Goal: Task Accomplishment & Management: Manage account settings

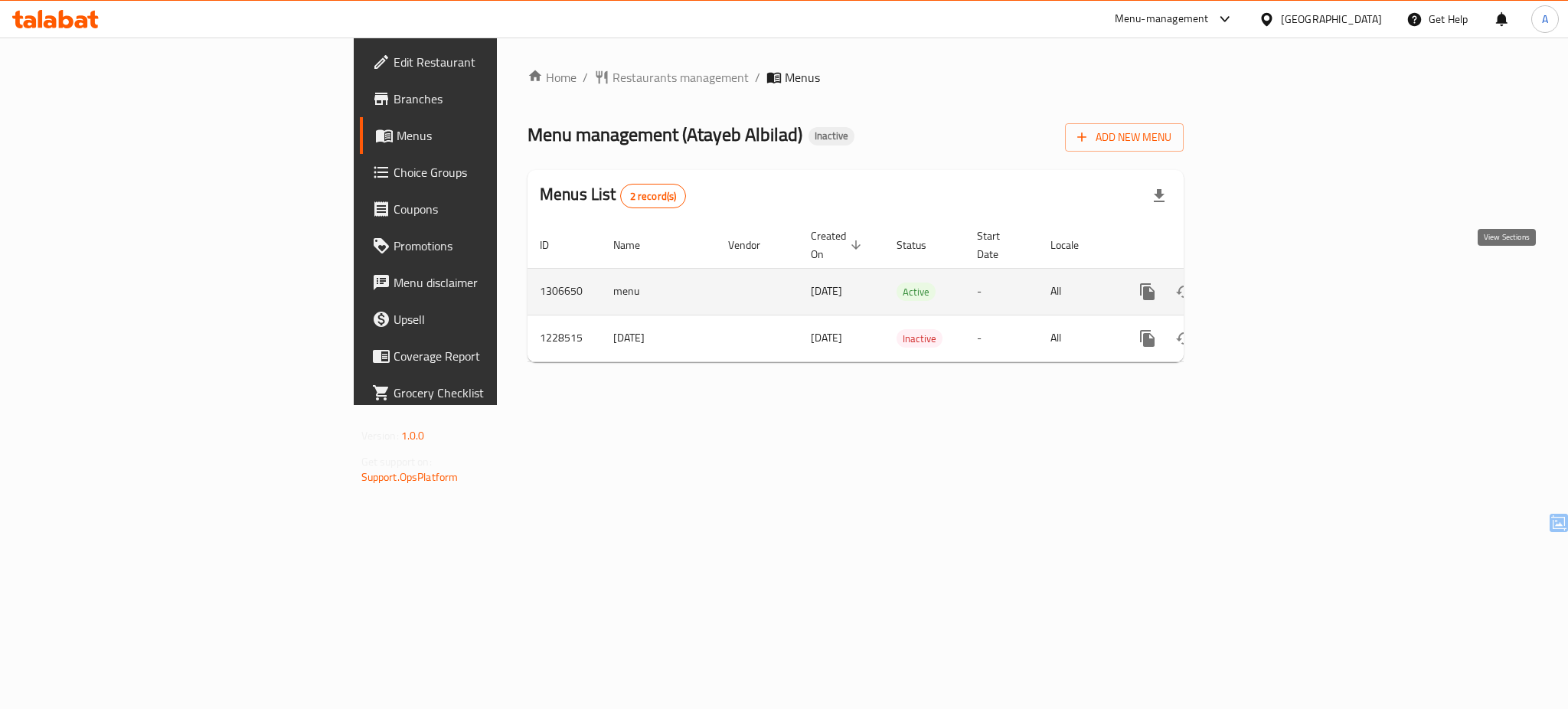
click at [1267, 282] on icon "enhanced table" at bounding box center [1258, 292] width 18 height 18
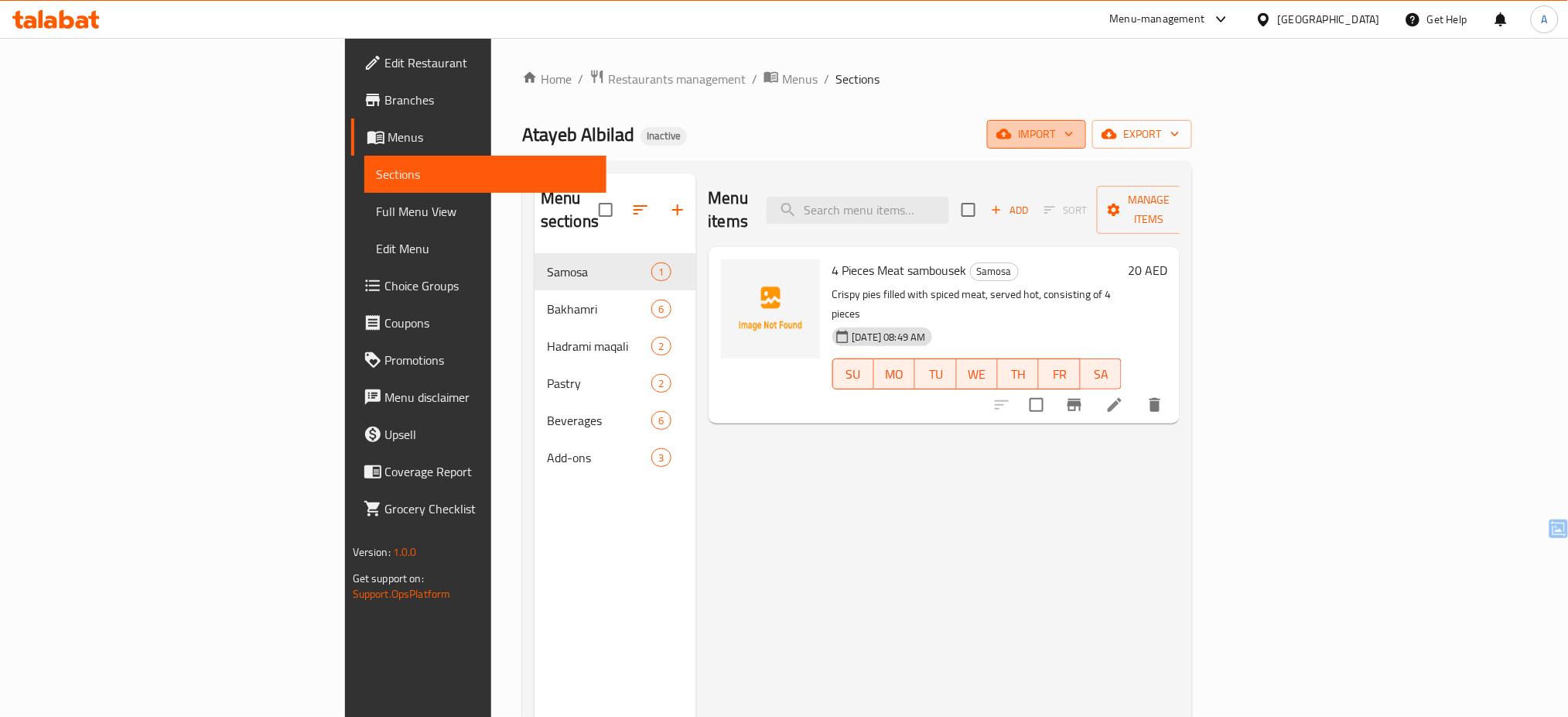
click at [1074, 136] on span "import" at bounding box center [1036, 134] width 74 height 20
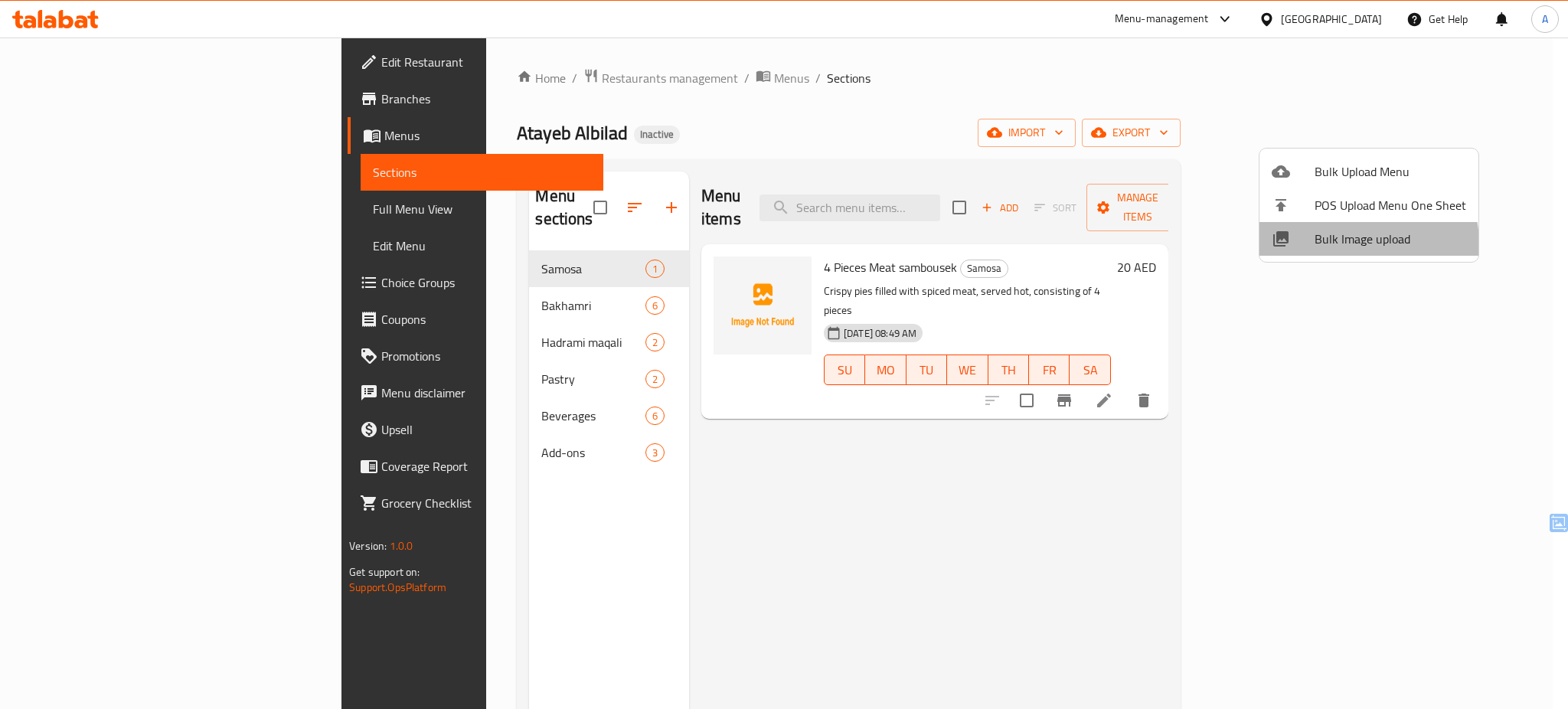
click at [1339, 245] on span "Bulk Image upload" at bounding box center [1390, 239] width 152 height 18
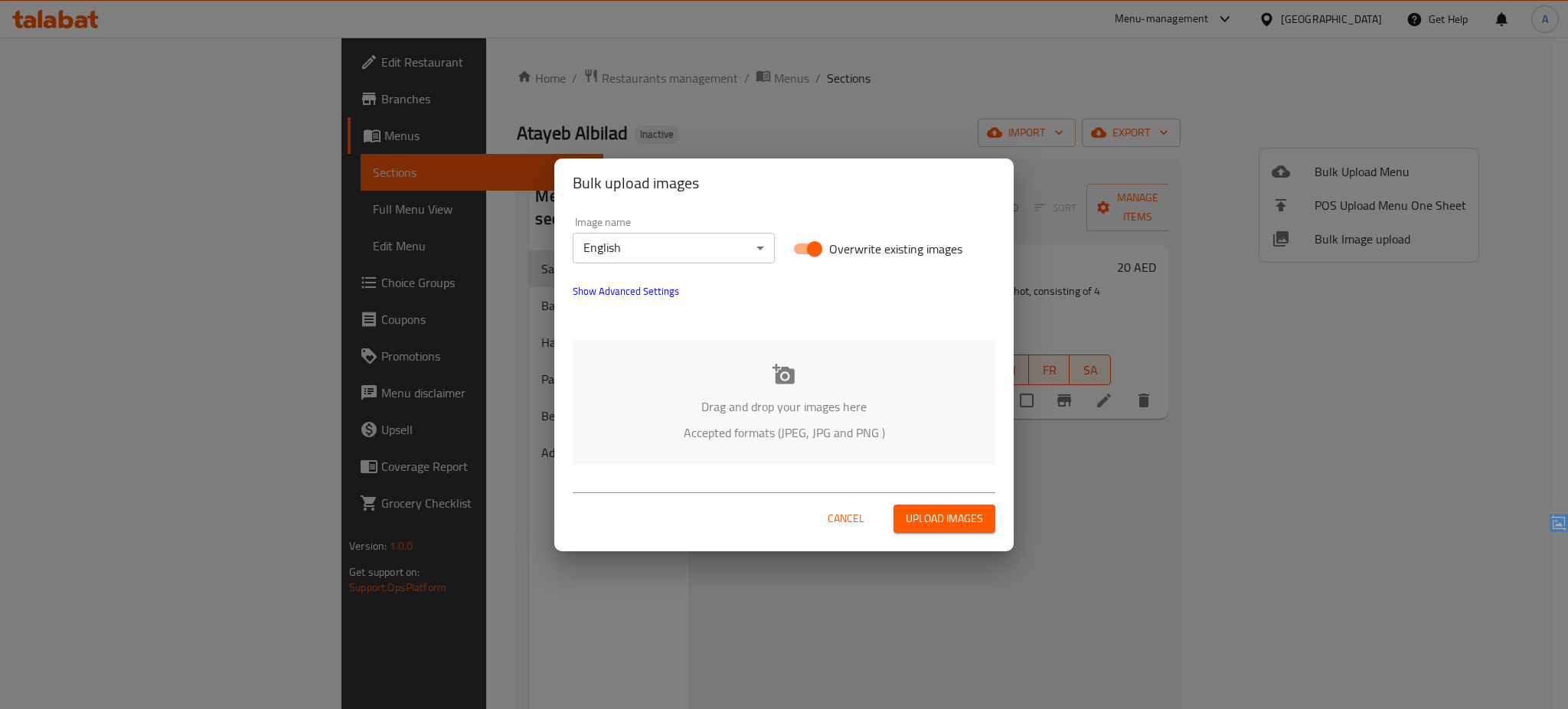
click at [838, 246] on span "Overwrite existing images" at bounding box center [895, 249] width 133 height 18
click at [838, 246] on input "Overwrite existing images" at bounding box center [814, 249] width 87 height 29
checkbox input "false"
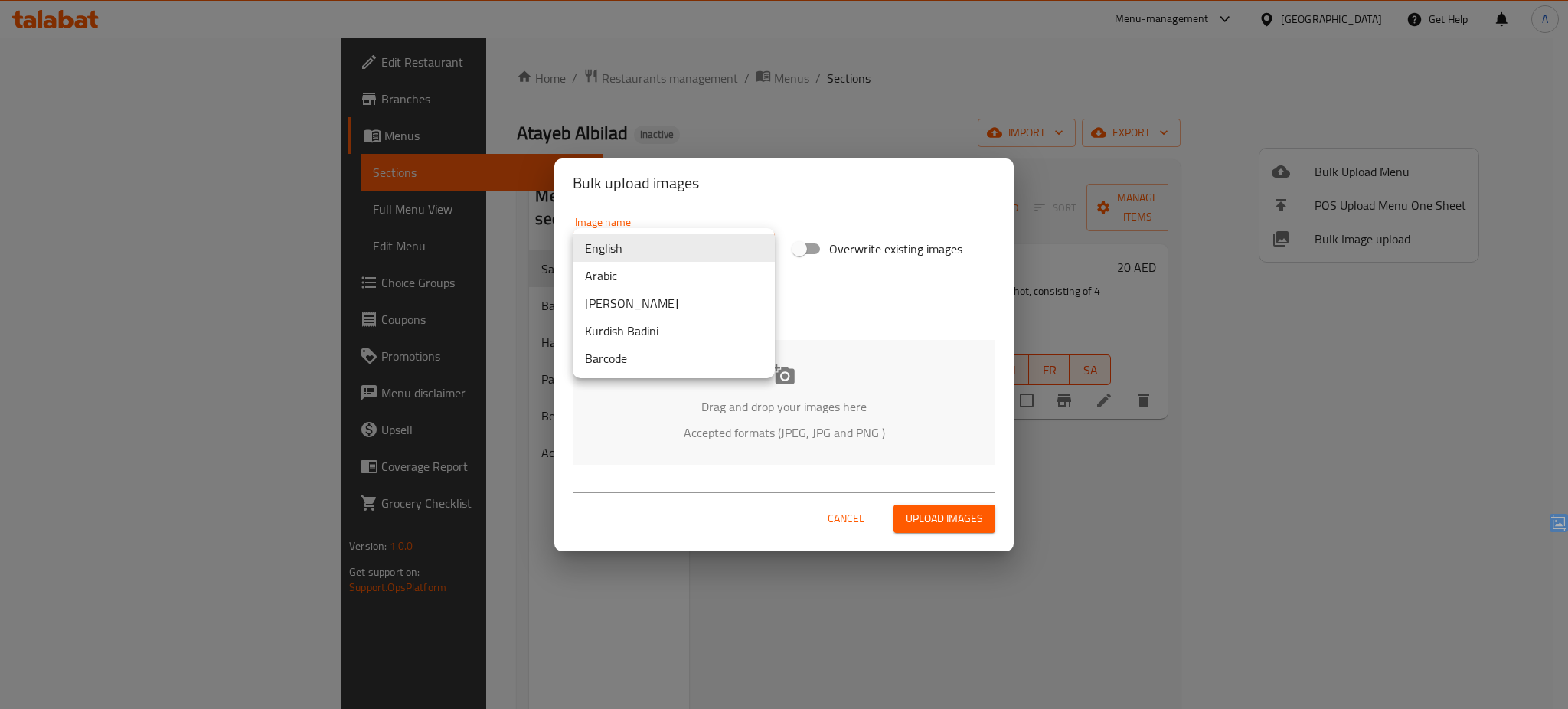
drag, startPoint x: 679, startPoint y: 244, endPoint x: 650, endPoint y: 276, distance: 43.2
click at [650, 276] on body "​ Menu-management United Arab Emirates Get Help A Edit Restaurant Branches Menu…" at bounding box center [784, 373] width 1568 height 671
click at [650, 276] on li "Arabic" at bounding box center [674, 276] width 202 height 28
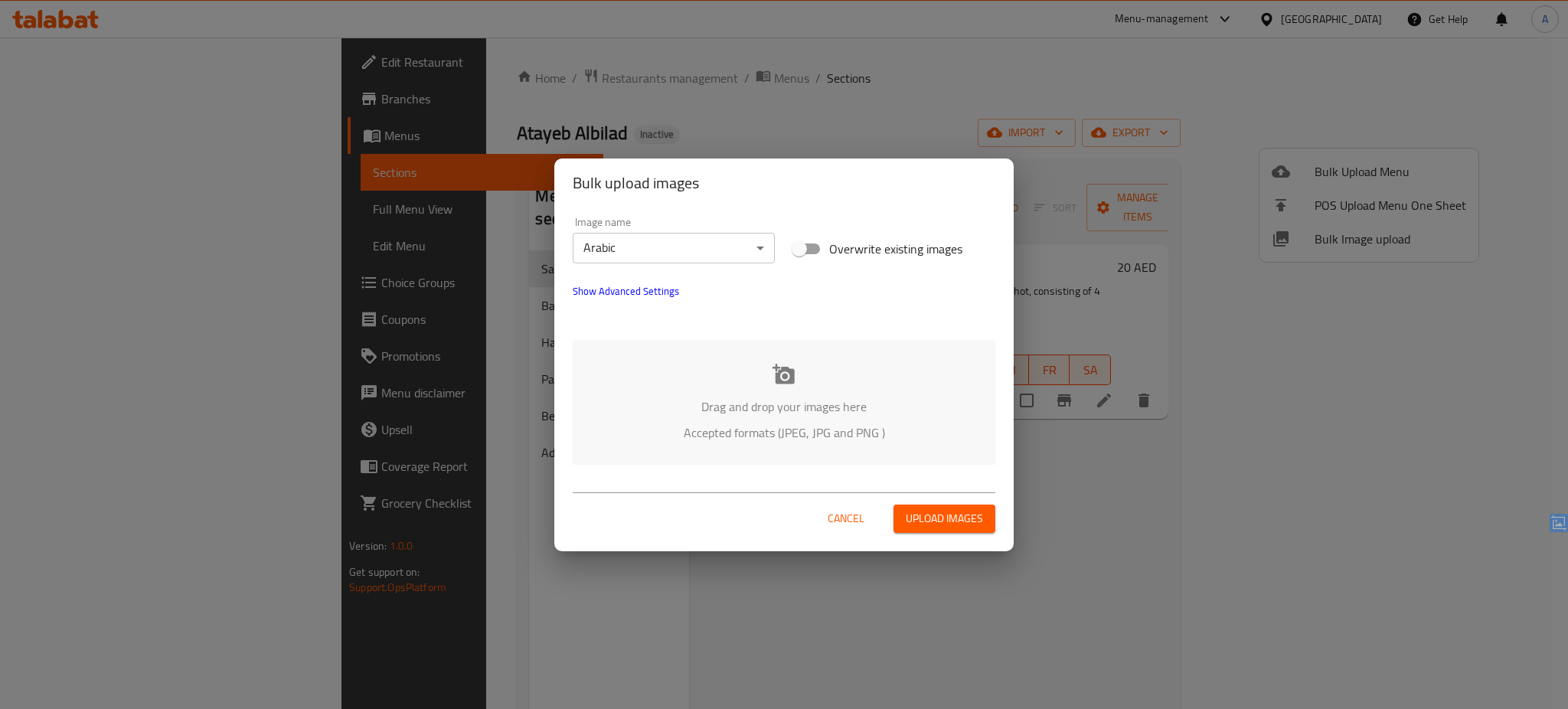
click at [684, 360] on div "Drag and drop your images here Accepted formats (JPEG, JPG and PNG )" at bounding box center [784, 403] width 422 height 125
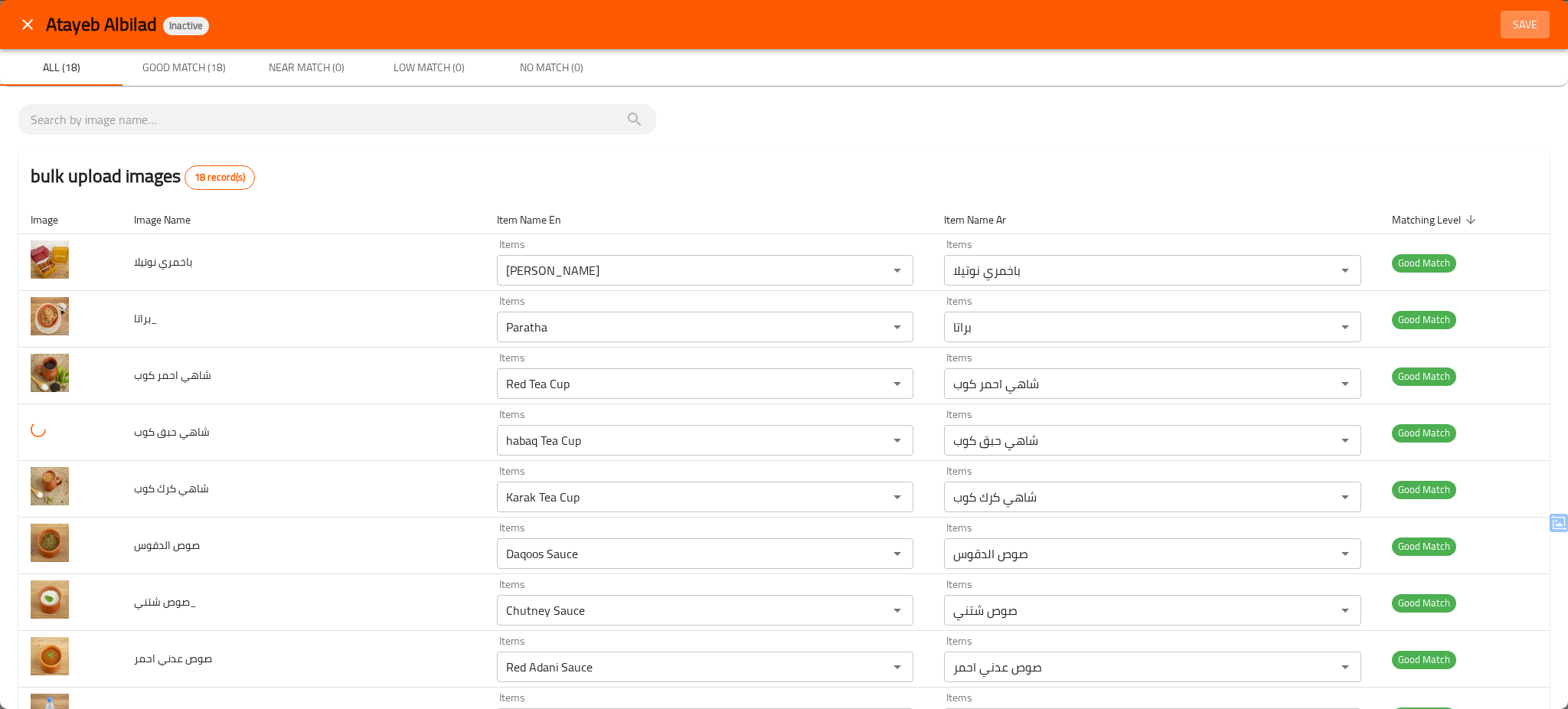
click at [1506, 25] on span "Save" at bounding box center [1525, 25] width 37 height 19
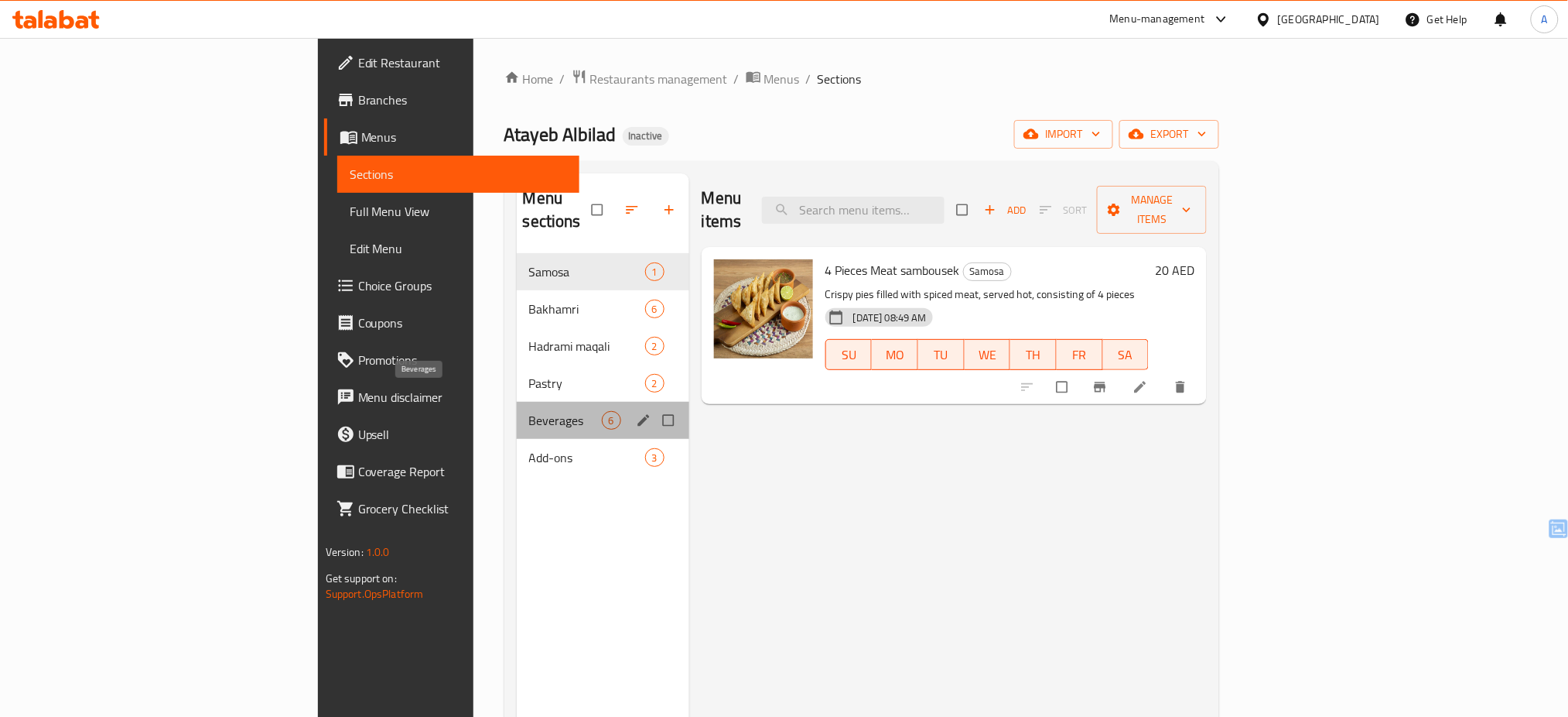
click at [529, 411] on span "Beverages" at bounding box center [565, 420] width 72 height 19
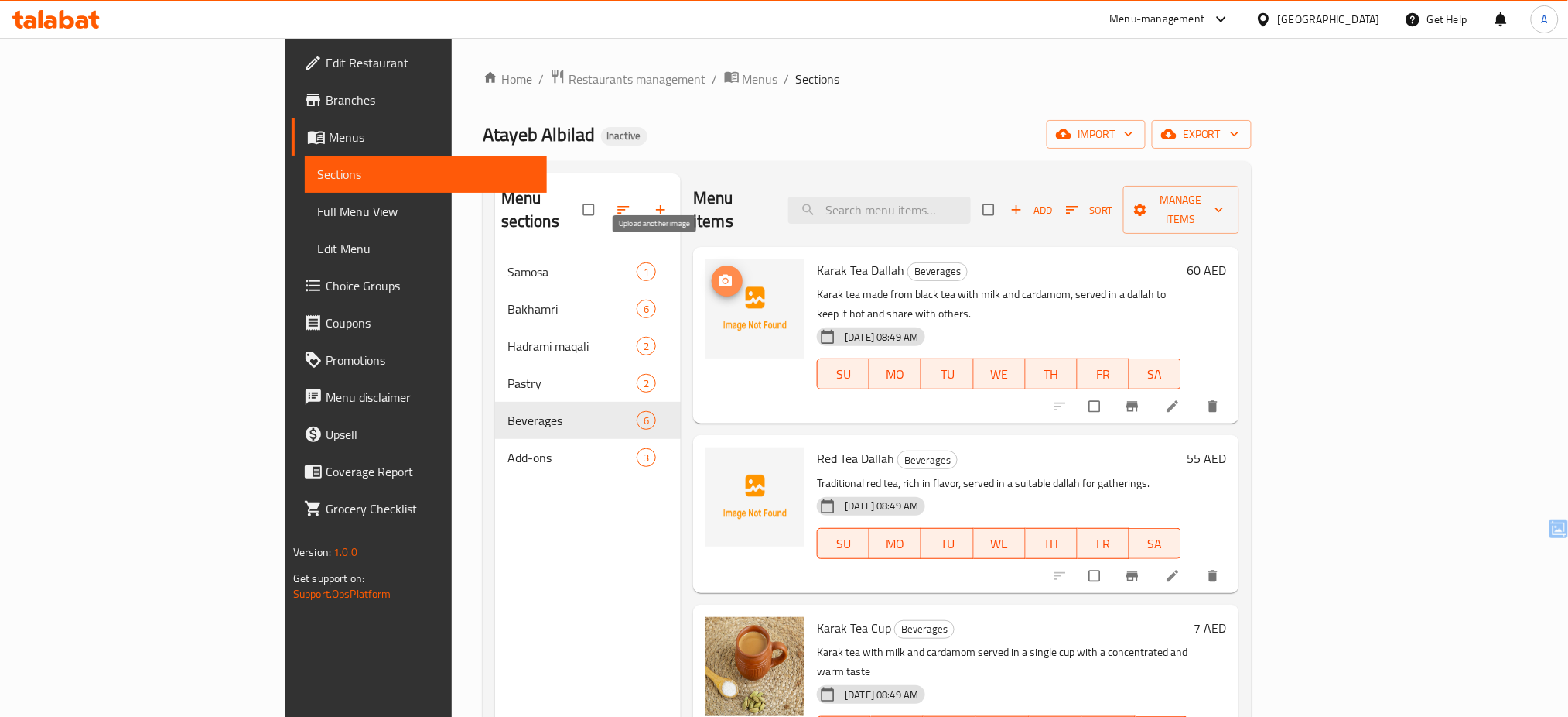
click at [719, 274] on icon "upload picture" at bounding box center [726, 280] width 13 height 11
click at [1179, 570] on icon at bounding box center [1173, 576] width 11 height 11
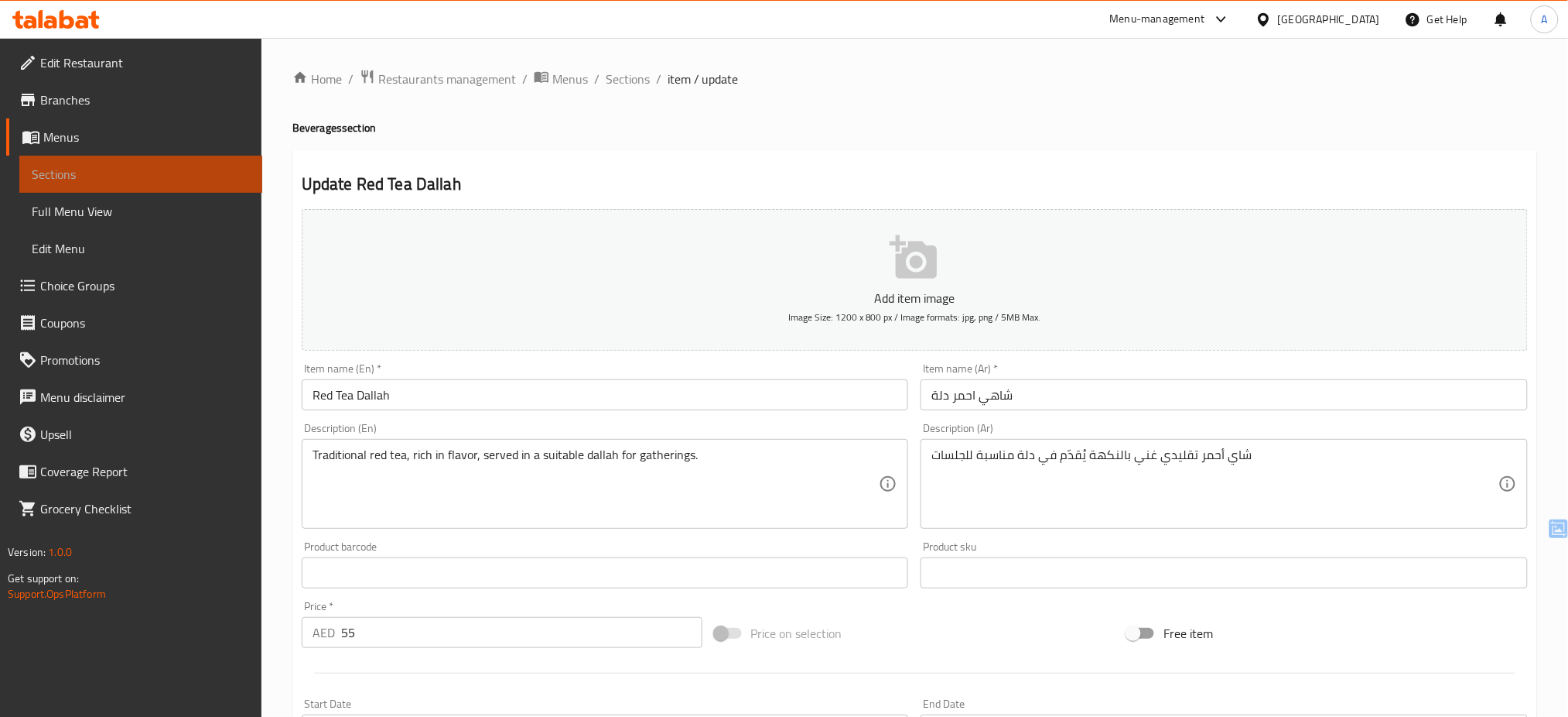
click at [82, 180] on span "Sections" at bounding box center [140, 174] width 218 height 19
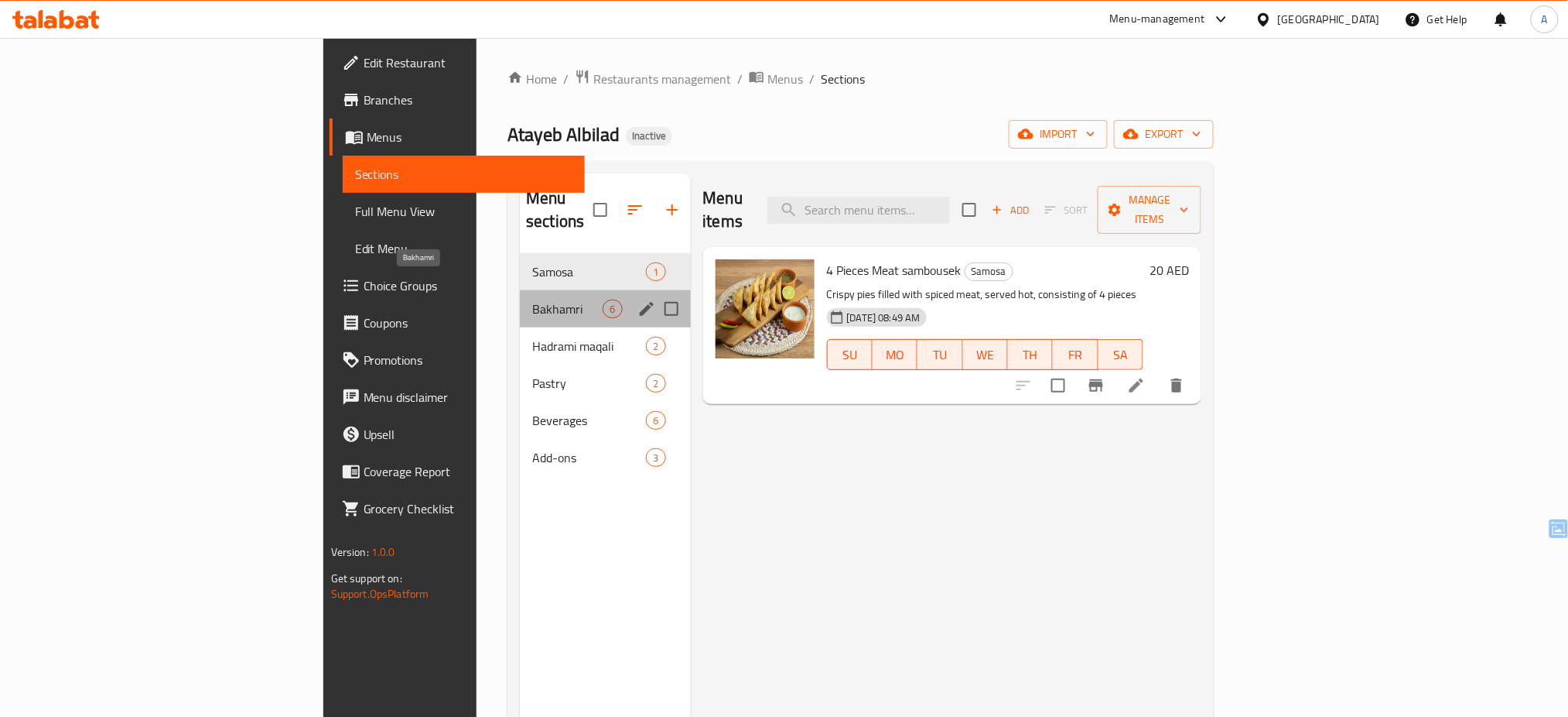
click at [533, 299] on span "Bakhamri" at bounding box center [568, 309] width 71 height 19
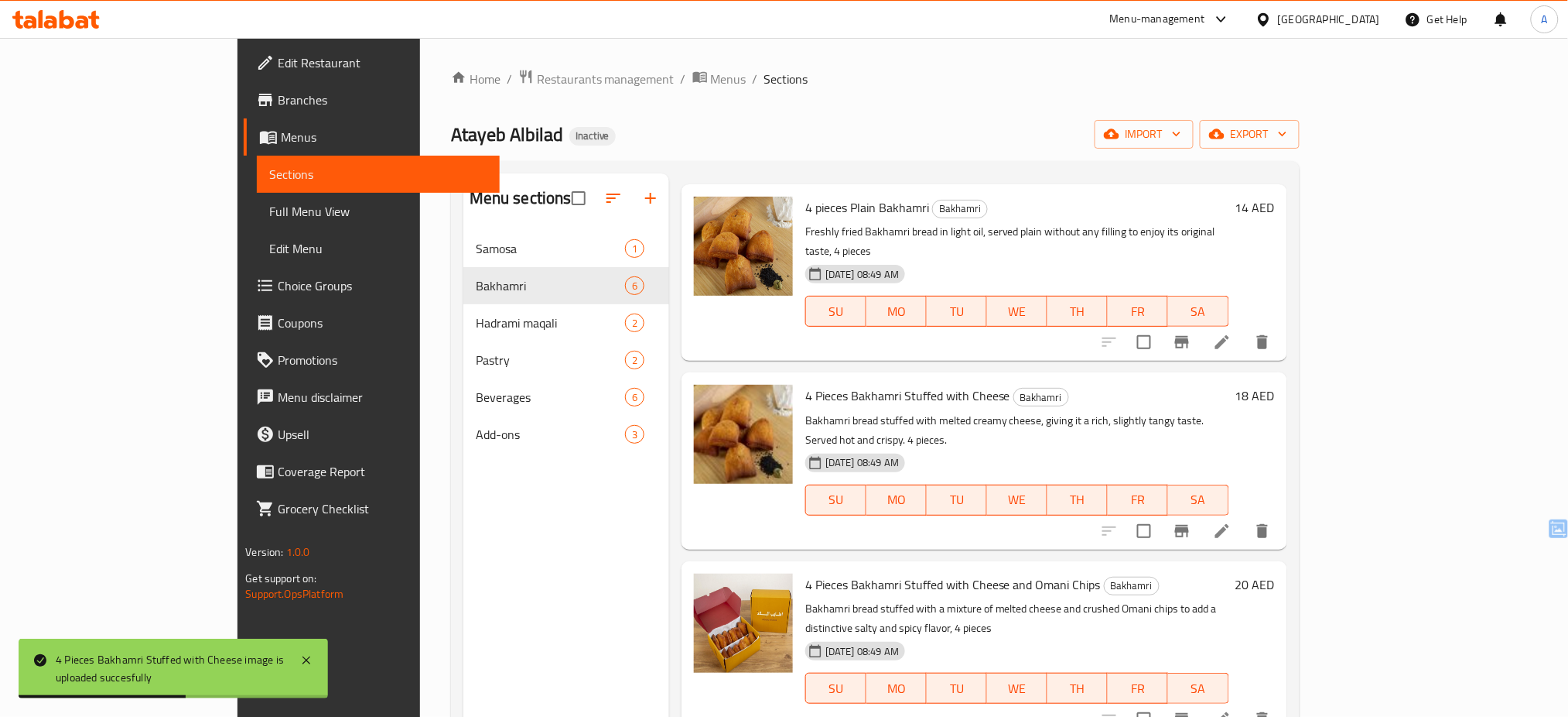
scroll to position [33, 0]
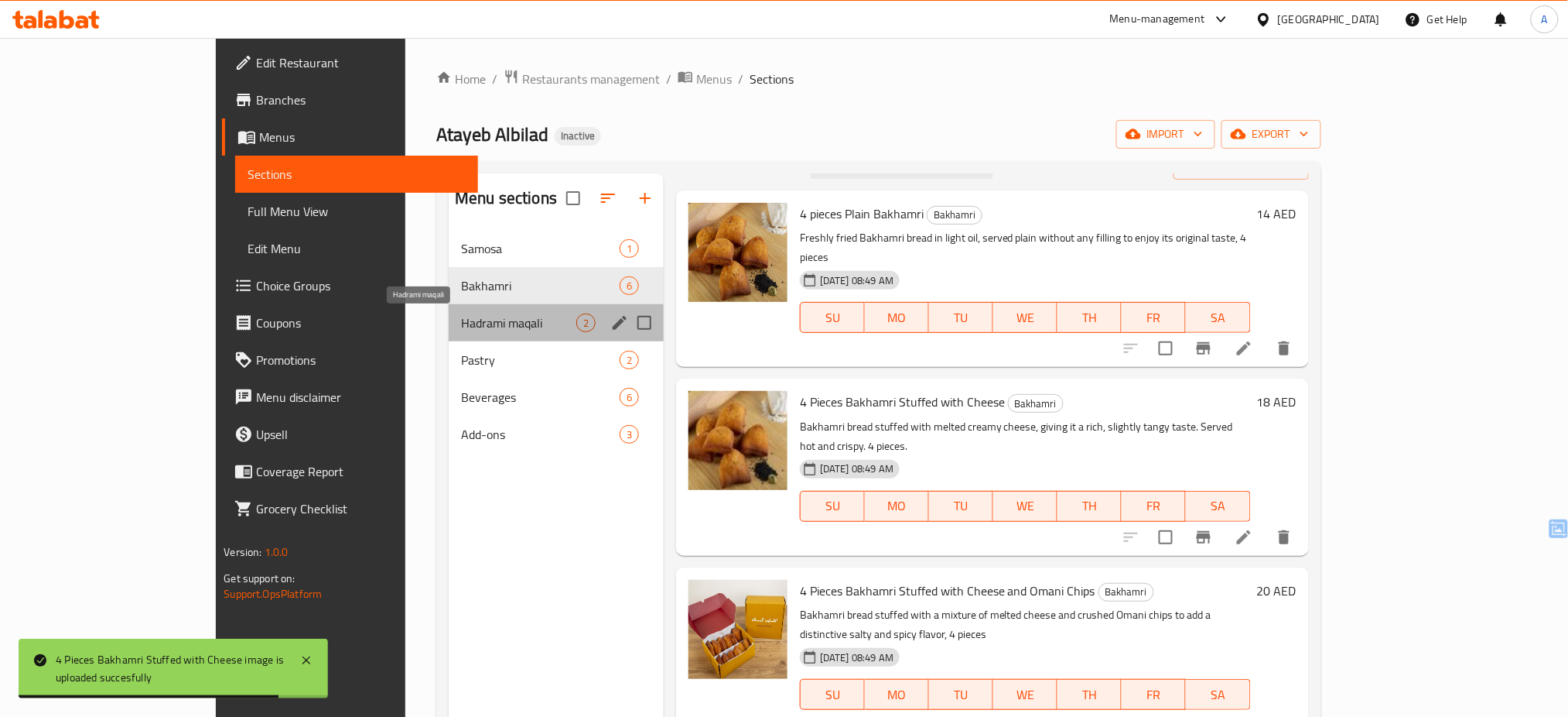
click at [461, 327] on span "Hadrami maqali" at bounding box center [519, 323] width 115 height 19
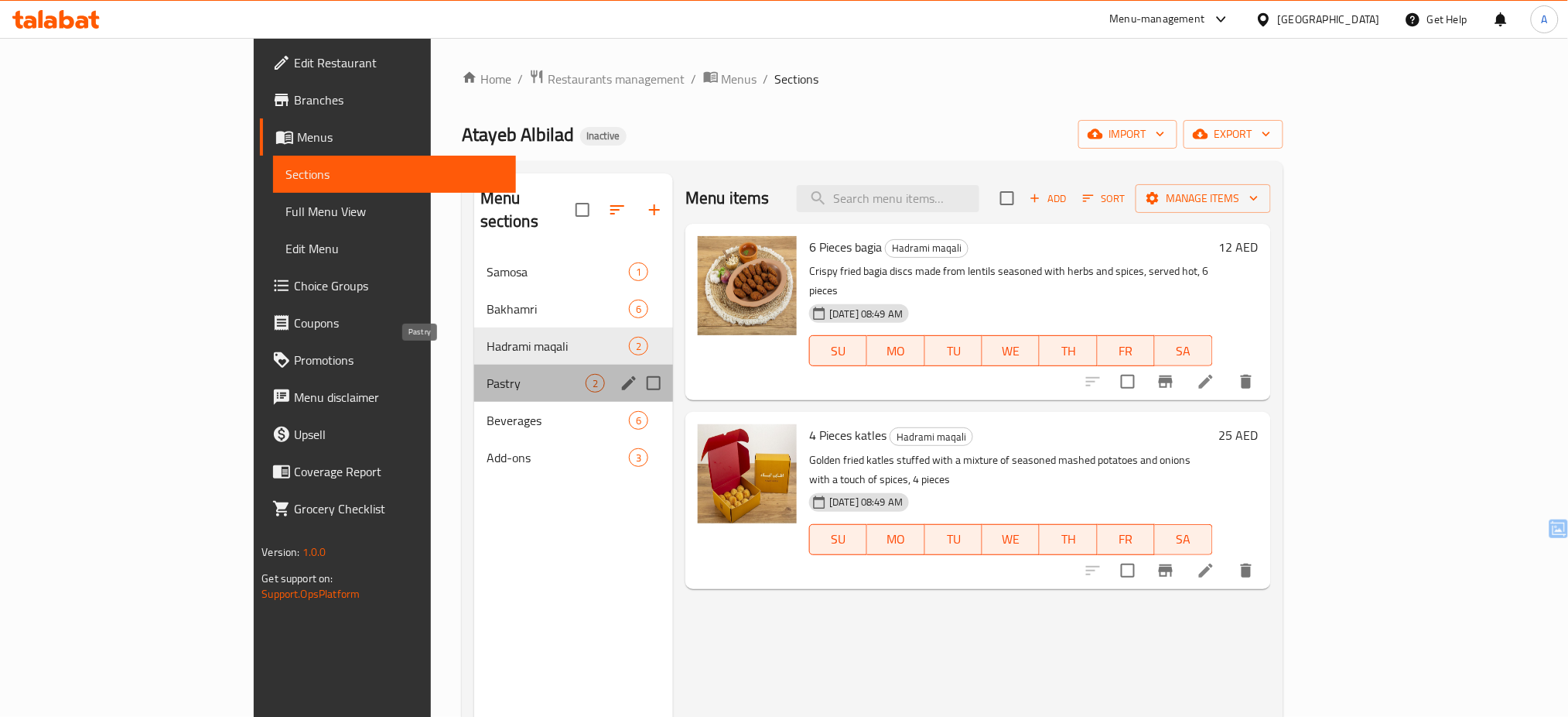
click at [487, 374] on span "Pastry" at bounding box center [536, 383] width 99 height 19
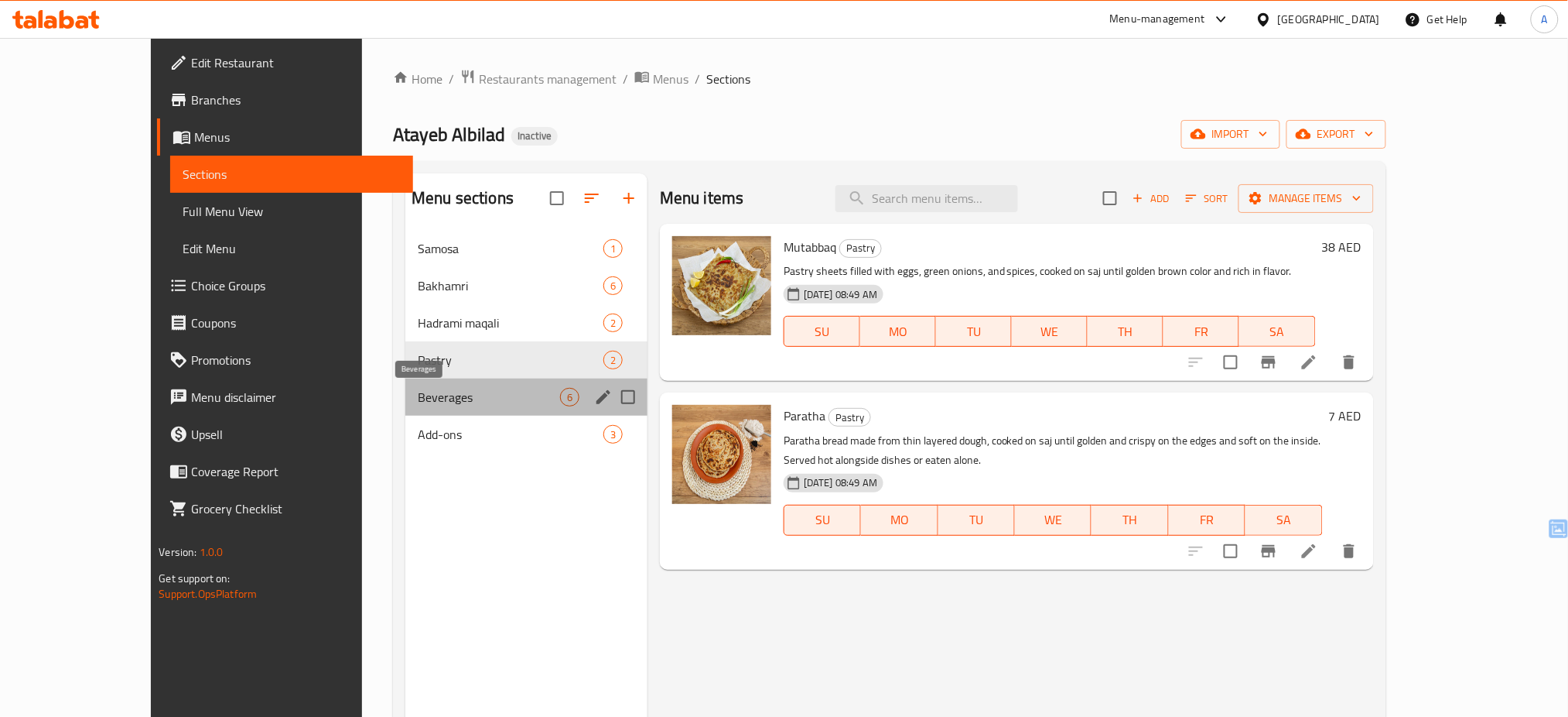
click at [417, 404] on span "Beverages" at bounding box center [488, 397] width 142 height 19
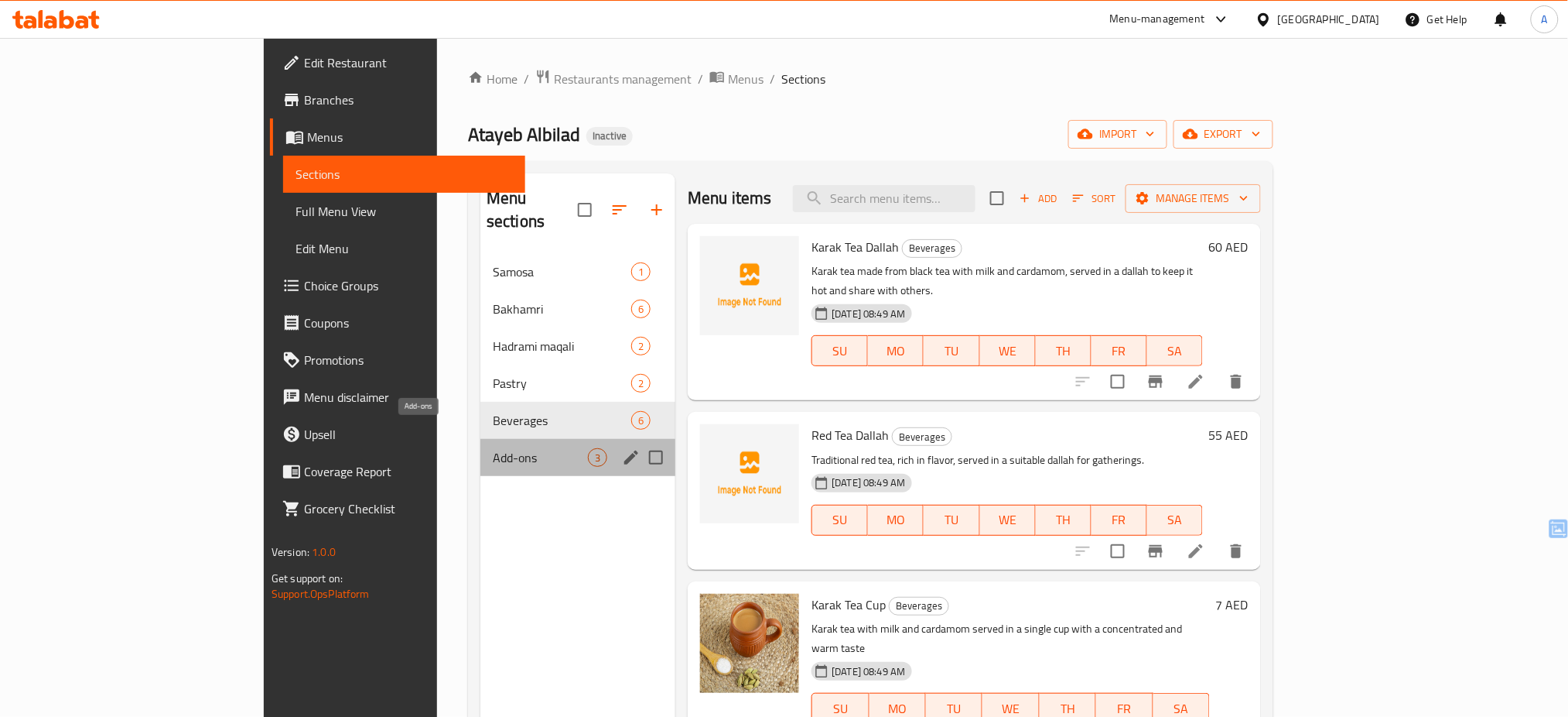
click at [493, 448] on span "Add-ons" at bounding box center [540, 458] width 95 height 19
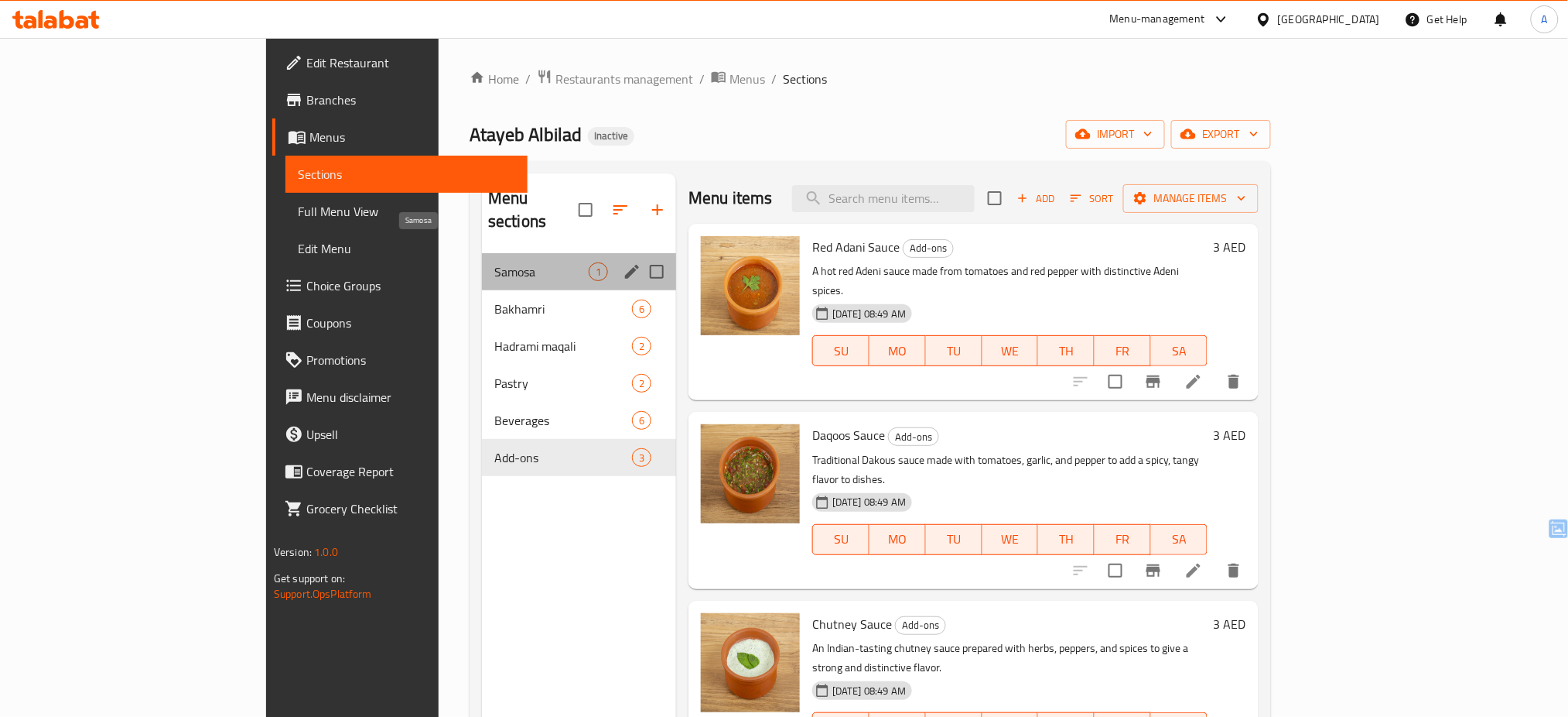
click at [494, 262] on span "Samosa" at bounding box center [542, 272] width 95 height 19
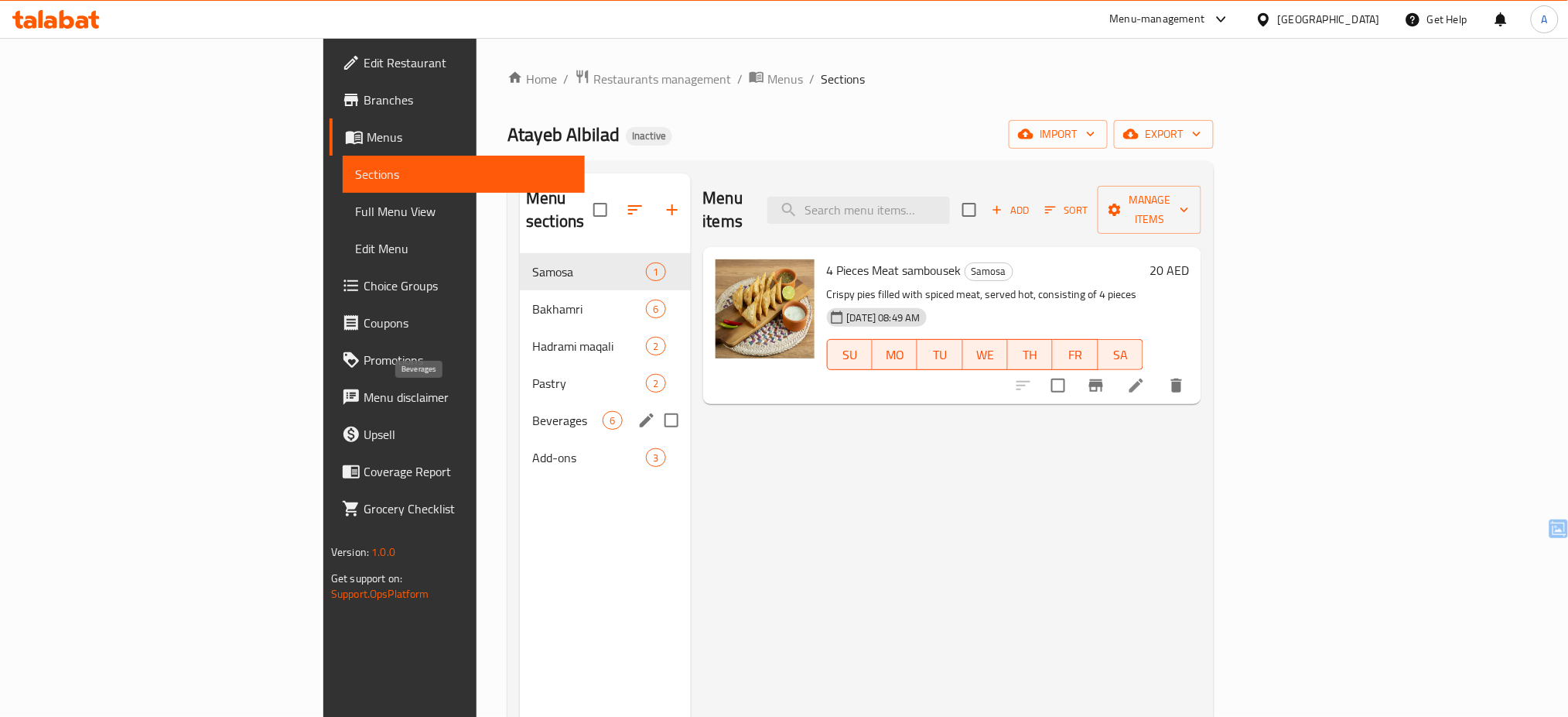
click at [533, 411] on span "Beverages" at bounding box center [568, 420] width 71 height 19
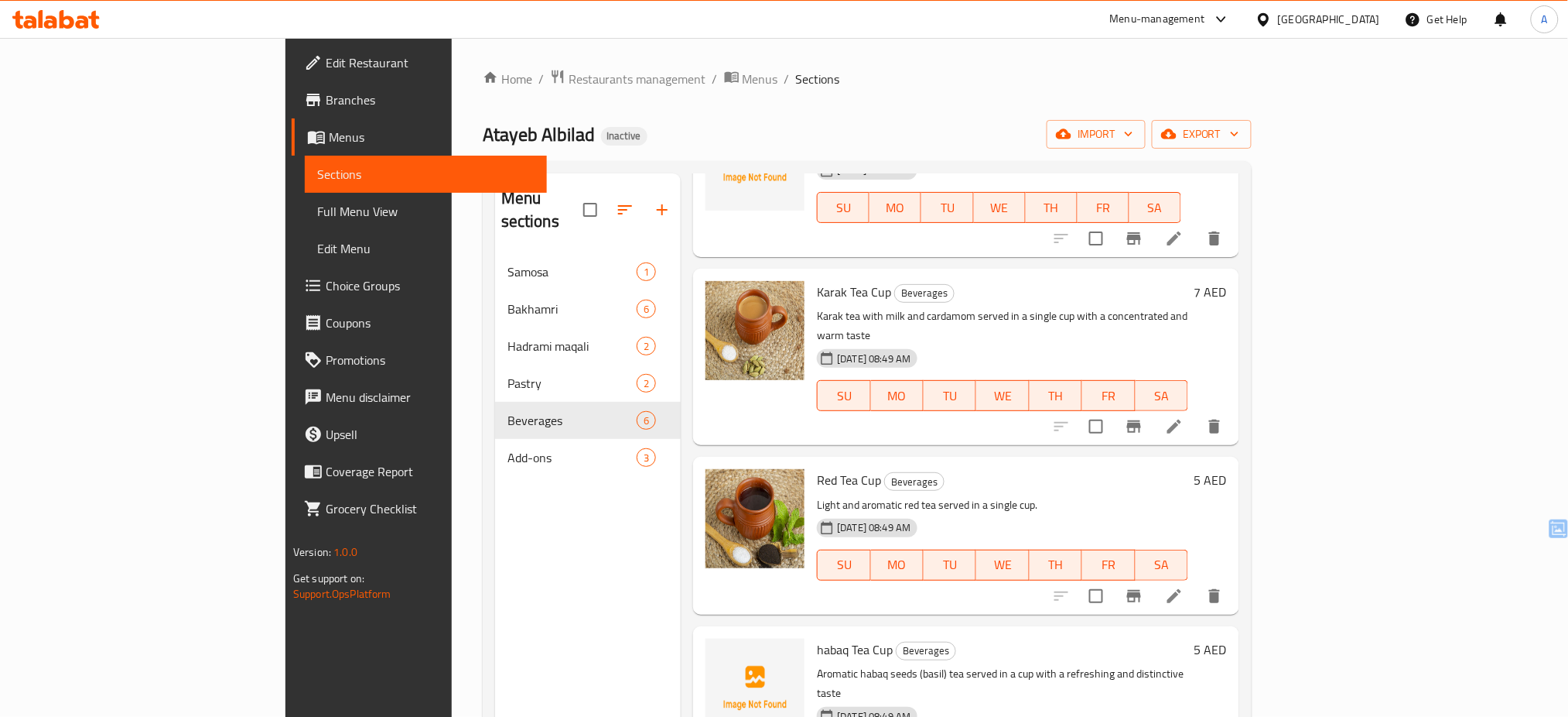
scroll to position [217, 0]
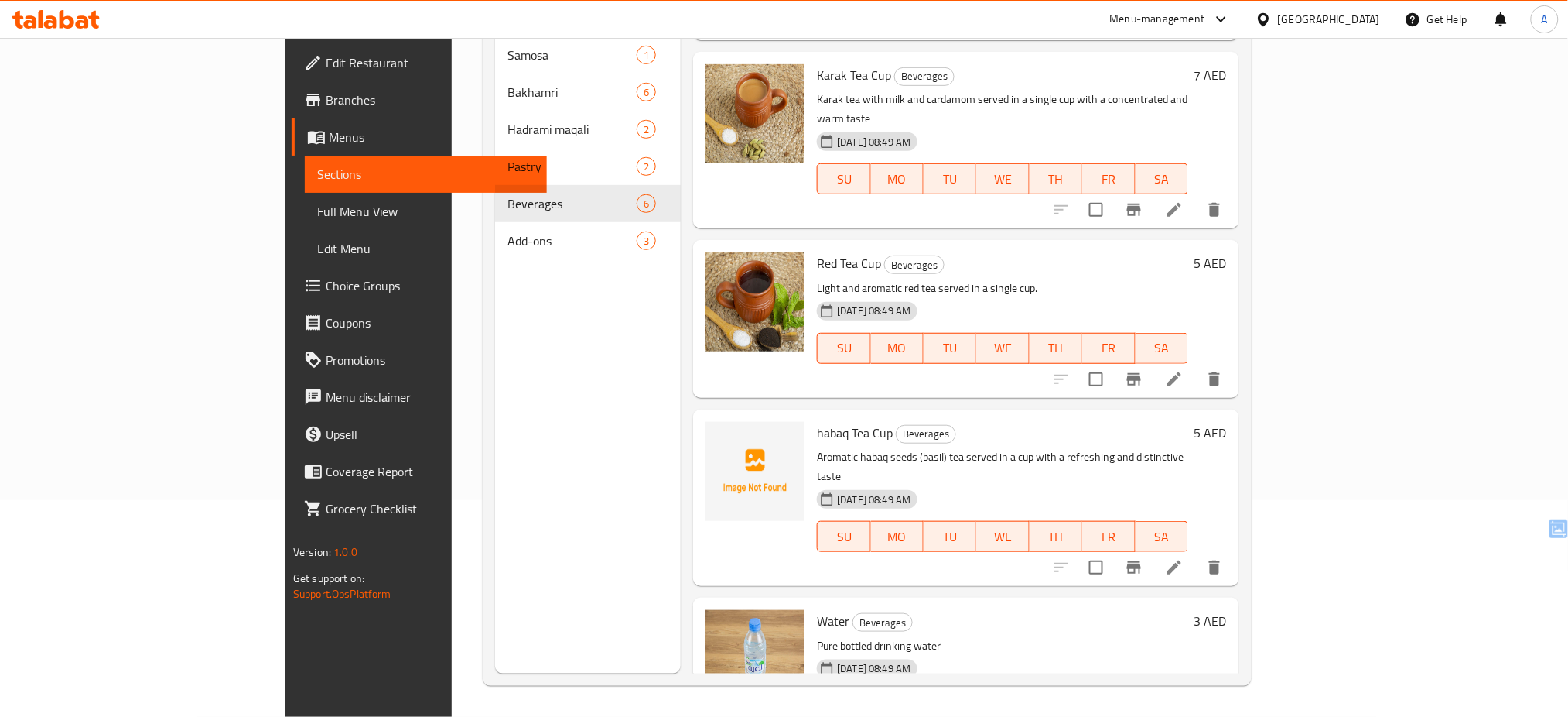
click at [1162, 409] on div "habaq Tea Cup Beverages Aromatic habaq seeds (basil) tea served in a cup with a…" at bounding box center [967, 498] width 547 height 177
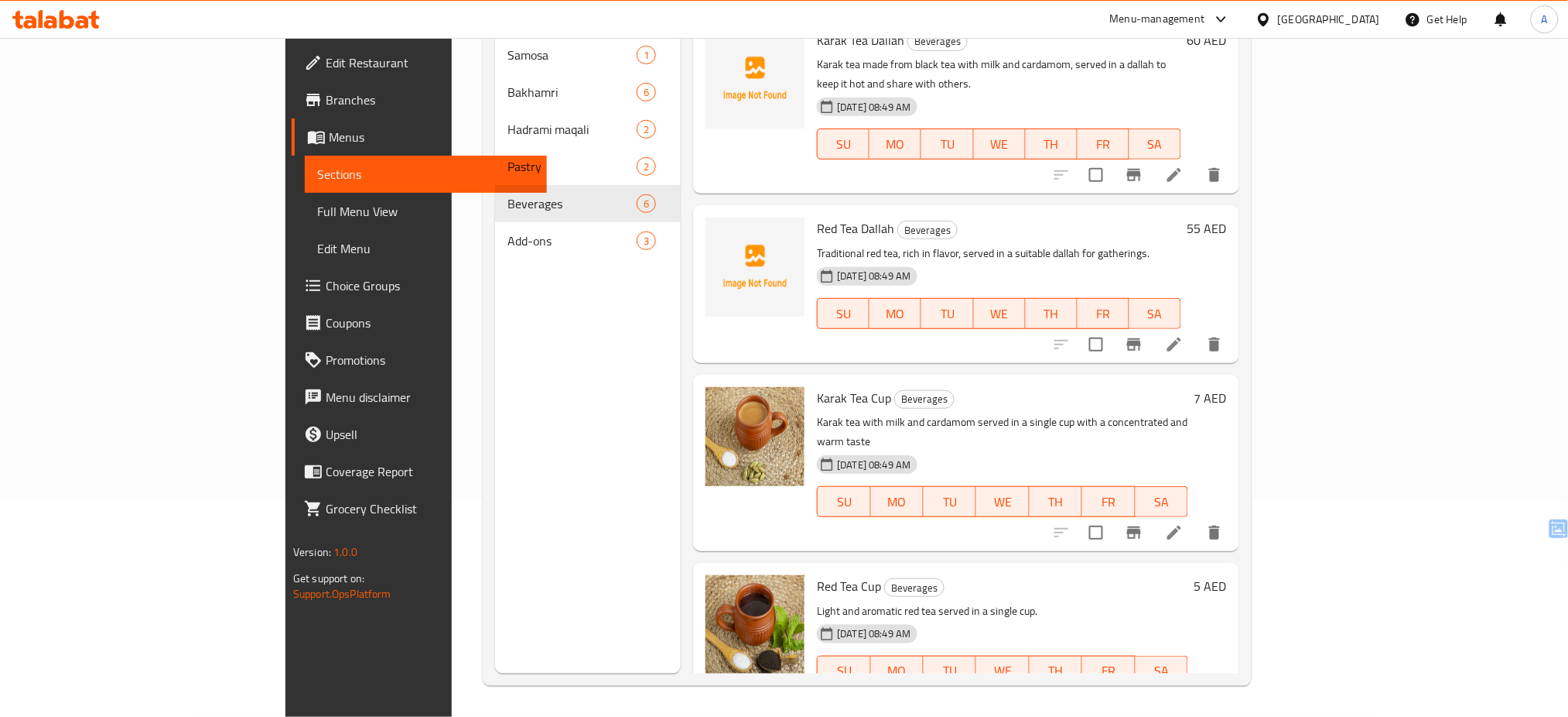
scroll to position [0, 0]
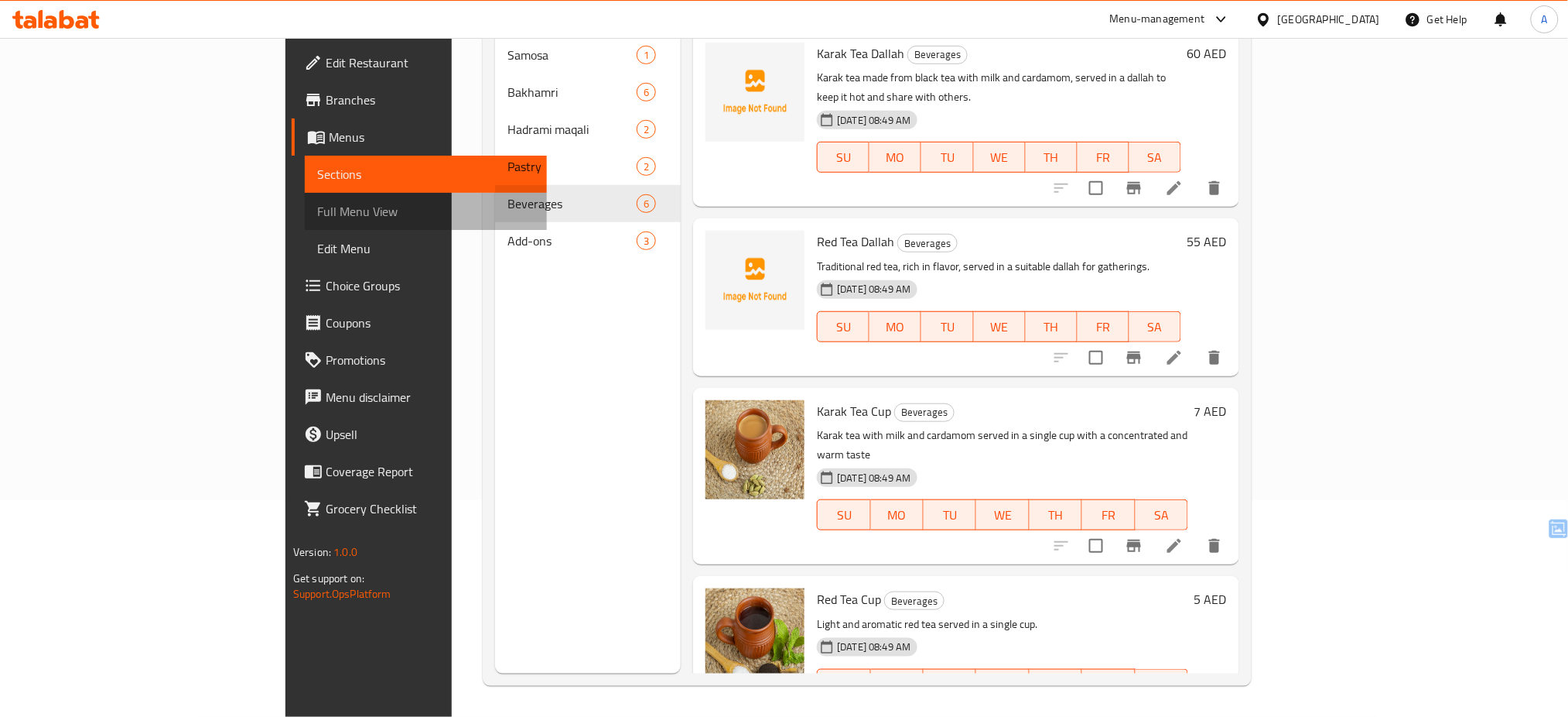
click at [317, 204] on span "Full Menu View" at bounding box center [426, 211] width 218 height 19
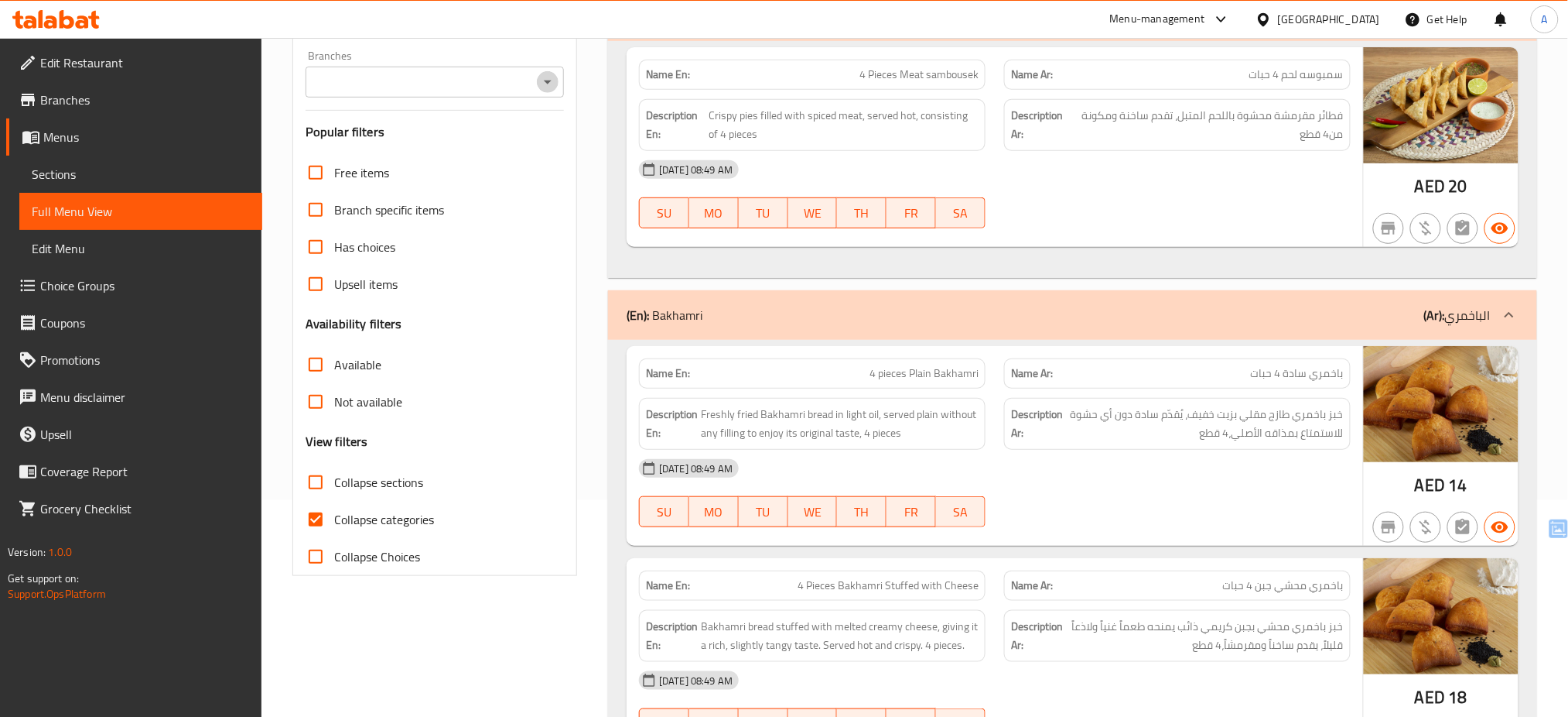
click at [547, 84] on icon "Open" at bounding box center [547, 83] width 7 height 4
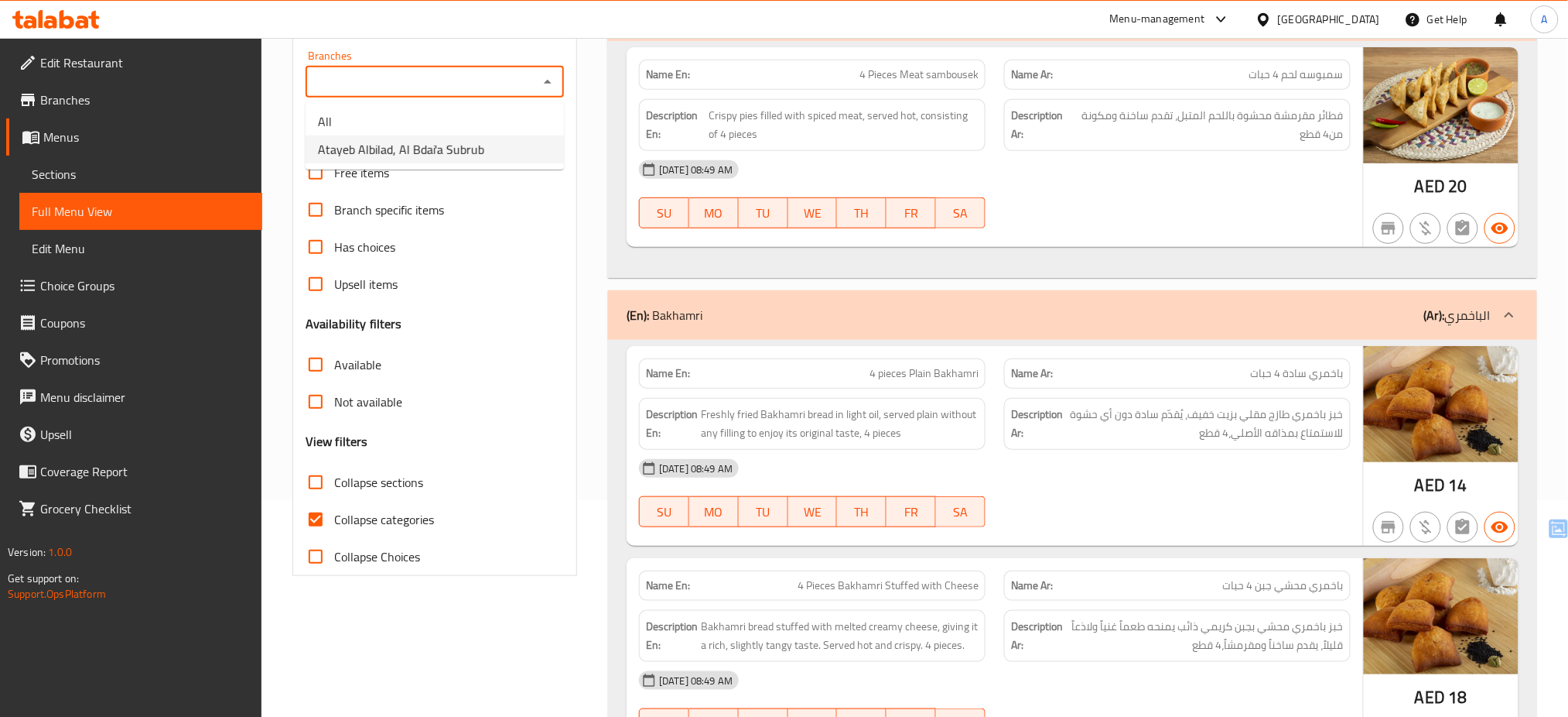
click at [531, 137] on li "Atayeb Albilad, Al Bdai'a Subrub" at bounding box center [435, 150] width 258 height 28
type input "Atayeb Albilad, Al Bdai'a Subrub"
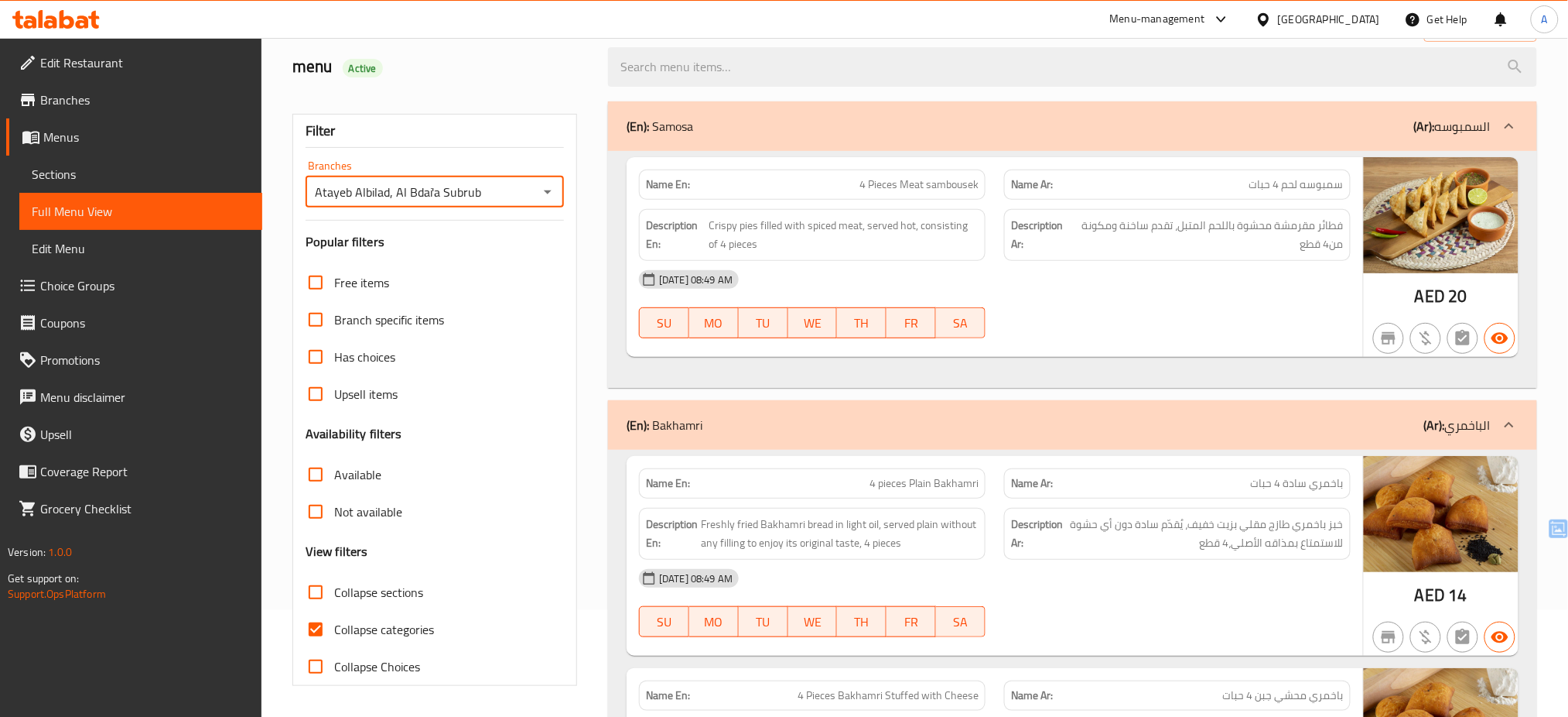
scroll to position [217, 0]
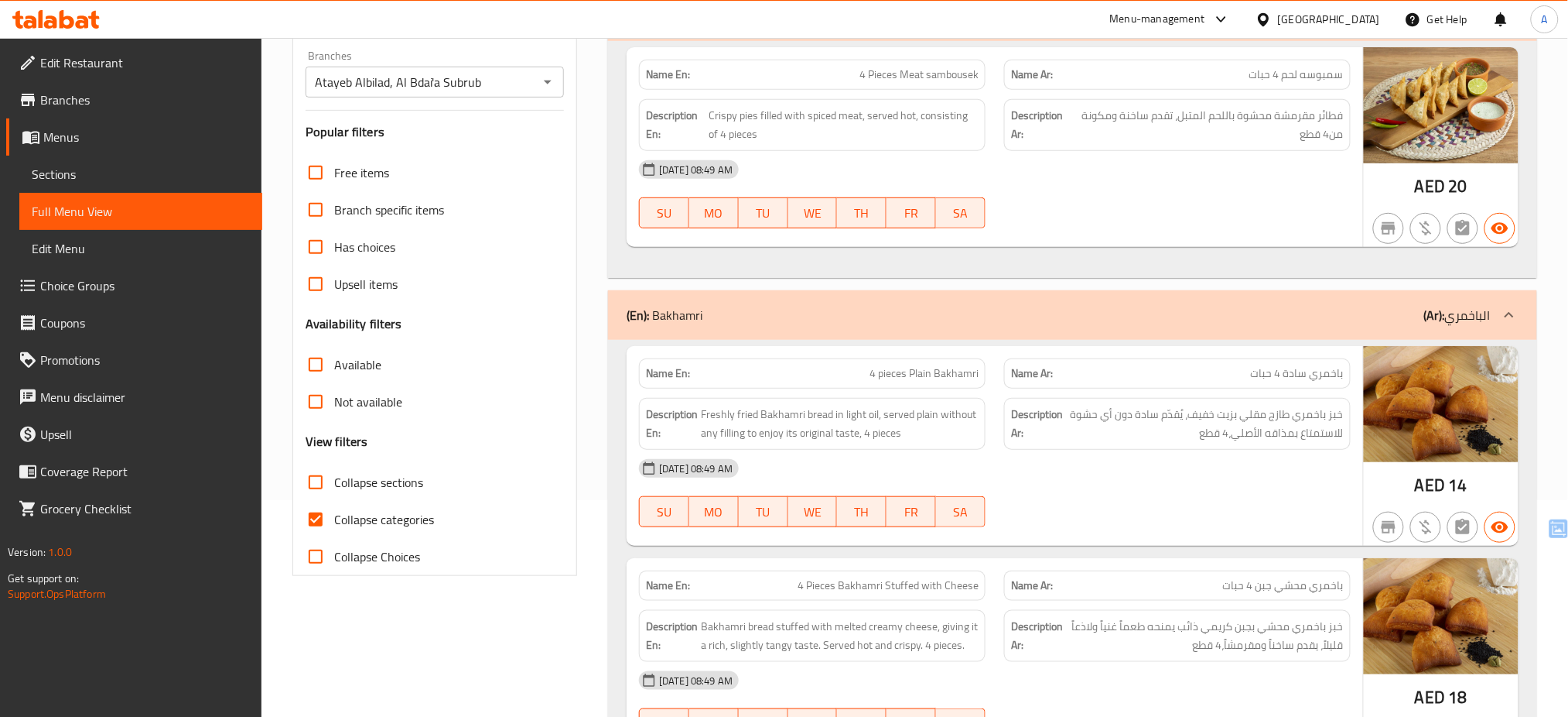
click at [870, 160] on div "Description En: Freshly fried Bakhamri bread in light oil, served plain without…" at bounding box center [812, 126] width 365 height 71
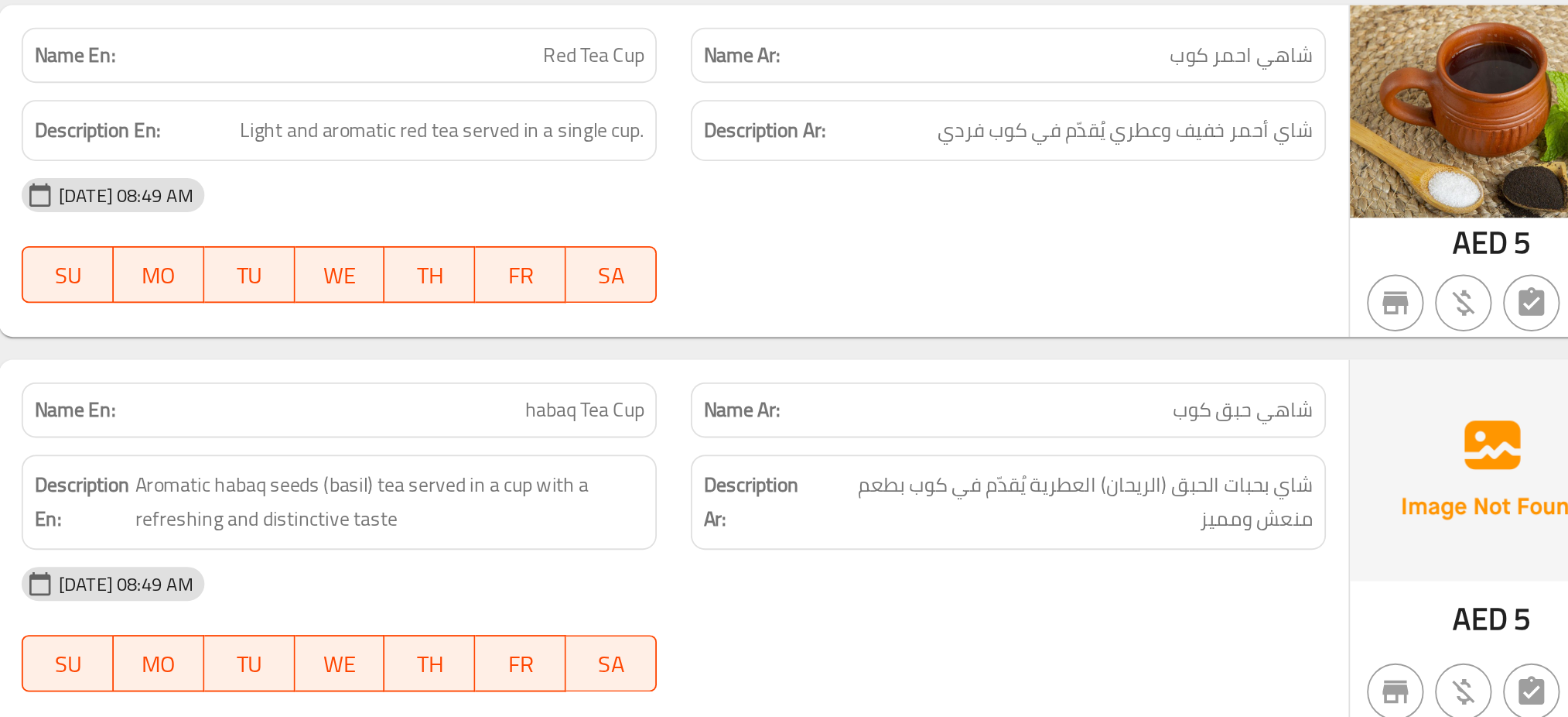
scroll to position [3453, 0]
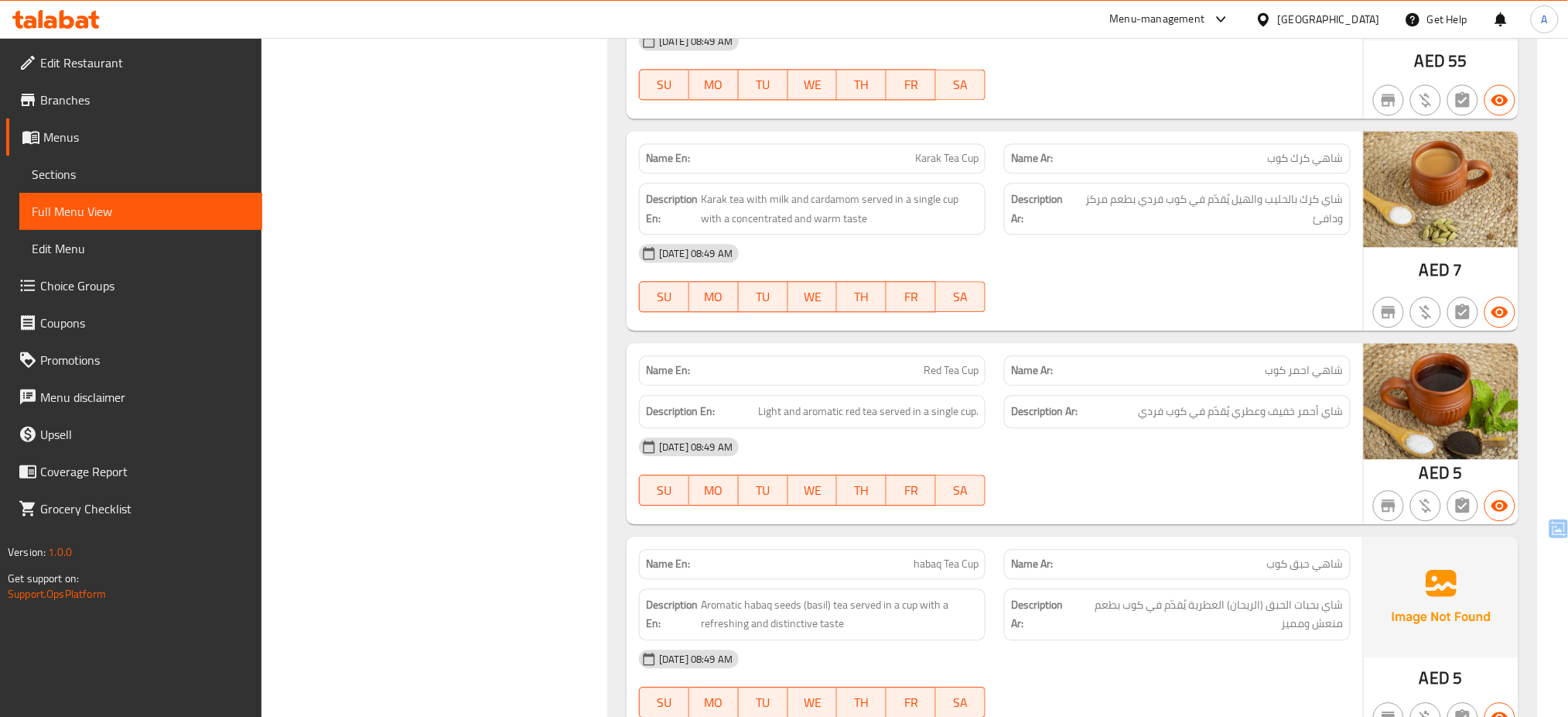
scroll to position [3328, 0]
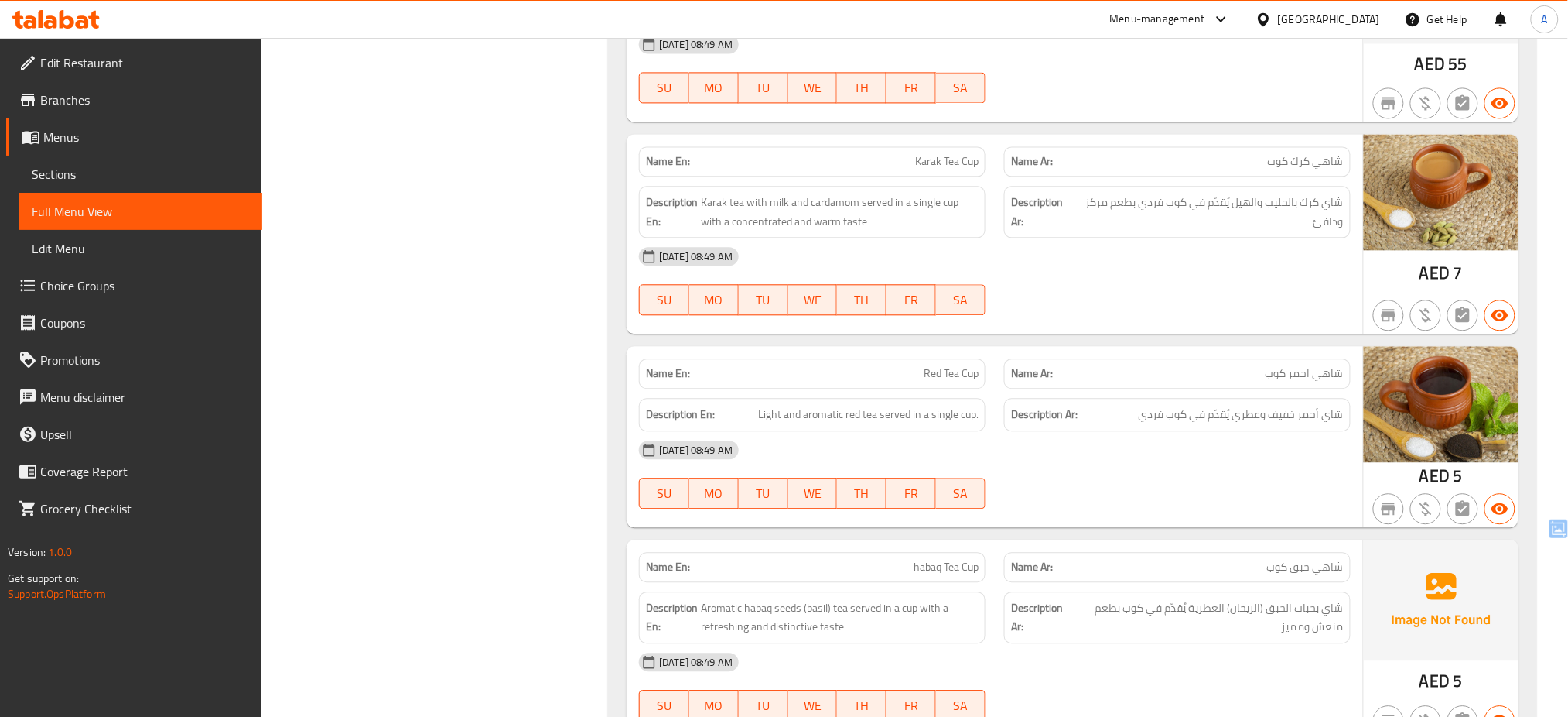
click at [106, 165] on span "Sections" at bounding box center [140, 174] width 218 height 19
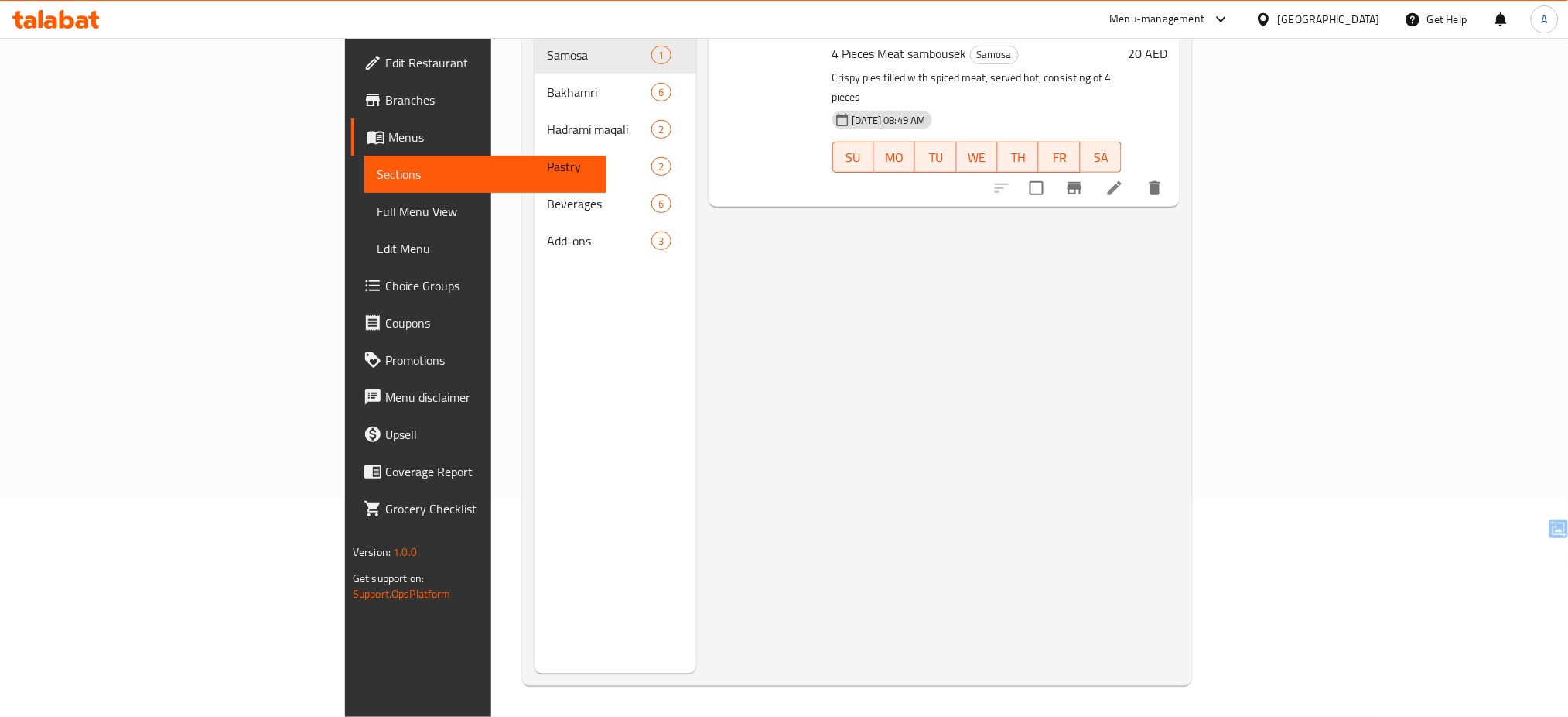
scroll to position [217, 0]
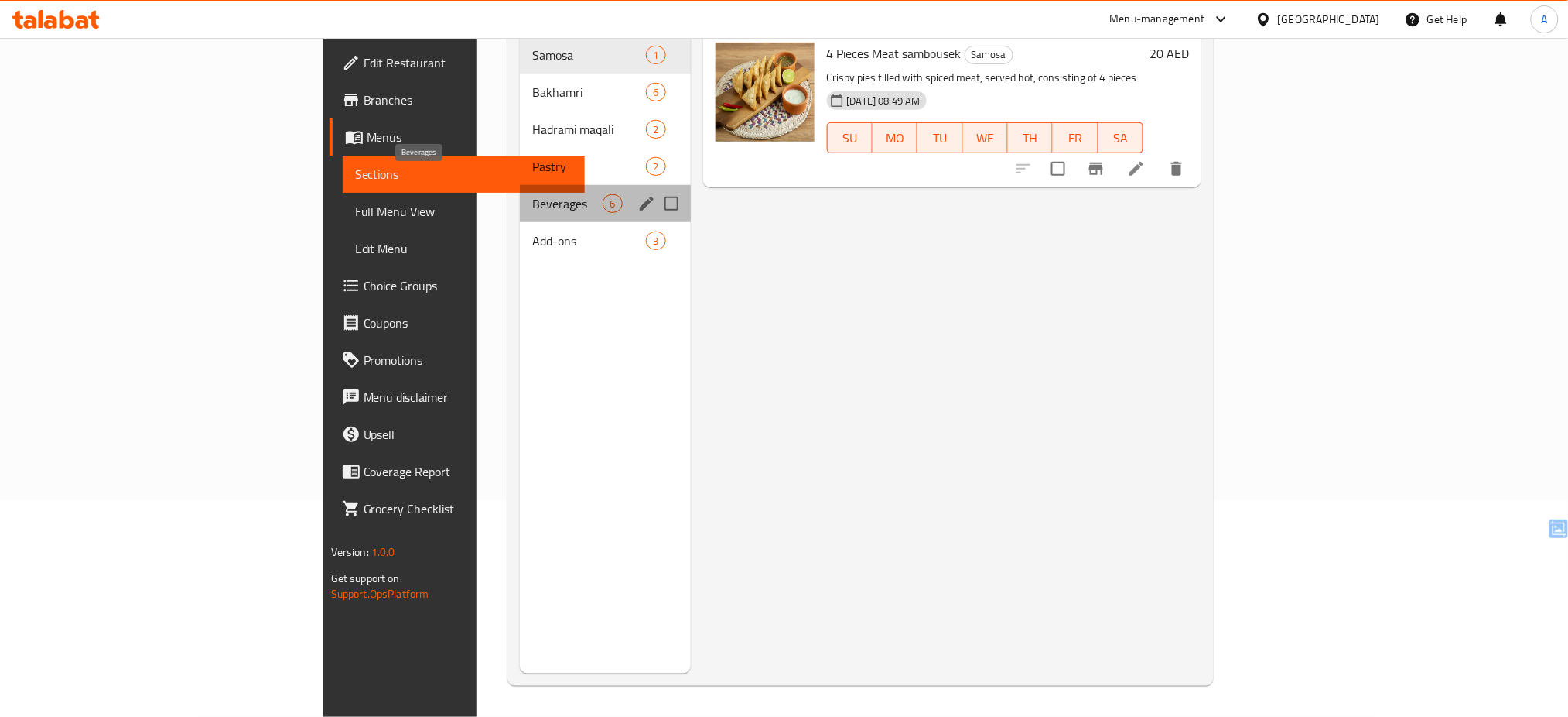
click at [533, 194] on span "Beverages" at bounding box center [568, 204] width 71 height 19
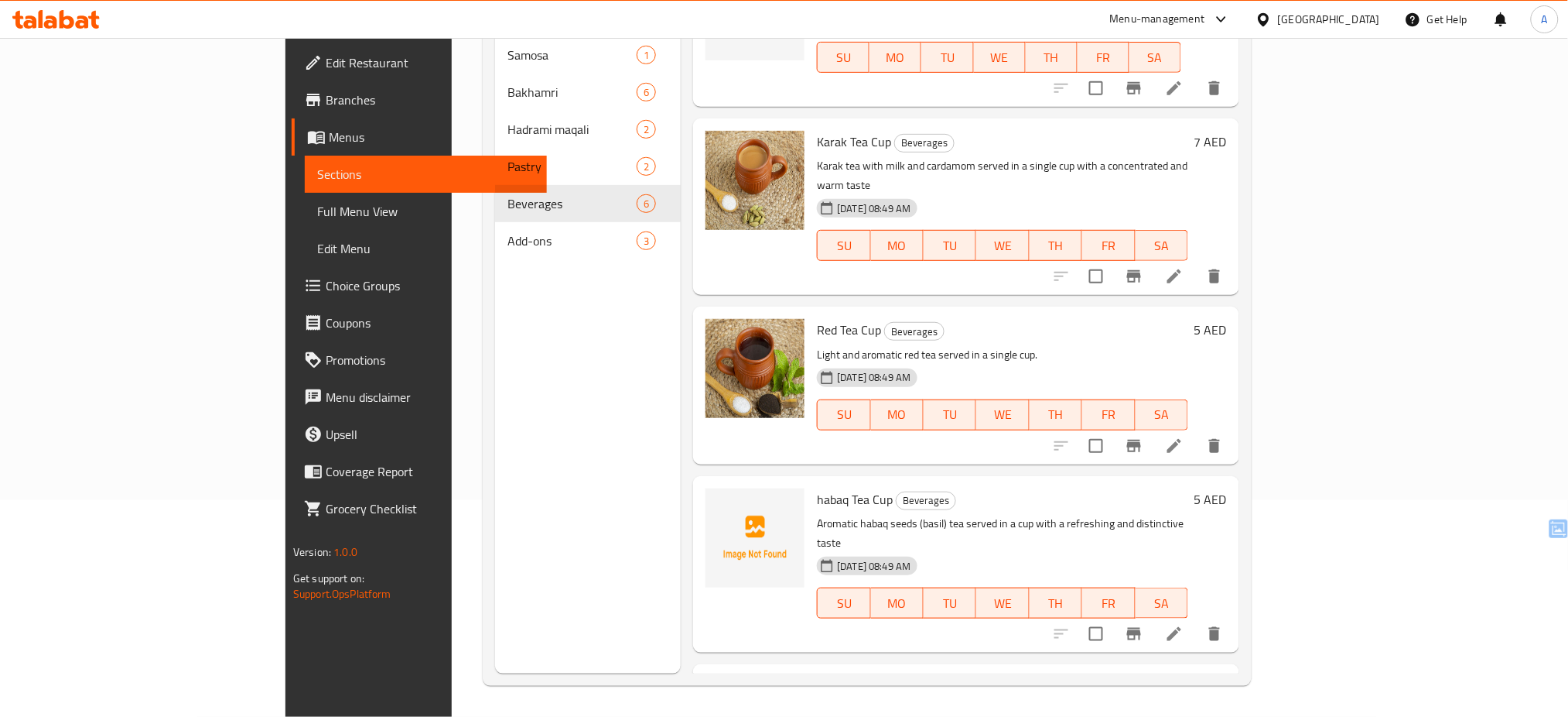
scroll to position [336, 0]
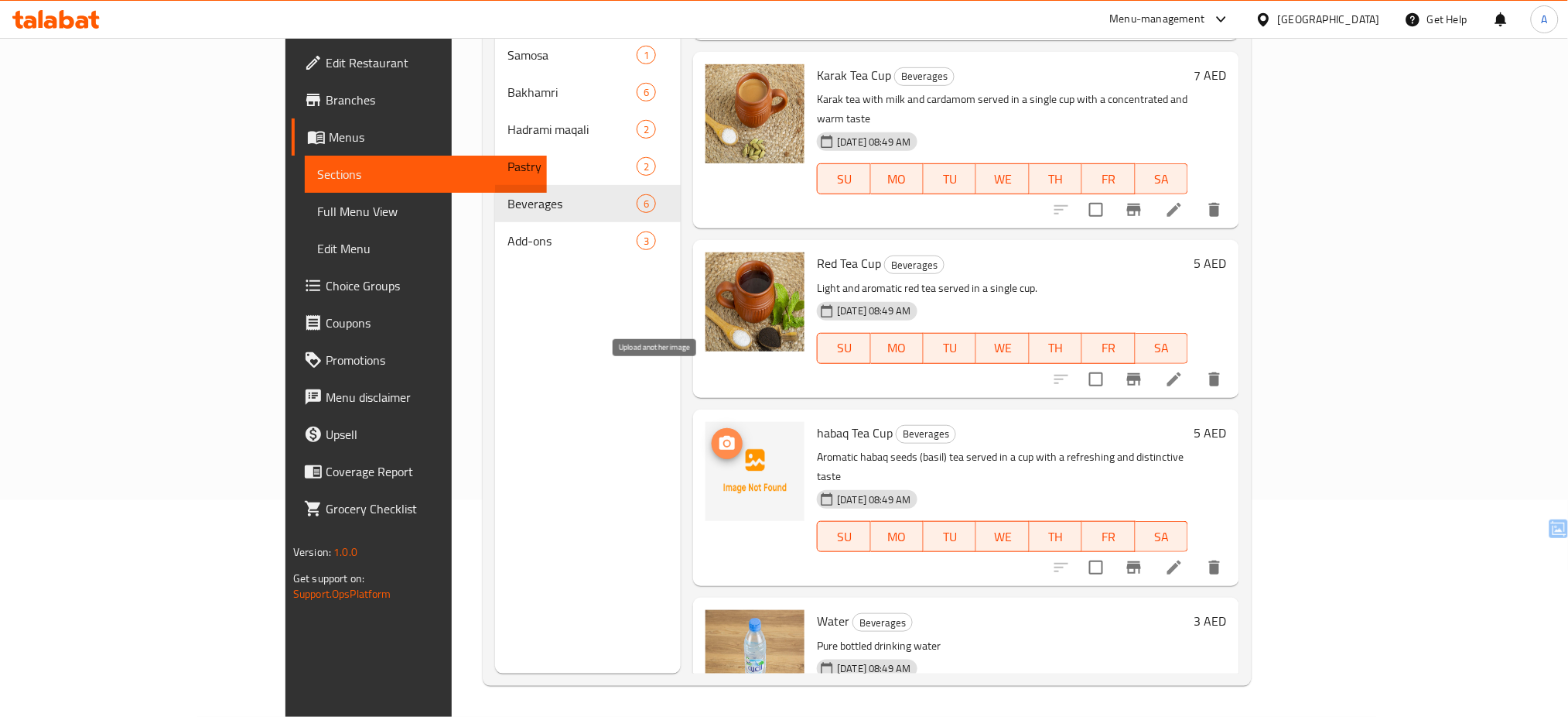
click at [718, 434] on icon "upload picture" at bounding box center [727, 444] width 19 height 19
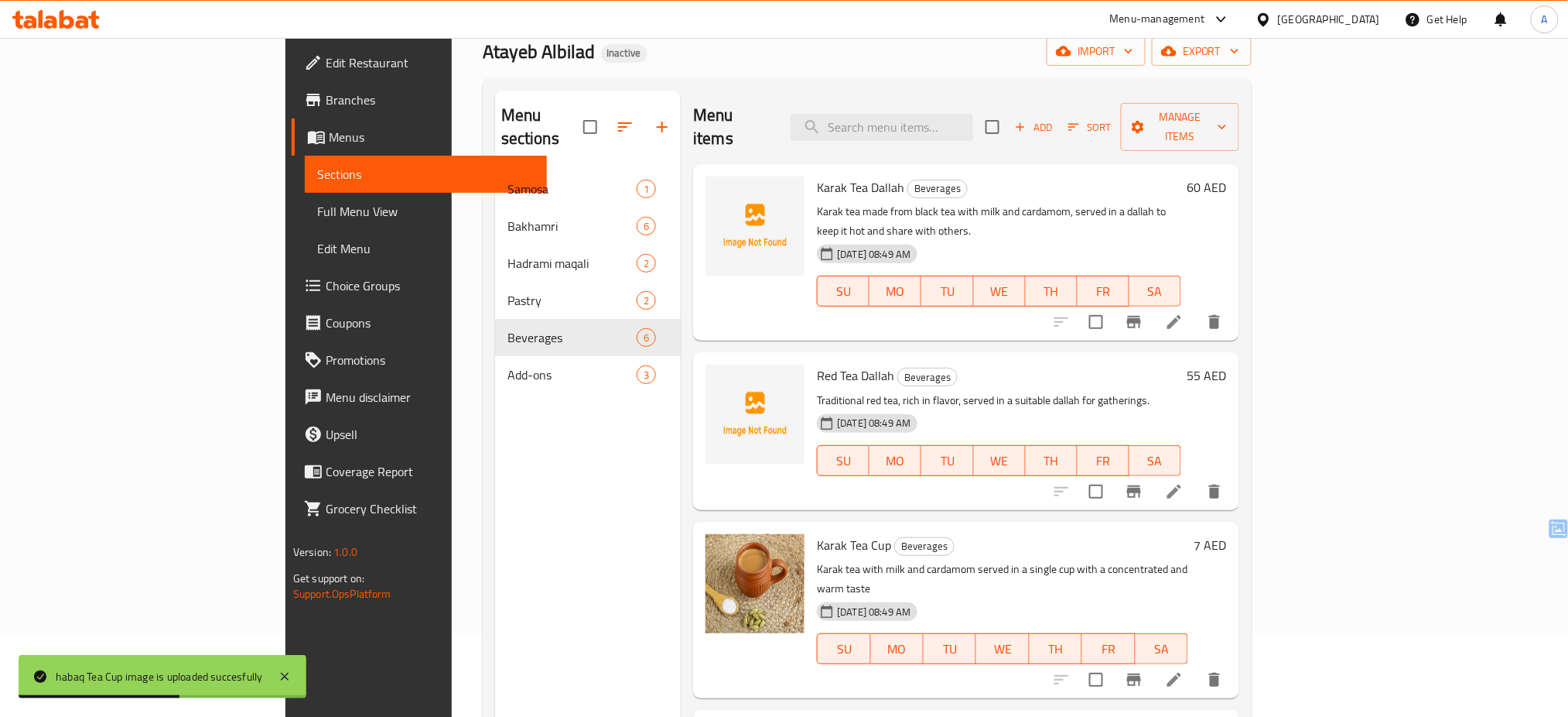
scroll to position [84, 0]
click at [1196, 307] on li at bounding box center [1174, 321] width 44 height 28
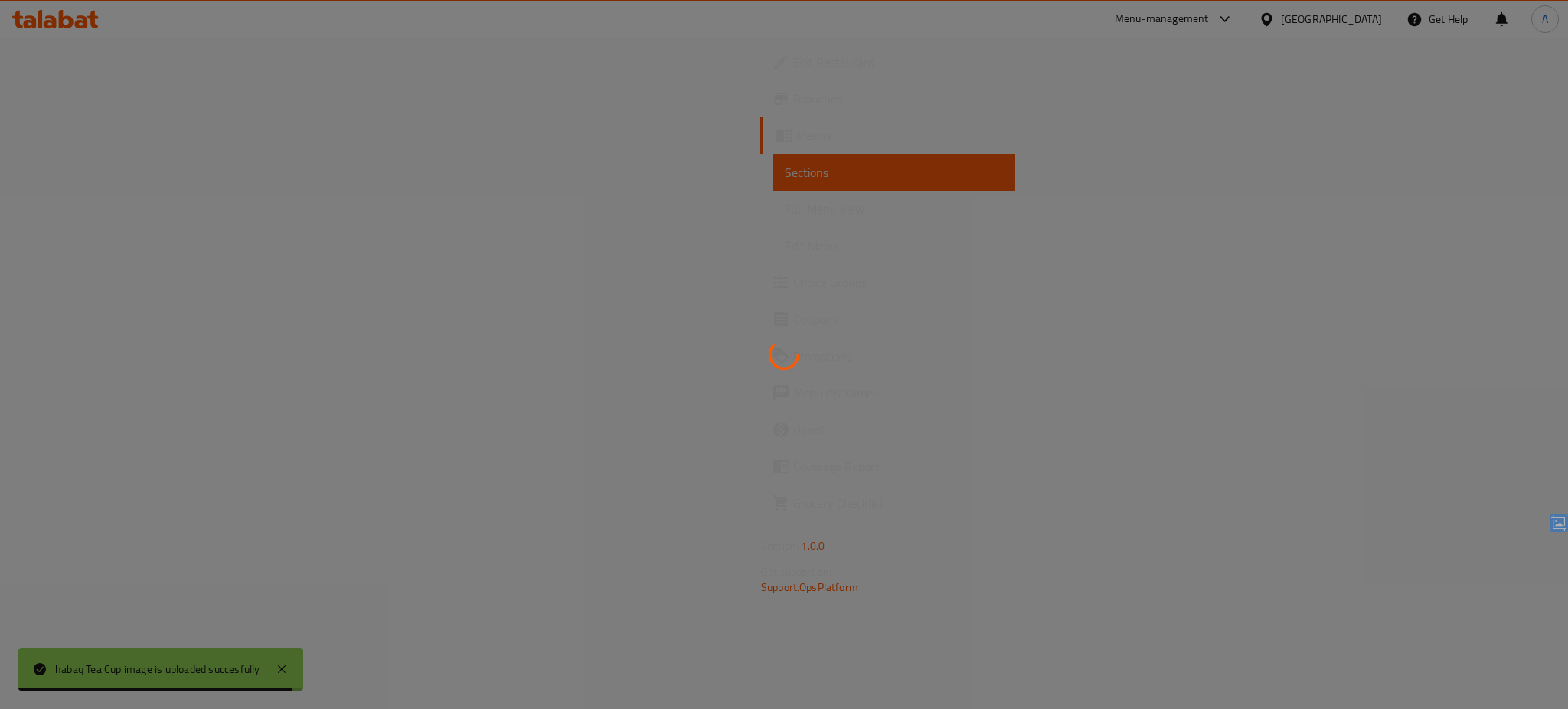
click at [1424, 262] on div at bounding box center [784, 354] width 1568 height 709
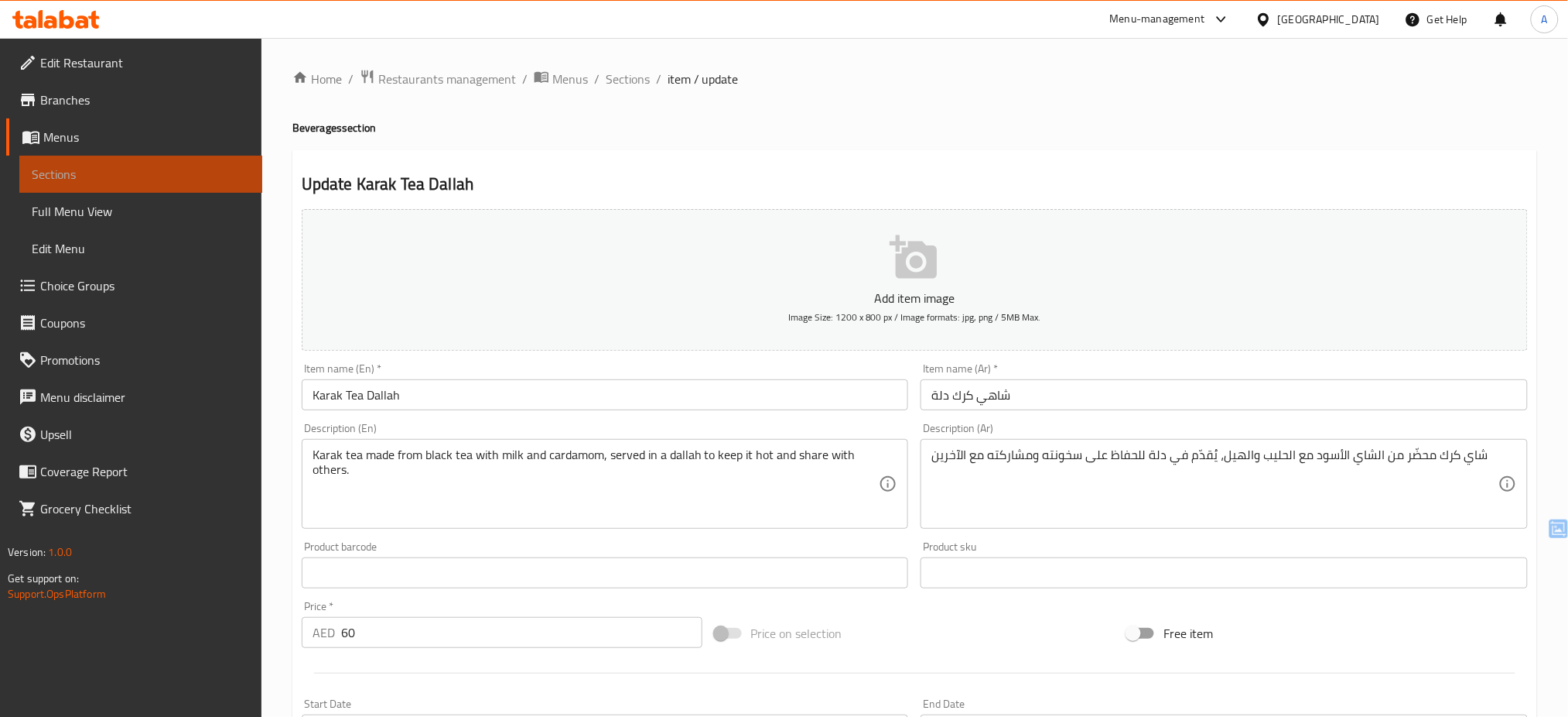
click at [99, 170] on span "Sections" at bounding box center [140, 174] width 218 height 19
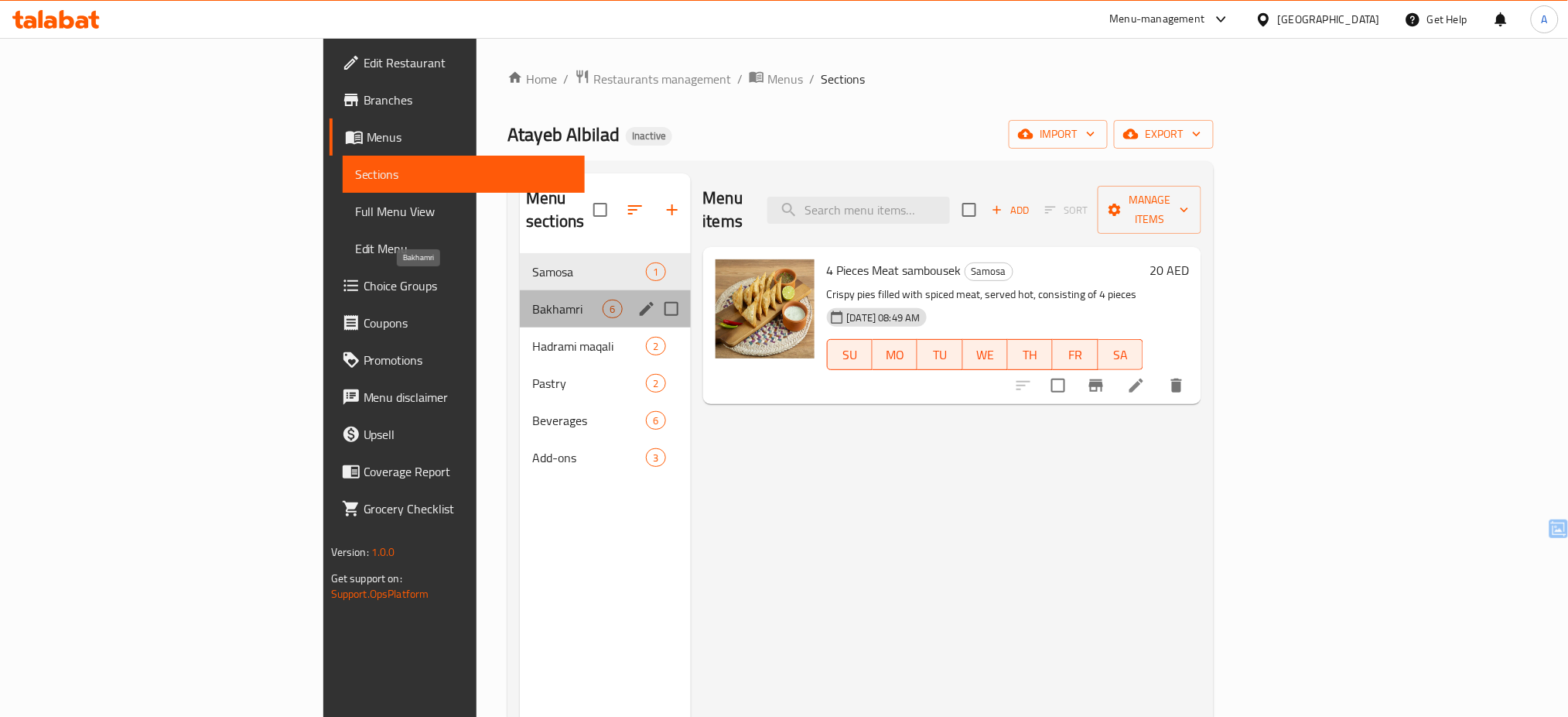
click at [533, 299] on span "Bakhamri" at bounding box center [568, 309] width 71 height 19
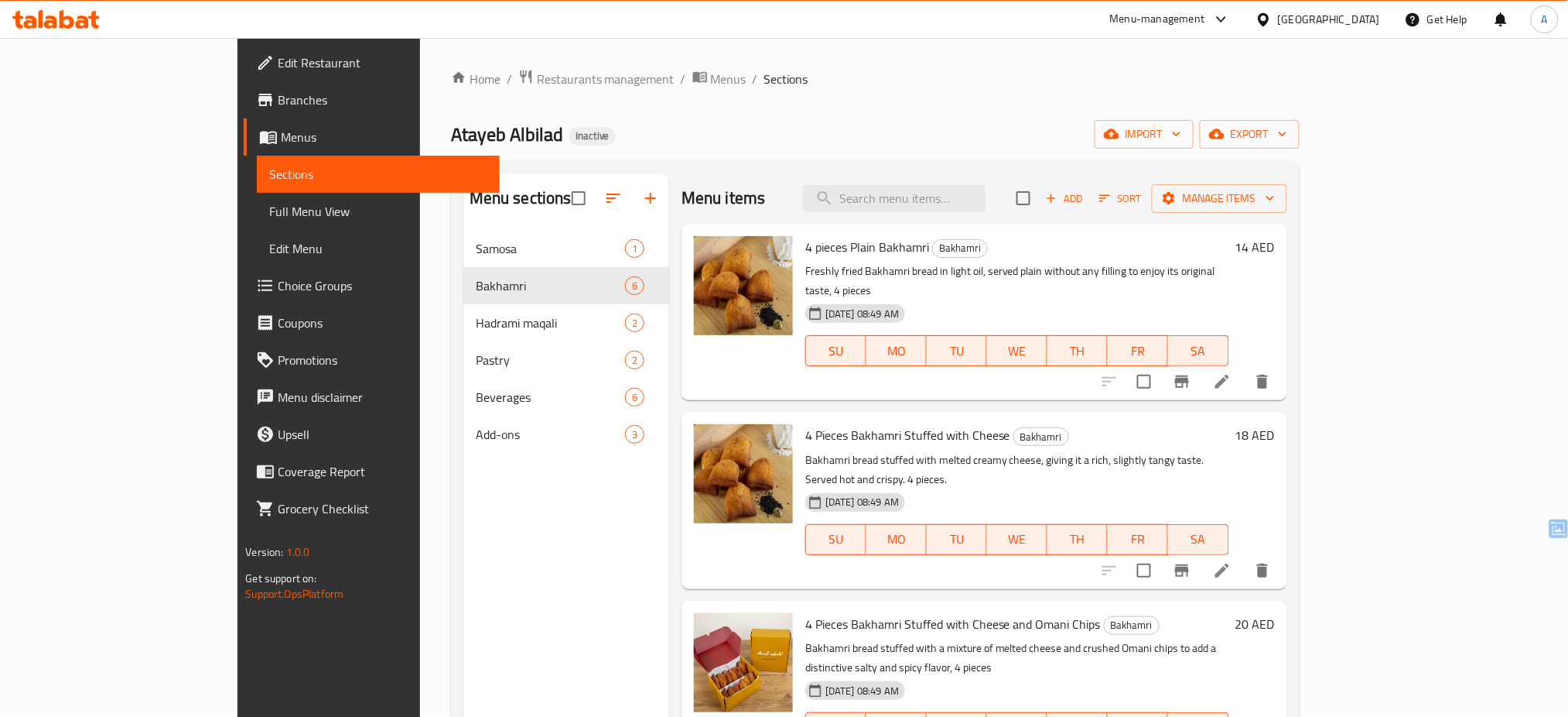
scroll to position [336, 0]
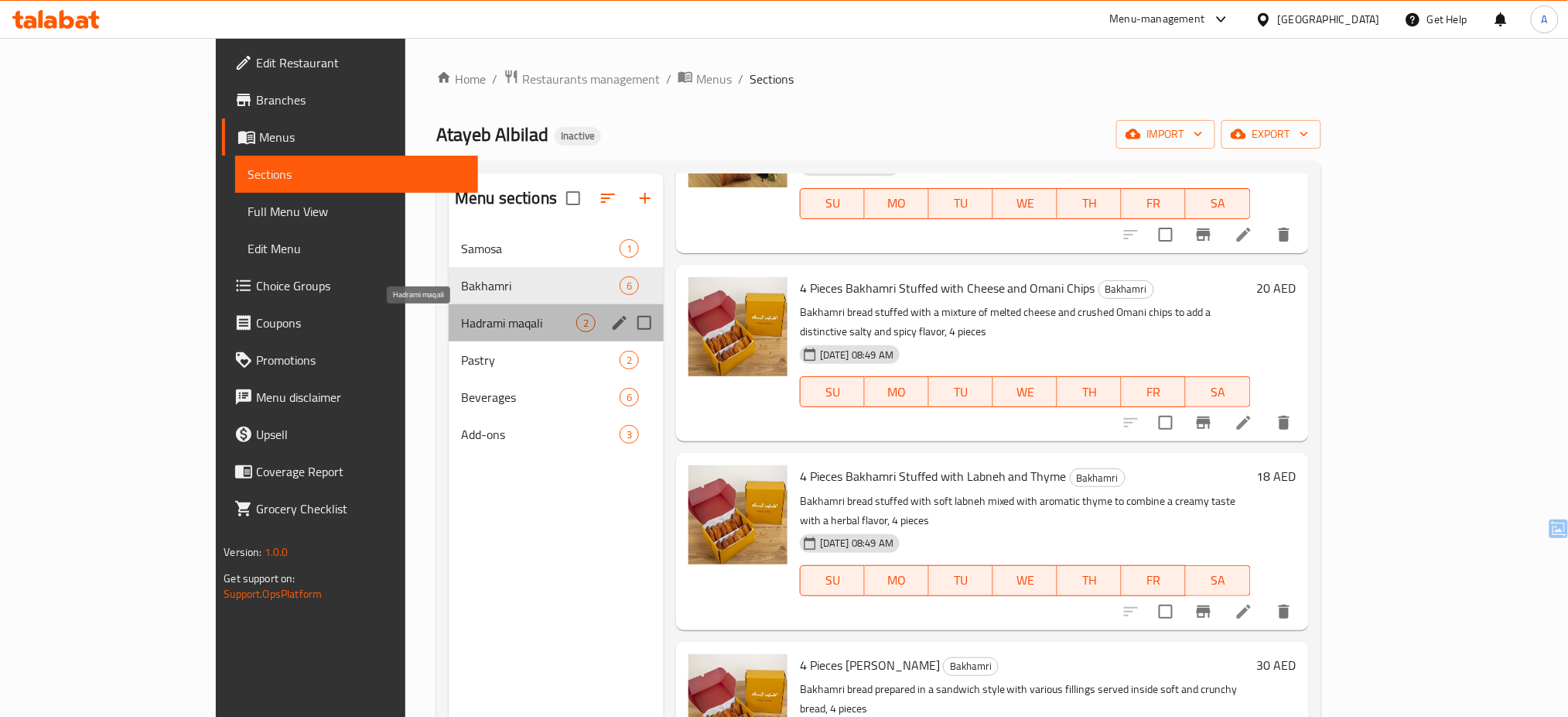
click at [461, 324] on span "Hadrami maqali" at bounding box center [519, 323] width 115 height 19
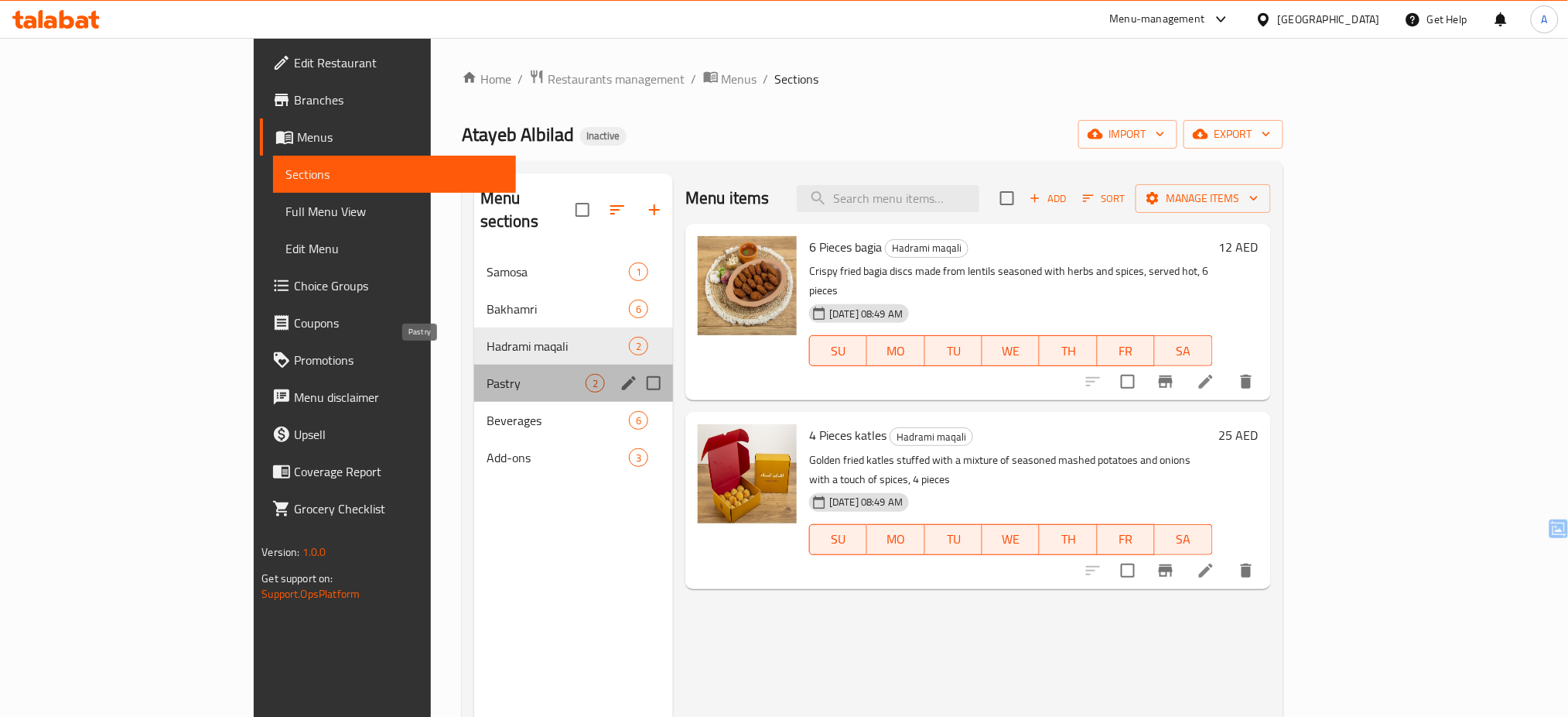
click at [487, 374] on span "Pastry" at bounding box center [536, 383] width 99 height 19
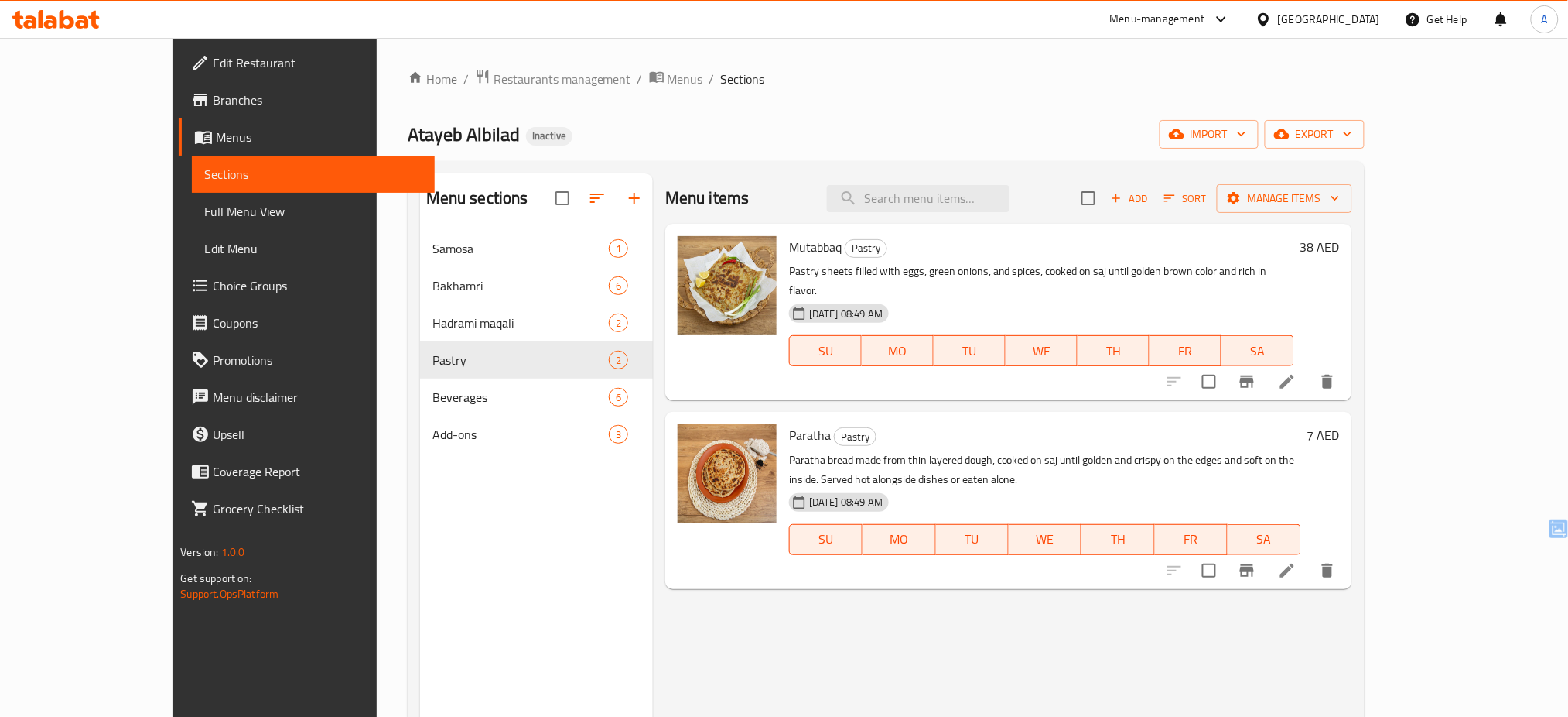
scroll to position [217, 0]
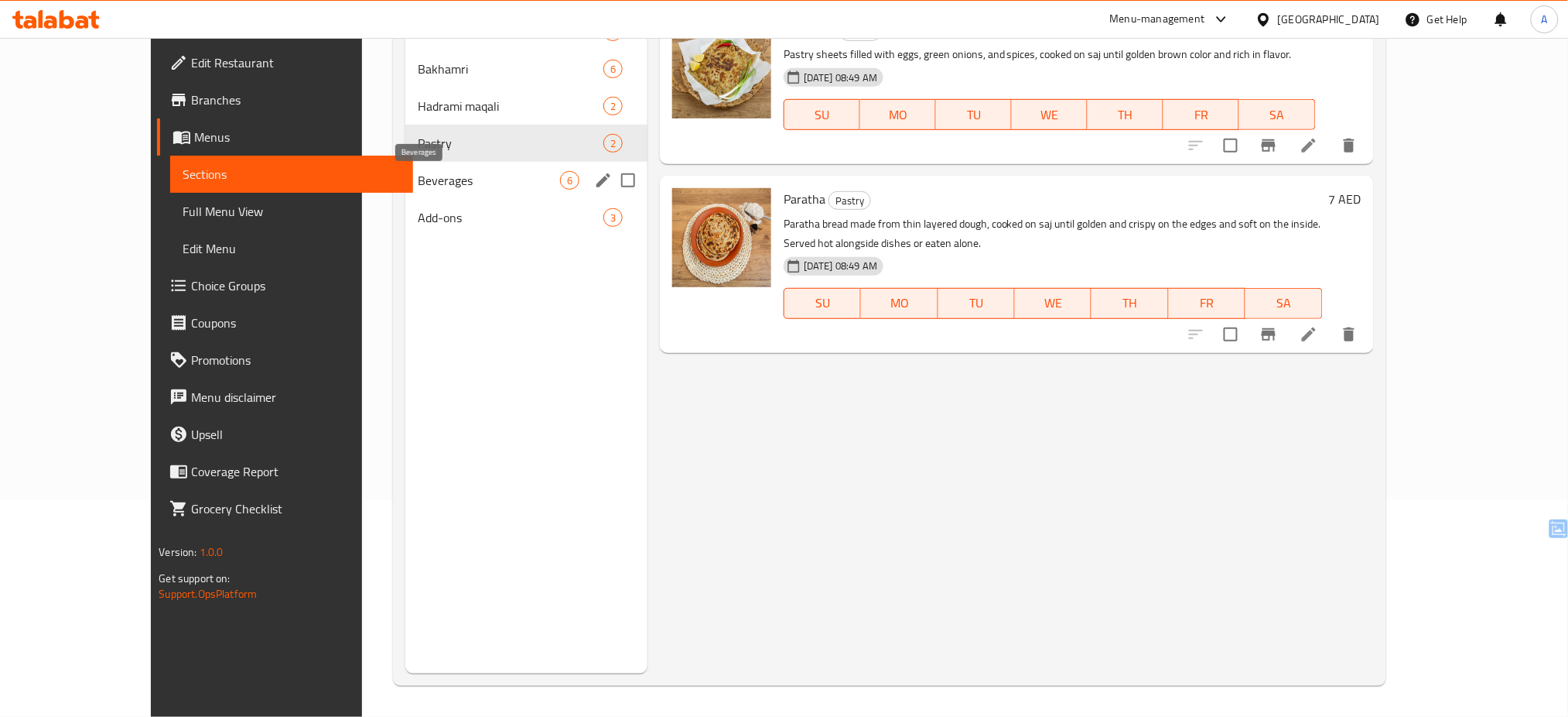
click at [417, 181] on span "Beverages" at bounding box center [488, 180] width 142 height 19
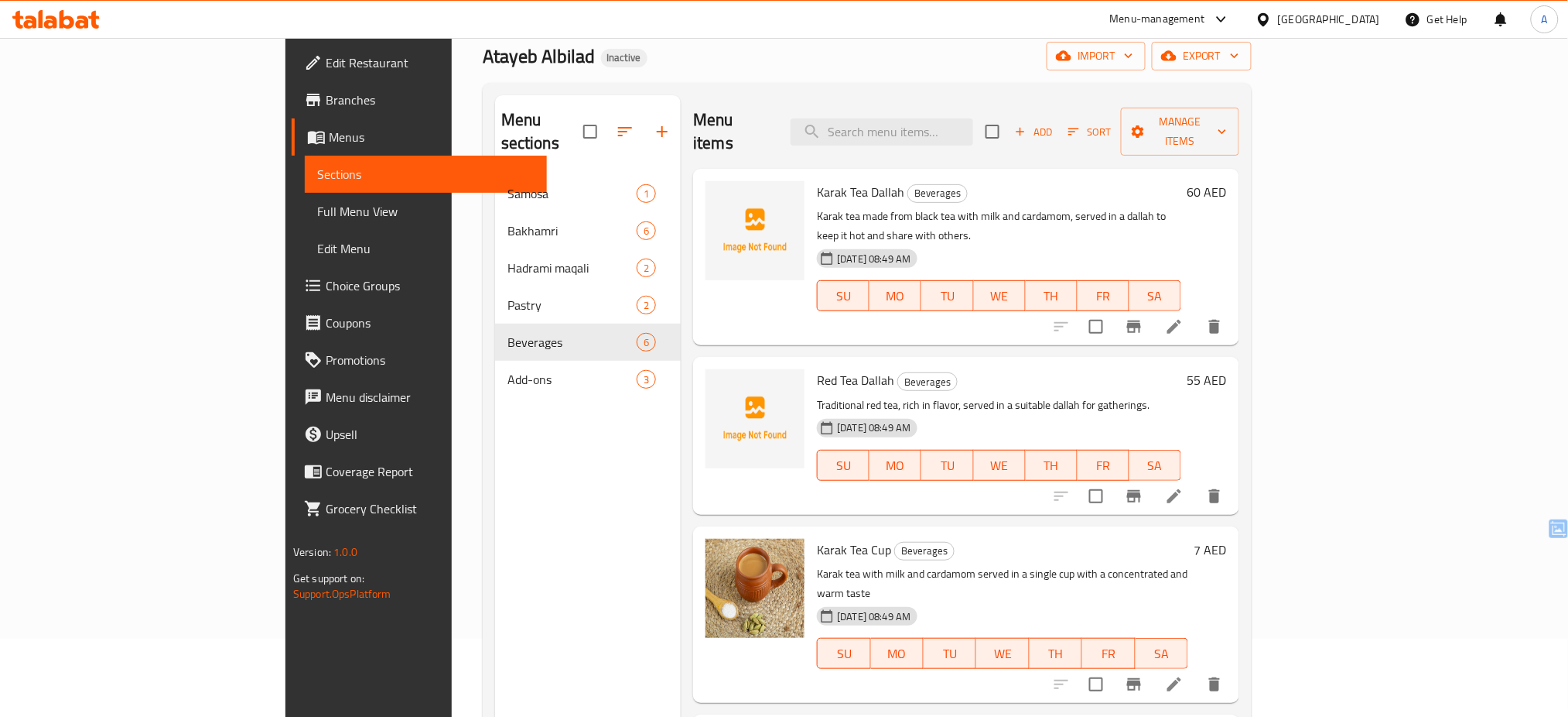
scroll to position [81, 0]
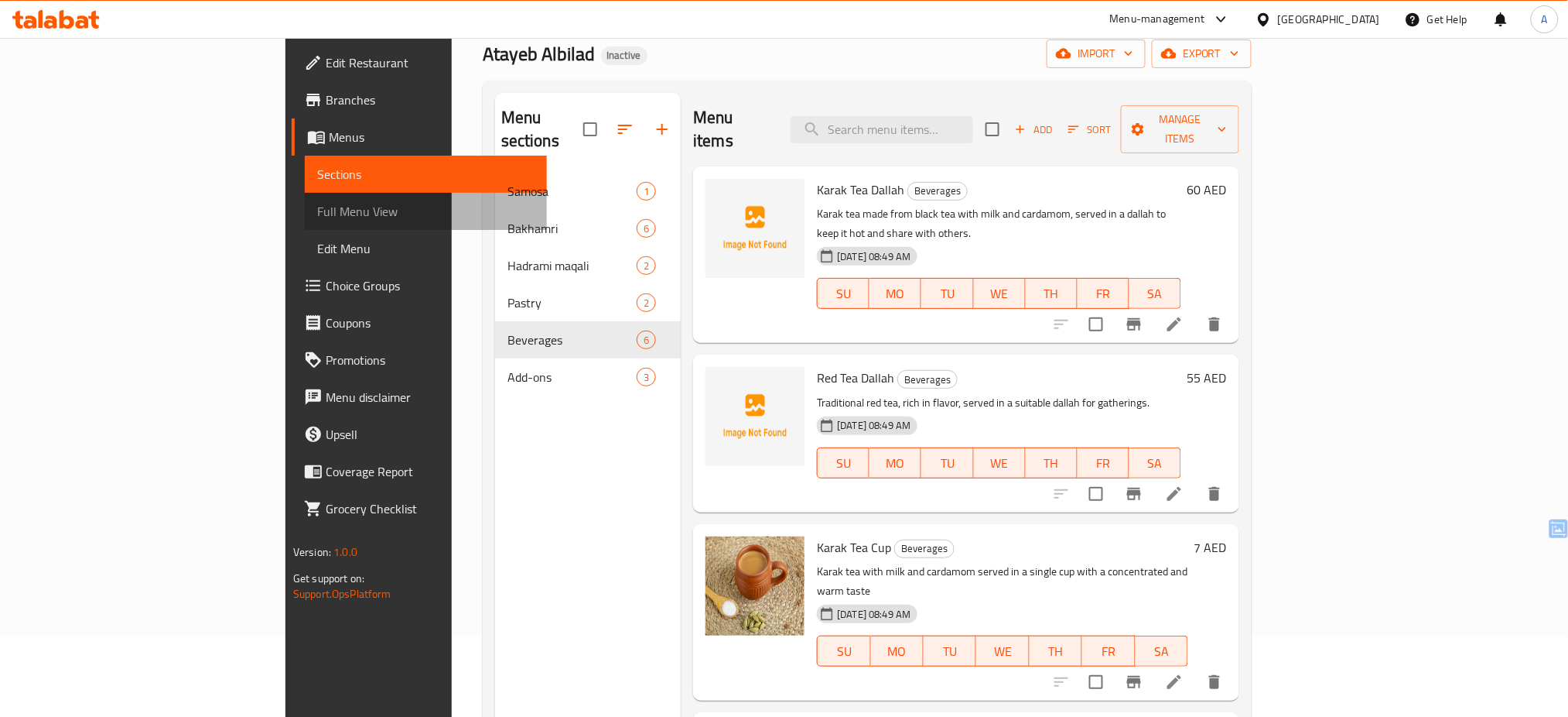
click at [317, 203] on span "Full Menu View" at bounding box center [426, 211] width 218 height 19
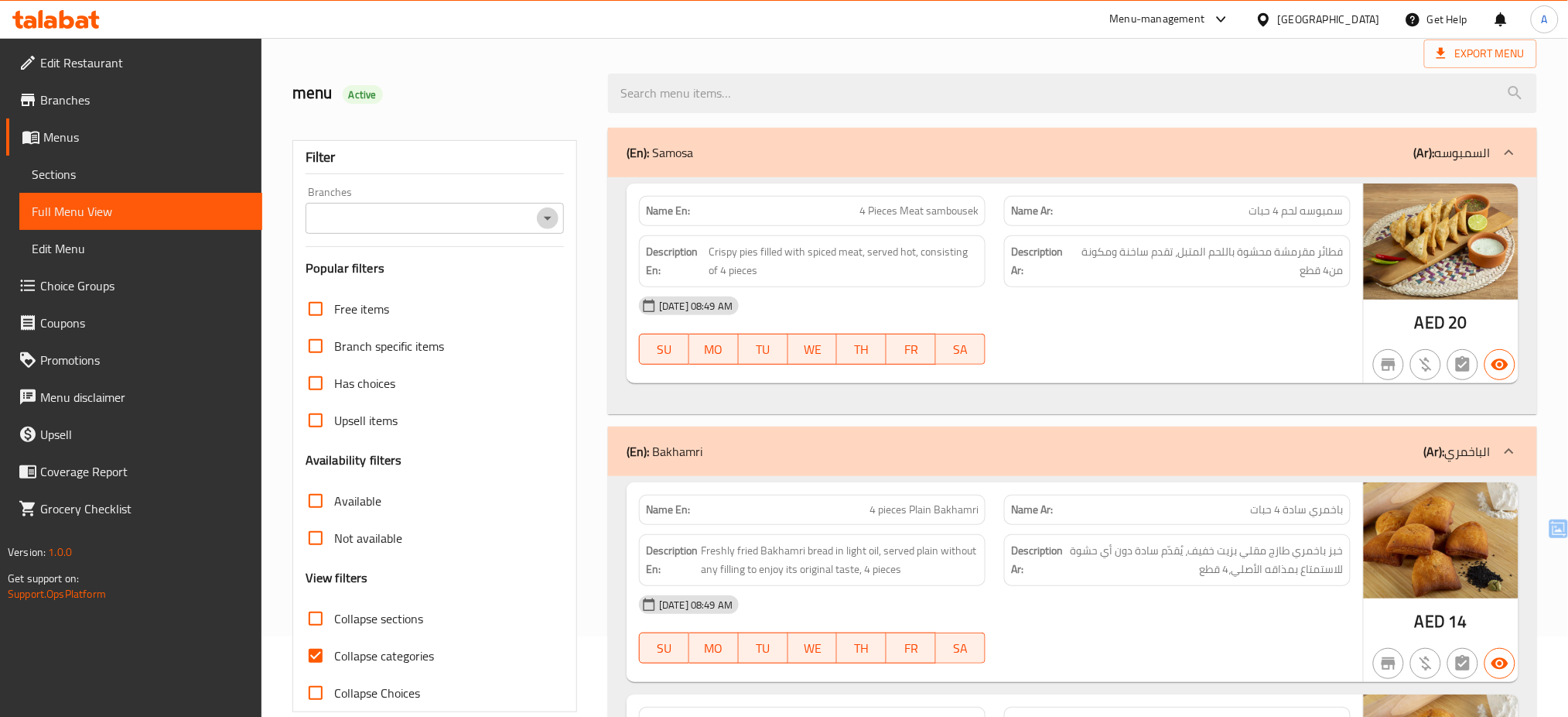
click at [549, 217] on icon "Open" at bounding box center [547, 219] width 7 height 4
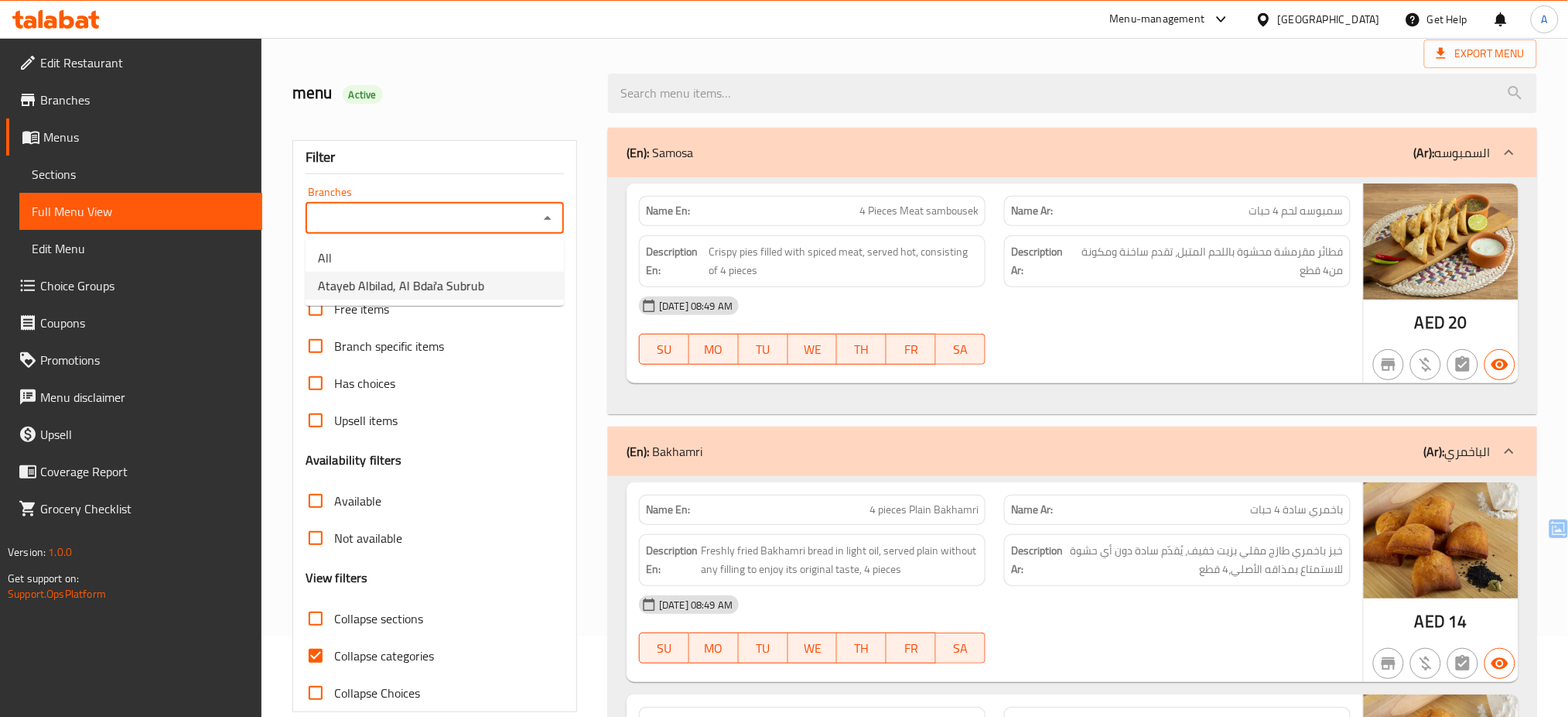
click at [538, 281] on li "Atayeb Albilad, Al Bdai'a Subrub" at bounding box center [435, 285] width 258 height 28
type input "Atayeb Albilad, Al Bdai'a Subrub"
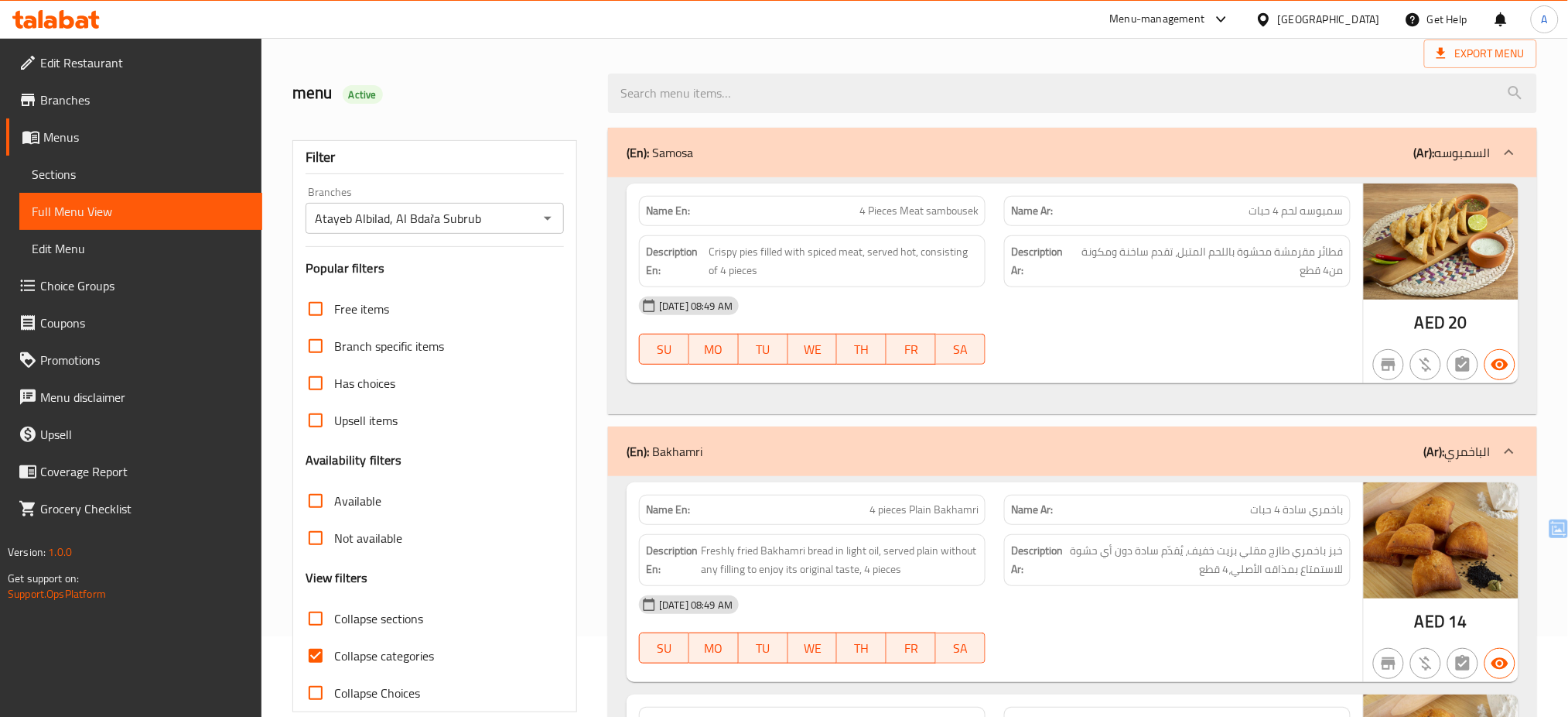
click at [538, 281] on div "Filter Branches Atayeb Albilad, Al Bdai'a Subrub Branches Popular filters Free …" at bounding box center [435, 426] width 284 height 572
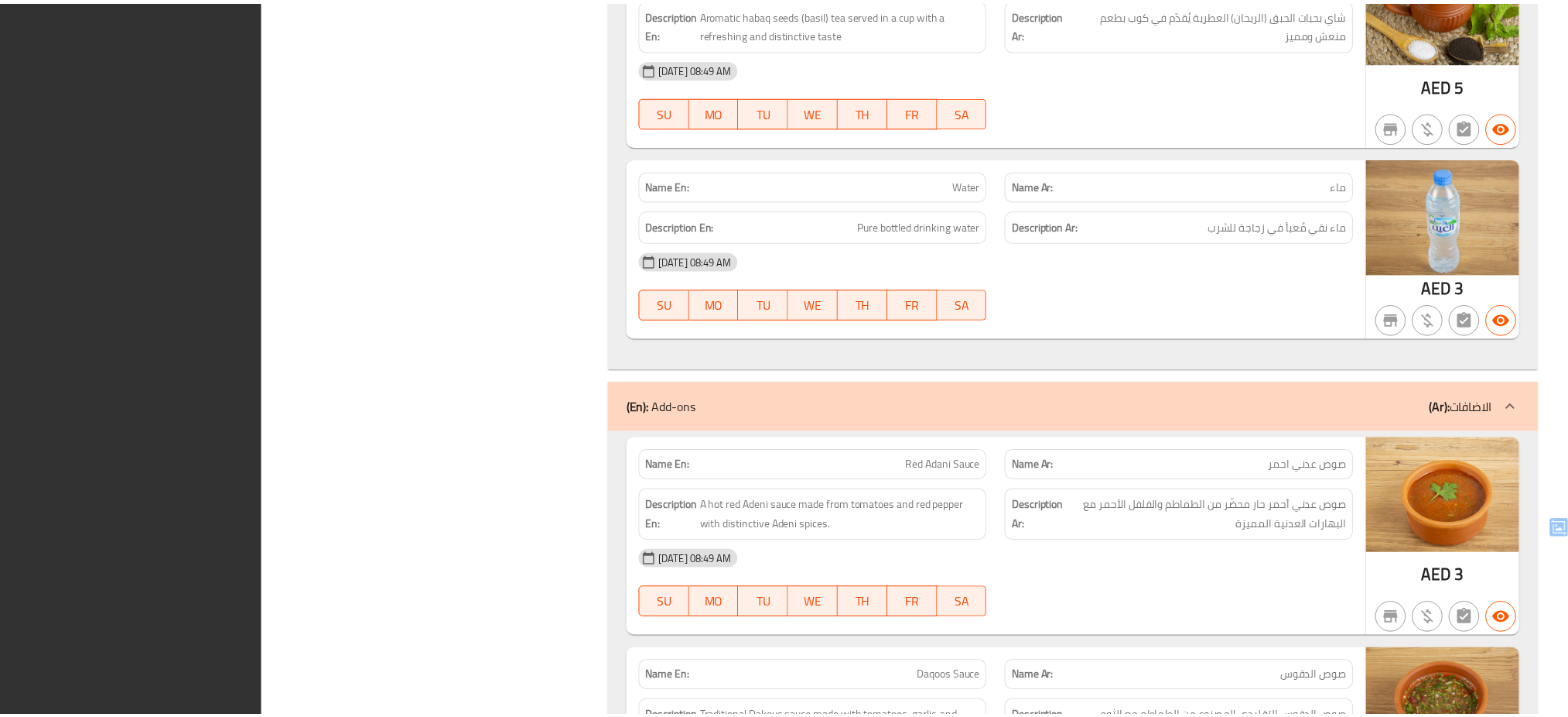
scroll to position [4295, 0]
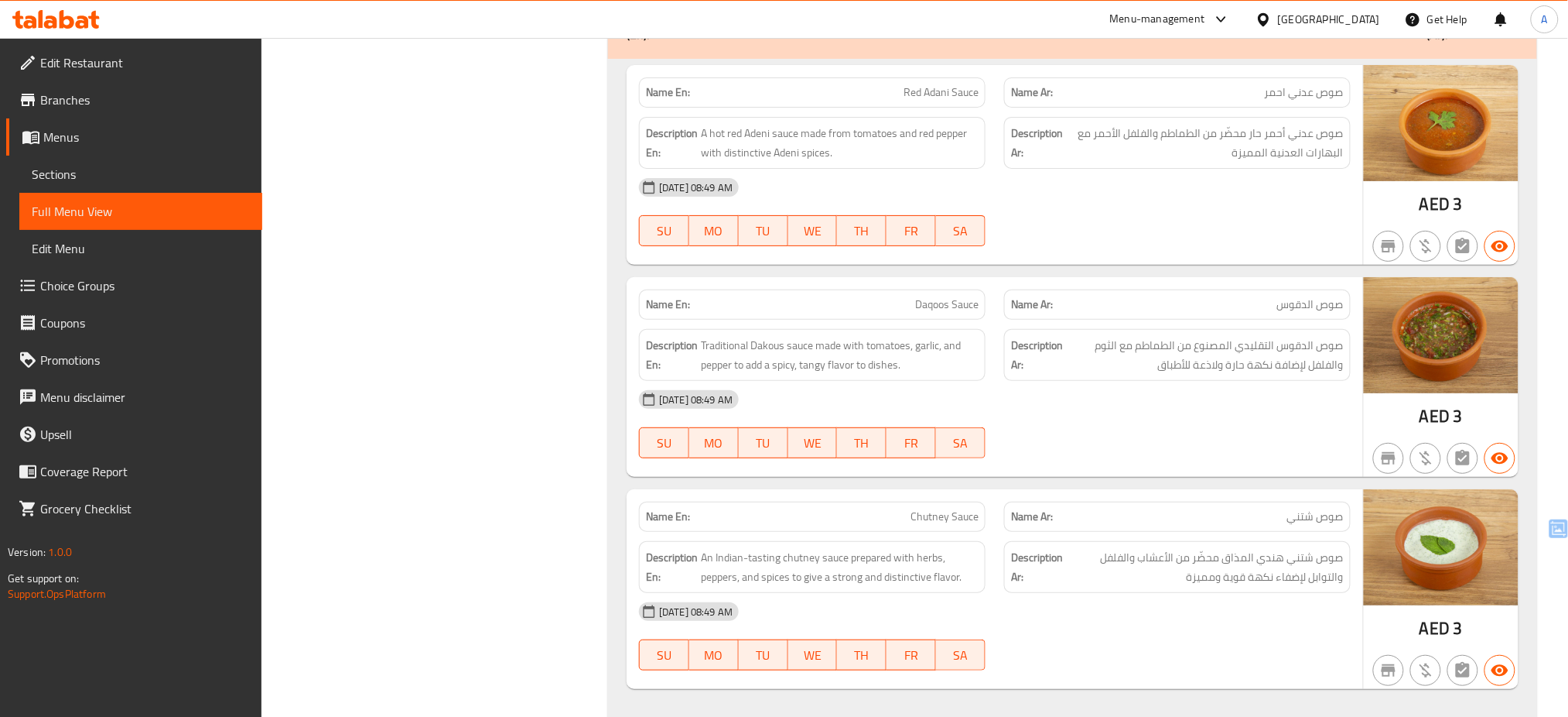
click at [1303, 20] on div "United Arab Emirates" at bounding box center [1329, 20] width 102 height 17
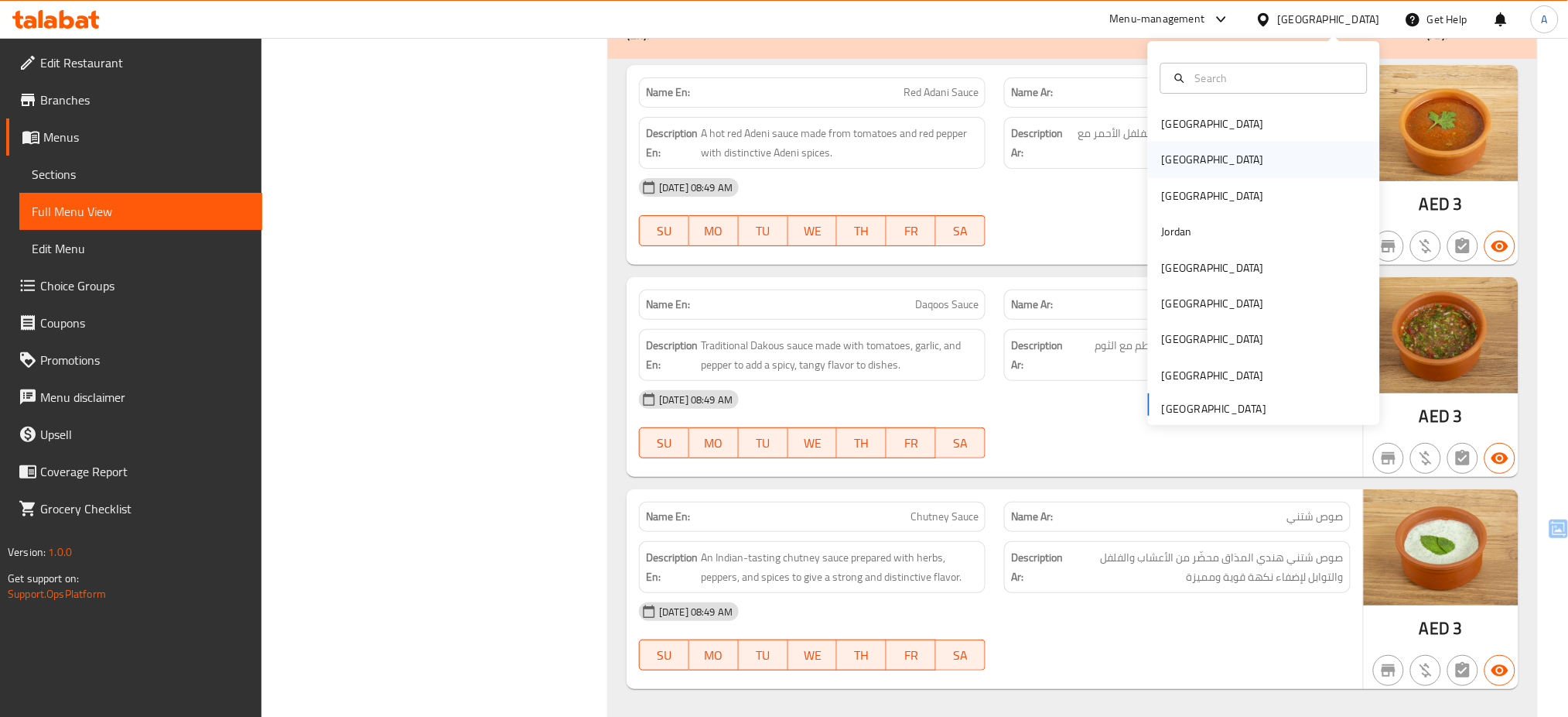
click at [1168, 152] on div "[GEOGRAPHIC_DATA]" at bounding box center [1213, 159] width 102 height 17
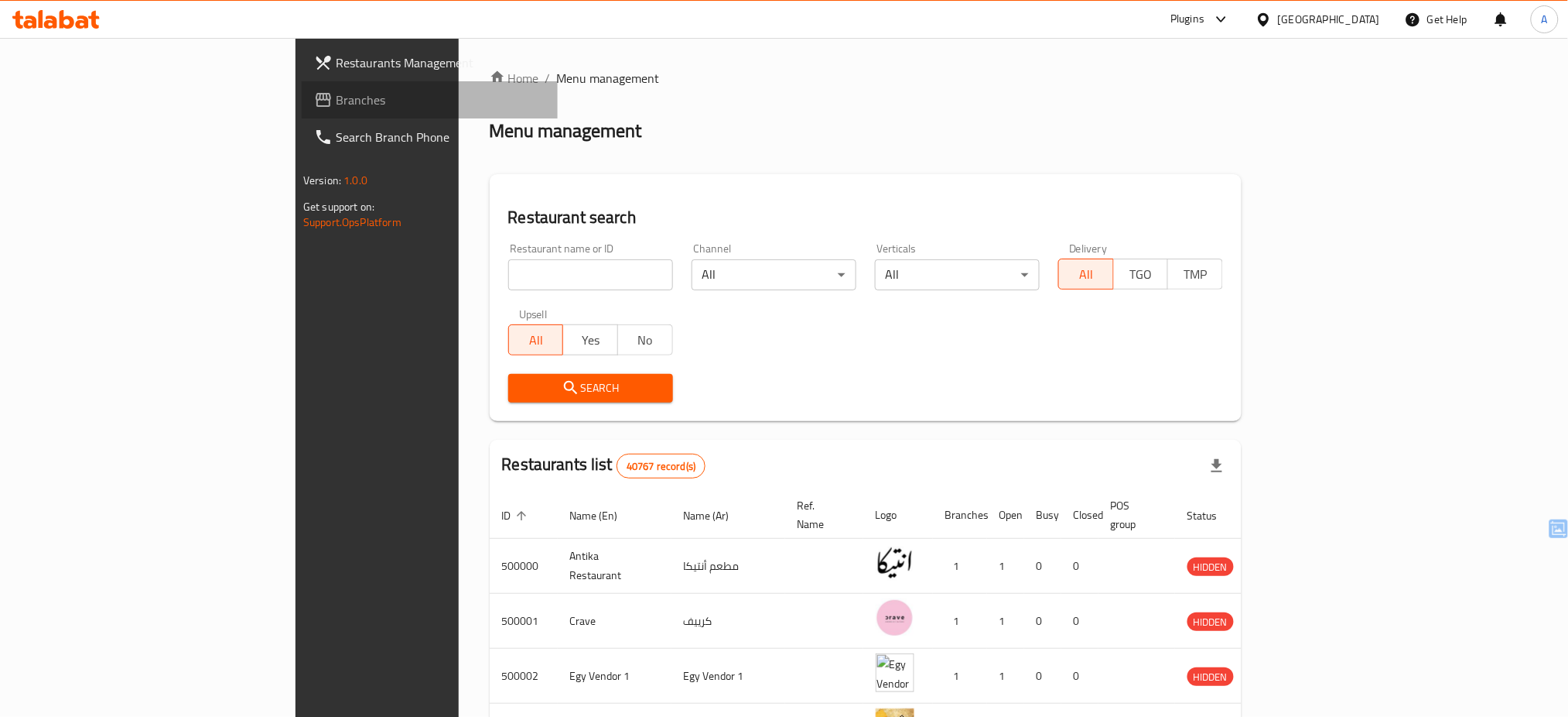
click at [336, 104] on span "Branches" at bounding box center [441, 100] width 210 height 19
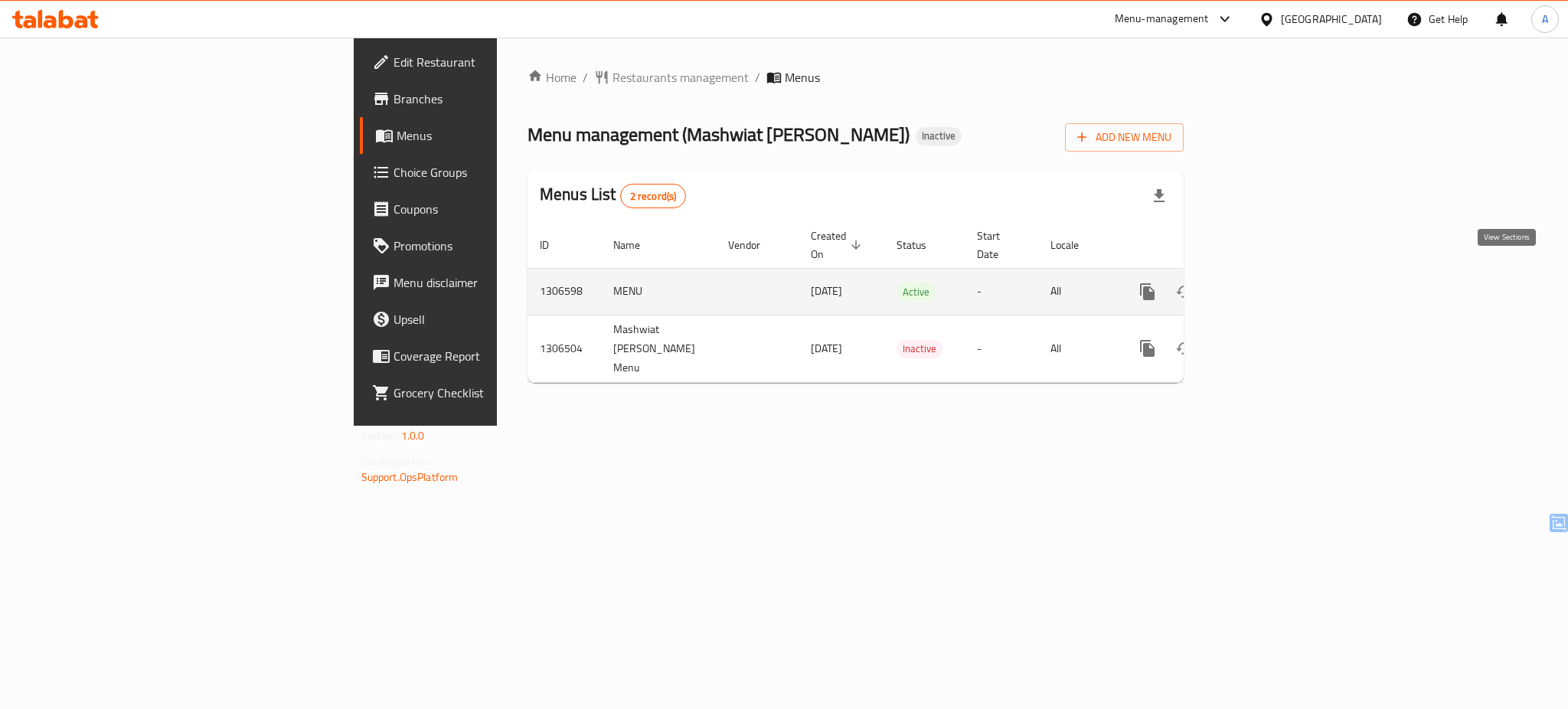
click at [1276, 273] on link "enhanced table" at bounding box center [1258, 292] width 37 height 37
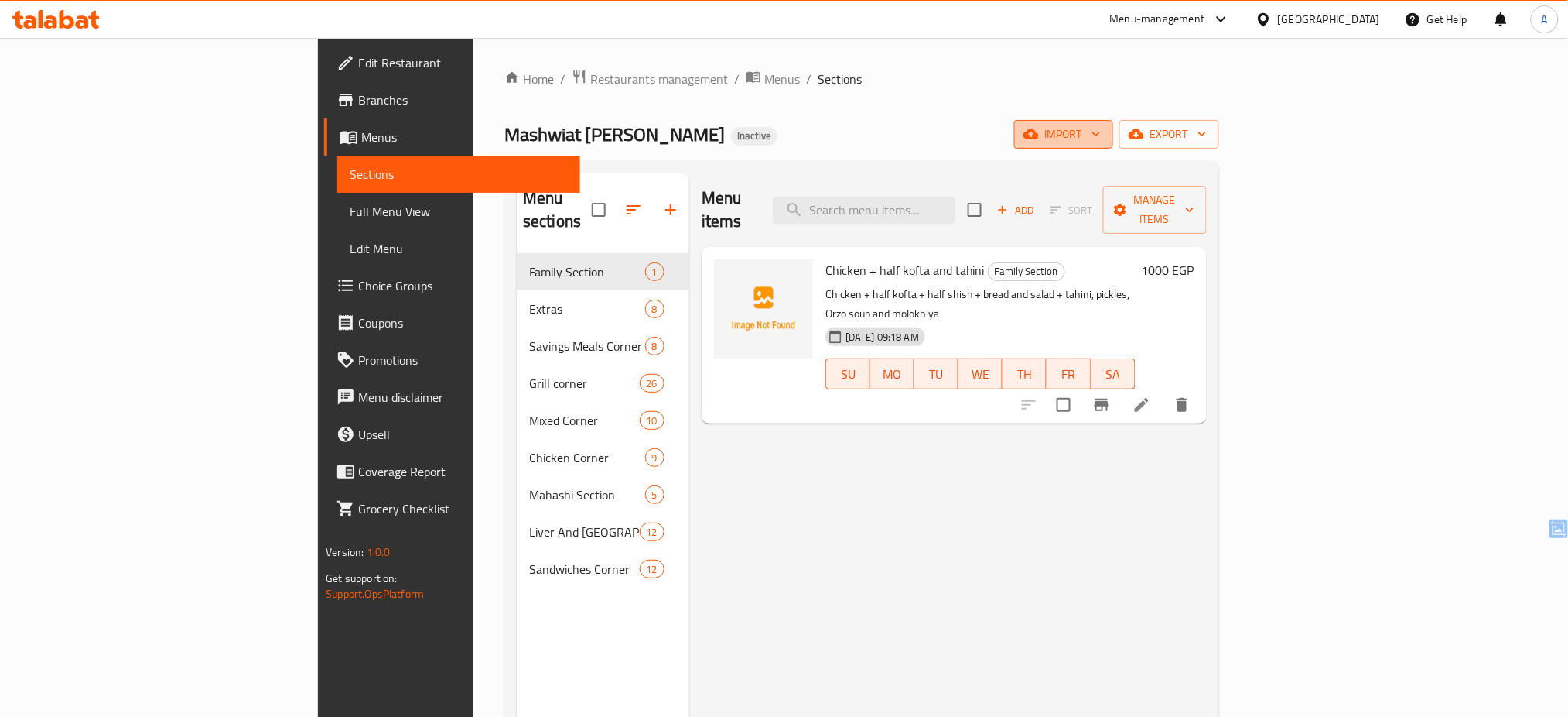
click at [1100, 135] on span "import" at bounding box center [1064, 134] width 74 height 20
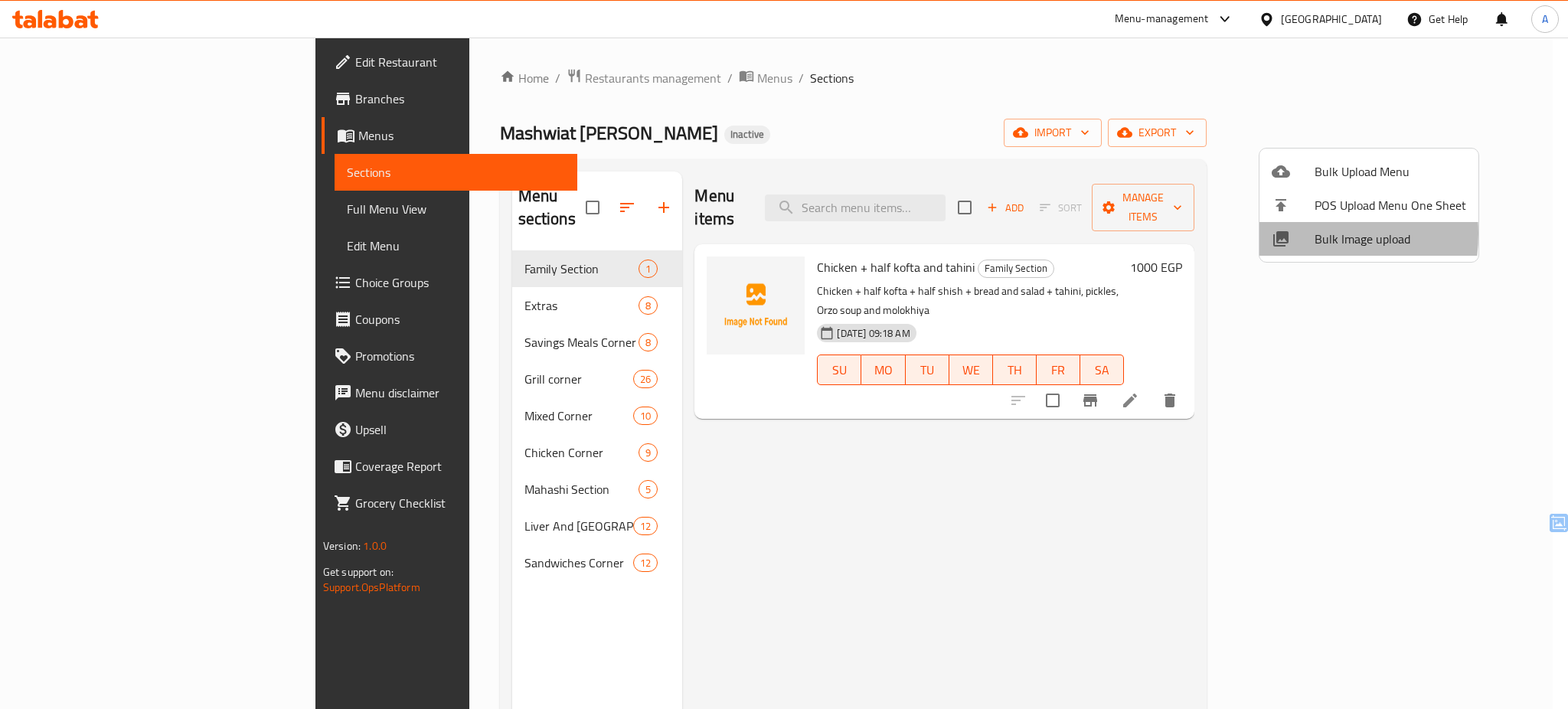
click at [1286, 234] on icon at bounding box center [1280, 238] width 16 height 16
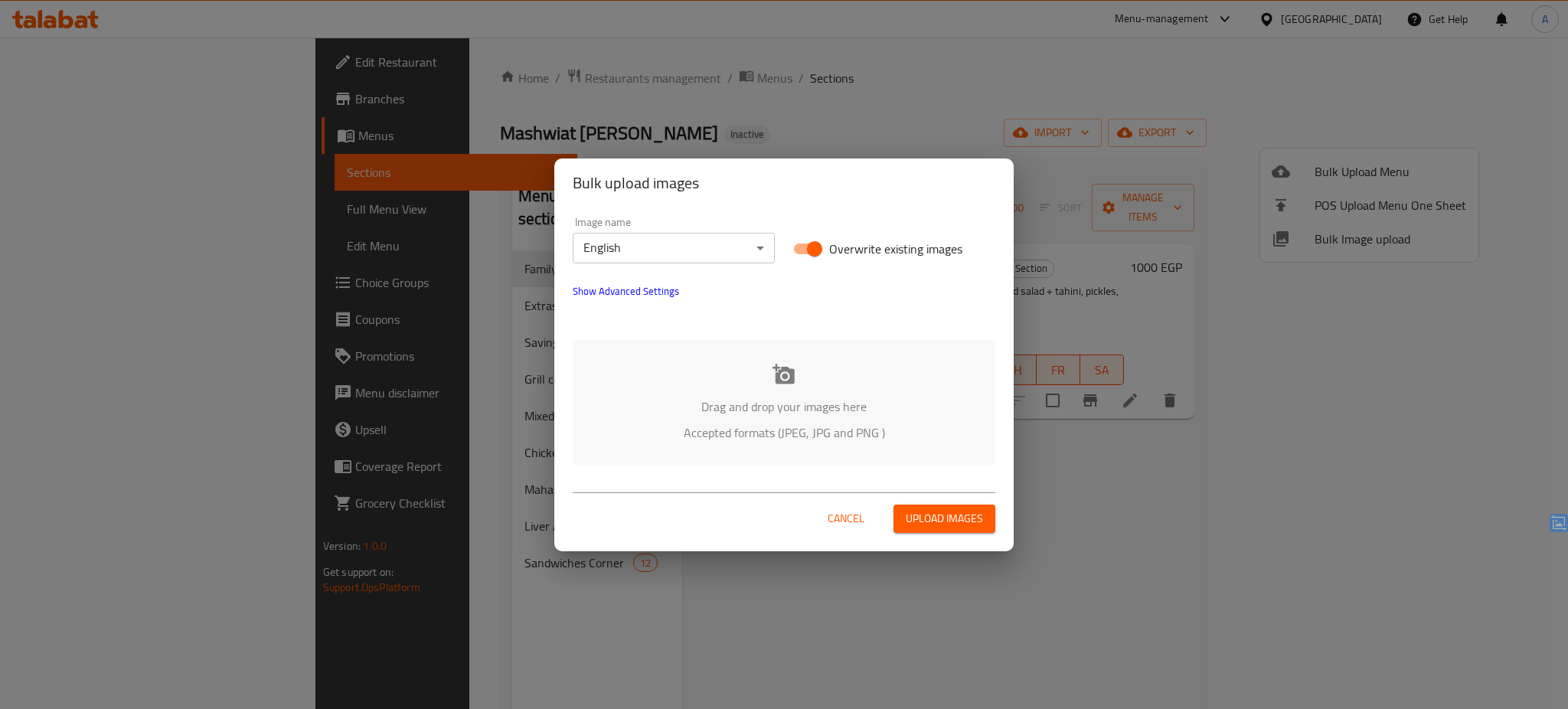
click at [829, 246] on span "Overwrite existing images" at bounding box center [895, 249] width 133 height 18
click at [829, 246] on input "Overwrite existing images" at bounding box center [814, 249] width 87 height 29
checkbox input "false"
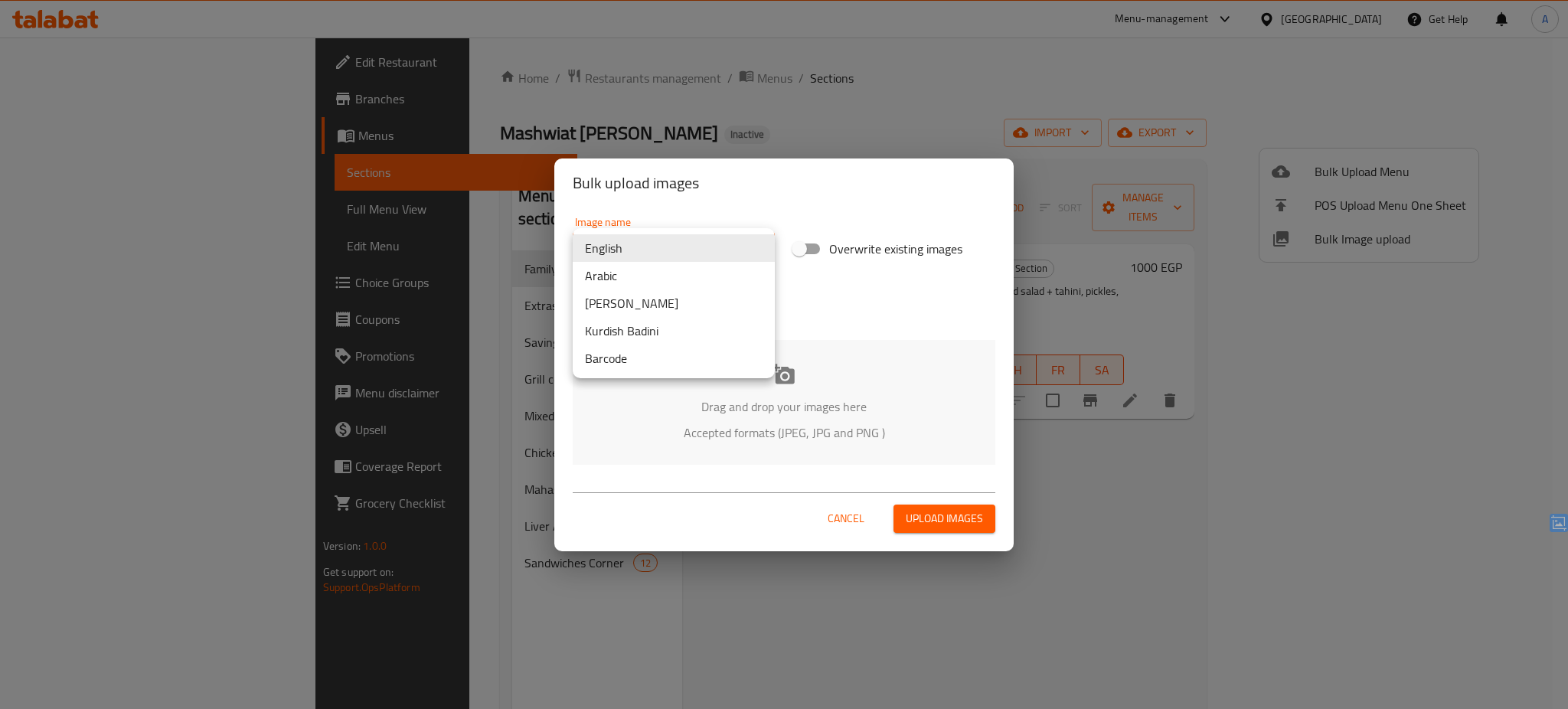
click at [746, 251] on body "​ Menu-management [GEOGRAPHIC_DATA] Get Help A Edit Restaurant Branches Menus S…" at bounding box center [784, 373] width 1568 height 671
click at [701, 273] on li "Arabic" at bounding box center [674, 276] width 202 height 28
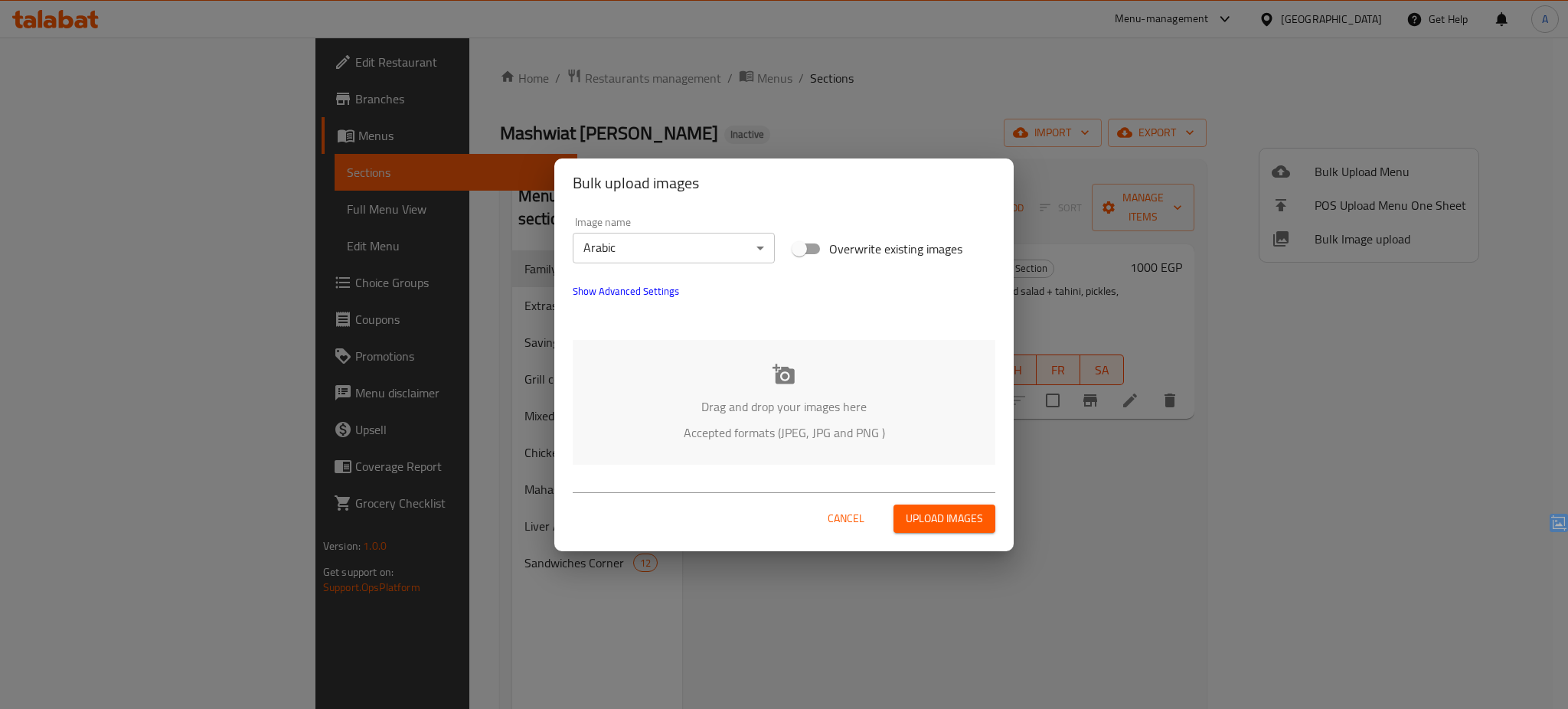
click at [714, 397] on p "Drag and drop your images here" at bounding box center [784, 406] width 377 height 18
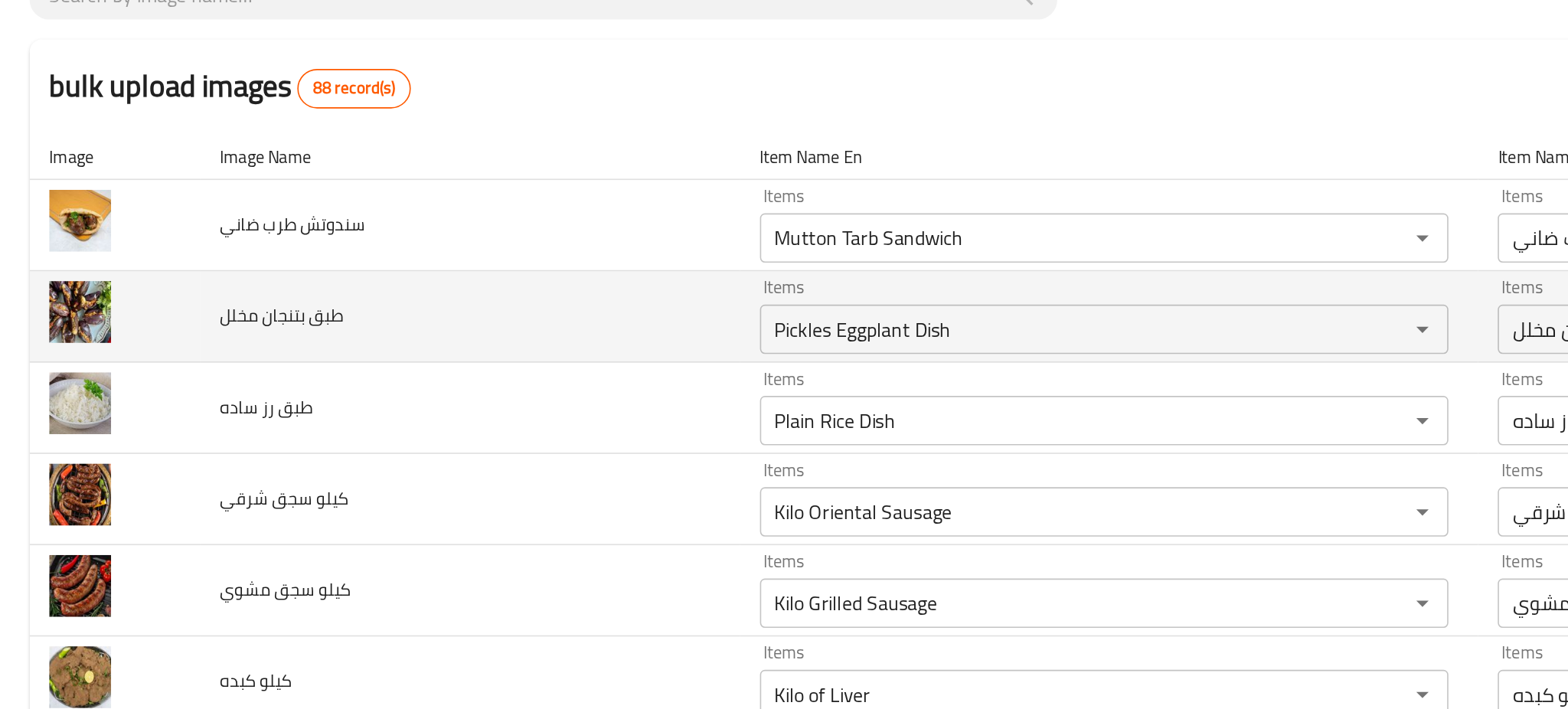
click at [240, 326] on td "طبق بتنجان مخلل" at bounding box center [292, 319] width 335 height 57
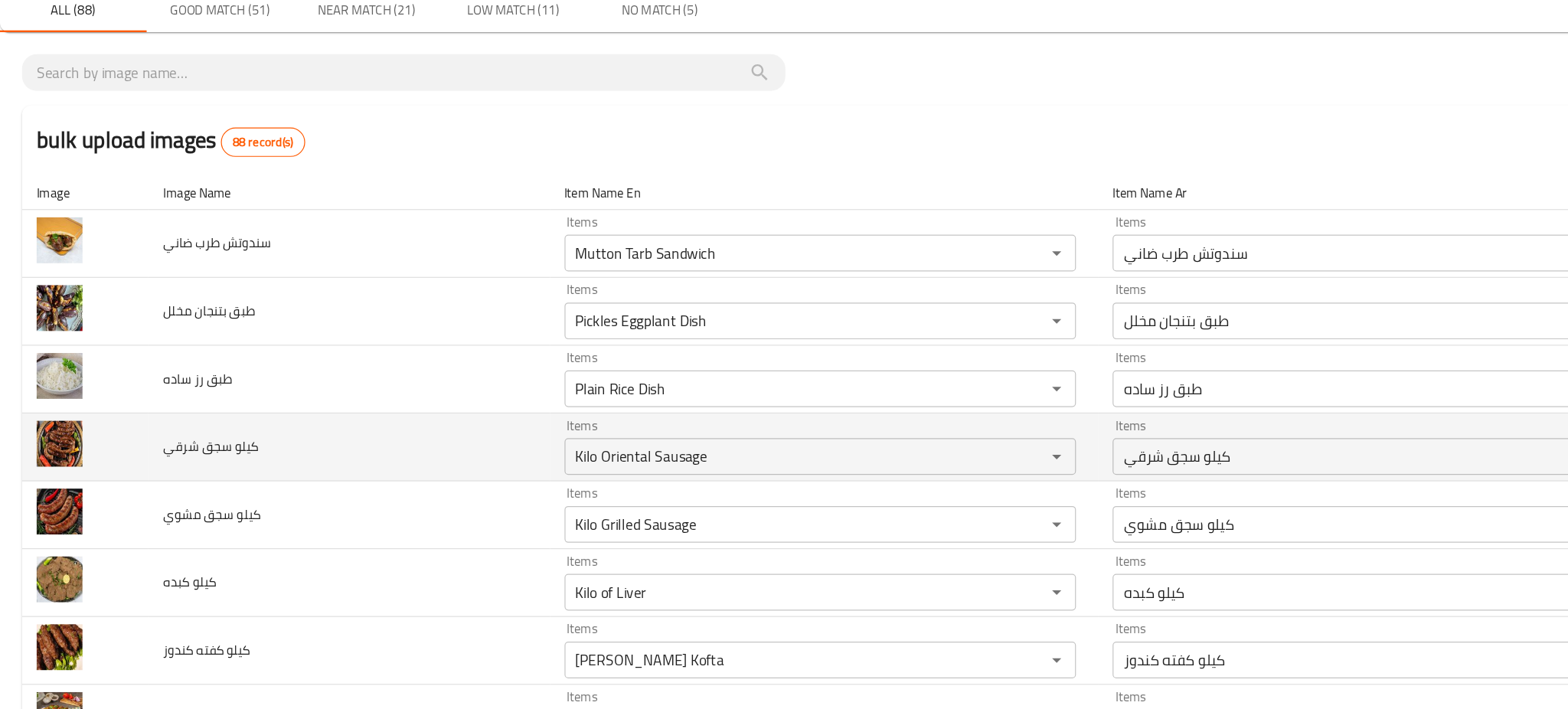
click at [331, 431] on td "كيلو سجق شرقي" at bounding box center [292, 432] width 335 height 57
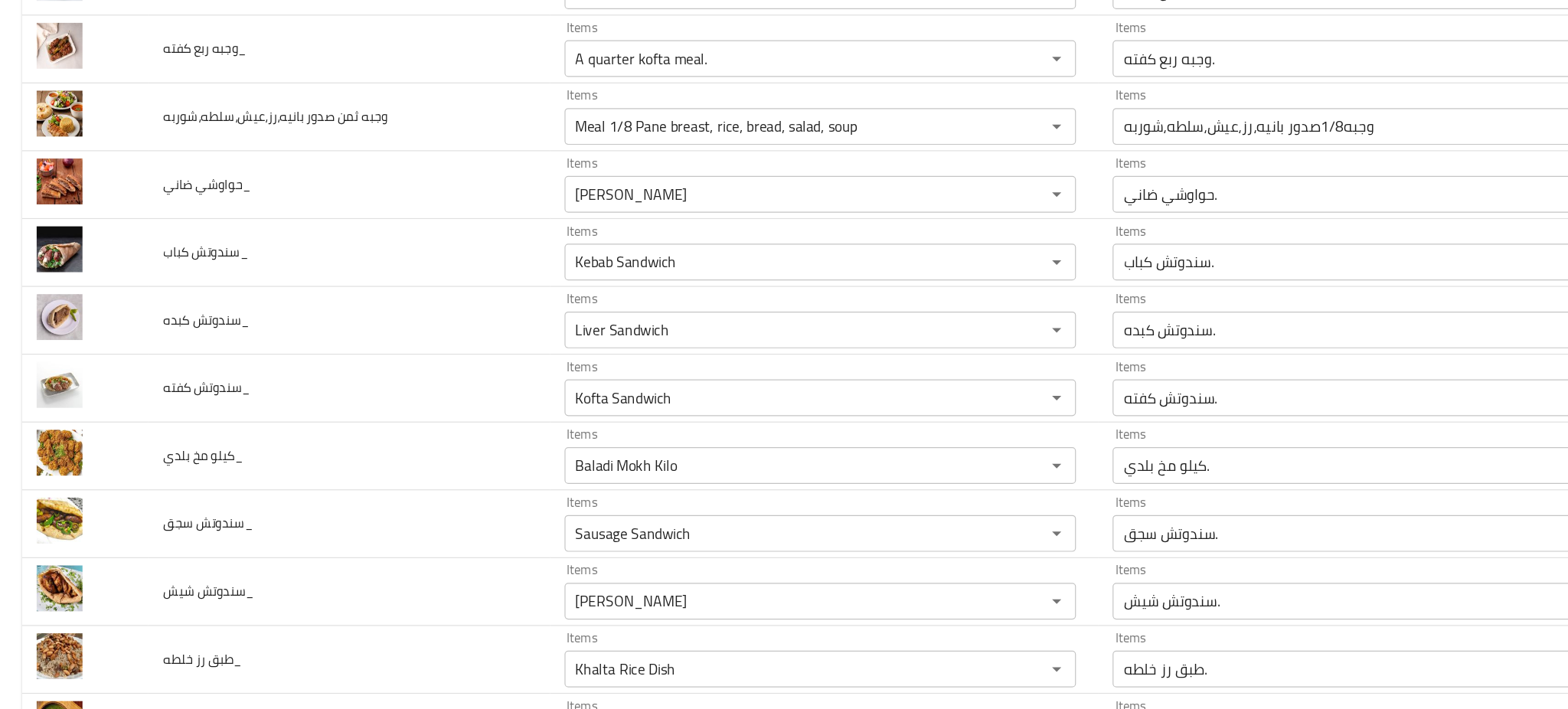
scroll to position [1960, 0]
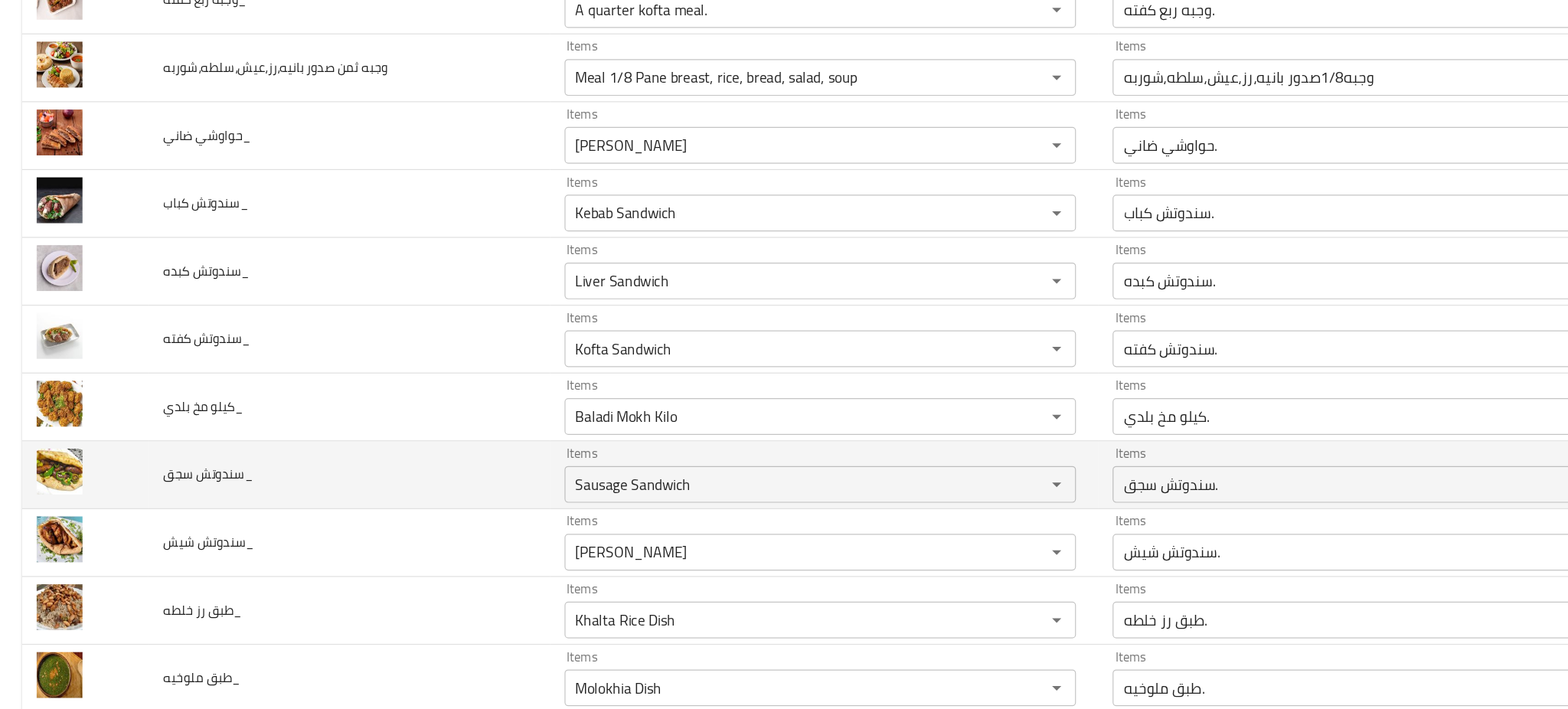
click at [303, 461] on td "سندوتش سجق_" at bounding box center [292, 455] width 335 height 57
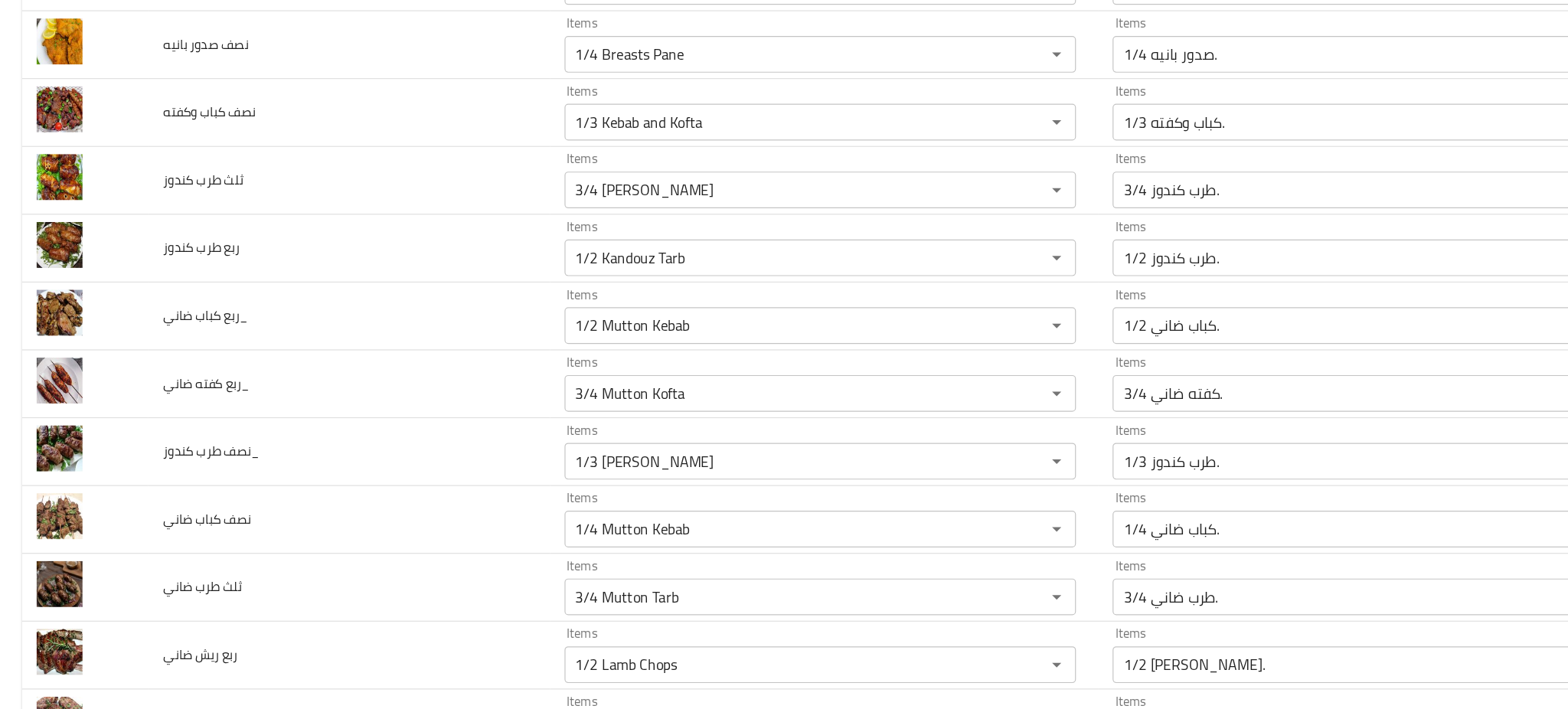
scroll to position [3265, 0]
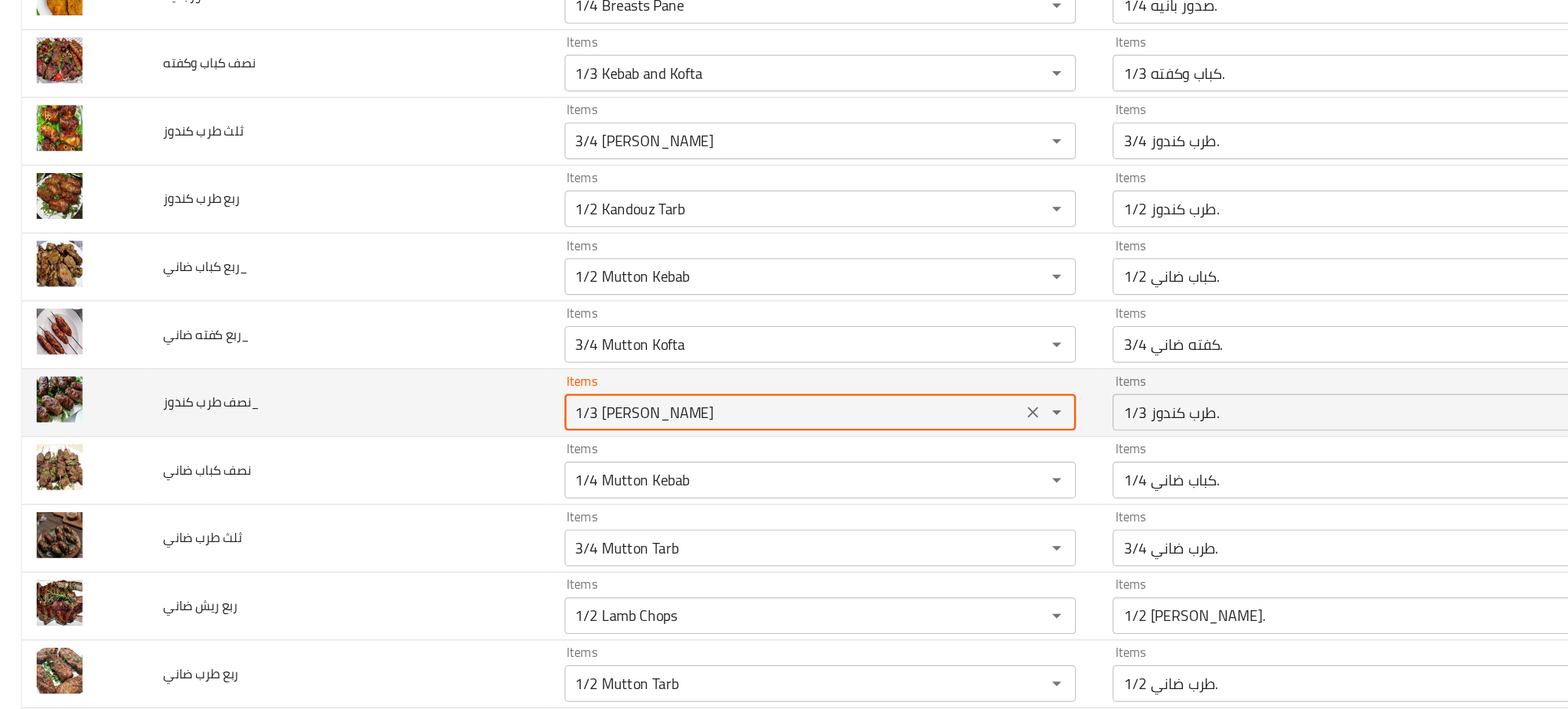
click at [510, 404] on كندوز_ "1/3 Kandouz Tarb" at bounding box center [663, 403] width 373 height 21
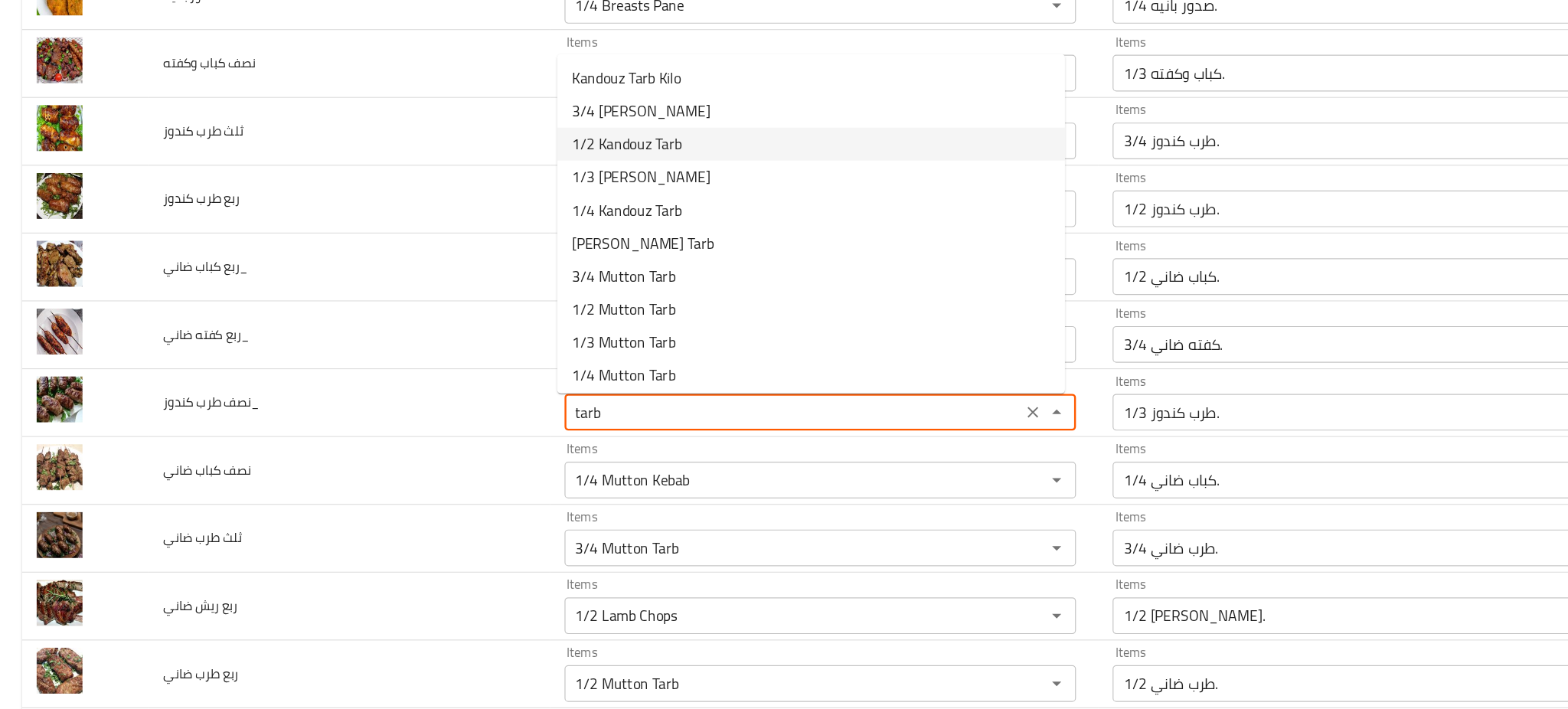
click at [568, 180] on span "1/2 Kandouz Tarb" at bounding box center [523, 179] width 92 height 18
type كندوز_ "1/2 Kandouz Tarb"
type كندوز_-ar "1/2 طرب كندوز."
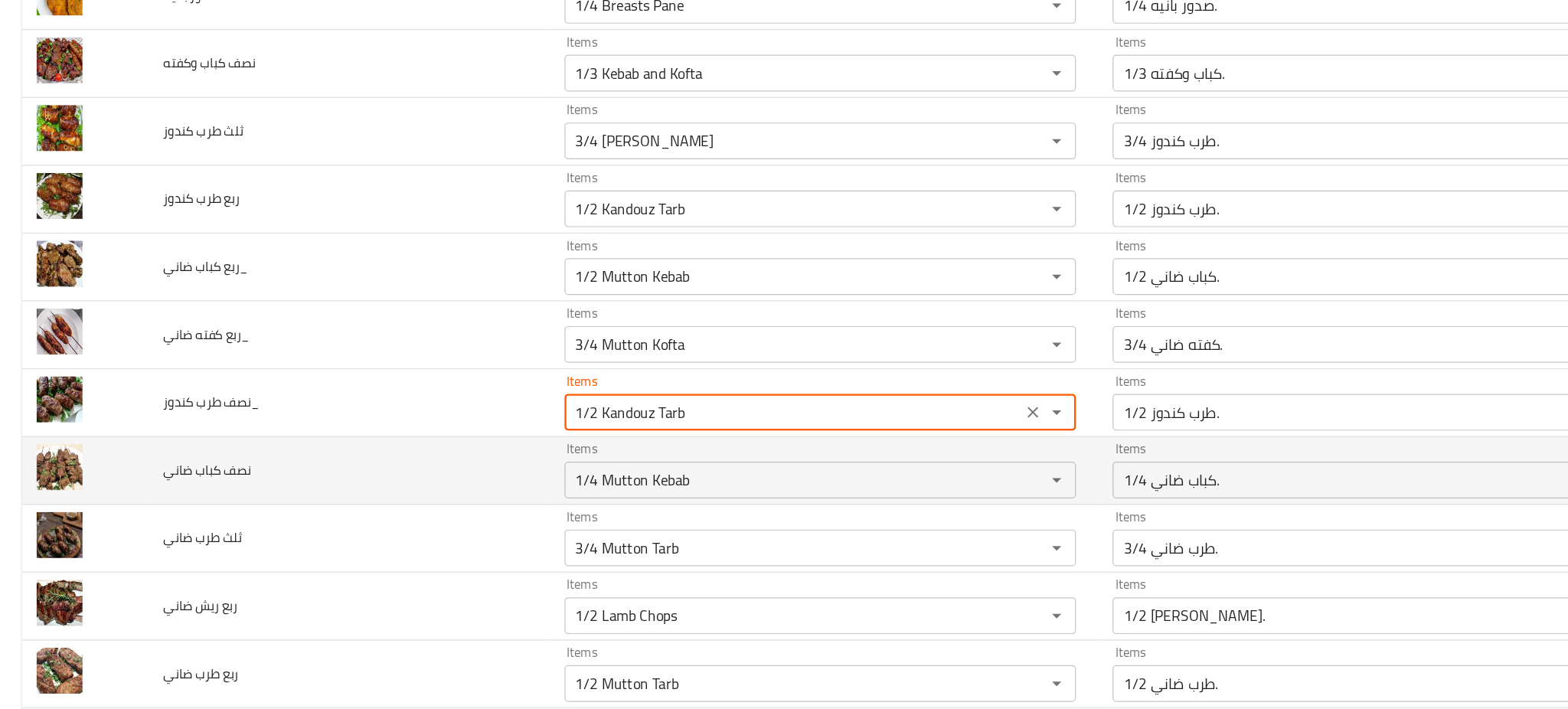
type كندوز_ "1/2 Kandouz Tarb"
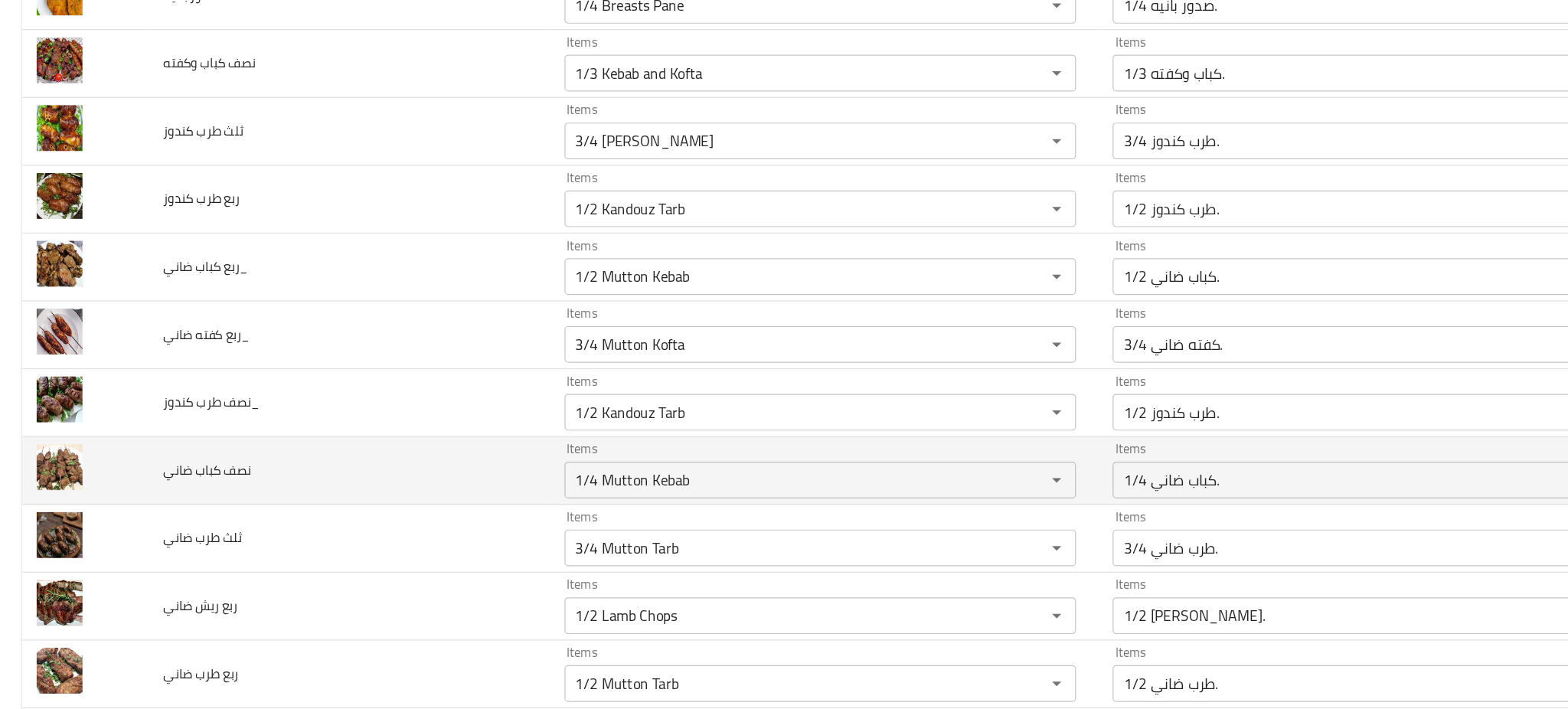
click at [420, 469] on td "نصف كباب ضاني" at bounding box center [292, 452] width 335 height 57
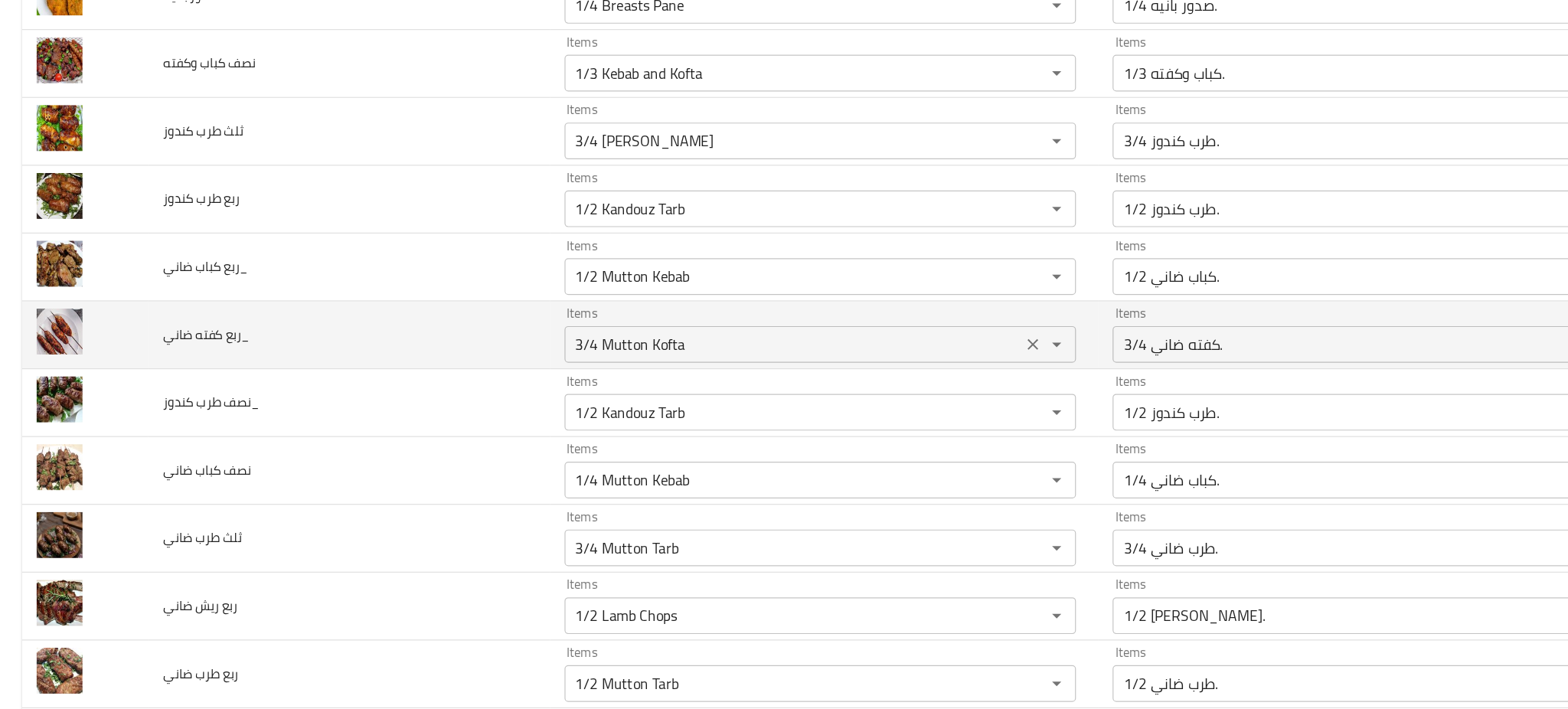
click at [601, 354] on ضاني_ "3/4 Mutton Kofta" at bounding box center [663, 346] width 373 height 21
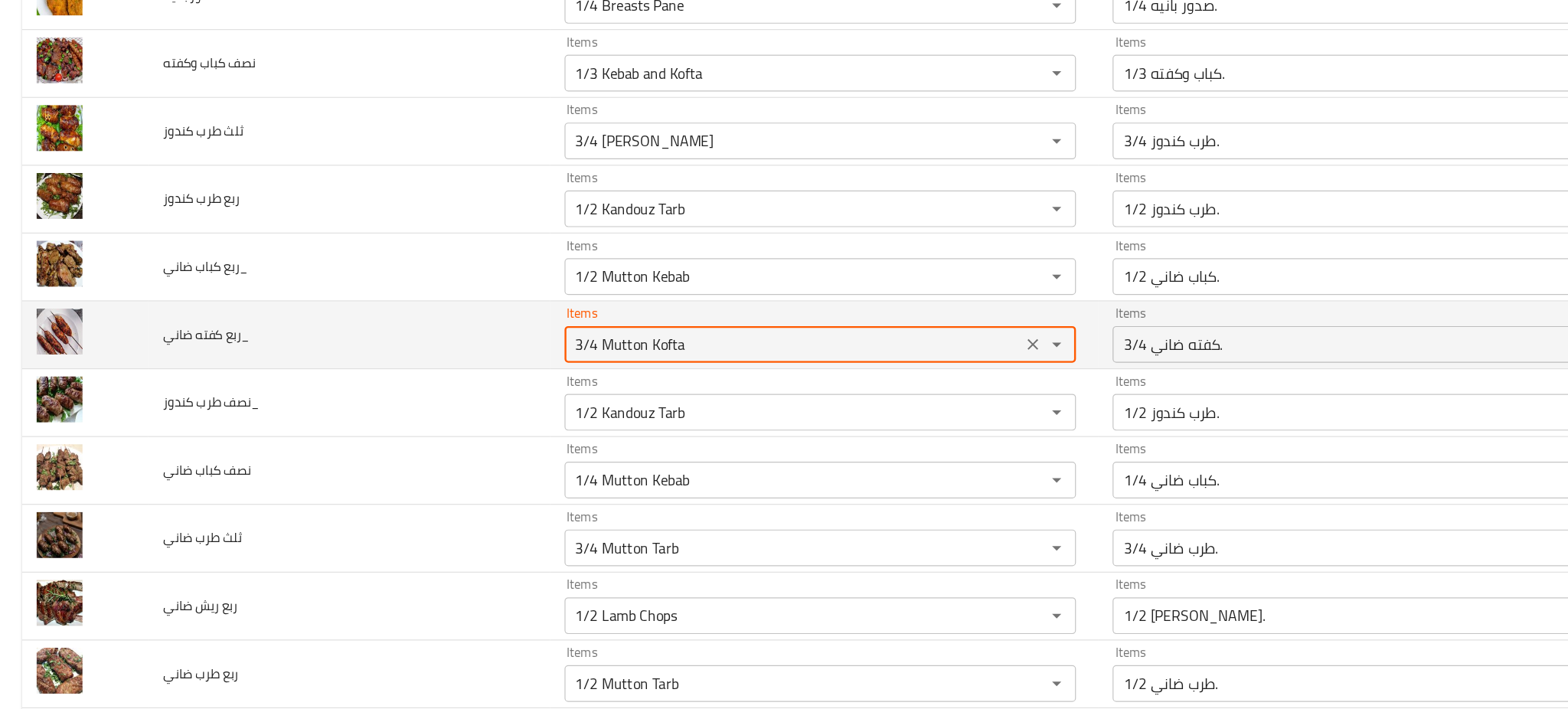
click at [601, 354] on ضاني_ "3/4 Mutton Kofta" at bounding box center [663, 346] width 373 height 21
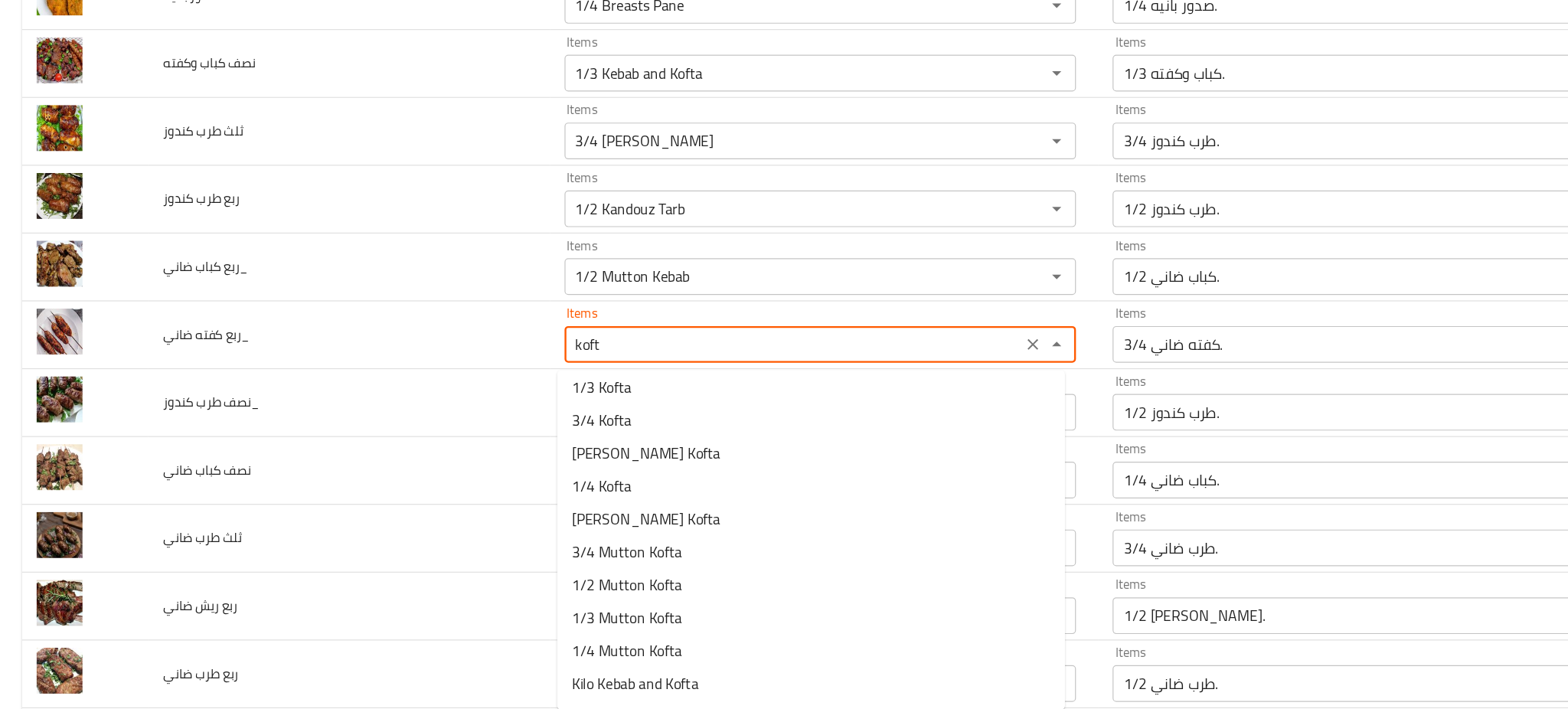
scroll to position [139, 0]
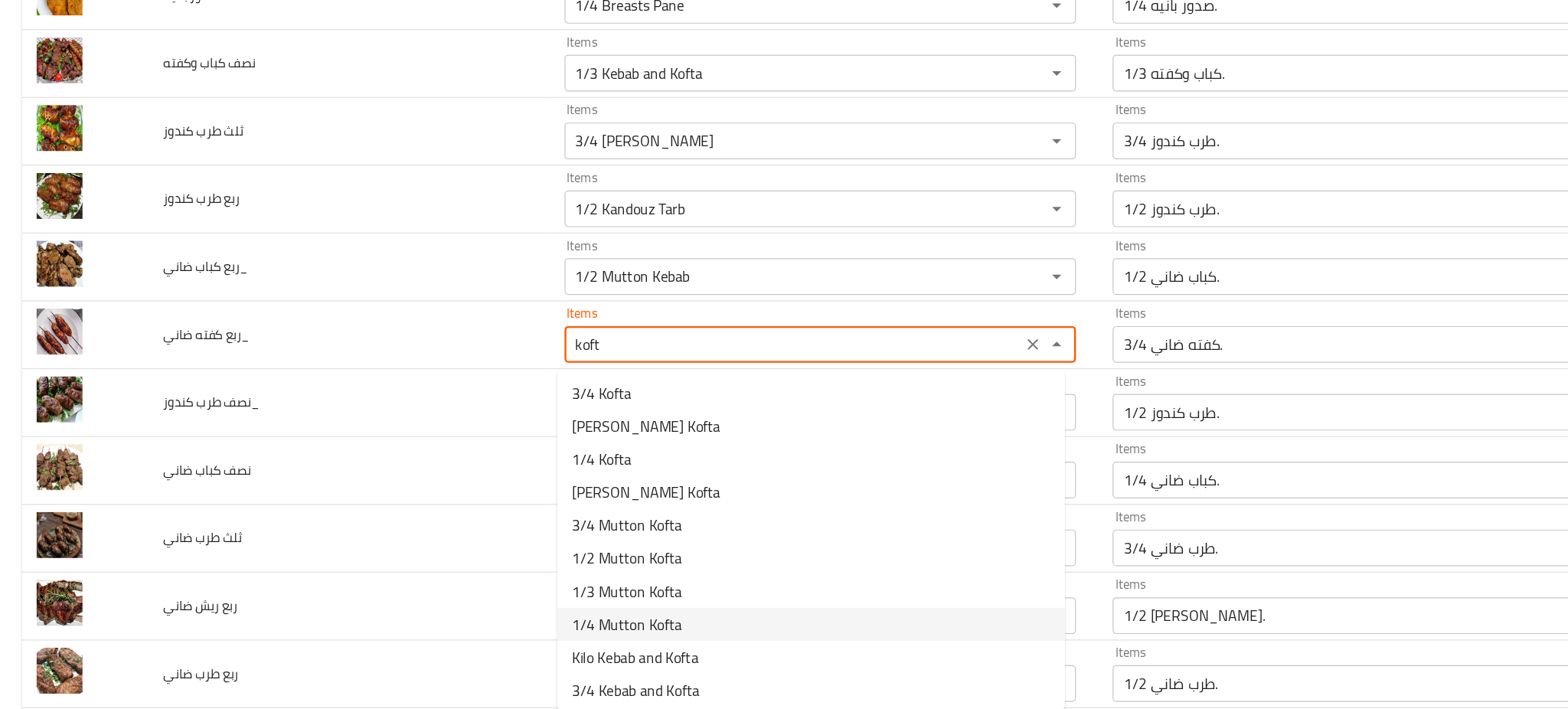
click at [602, 568] on ضاني_-option-12 "1/4 Mutton Kofta" at bounding box center [677, 580] width 424 height 28
type ضاني_ "1/4 Mutton Kofta"
type ضاني_-ar "1/4 كفته ضاني."
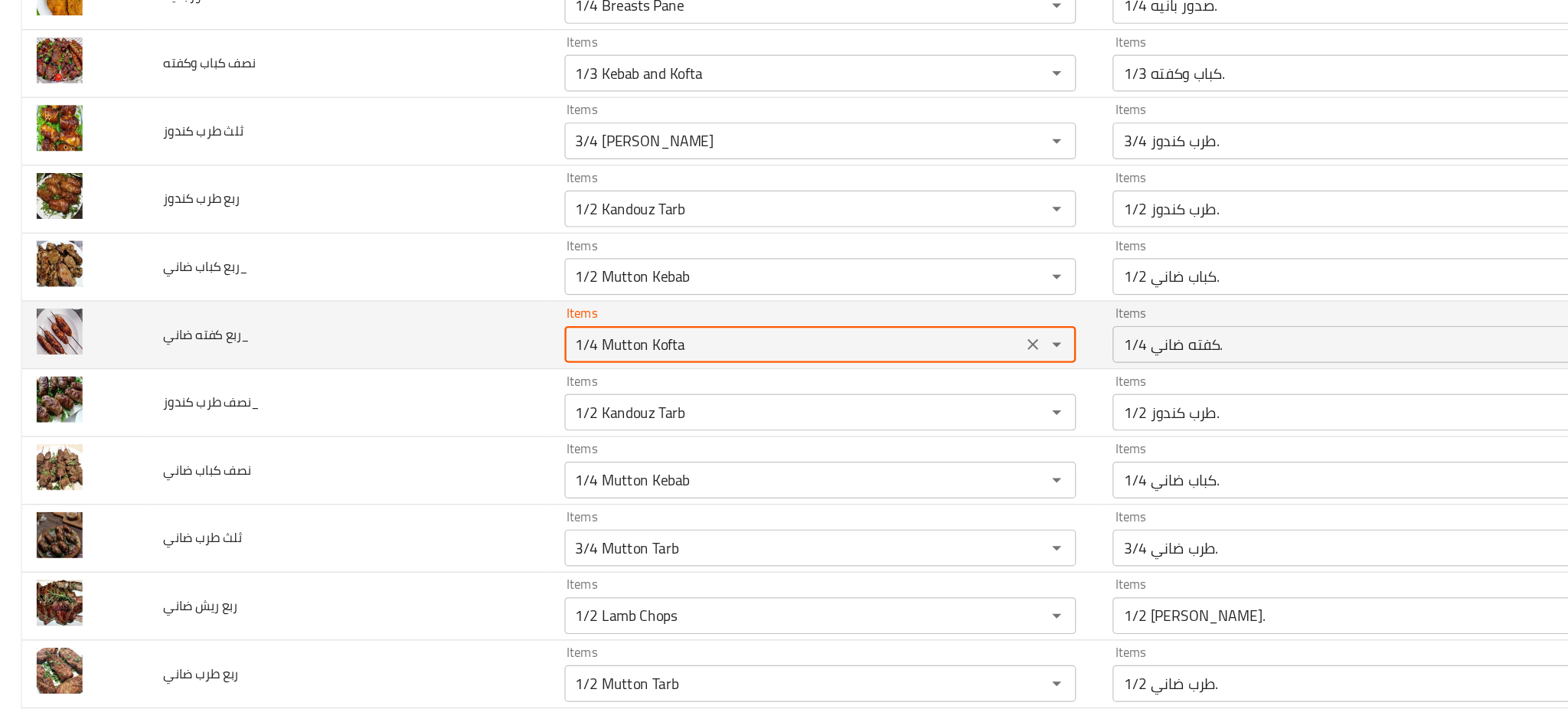
type ضاني_ "1/4 Mutton Kofta"
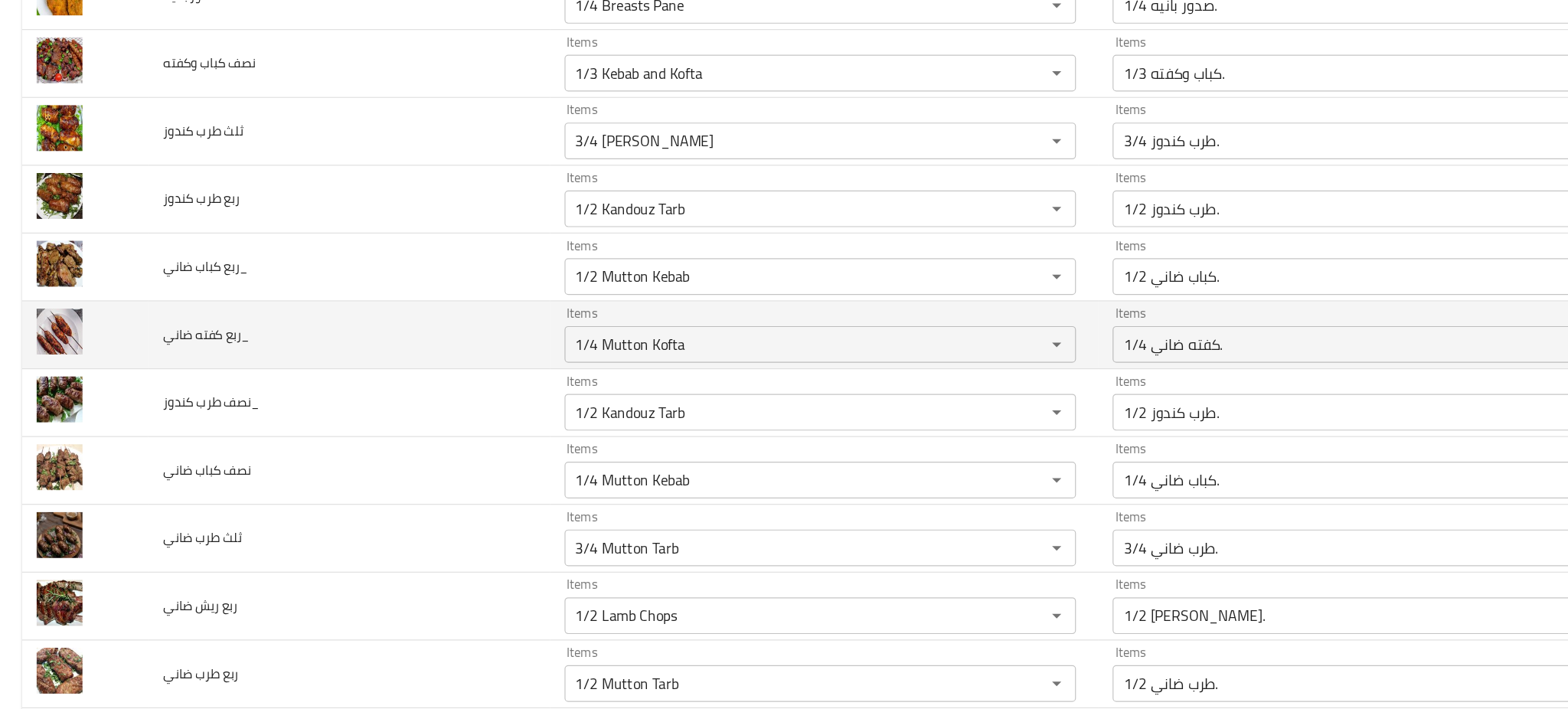
click at [405, 344] on td "ربع كفته ضاني_" at bounding box center [292, 339] width 335 height 57
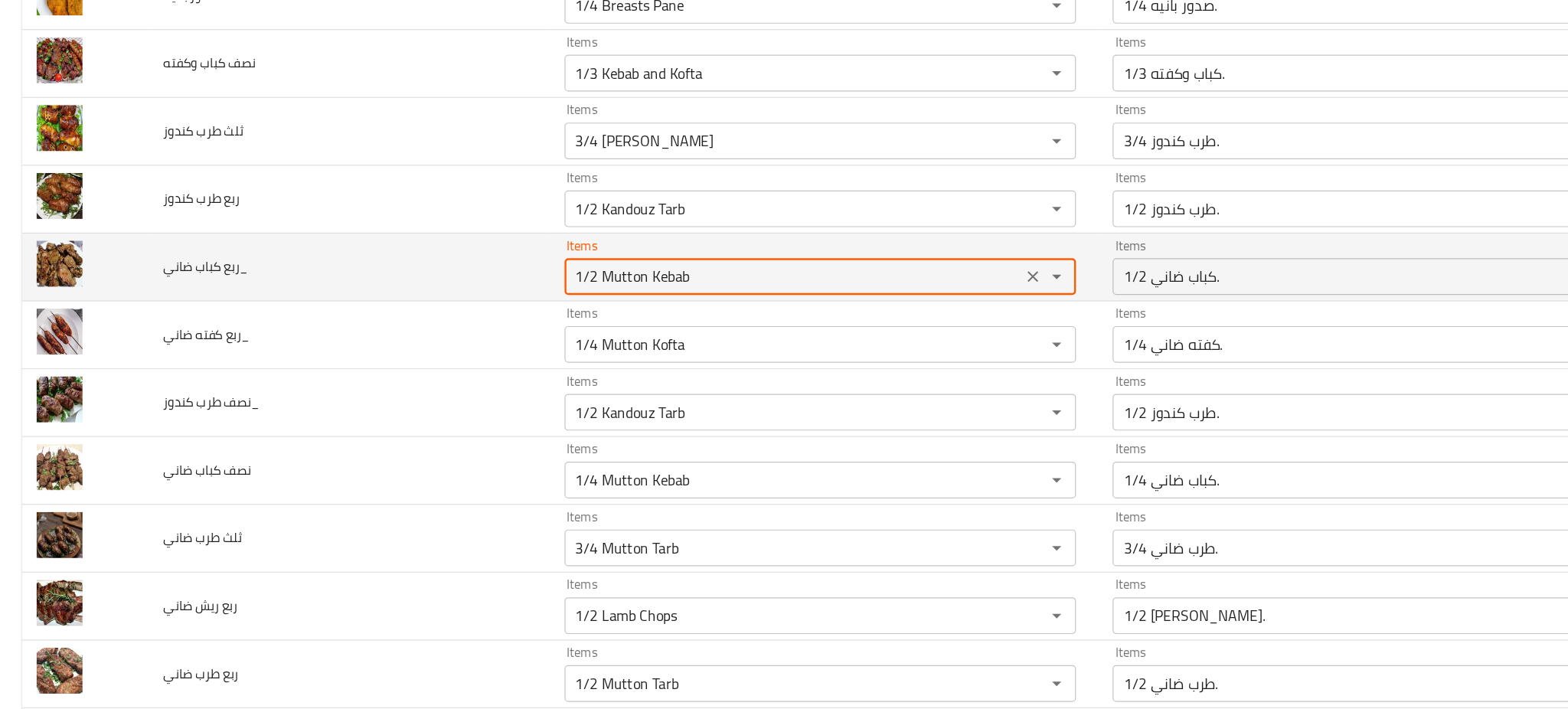
click at [633, 294] on ضاني_ "1/2 Mutton Kebab" at bounding box center [663, 290] width 373 height 21
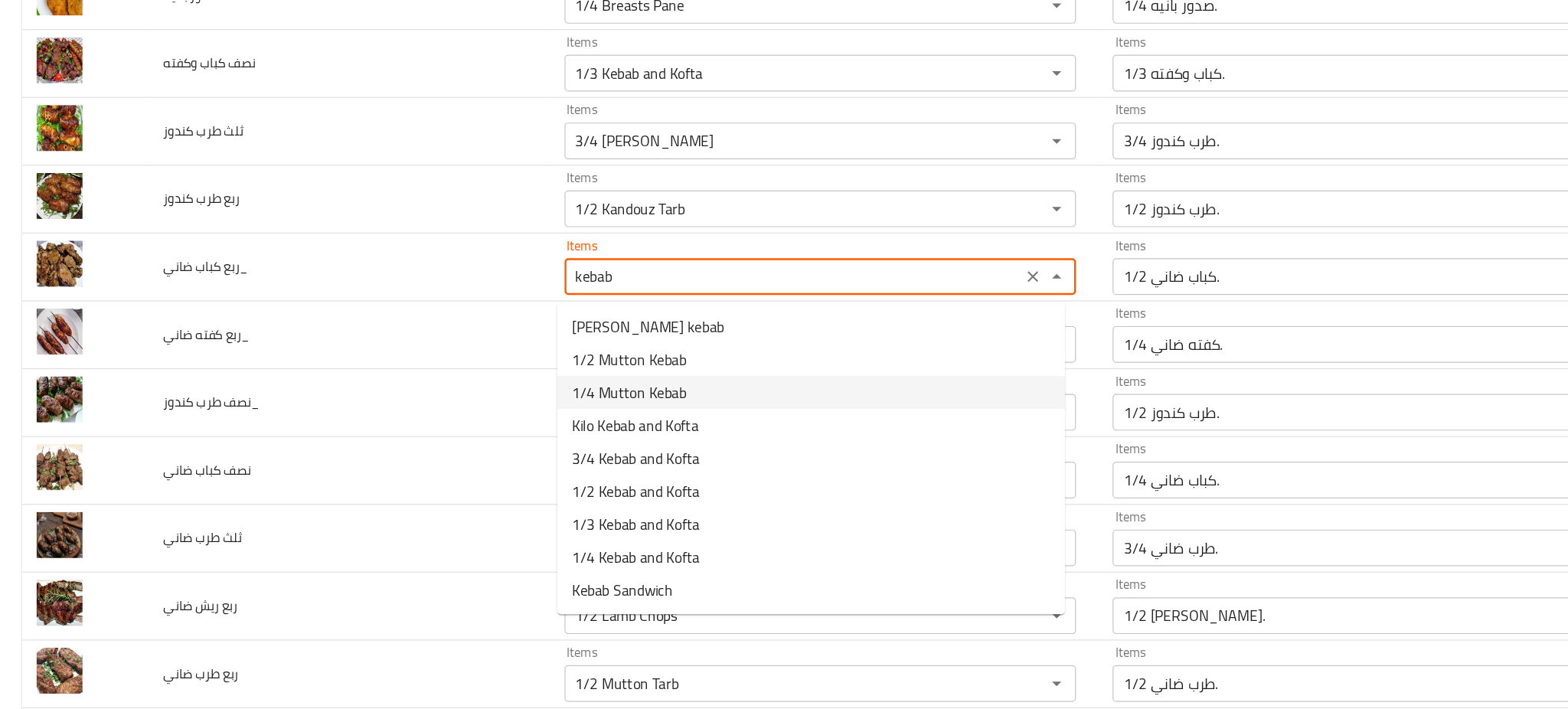
click at [536, 382] on span "1/4 Mutton Kebab" at bounding box center [525, 386] width 96 height 18
type ضاني_ "1/4 Mutton Kebab"
type ضاني_-ar "1/4 كباب ضاني."
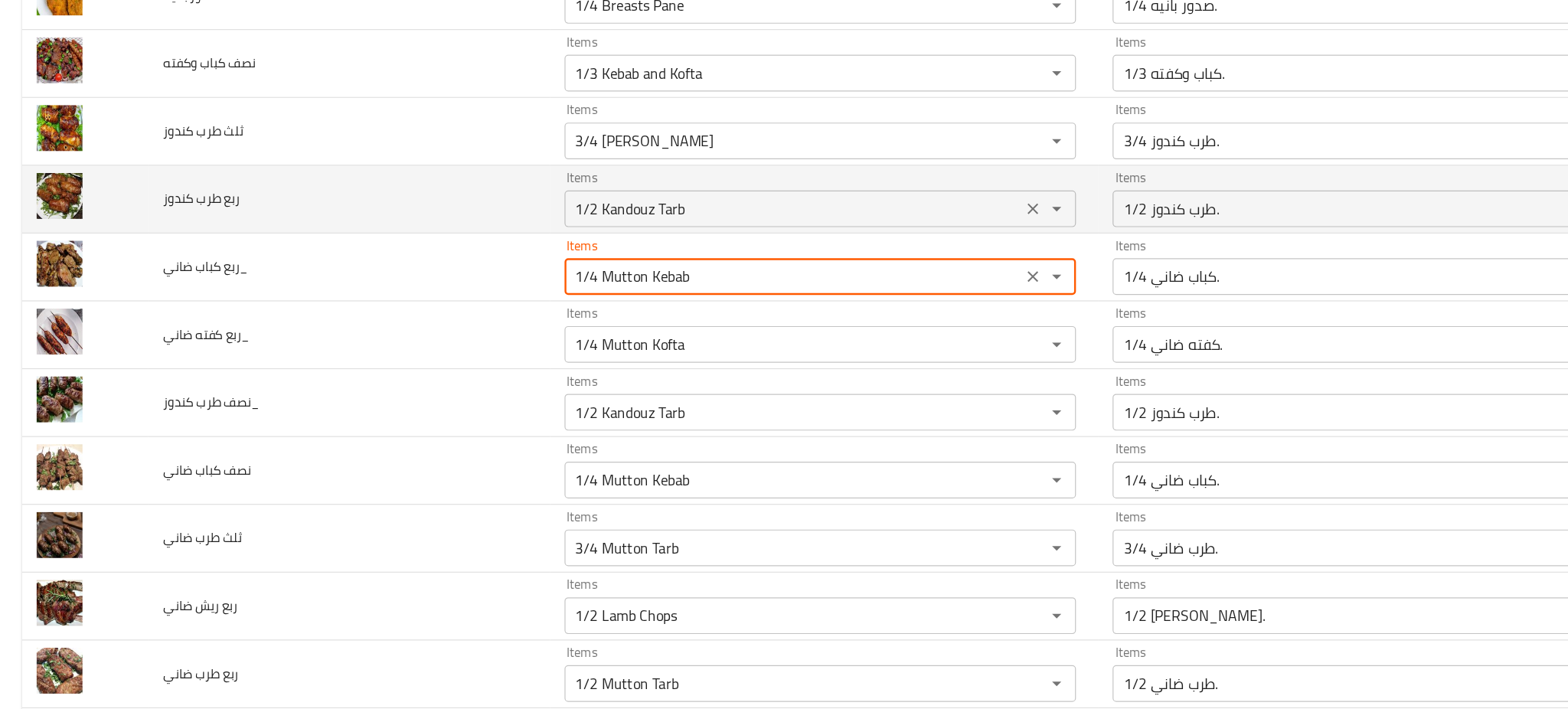
type ضاني_ "1/4 Mutton Kebab"
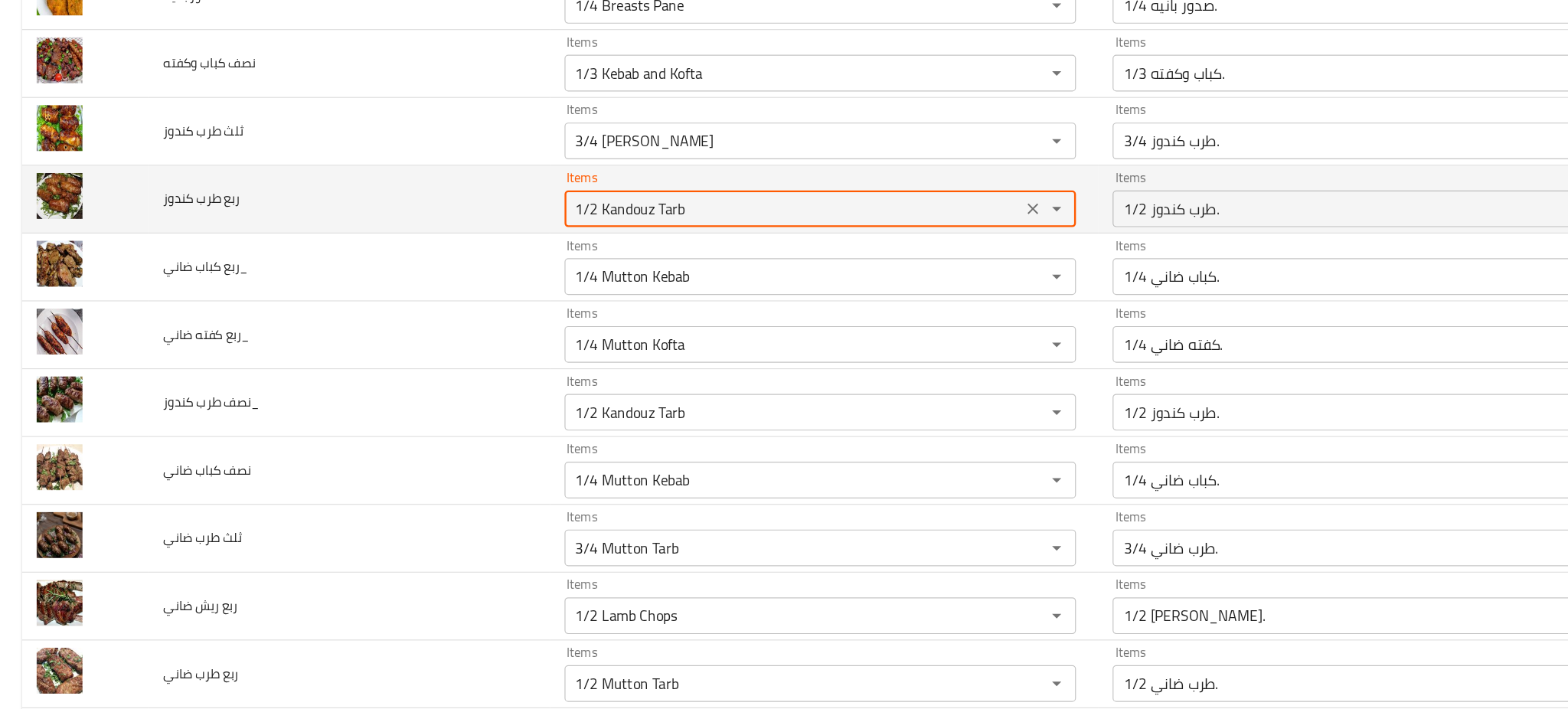
click at [550, 238] on كندوز "1/2 Kandouz Tarb" at bounding box center [663, 233] width 373 height 21
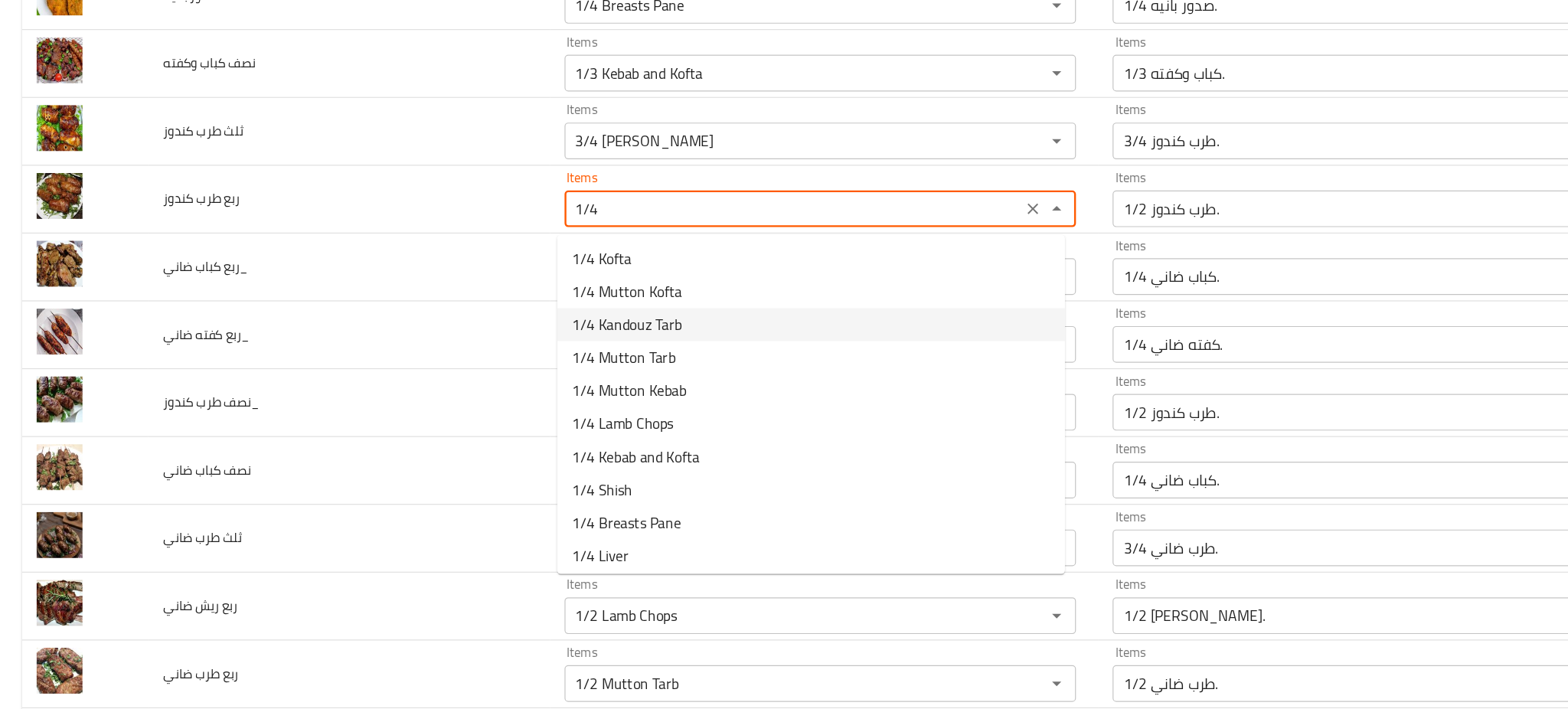
click at [587, 325] on كندوز-option-2 "1/4 Kandouz Tarb" at bounding box center [677, 330] width 424 height 28
type كندوز "1/4 Kandouz Tarb"
type كندوز-ar "1/4 طرب كندوز."
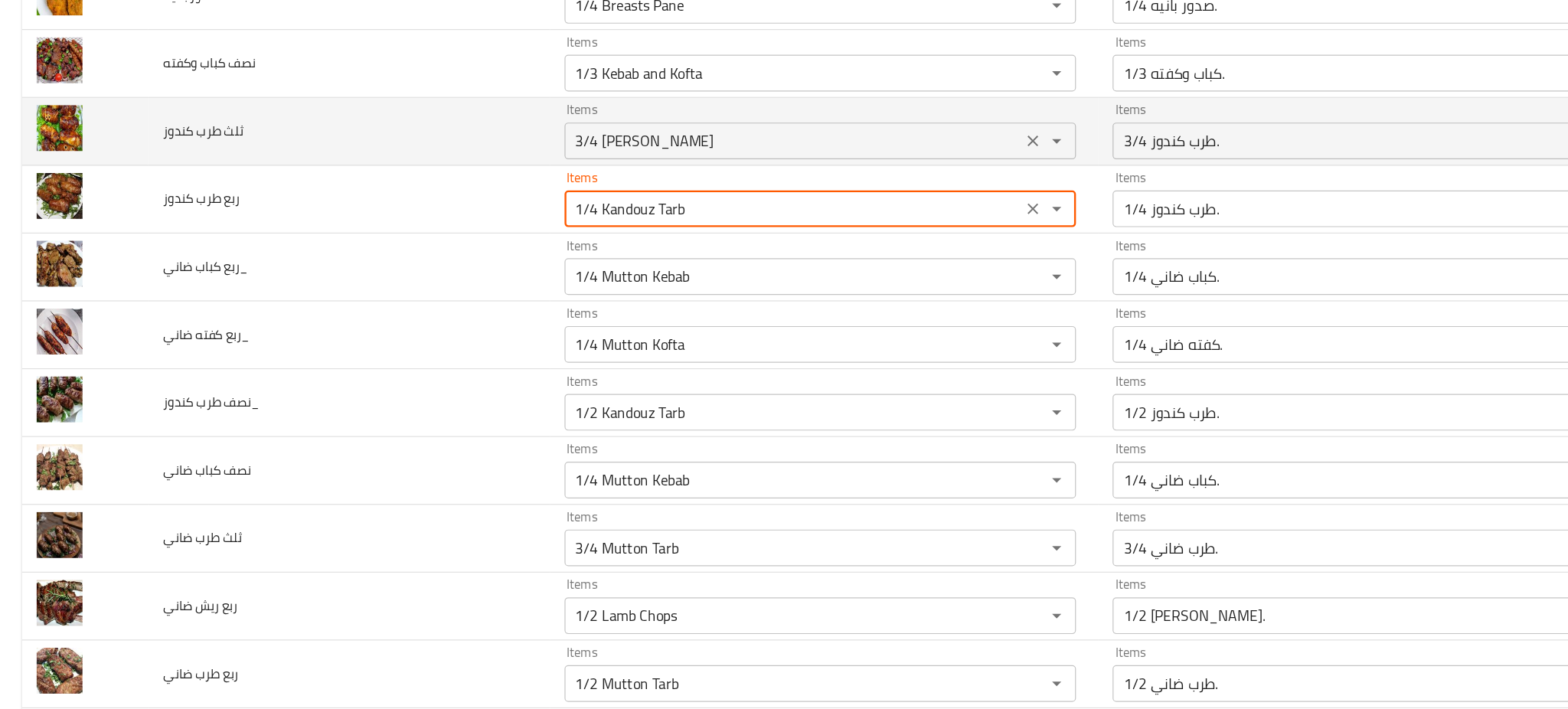
type كندوز "1/4 Kandouz Tarb"
click at [619, 173] on كندوز "3/4 Kandouz Tarb" at bounding box center [663, 177] width 373 height 21
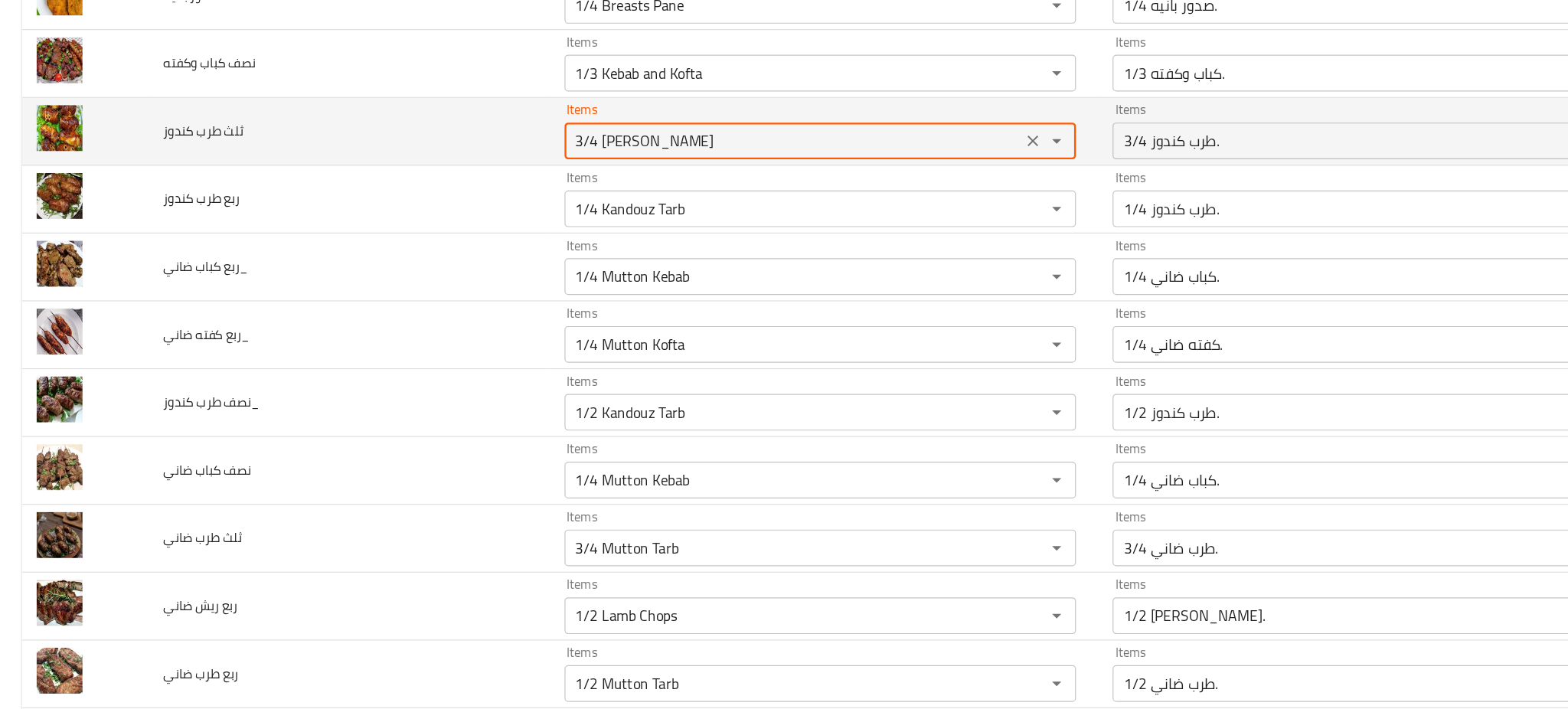
click at [619, 173] on كندوز "3/4 Kandouz Tarb" at bounding box center [663, 177] width 373 height 21
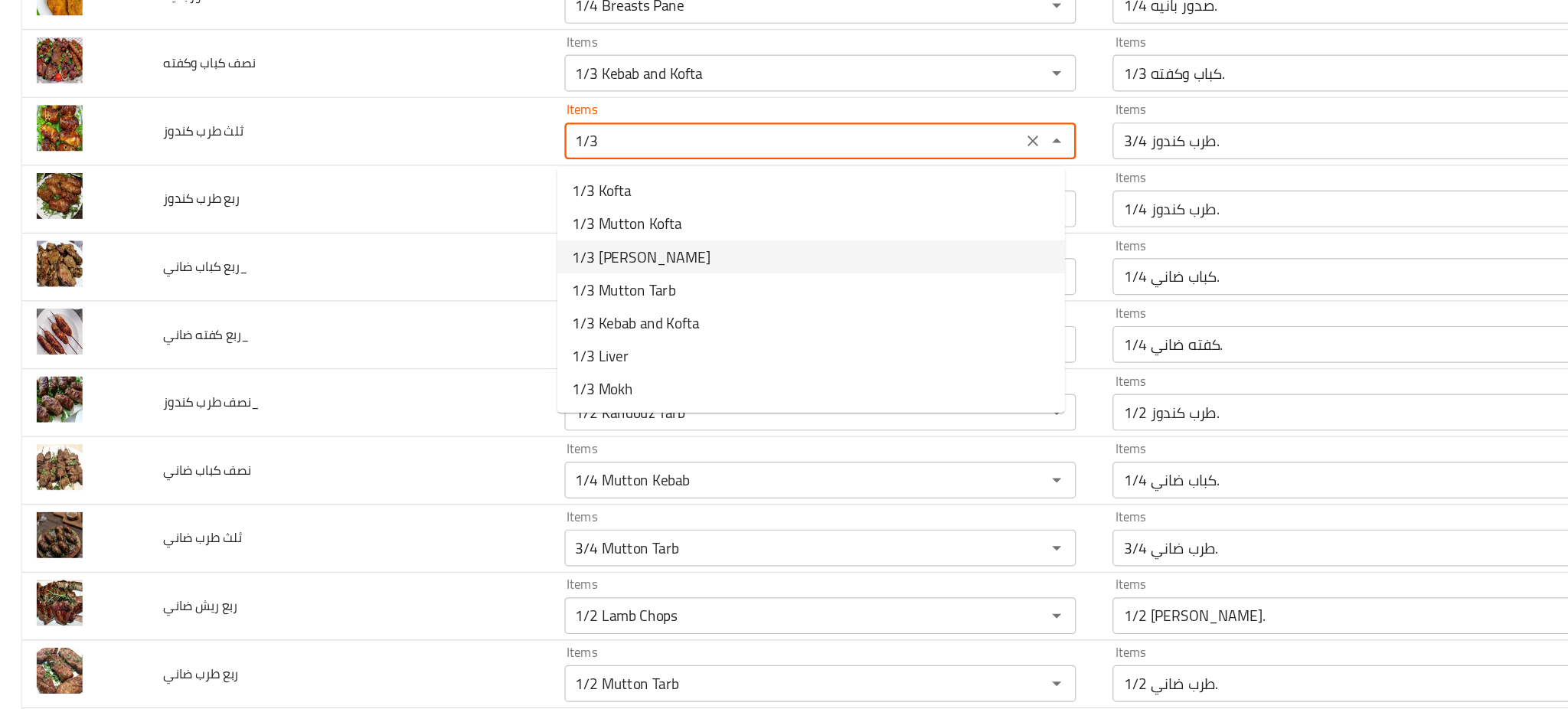
click at [589, 271] on كندوز-option-2 "1/3 Kandouz Tarb" at bounding box center [677, 273] width 424 height 28
type كندوز "1/3 Kandouz Tarb"
type كندوز-ar "1/3 طرب كندوز."
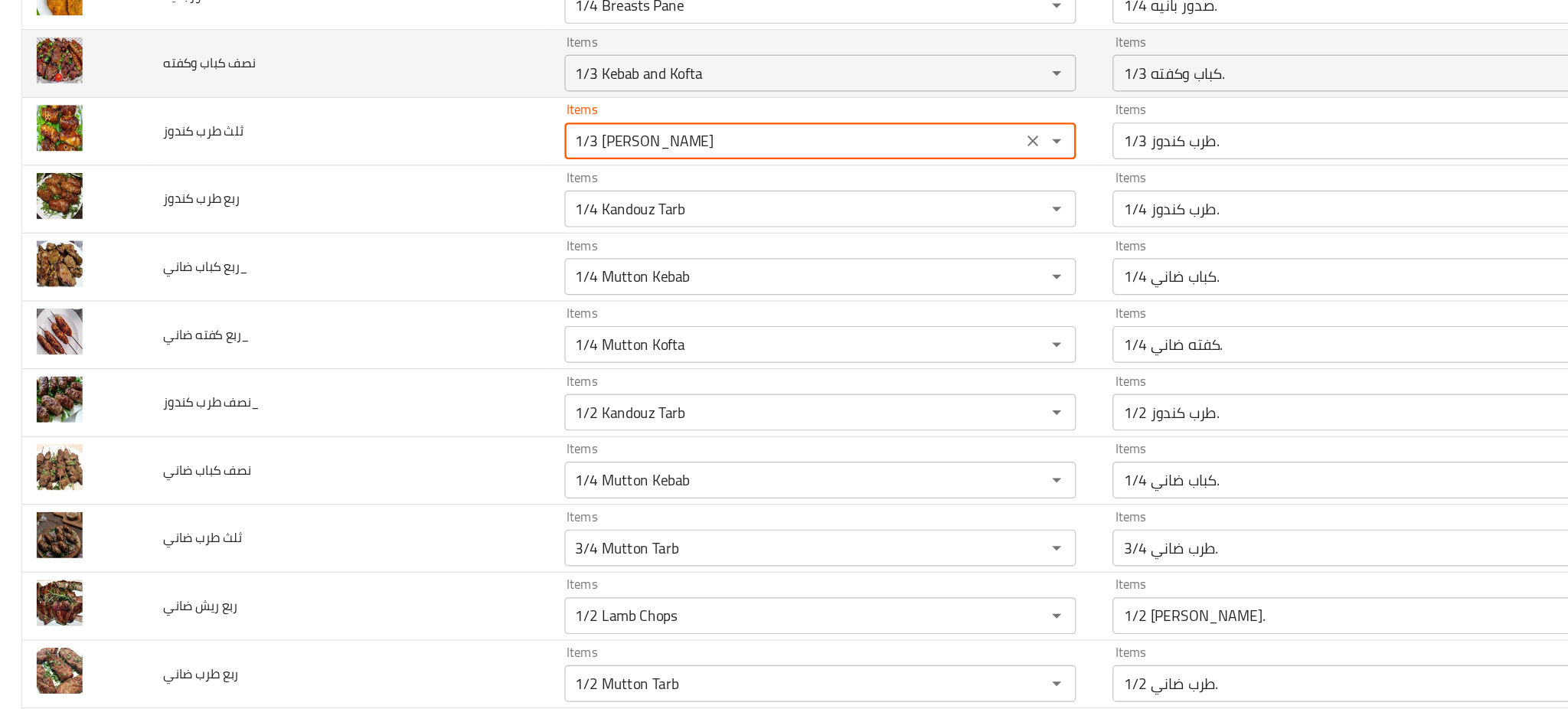
type كندوز "1/3 Kandouz Tarb"
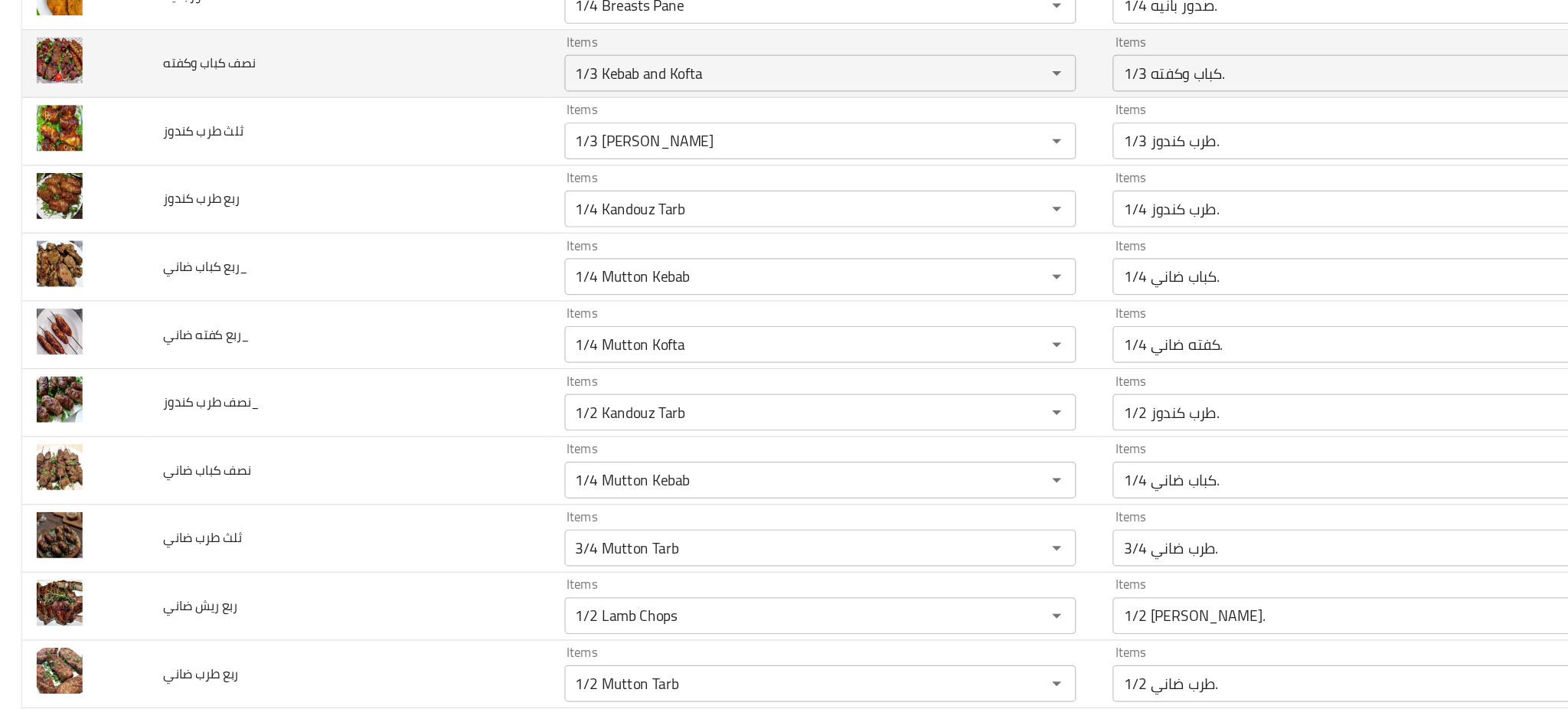
click at [411, 111] on td "نصف كباب وكفته" at bounding box center [292, 113] width 335 height 57
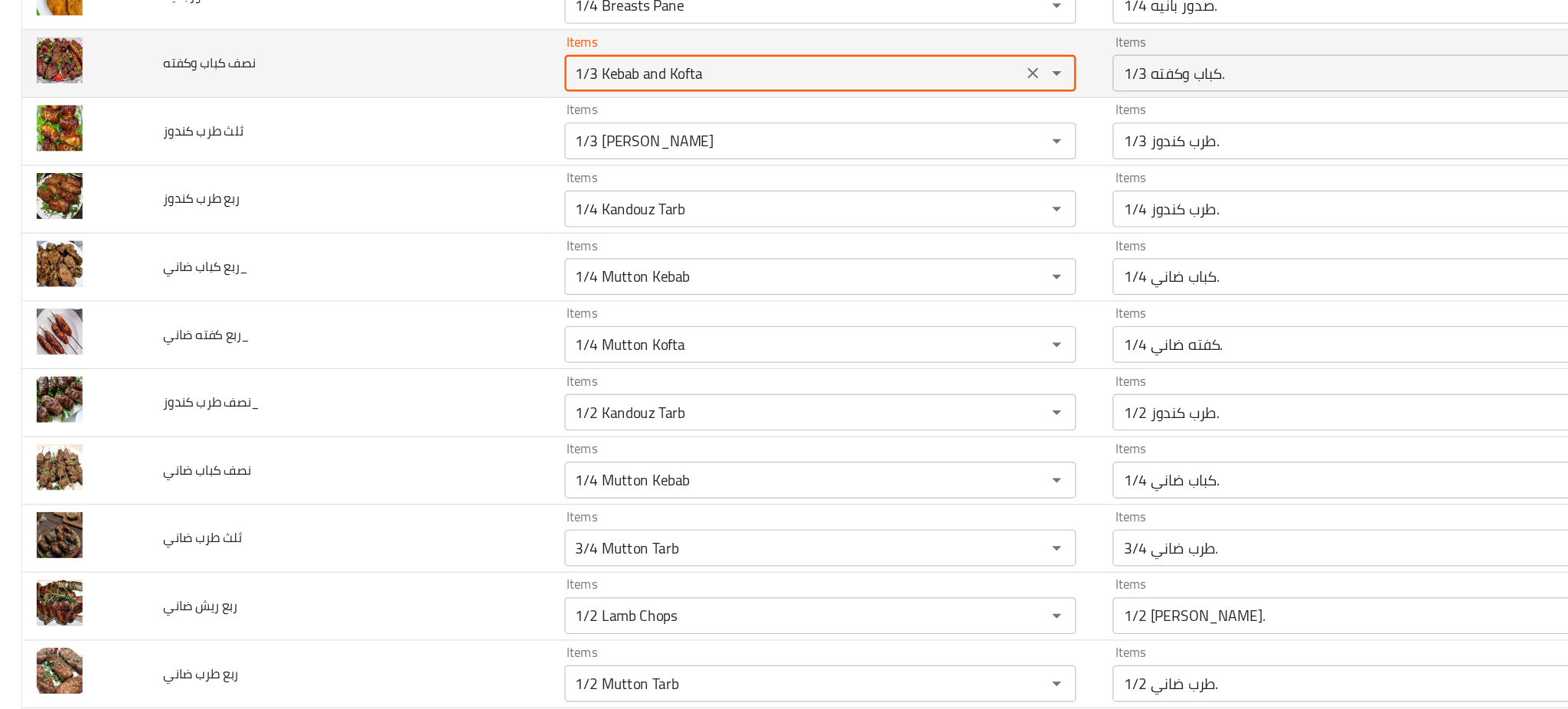
click at [483, 126] on وكفته "1/3 Kebab and Kofta" at bounding box center [663, 120] width 373 height 21
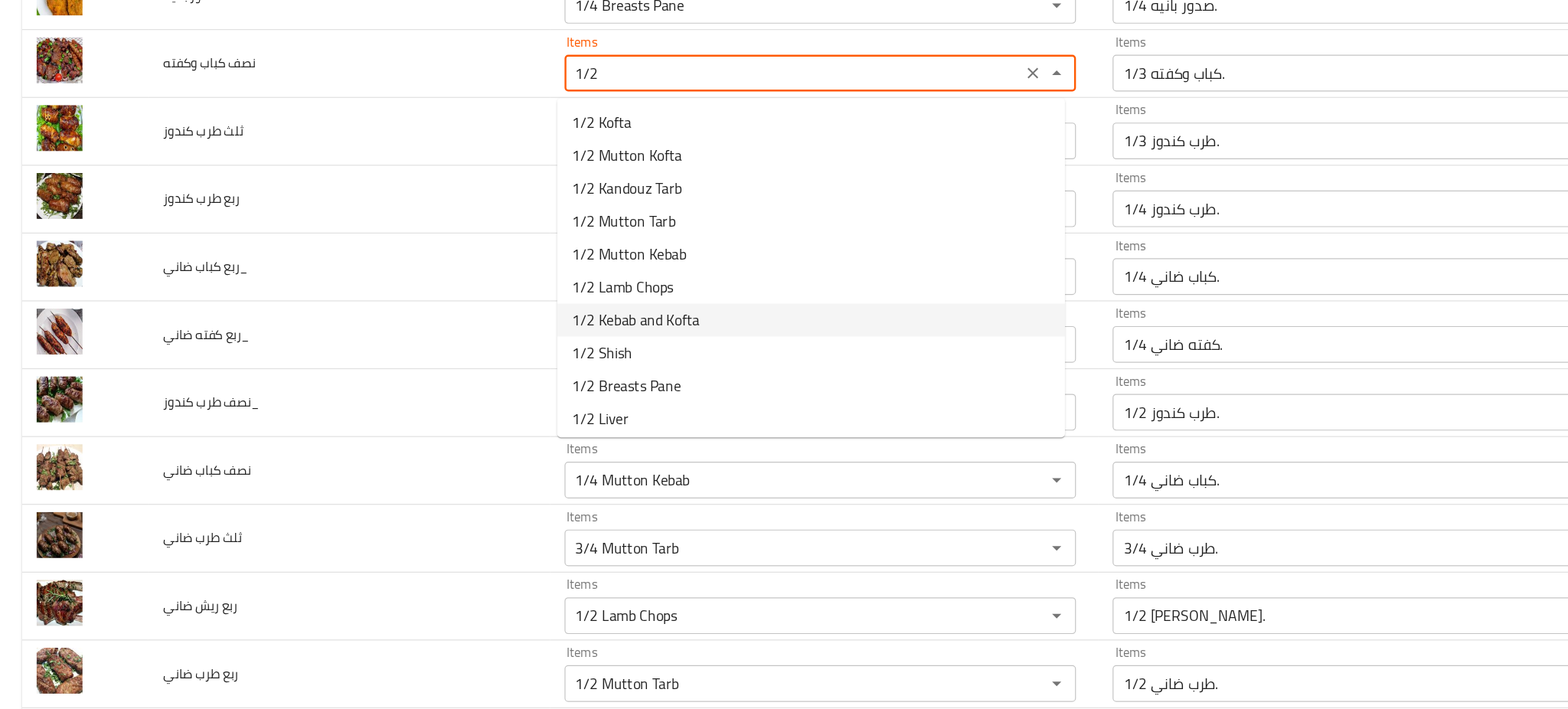
click at [695, 325] on وكفته-option-6 "1/2 Kebab and Kofta" at bounding box center [677, 326] width 424 height 28
type وكفته "1/2 Kebab and Kofta"
type وكفته-ar "1/2 كباب وكفته."
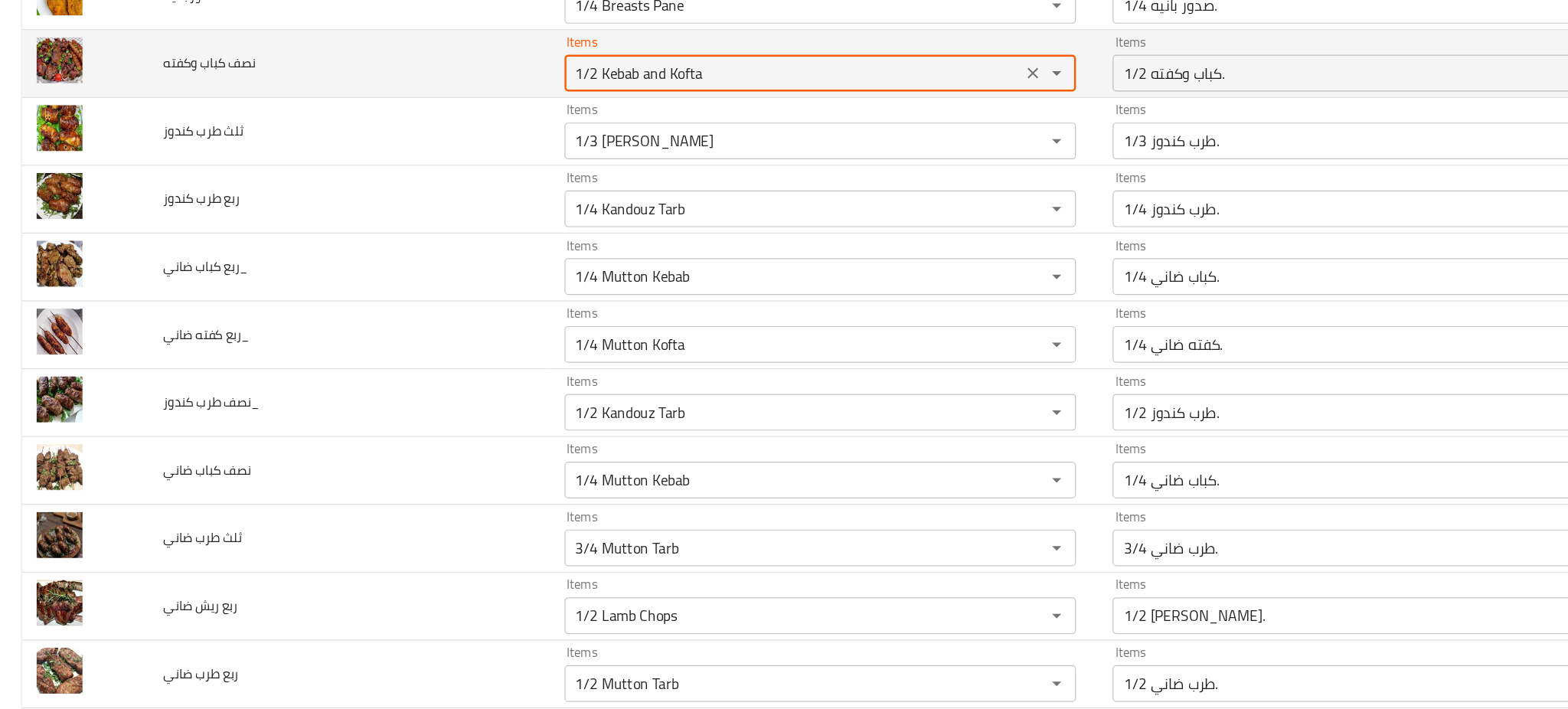
type وكفته "1/2 Kebab and Kofta"
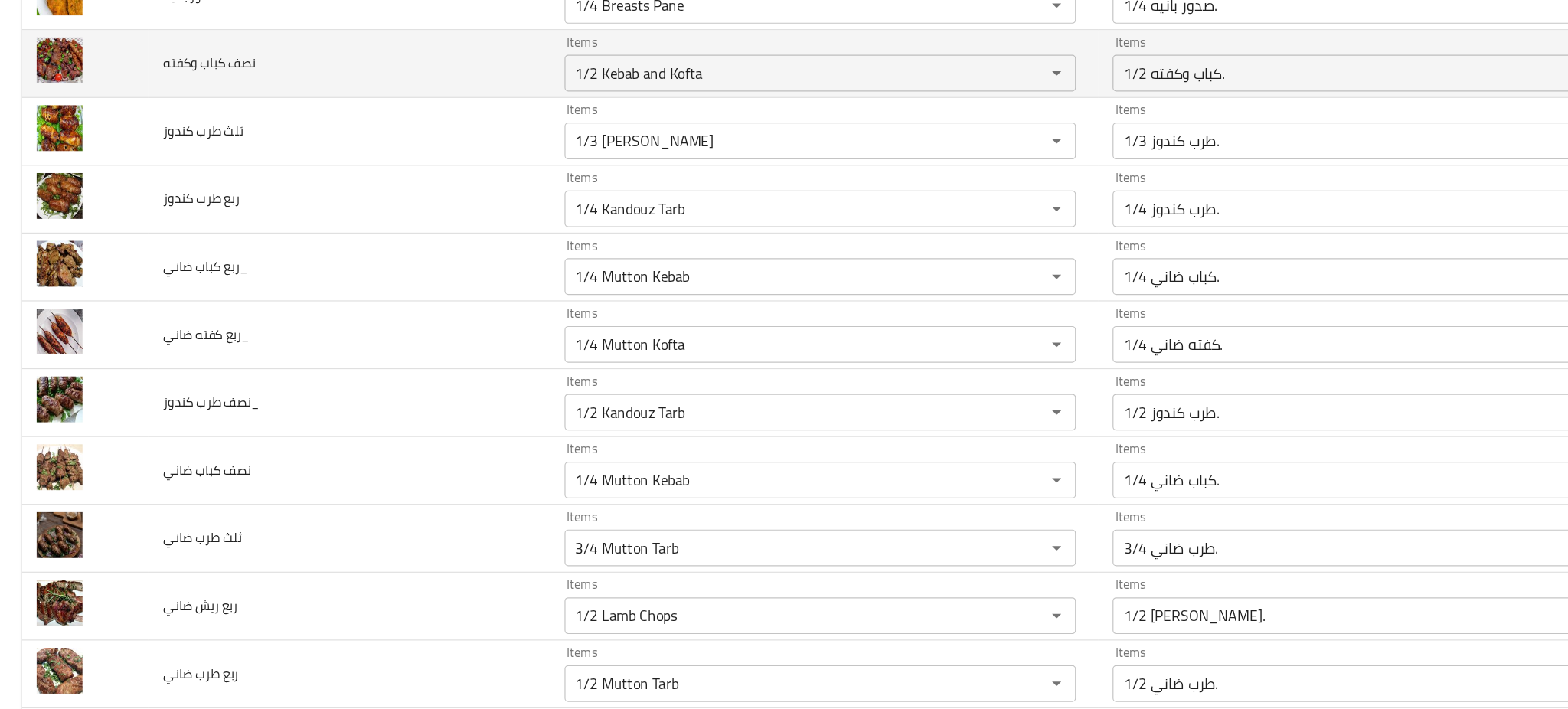
click at [396, 127] on td "نصف كباب وكفته" at bounding box center [292, 113] width 335 height 57
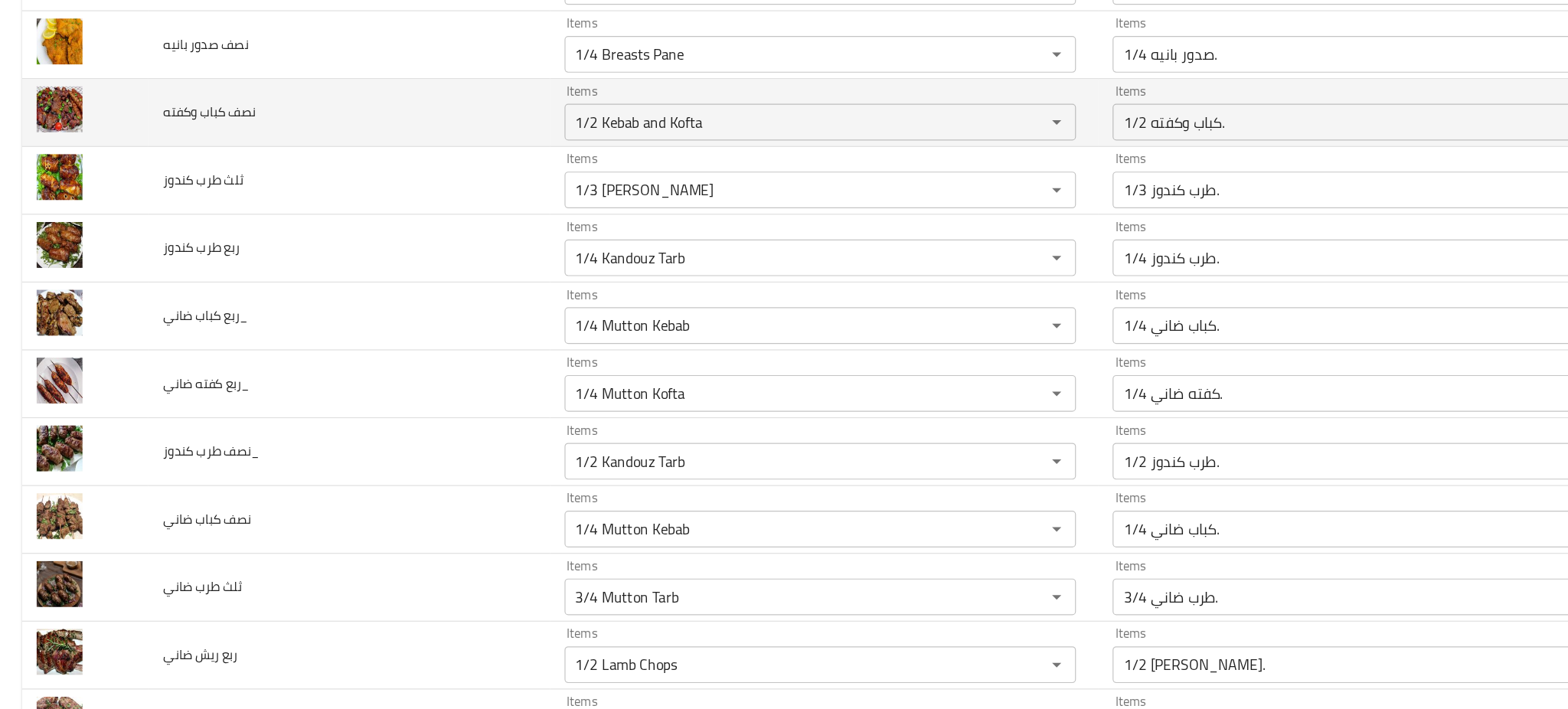
scroll to position [3185, 0]
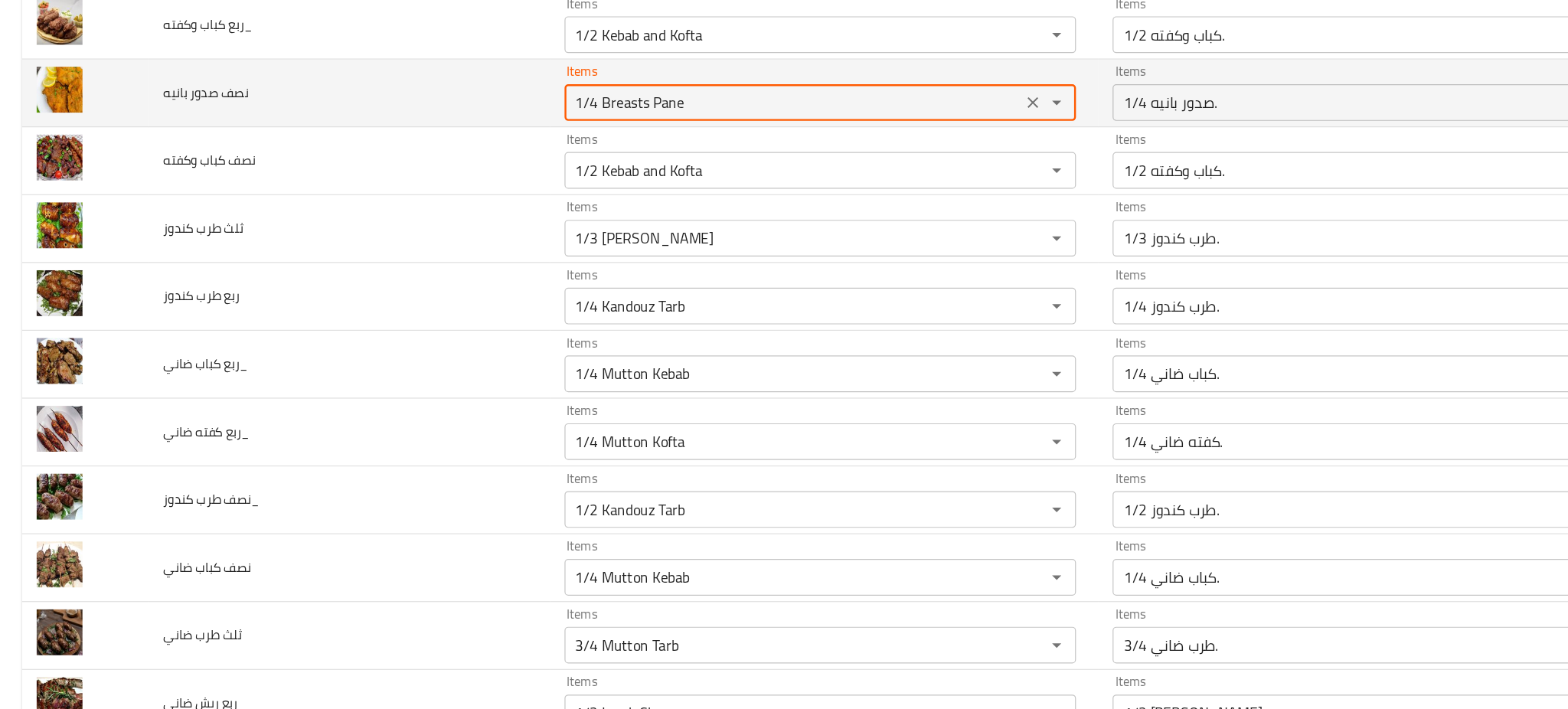
click at [488, 143] on بانيه "1/4 Breasts Pane" at bounding box center [663, 144] width 373 height 21
type بانيه "1/2 Breasts Pane"
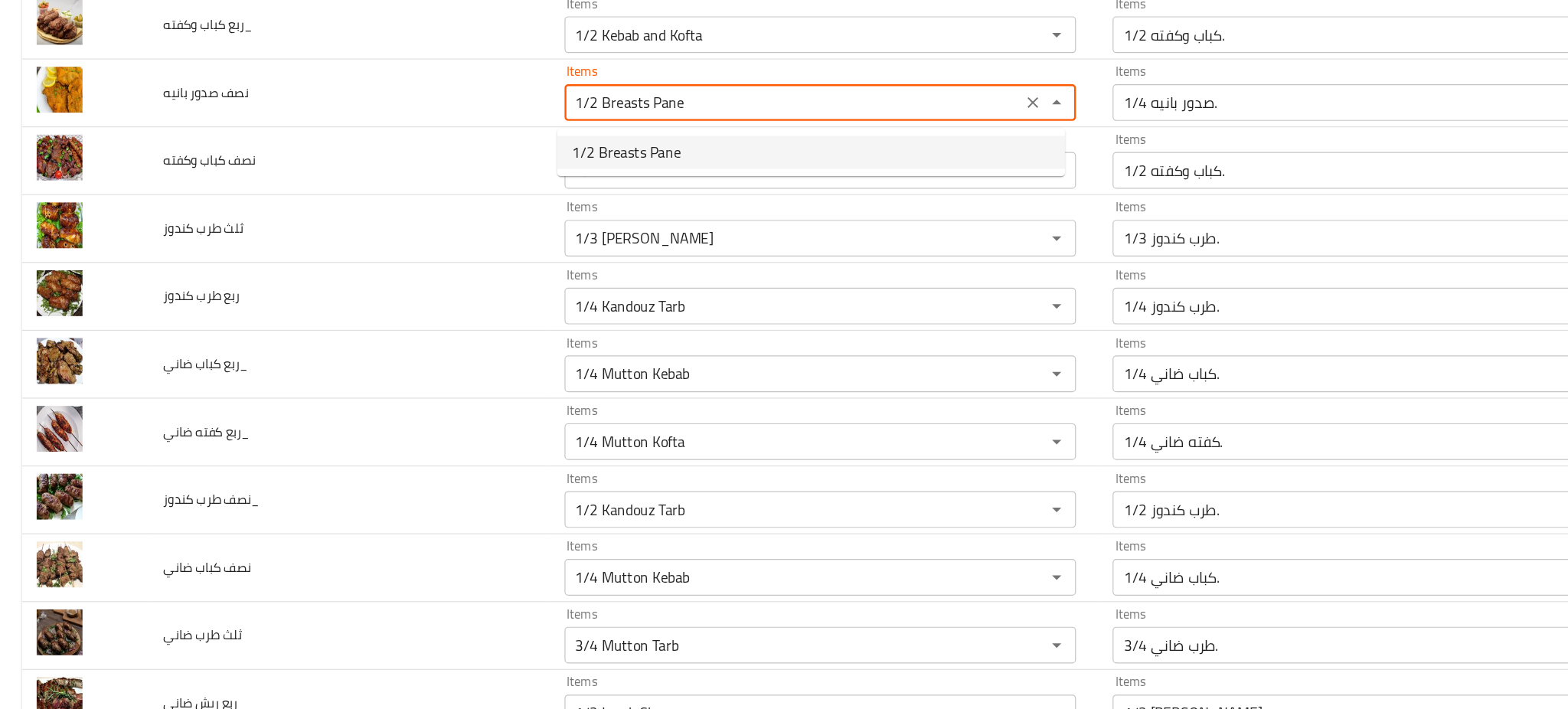
click at [526, 185] on span "1/2 Breasts Pane" at bounding box center [522, 186] width 91 height 18
type بانيه-ar "1/2 صدور بانيه."
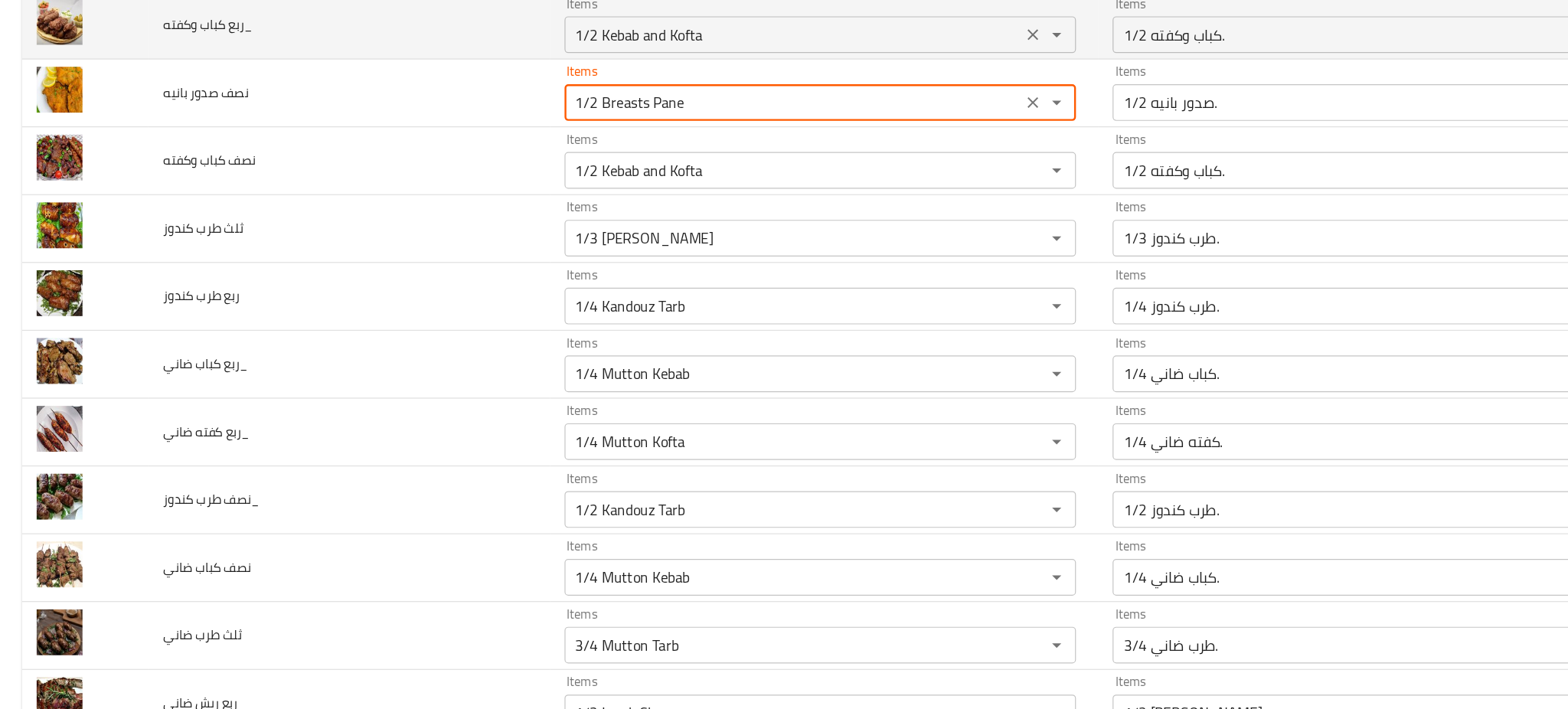
type بانيه "1/2 Breasts Pane"
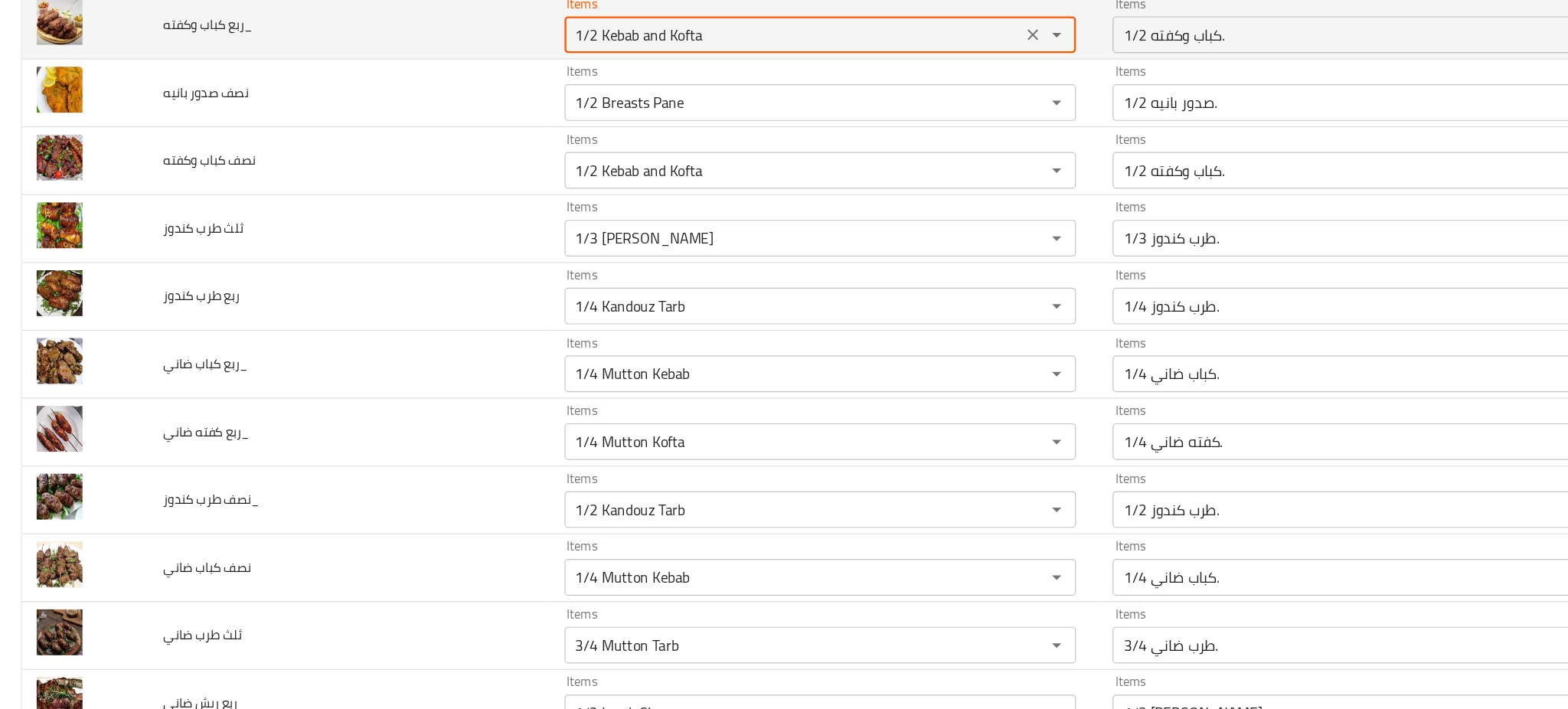
click at [488, 103] on div "1/2 Kebab and Kofta Items" at bounding box center [685, 87] width 428 height 30
type وكفته_ "1/4 Kebab and Kofta"
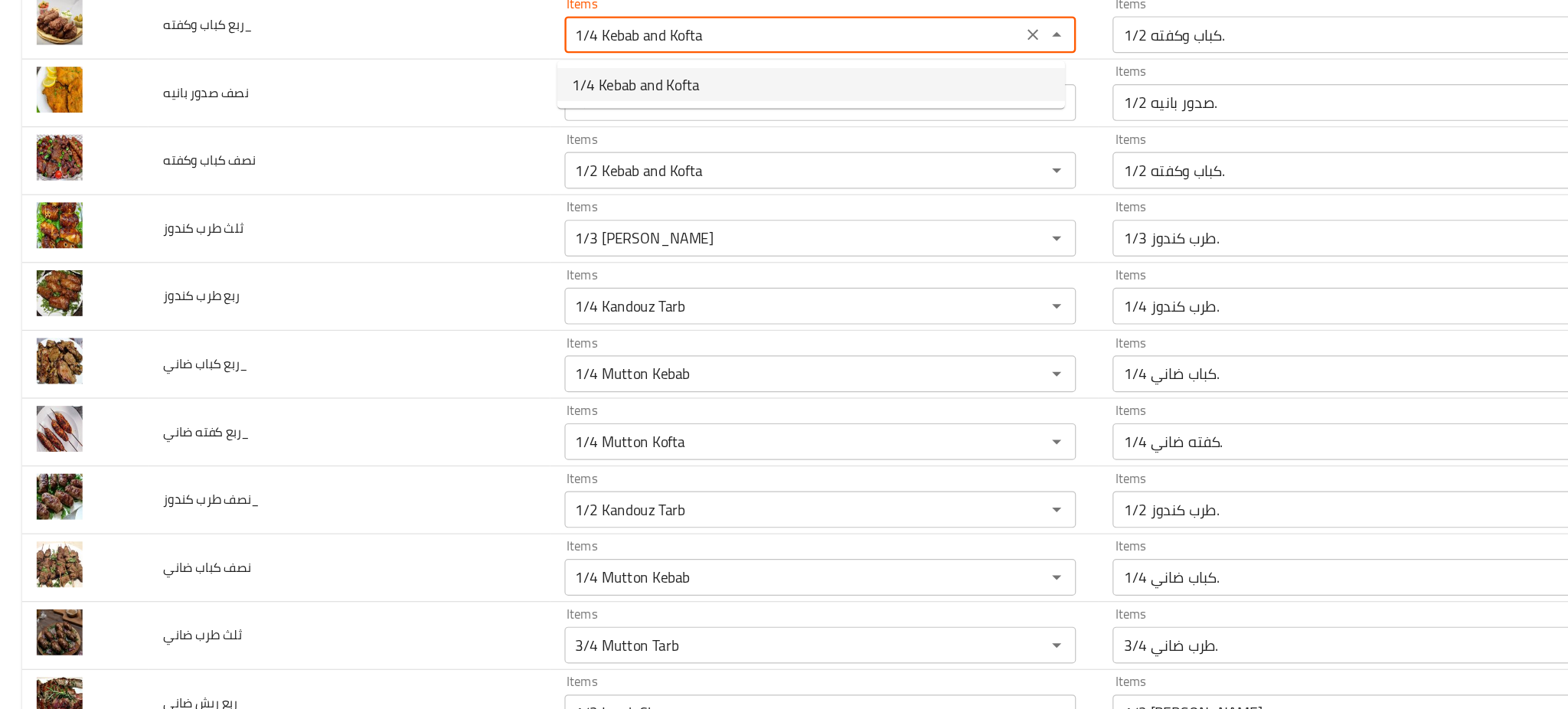
click at [509, 132] on span "1/4 Kebab and Kofta" at bounding box center [531, 130] width 107 height 18
type وكفته_-ar "1/4 كباب وكفته."
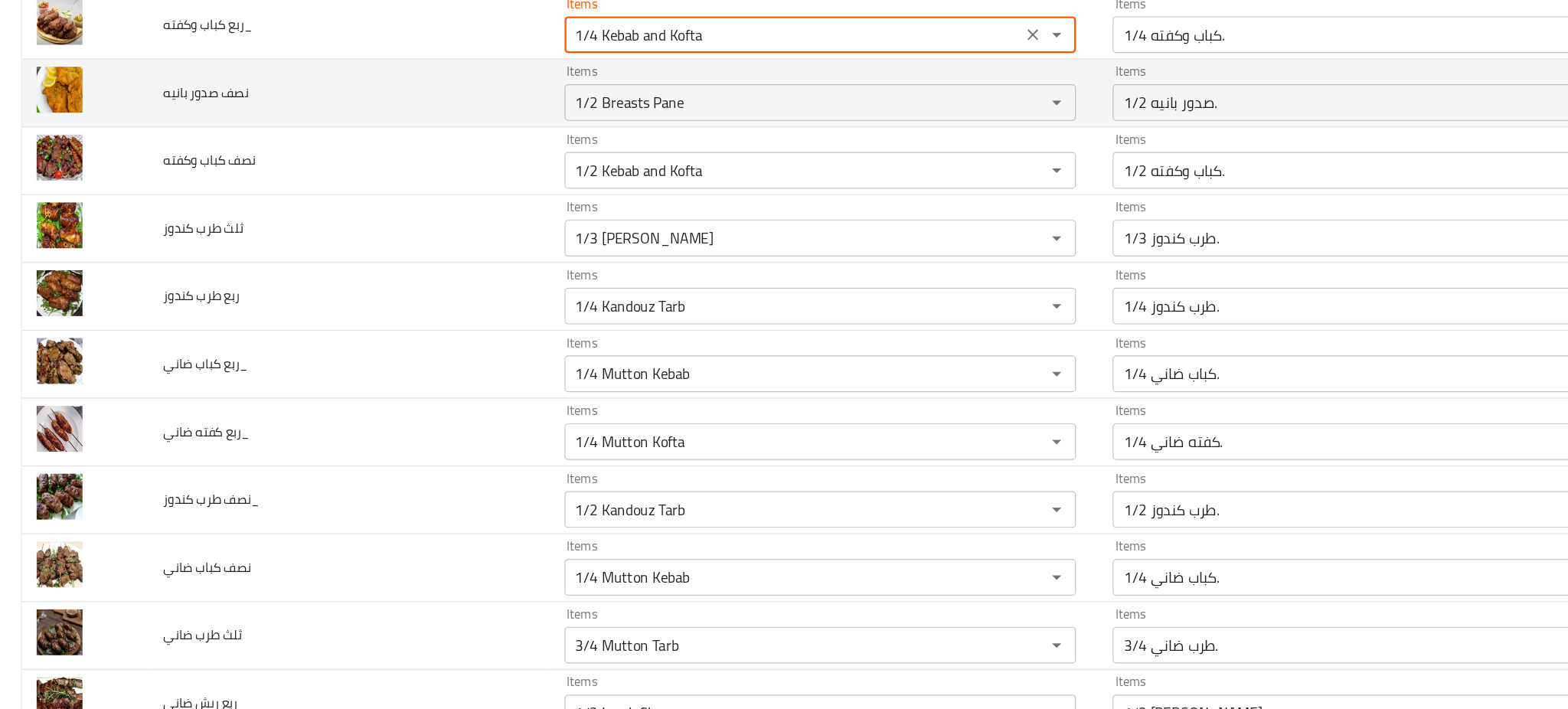
type وكفته_ "1/4 Kebab and Kofta"
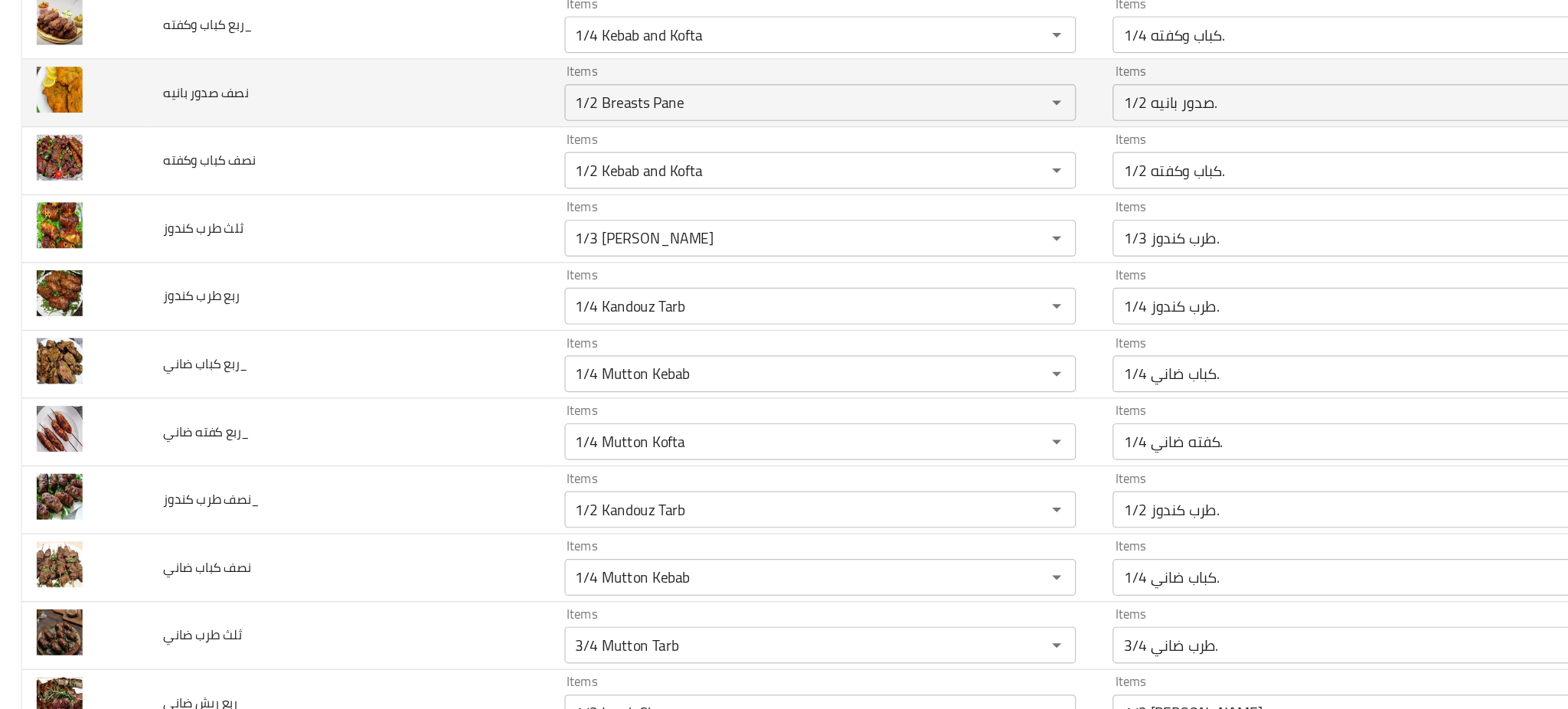
click at [345, 165] on td "نصف صدور بانيه" at bounding box center [292, 137] width 335 height 57
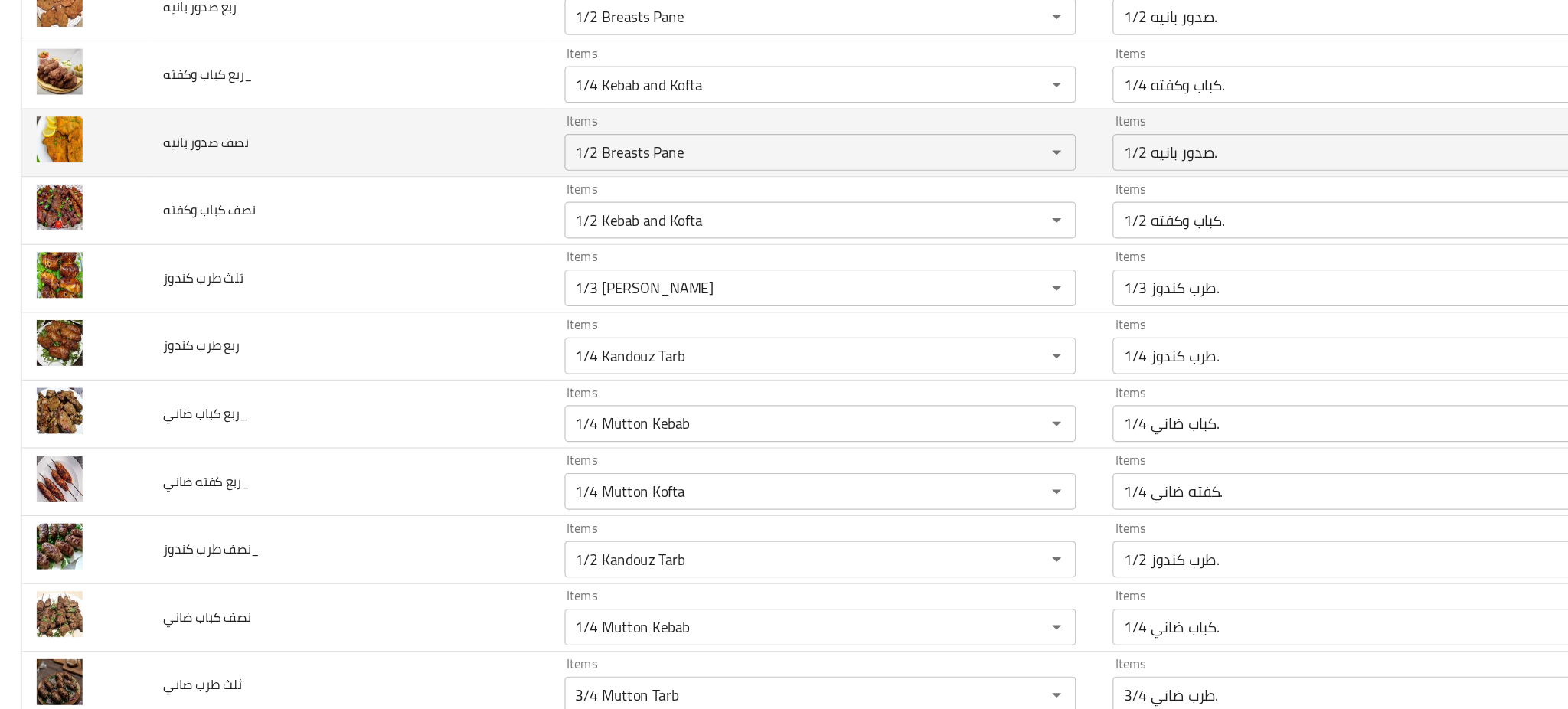
scroll to position [2979, 0]
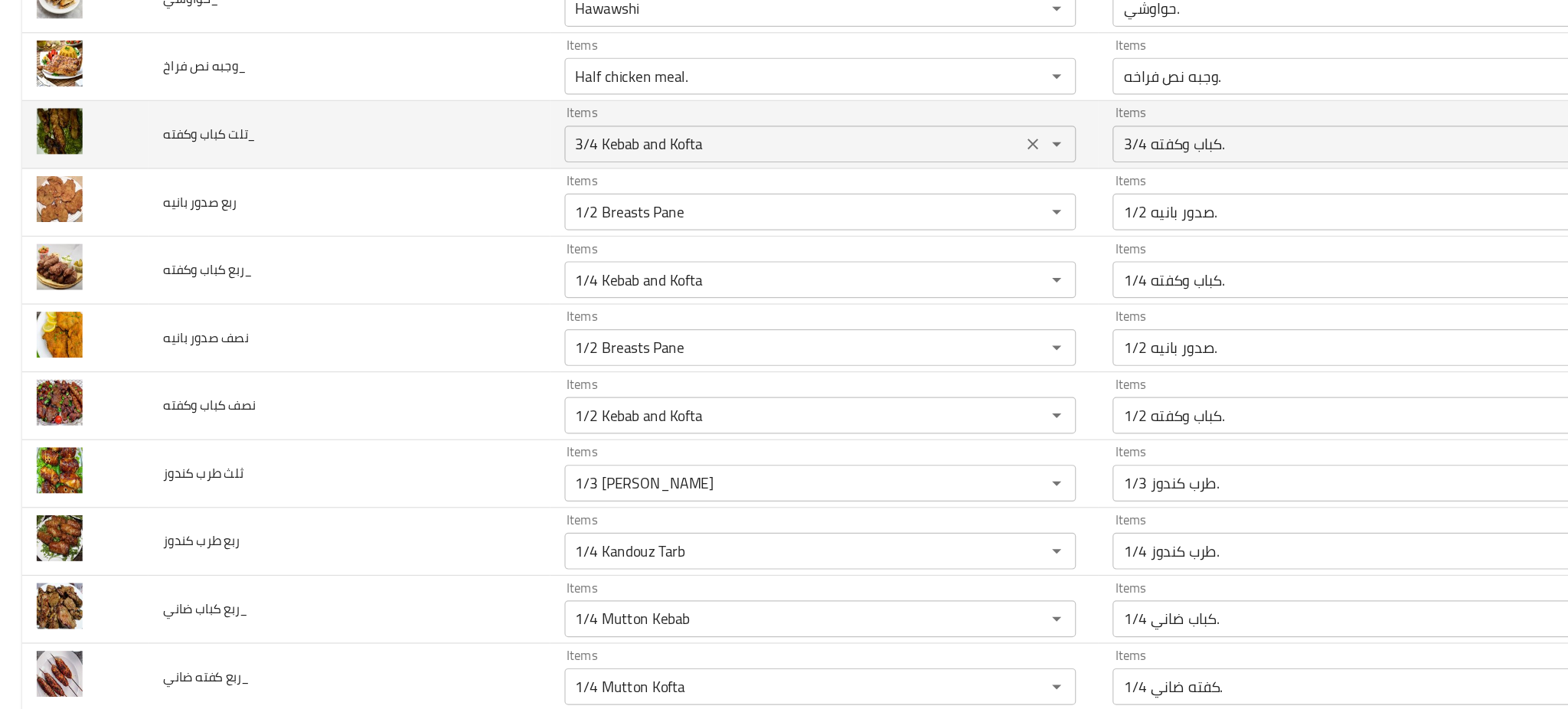
click at [491, 180] on وكفته_ "3/4 Kebab and Kofta" at bounding box center [663, 178] width 373 height 21
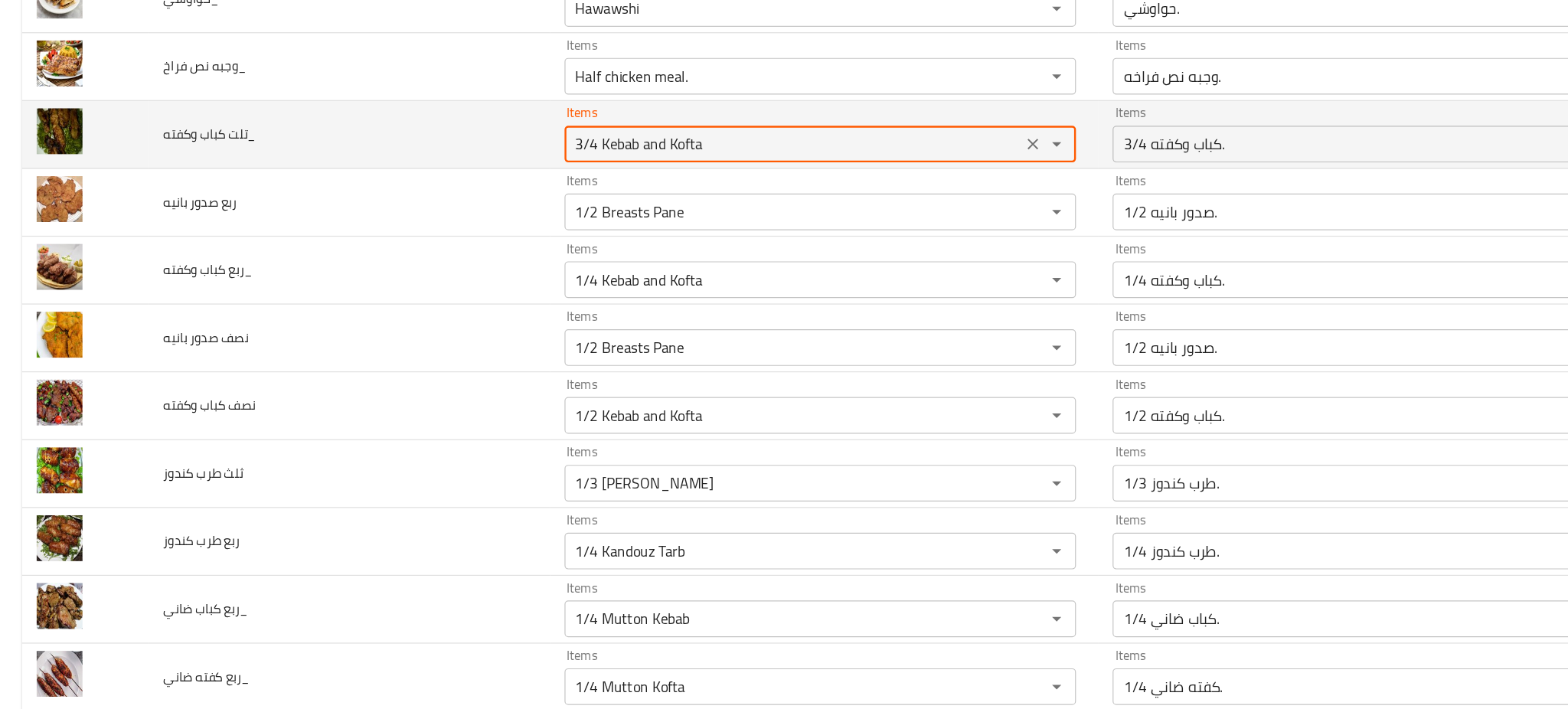
drag, startPoint x: 491, startPoint y: 180, endPoint x: 436, endPoint y: 189, distance: 55.7
click at [436, 189] on tr "تلت كباب وكفته_ Items 3/4 Kebab and Kofta Items Items 3/4 كباب وكفته. Items Nea…" at bounding box center [784, 172] width 1531 height 57
click at [498, 179] on وكفته_ "3/4 Kebab and Kofta" at bounding box center [663, 178] width 373 height 21
drag, startPoint x: 492, startPoint y: 185, endPoint x: 441, endPoint y: 193, distance: 51.6
click at [441, 193] on tr "تلت كباب وكفته_ Items 3/4 Kebab and Kofta Items Items 3/4 كباب وكفته. Items Nea…" at bounding box center [784, 172] width 1531 height 57
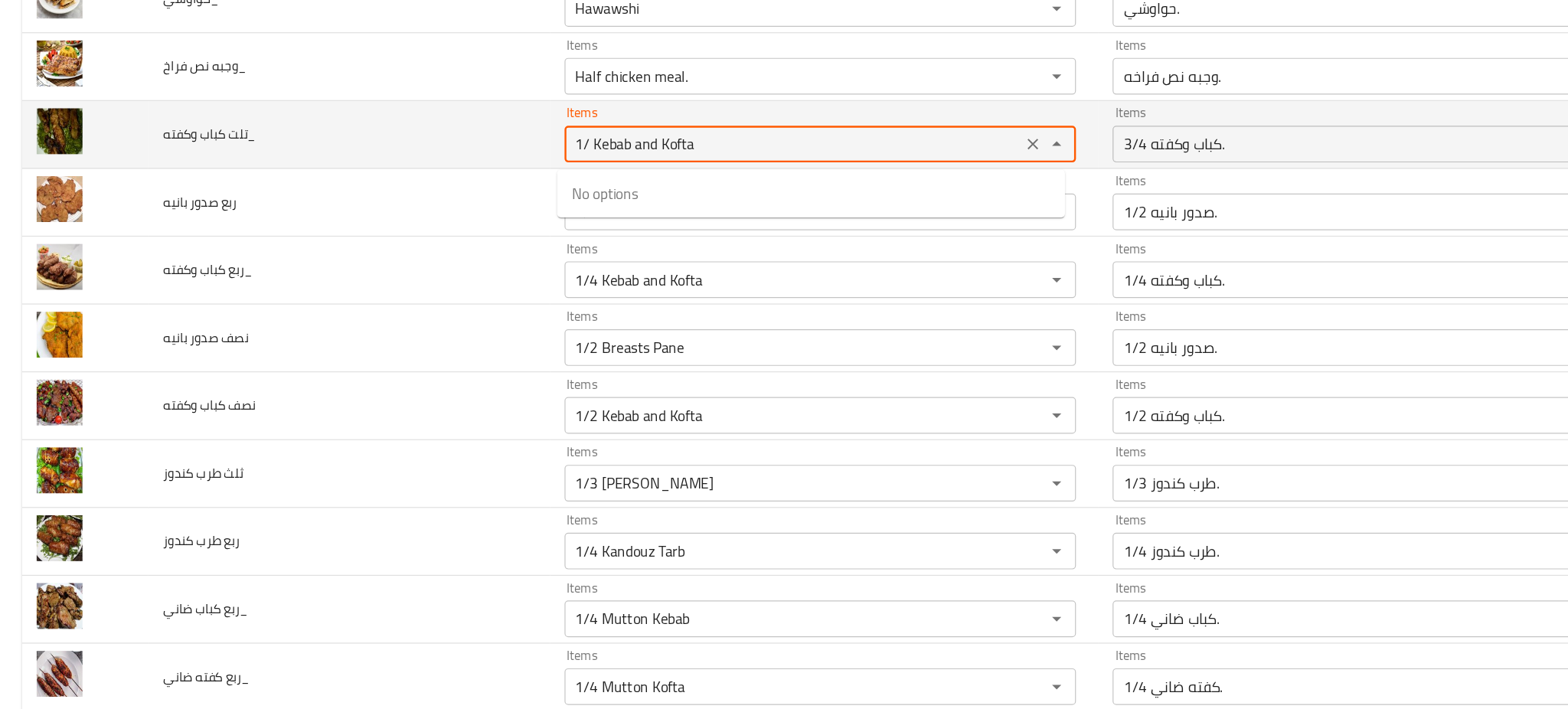
type وكفته_ "1/3 Kebab and Kofta"
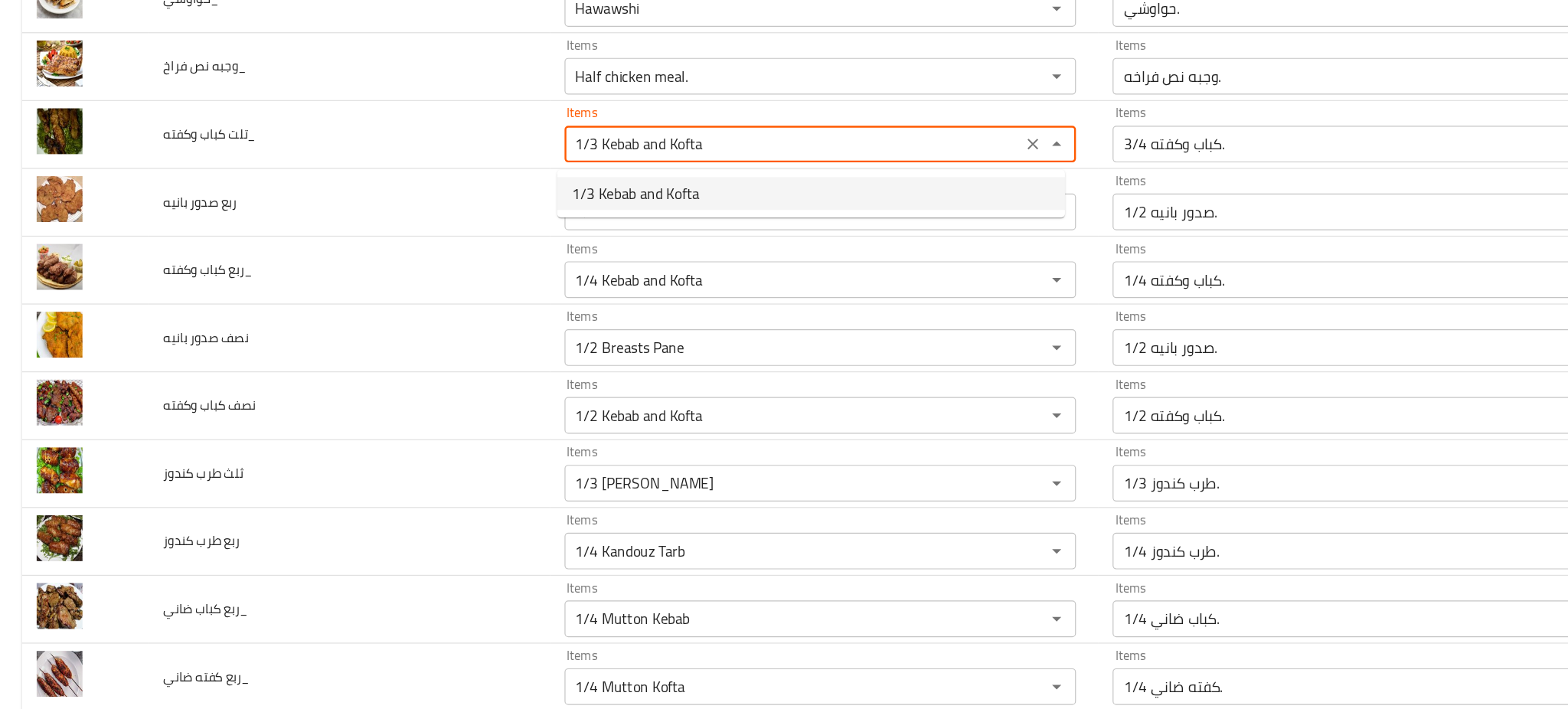
click at [569, 219] on span "1/3 Kebab and Kofta" at bounding box center [531, 221] width 107 height 18
type وكفته_-ar "1/3 كباب وكفته."
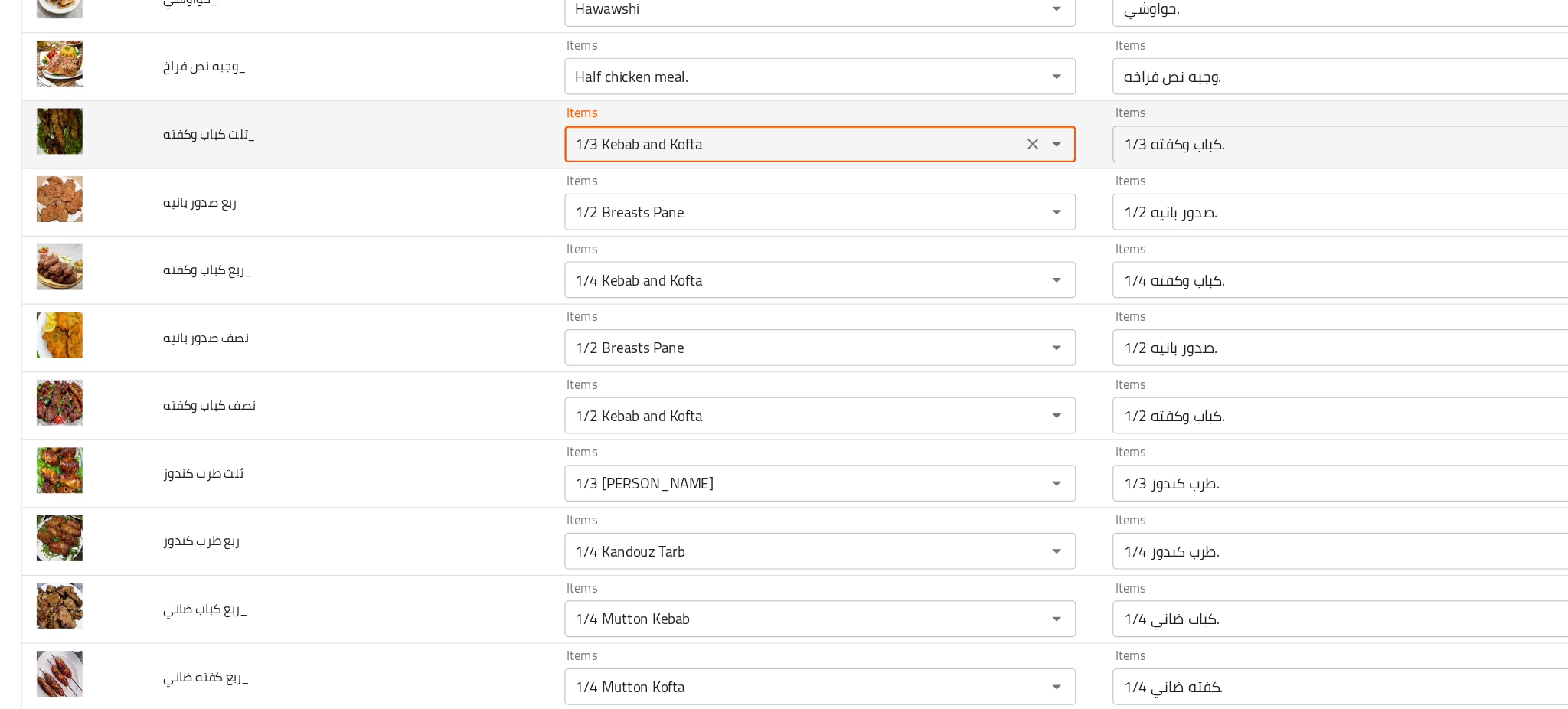
type وكفته_ "1/3 Kebab and Kofta"
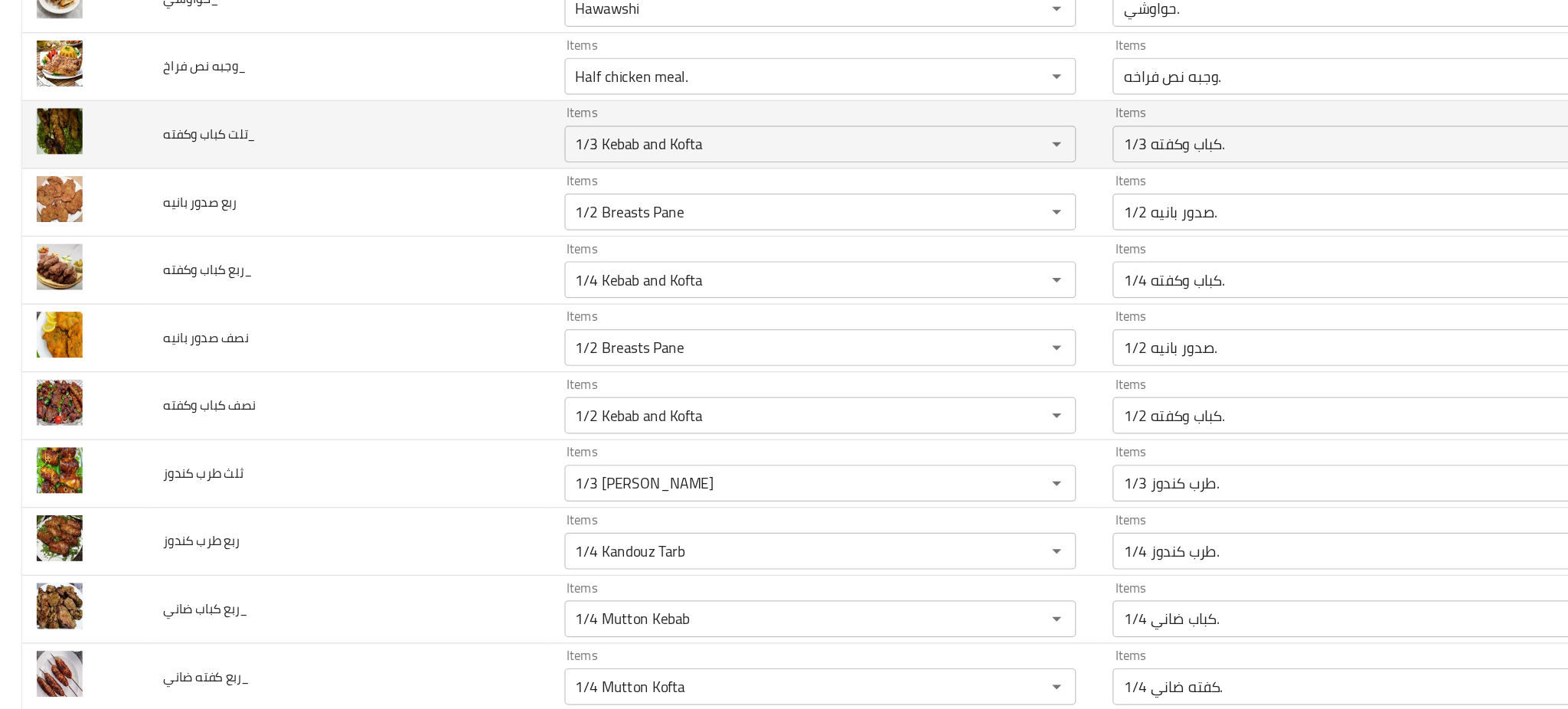
click at [423, 188] on td "تلت كباب وكفته_" at bounding box center [292, 172] width 335 height 57
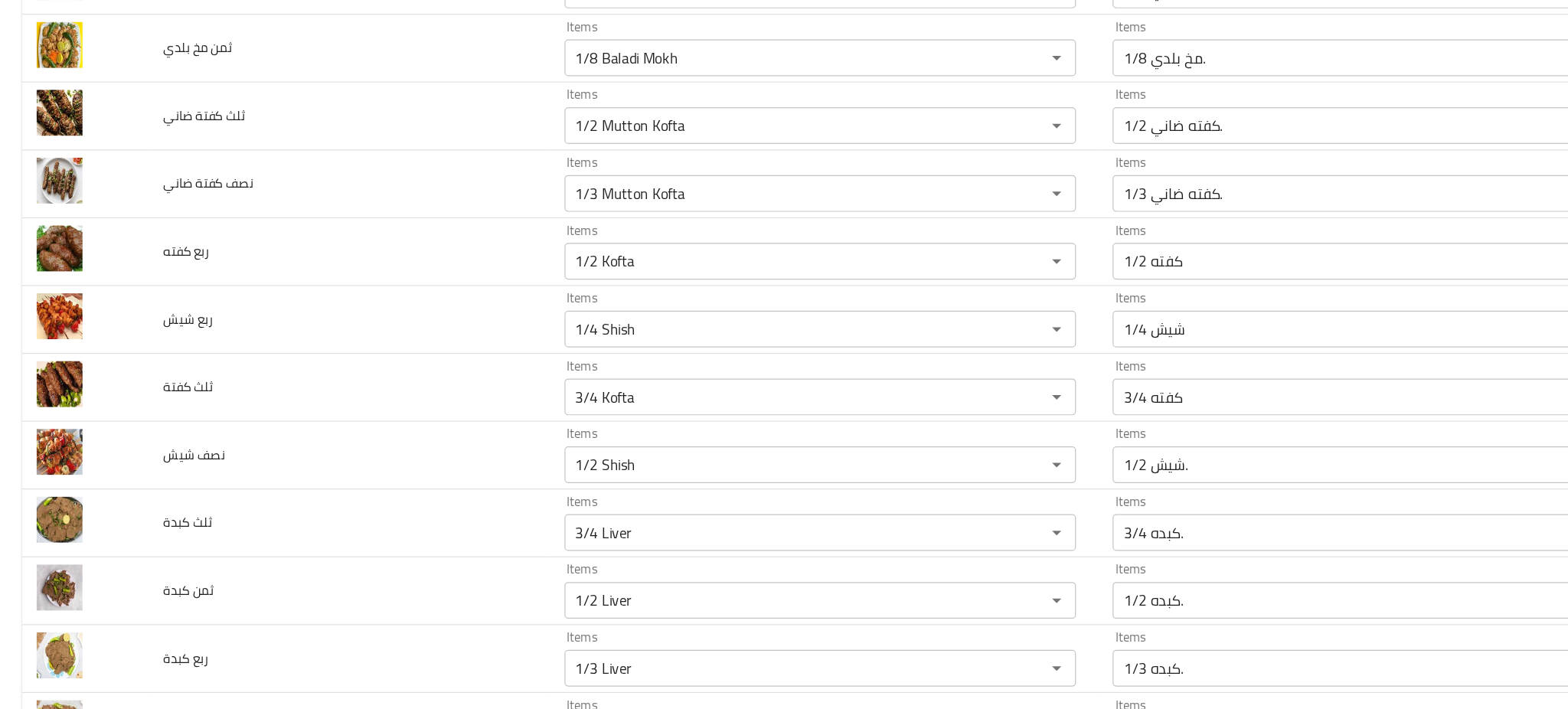
scroll to position [3960, 0]
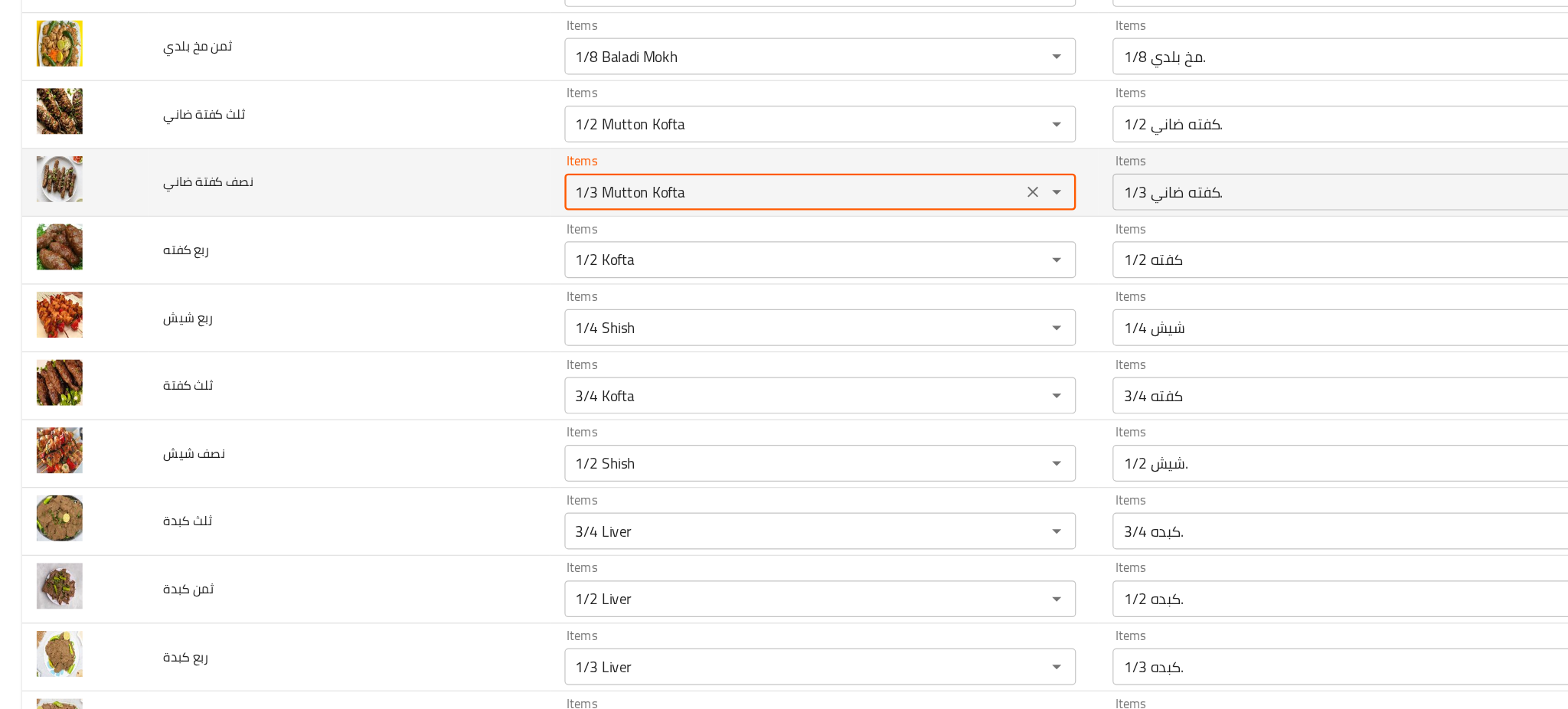
click at [488, 225] on ضاني "1/3 Mutton Kofta" at bounding box center [663, 218] width 373 height 21
type ضاني "1/2 Mutton Kofta"
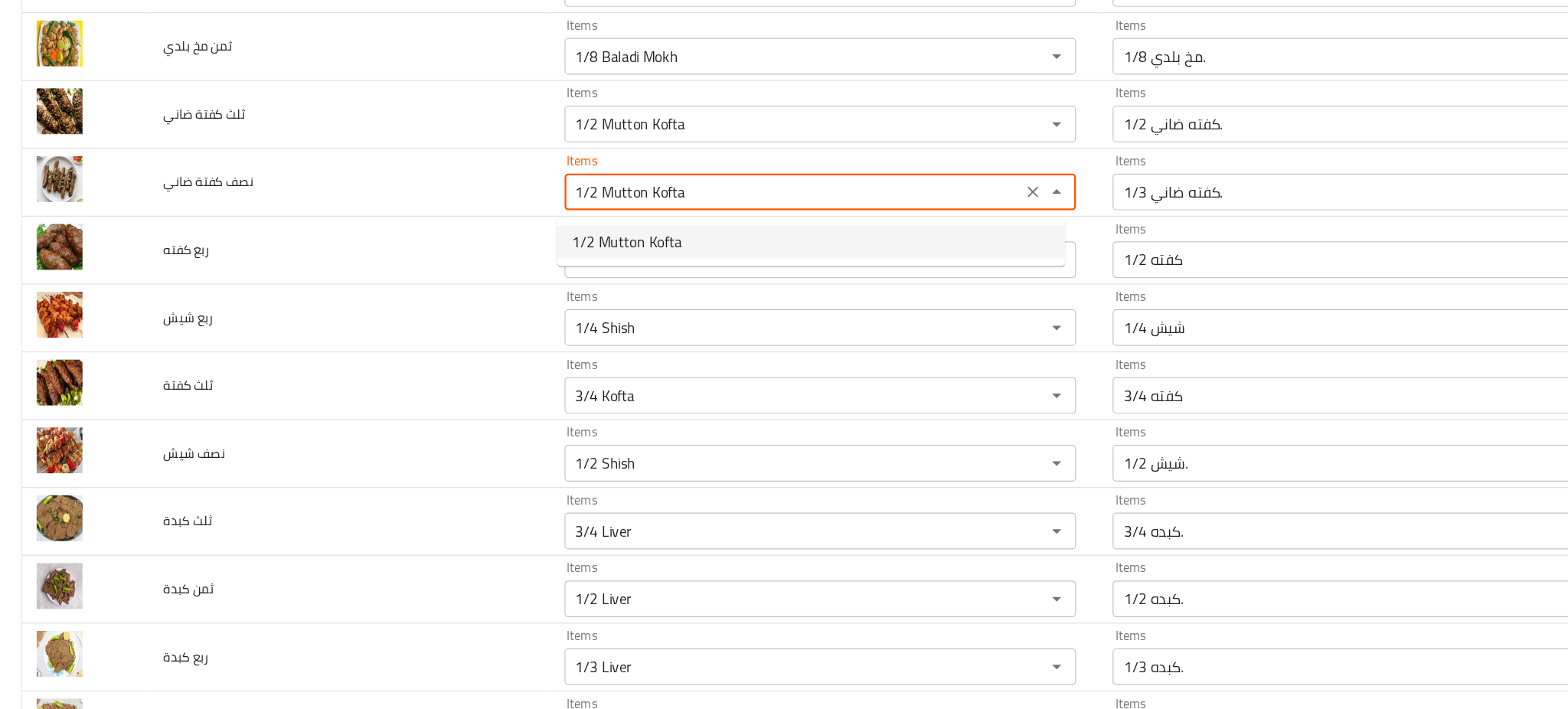
click at [502, 262] on span "1/2 Mutton Kofta" at bounding box center [523, 261] width 92 height 18
type ضاني-ar "1/2 كفته ضاني."
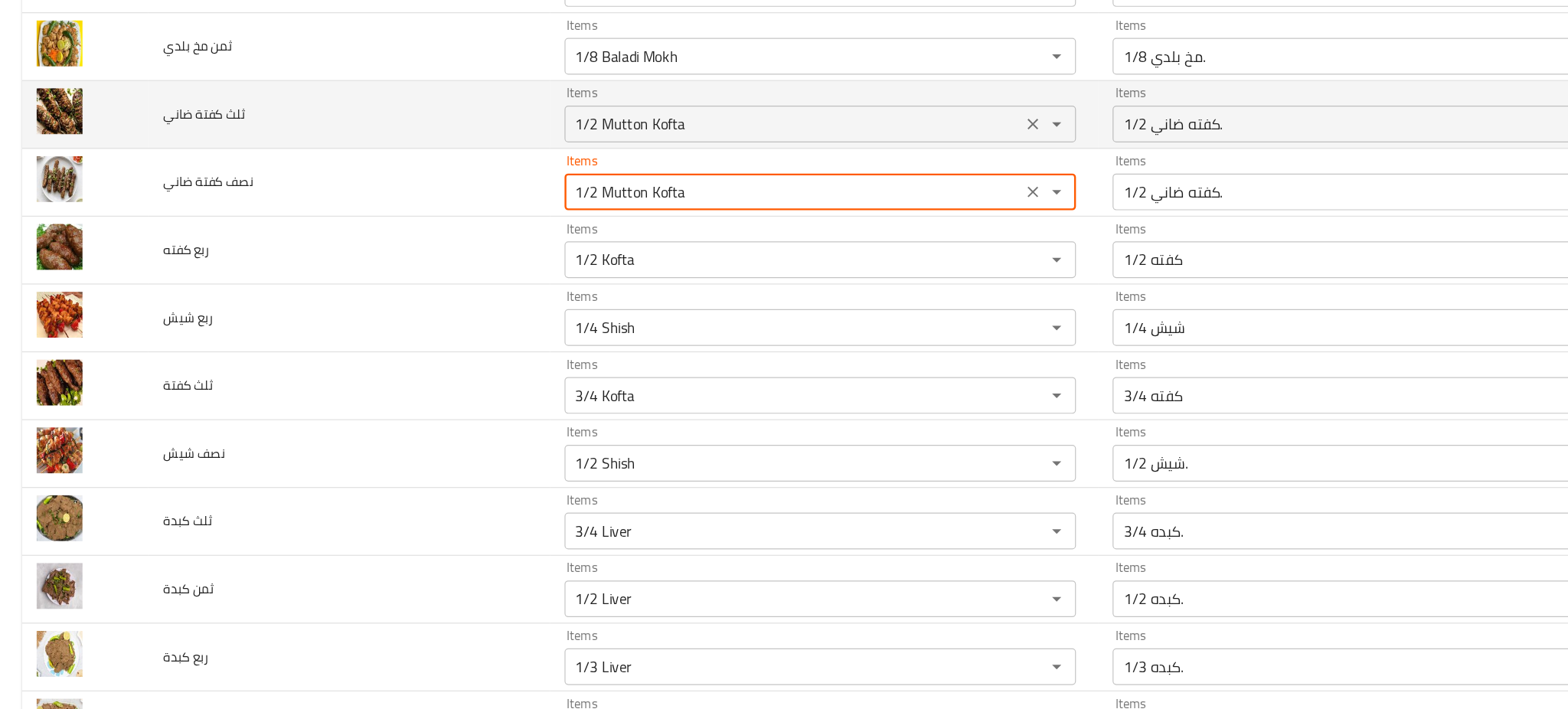
type ضاني "1/2 Mutton Kofta"
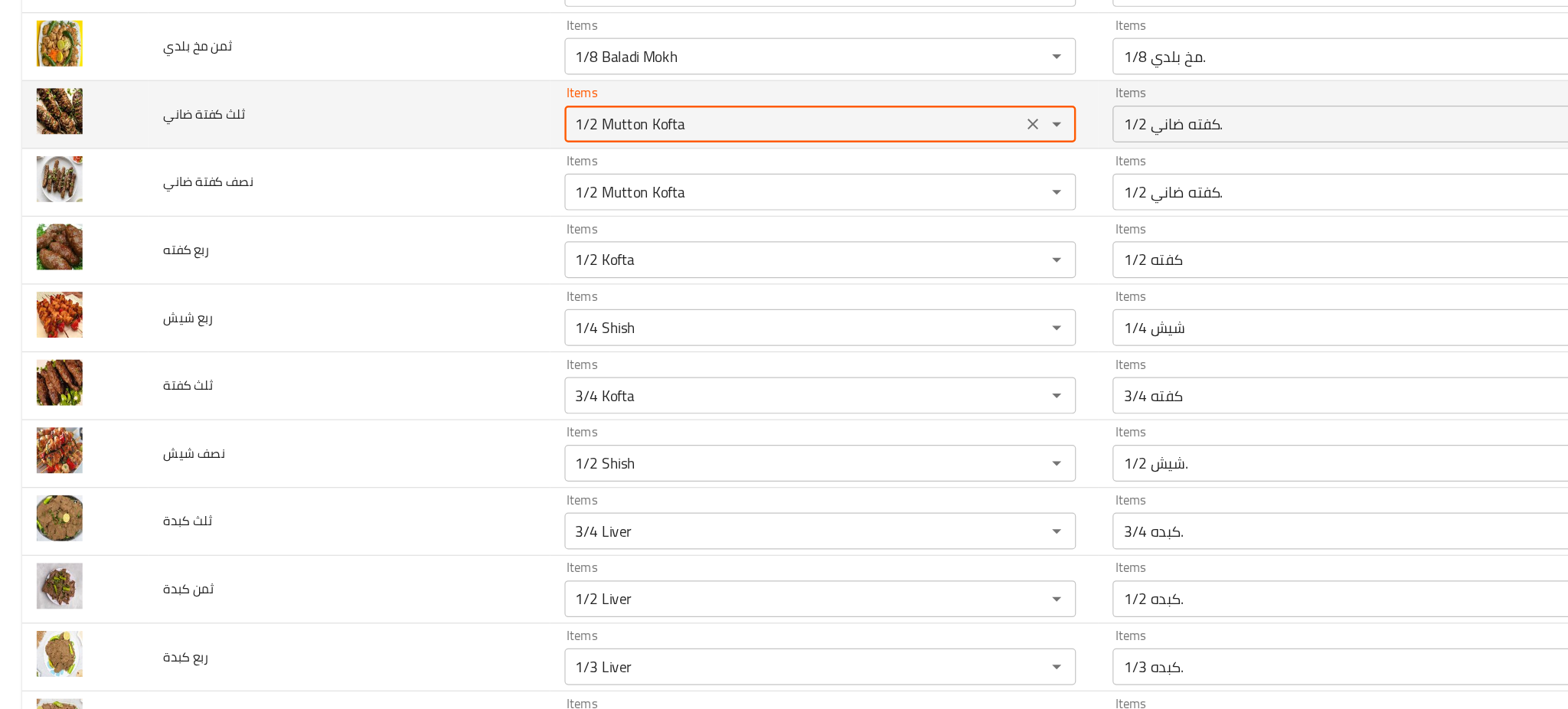
drag, startPoint x: 497, startPoint y: 175, endPoint x: 488, endPoint y: 178, distance: 9.5
click at [488, 177] on div "1/2 Mutton Kofta Items" at bounding box center [685, 162] width 428 height 30
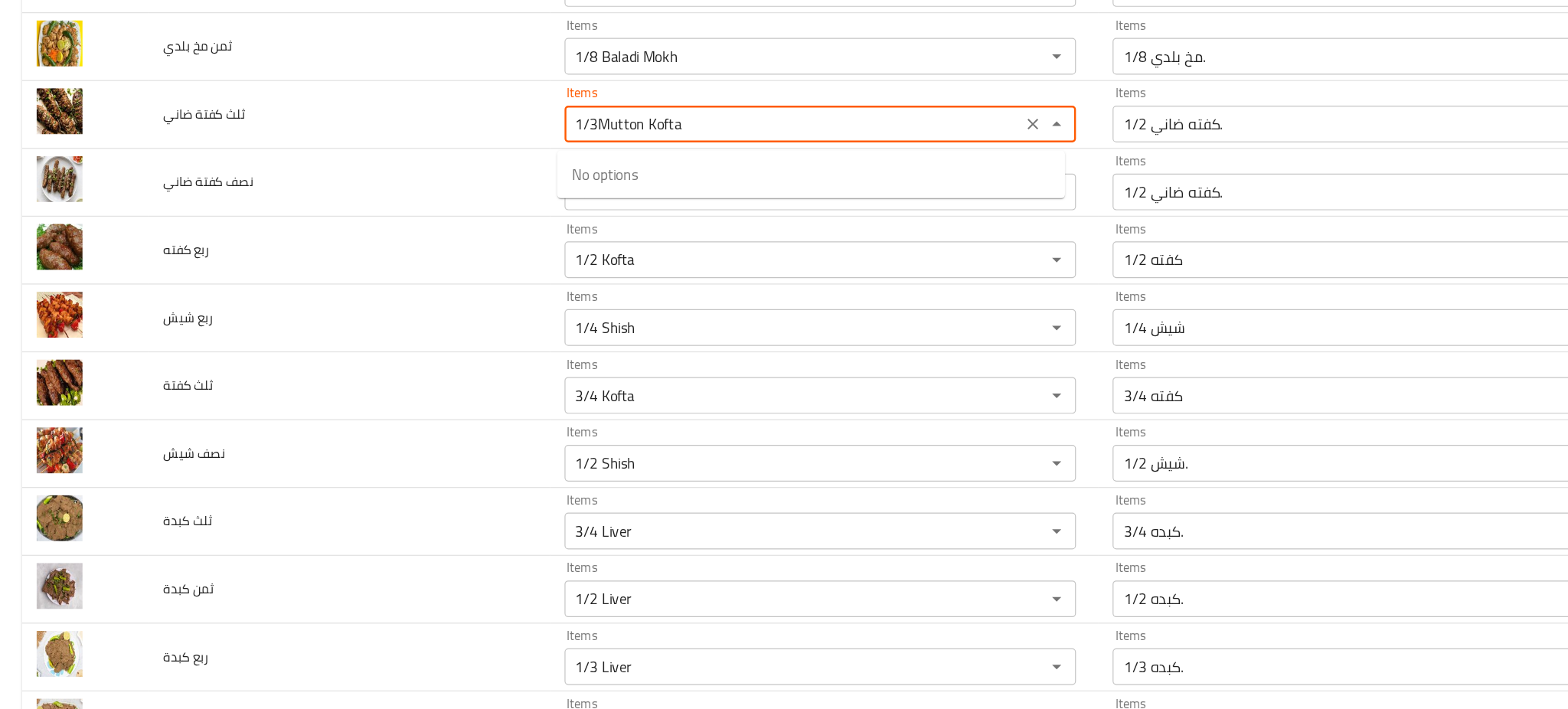
type ضاني "1/3 Mutton Kofta"
click at [626, 213] on ضاني-option-0 "1/3 Mutton Kofta" at bounding box center [677, 204] width 424 height 28
type ضاني-ar "1/3 كفته ضاني."
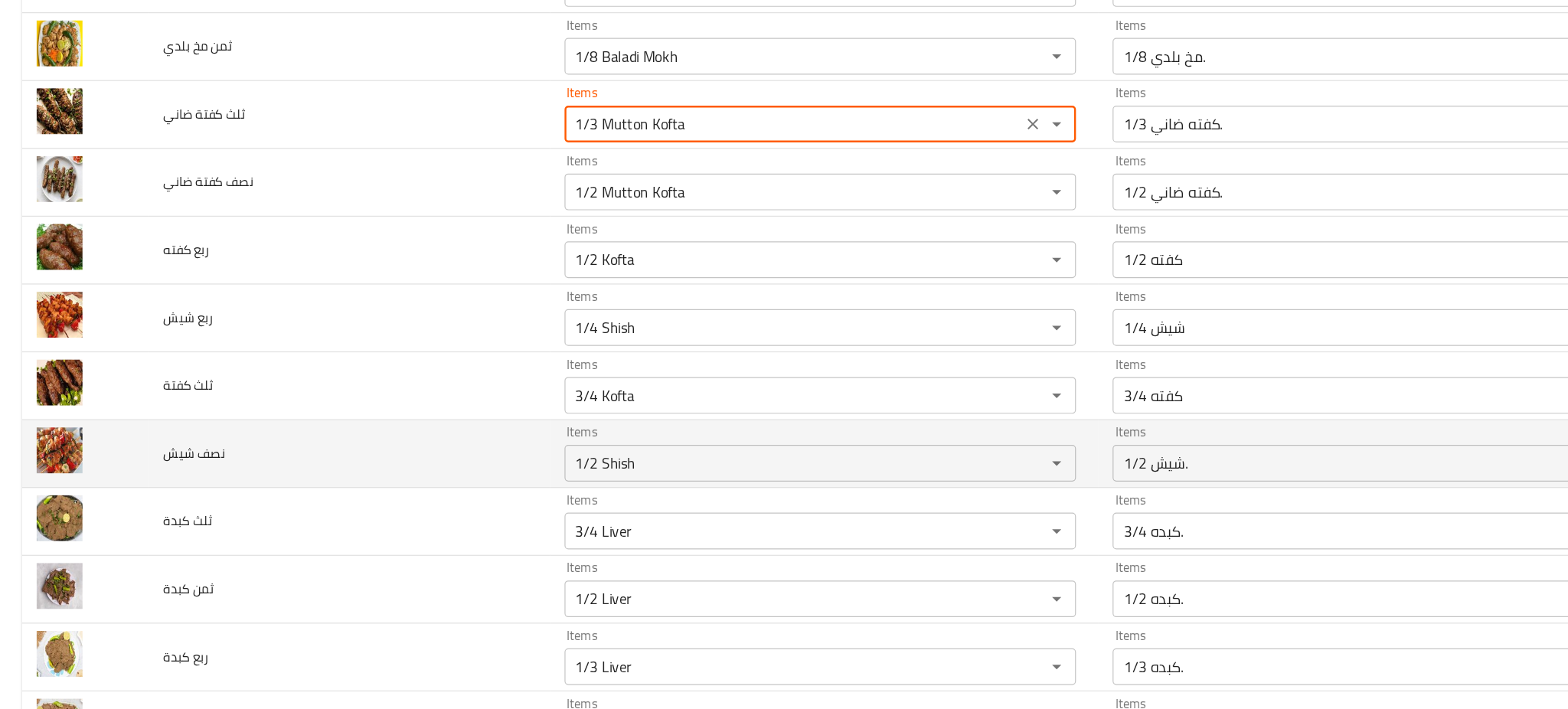
type ضاني "1/3 Mutton Kofta"
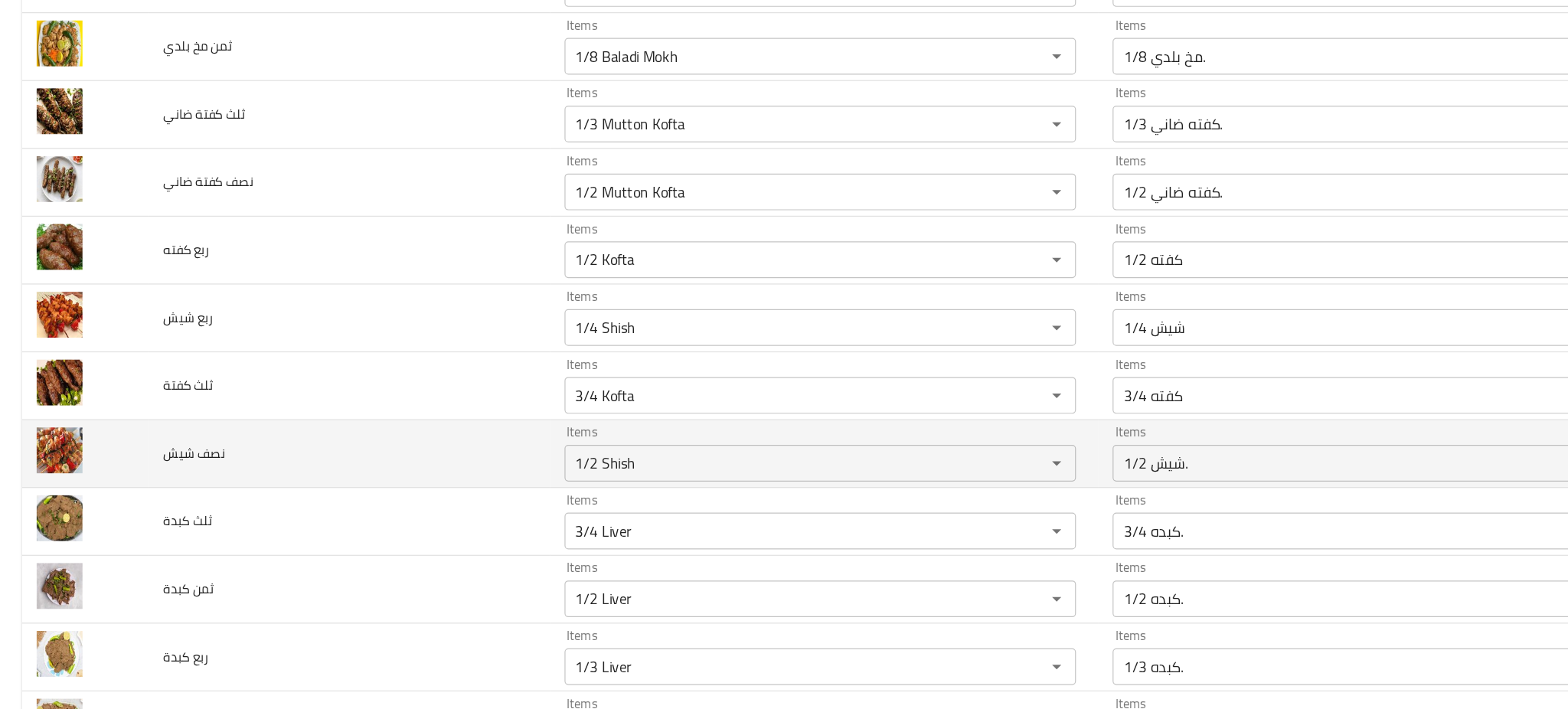
click at [413, 450] on td "نصف شيش" at bounding box center [292, 438] width 335 height 57
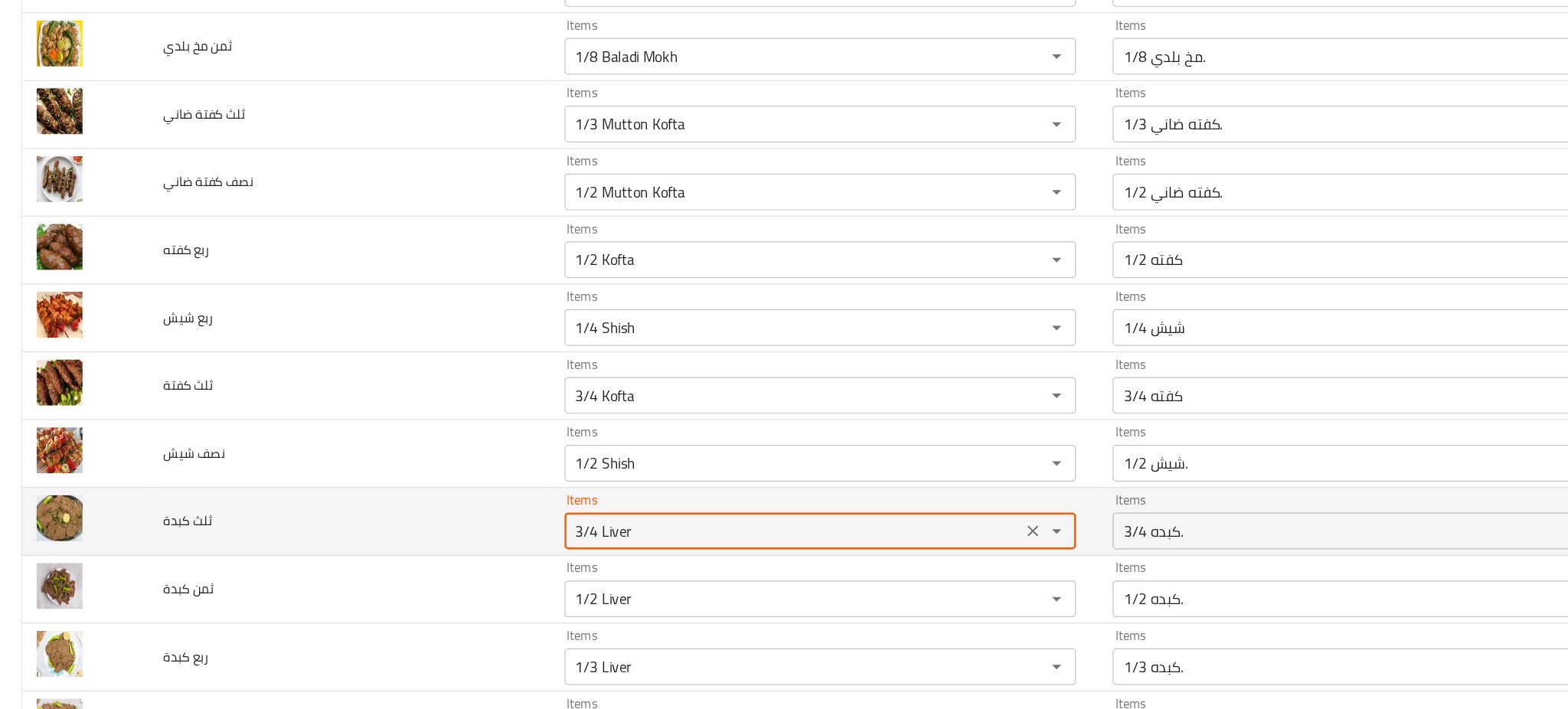
drag, startPoint x: 491, startPoint y: 498, endPoint x: 439, endPoint y: 501, distance: 52.1
click at [439, 501] on tr "ثلث كبدة Items 3/4 Liver Items Items 3/4 كبده. Items Low Match" at bounding box center [784, 495] width 1531 height 57
type كبدة "1/3 Liver"
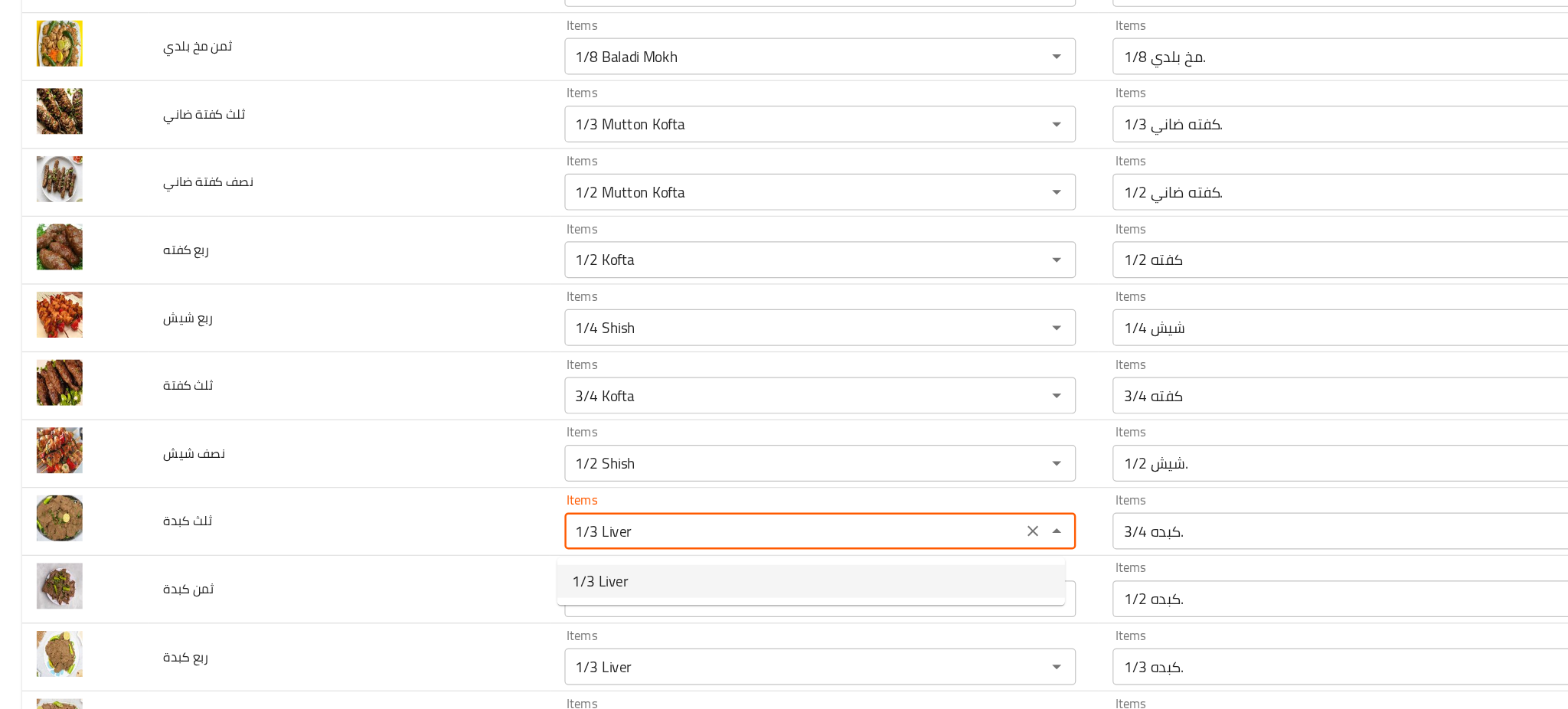
click at [509, 545] on span "1/3 Liver" at bounding box center [501, 544] width 48 height 18
type كبدة-ar "1/3 كبده."
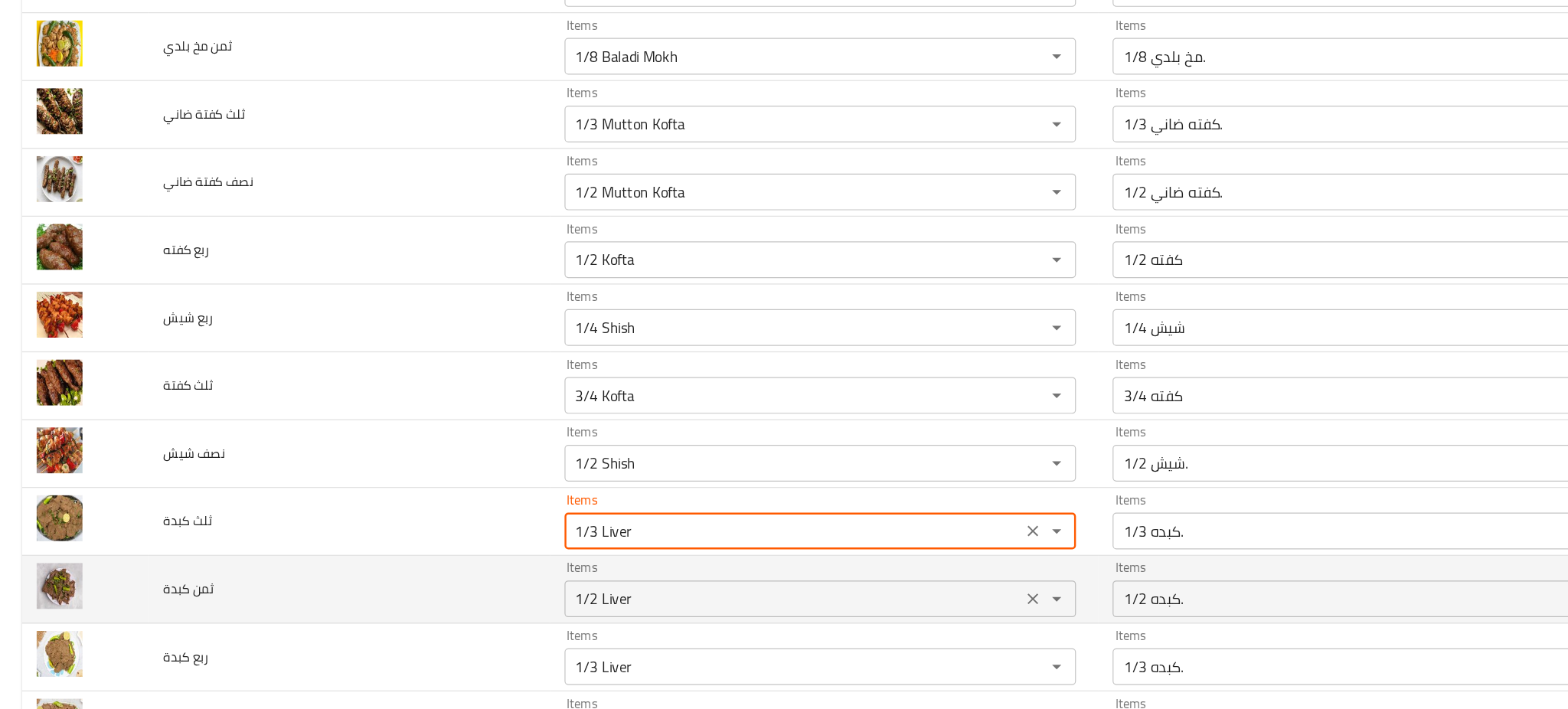
type كبدة "1/3 Liver"
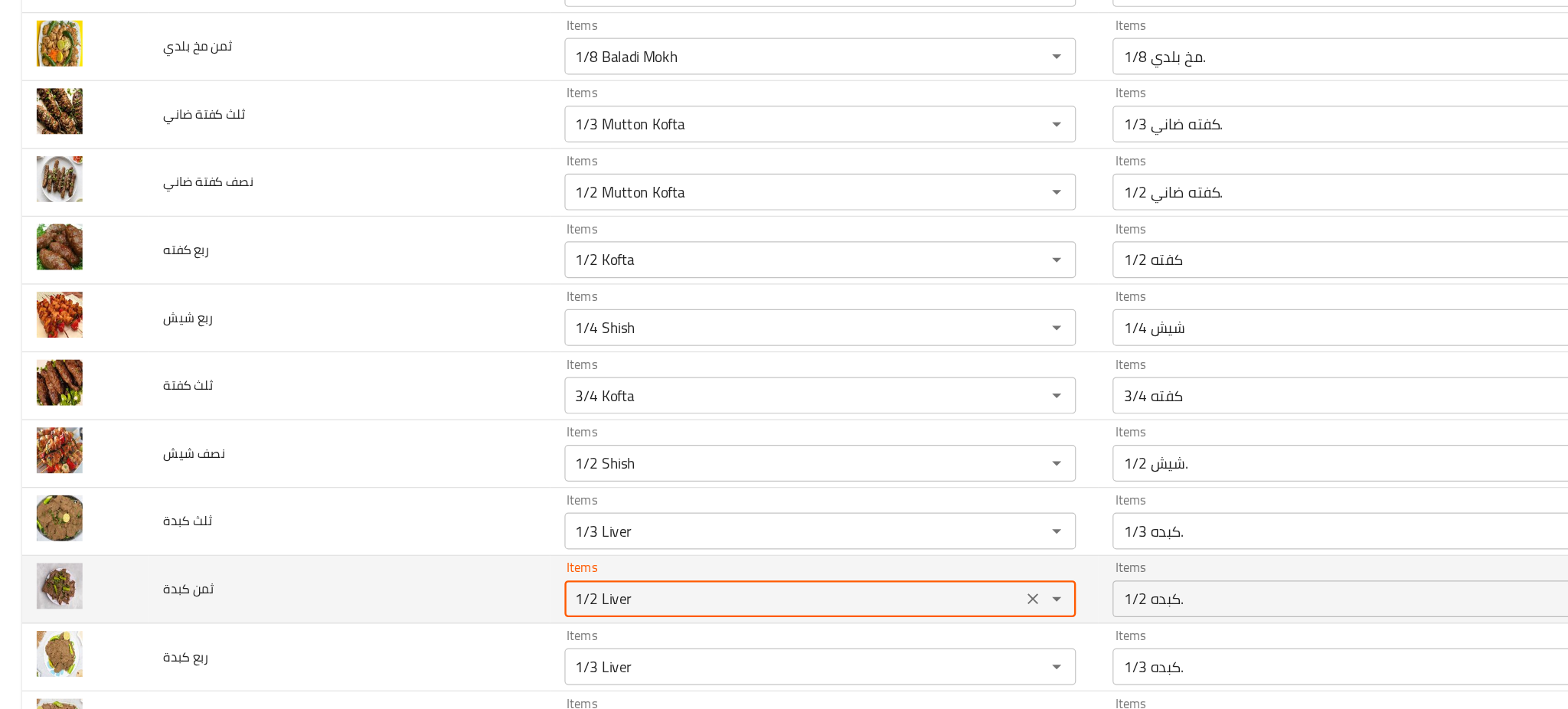
click at [495, 569] on كبدة "1/2 Liver" at bounding box center [663, 558] width 373 height 21
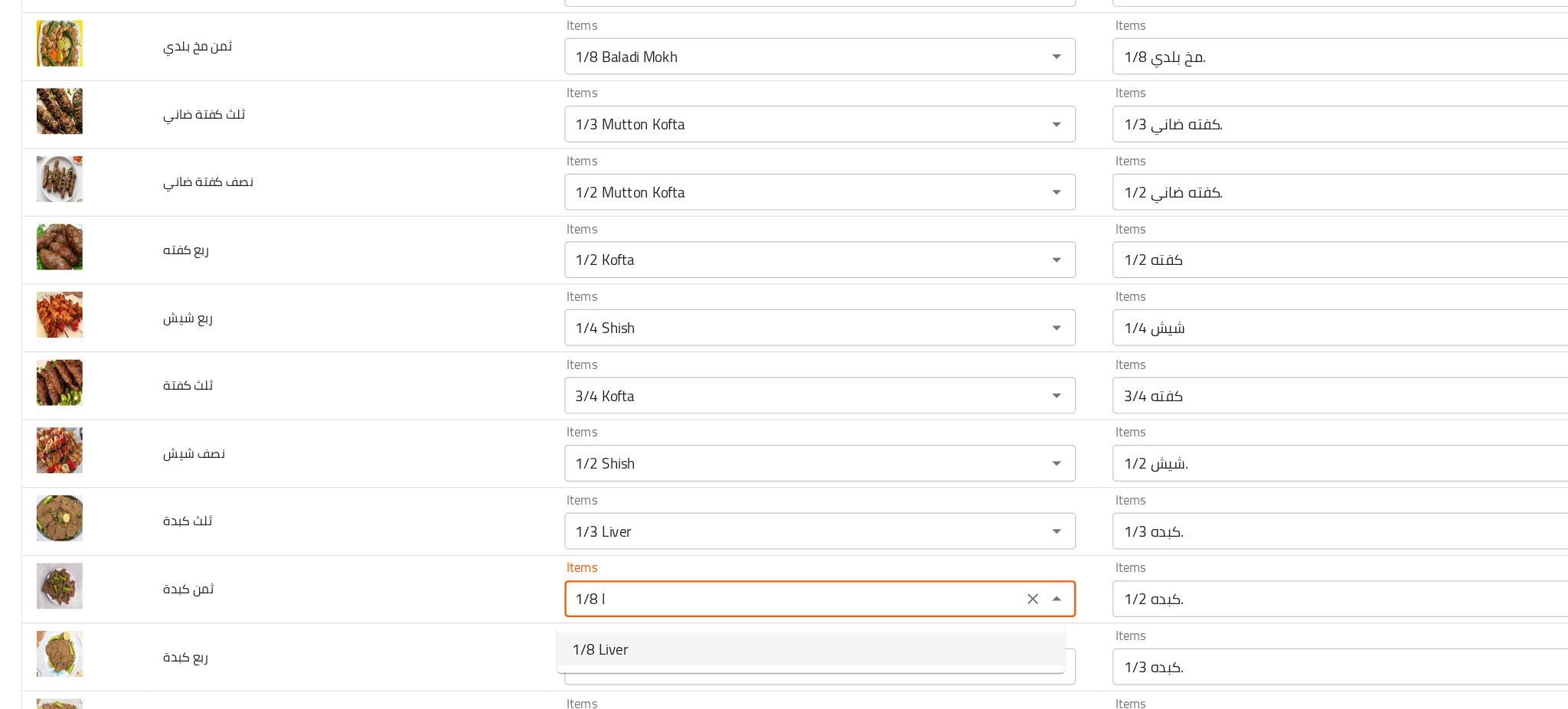
click at [489, 598] on span "1/8 Liver" at bounding box center [501, 600] width 48 height 18
type كبدة "1/8 Liver"
type كبدة-ar "1/8 كبده."
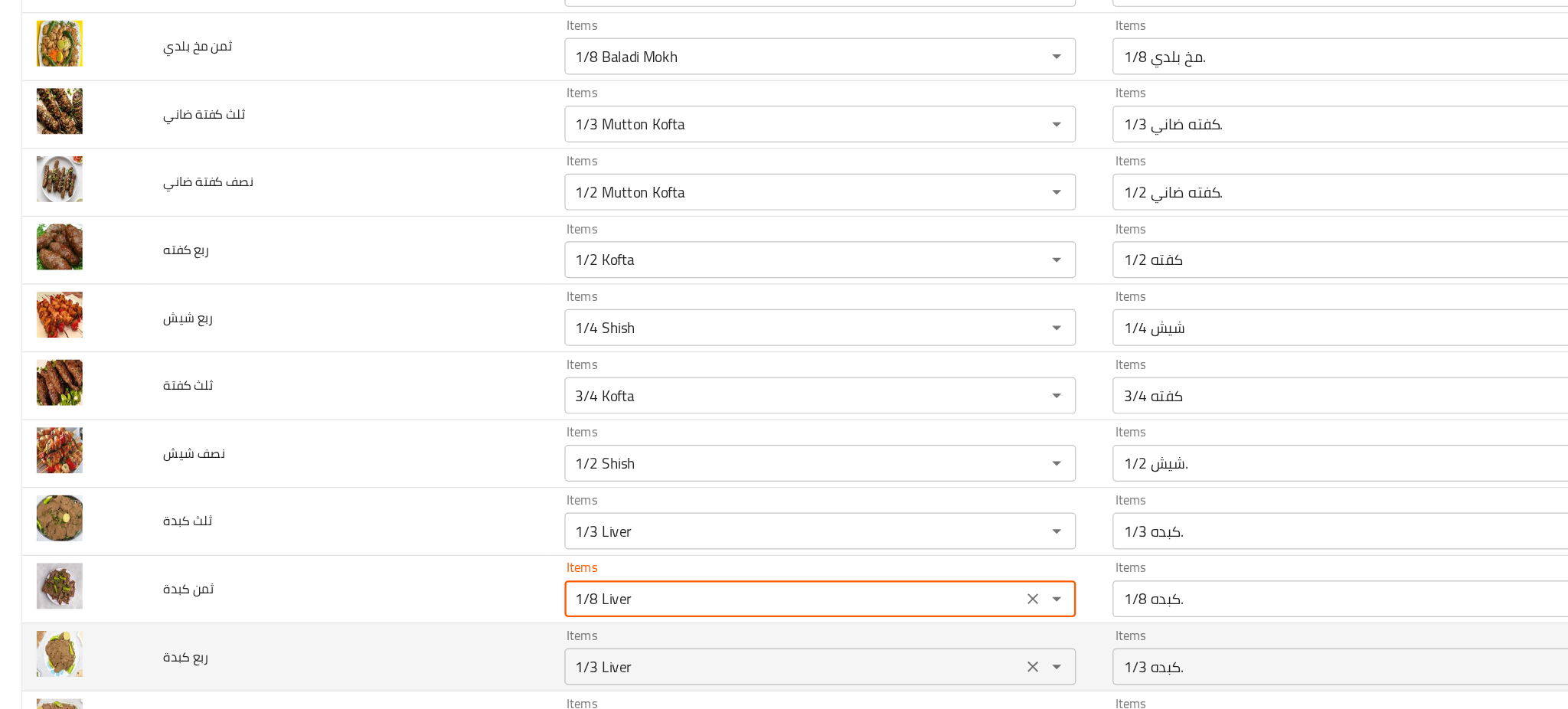
type كبدة "1/8 Liver"
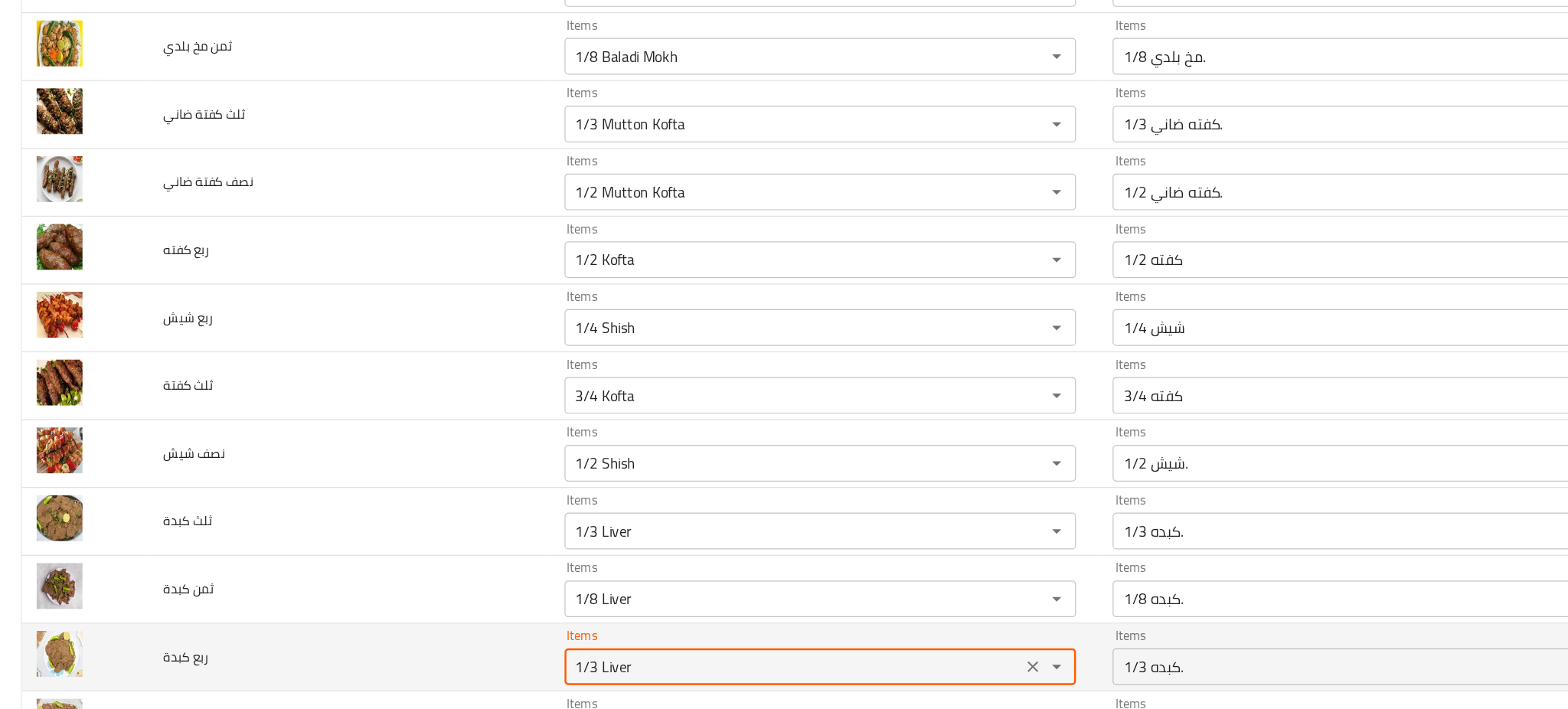
drag, startPoint x: 492, startPoint y: 624, endPoint x: 454, endPoint y: 635, distance: 39.6
click at [459, 635] on td "Items 1/3 Liver Items" at bounding box center [688, 608] width 459 height 57
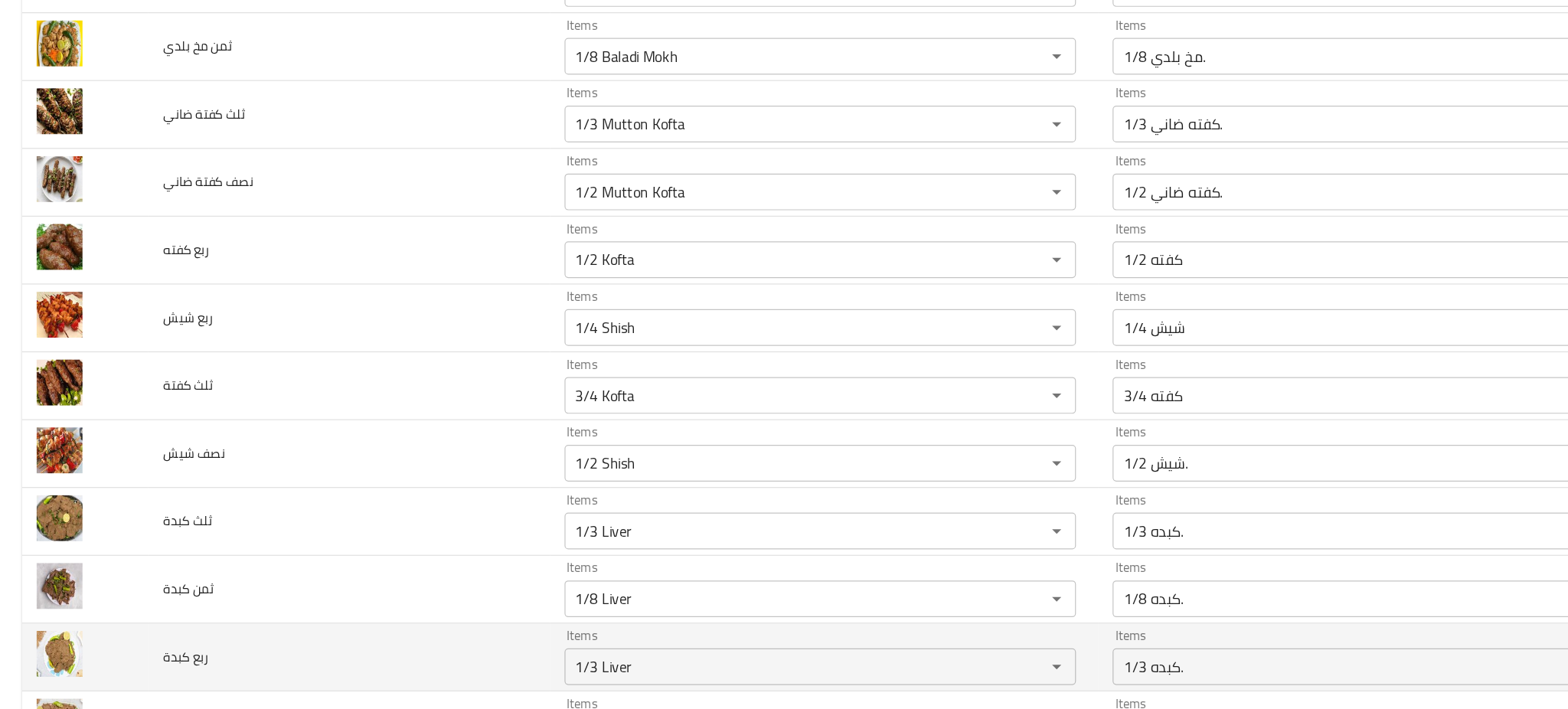
click at [377, 613] on td "ربع كبدة" at bounding box center [292, 608] width 335 height 57
click at [384, 616] on td "ربع كبدة" at bounding box center [292, 608] width 335 height 57
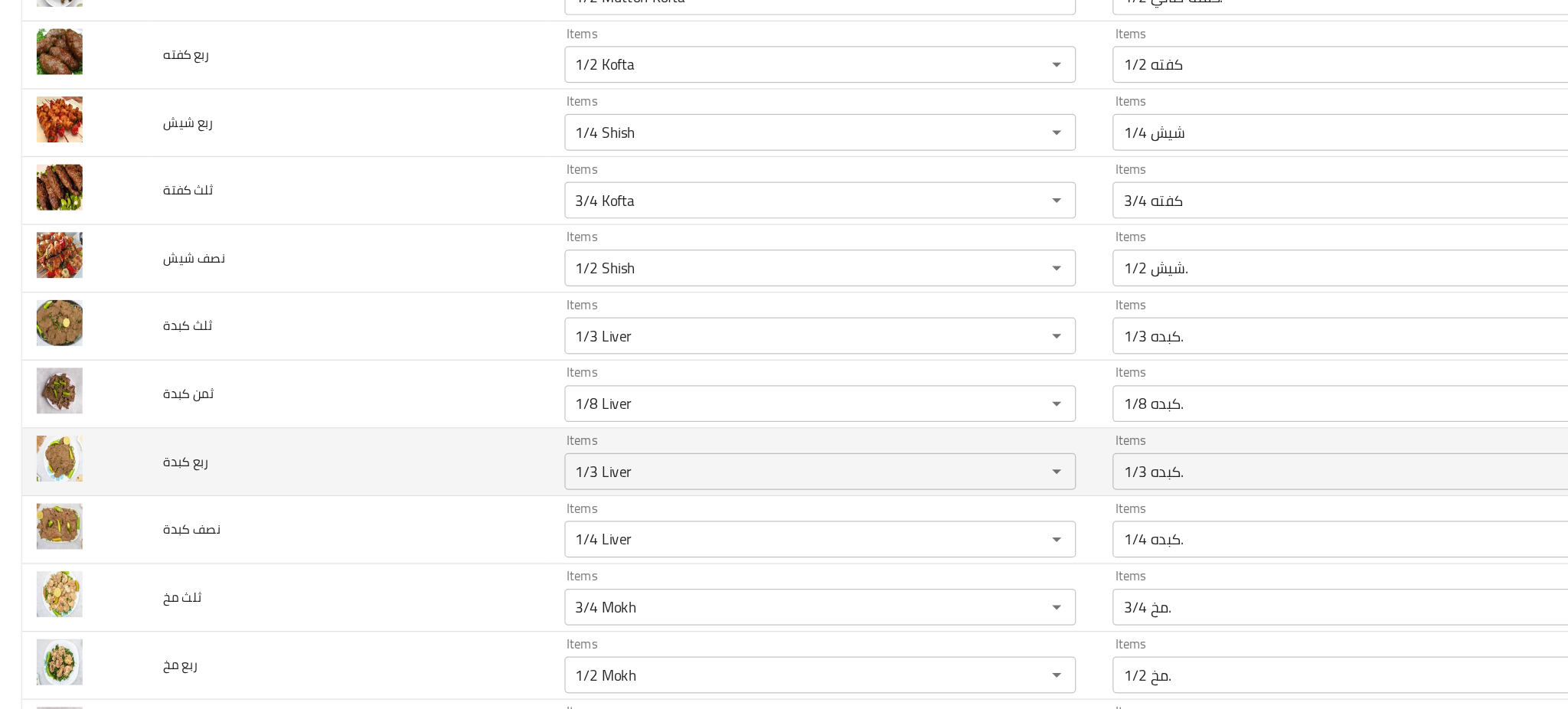
scroll to position [4164, 0]
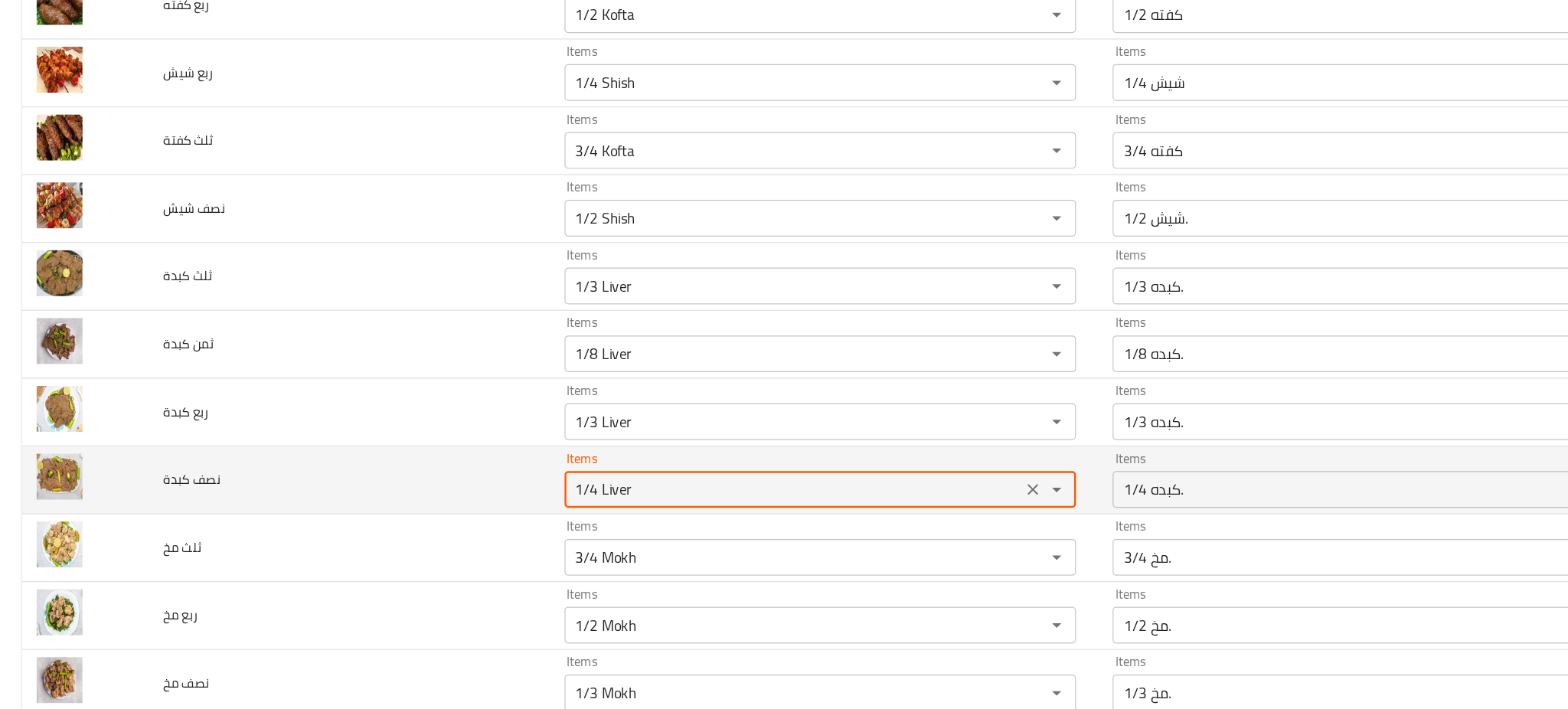
click at [491, 475] on كبدة "1/4 Liver" at bounding box center [663, 467] width 373 height 21
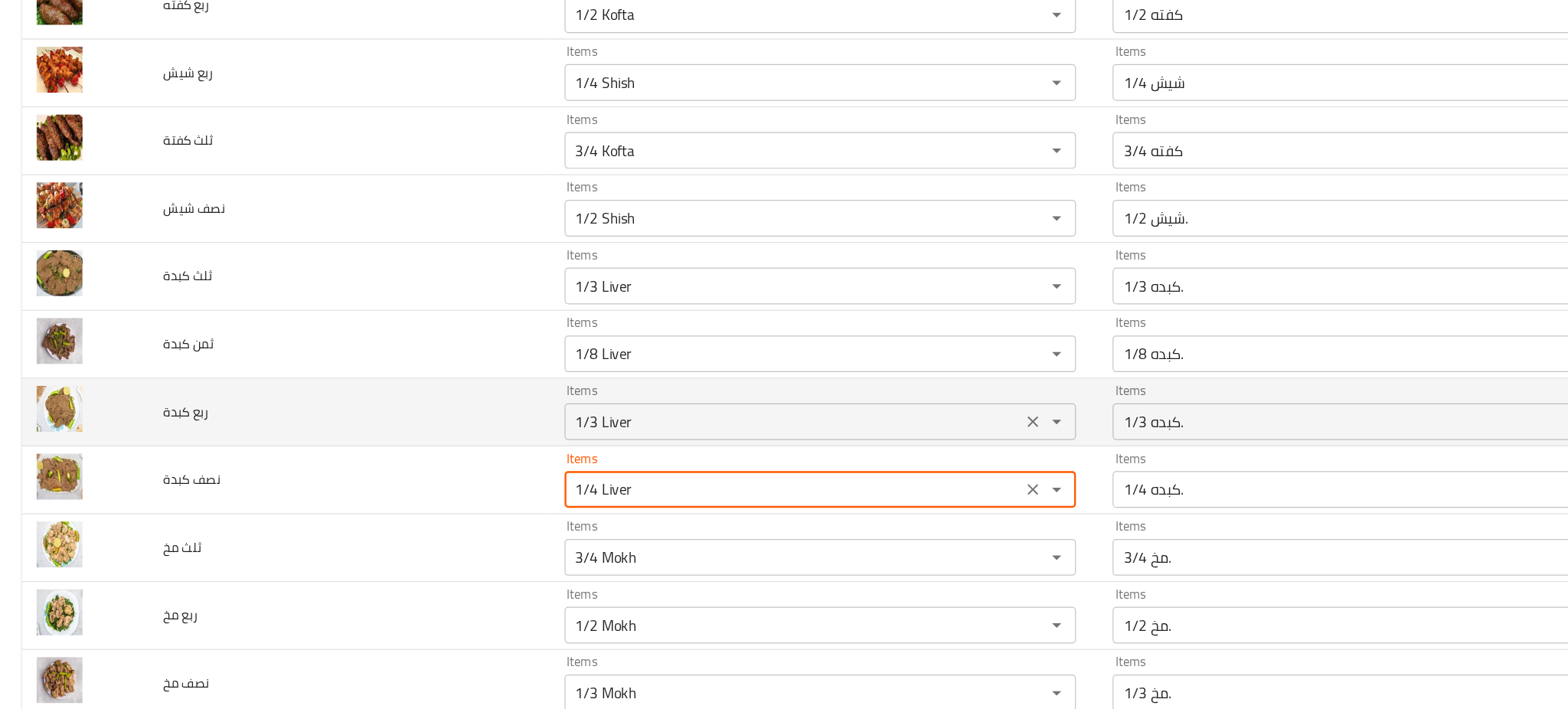
click at [519, 427] on div "1/3 Liver Items" at bounding box center [685, 410] width 428 height 30
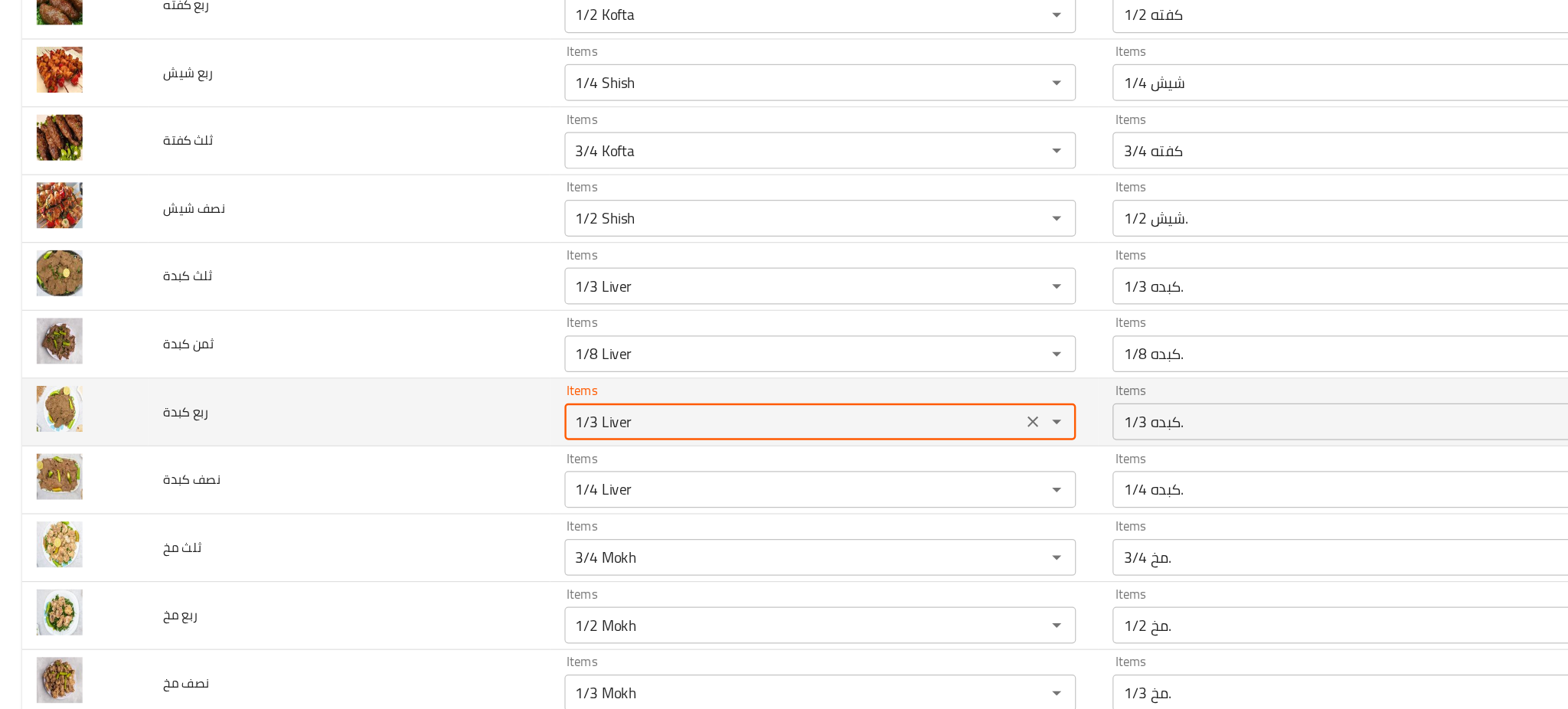
paste كبدة "4"
type كبدة "1/4 Liver"
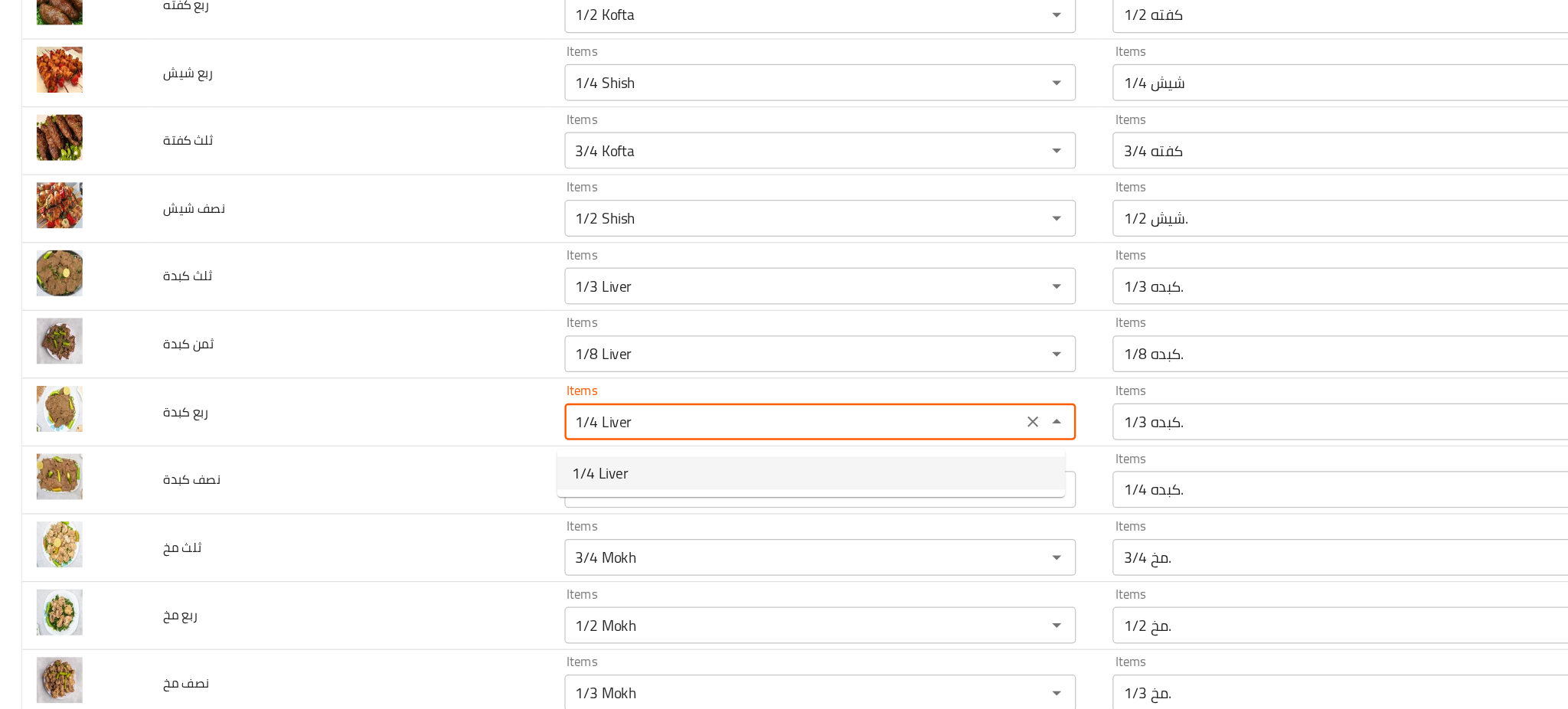
click at [499, 454] on span "1/4 Liver" at bounding box center [501, 454] width 48 height 18
type كبدة-ar "1/4 كبده."
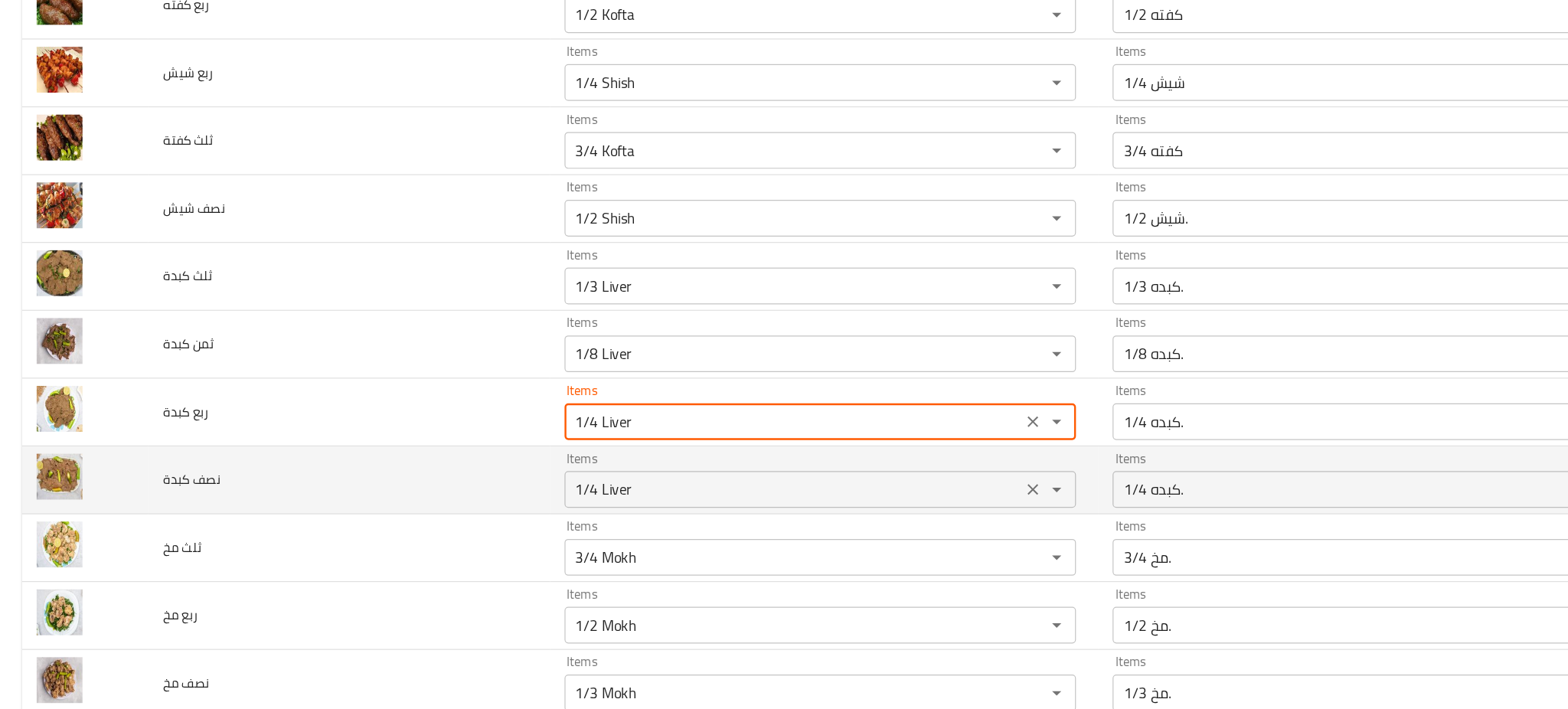
type كبدة "1/4 Liver"
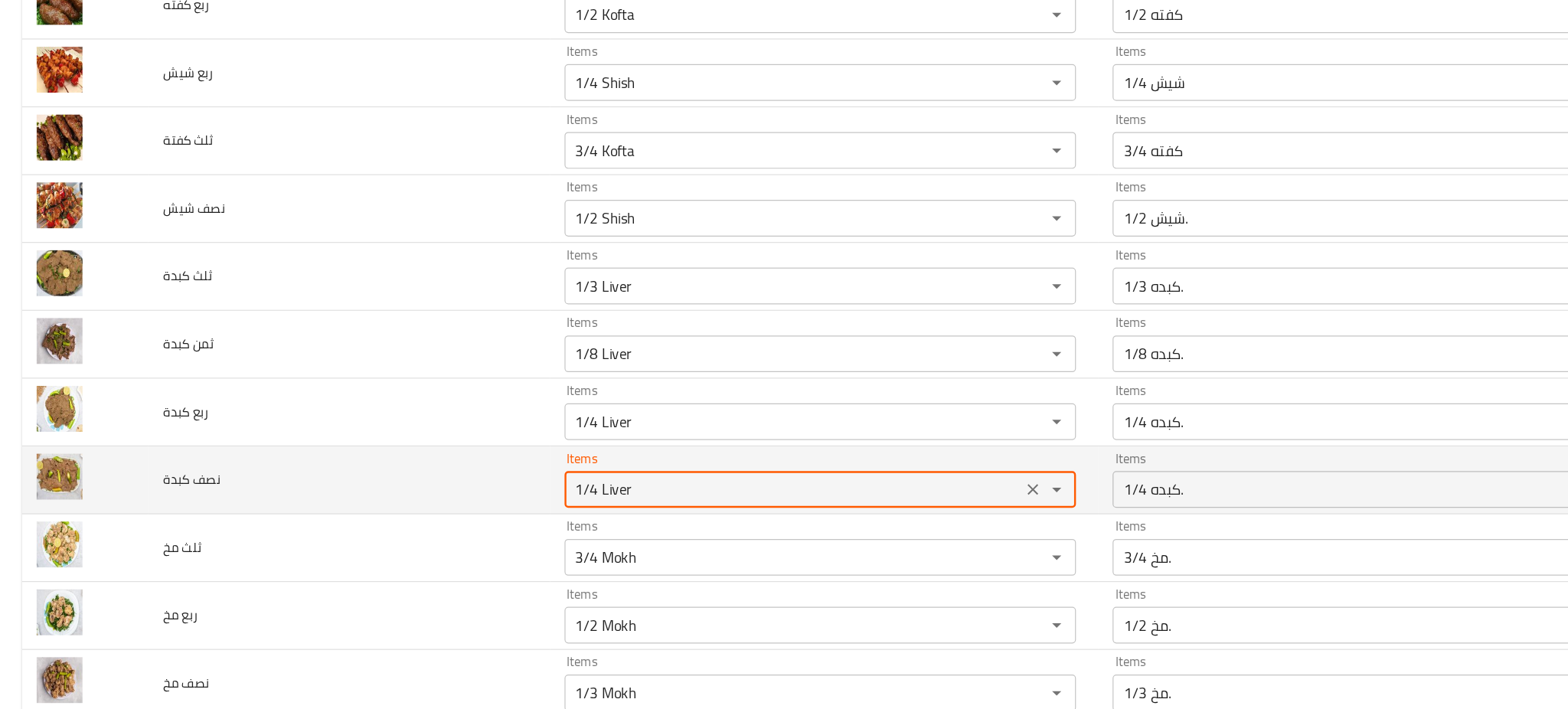
click at [489, 472] on كبدة "1/4 Liver" at bounding box center [663, 467] width 373 height 21
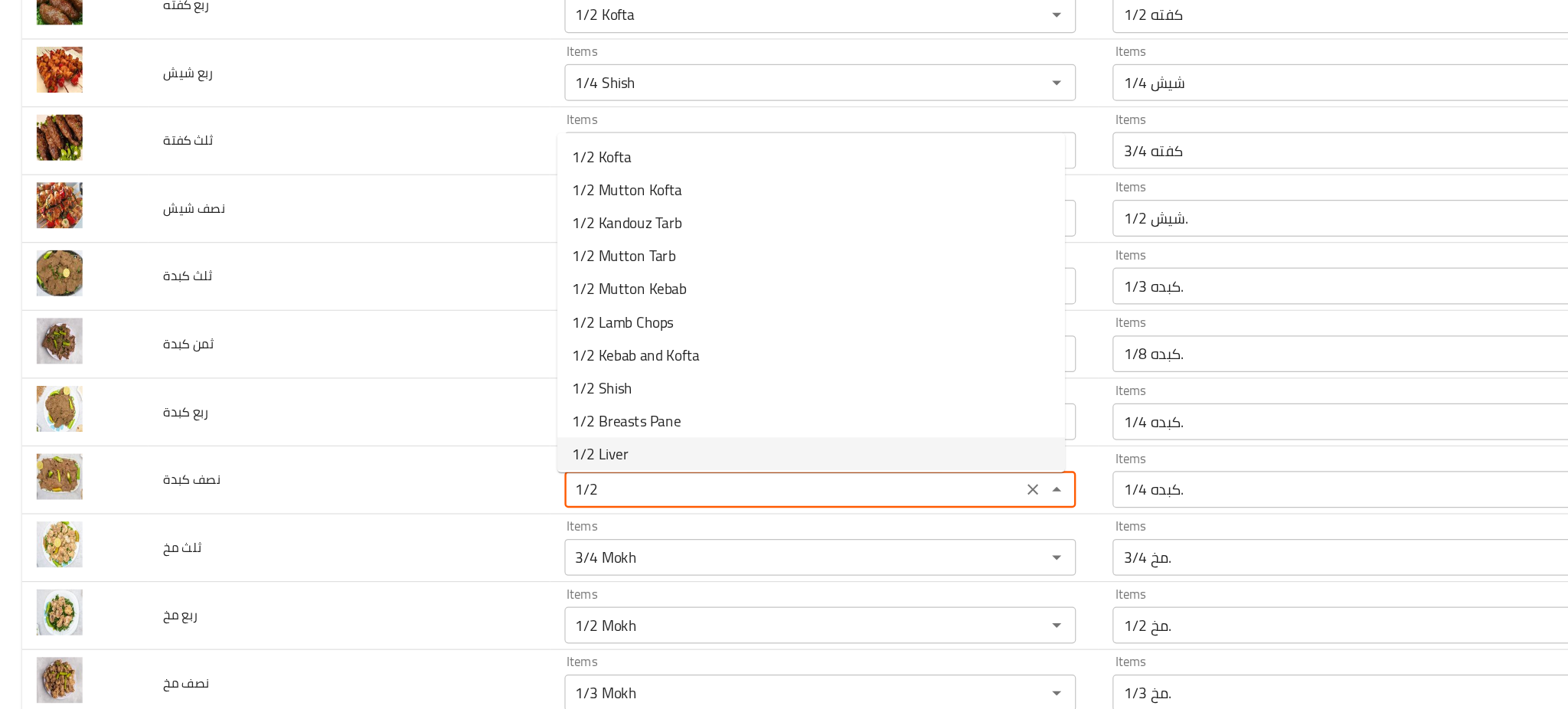
click at [509, 444] on span "1/2 Liver" at bounding box center [501, 438] width 48 height 18
type كبدة "1/2 Liver"
type كبدة-ar "1/2 كبده."
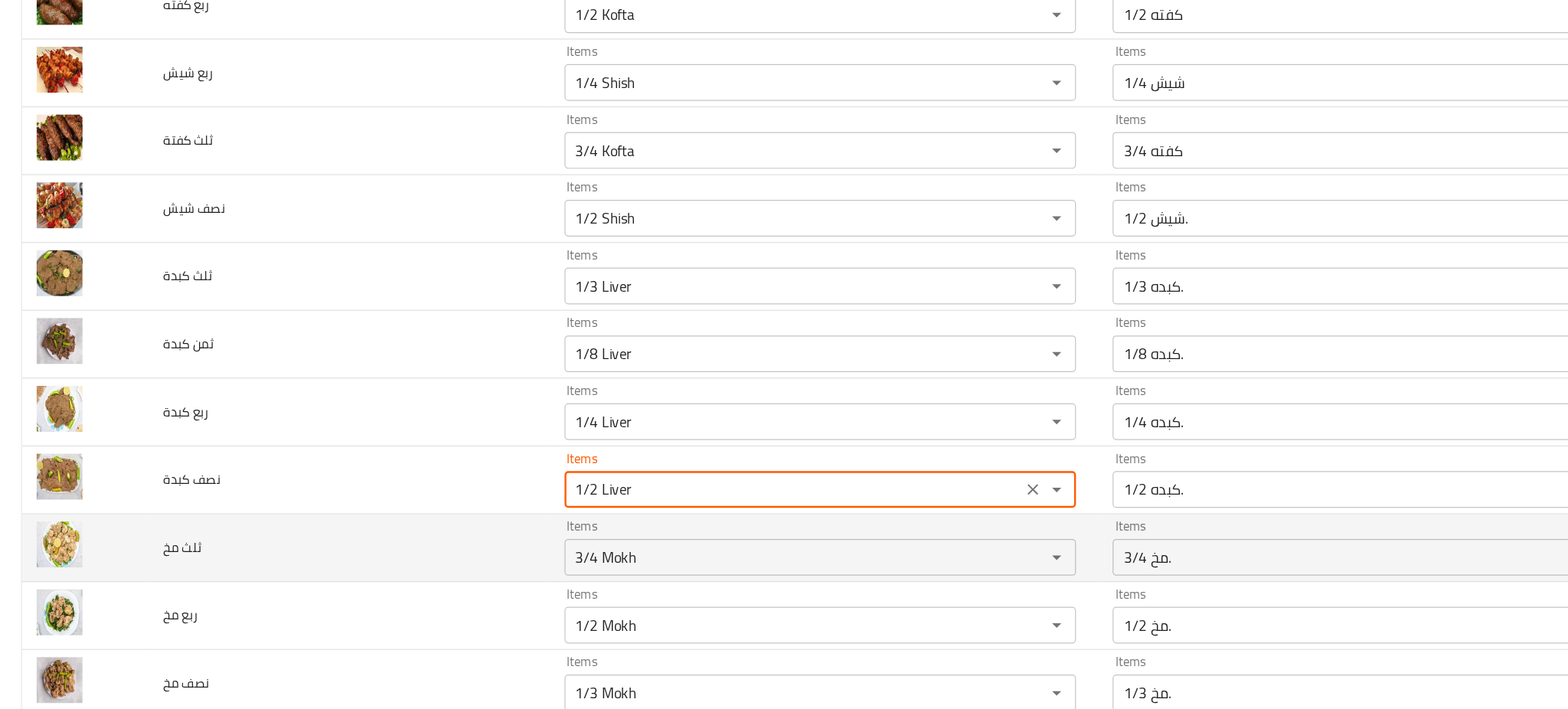
type كبدة "1/2 Liver"
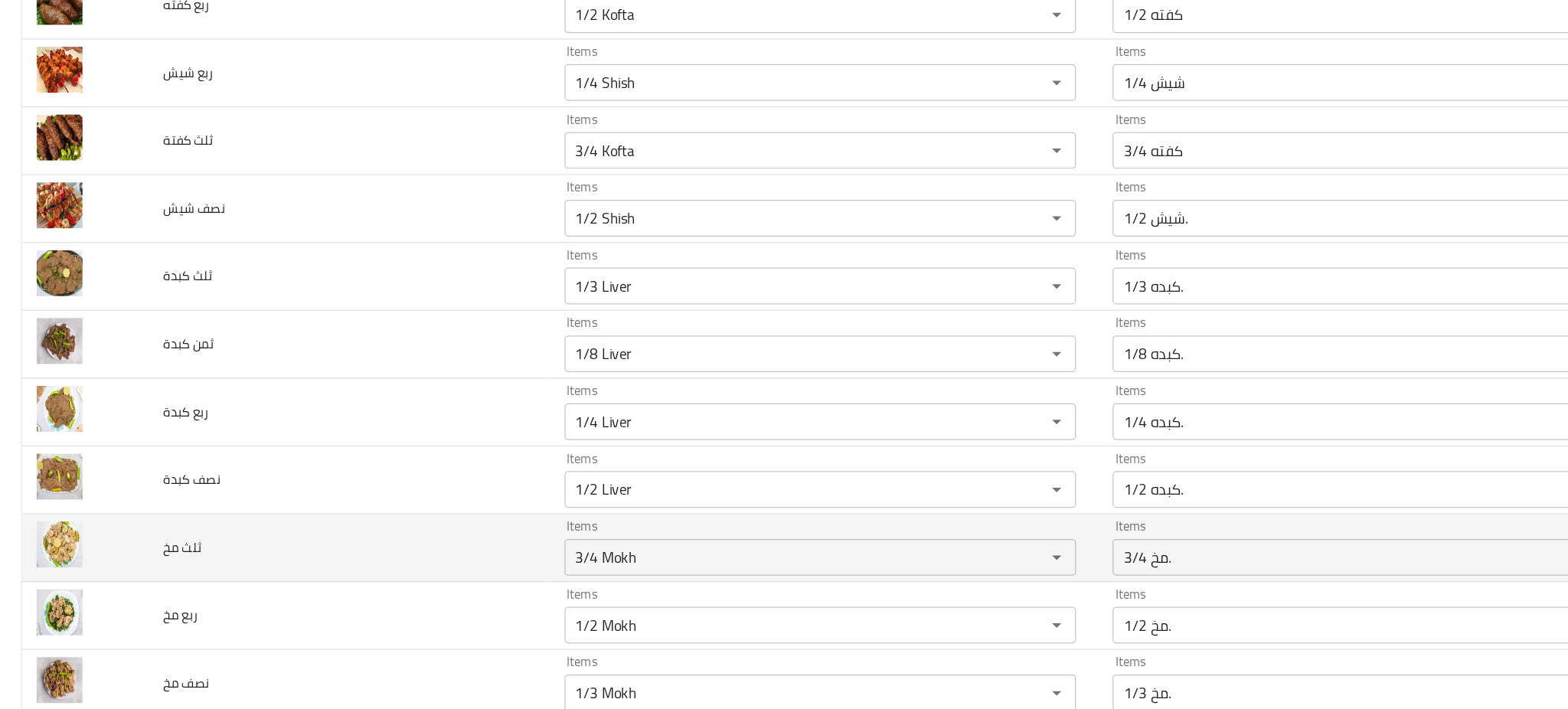
click at [422, 532] on td "ثلث مخ" at bounding box center [292, 517] width 335 height 57
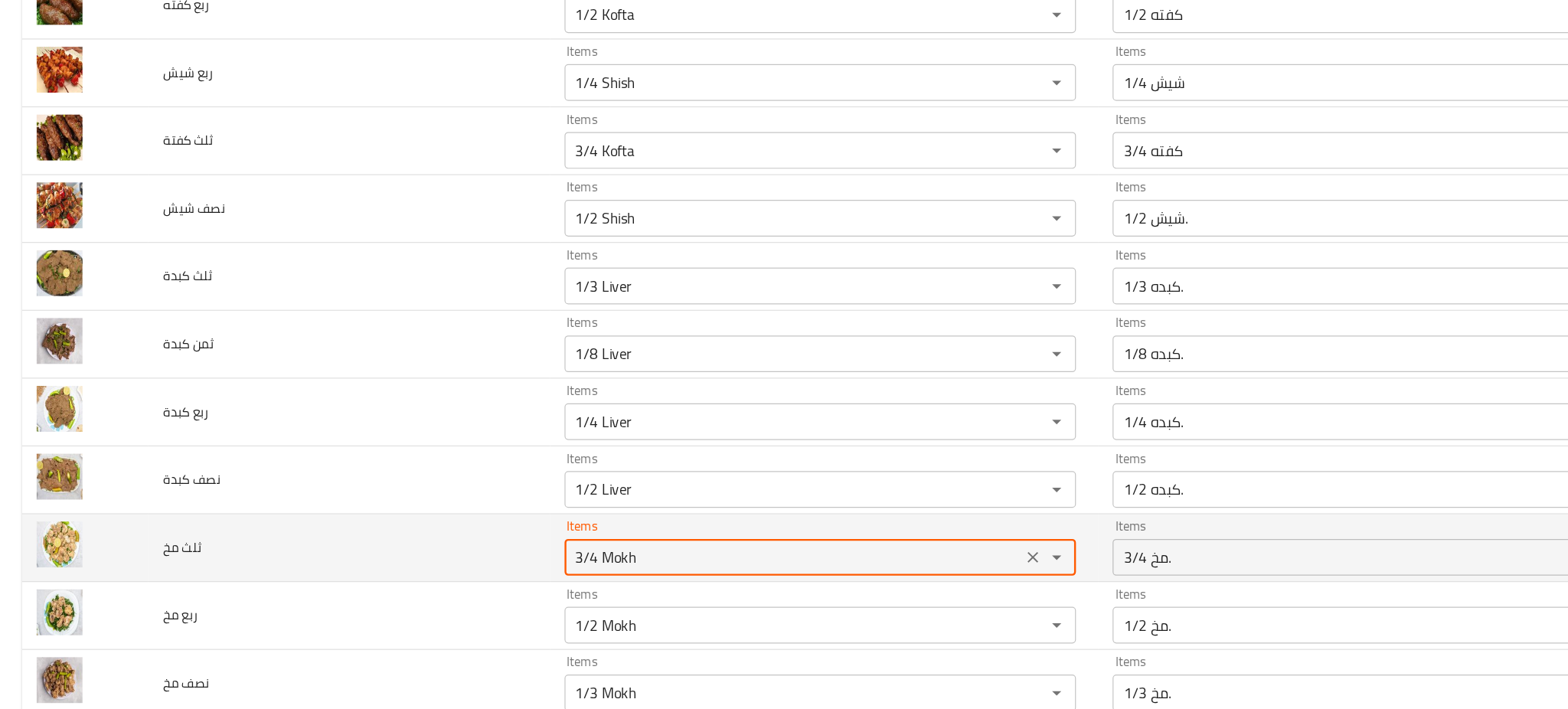
drag, startPoint x: 491, startPoint y: 537, endPoint x: 446, endPoint y: 546, distance: 45.9
click at [446, 545] on tr "ثلث مخ Items 3/4 Mokh Items Items 3/4 مخ. Items Low Match" at bounding box center [784, 517] width 1531 height 57
type مخ "3/4 Mokh"
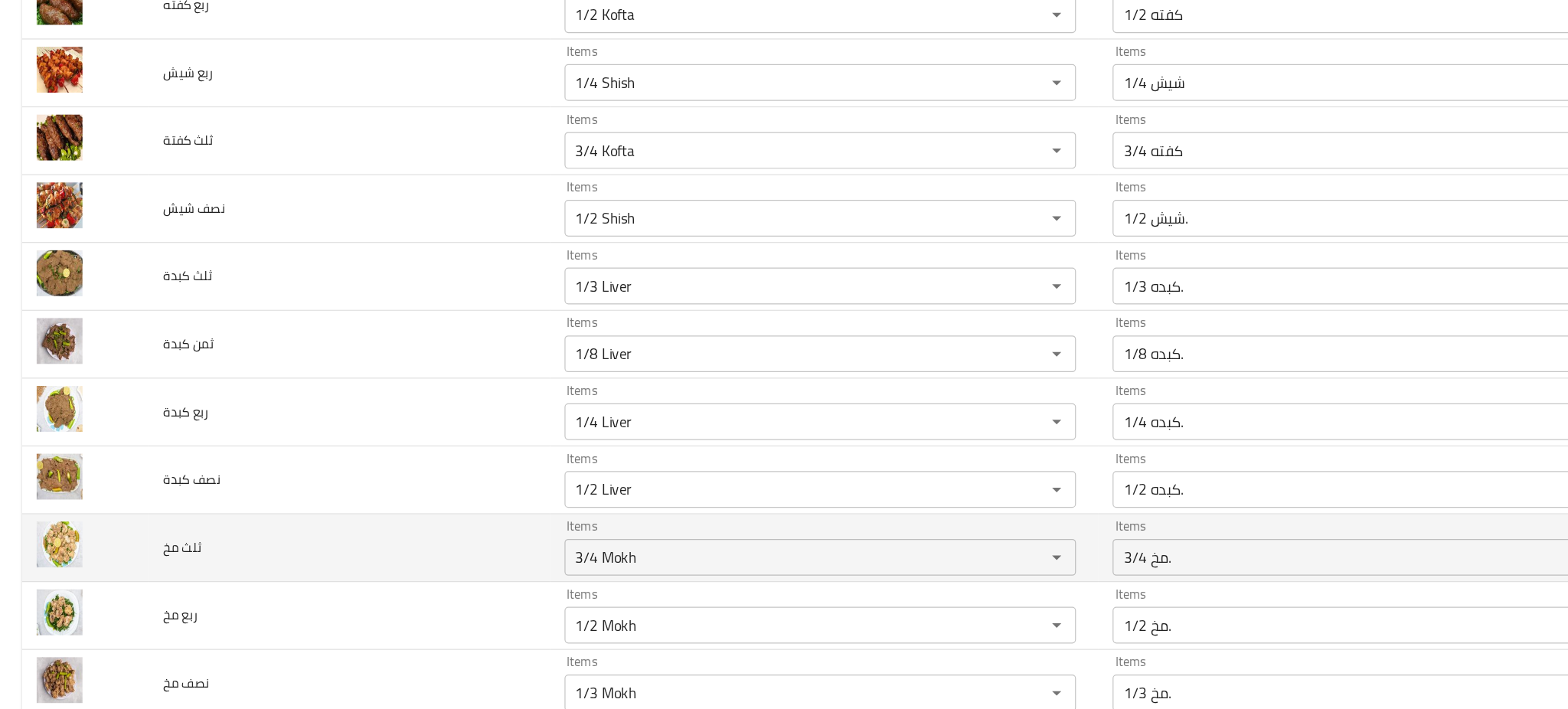
click at [424, 523] on td "ثلث مخ" at bounding box center [292, 517] width 335 height 57
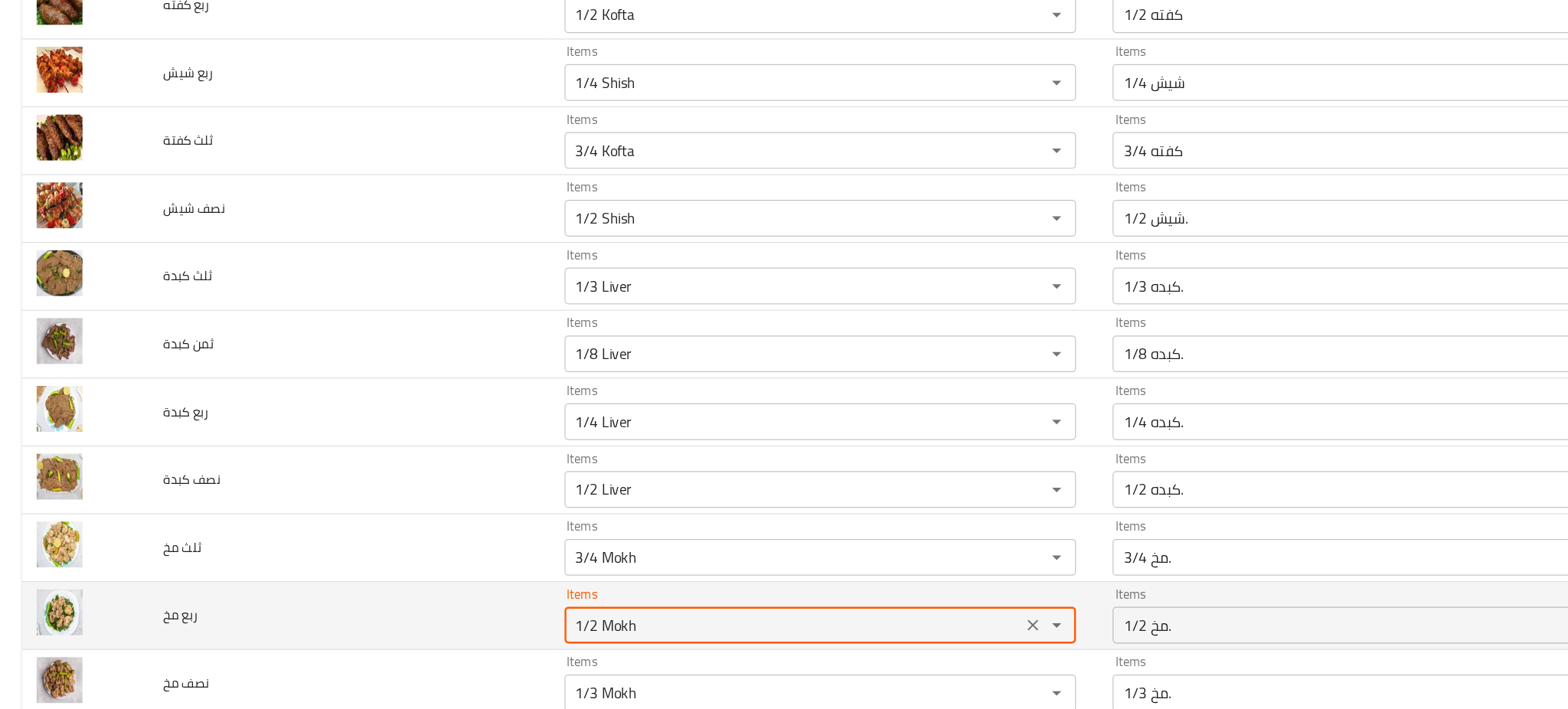
click at [489, 588] on مخ "1/2 Mokh" at bounding box center [663, 580] width 373 height 21
type مخ "1/4 Mokh"
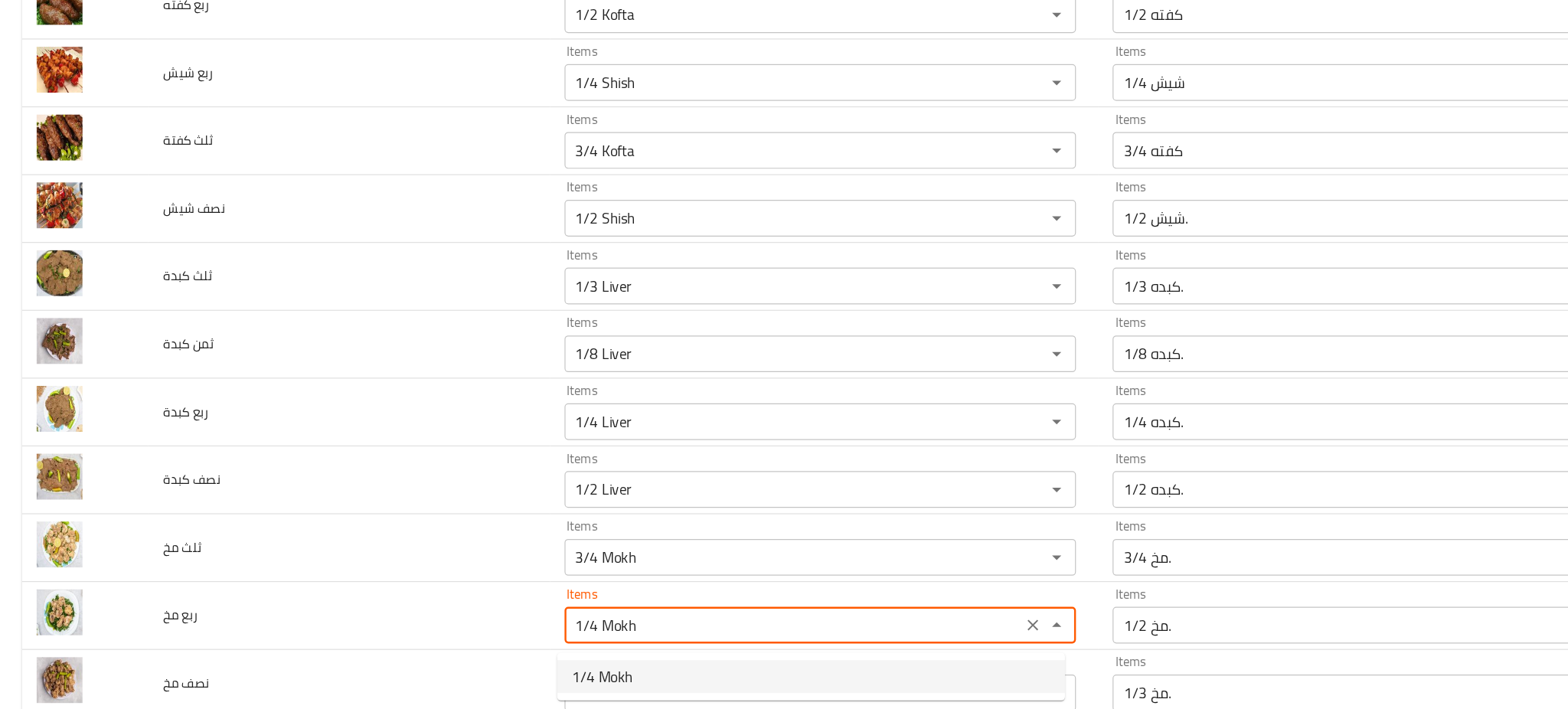
click at [498, 622] on span "1/4 Mokh" at bounding box center [503, 623] width 52 height 18
type مخ-ar "1/4 مخ."
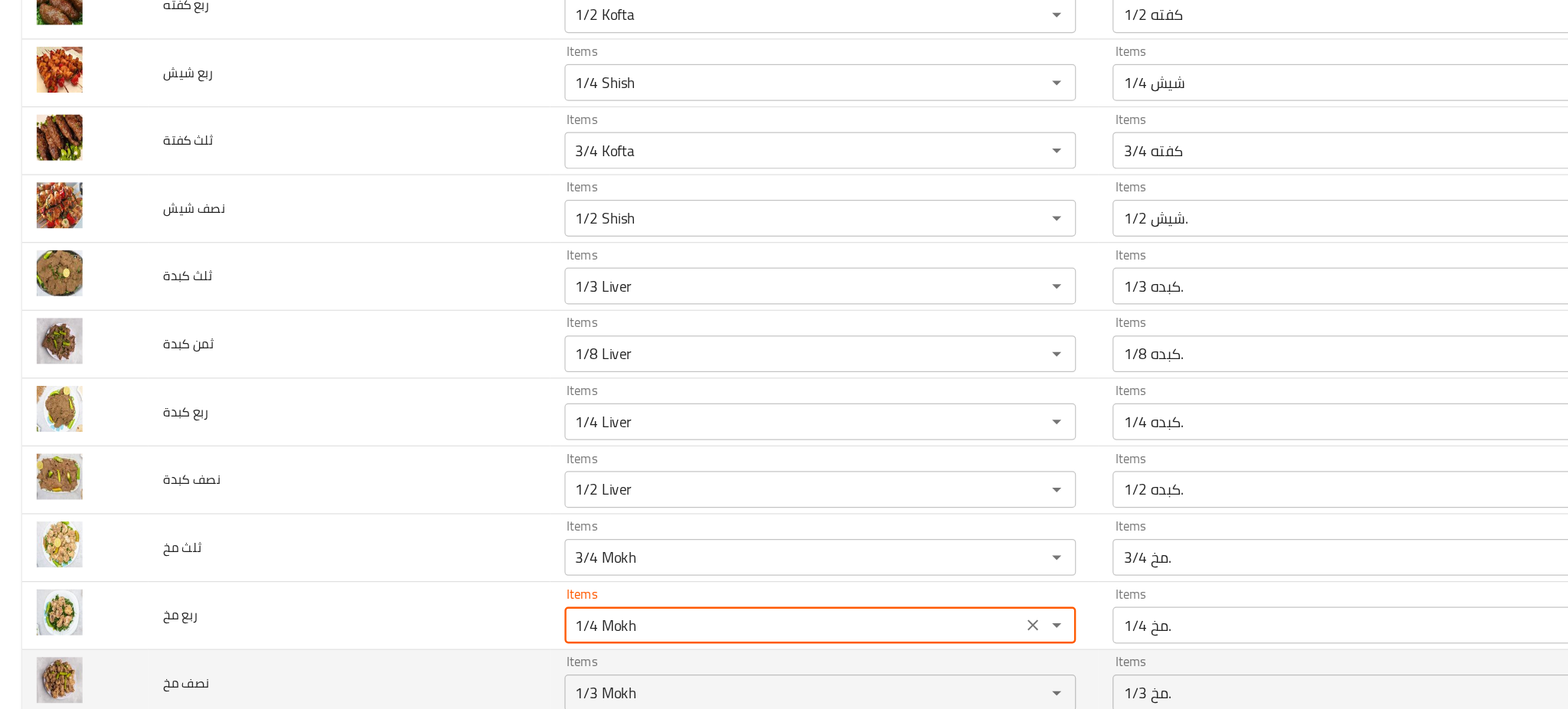
type مخ "1/4 Mokh"
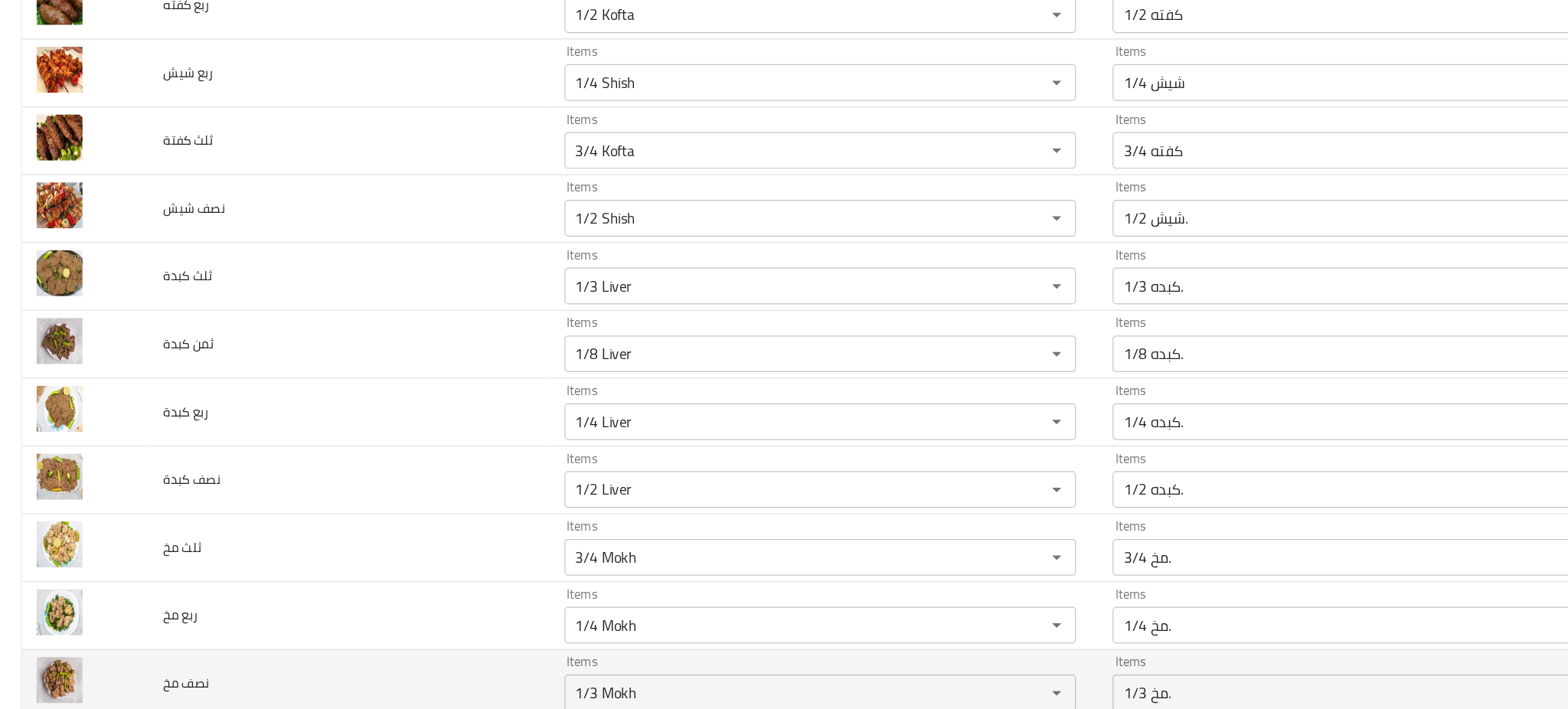
click at [369, 628] on td "نصف مخ" at bounding box center [292, 630] width 335 height 57
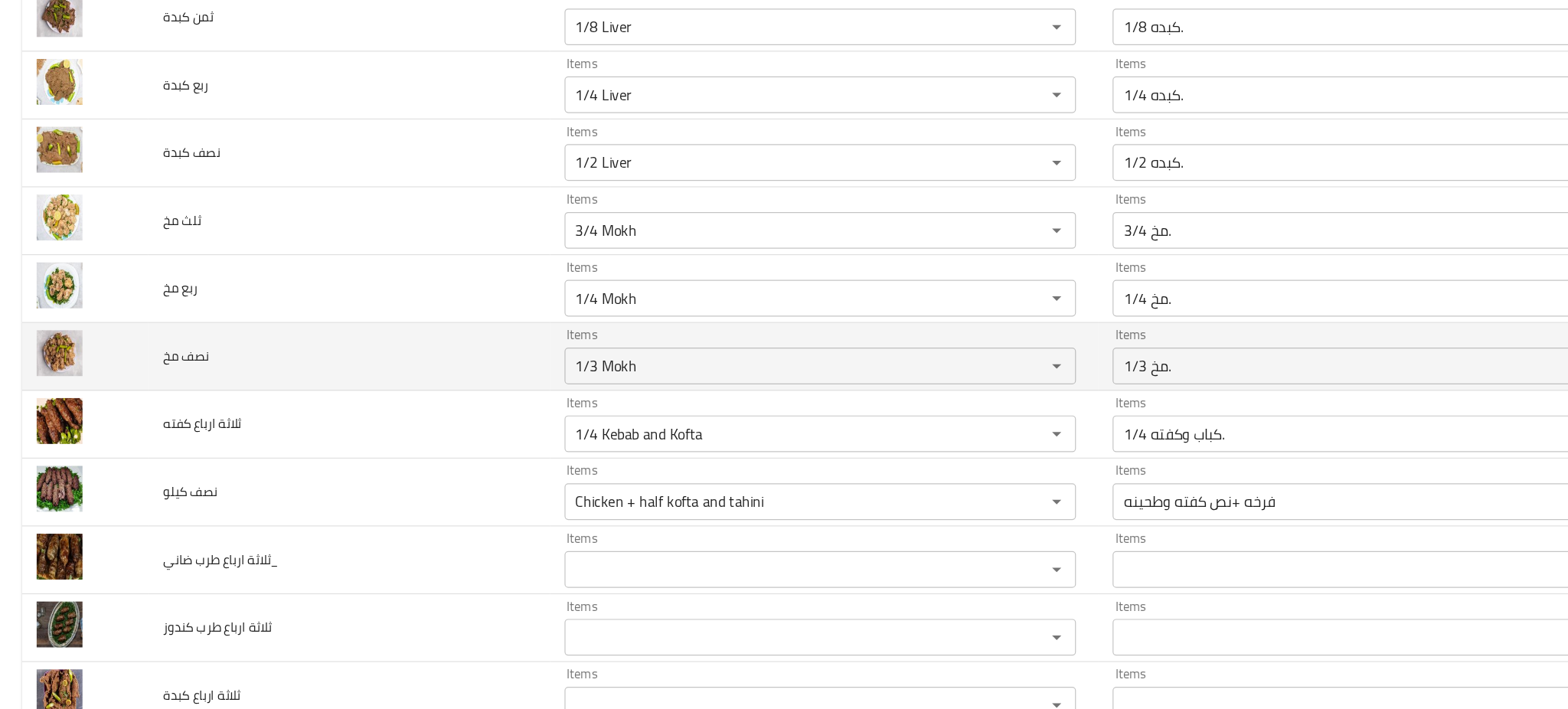
scroll to position [4489, 0]
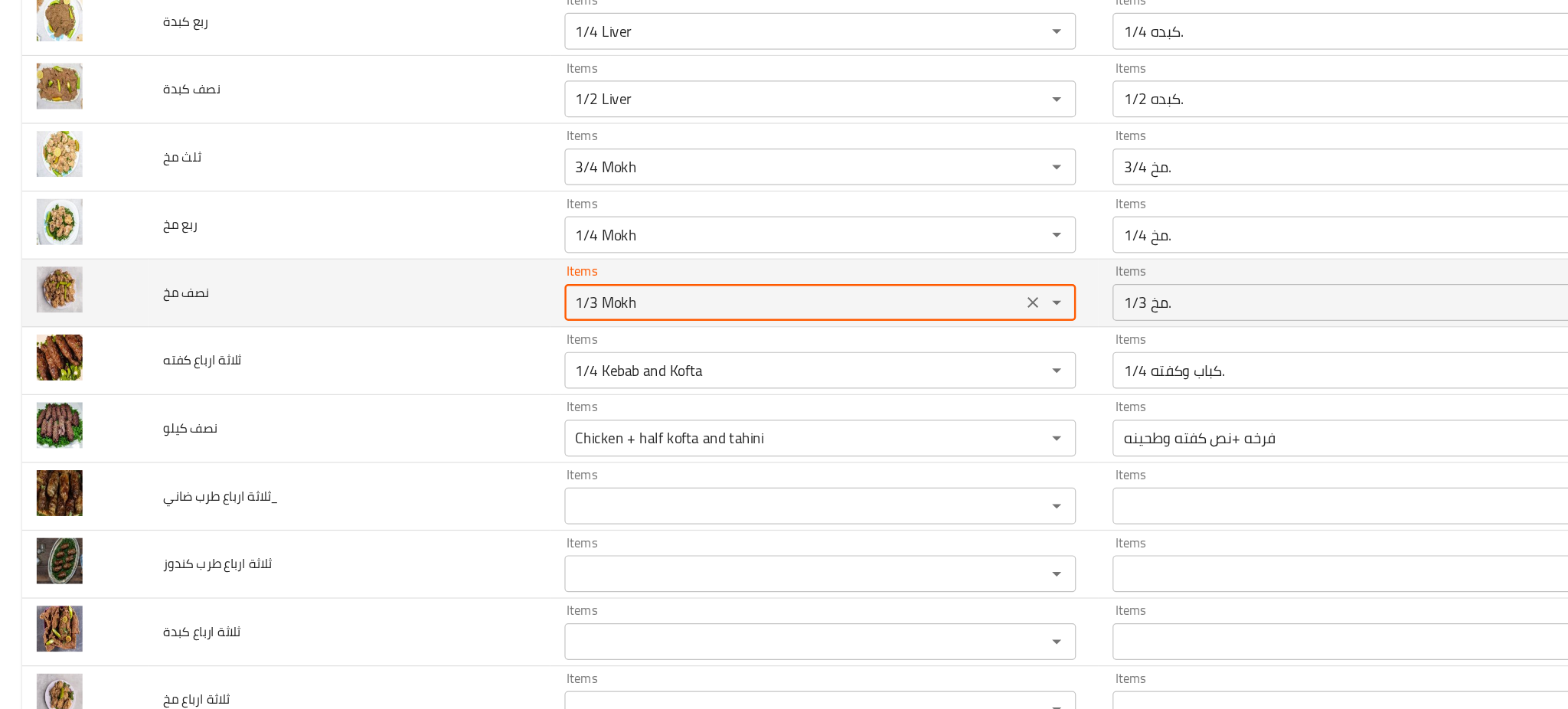
click at [488, 322] on مخ "1/3 Mokh" at bounding box center [663, 311] width 373 height 21
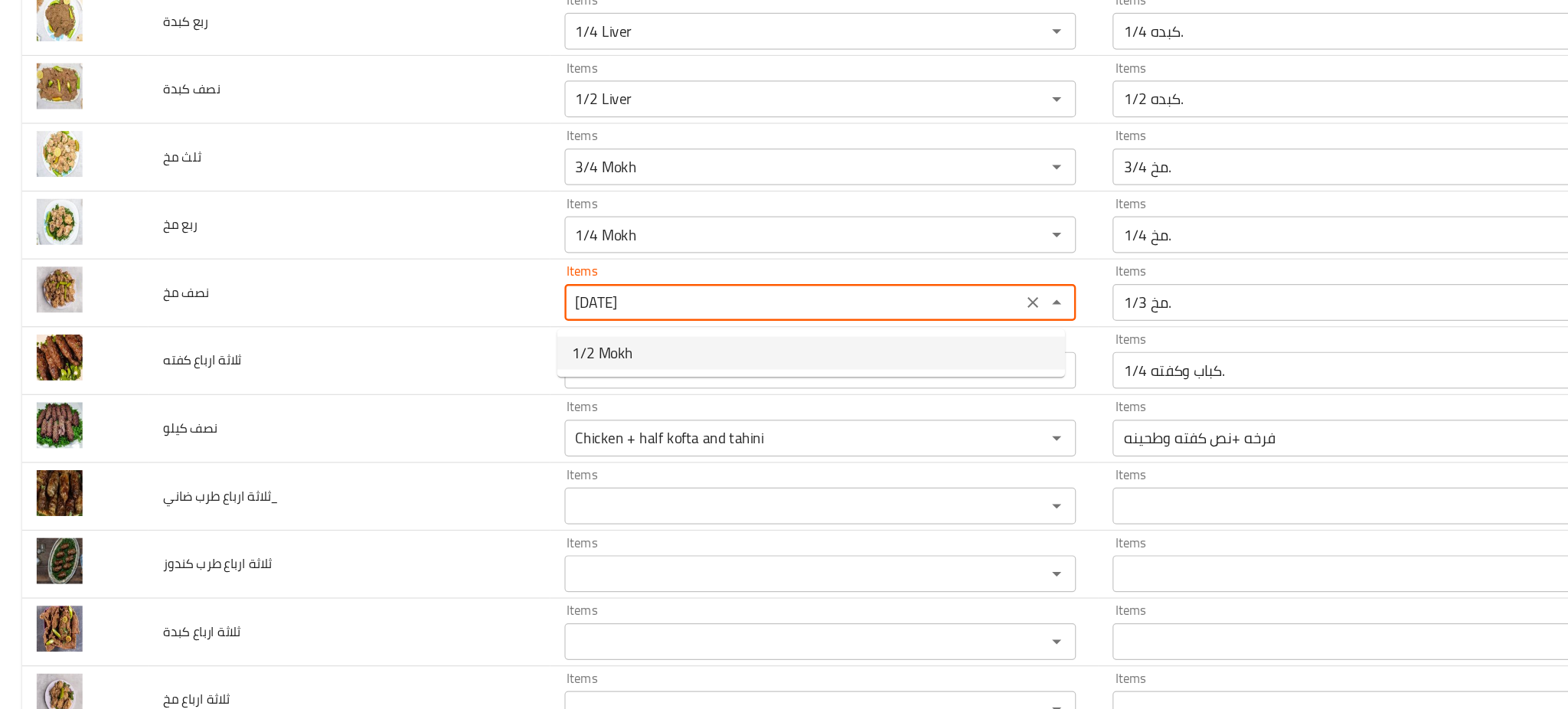
click at [520, 355] on span "1/2 Mokh" at bounding box center [503, 354] width 52 height 18
type مخ "1/2 Mokh"
type مخ-ar "1/2 مخ."
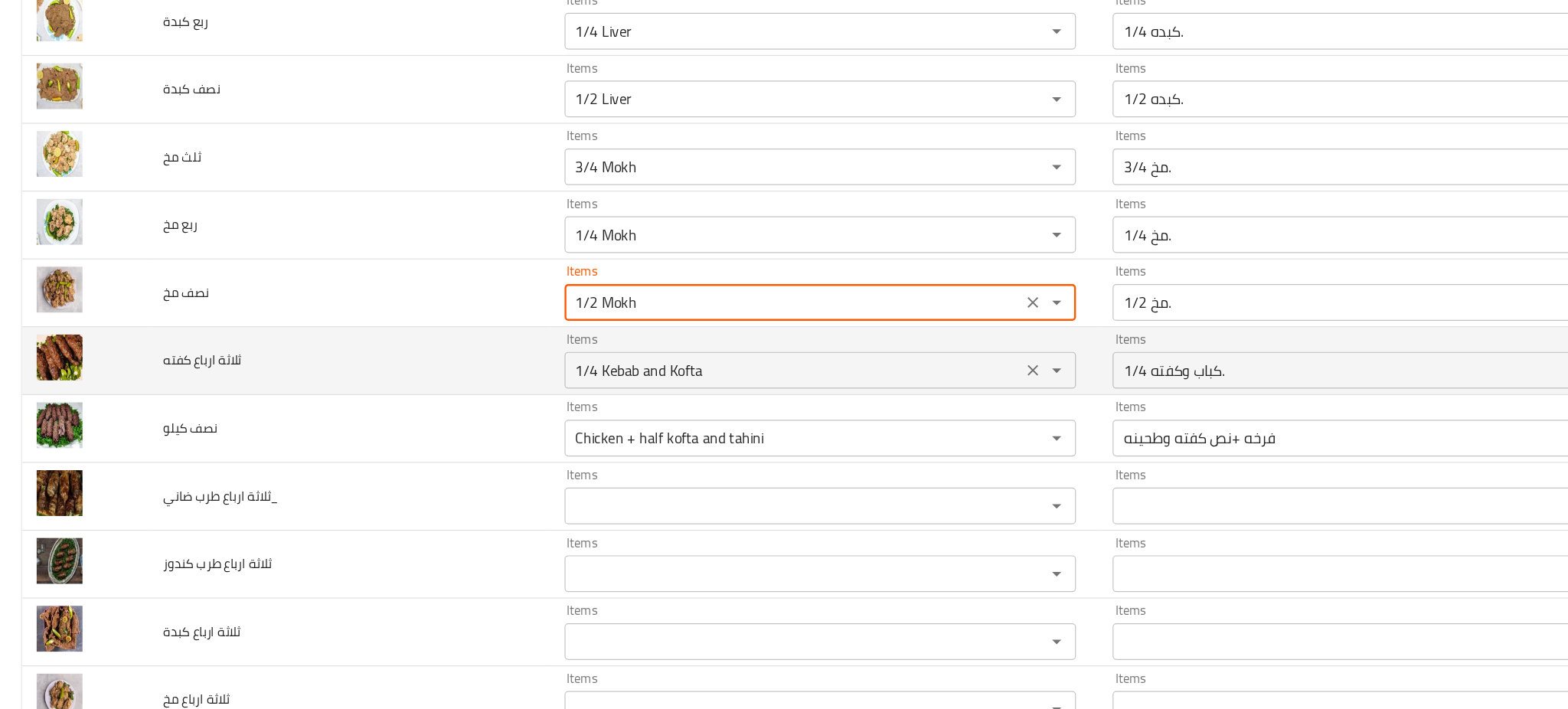
type مخ "1/2 Mokh"
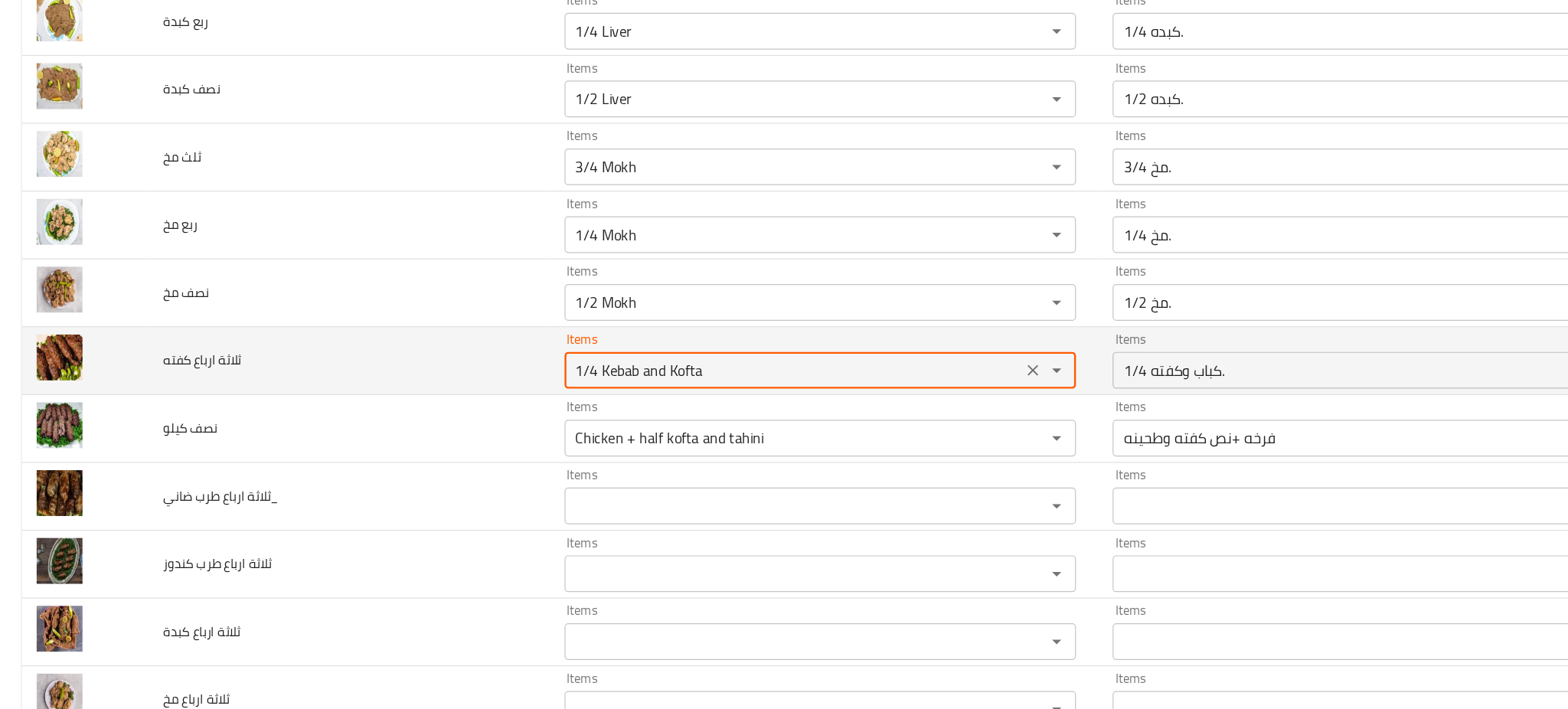
click at [485, 375] on كفته "1/4 Kebab and Kofta" at bounding box center [663, 368] width 373 height 21
type كفته "3/4 Kebab and Kofta"
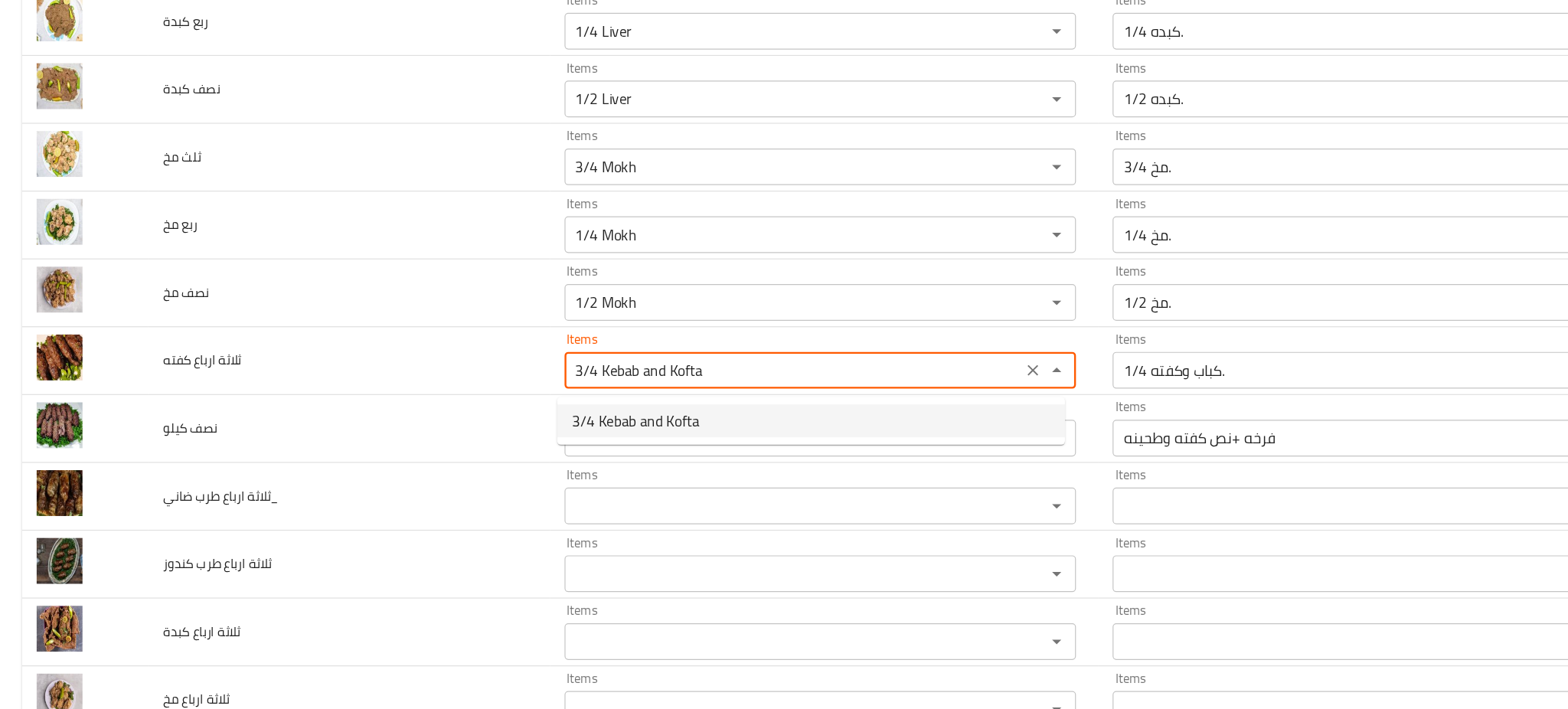
click at [529, 408] on span "3/4 Kebab and Kofta" at bounding box center [531, 410] width 107 height 18
type كفته-ar "3/4 كباب وكفته."
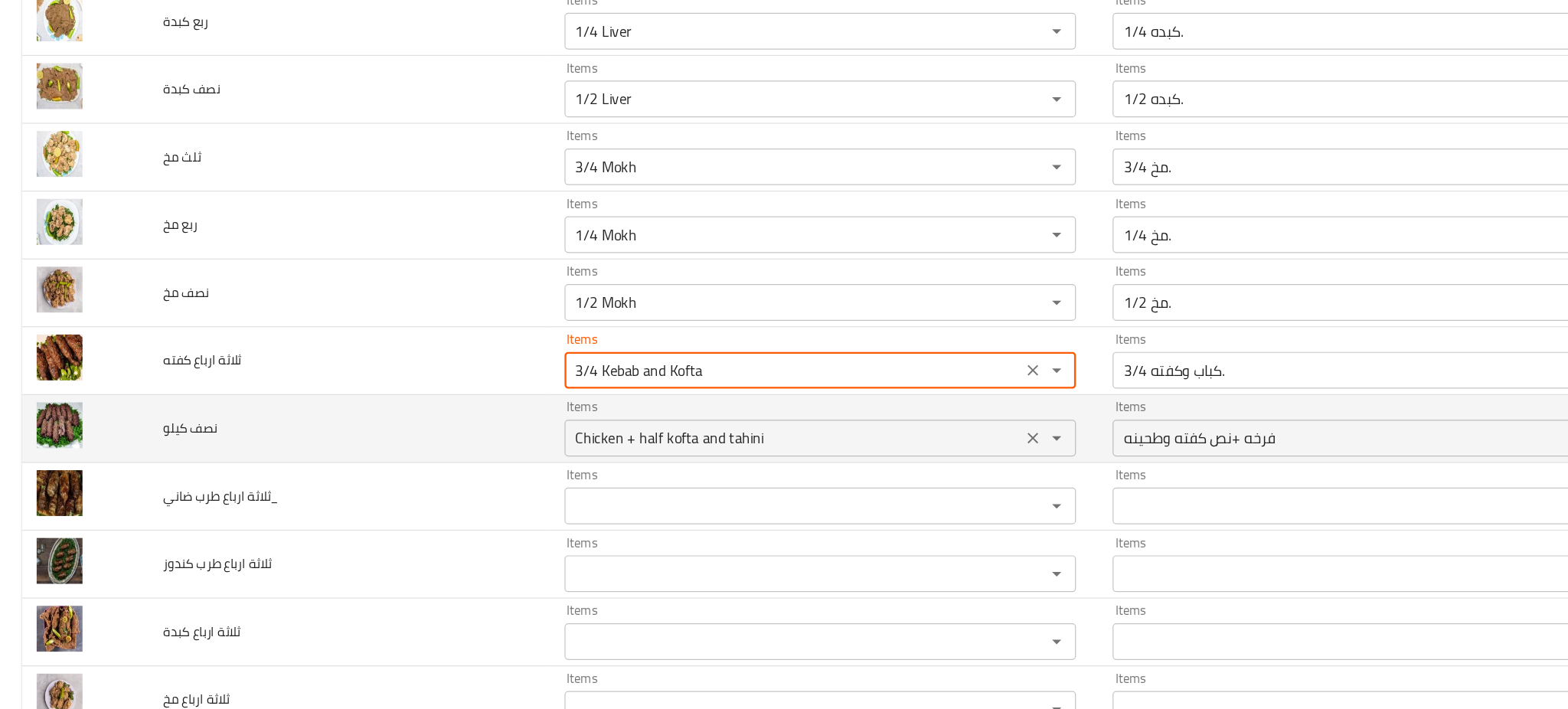
type كفته "3/4 Kebab and Kofta"
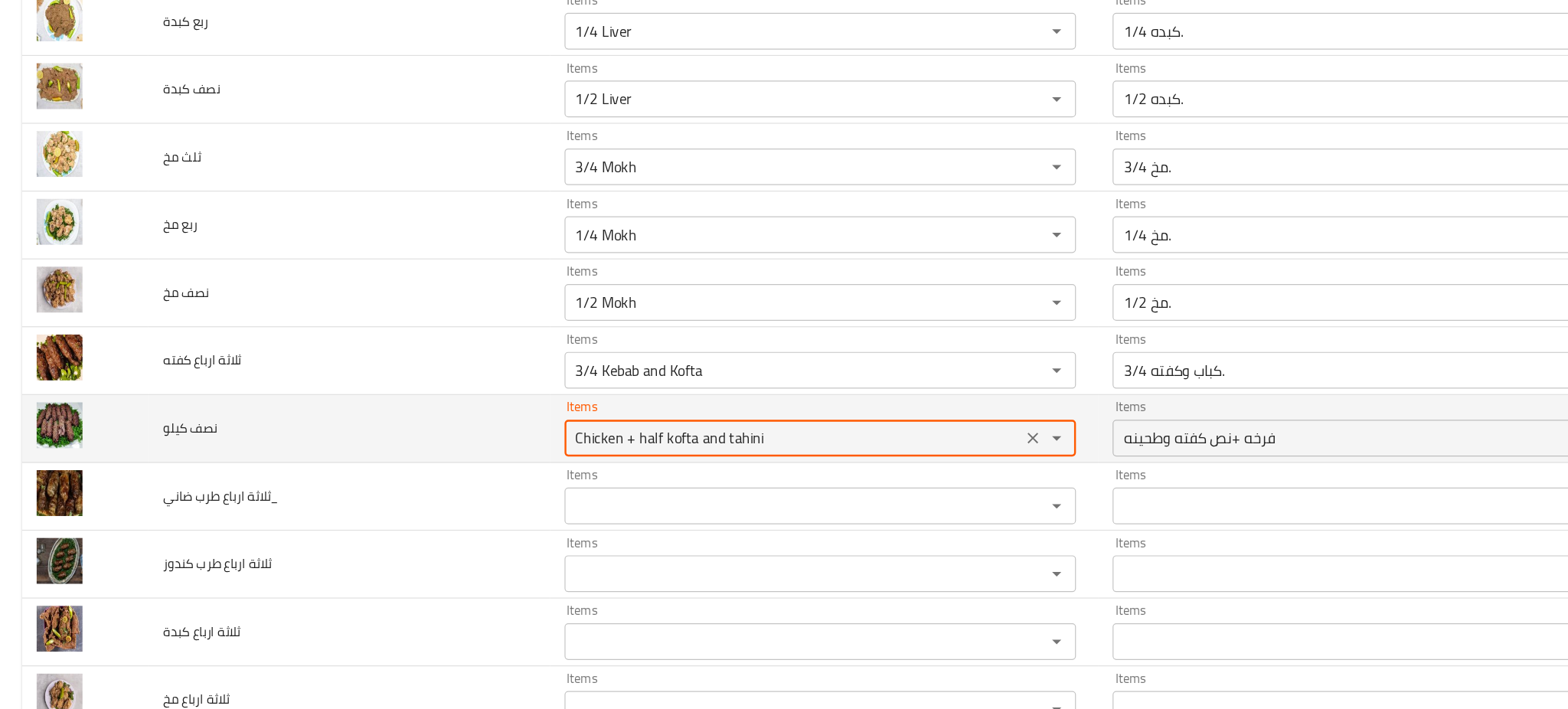
click at [550, 428] on كيلو "Chicken + half kofta and tahini" at bounding box center [663, 424] width 373 height 21
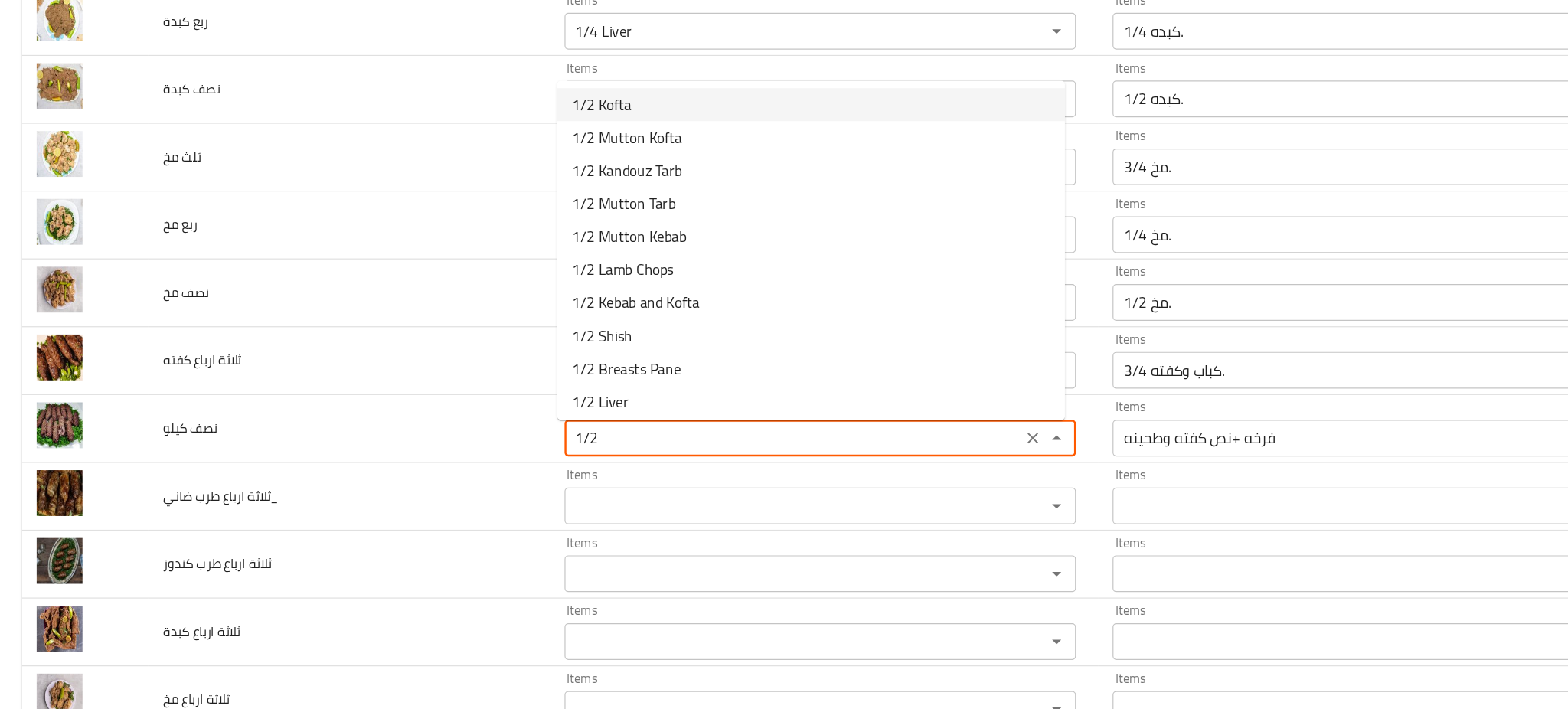
click at [544, 146] on كيلو-option-0 "1/2 Kofta" at bounding box center [677, 146] width 424 height 28
type كيلو "1/2 Kofta"
type كيلو-ar "1/2 كفته"
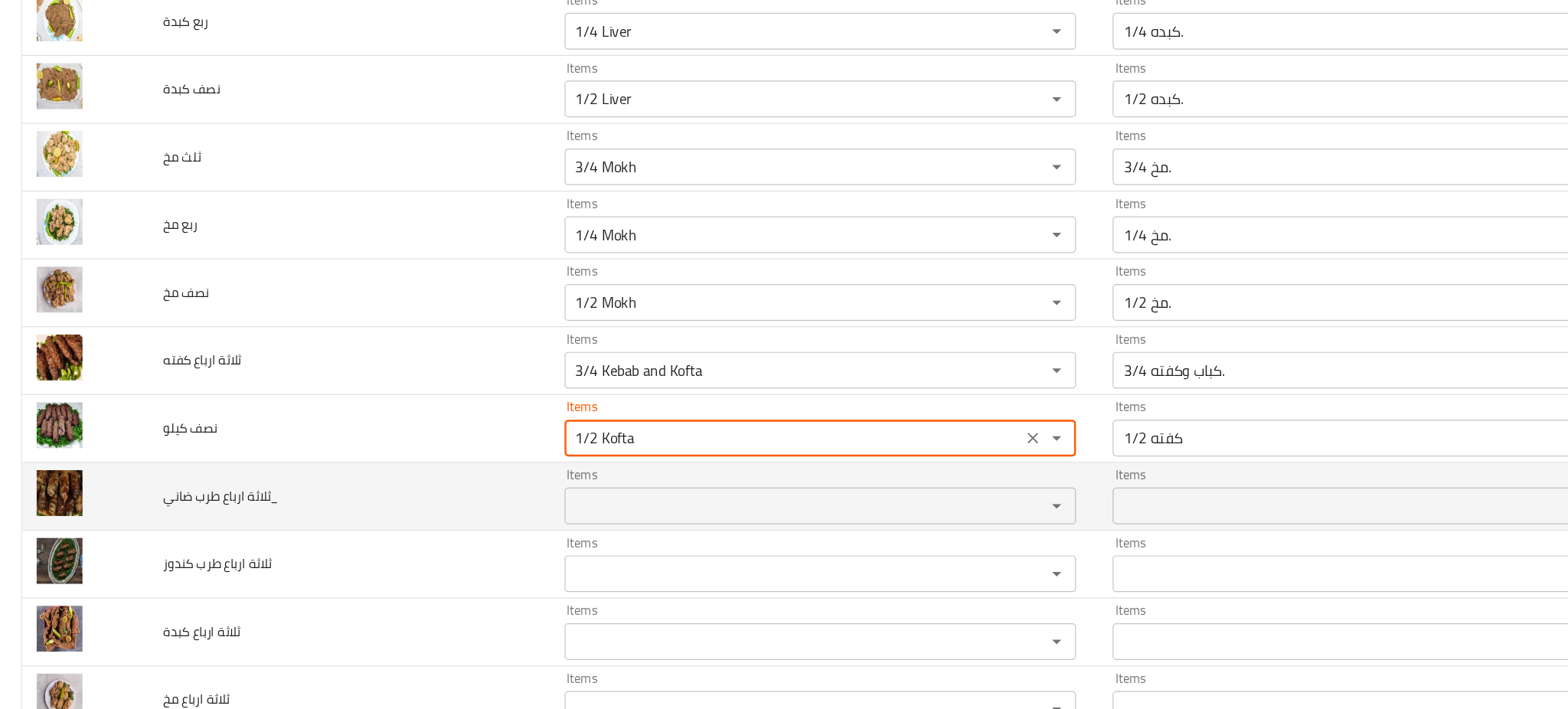
type كيلو "1/2 Kofta"
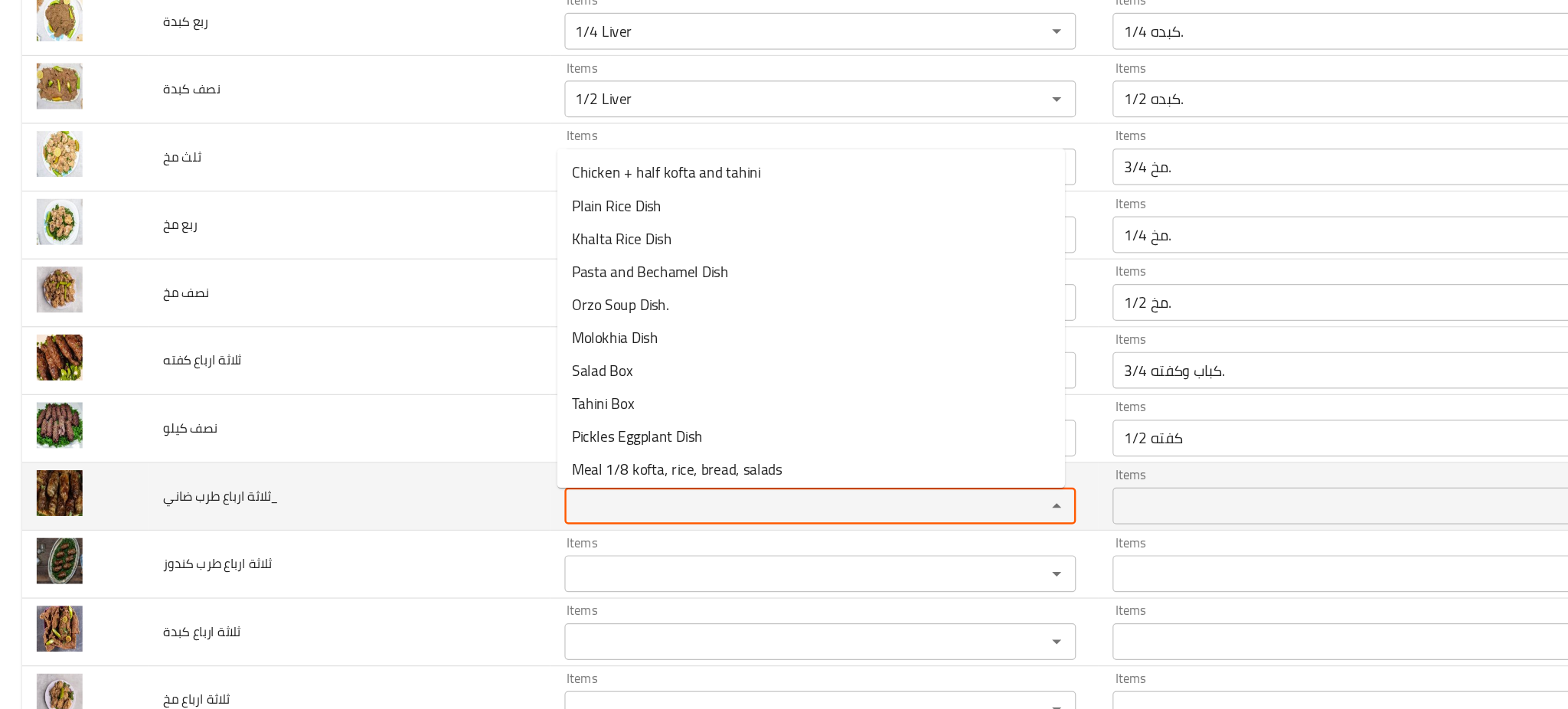
click at [571, 484] on ضاني_ "Items" at bounding box center [663, 481] width 373 height 21
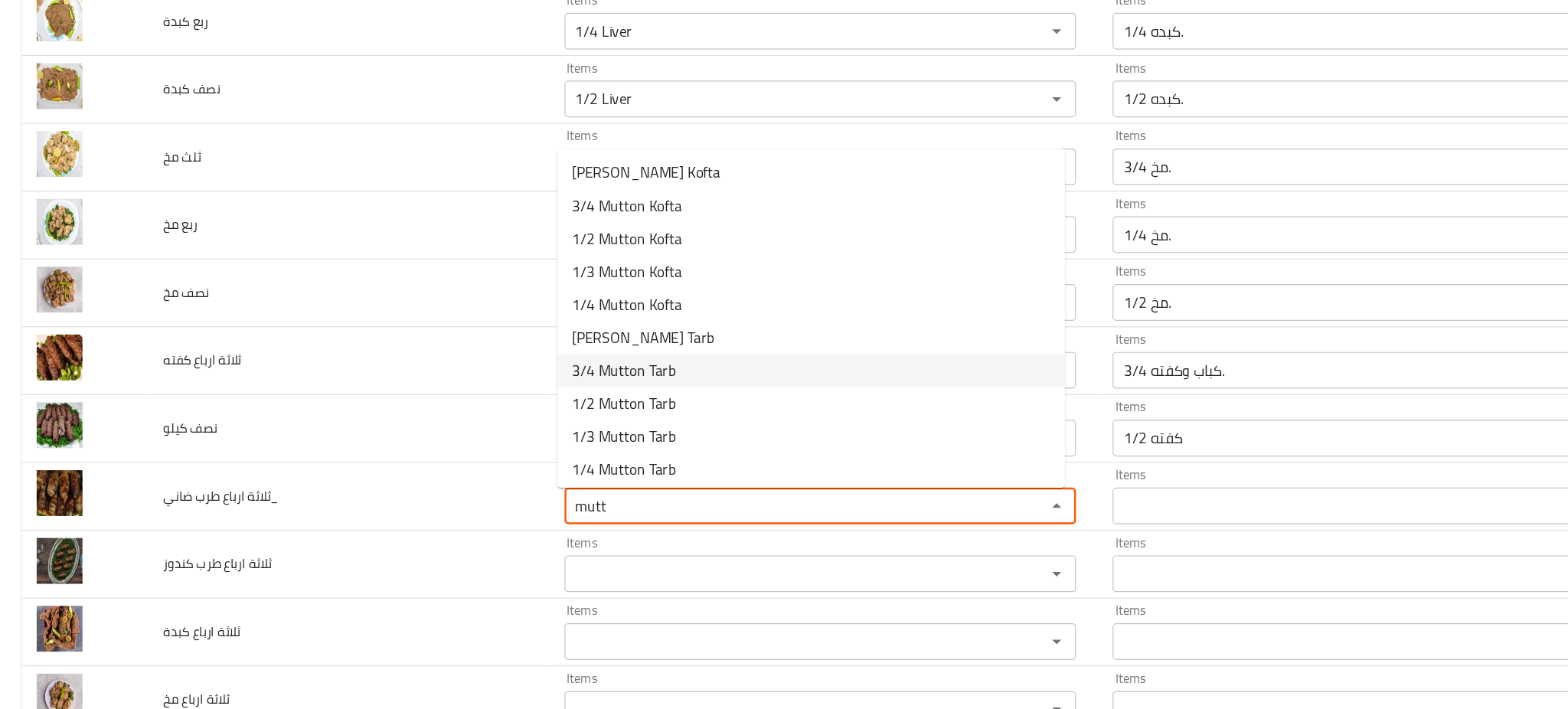
click at [559, 359] on span "3/4 Mutton Tarb" at bounding box center [521, 368] width 86 height 18
type ضاني_ "3/4 Mutton Tarb"
type ضاني_-ar "3/4 طرب ضاني."
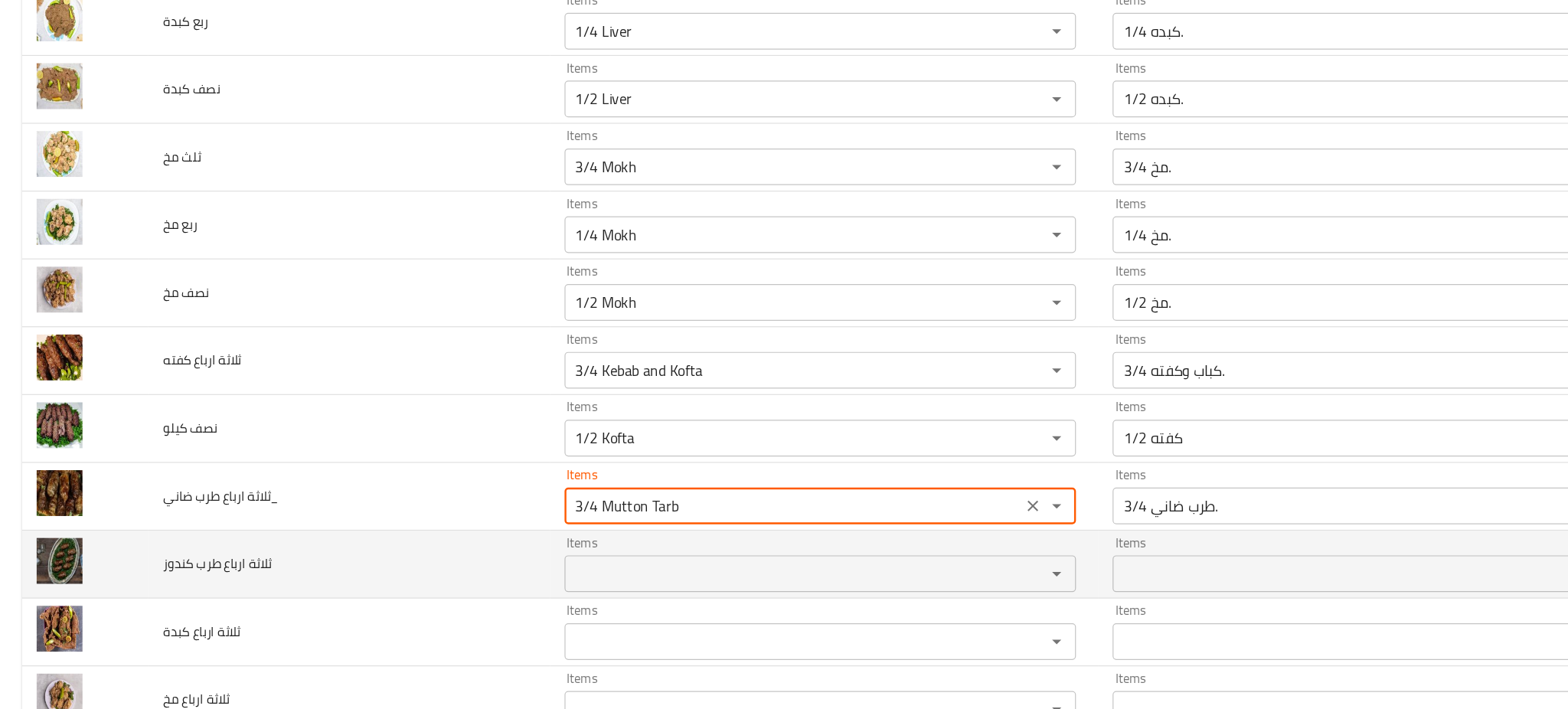
type ضاني_ "3/4 Mutton Tarb"
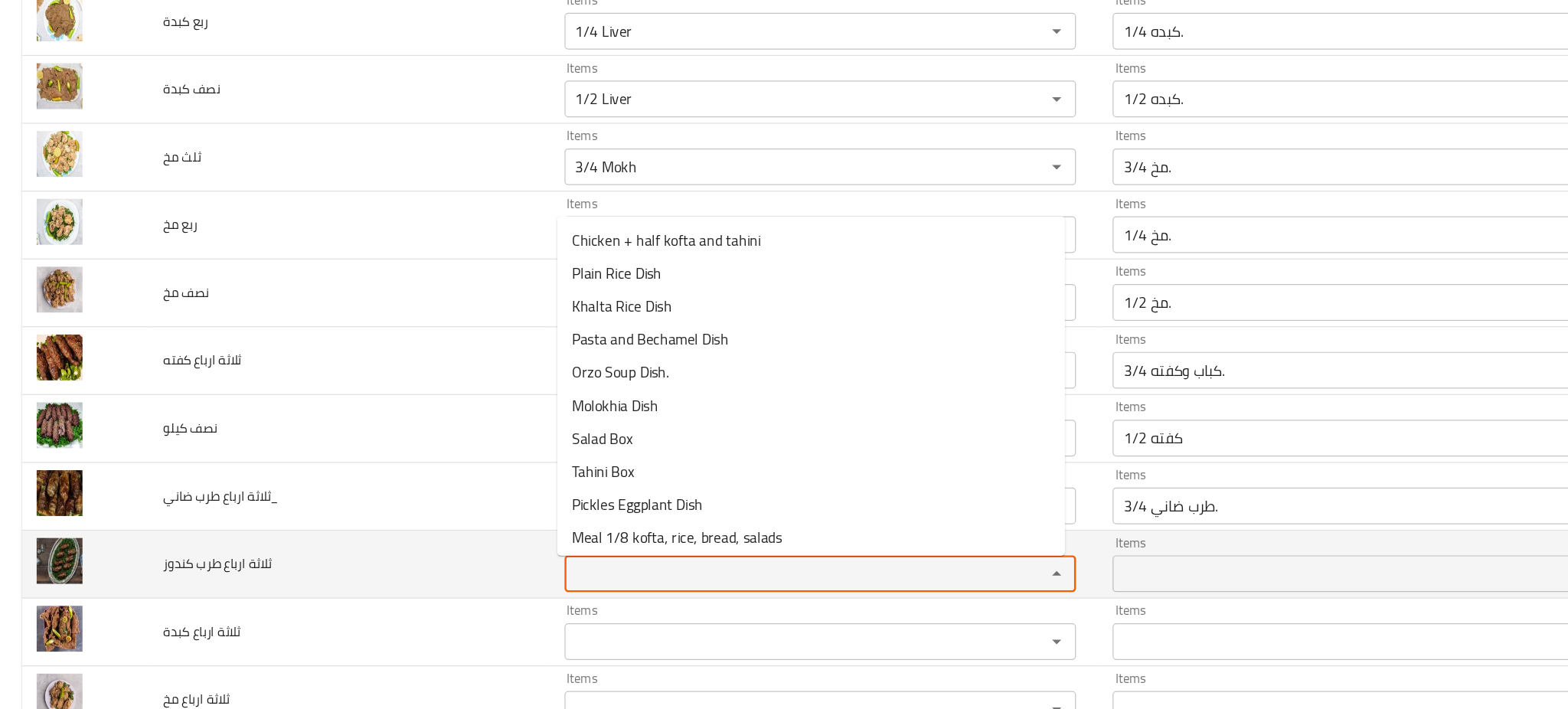
click at [522, 541] on كندوز "Items" at bounding box center [663, 537] width 373 height 21
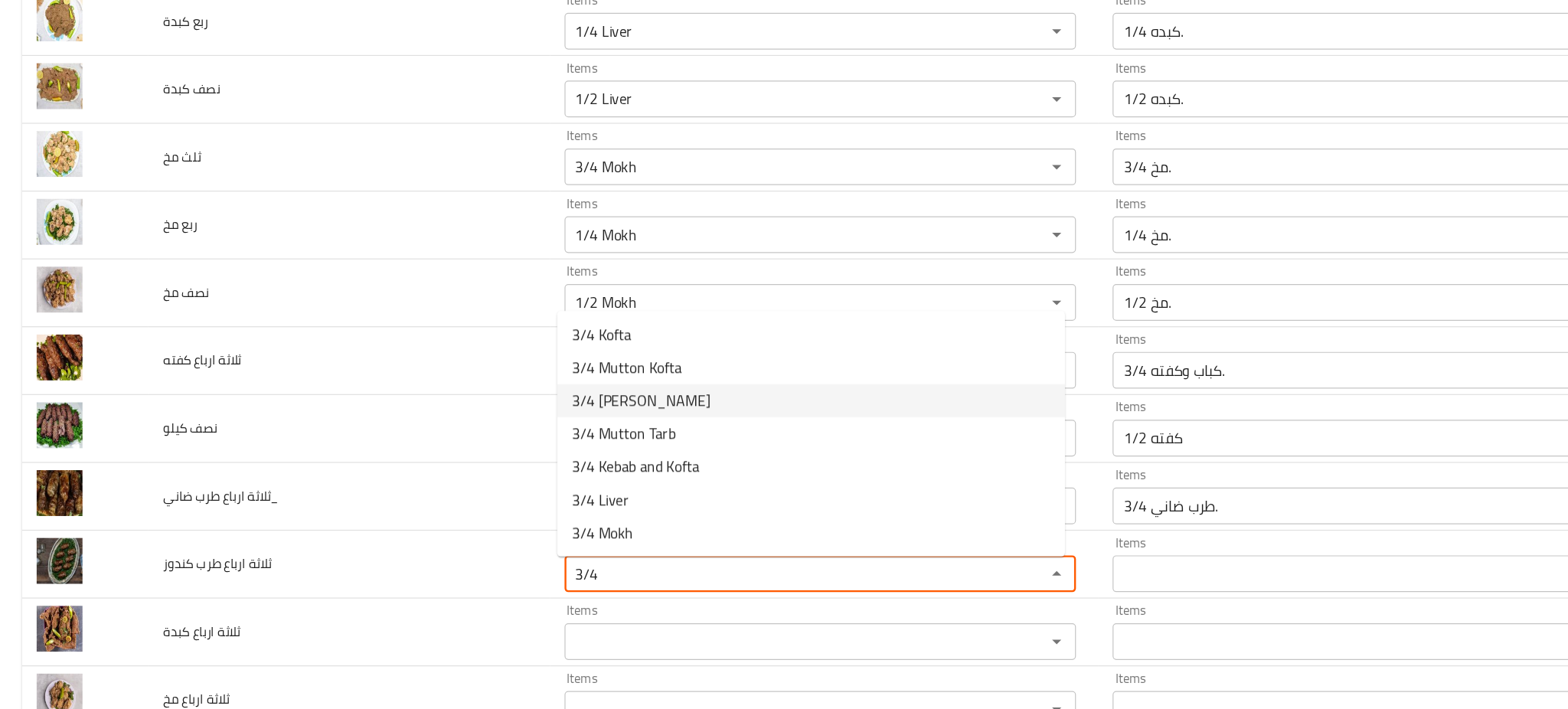
click at [559, 387] on span "3/4 Kandouz Tarb" at bounding box center [535, 394] width 116 height 18
type كندوز "3/4 Kandouz Tarb"
type كندوز-ar "3/4 طرب كندوز."
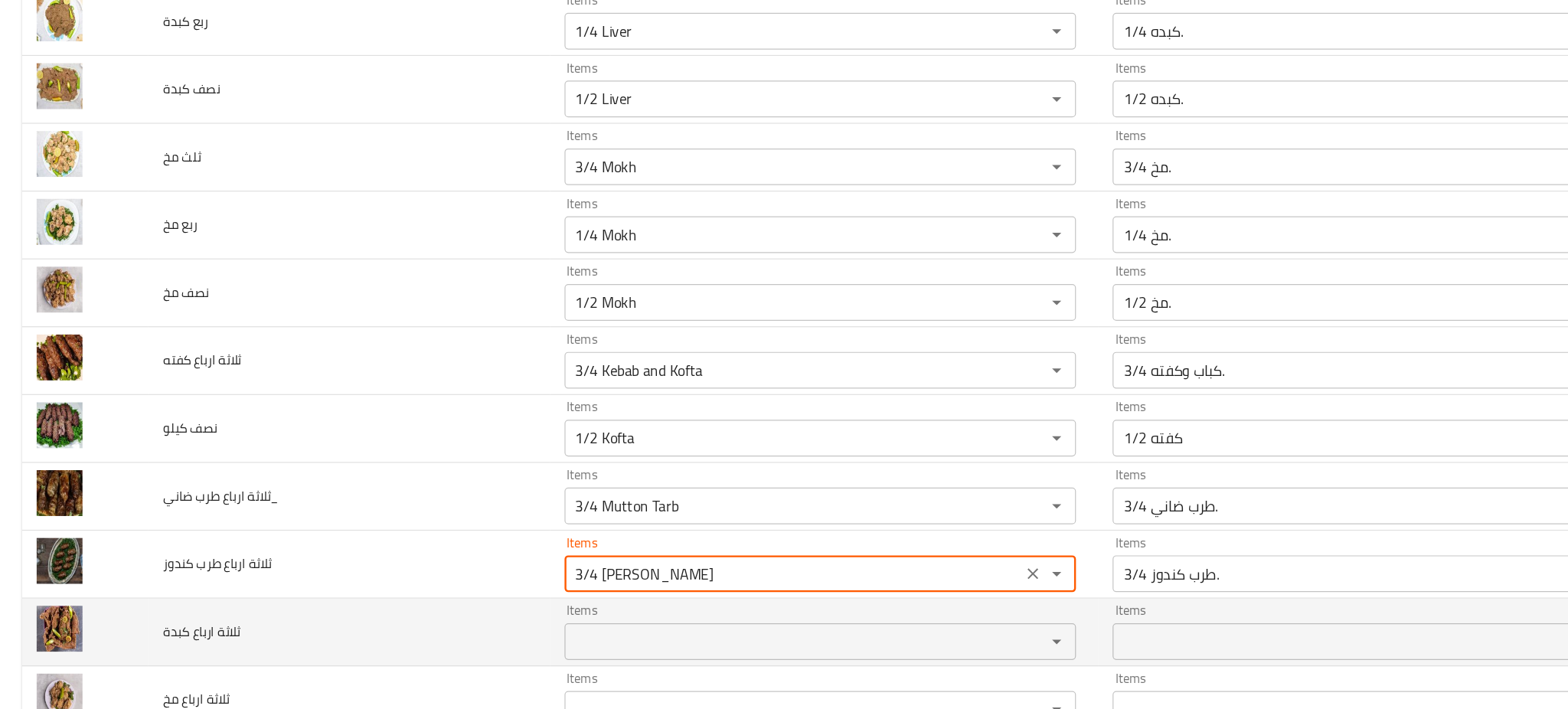
type كندوز "3/4 Kandouz Tarb"
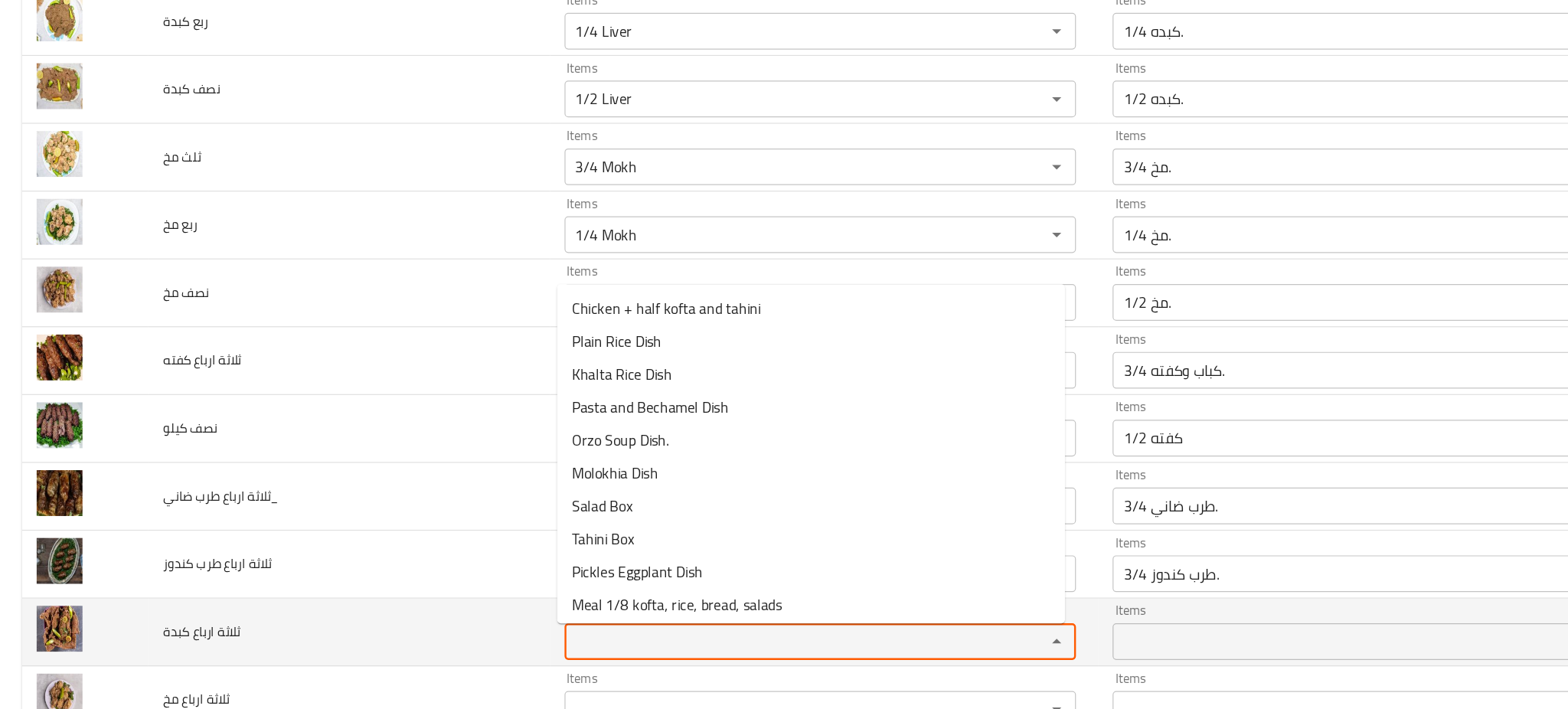
click at [508, 600] on كبدة "Items" at bounding box center [663, 594] width 373 height 21
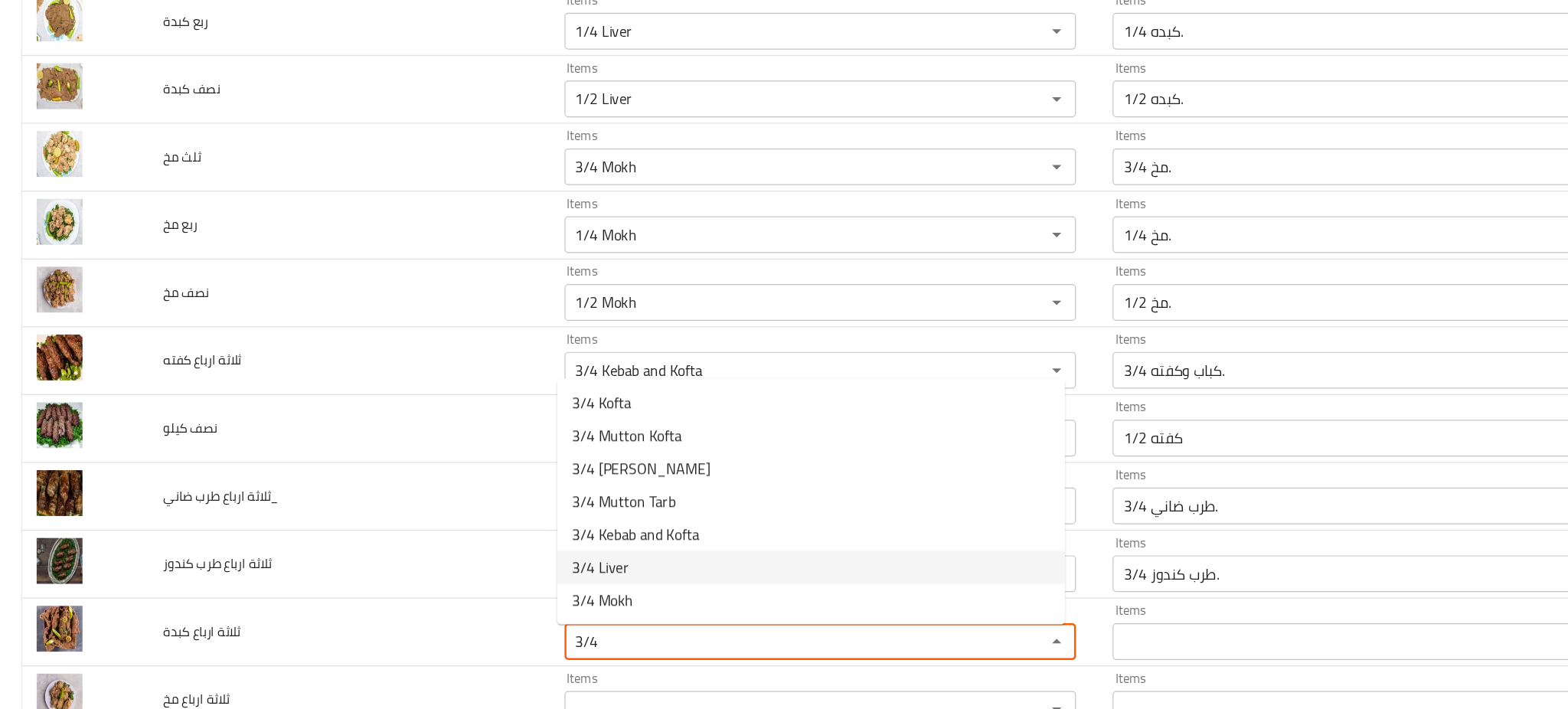
click at [526, 538] on كبدة-option-5 "3/4 Liver" at bounding box center [677, 532] width 424 height 28
type كبدة "3/4 Liver"
type كبدة-ar "3/4 كبده."
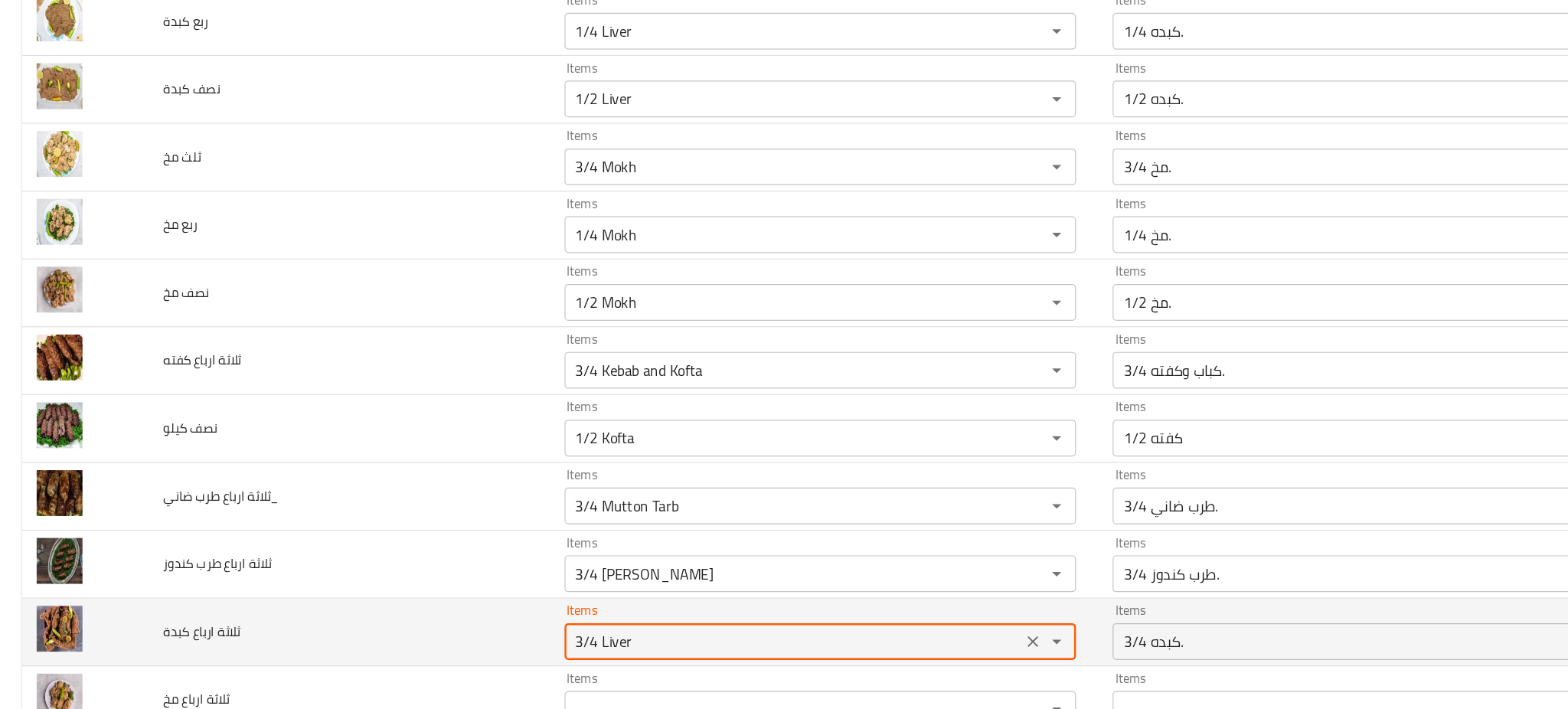
type كبدة "3/4 Liver"
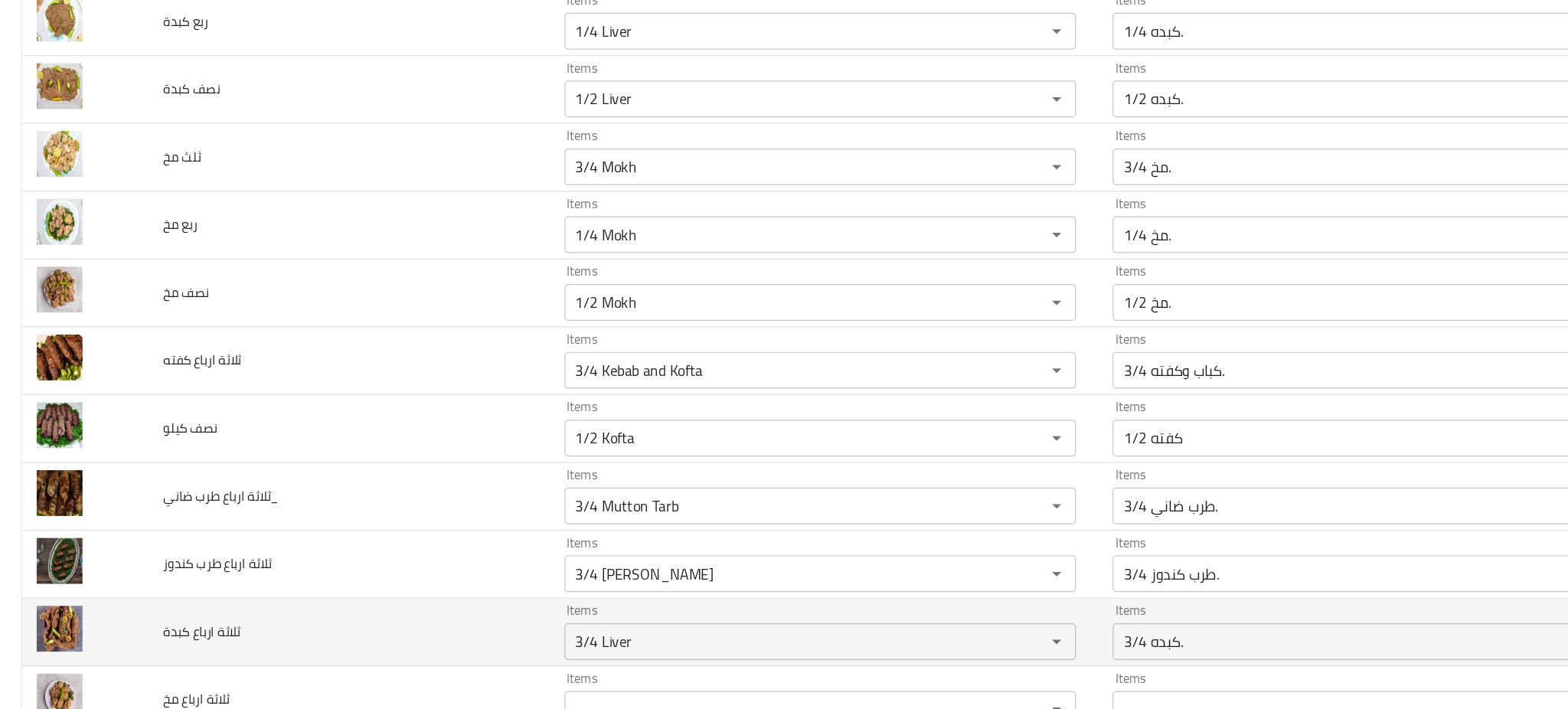
click at [392, 593] on td "ثلاثة ارباع كبدة" at bounding box center [292, 588] width 335 height 57
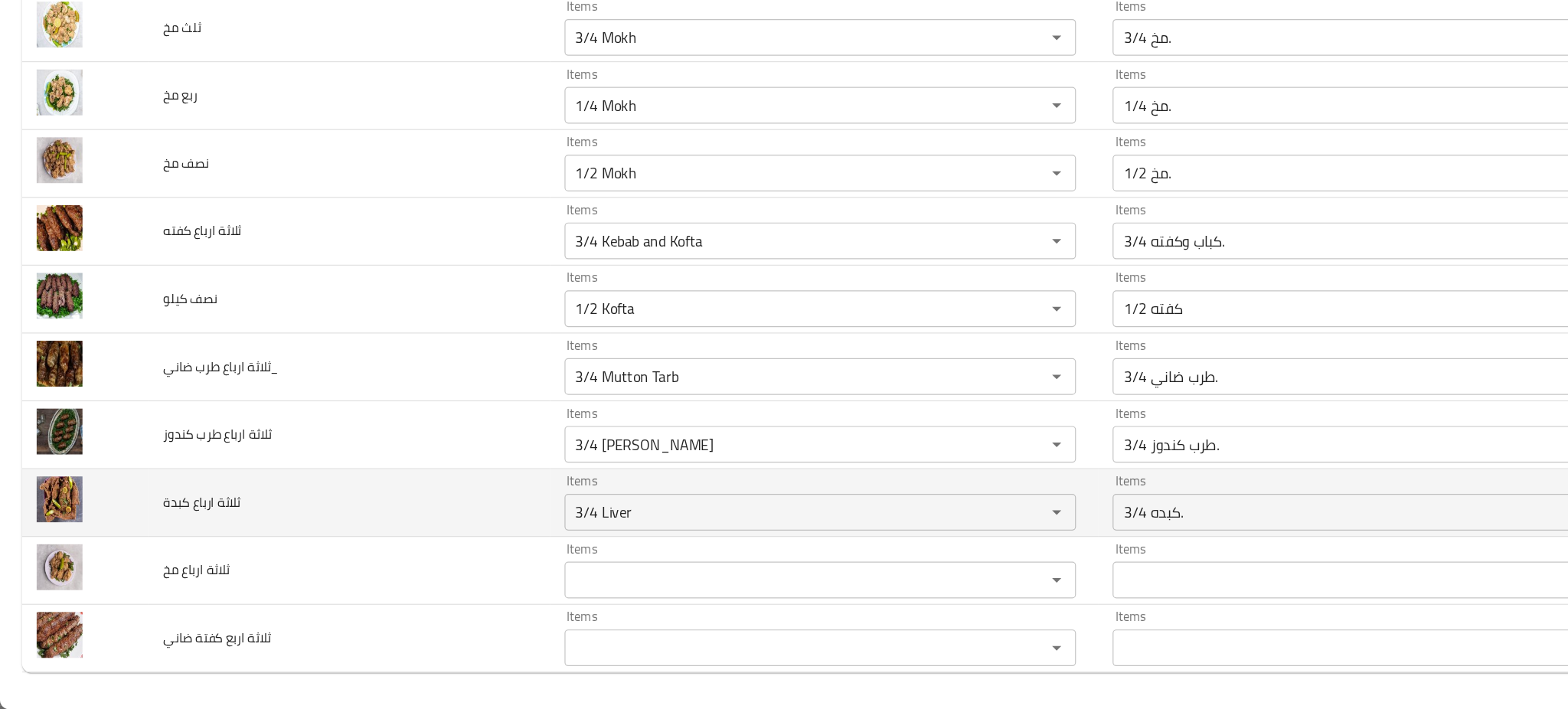
scroll to position [0, 0]
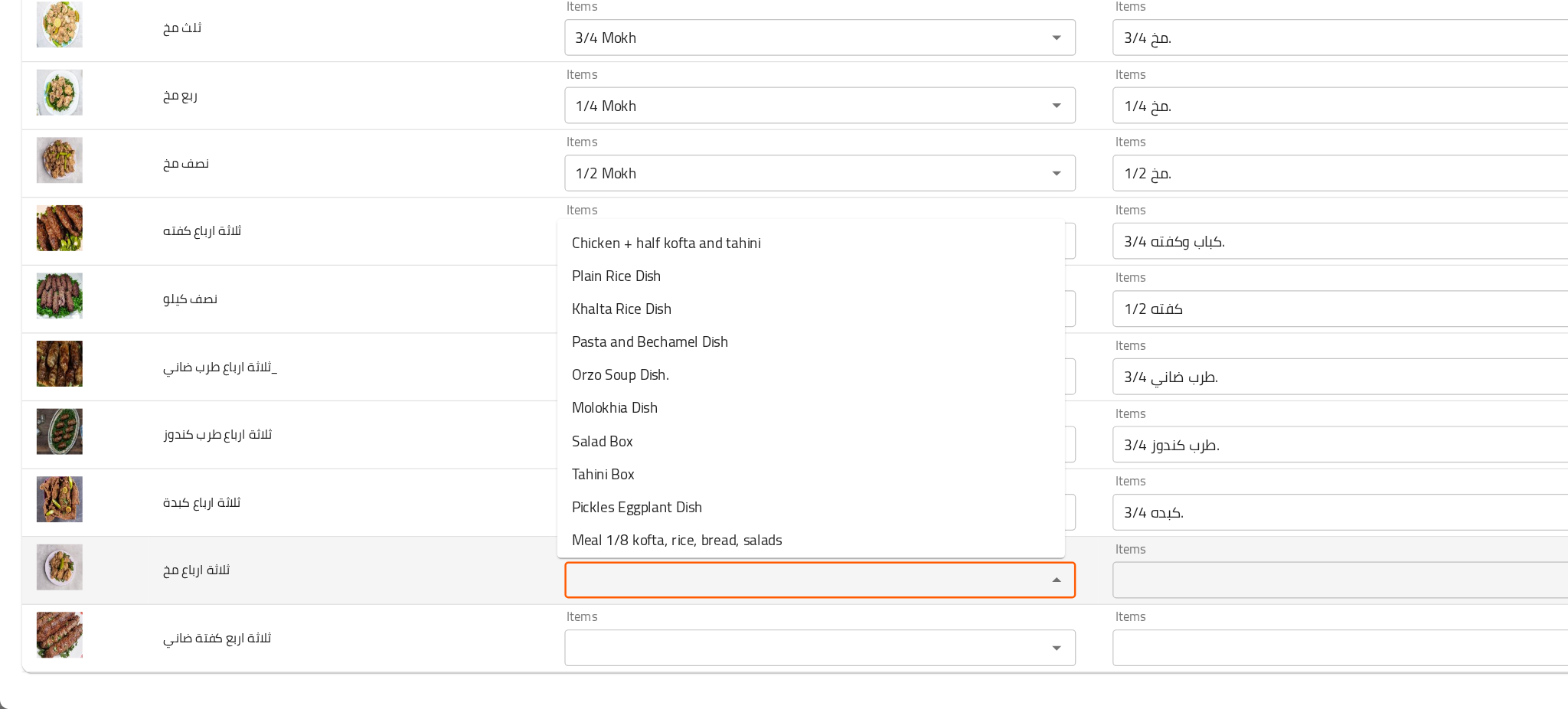
click at [485, 610] on مخ "Items" at bounding box center [663, 600] width 373 height 21
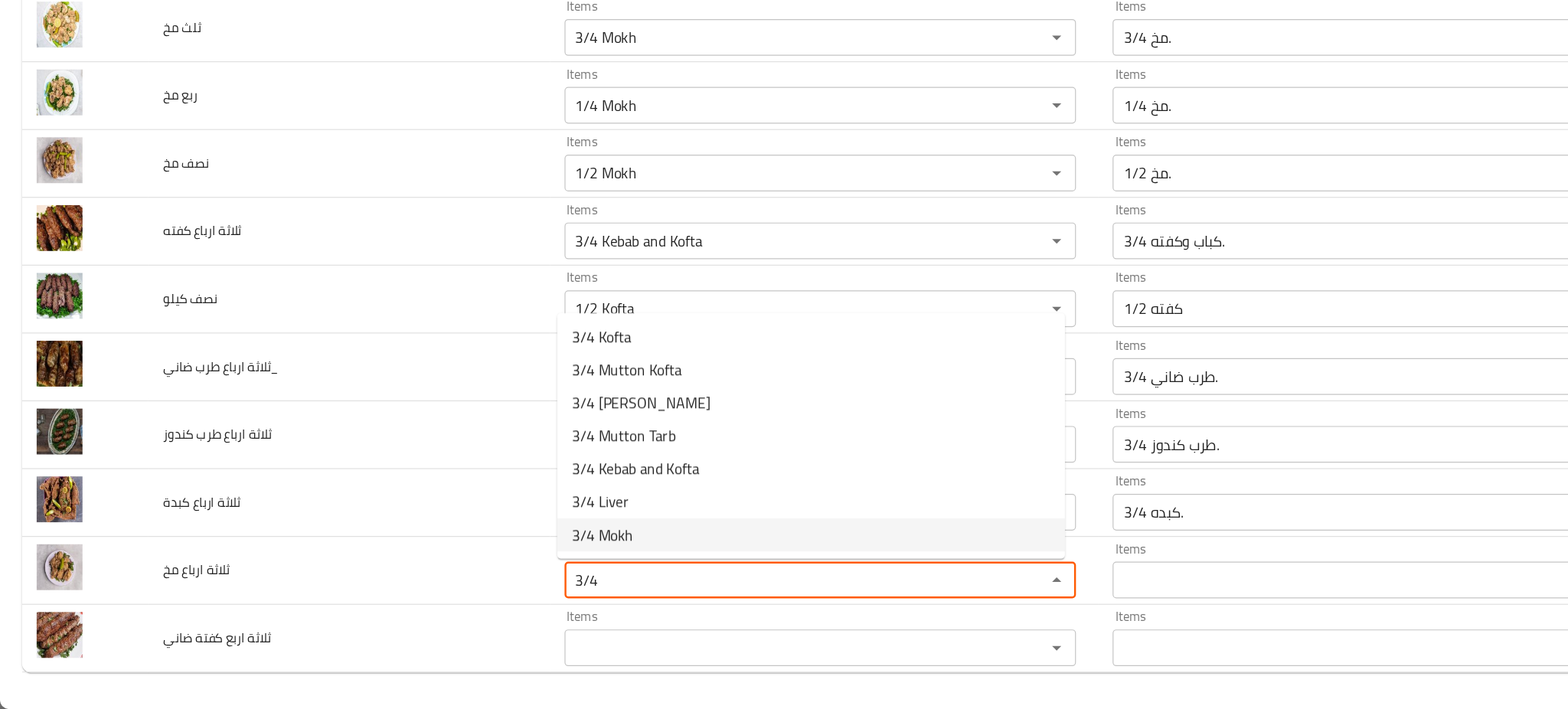
click at [520, 560] on span "3/4 Mokh" at bounding box center [503, 564] width 52 height 18
type مخ "3/4 Mokh"
type مخ-ar "3/4 مخ."
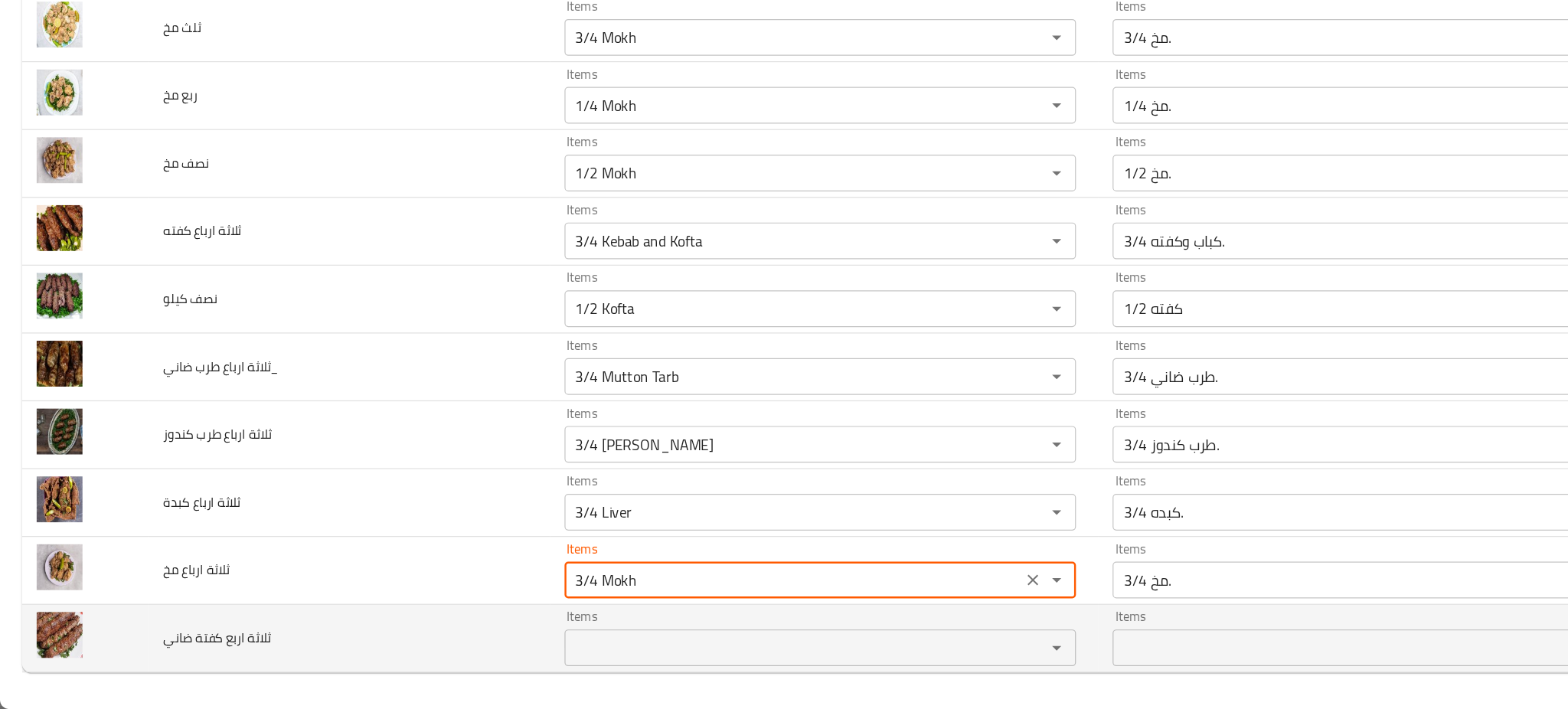
type مخ "3/4 Mokh"
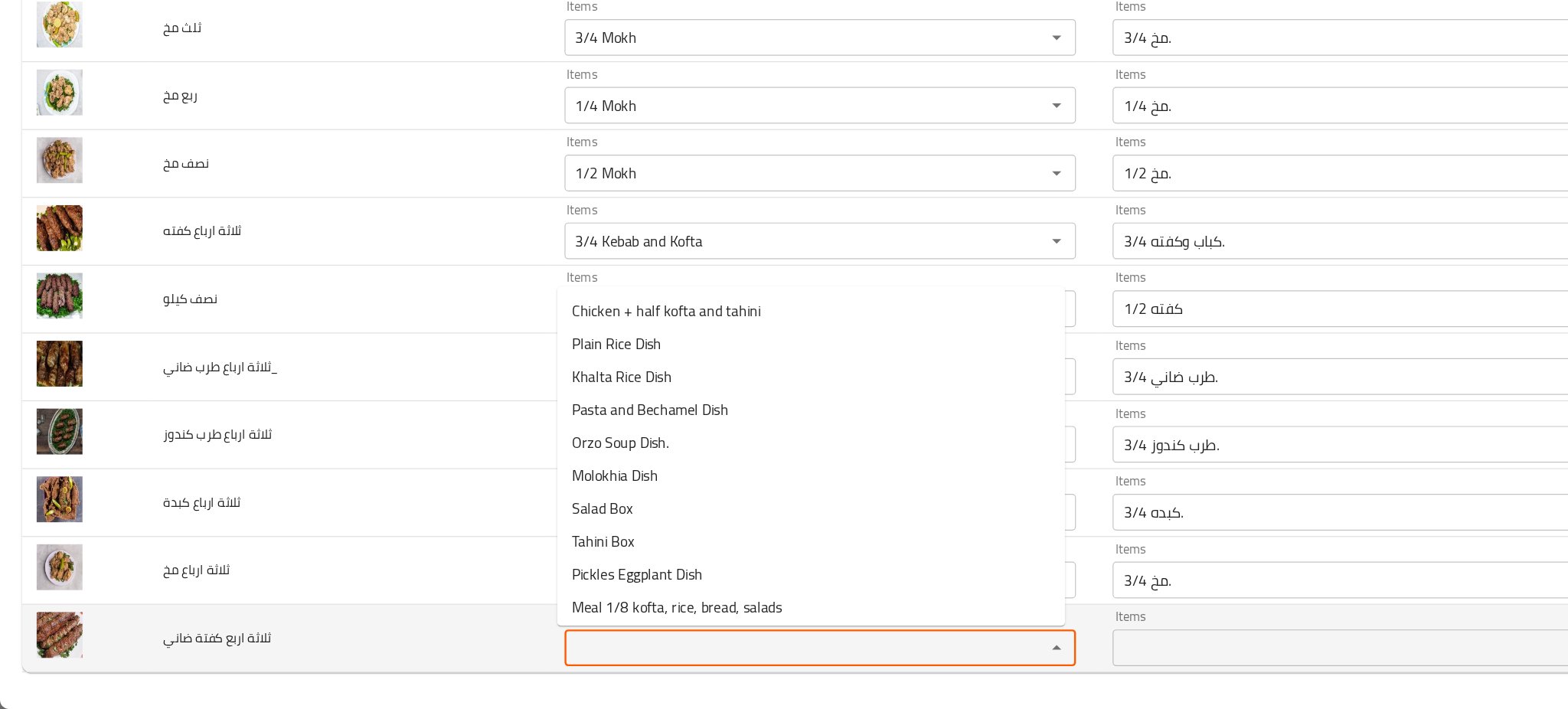
click at [529, 657] on ضاني "Items" at bounding box center [663, 657] width 373 height 21
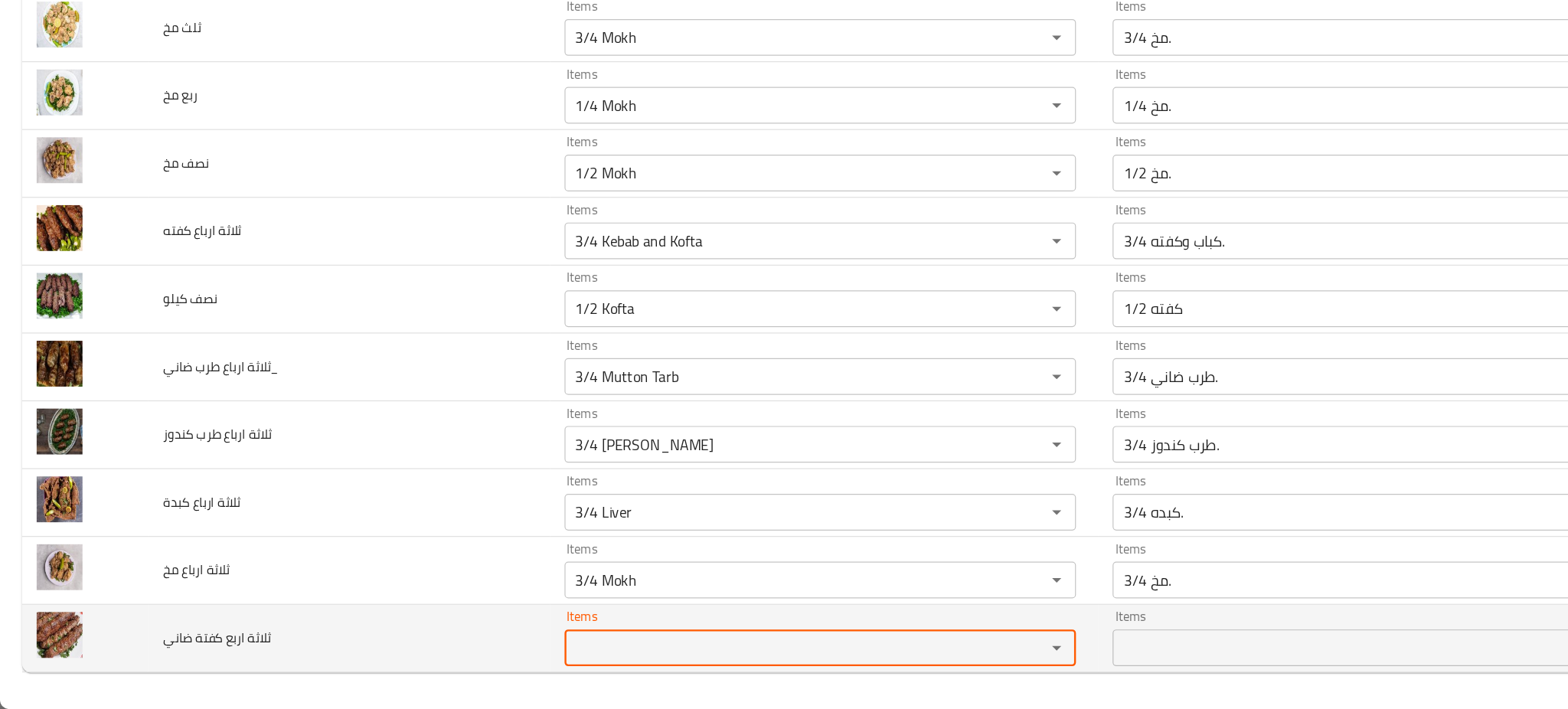
click at [529, 657] on ضاني "Items" at bounding box center [663, 657] width 373 height 21
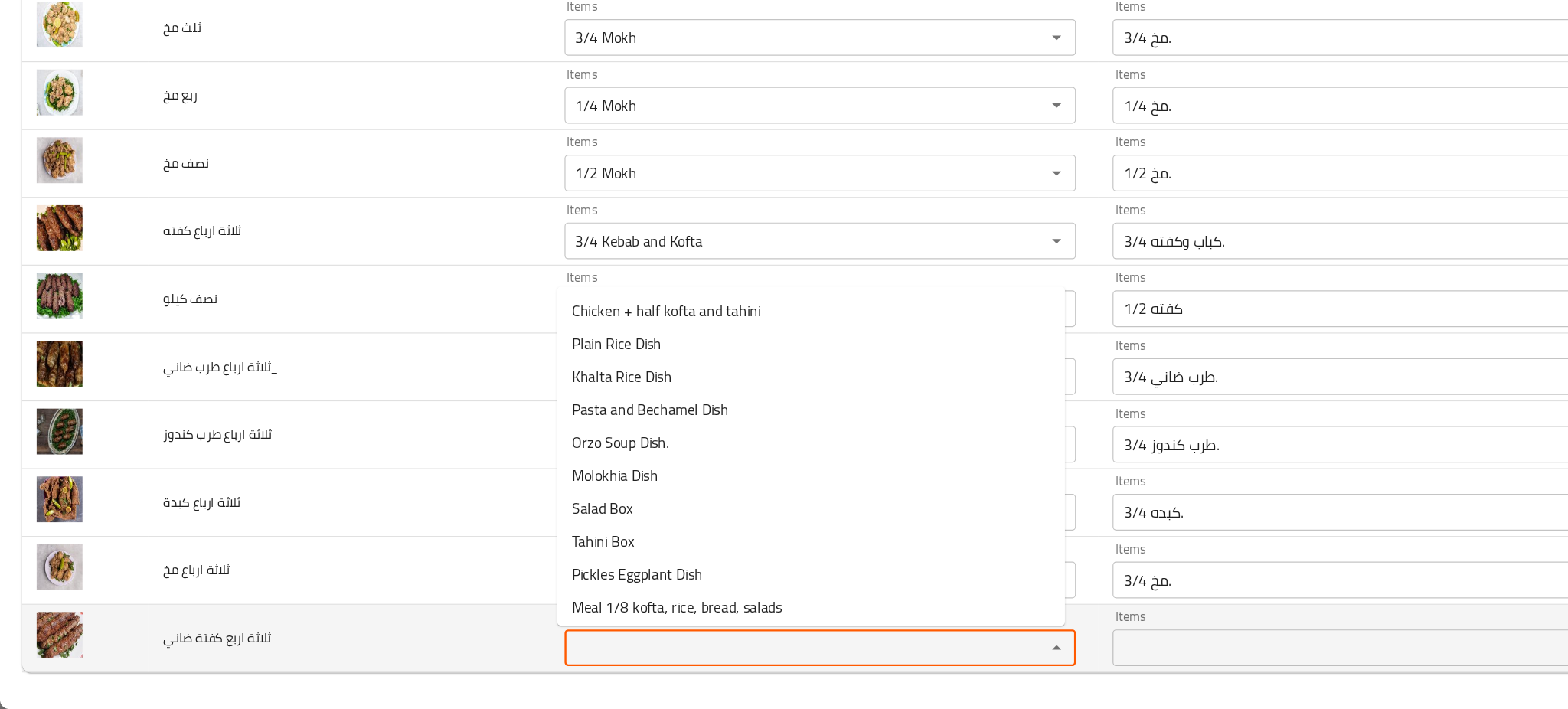
click at [529, 657] on ضاني "Items" at bounding box center [663, 657] width 373 height 21
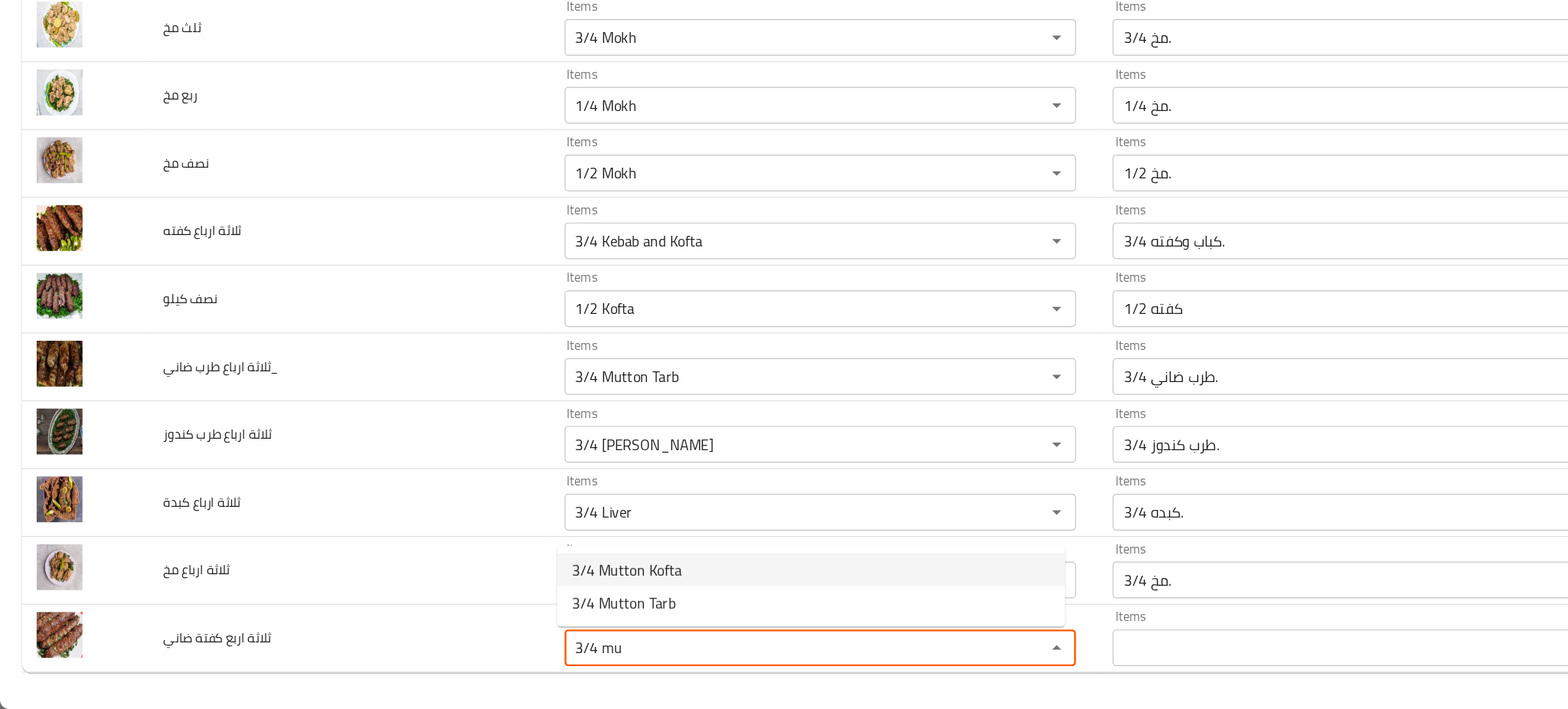
click at [545, 587] on span "3/4 Mutton Kofta" at bounding box center [523, 592] width 92 height 18
type ضاني "3/4 Mutton Kofta"
type ضاني-ar "3/4 كفته ضاني."
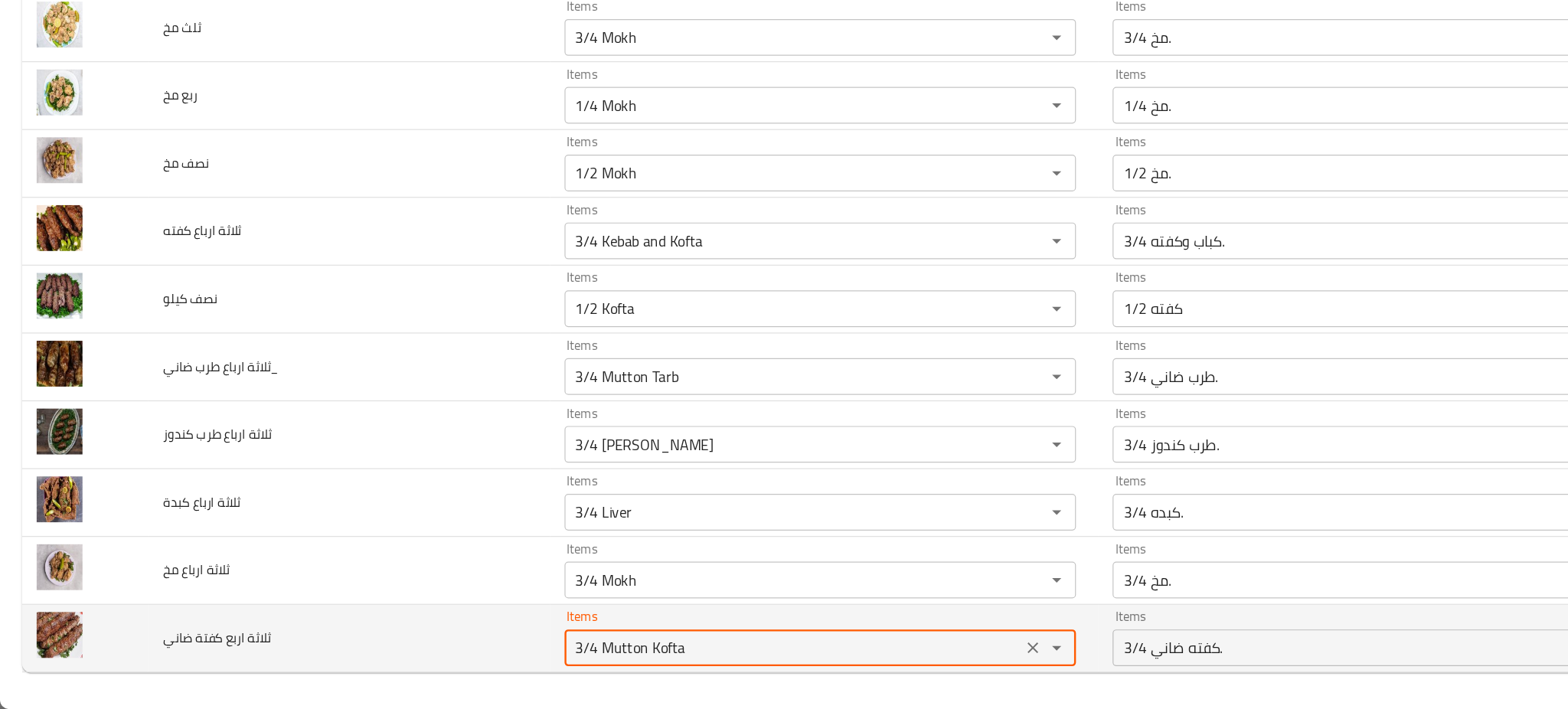
type ضاني "3/4 Mutton Kofta"
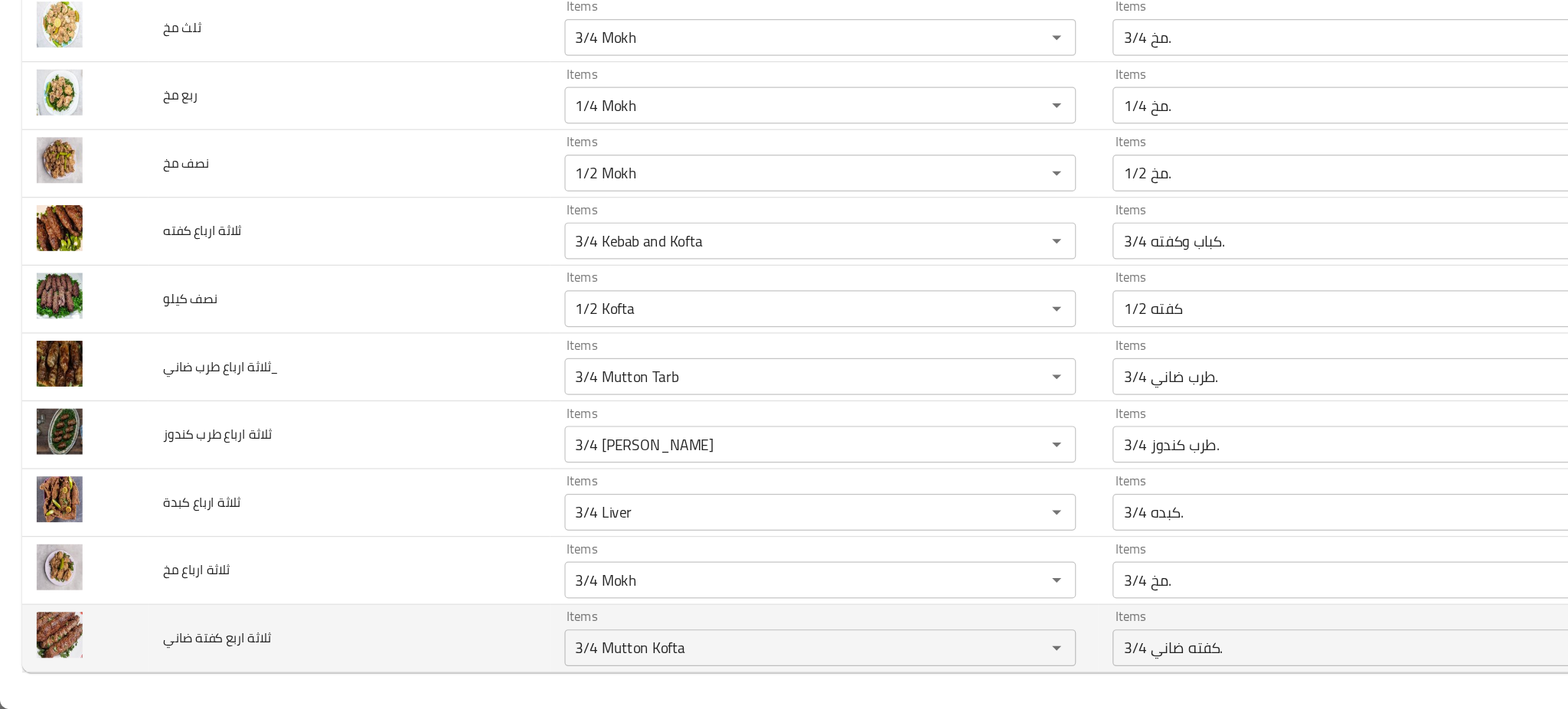
click at [408, 656] on td "ثلاثة اربع كفتة ضاني" at bounding box center [292, 650] width 335 height 57
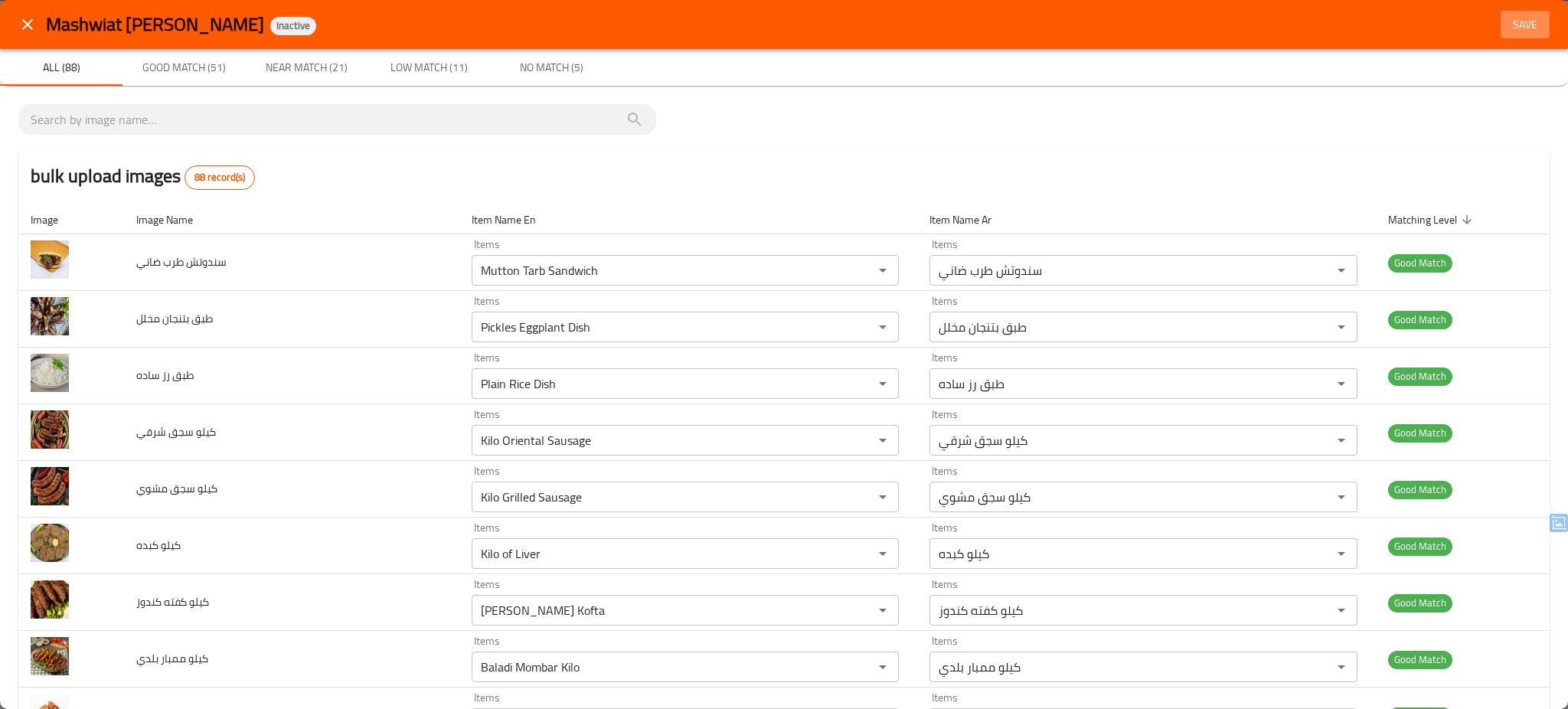
click at [1514, 24] on span "Save" at bounding box center [1525, 25] width 37 height 19
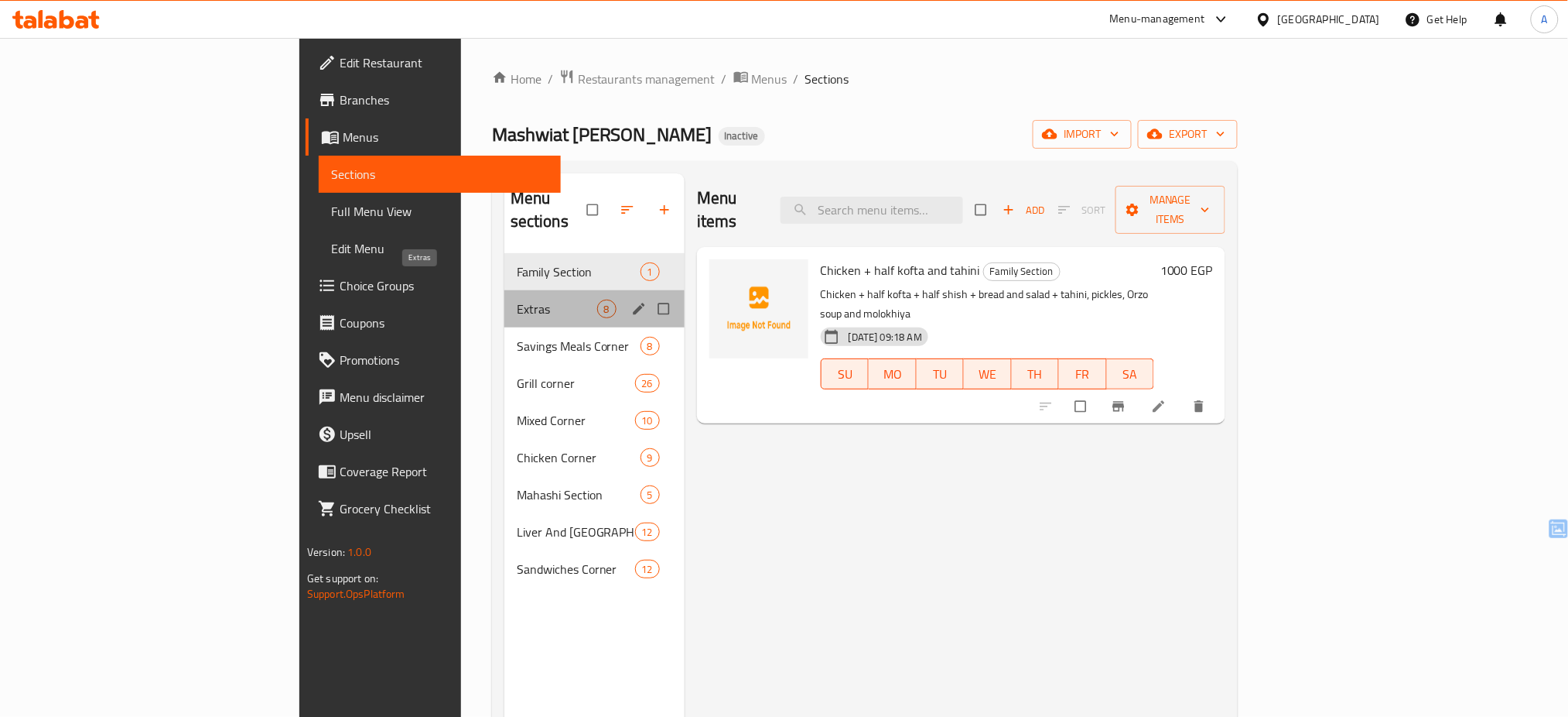
click at [517, 299] on span "Extras" at bounding box center [557, 309] width 81 height 19
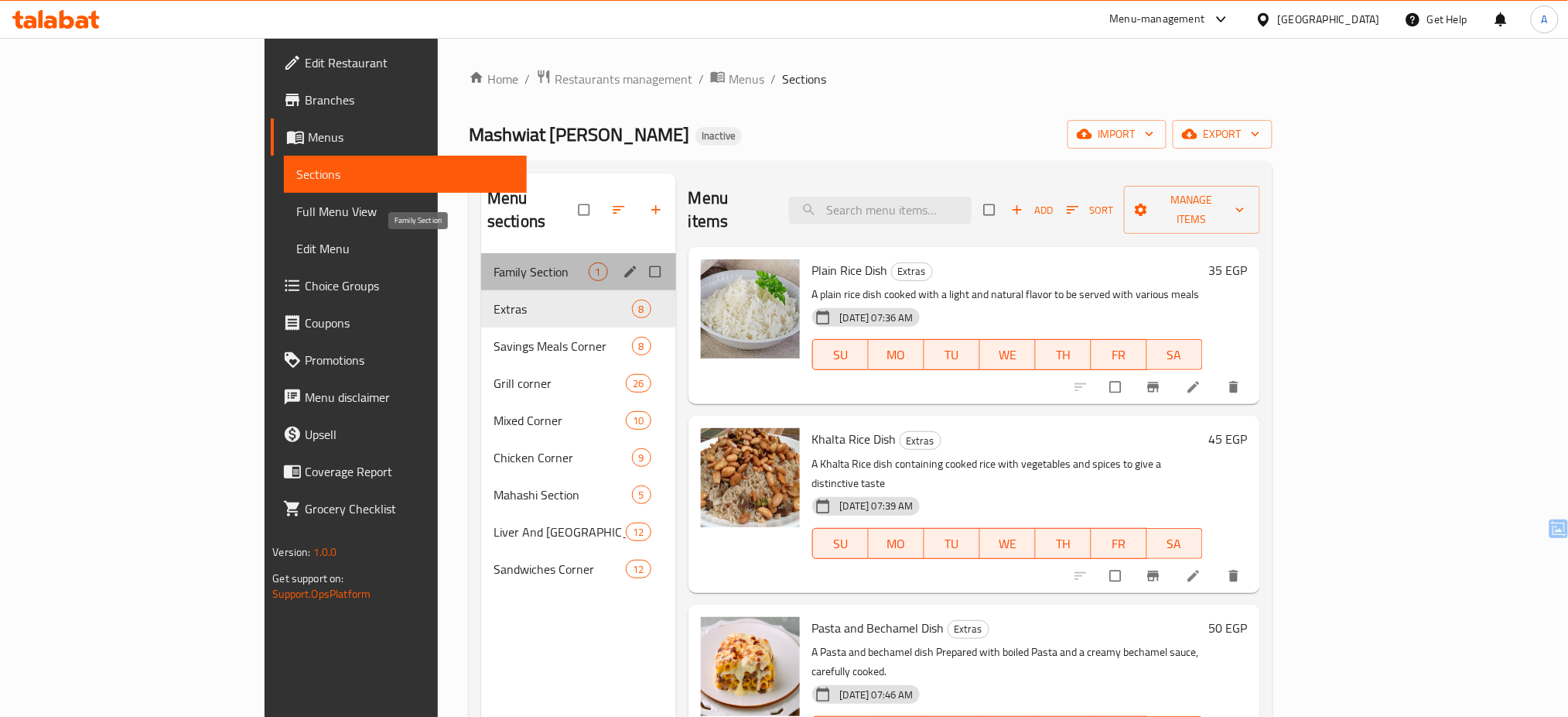
click at [494, 262] on span "Family Section" at bounding box center [541, 272] width 95 height 19
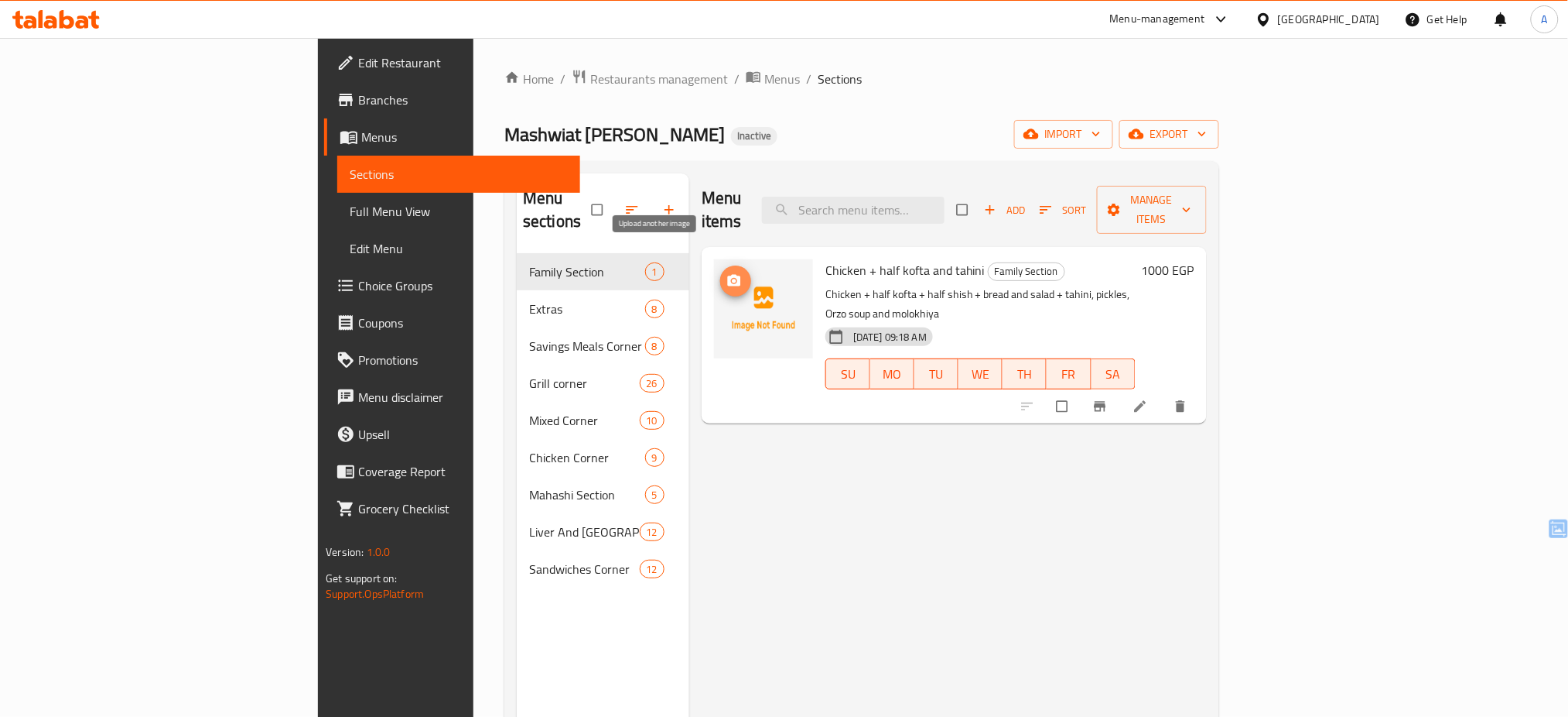
click at [720, 273] on span "upload picture" at bounding box center [735, 281] width 31 height 16
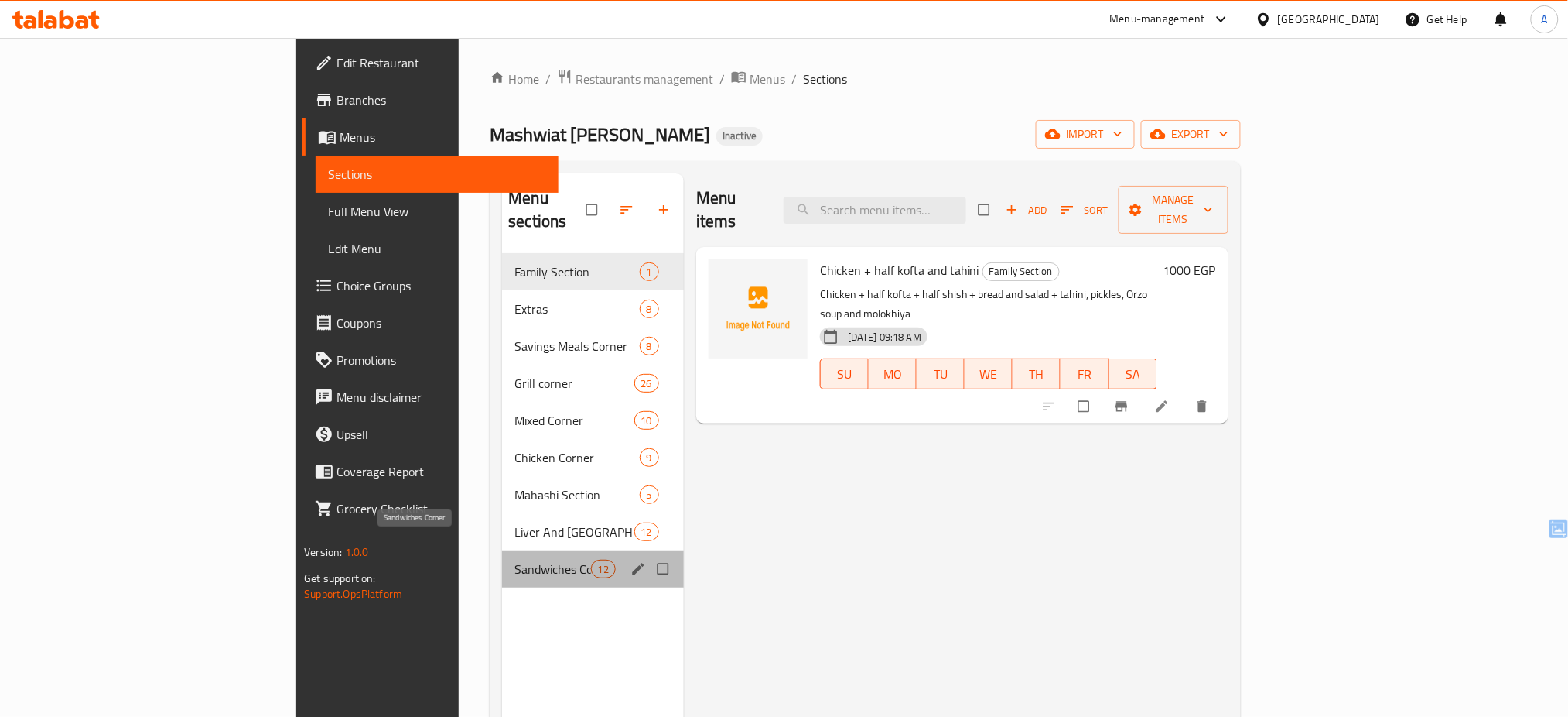
click at [515, 560] on span "Sandwiches Corner" at bounding box center [553, 569] width 76 height 19
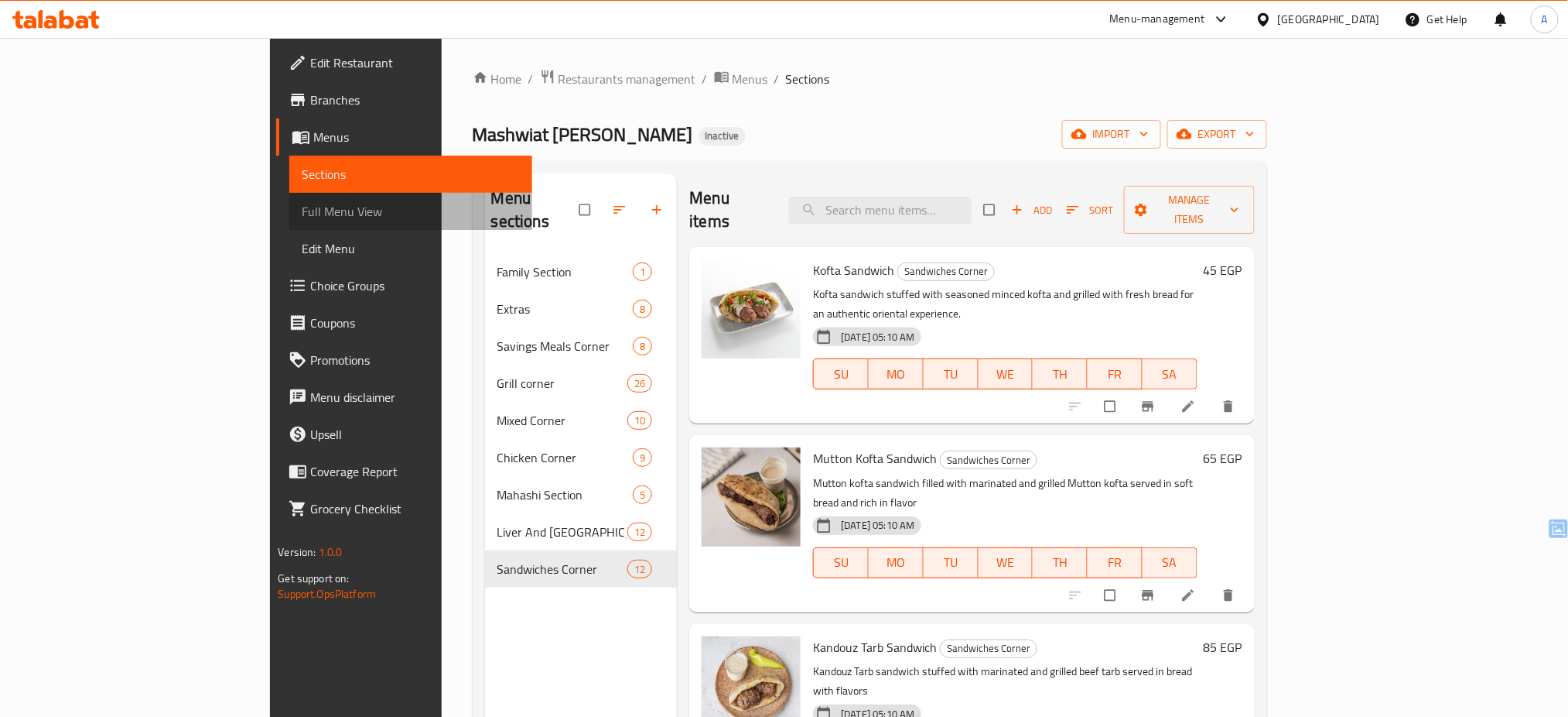
click at [302, 220] on span "Full Menu View" at bounding box center [411, 211] width 218 height 19
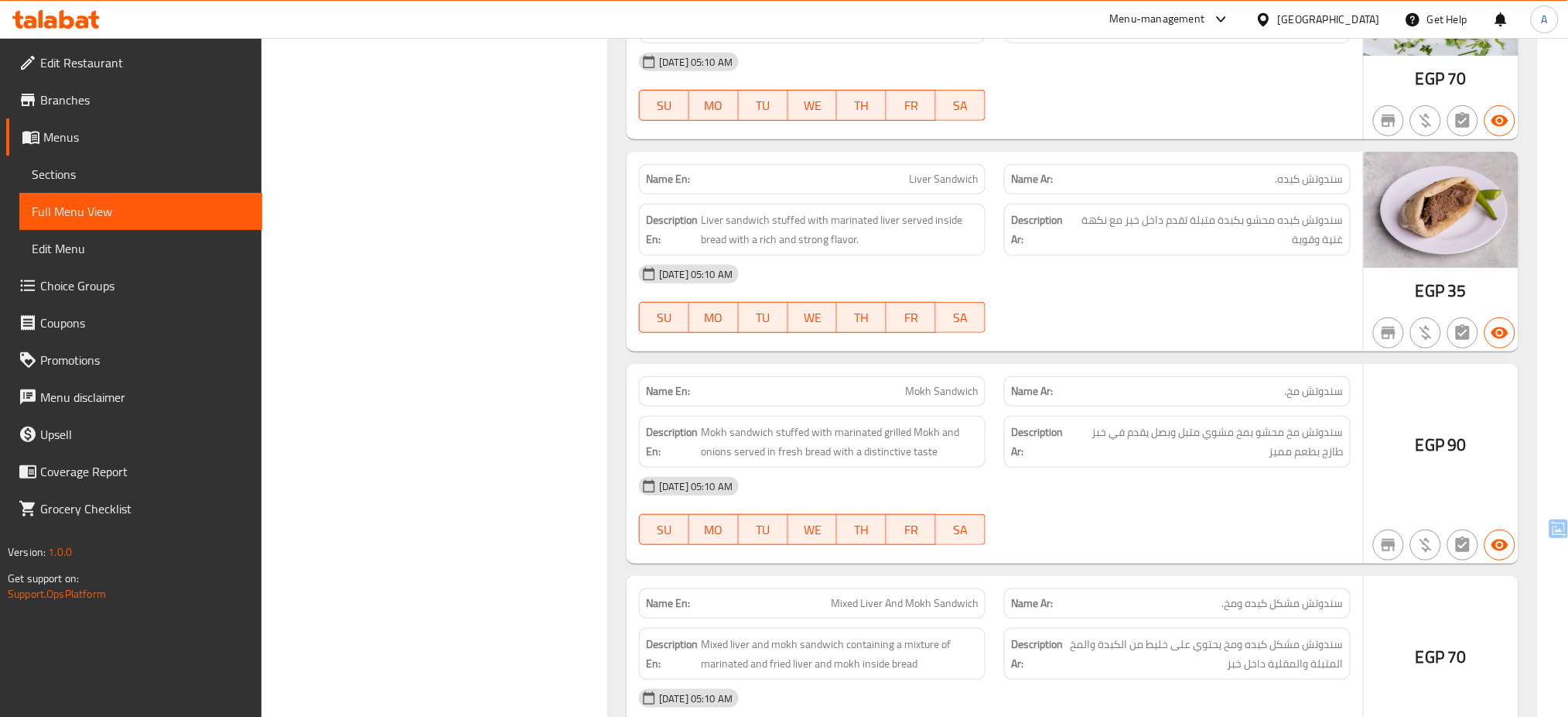
scroll to position [20241, 0]
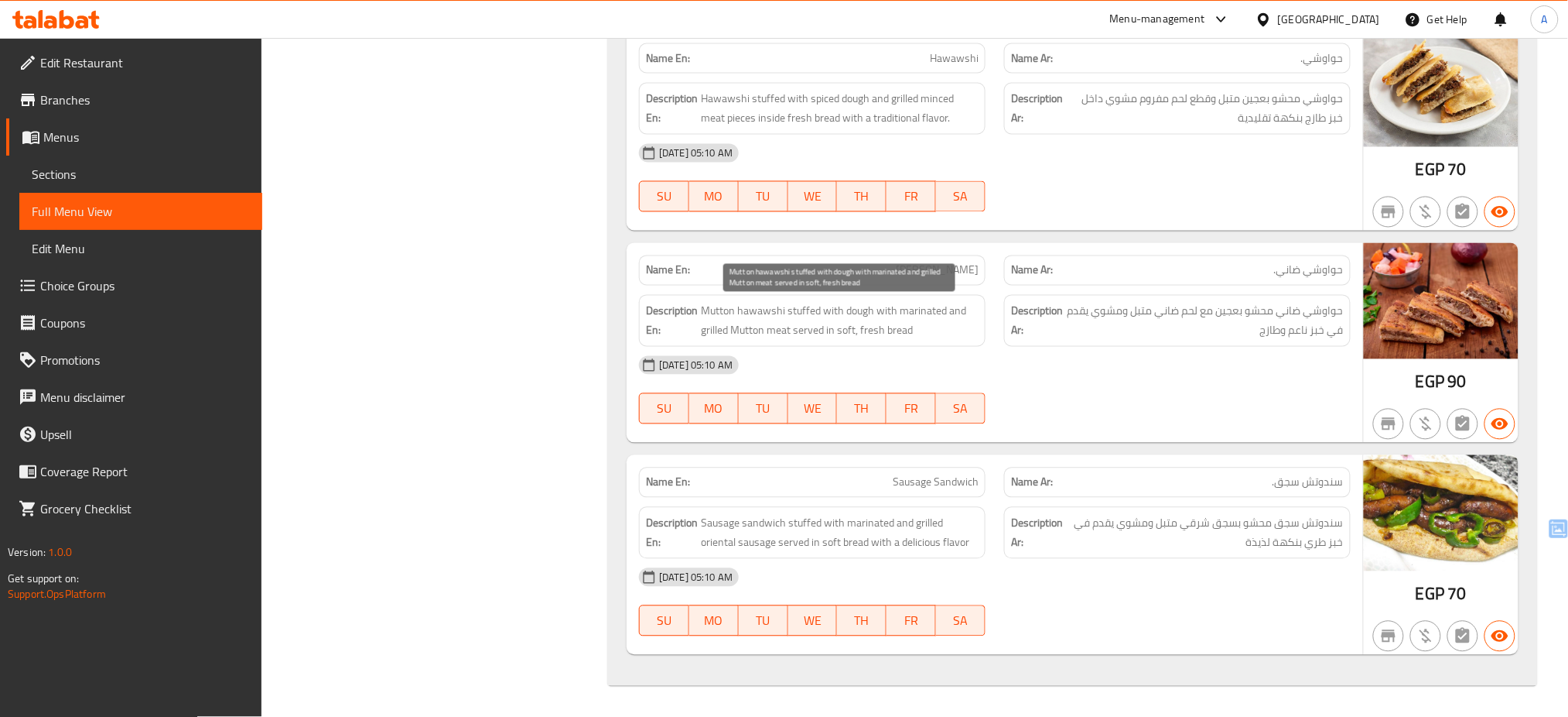
click at [748, 339] on span "Mutton hawawshi stuffed with dough with marinated and grilled Mutton meat serve…" at bounding box center [839, 321] width 278 height 38
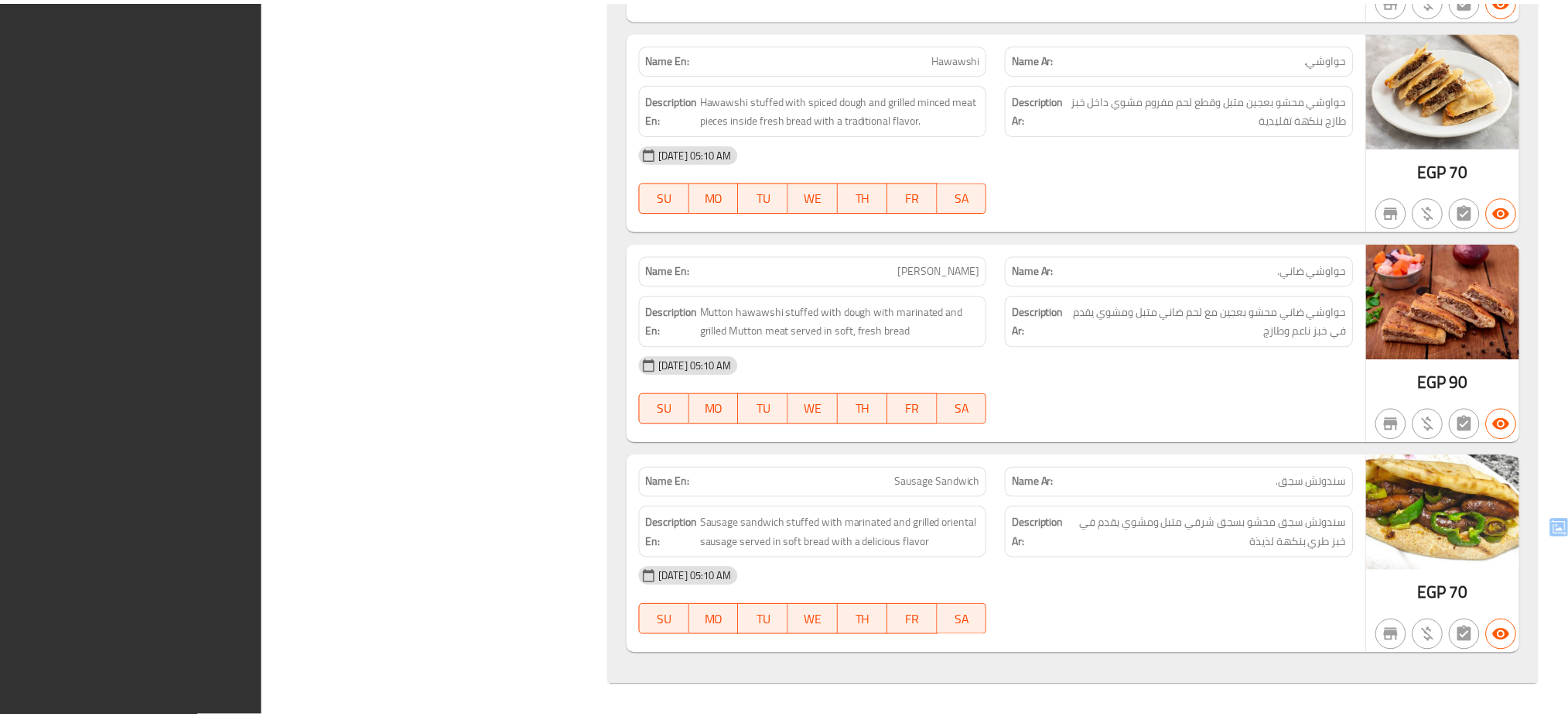
scroll to position [20183, 0]
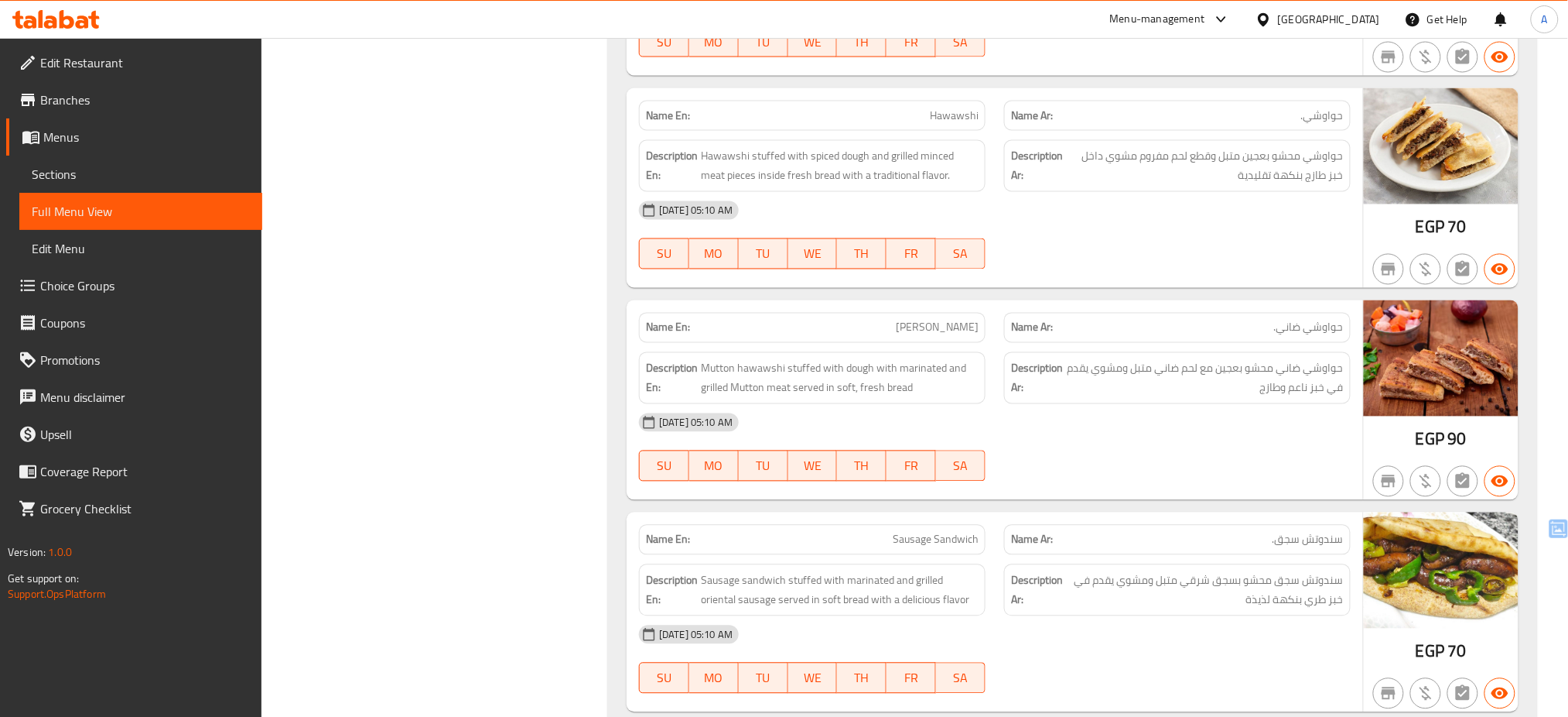
click at [43, 30] on div at bounding box center [56, 19] width 112 height 31
click at [72, 7] on div at bounding box center [56, 19] width 112 height 31
click at [71, 12] on icon at bounding box center [56, 20] width 87 height 19
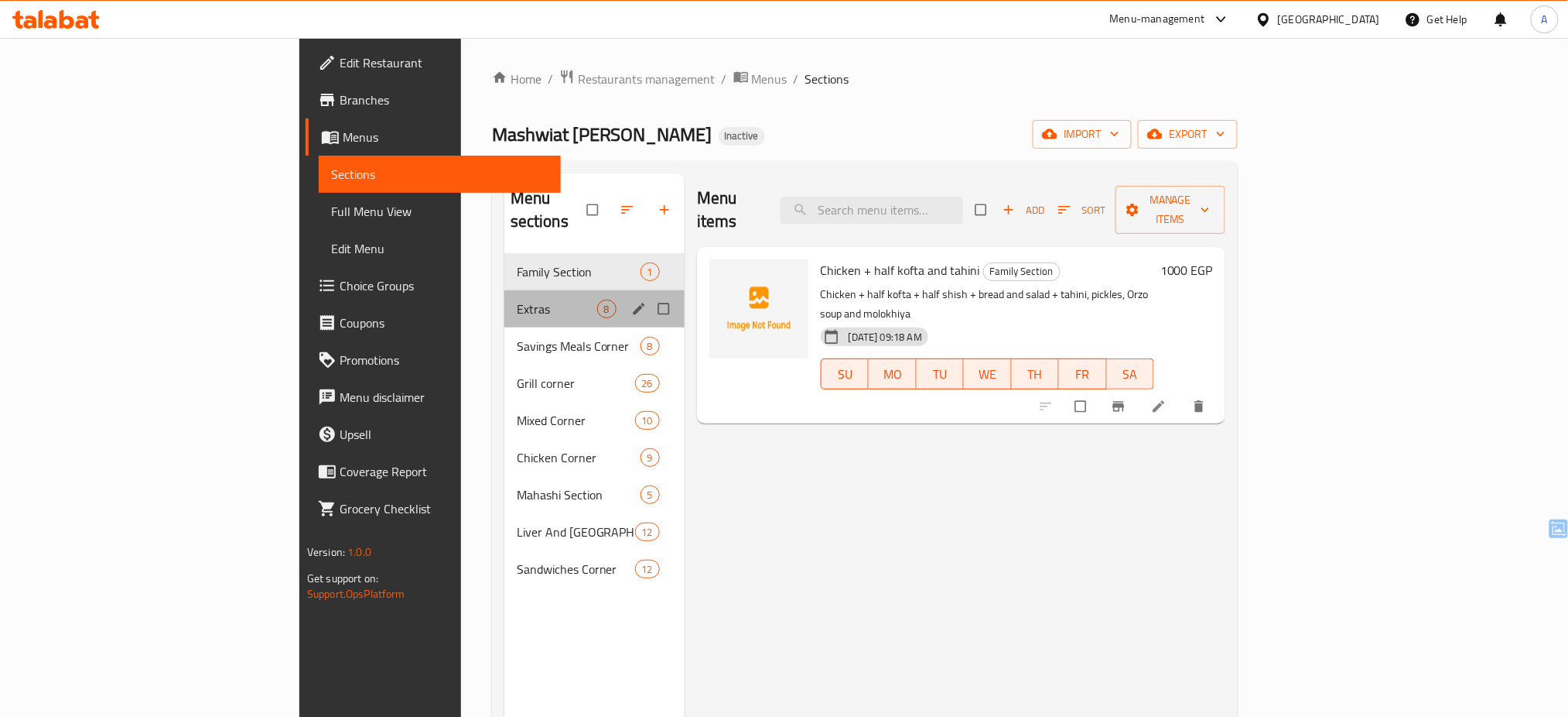
click at [505, 290] on div "Extras 8" at bounding box center [595, 309] width 180 height 37
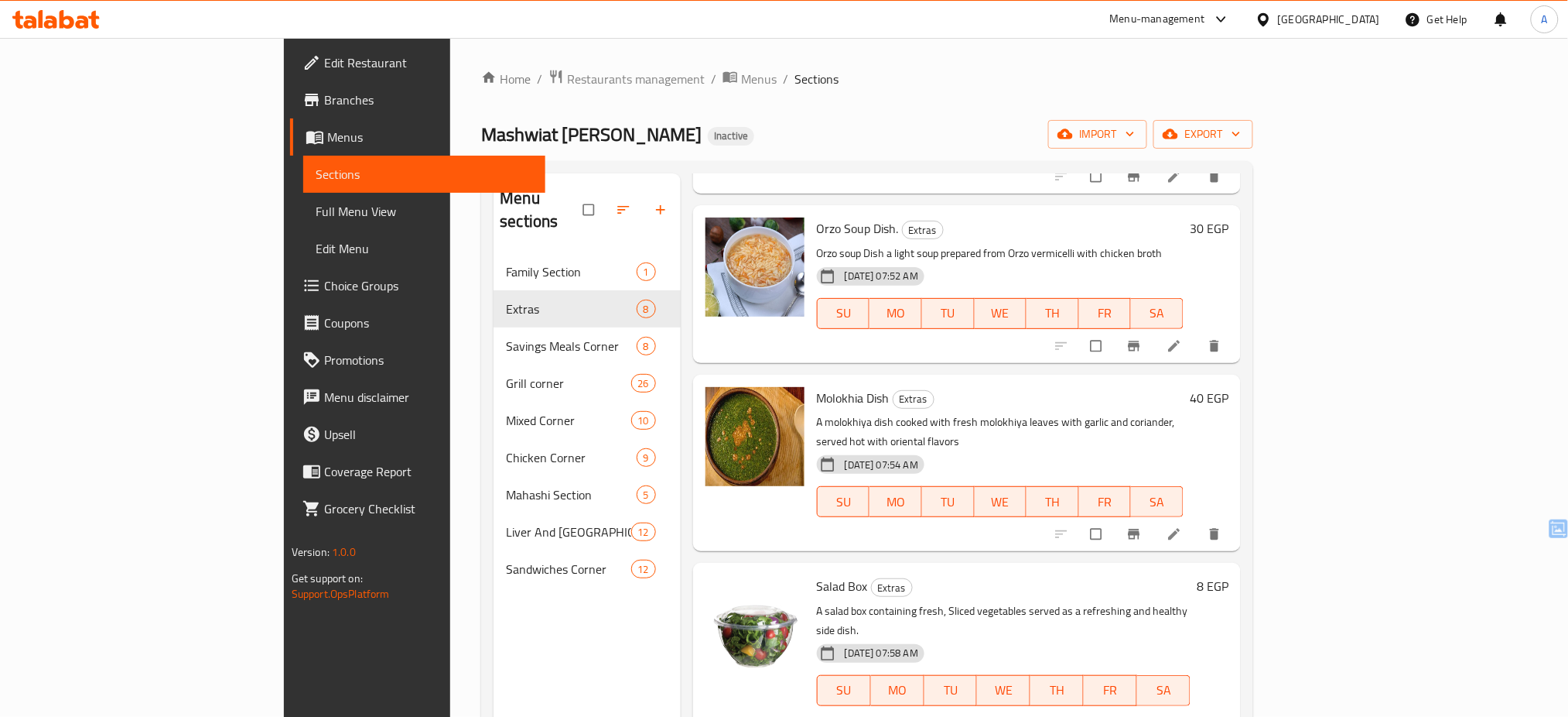
scroll to position [673, 0]
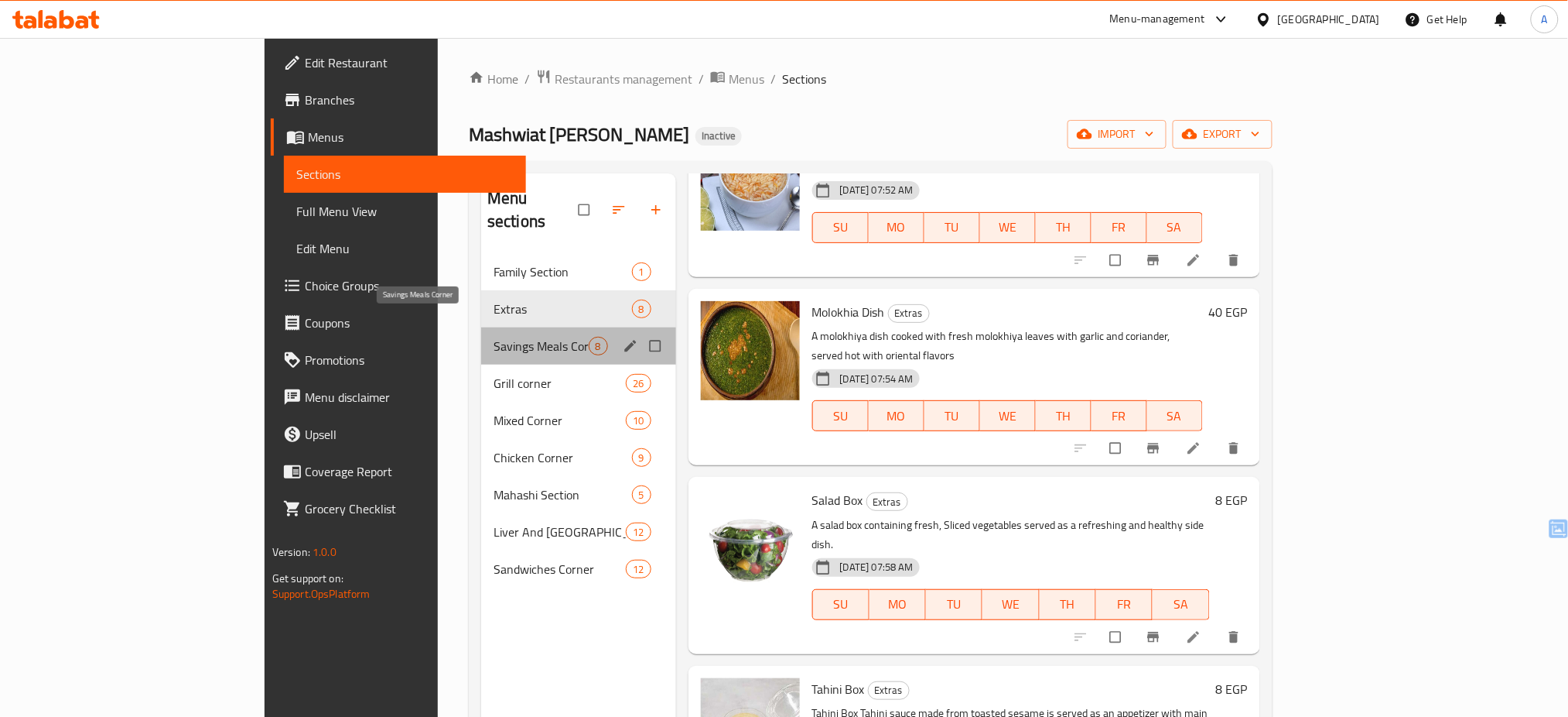
click at [494, 337] on span "Savings Meals Corner" at bounding box center [541, 346] width 95 height 19
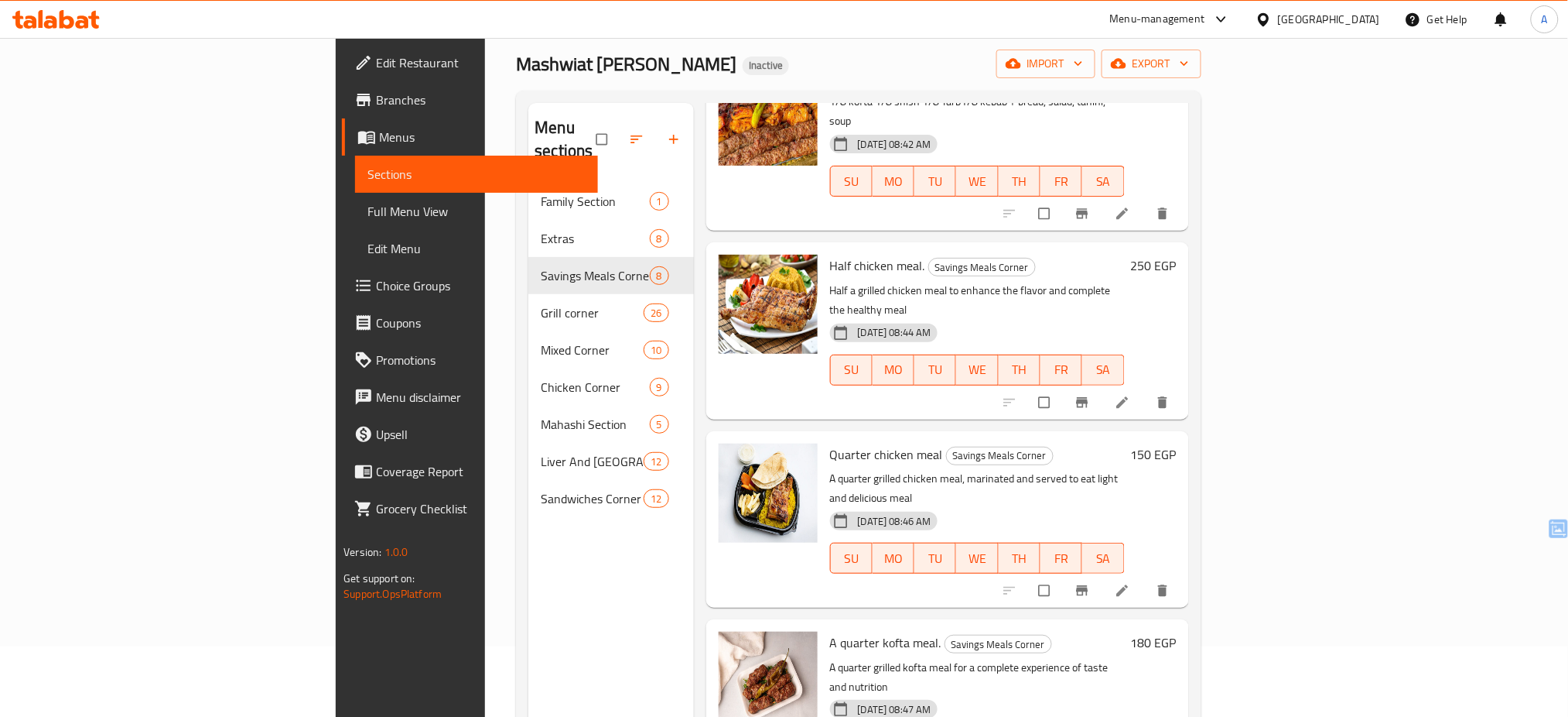
scroll to position [217, 0]
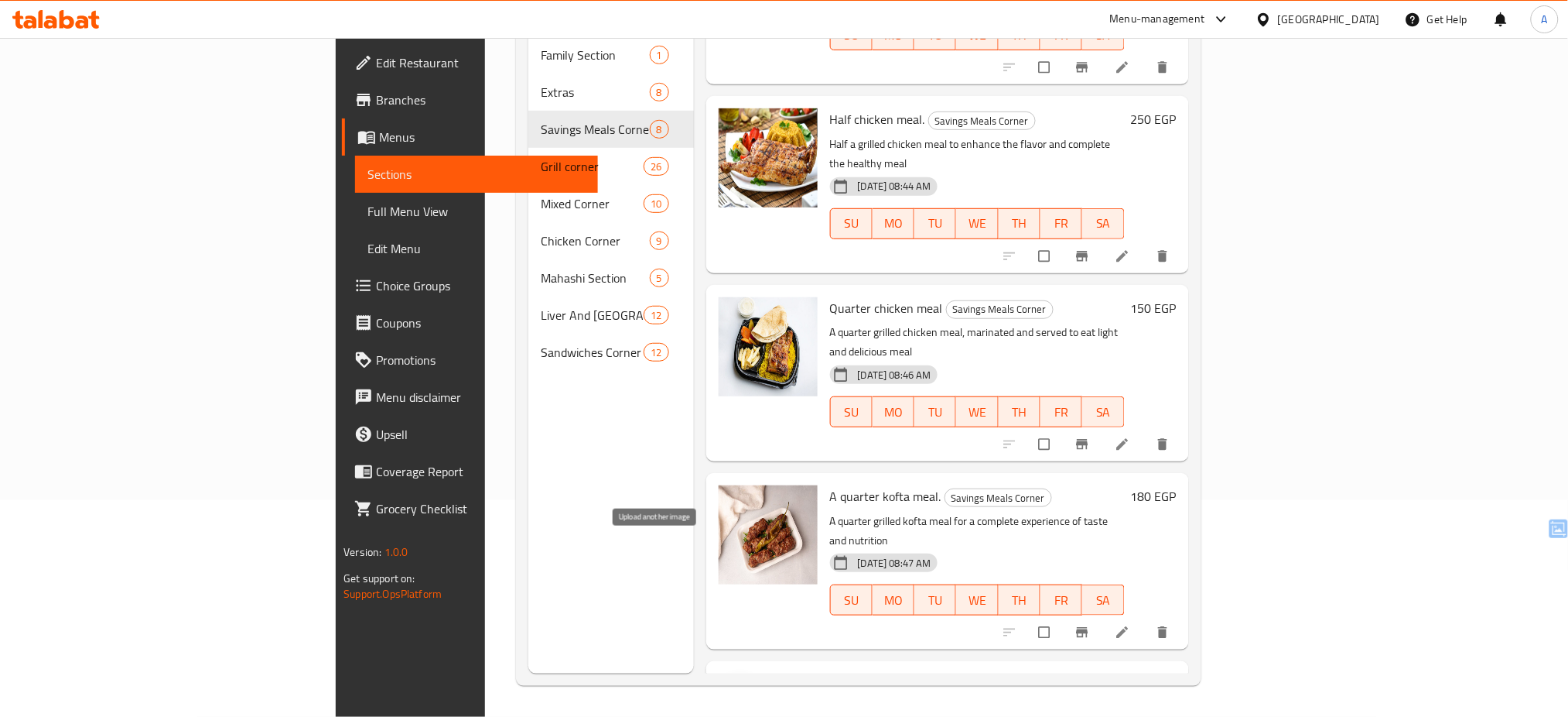
click at [731, 687] on icon "upload picture" at bounding box center [739, 695] width 16 height 16
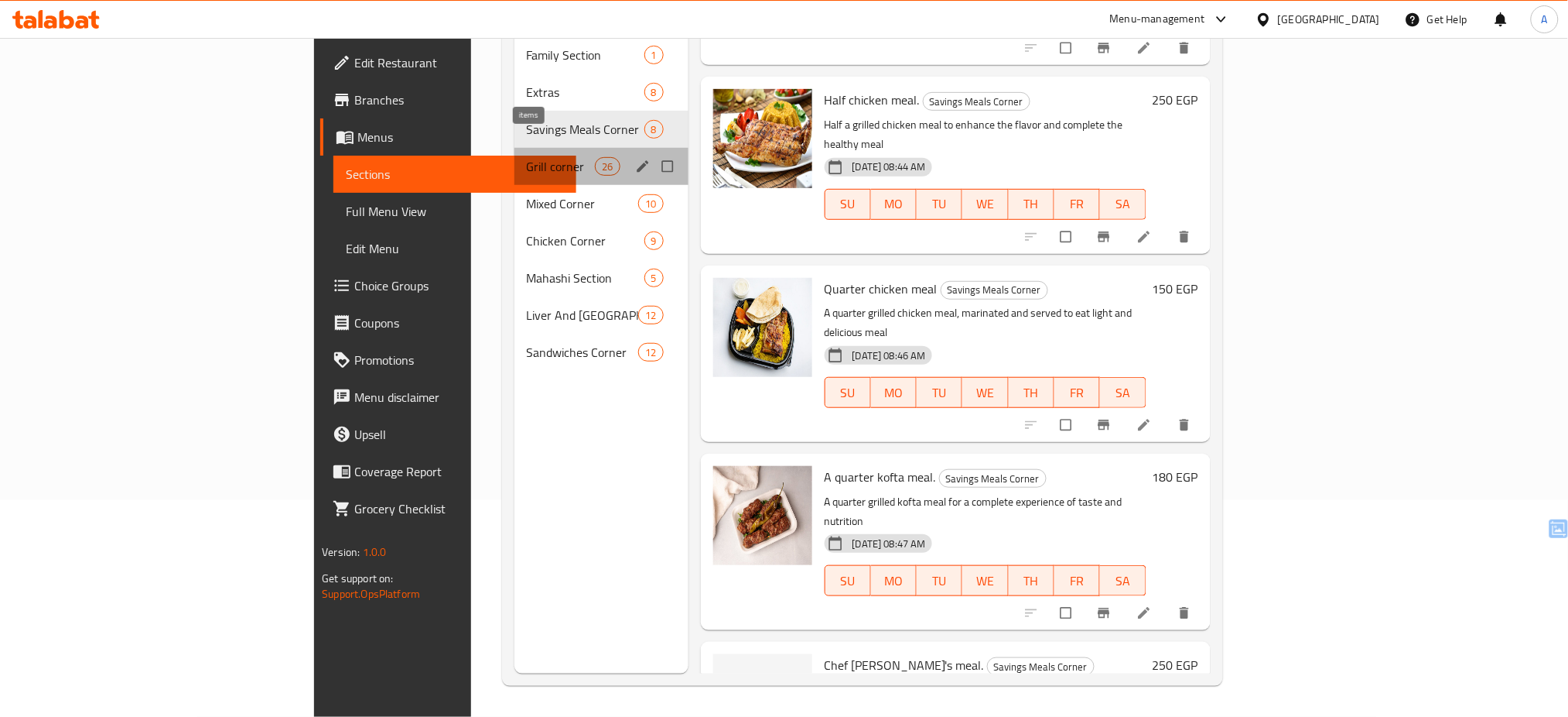
click at [596, 159] on span "26" at bounding box center [607, 166] width 23 height 15
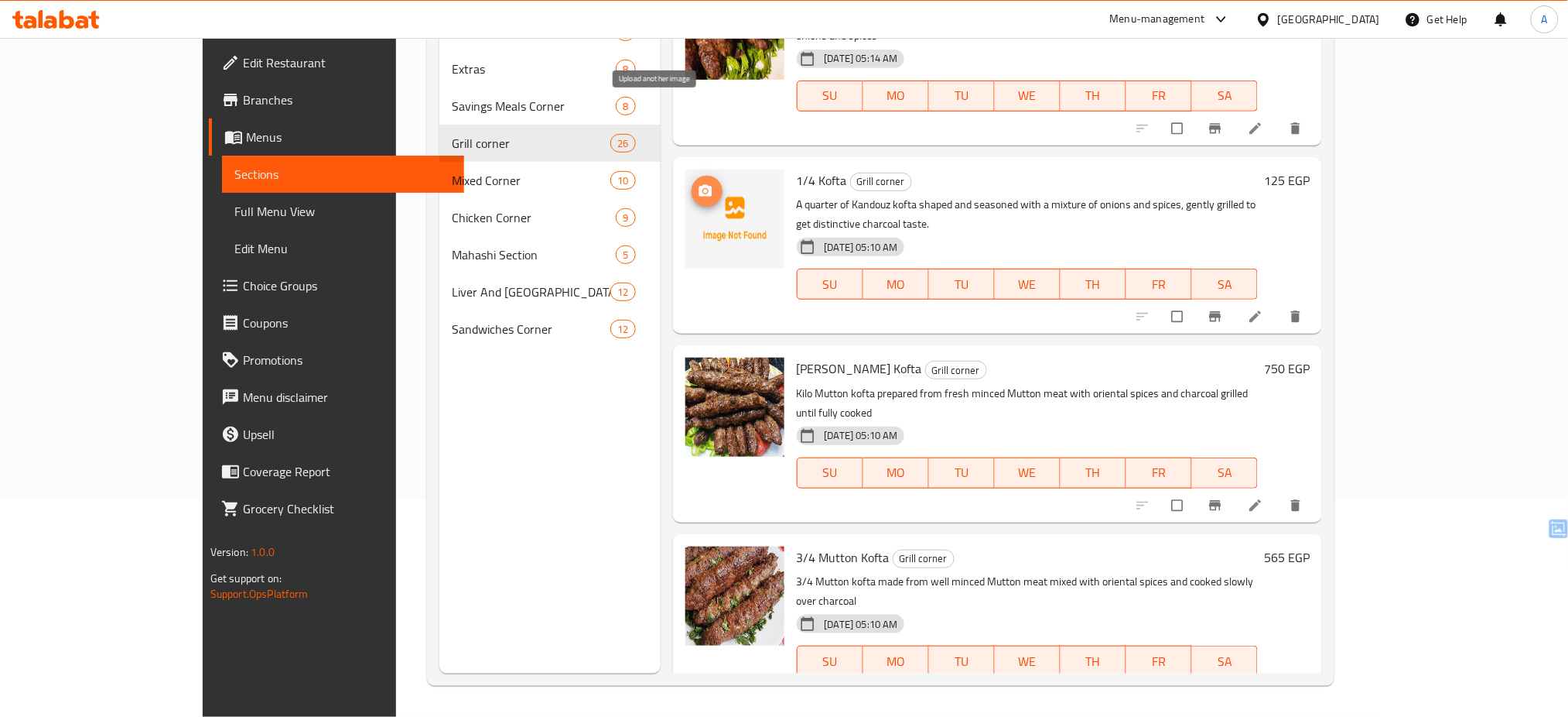
click at [699, 184] on icon "upload picture" at bounding box center [705, 190] width 13 height 11
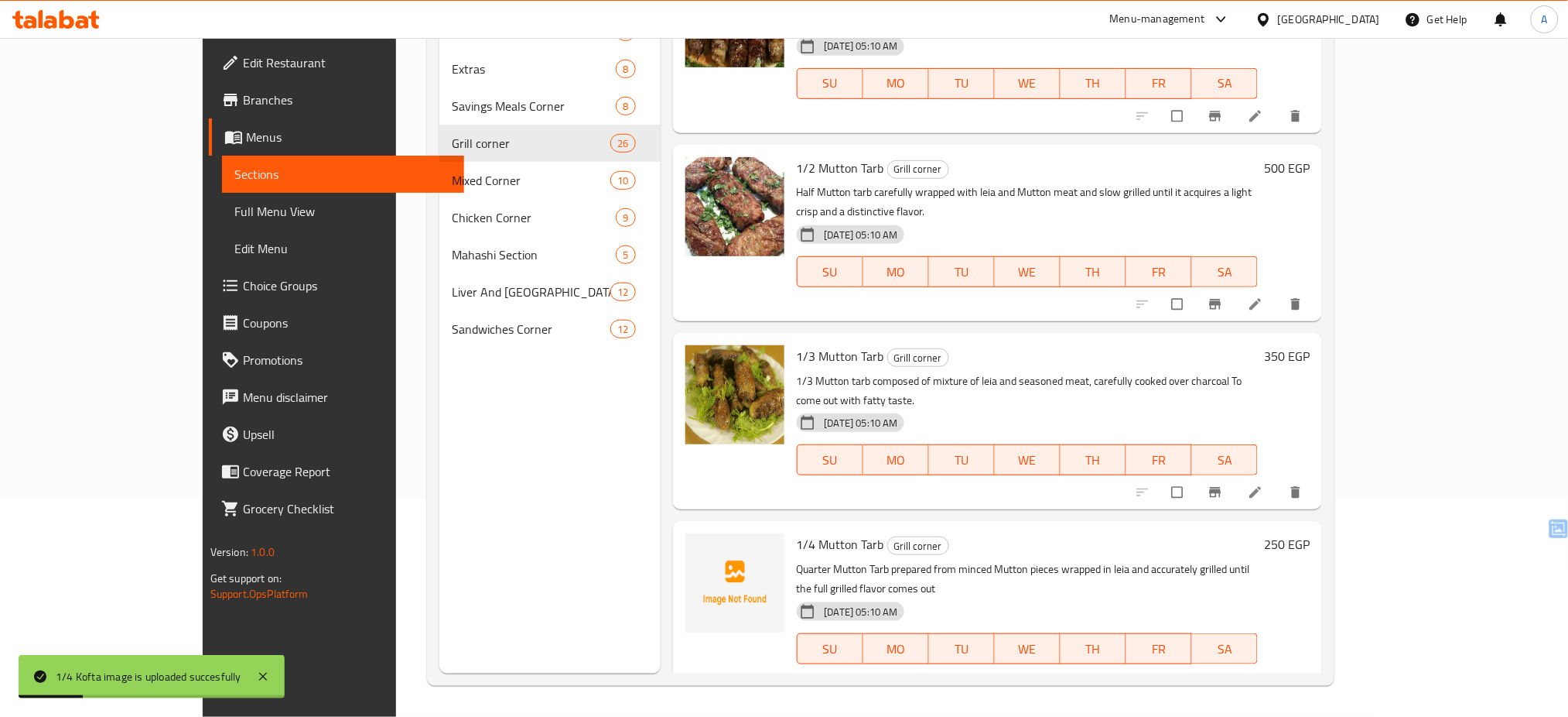
scroll to position [3040, 0]
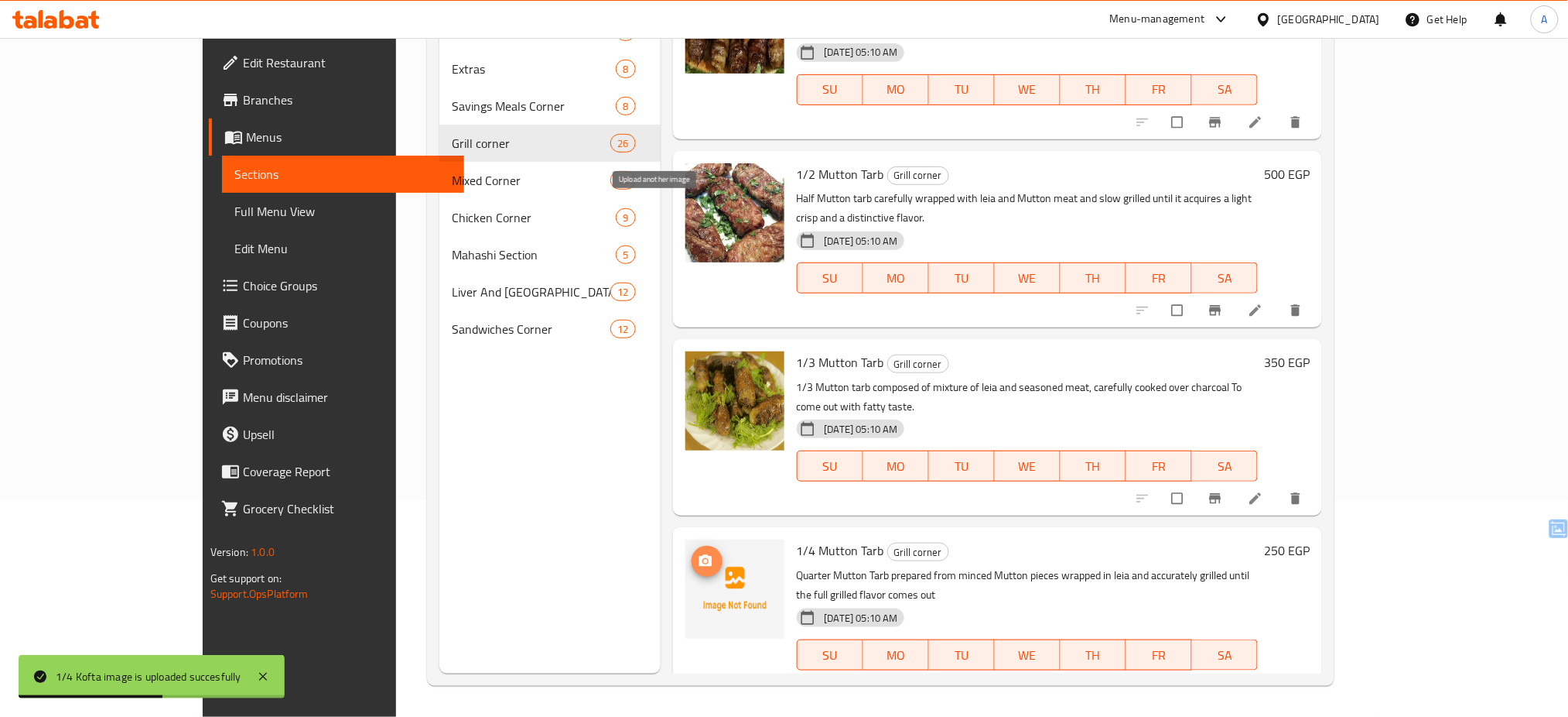
click at [692, 546] on button "upload picture" at bounding box center [706, 561] width 31 height 31
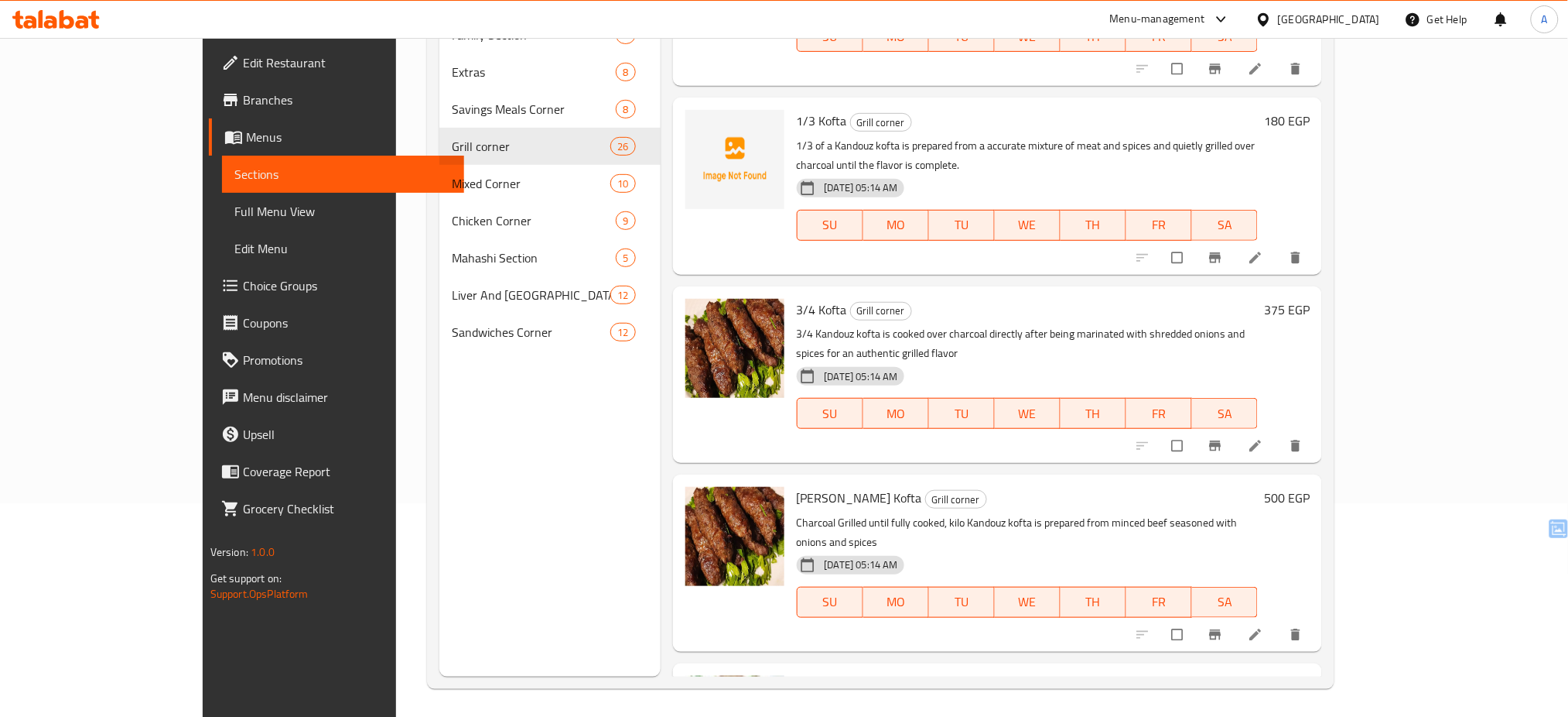
scroll to position [0, 0]
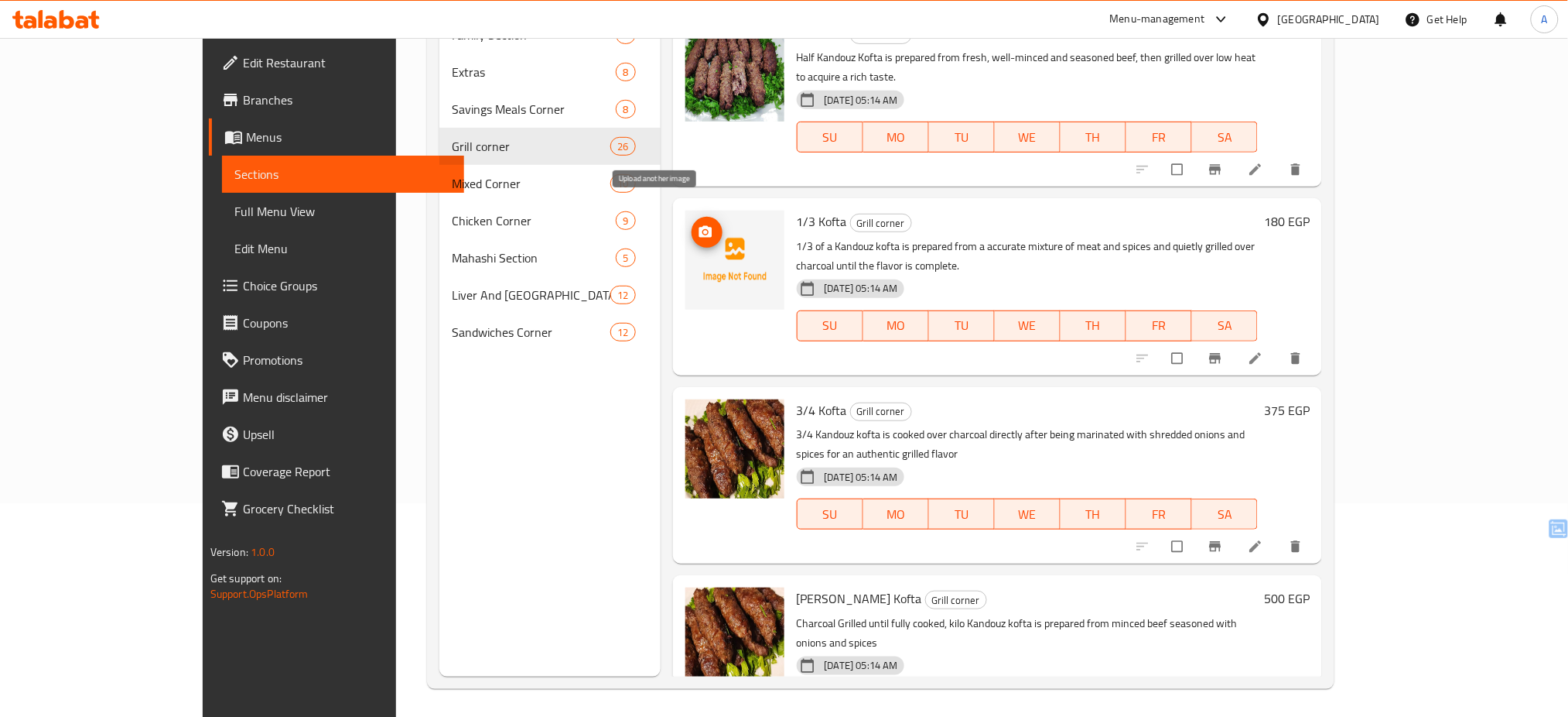
click at [699, 226] on icon "upload picture" at bounding box center [705, 232] width 13 height 11
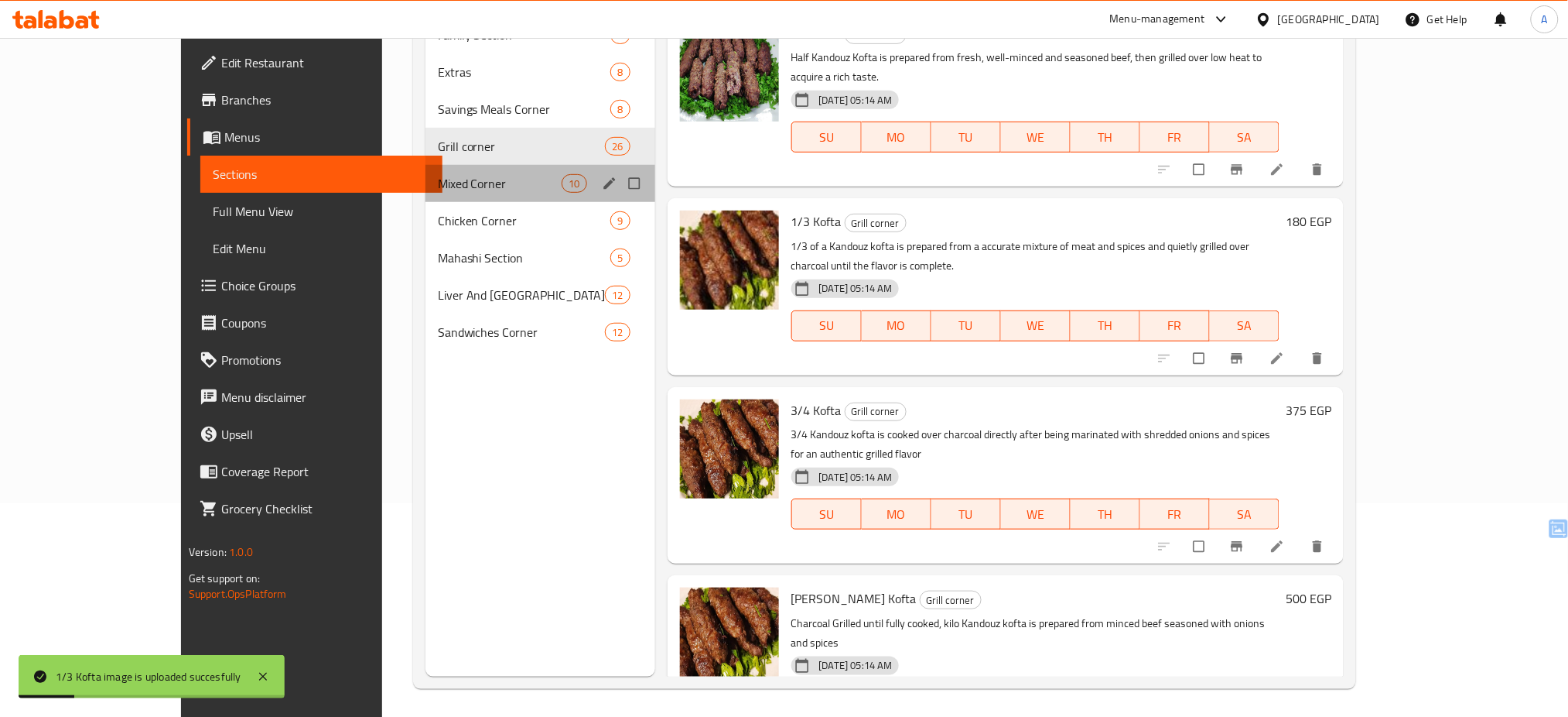
click at [426, 196] on div "Mixed Corner 10" at bounding box center [540, 183] width 230 height 37
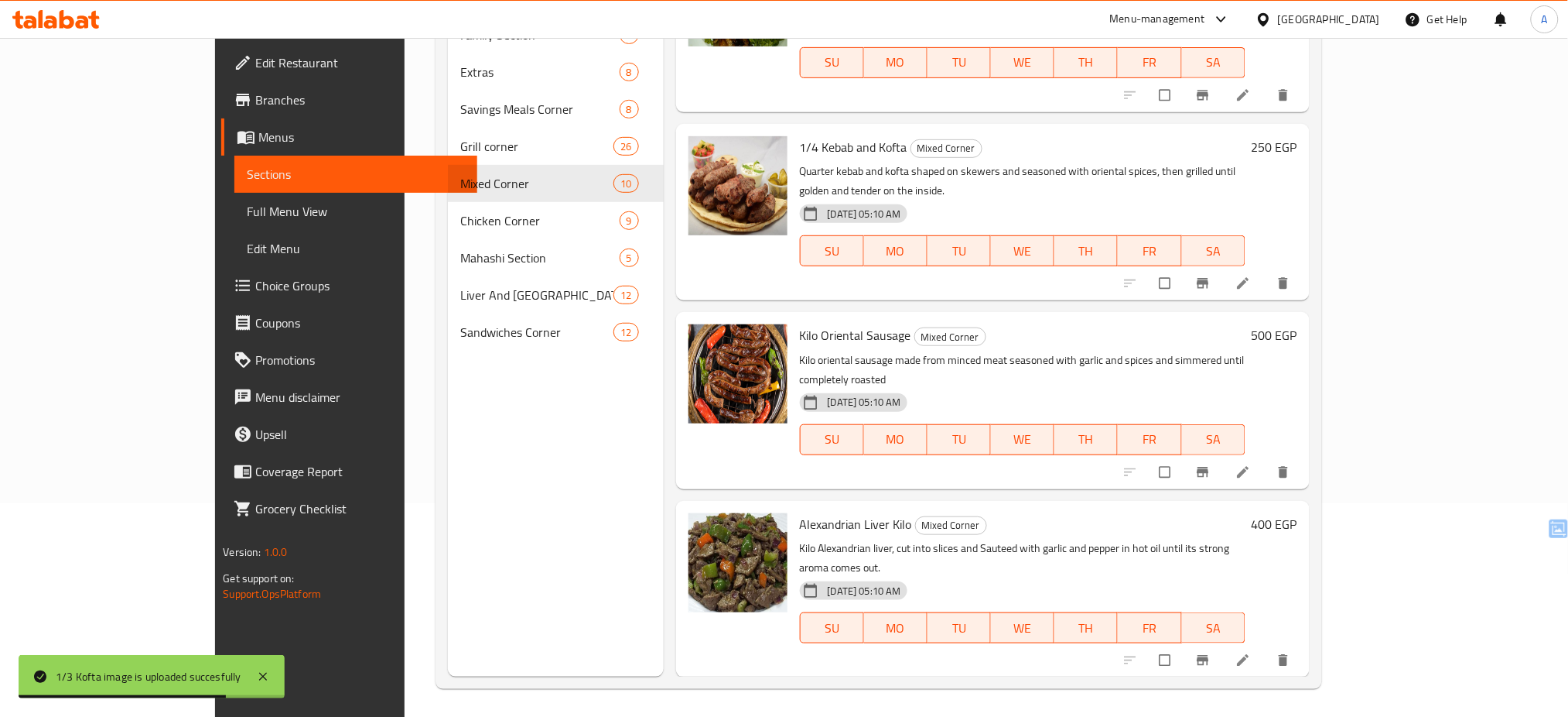
scroll to position [1012, 0]
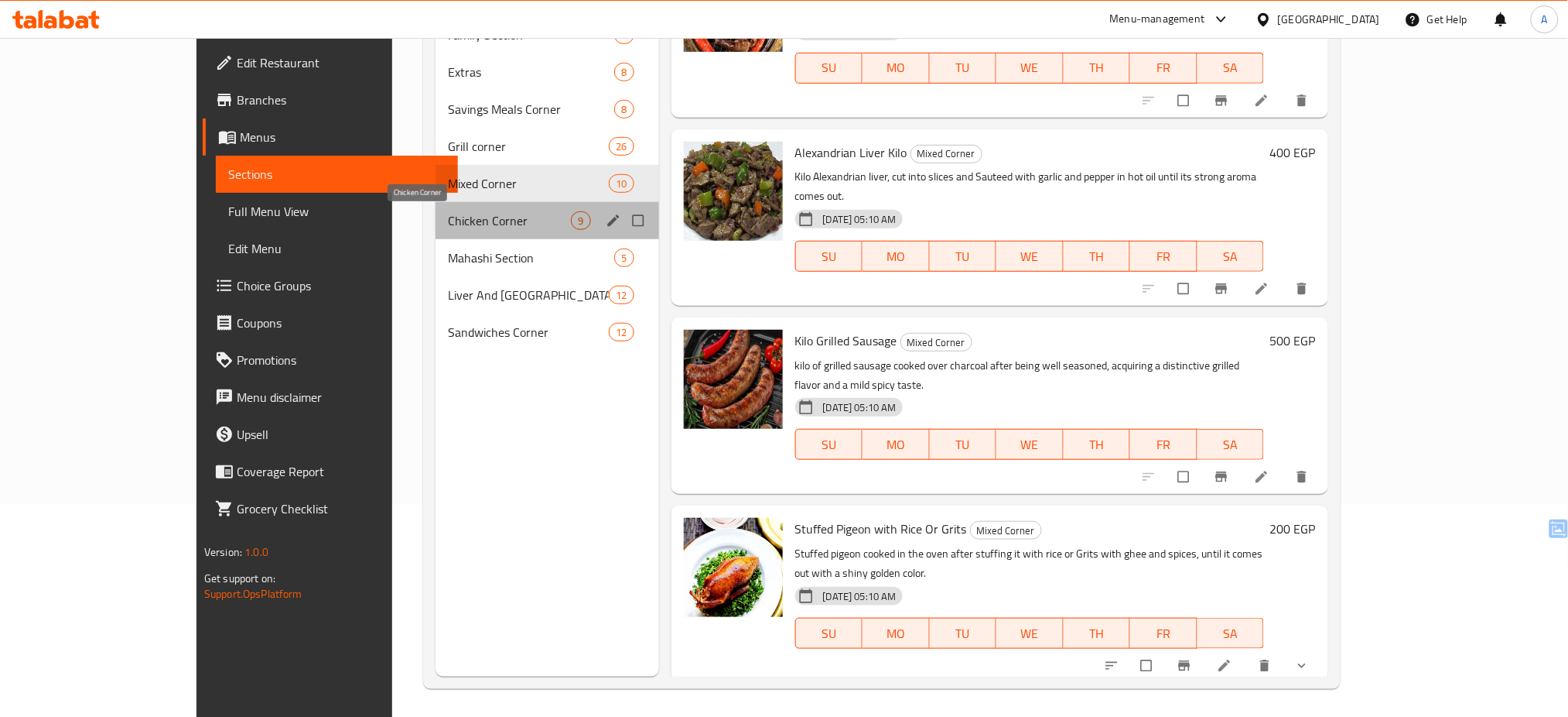
click at [448, 217] on span "Chicken Corner" at bounding box center [509, 220] width 123 height 19
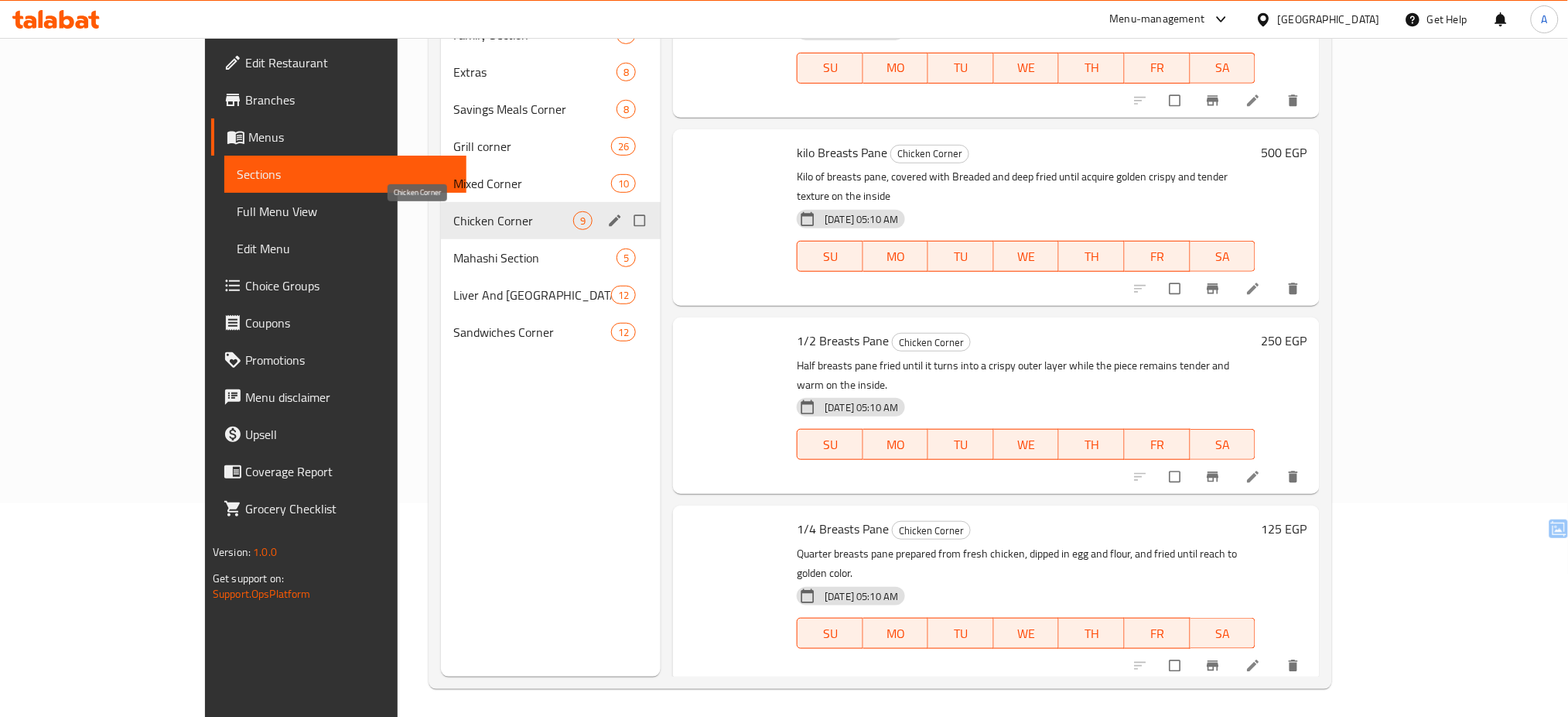
scroll to position [843, 0]
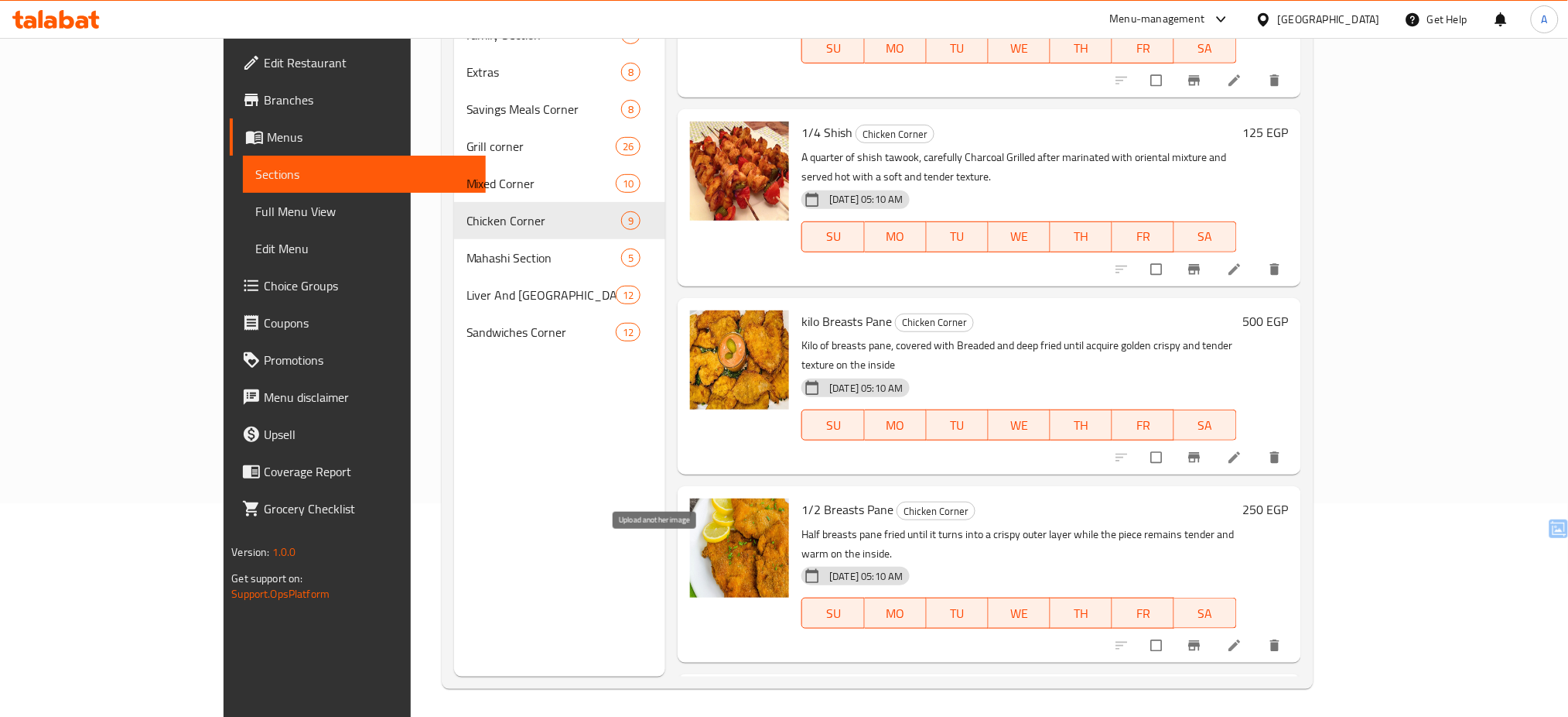
click at [696, 693] on button "upload picture" at bounding box center [711, 708] width 31 height 31
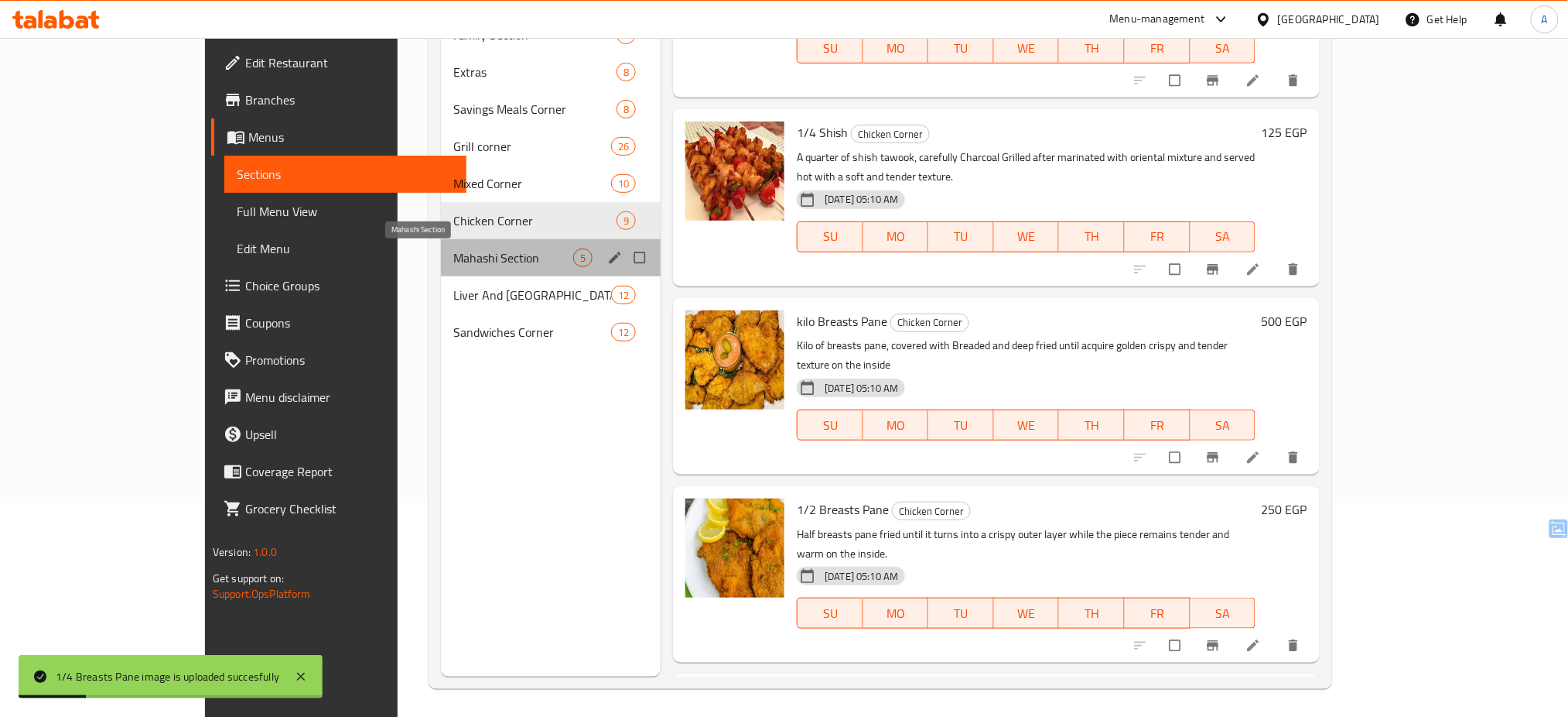
click at [454, 259] on span "Mahashi Section" at bounding box center [513, 258] width 120 height 19
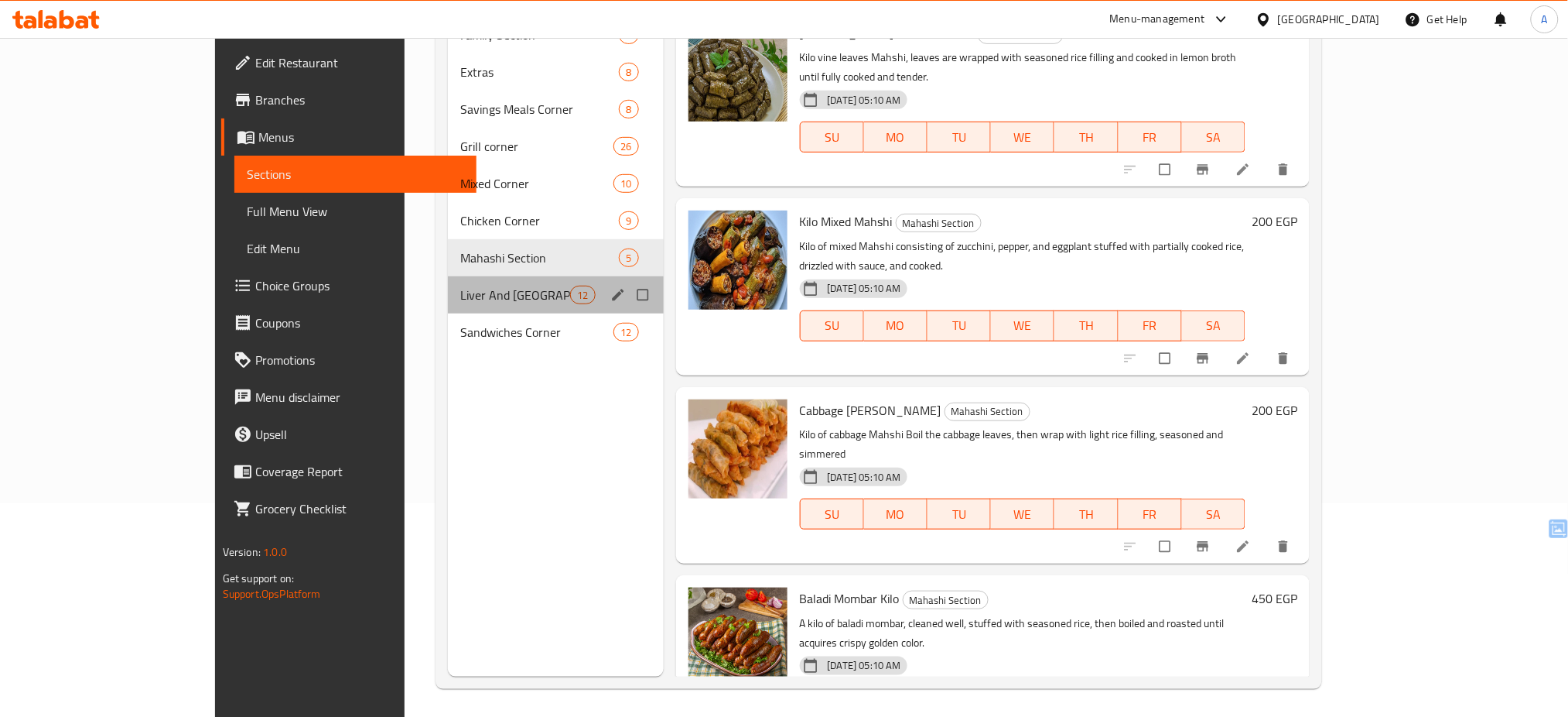
click at [448, 284] on div "Liver And Mokh Corner 12" at bounding box center [556, 295] width 216 height 37
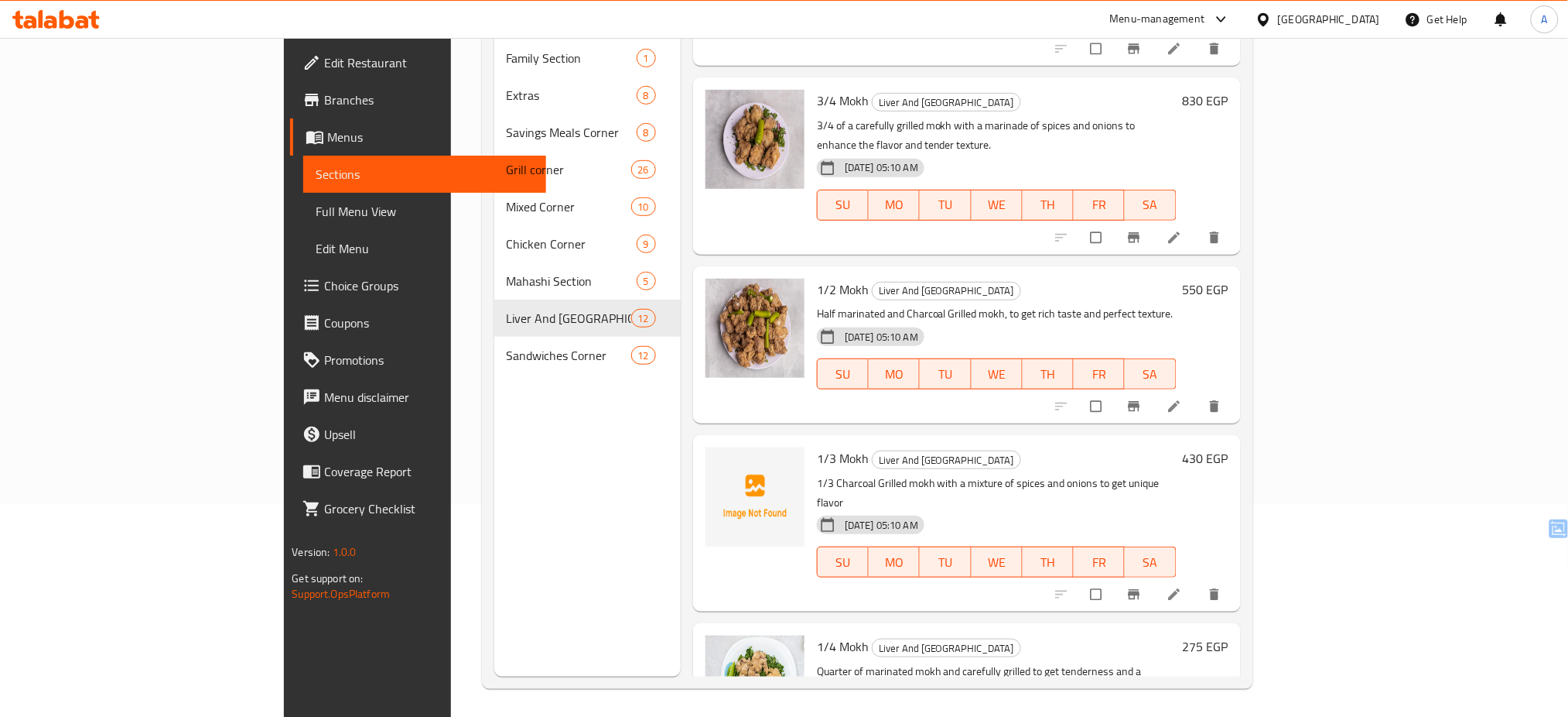
scroll to position [1202, 0]
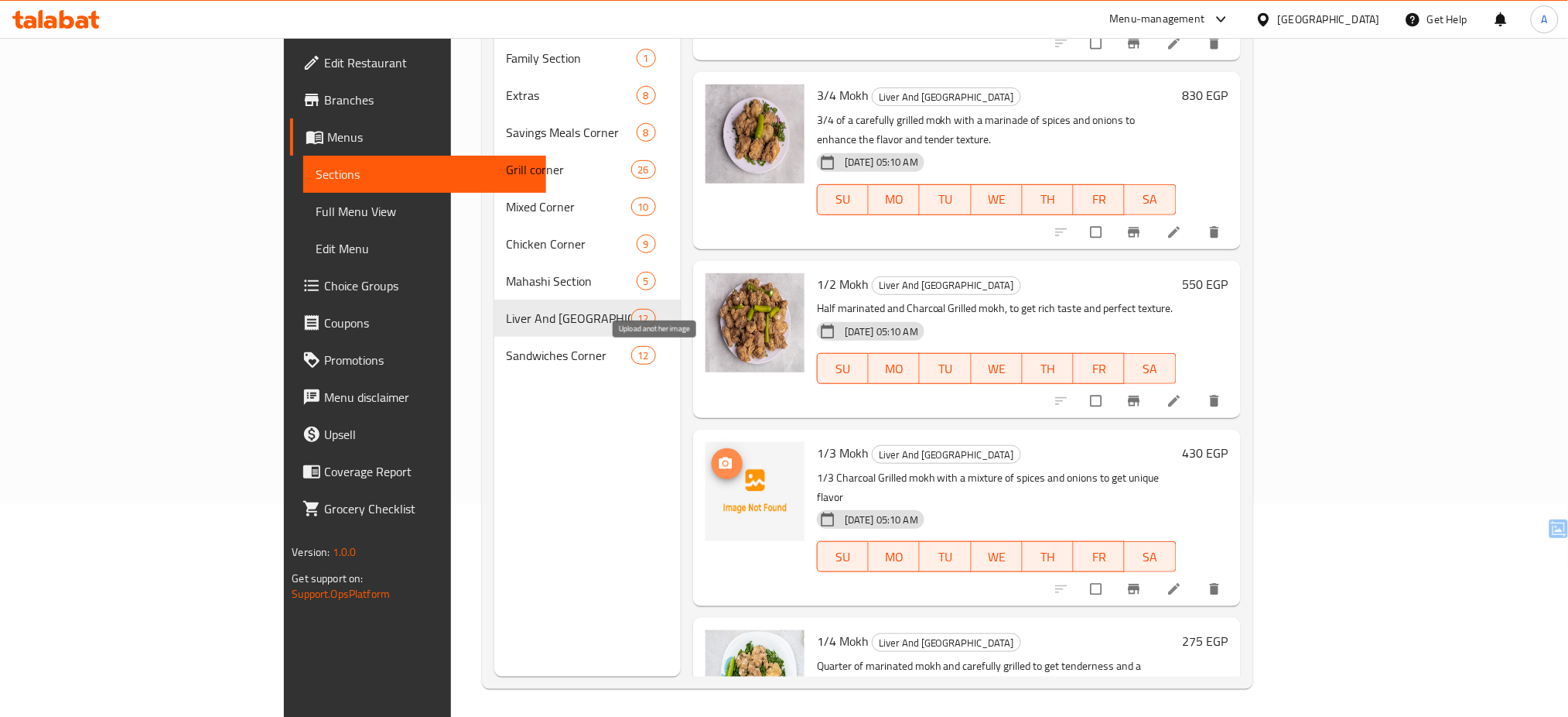
click at [719, 458] on icon "upload picture" at bounding box center [726, 463] width 13 height 11
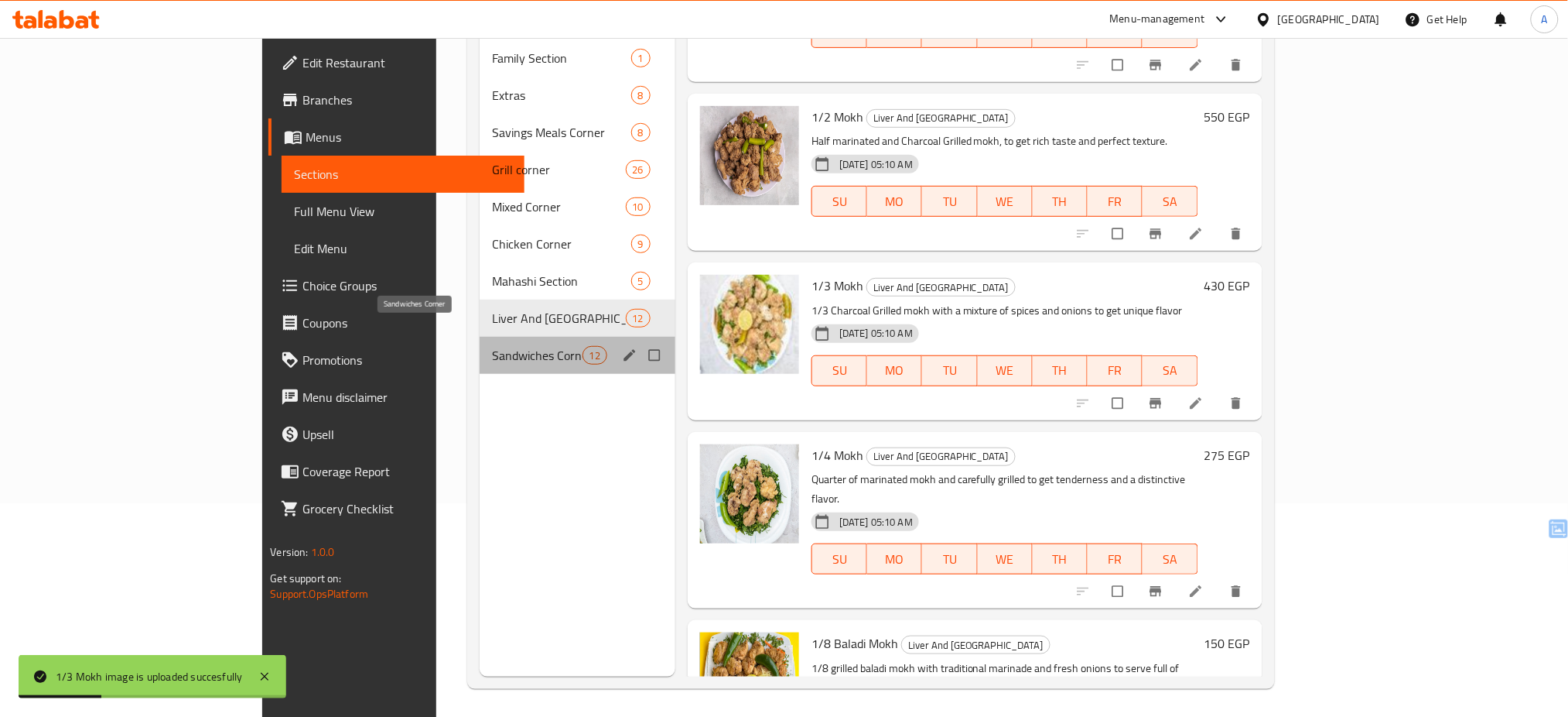
click at [492, 346] on span "Sandwiches Corner" at bounding box center [536, 355] width 90 height 19
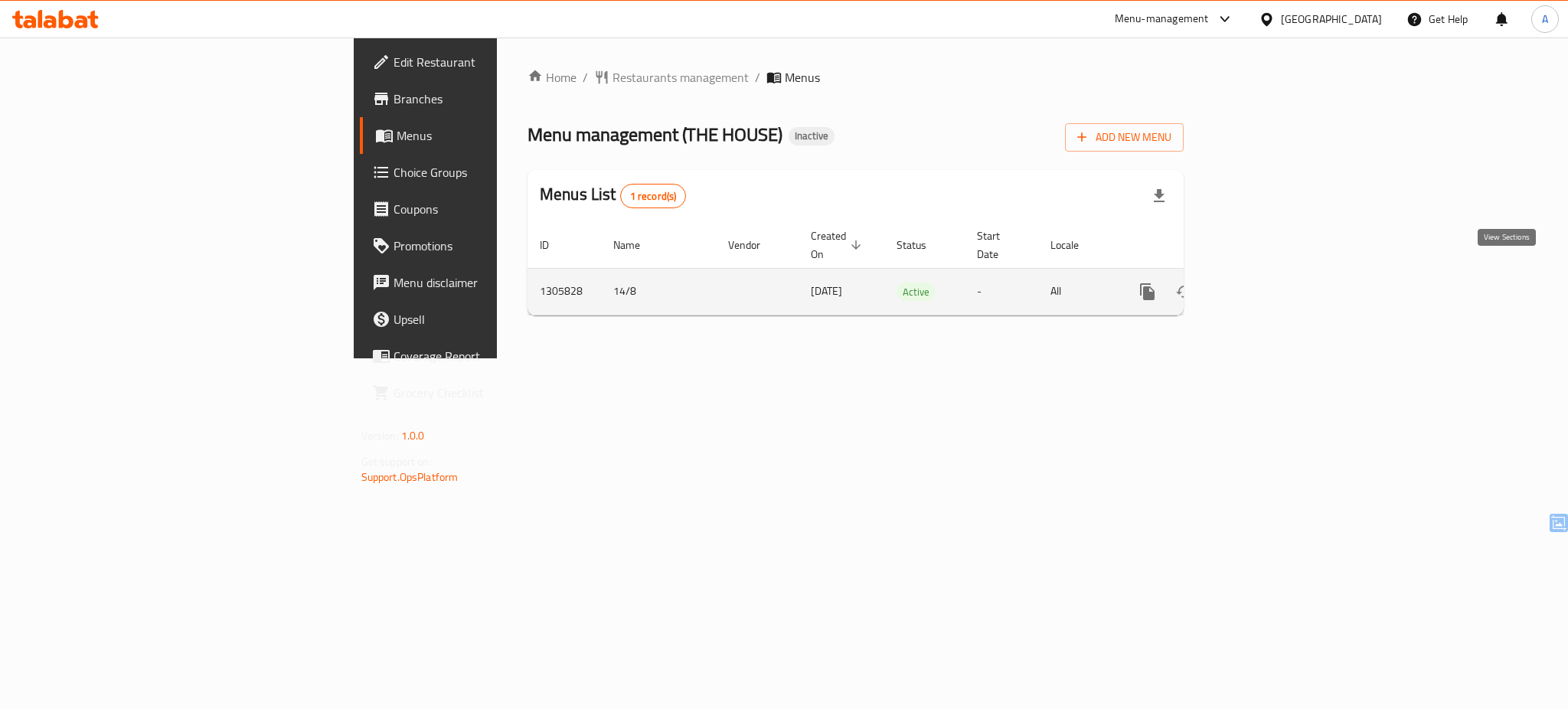
click at [1265, 285] on icon "enhanced table" at bounding box center [1257, 292] width 14 height 14
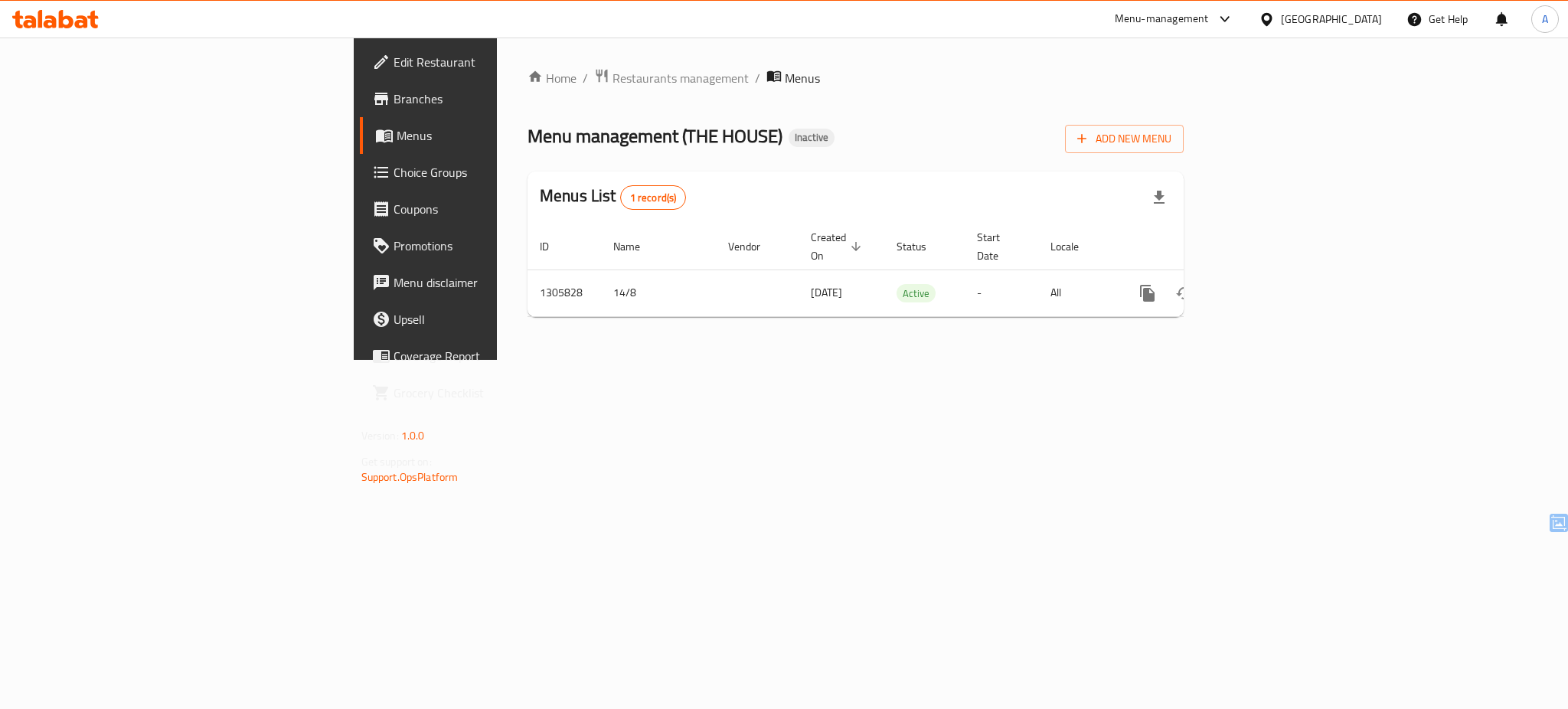
click at [45, 14] on icon at bounding box center [55, 19] width 86 height 18
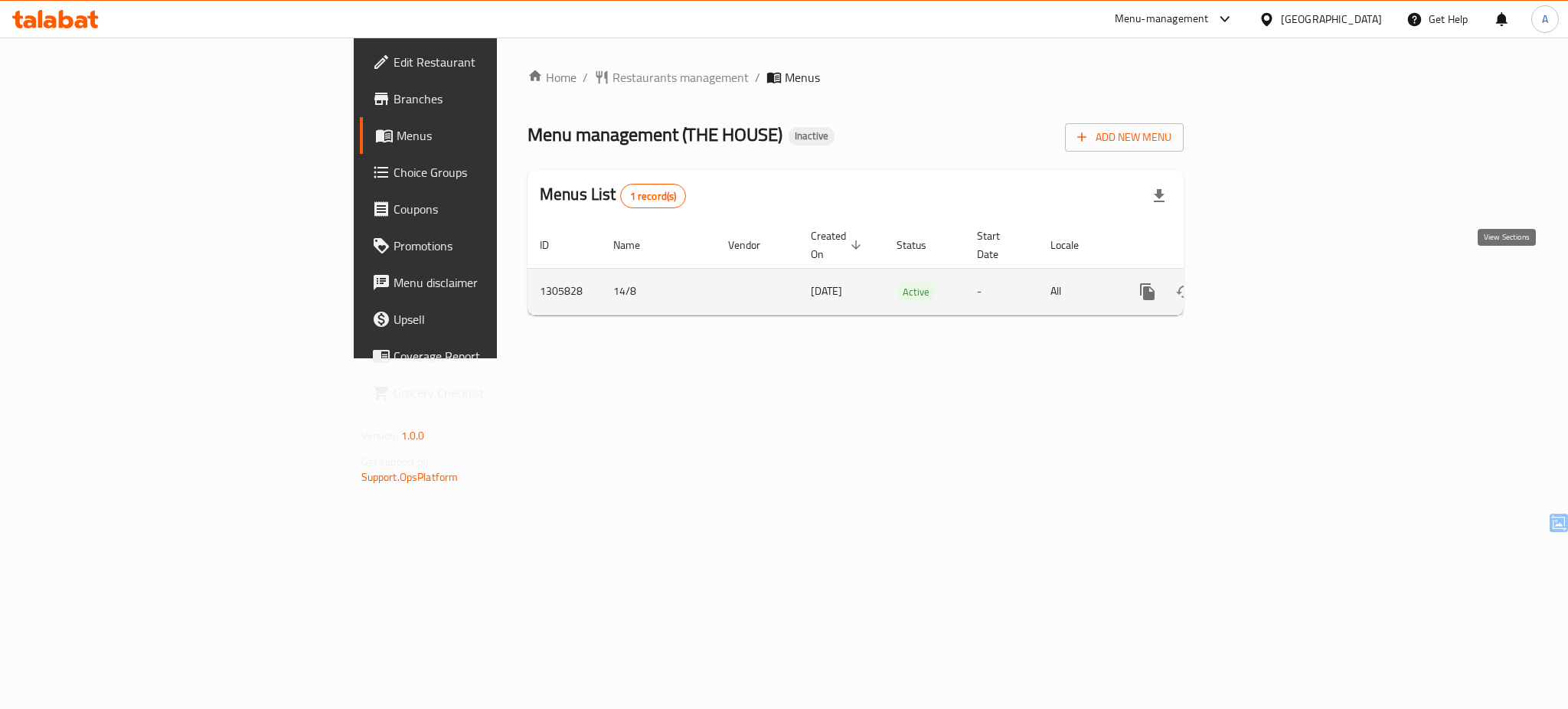
click at [1267, 282] on icon "enhanced table" at bounding box center [1258, 292] width 18 height 18
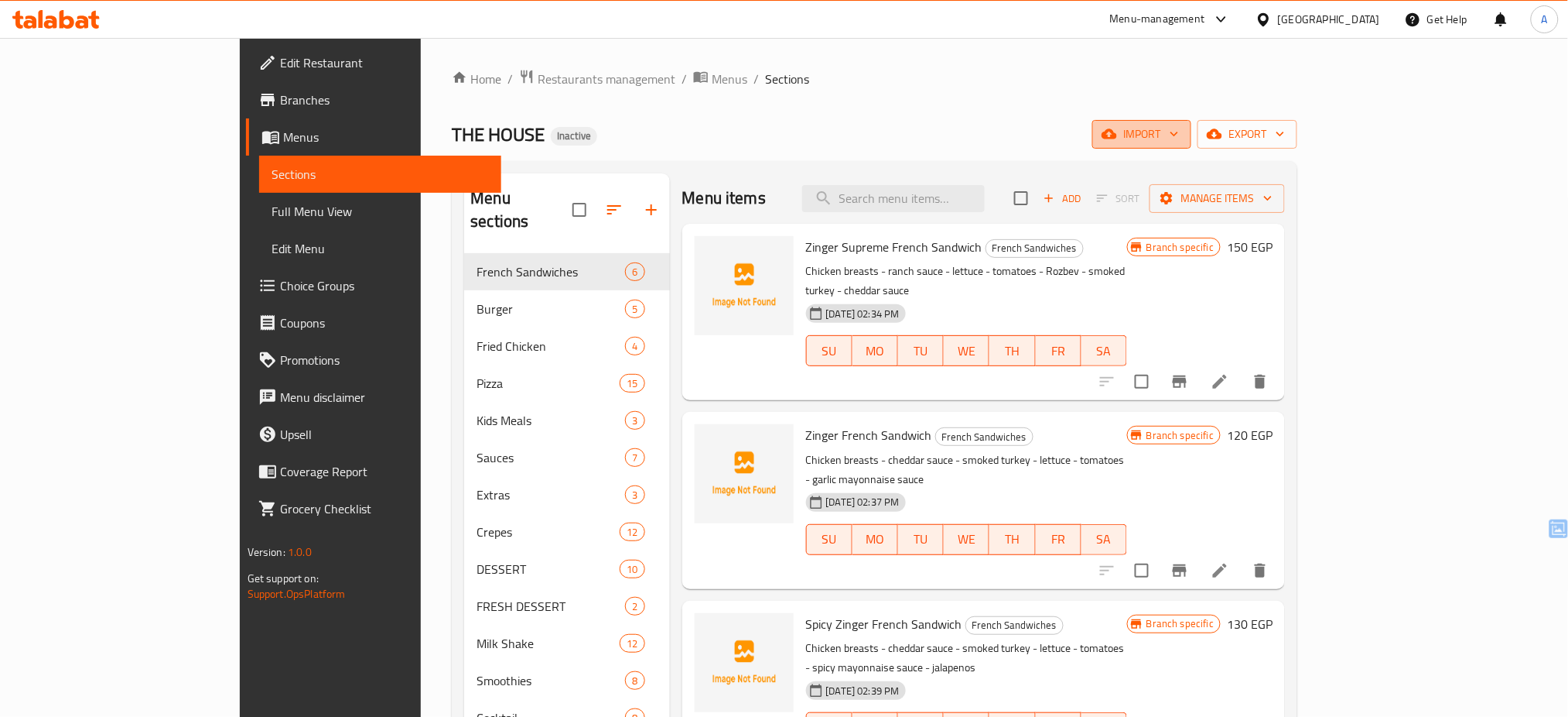
click at [1179, 131] on span "import" at bounding box center [1142, 134] width 74 height 20
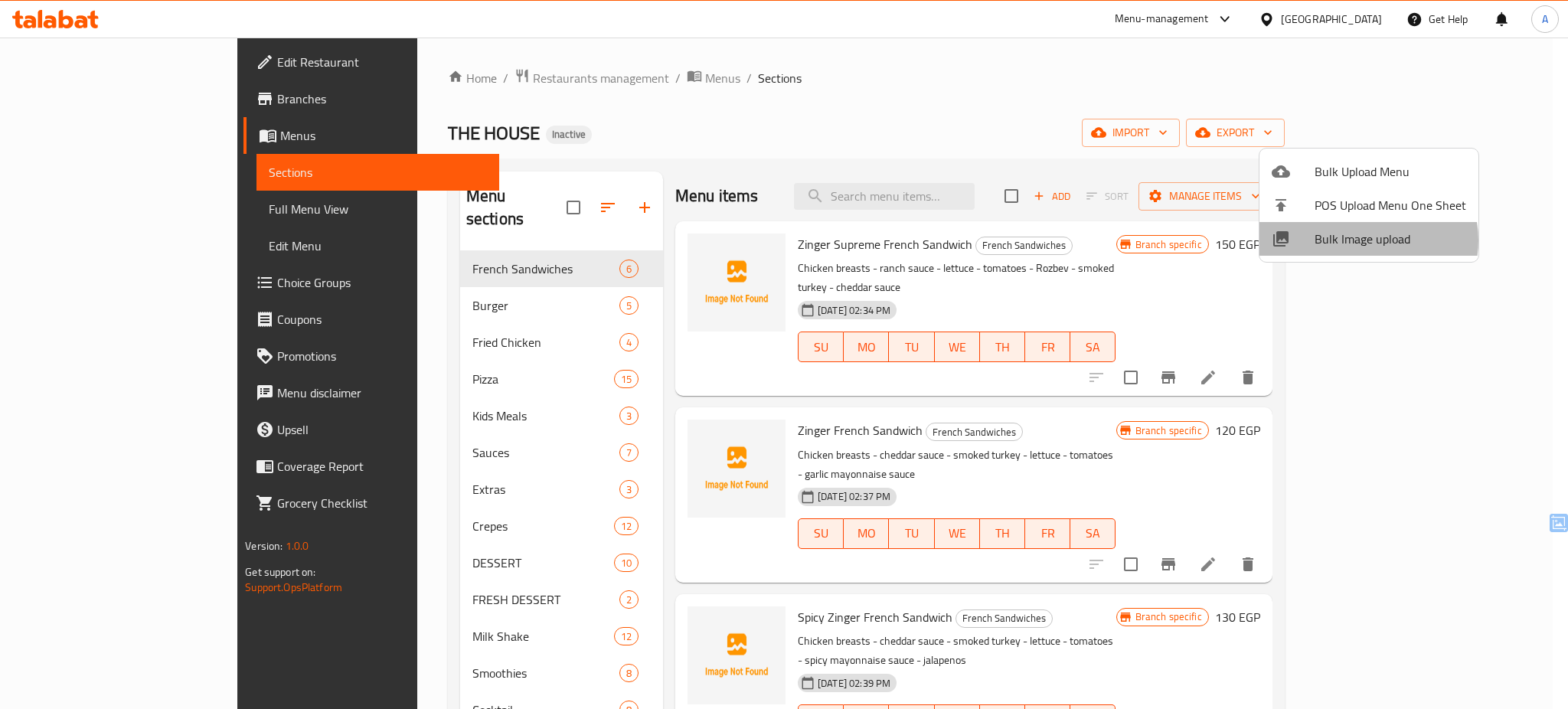
click at [1363, 240] on span "Bulk Image upload" at bounding box center [1390, 239] width 152 height 18
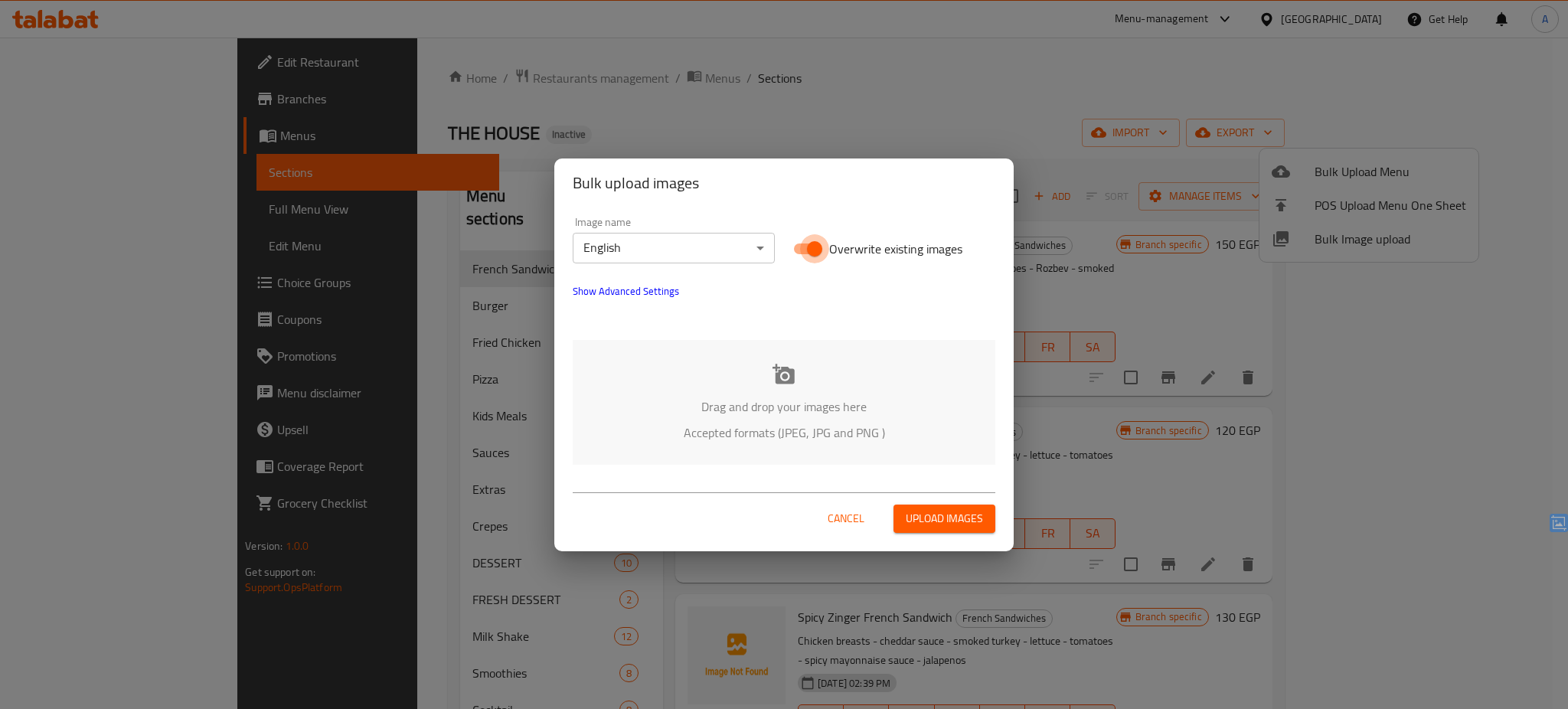
click at [820, 239] on input "Overwrite existing images" at bounding box center [814, 249] width 87 height 29
checkbox input "false"
click at [720, 410] on p "Drag and drop your images here" at bounding box center [784, 406] width 377 height 18
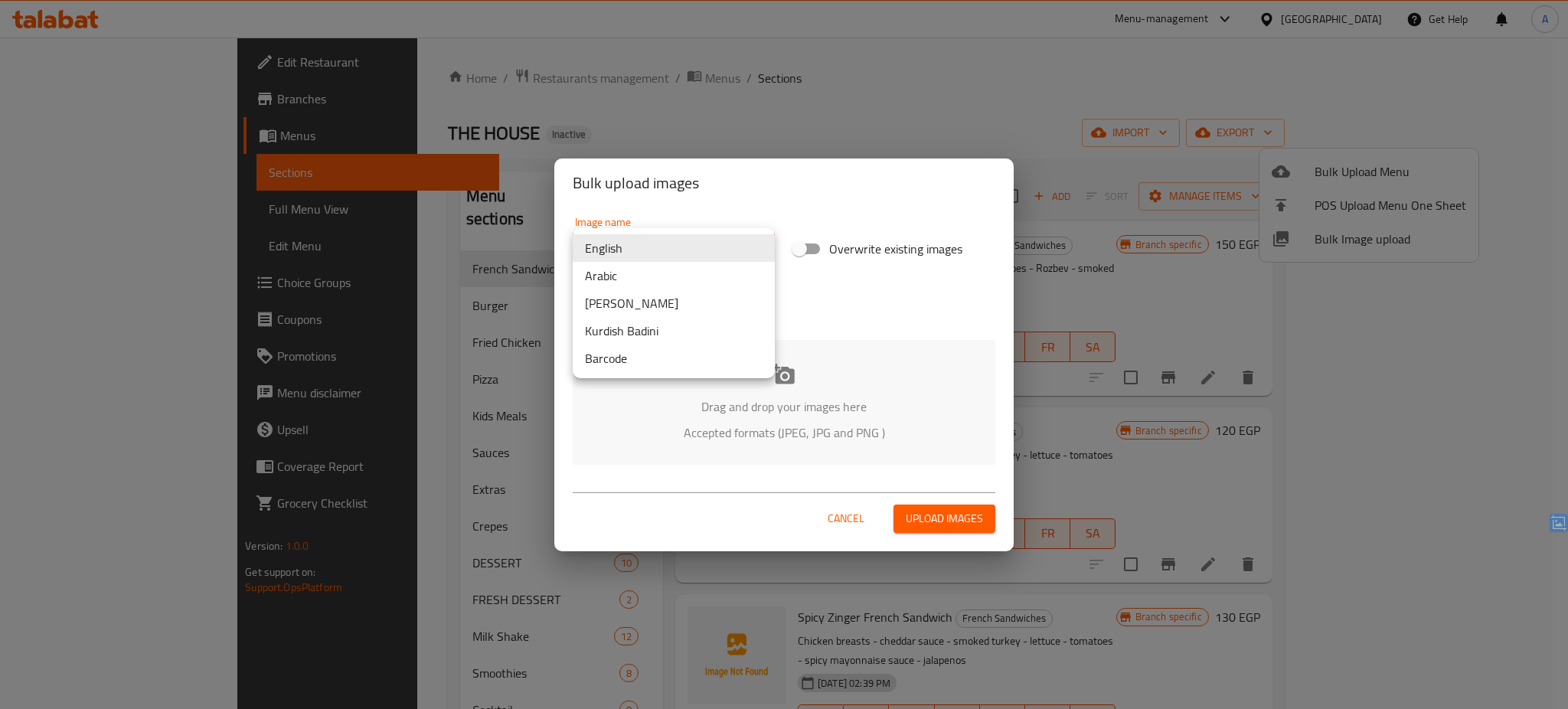
drag, startPoint x: 601, startPoint y: 257, endPoint x: 629, endPoint y: 275, distance: 33.3
click at [629, 275] on body "​ Menu-management [GEOGRAPHIC_DATA] Get Help A Edit Restaurant Branches Menus S…" at bounding box center [784, 373] width 1568 height 671
click at [629, 275] on li "Arabic" at bounding box center [674, 276] width 202 height 28
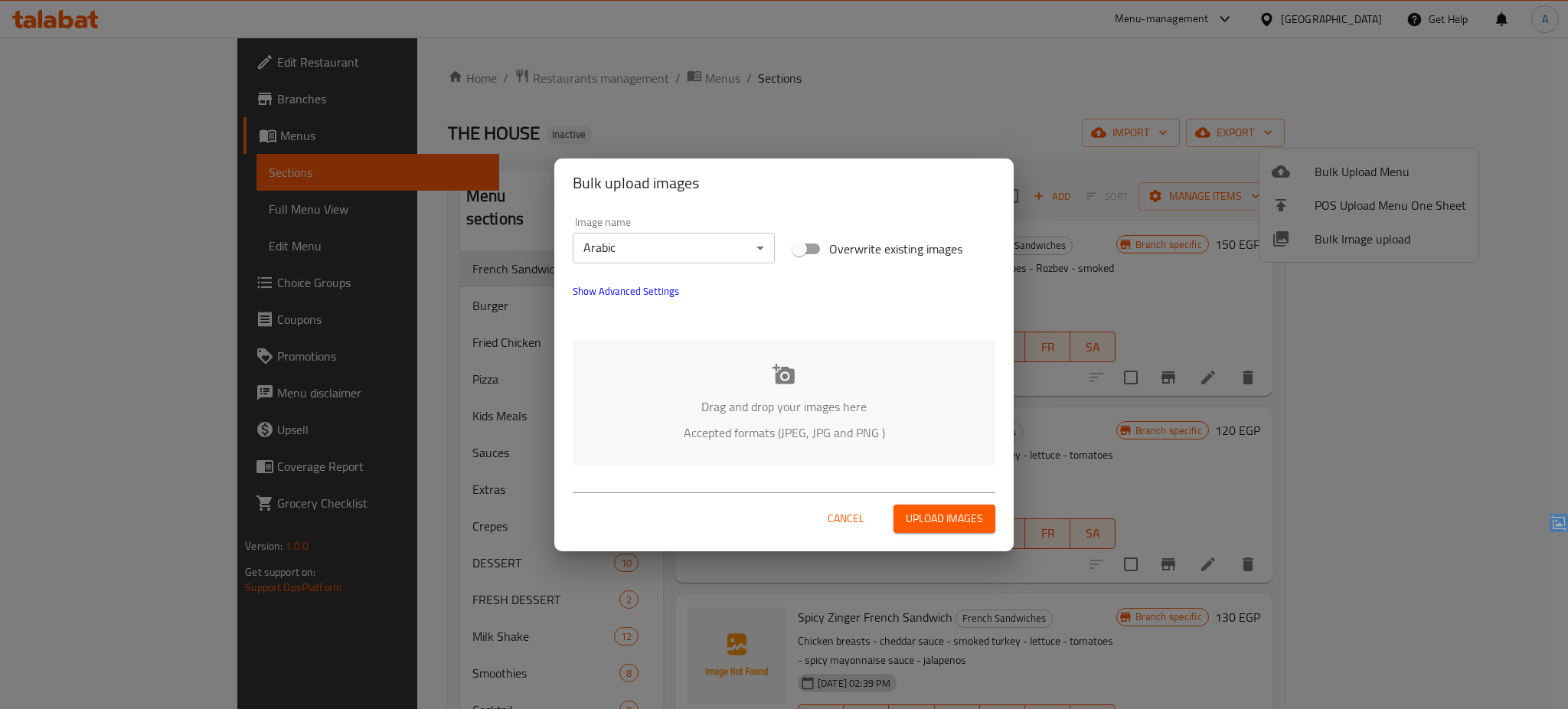
click at [774, 428] on p "Accepted formats (JPEG, JPG and PNG )" at bounding box center [784, 432] width 377 height 18
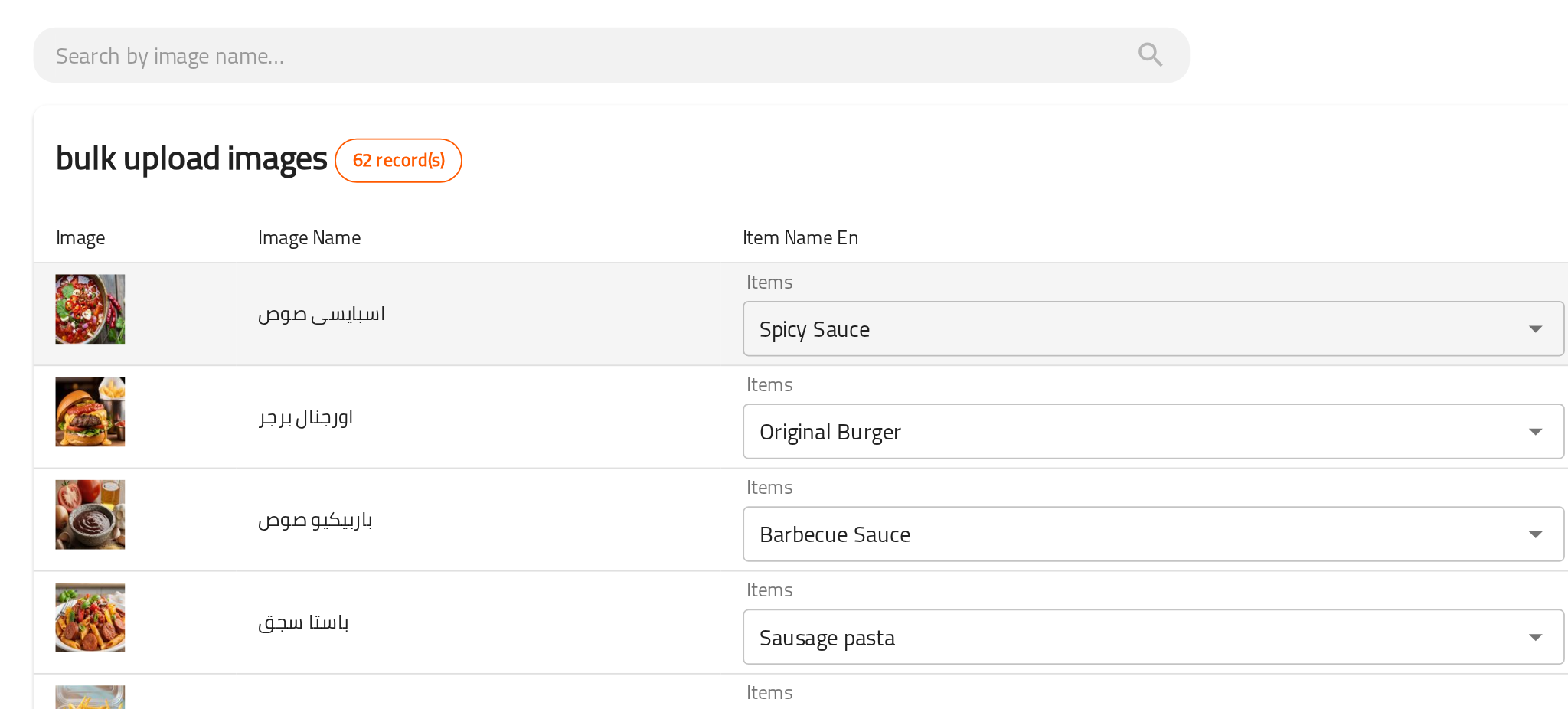
click at [262, 269] on td "اسبایسی صوص" at bounding box center [263, 263] width 267 height 57
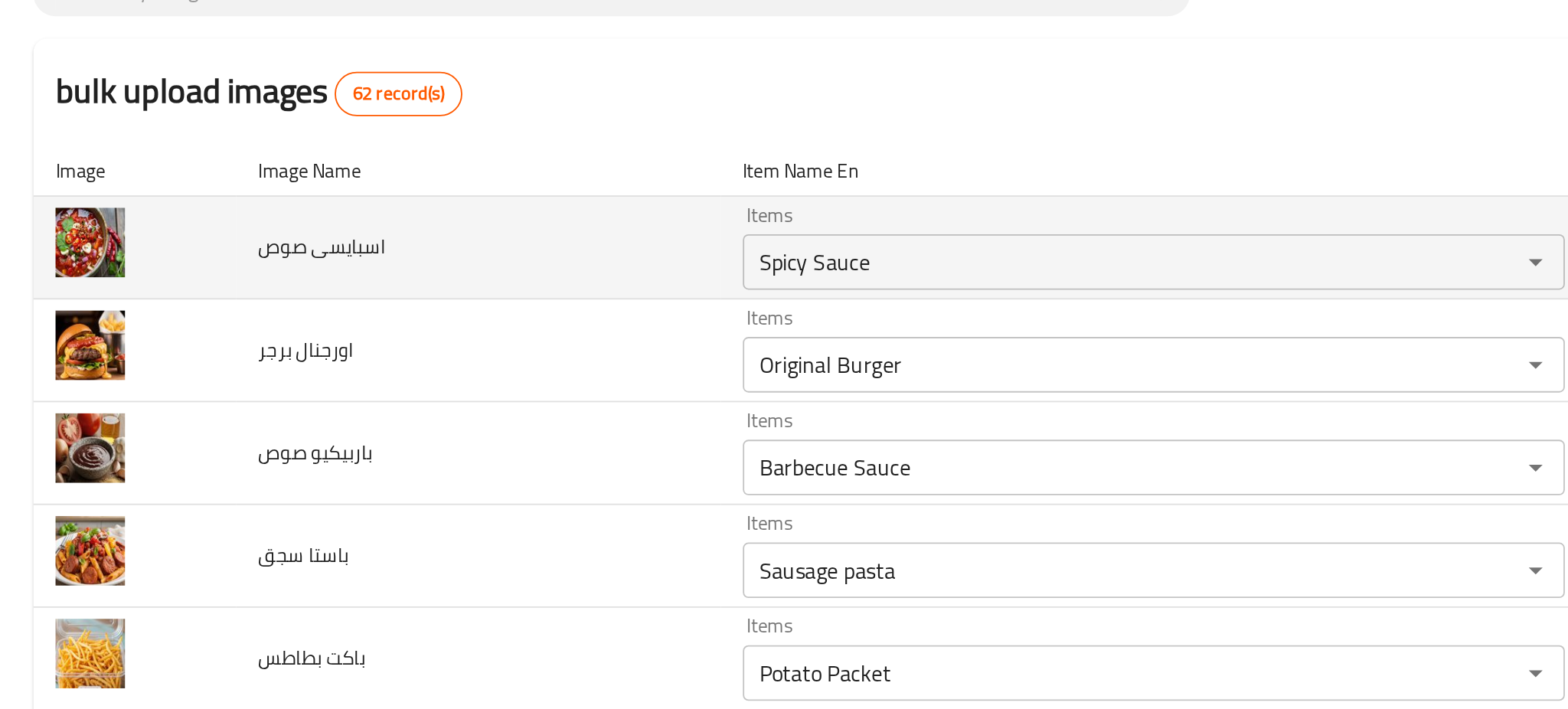
scroll to position [40, 0]
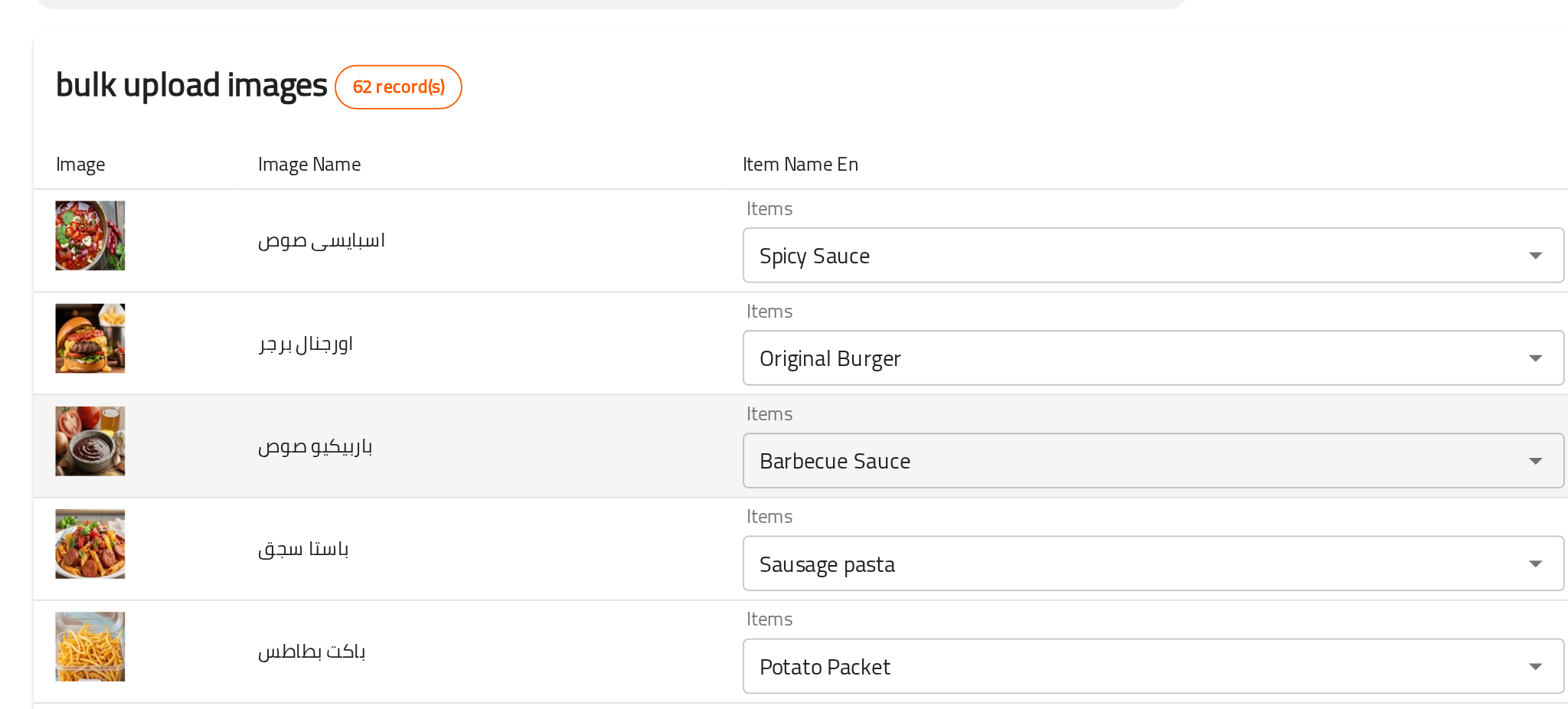
click at [248, 351] on td "باربيكيو صوص" at bounding box center [263, 336] width 267 height 57
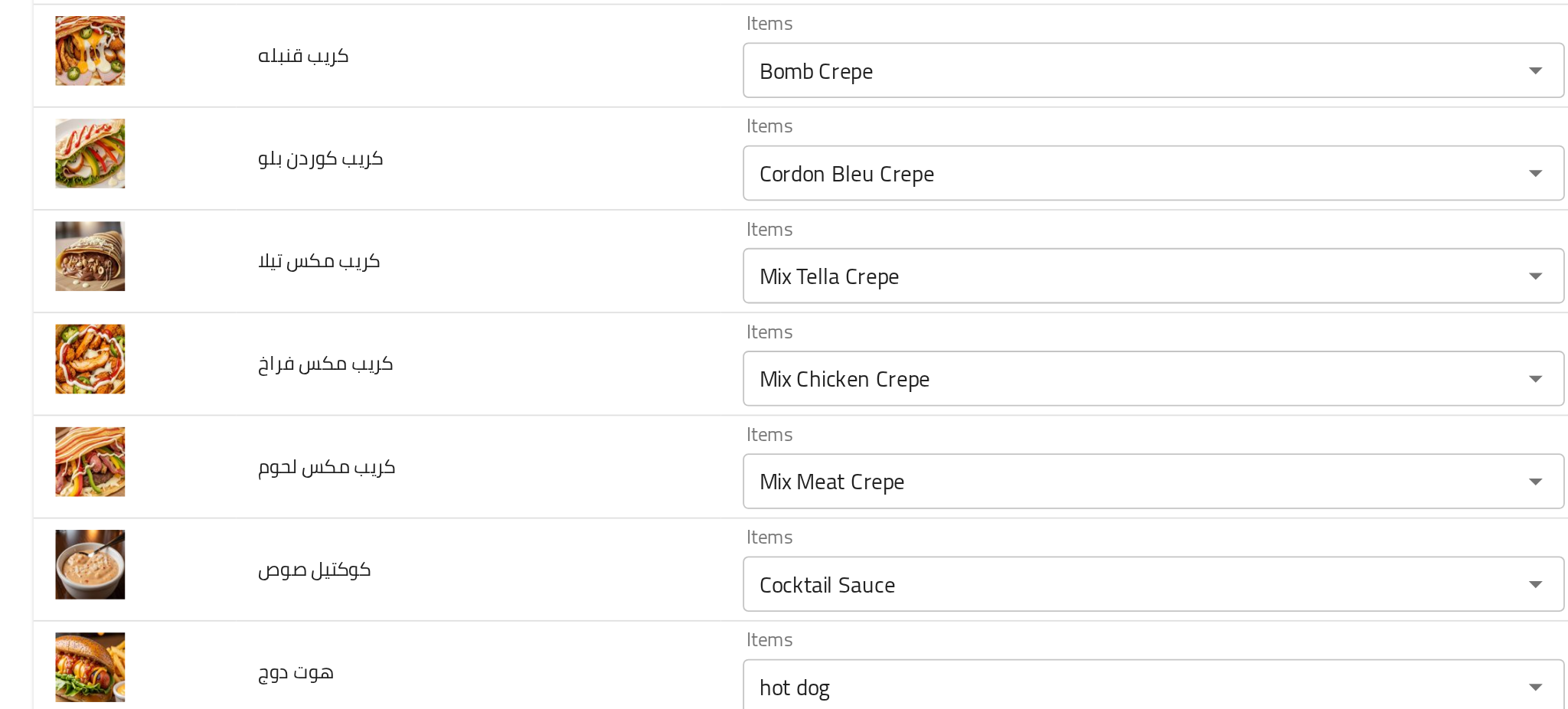
scroll to position [1960, 0]
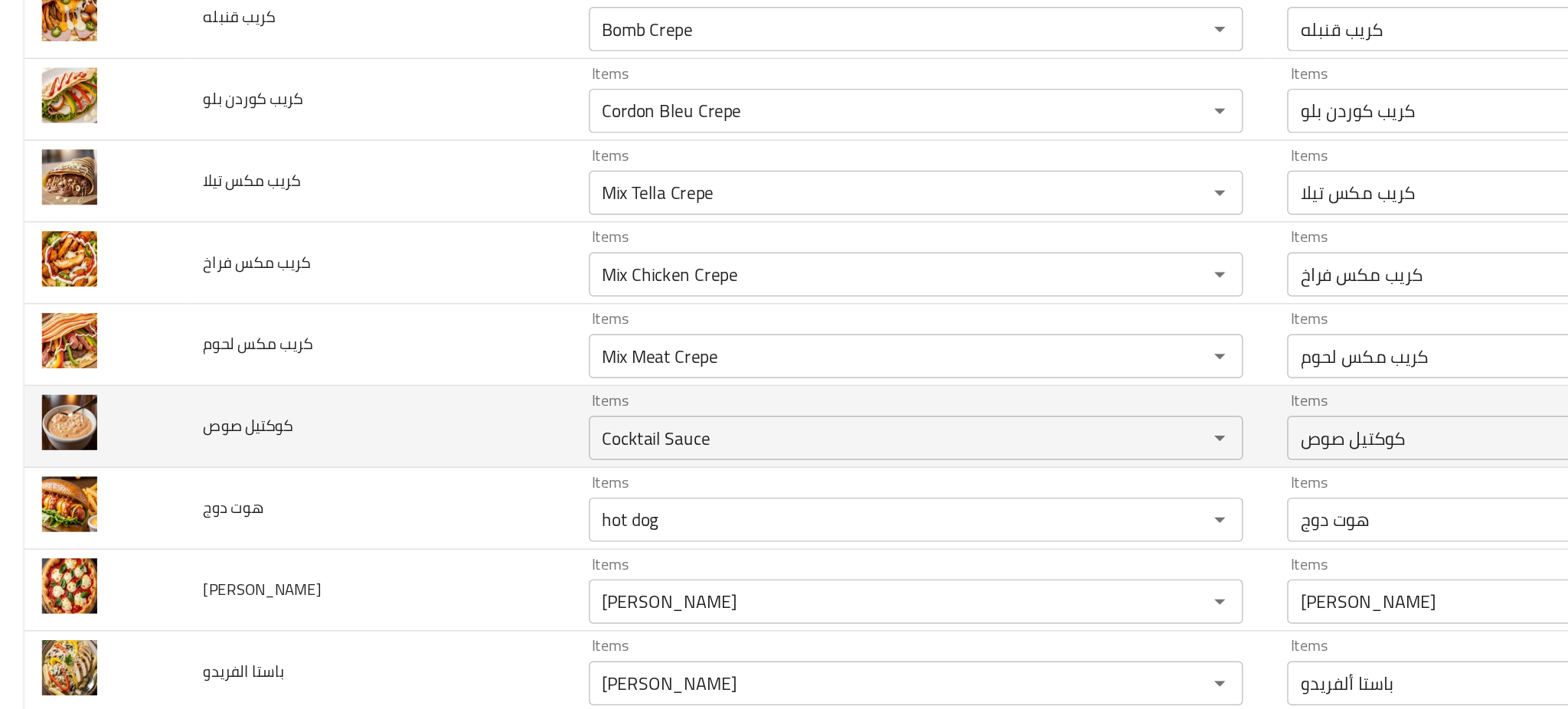
click at [242, 395] on td "كوكتيل صوص" at bounding box center [263, 399] width 267 height 57
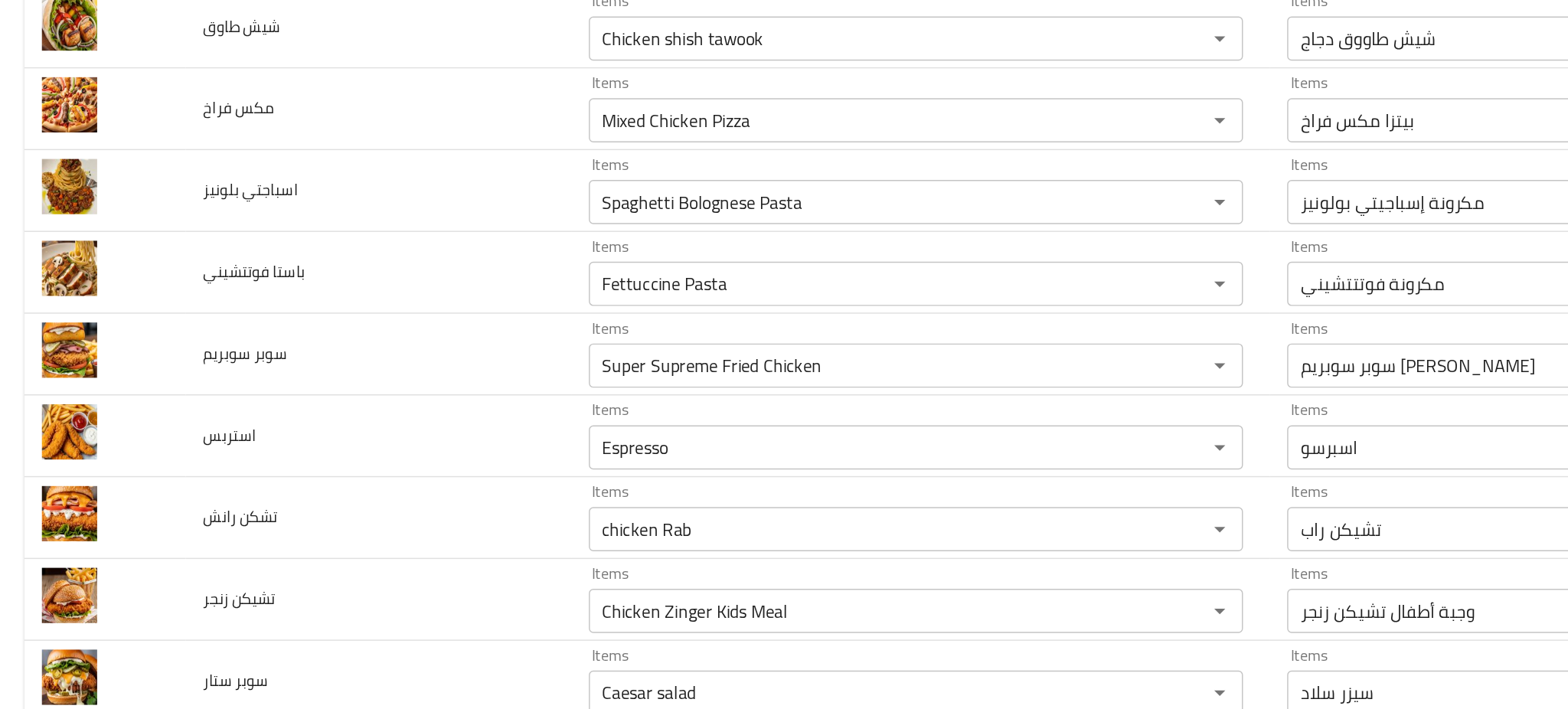
scroll to position [2694, 0]
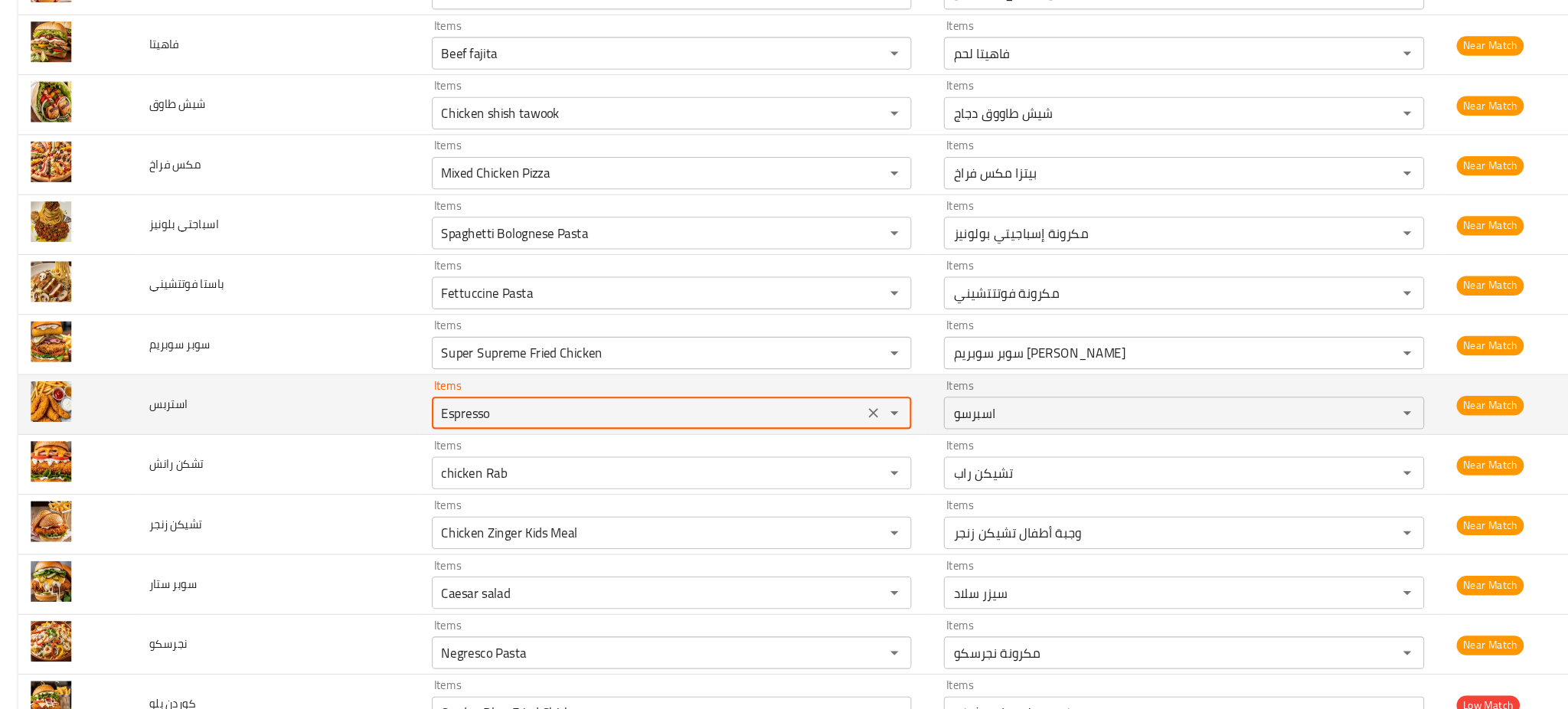
click at [439, 404] on input "Espresso" at bounding box center [613, 407] width 399 height 21
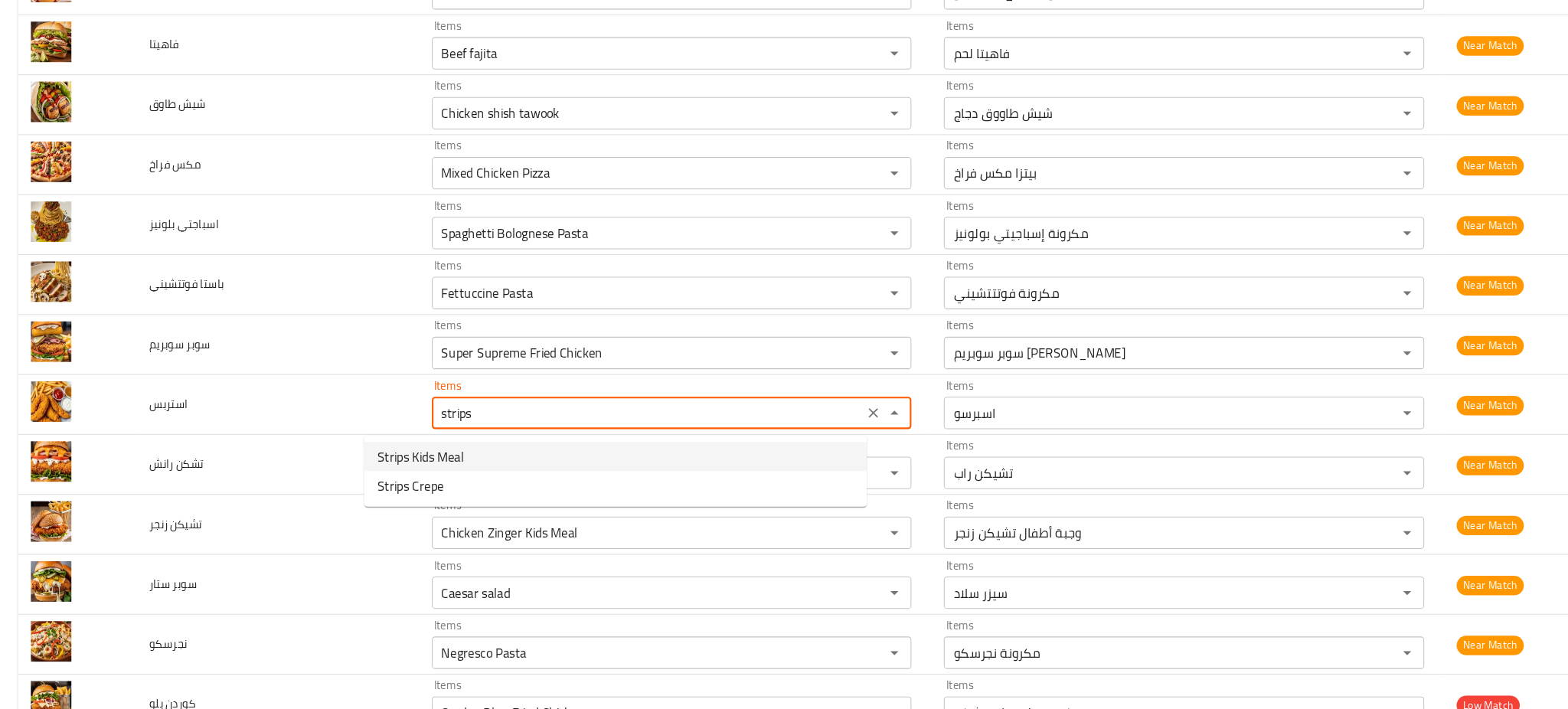
click at [395, 450] on span "Strips Kids Meal" at bounding box center [399, 450] width 82 height 18
type input "Strips Kids Meal"
type input "وجبة أطفال استربس"
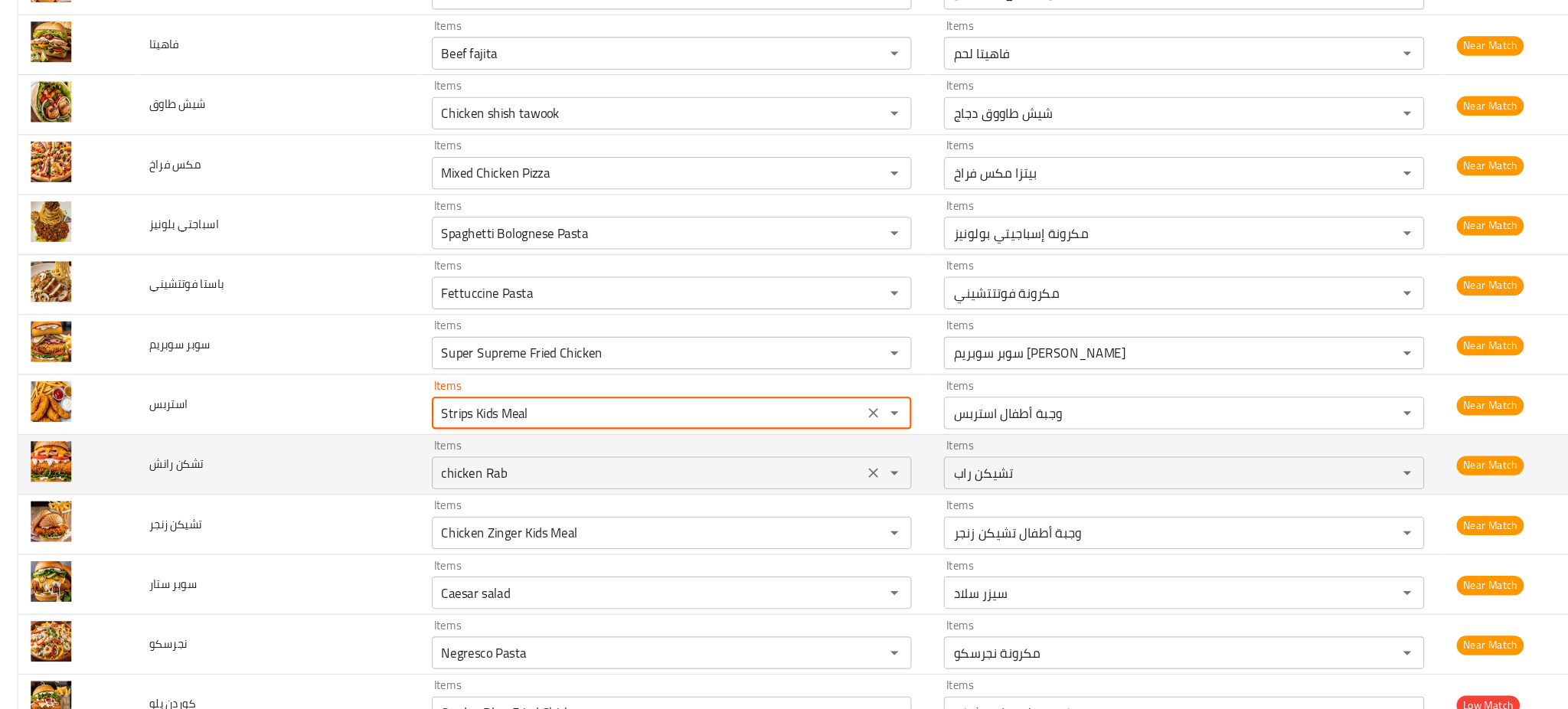
click at [457, 480] on div "chicken Rab Items" at bounding box center [636, 464] width 454 height 30
type input "Strips Kids Meal"
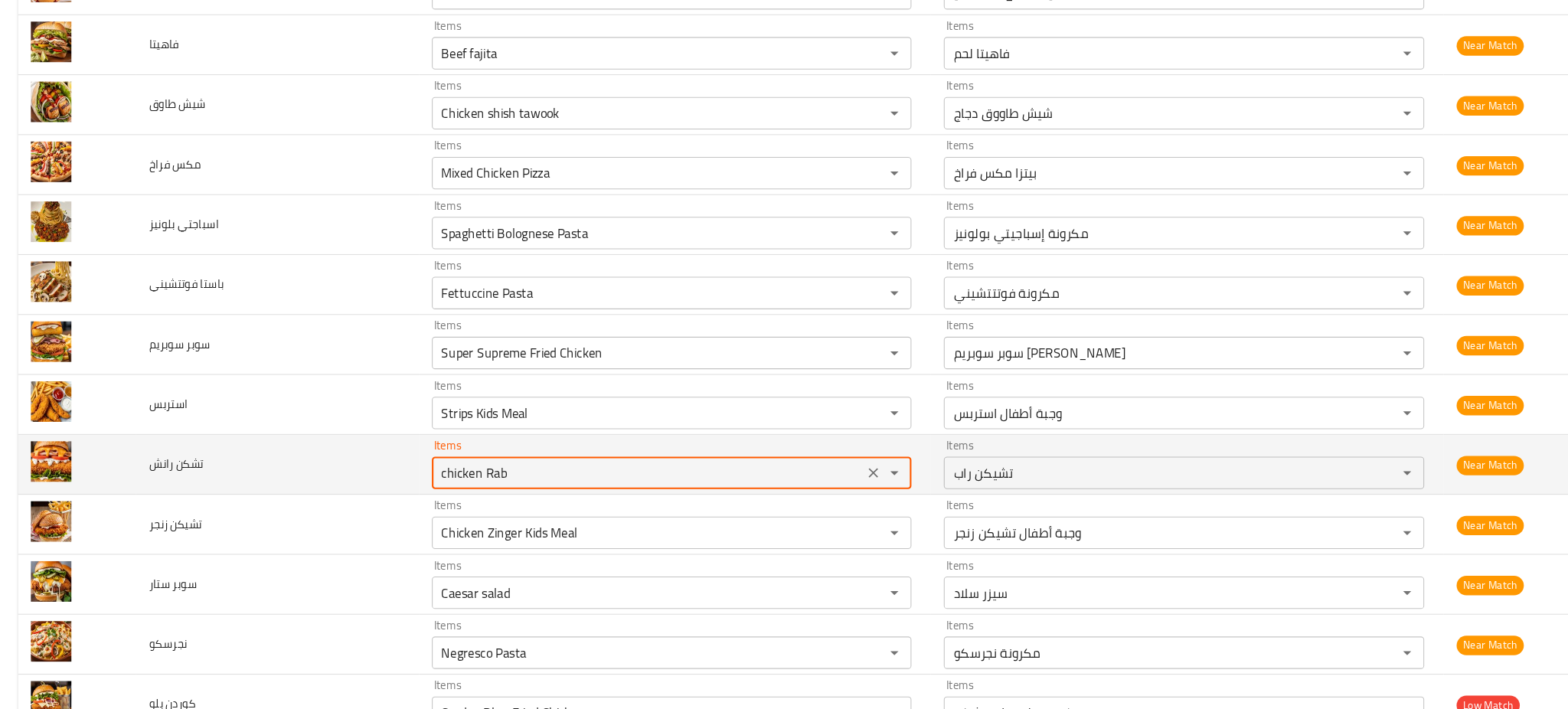
click at [457, 480] on div "chicken Rab Items" at bounding box center [636, 464] width 454 height 30
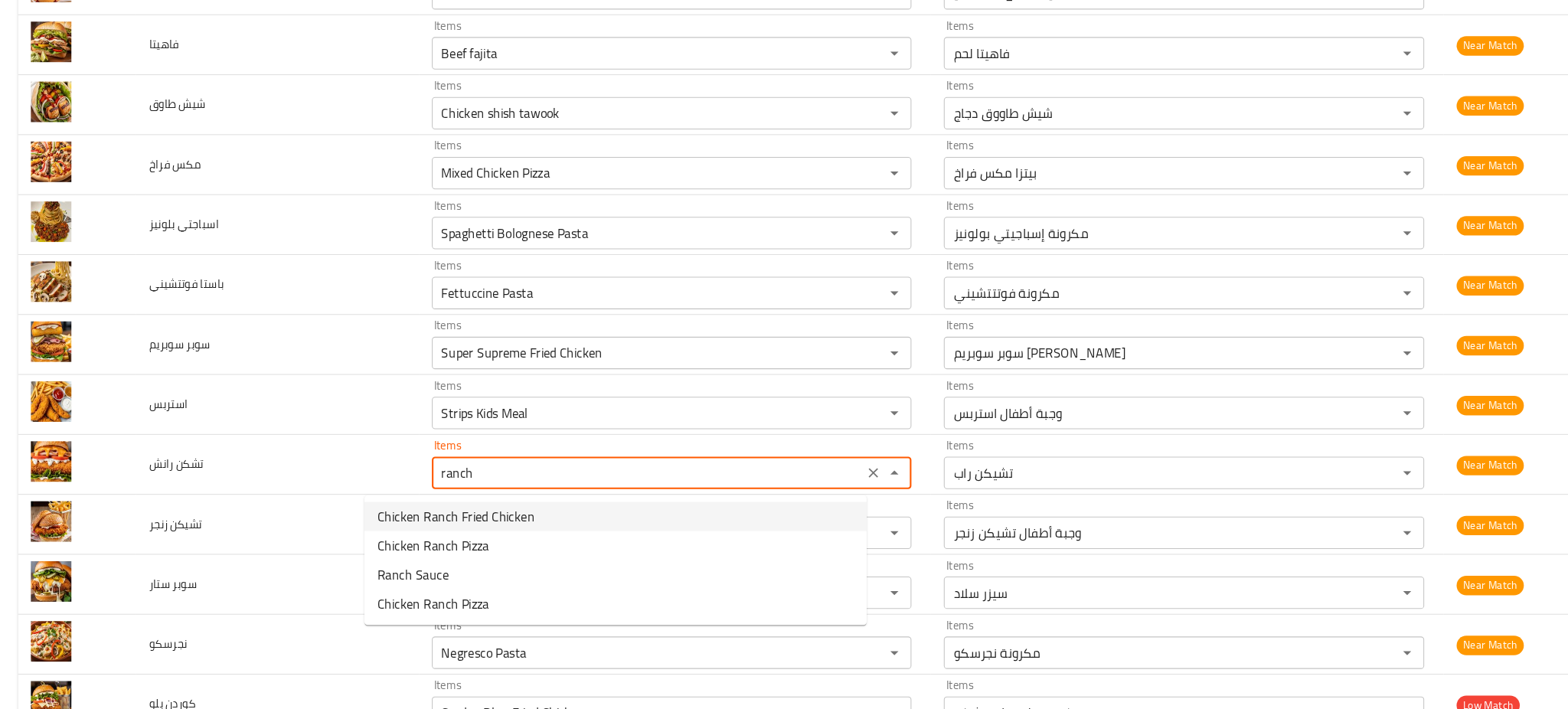
click at [475, 497] on span "Chicken Ranch Fried Chicken" at bounding box center [432, 506] width 148 height 18
type رانش "Chicken Ranch Fried Chicken"
type رانش-ar "تشكن [PERSON_NAME]"
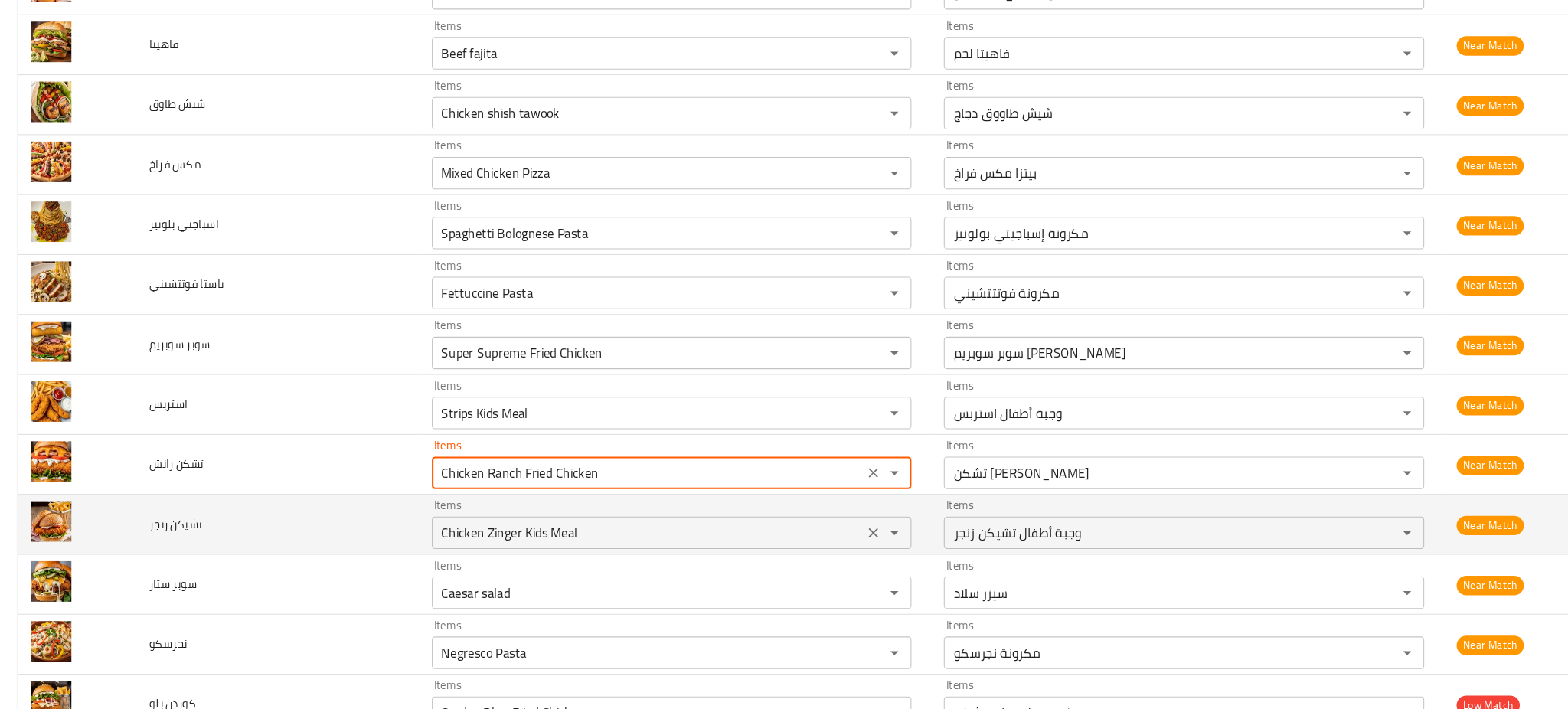
type رانش "Chicken Ranch Fried Chicken"
click at [458, 526] on زنجر "Chicken Zinger Kids Meal" at bounding box center [613, 520] width 399 height 21
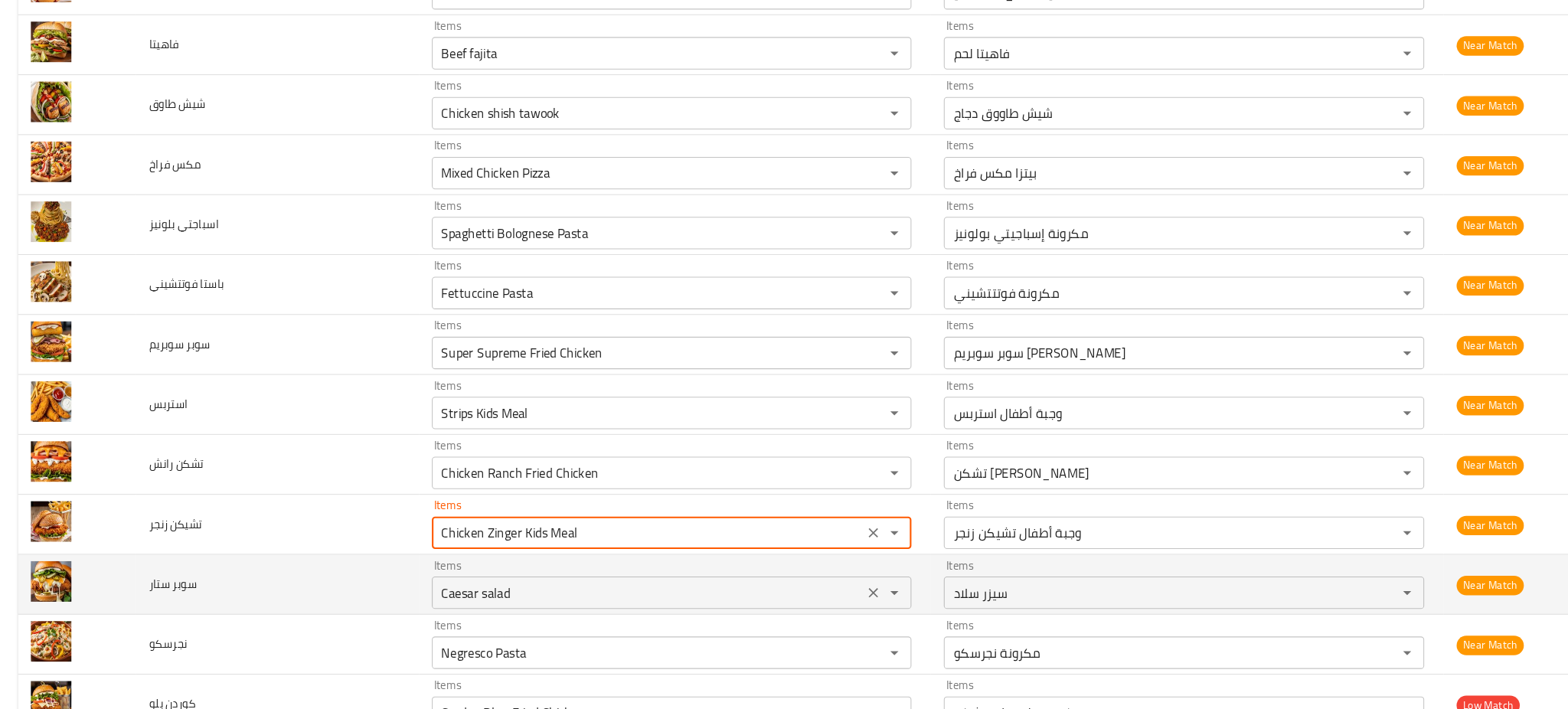
click at [464, 582] on ستار "Caesar salad" at bounding box center [613, 577] width 399 height 21
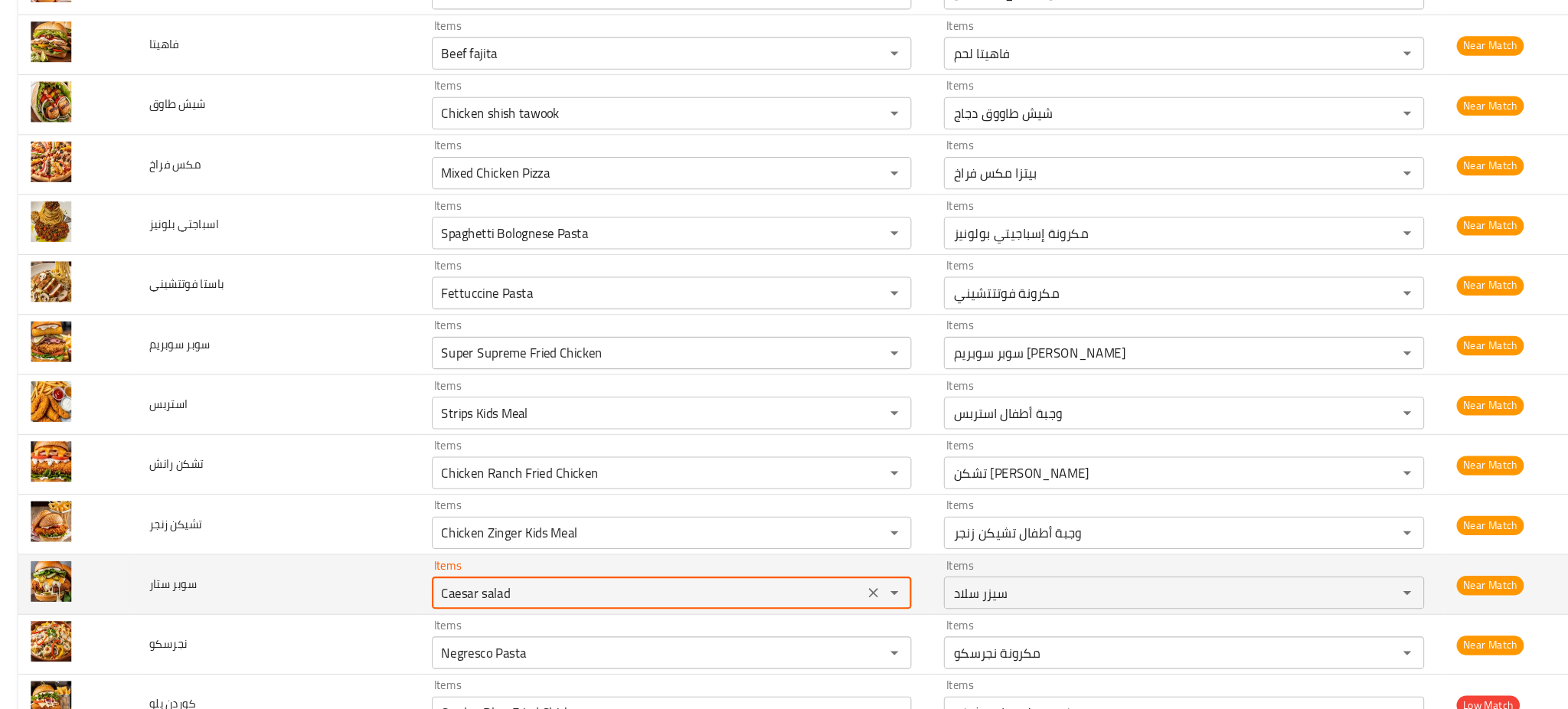
click at [464, 582] on ستار "Caesar salad" at bounding box center [613, 577] width 399 height 21
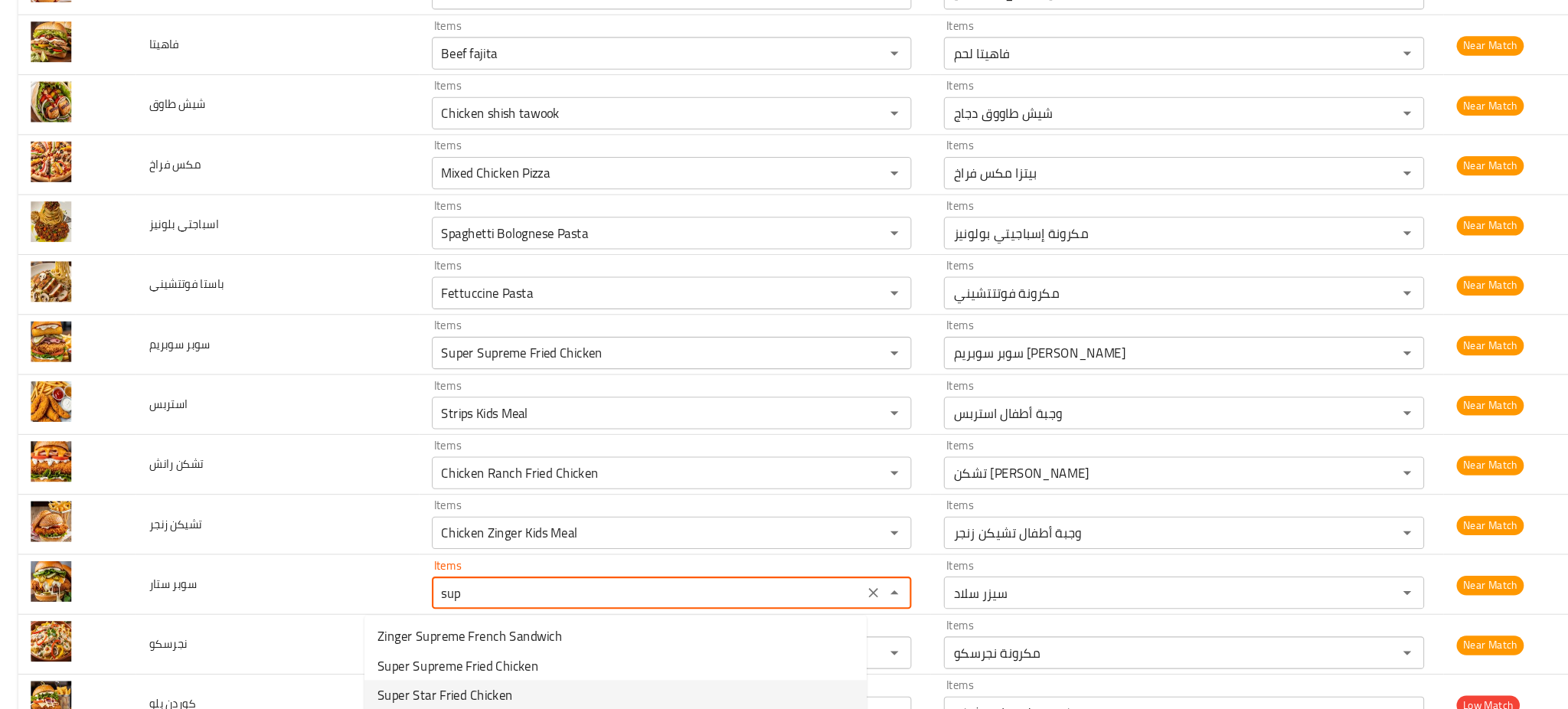
click at [452, 674] on span "Super Star Fried Chicken" at bounding box center [422, 674] width 128 height 18
type ستار "Super Star Fried Chicken"
type ستار-ar "سوبر ستار فرايد تشكن"
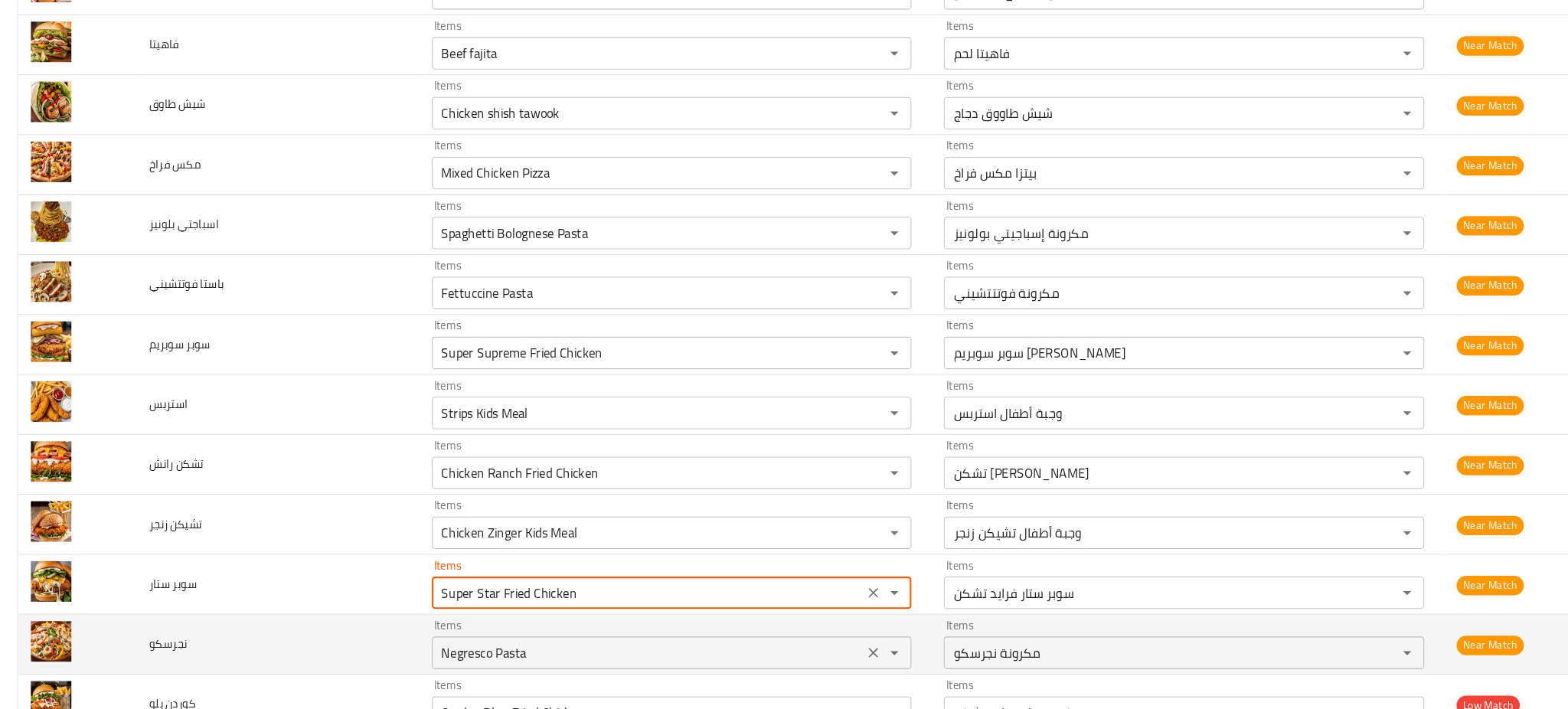
type ستار "Super Star Fried Chicken"
click at [428, 633] on input "Negresco Pasta" at bounding box center [613, 634] width 399 height 21
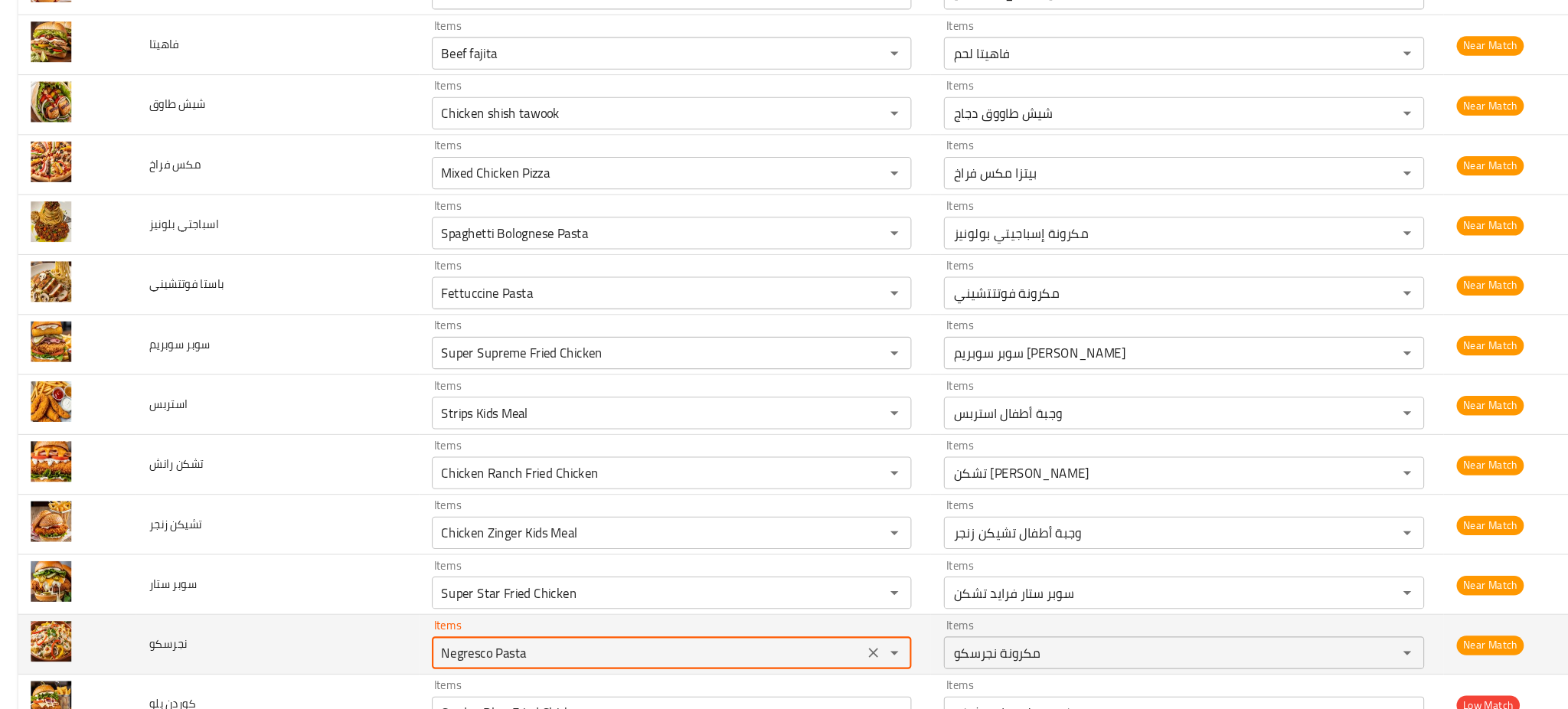
click at [428, 633] on input "Negresco Pasta" at bounding box center [613, 634] width 399 height 21
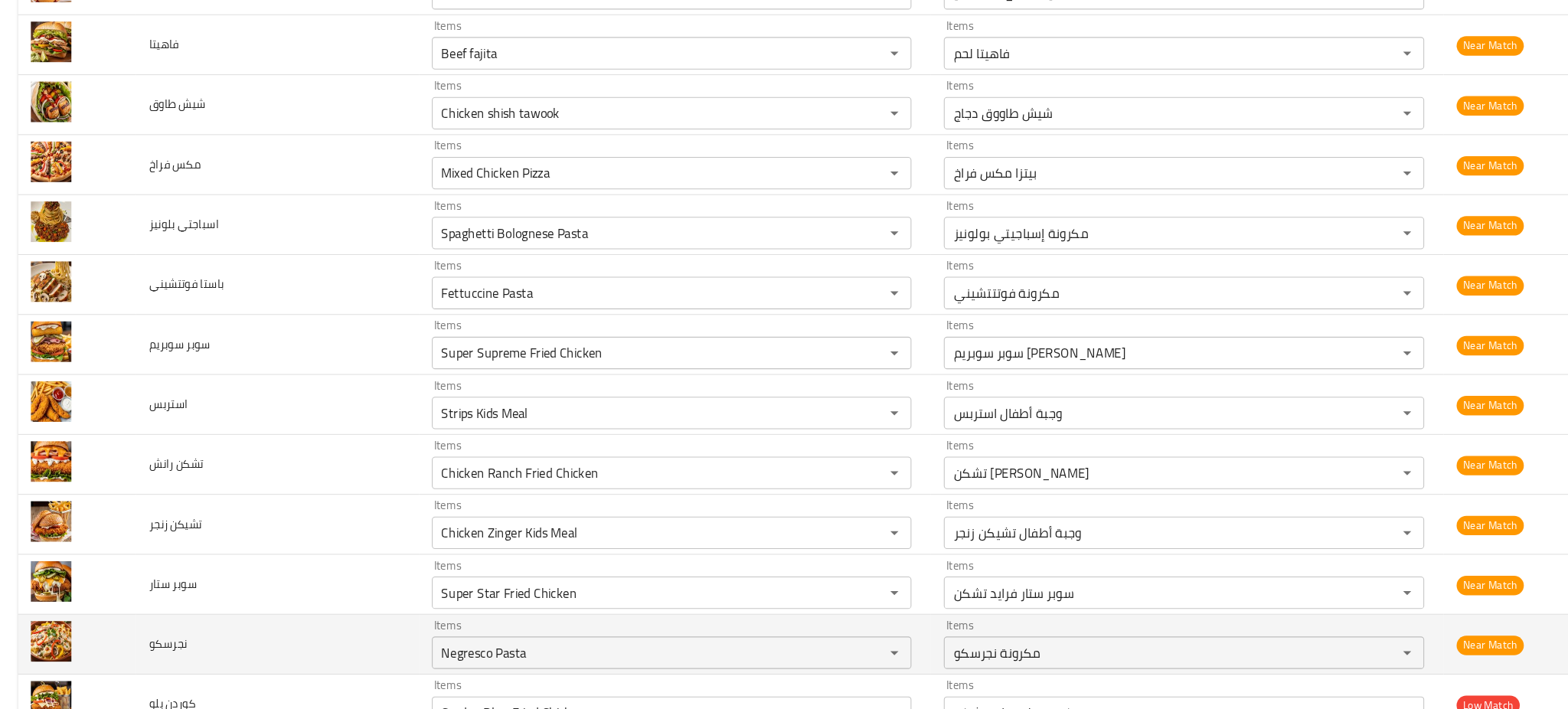
click at [276, 628] on td "نجرسكو" at bounding box center [263, 627] width 267 height 57
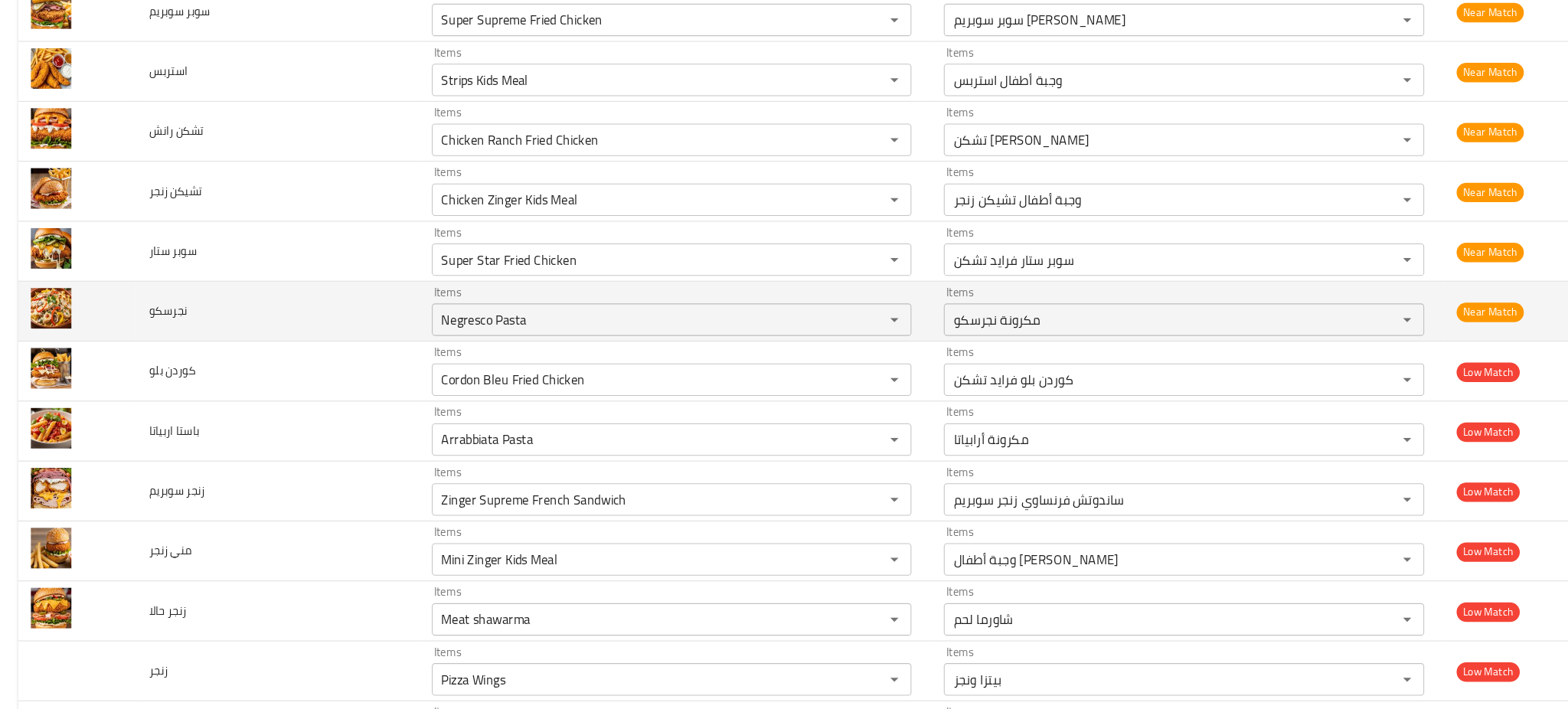
scroll to position [3061, 0]
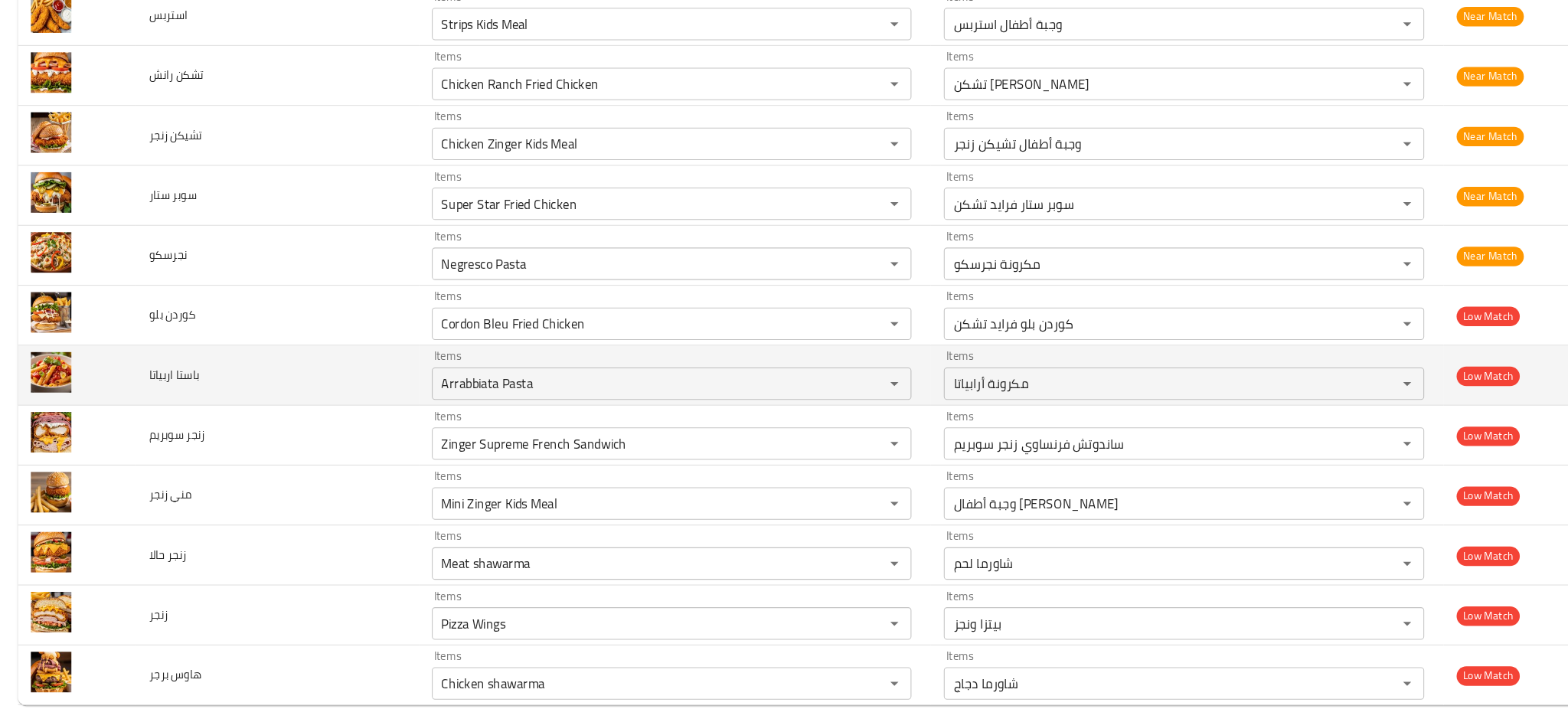
click at [286, 385] on td "باستا اربياتا" at bounding box center [263, 373] width 267 height 57
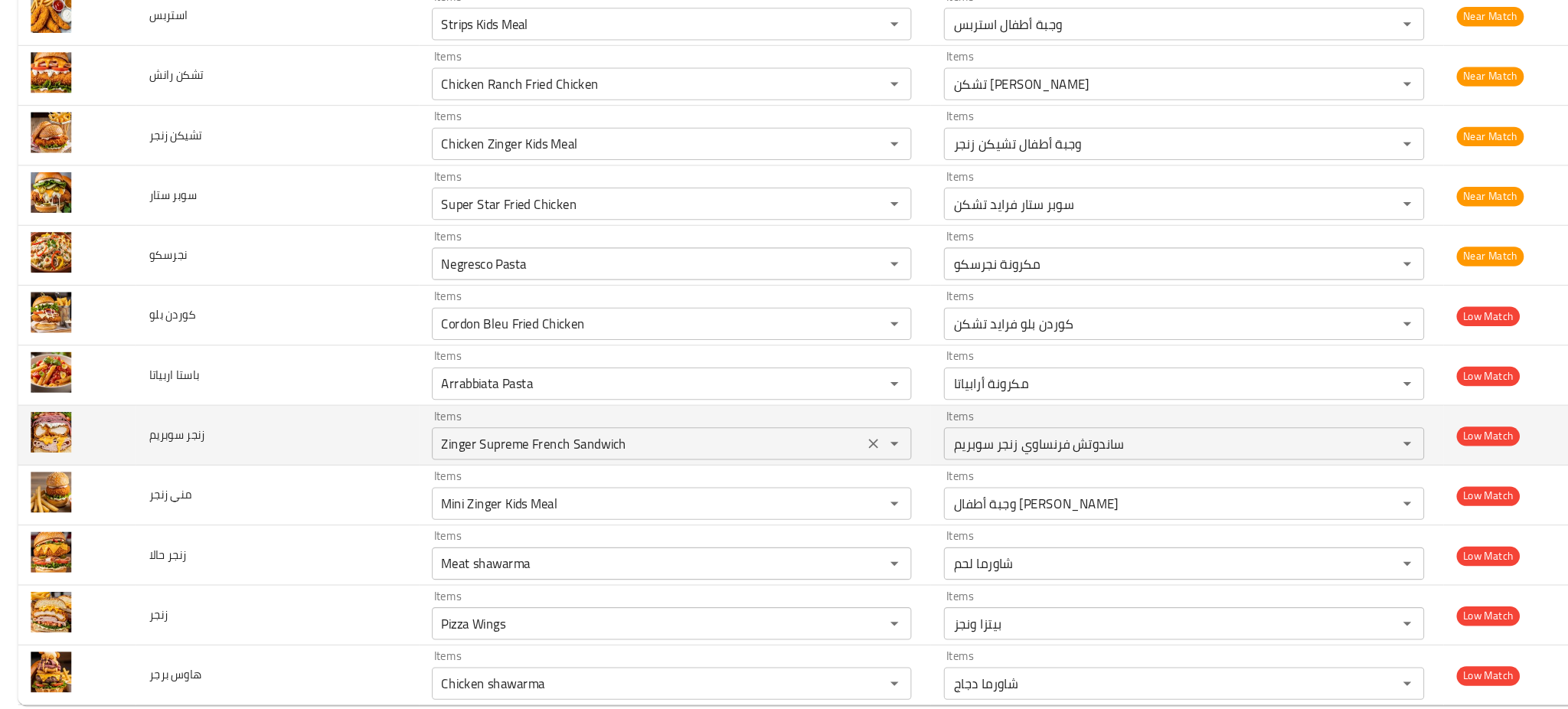
click at [509, 431] on سوبريم "Zinger Supreme French Sandwich" at bounding box center [613, 437] width 399 height 21
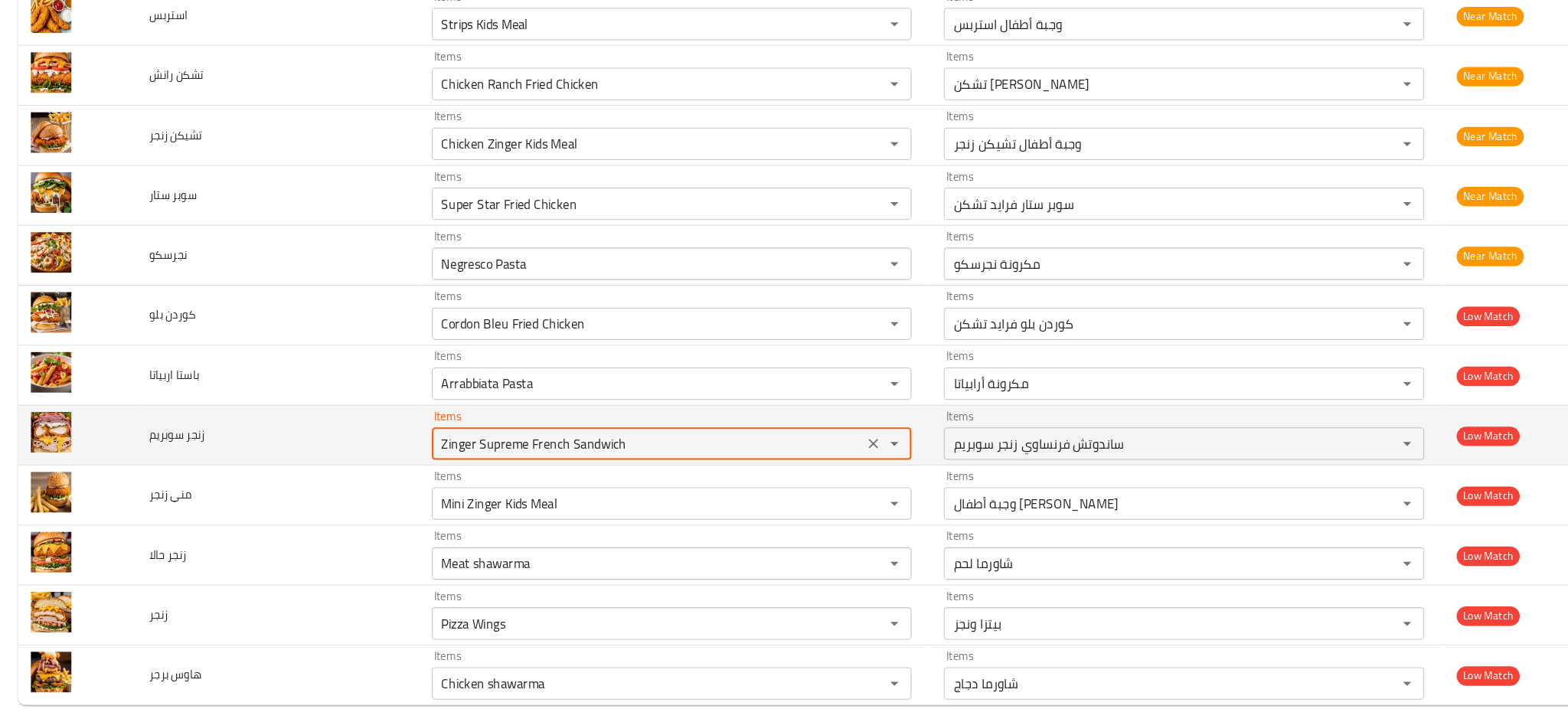
click at [509, 431] on سوبريم "Zinger Supreme French Sandwich" at bounding box center [613, 437] width 399 height 21
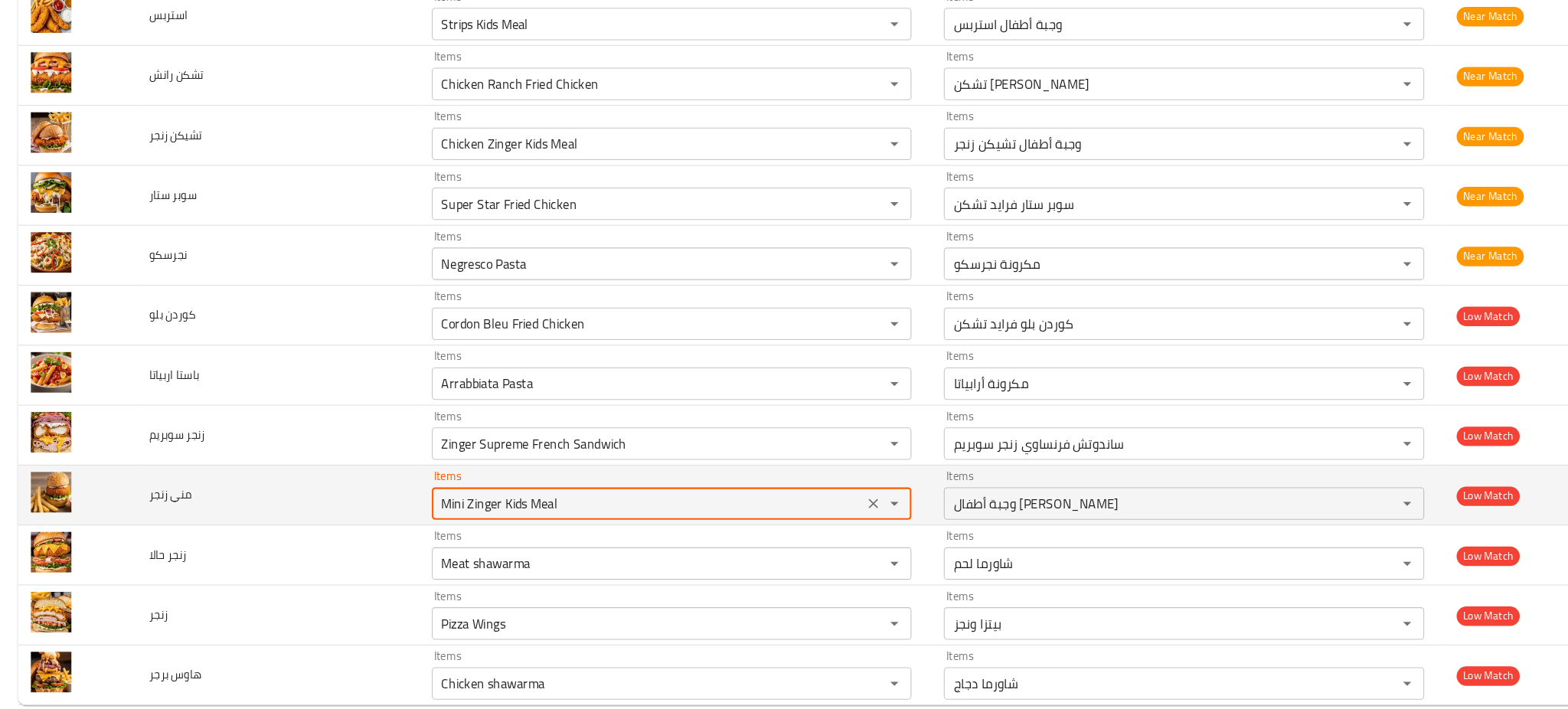
click at [498, 497] on زنجر "Mini Zinger Kids Meal" at bounding box center [613, 493] width 399 height 21
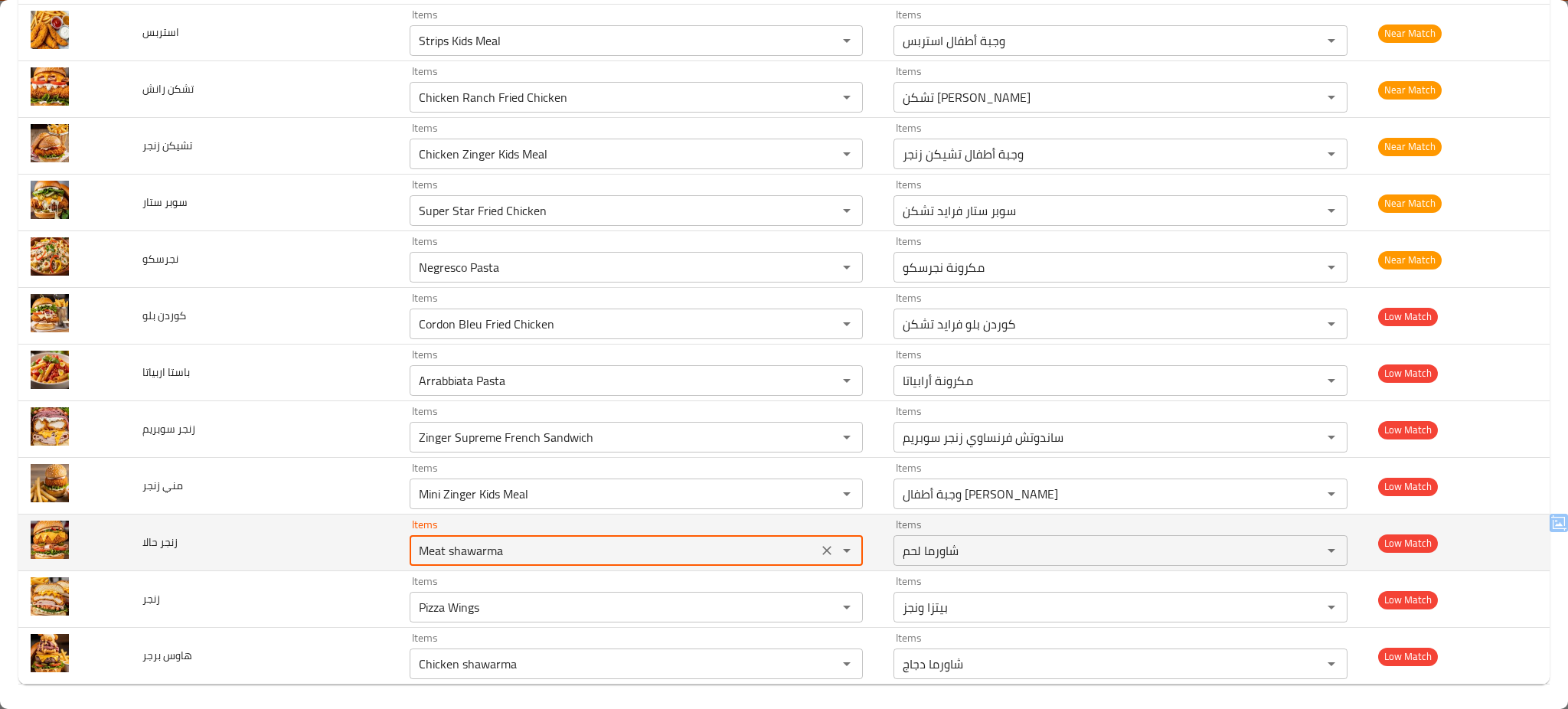
click at [421, 555] on حالا "Meat shawarma" at bounding box center [613, 550] width 399 height 21
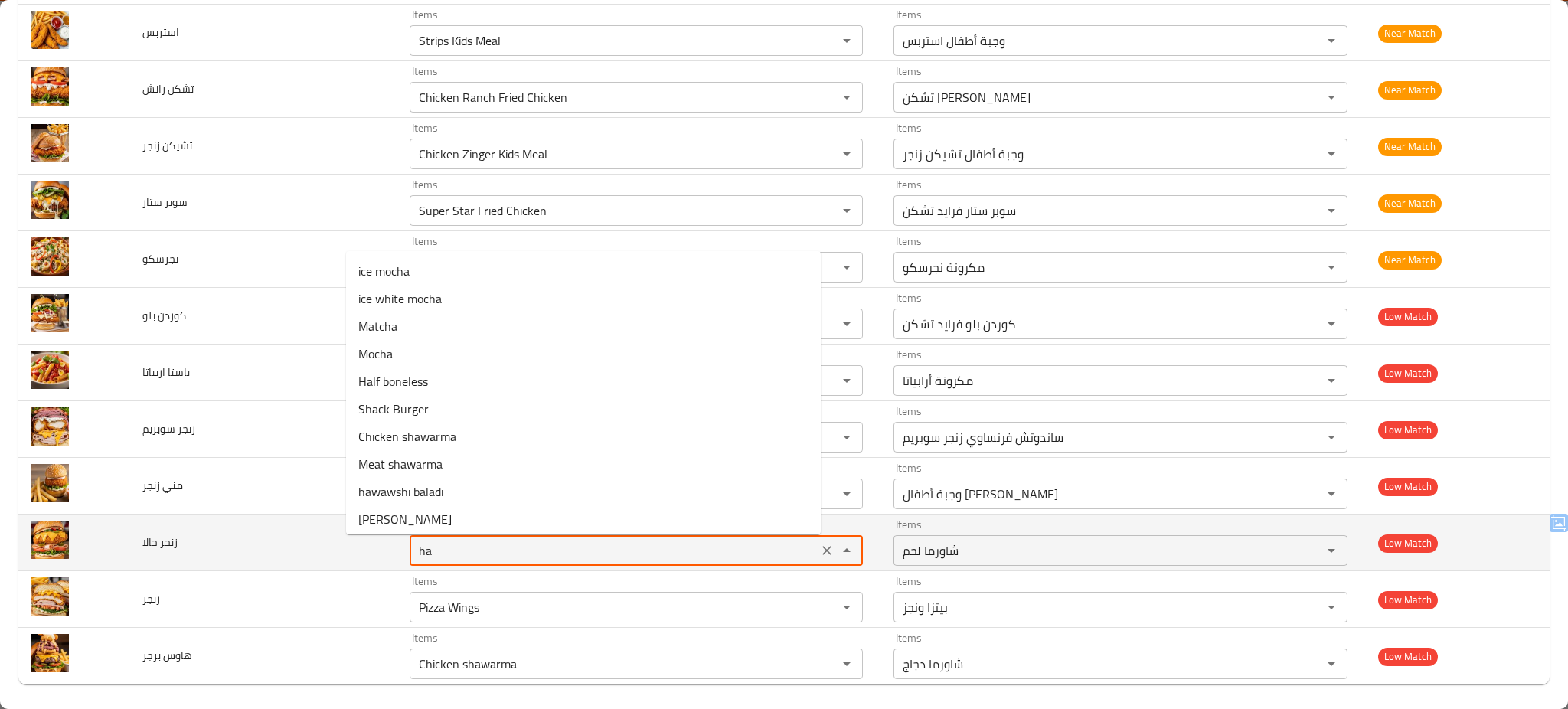
type حالا "h"
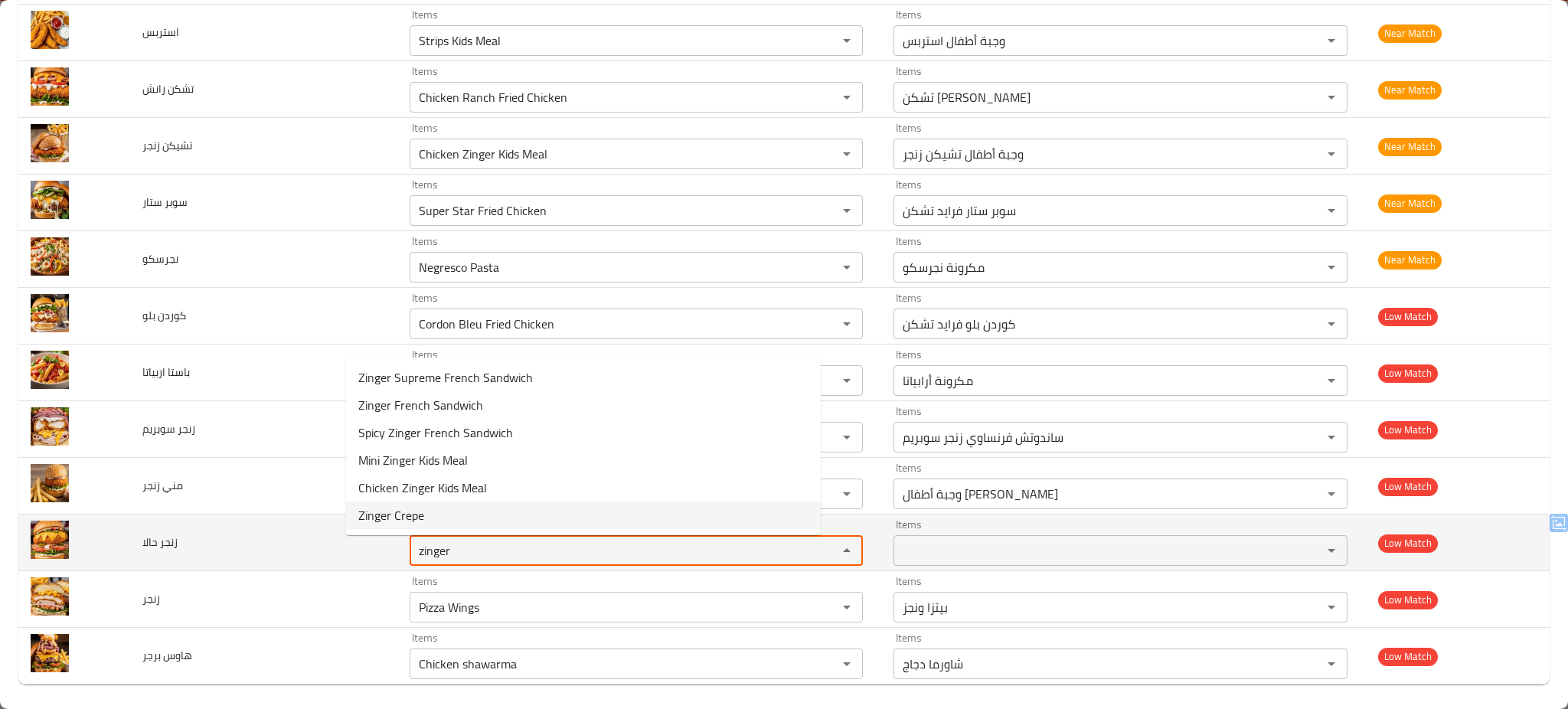
type حالا "zinger"
click at [283, 547] on td "زنجر حالا" at bounding box center [263, 543] width 267 height 57
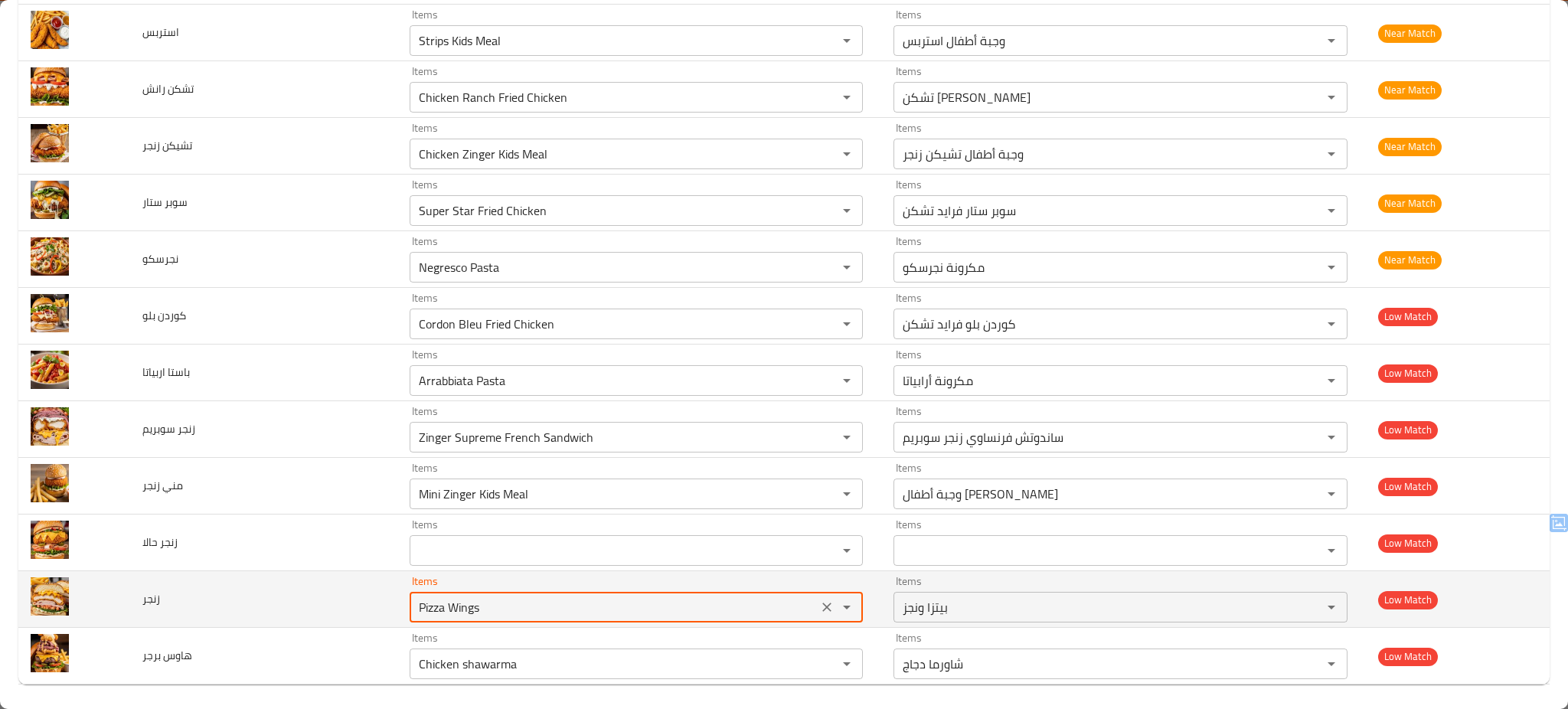
click at [510, 611] on input "Pizza Wings" at bounding box center [613, 606] width 399 height 21
click at [819, 613] on icon "Clear" at bounding box center [827, 607] width 16 height 16
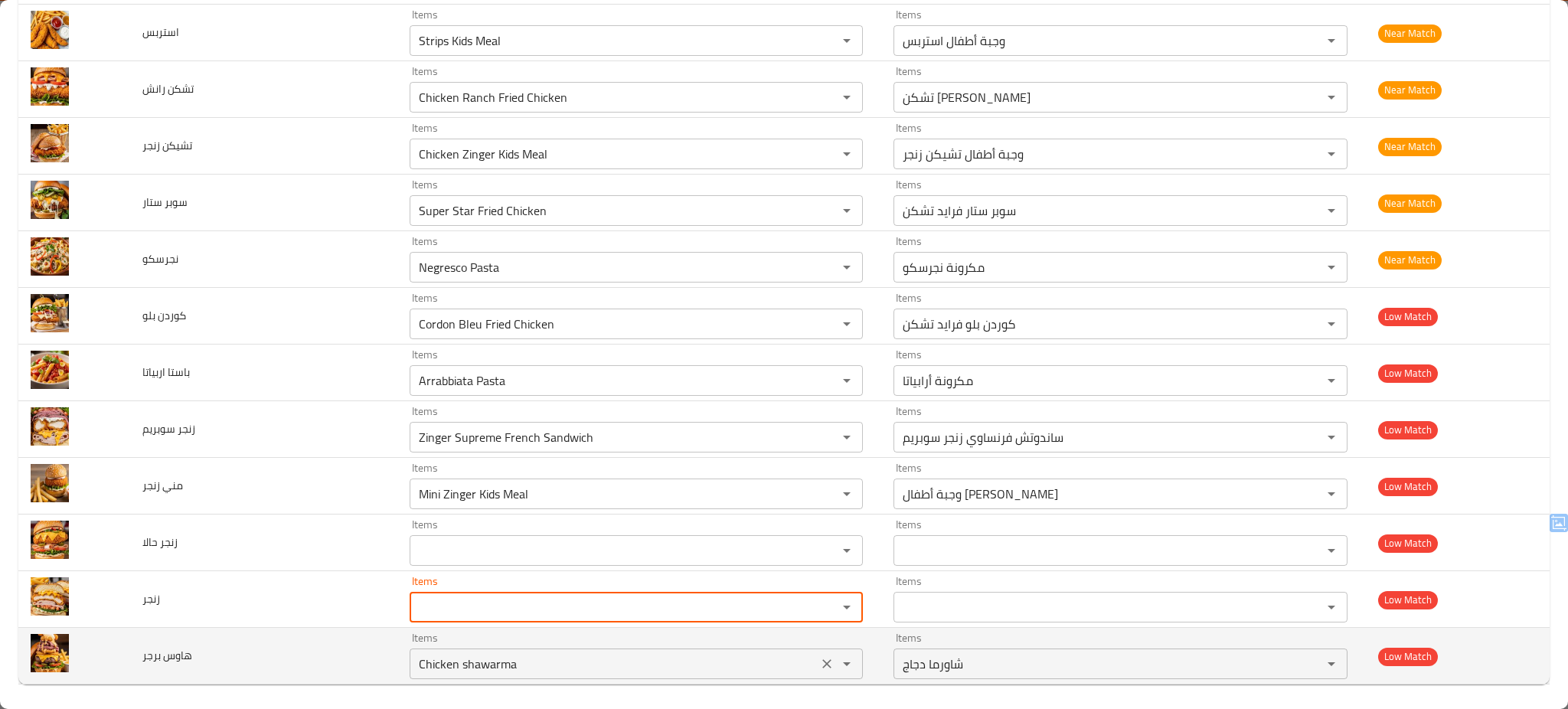
click at [684, 673] on برجر "Chicken shawarma" at bounding box center [613, 663] width 399 height 21
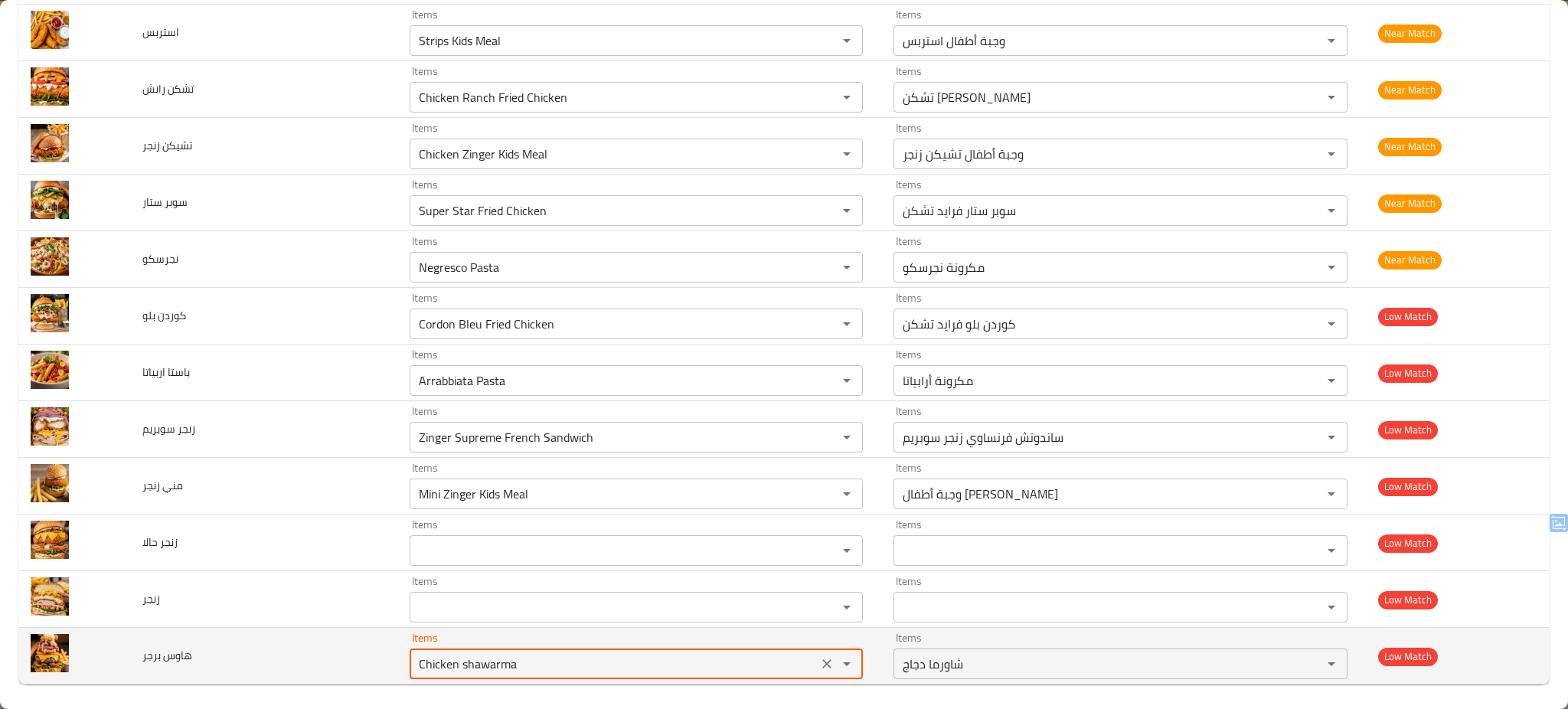
click at [684, 673] on برجر "Chicken shawarma" at bounding box center [613, 663] width 399 height 21
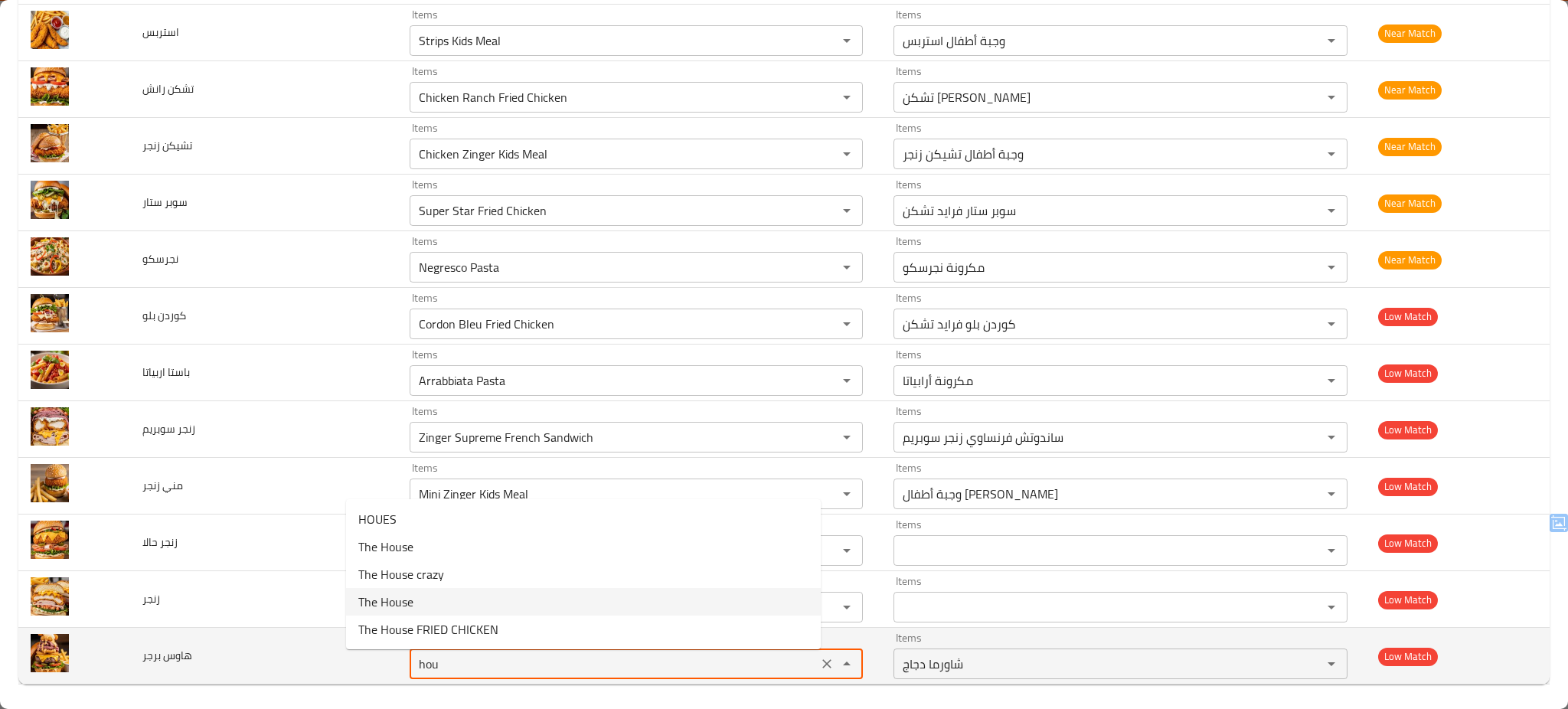
type برجر "Chicken shawarma"
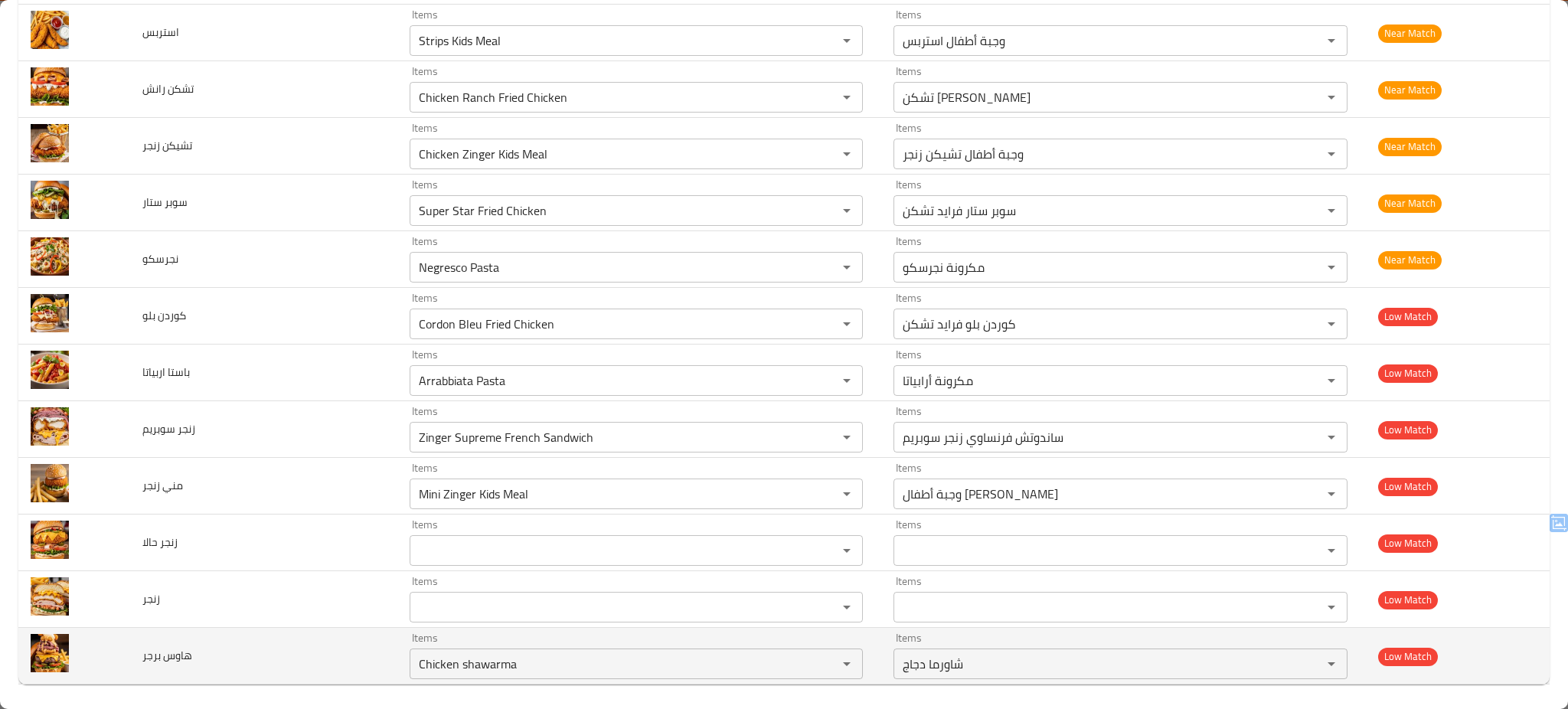
click at [278, 655] on td "هاوس برجر" at bounding box center [263, 657] width 267 height 57
click at [819, 669] on icon "Clear" at bounding box center [827, 663] width 16 height 16
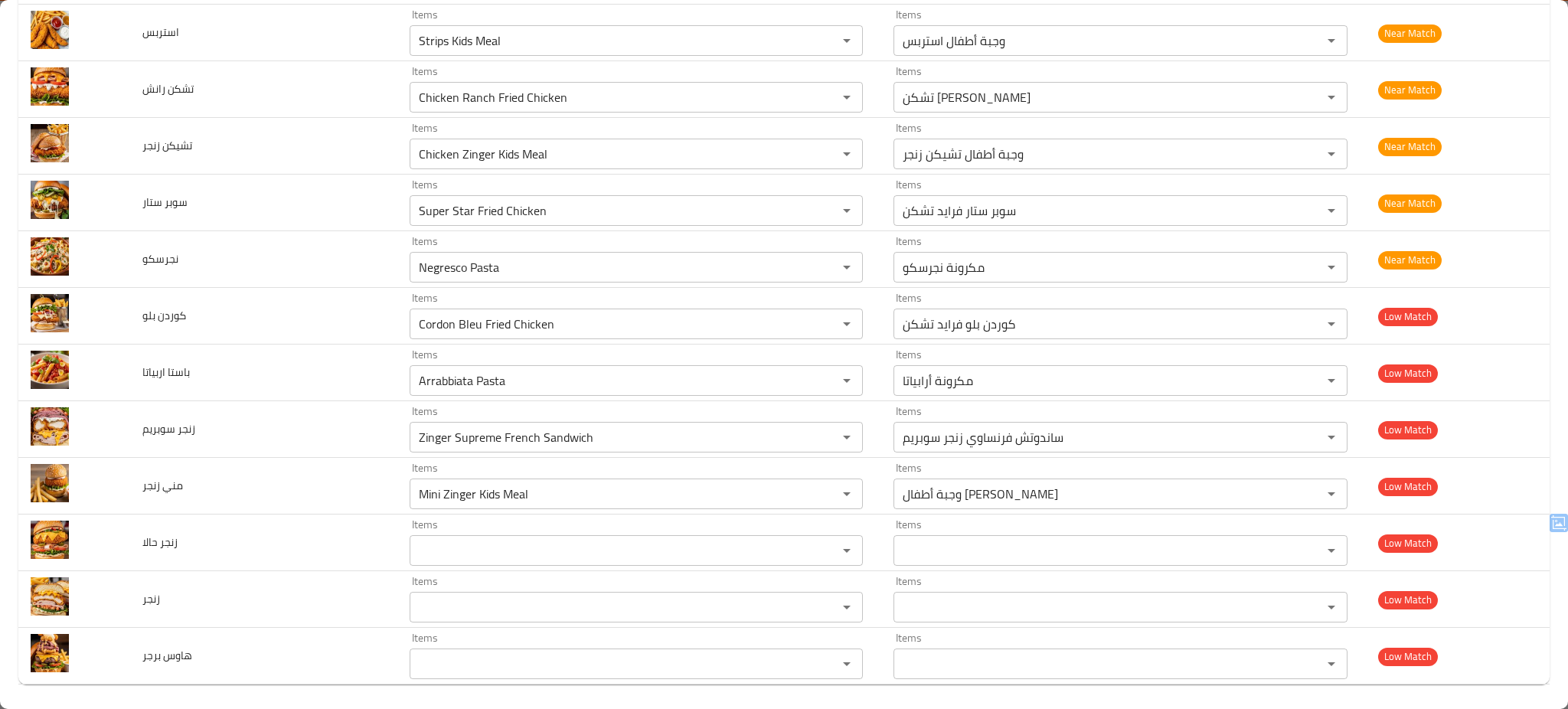
scroll to position [0, 0]
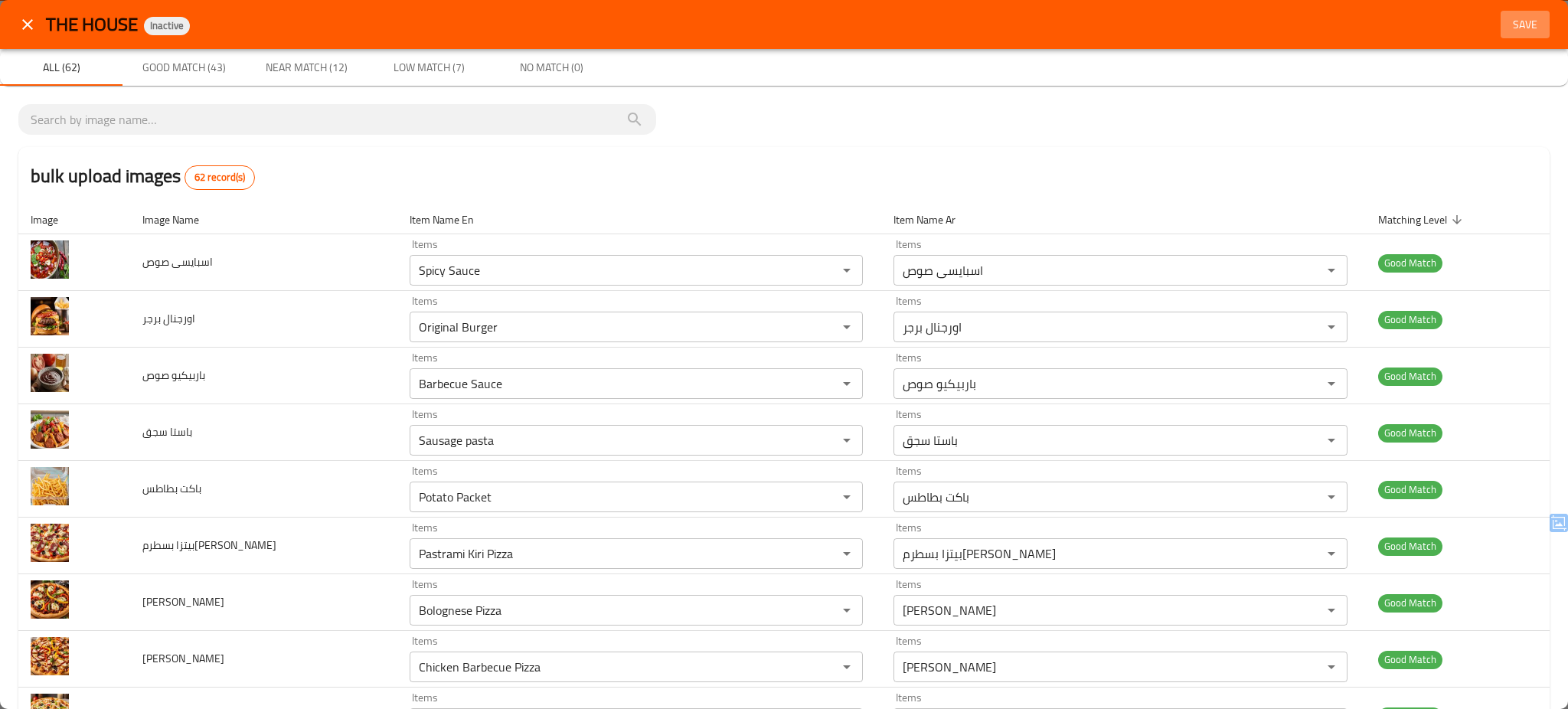
click at [1513, 21] on span "Save" at bounding box center [1525, 25] width 37 height 19
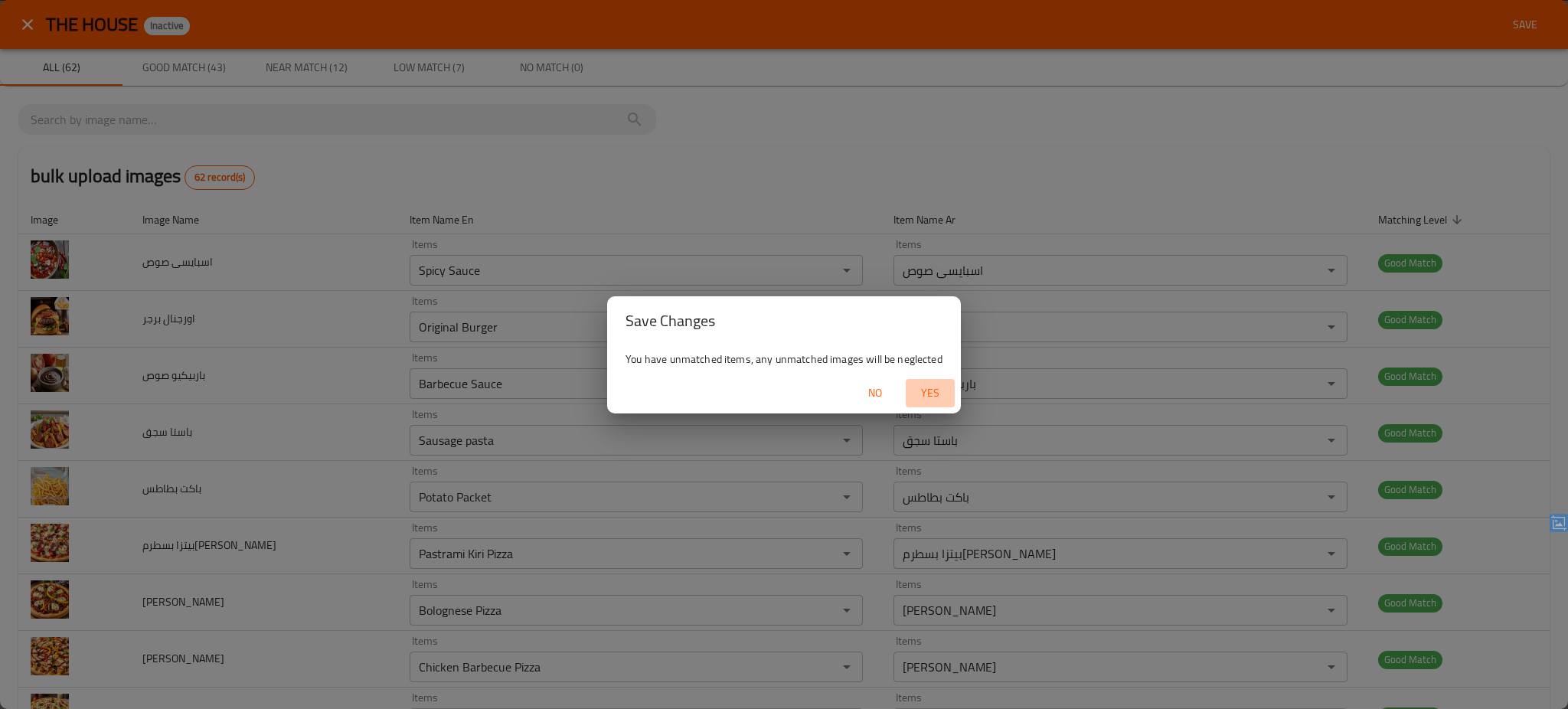
click at [938, 387] on span "Yes" at bounding box center [930, 393] width 37 height 19
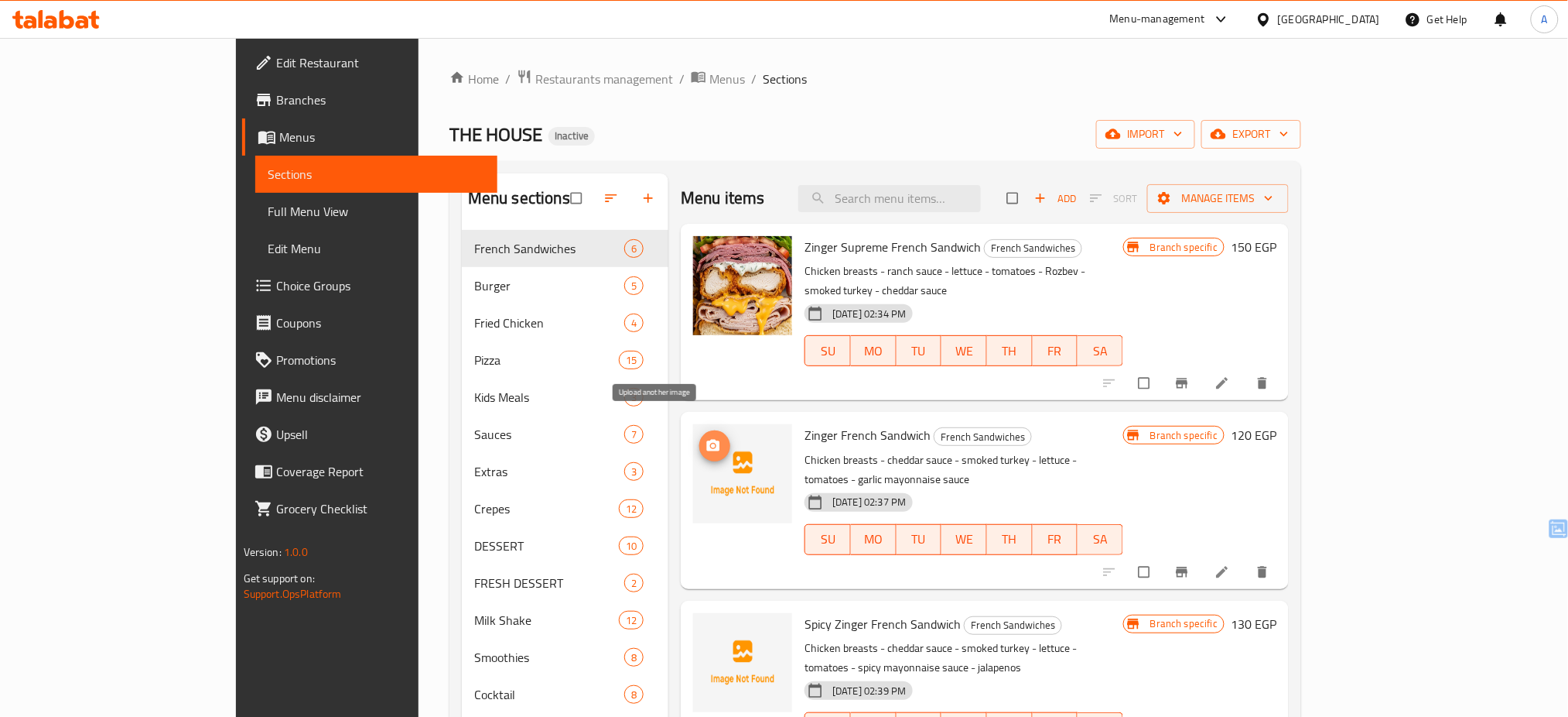
click at [699, 438] on span "upload picture" at bounding box center [714, 445] width 31 height 16
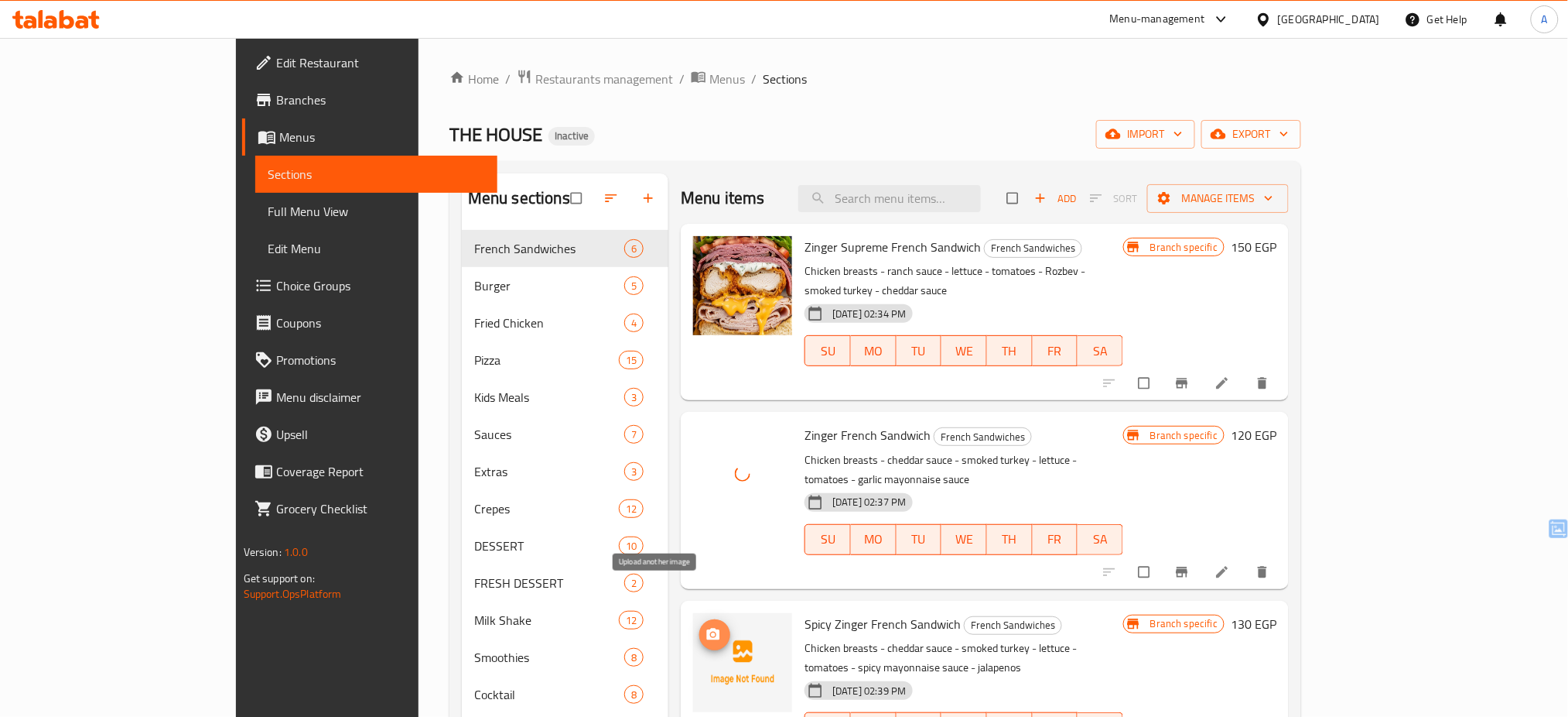
click at [707, 628] on icon "upload picture" at bounding box center [714, 633] width 13 height 11
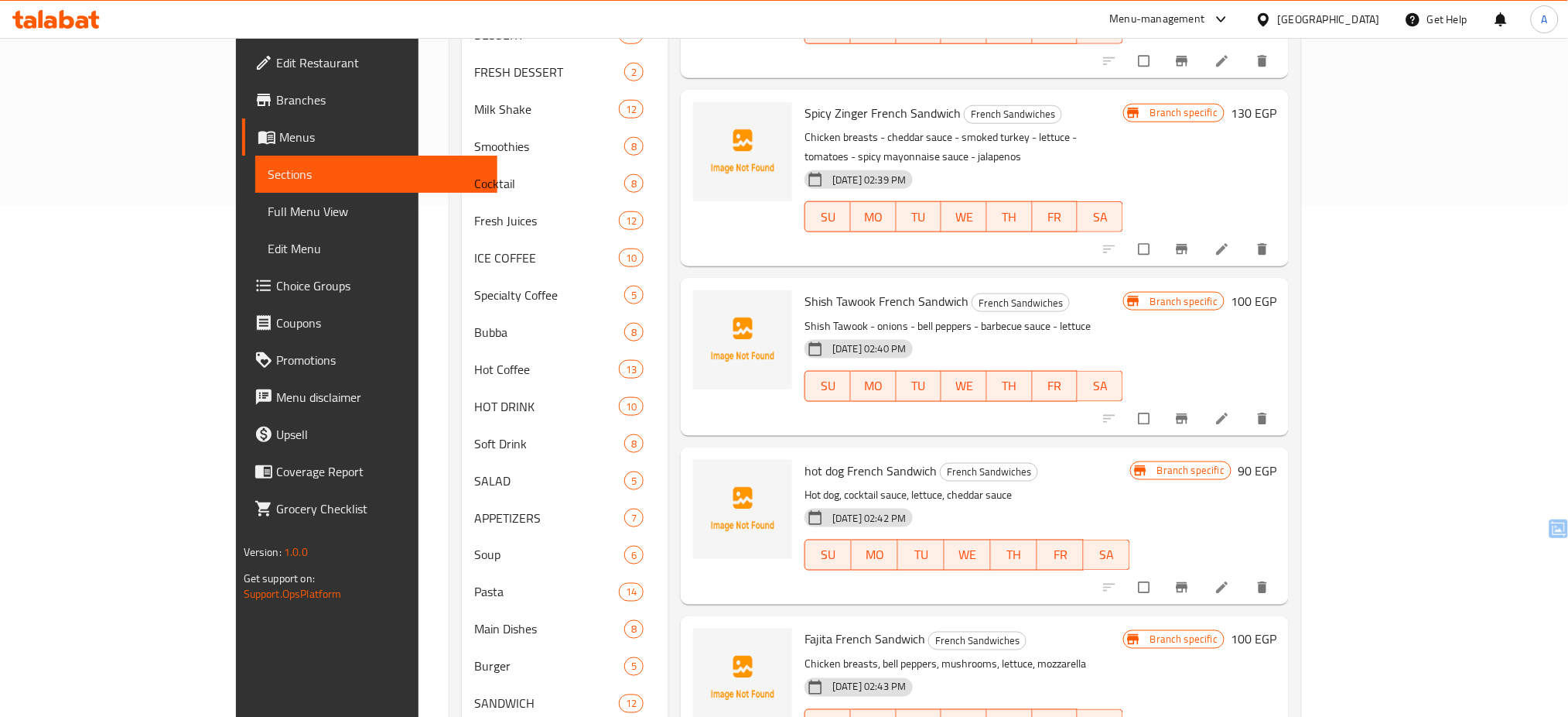
scroll to position [445, 0]
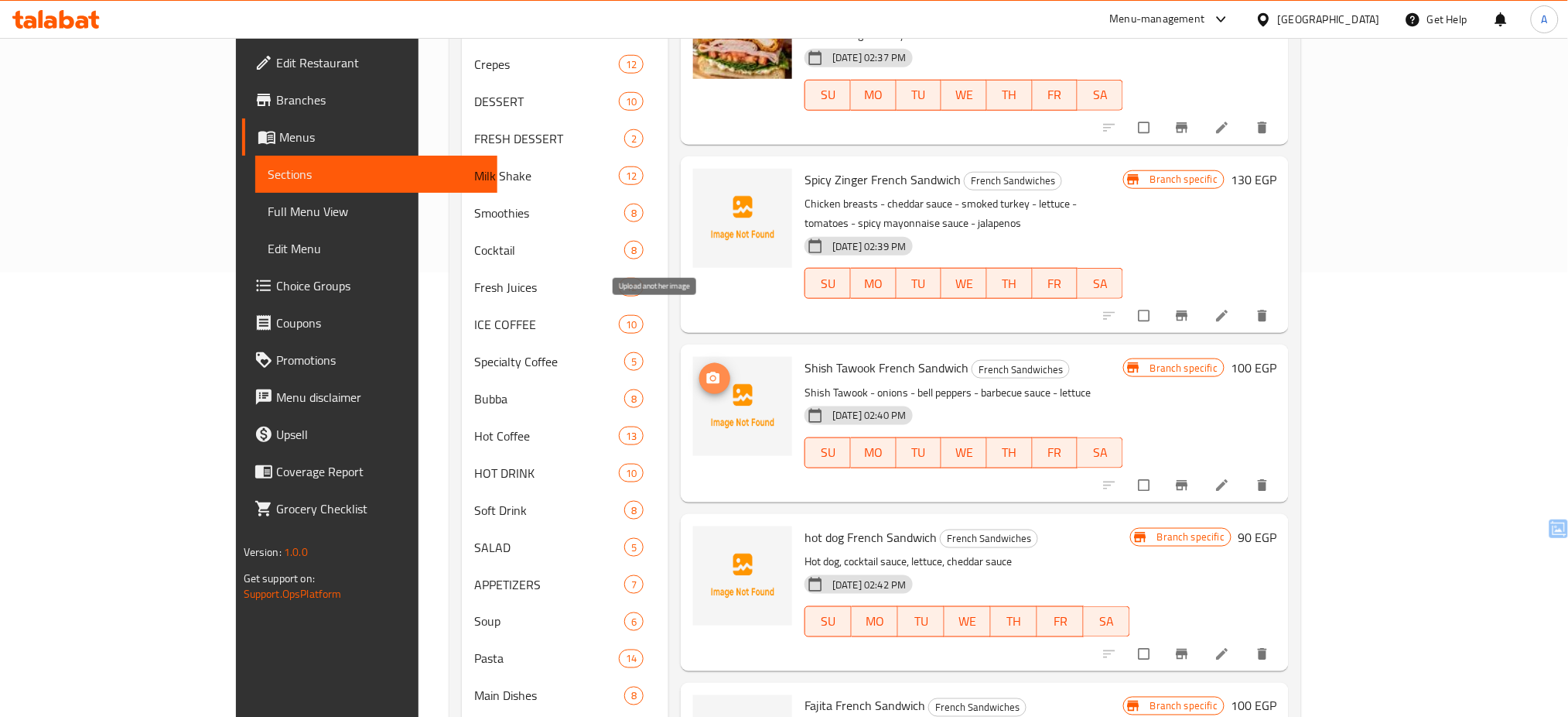
click at [699, 363] on button "upload picture" at bounding box center [714, 378] width 31 height 31
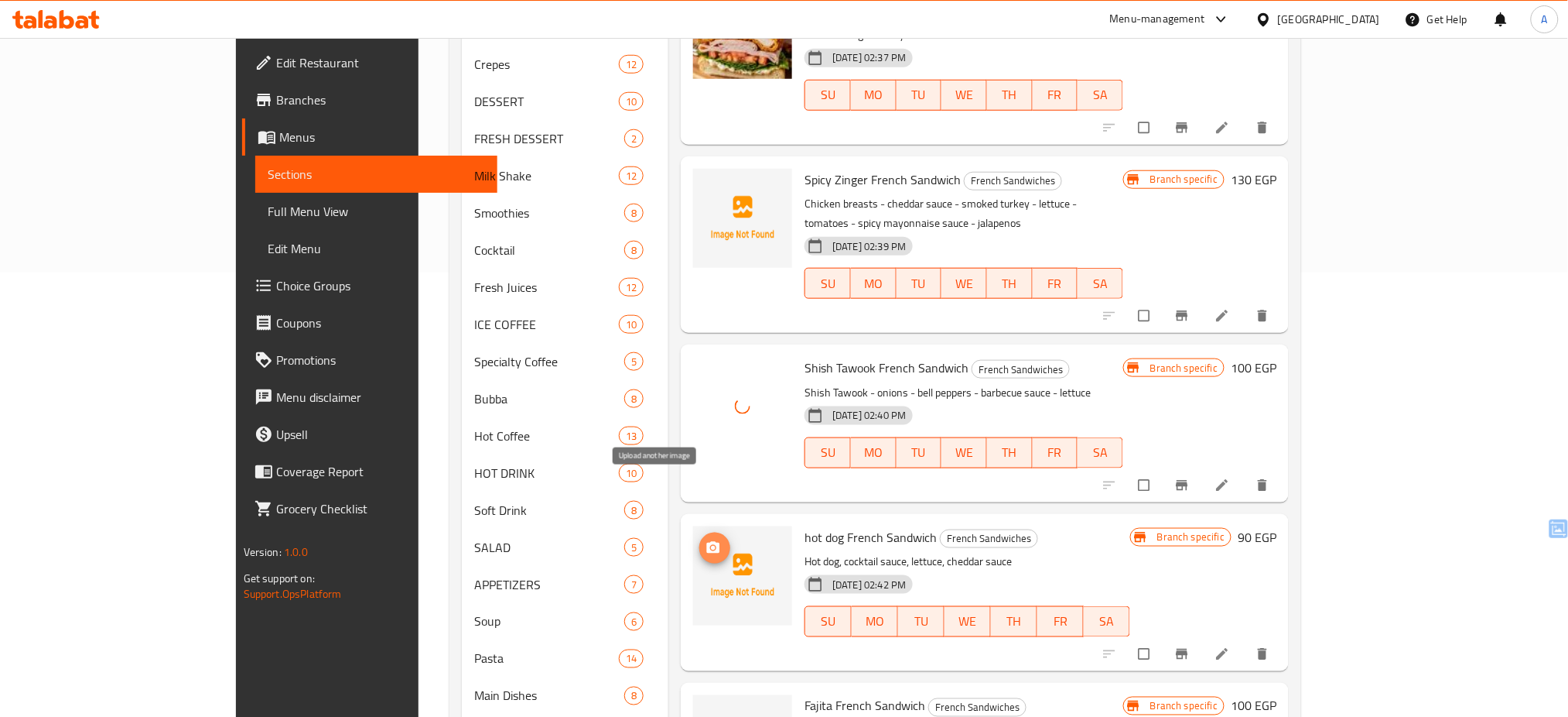
click at [707, 541] on icon "upload picture" at bounding box center [714, 547] width 13 height 11
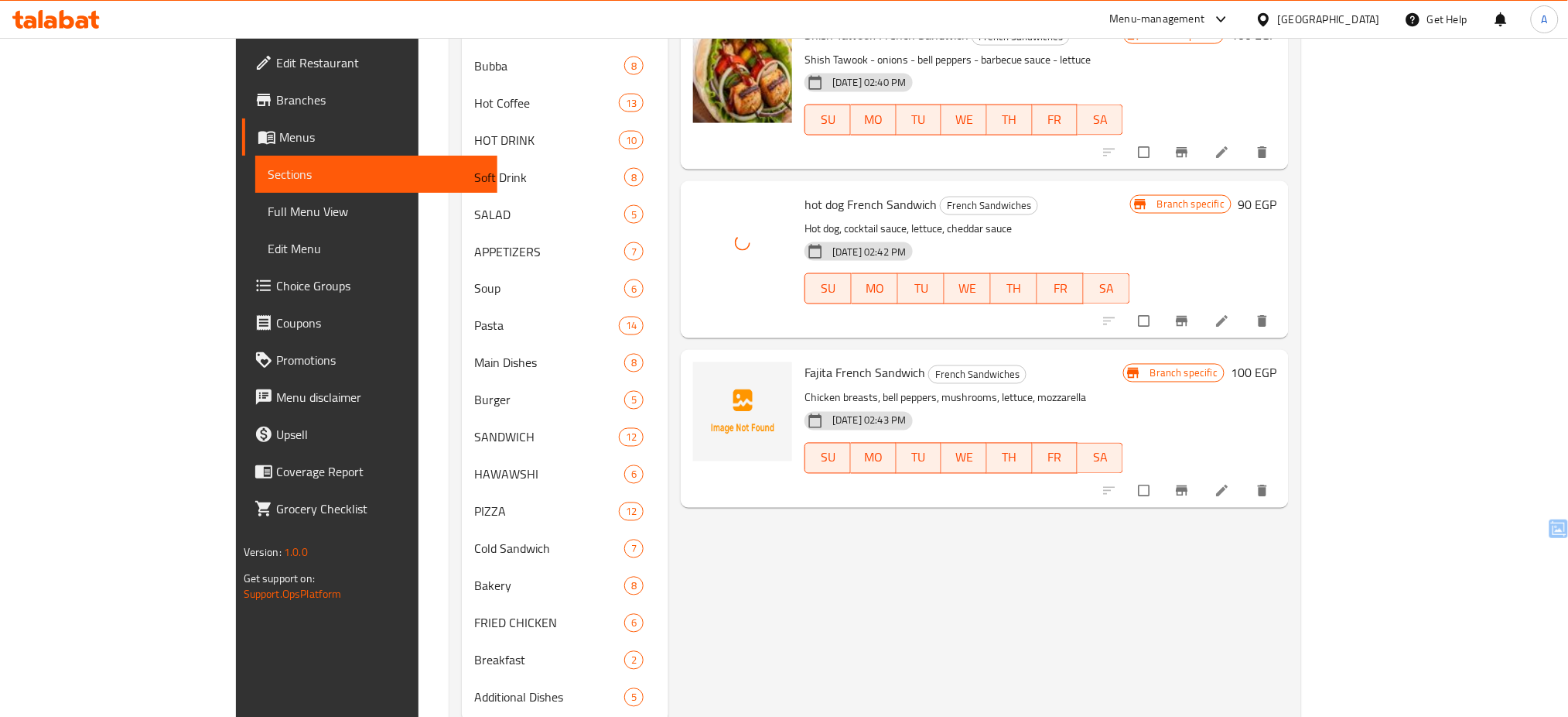
scroll to position [785, 0]
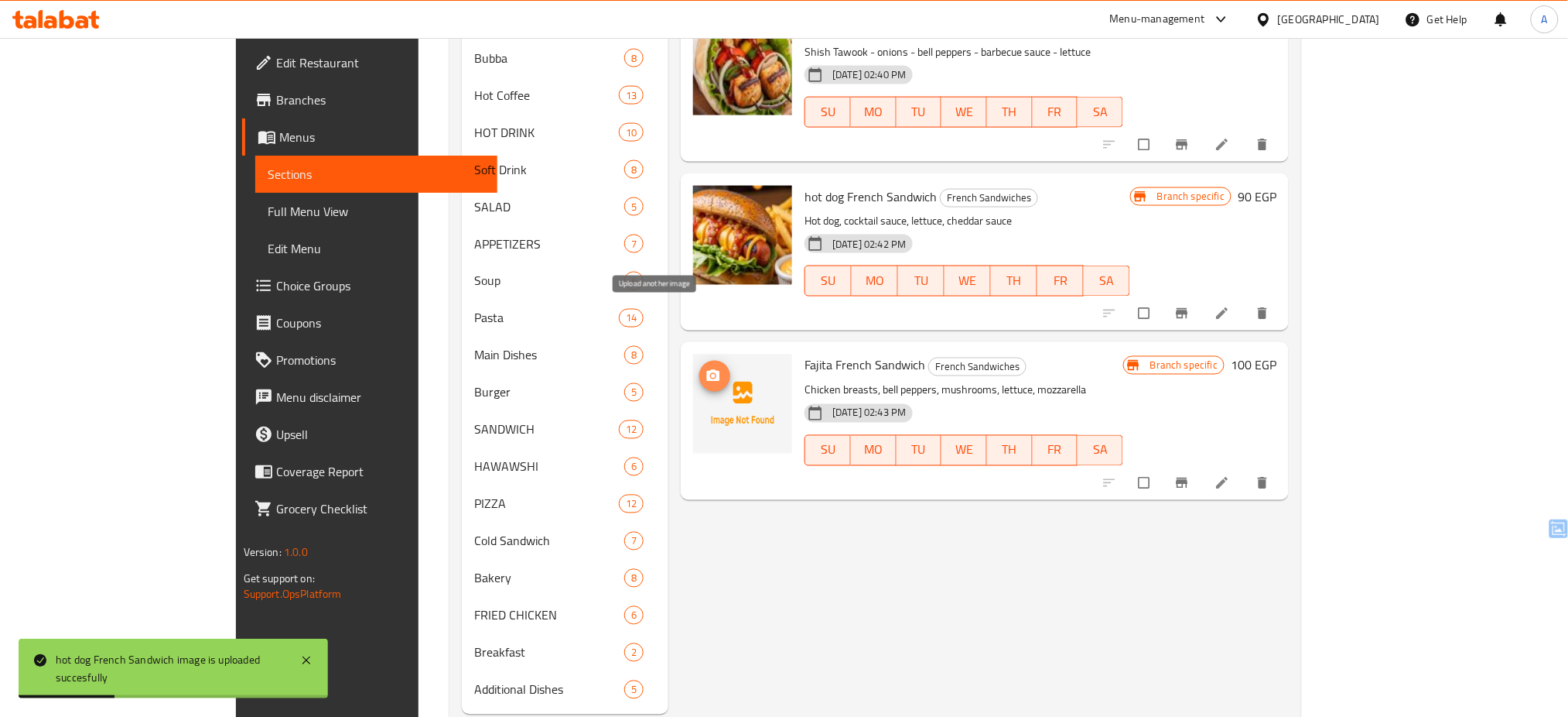
click at [705, 368] on icon "upload picture" at bounding box center [713, 376] width 16 height 16
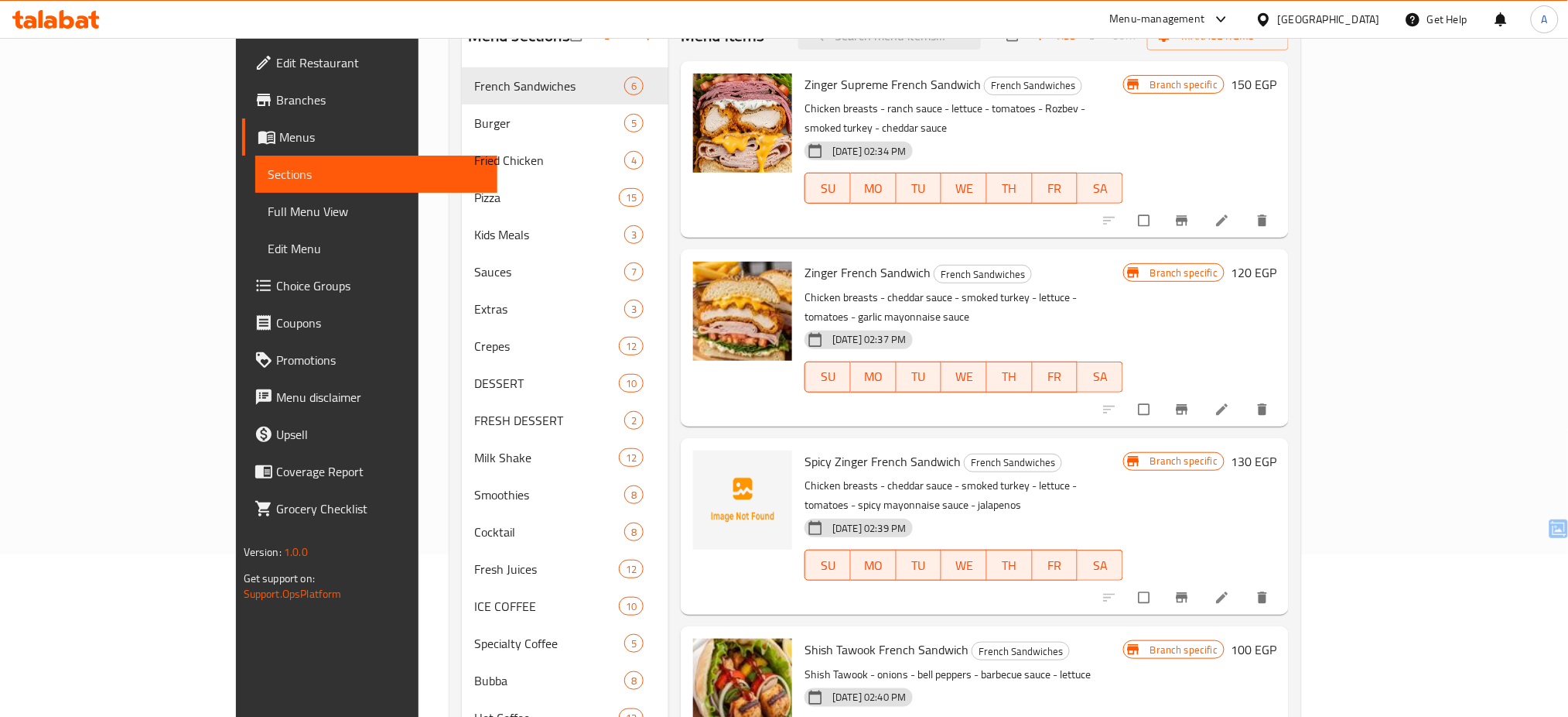
scroll to position [164, 0]
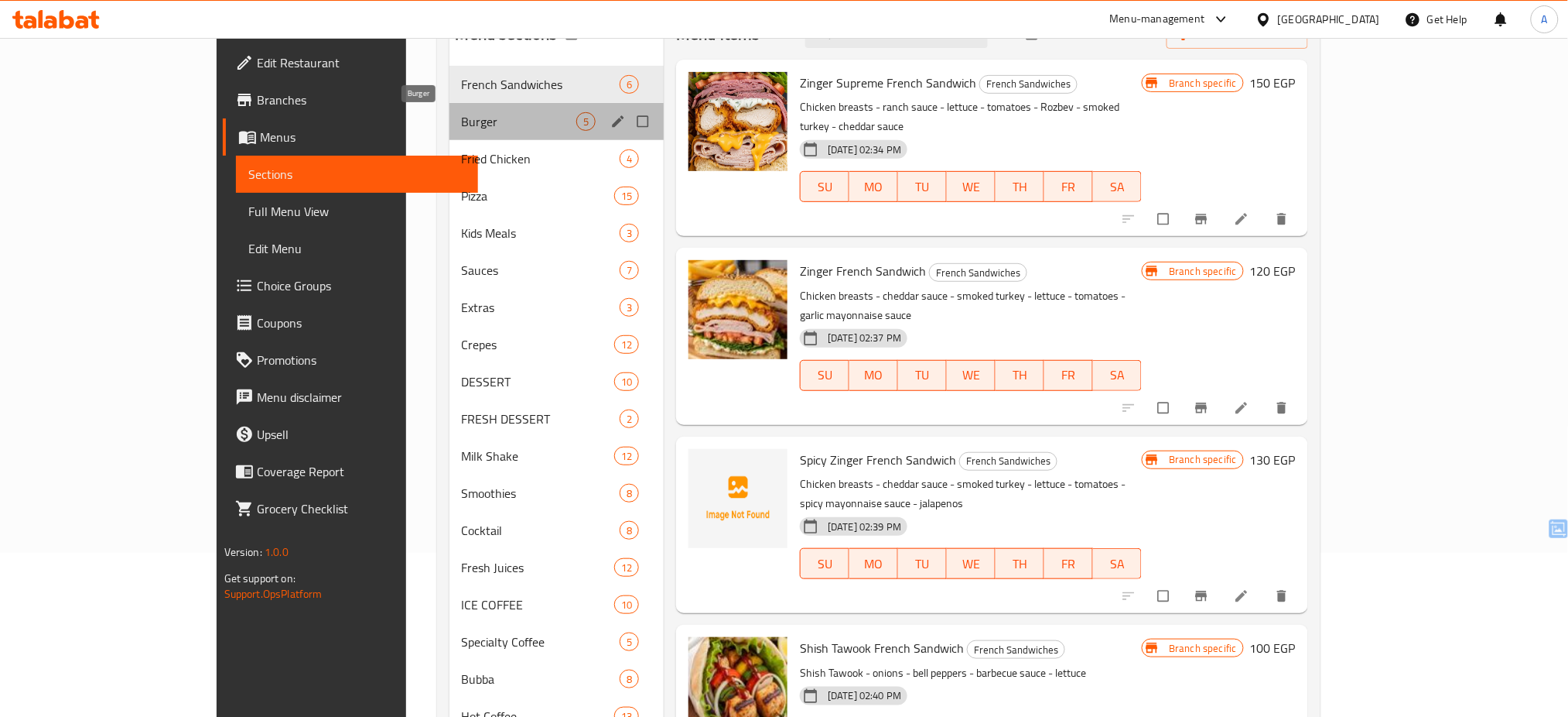
click at [462, 123] on span "Burger" at bounding box center [519, 122] width 114 height 19
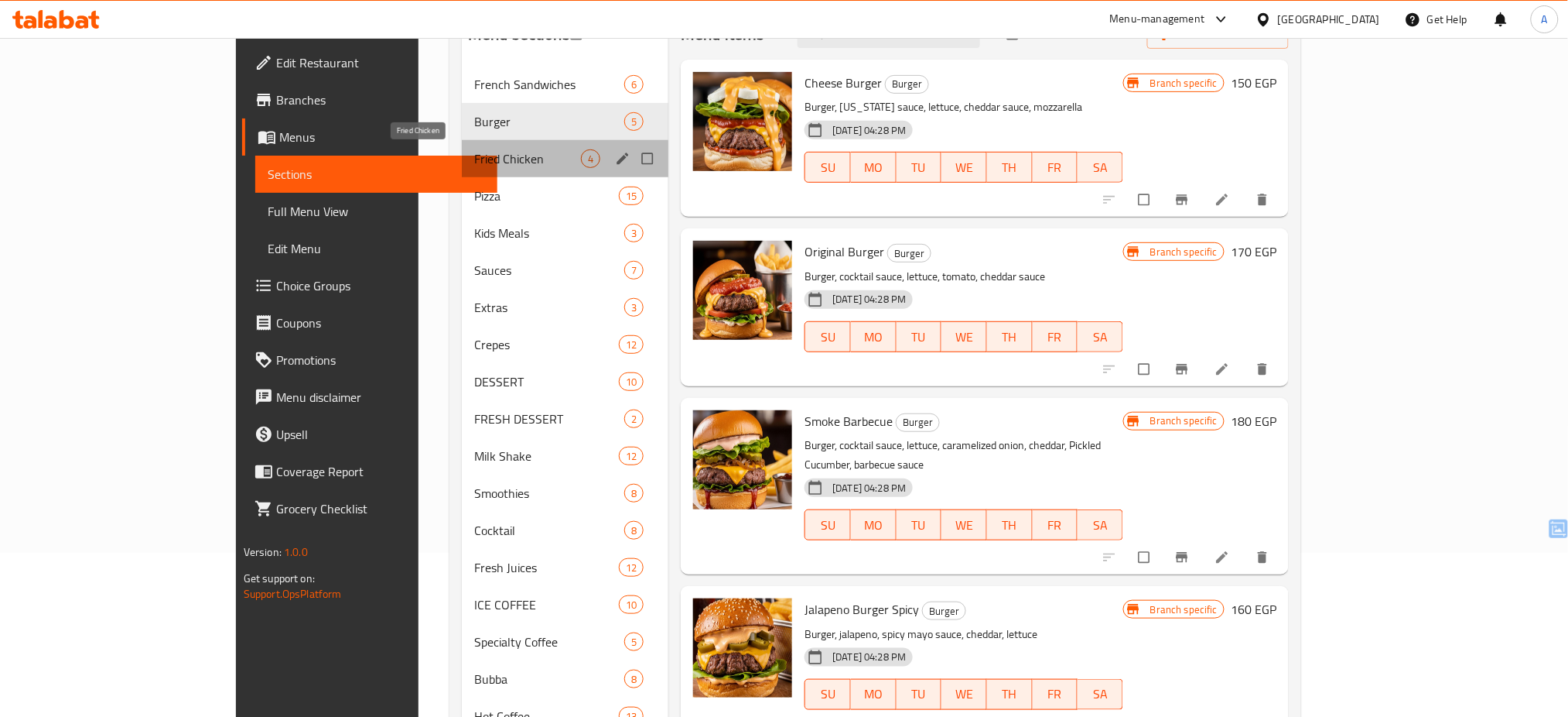
click at [474, 165] on span "Fried Chicken" at bounding box center [527, 159] width 107 height 19
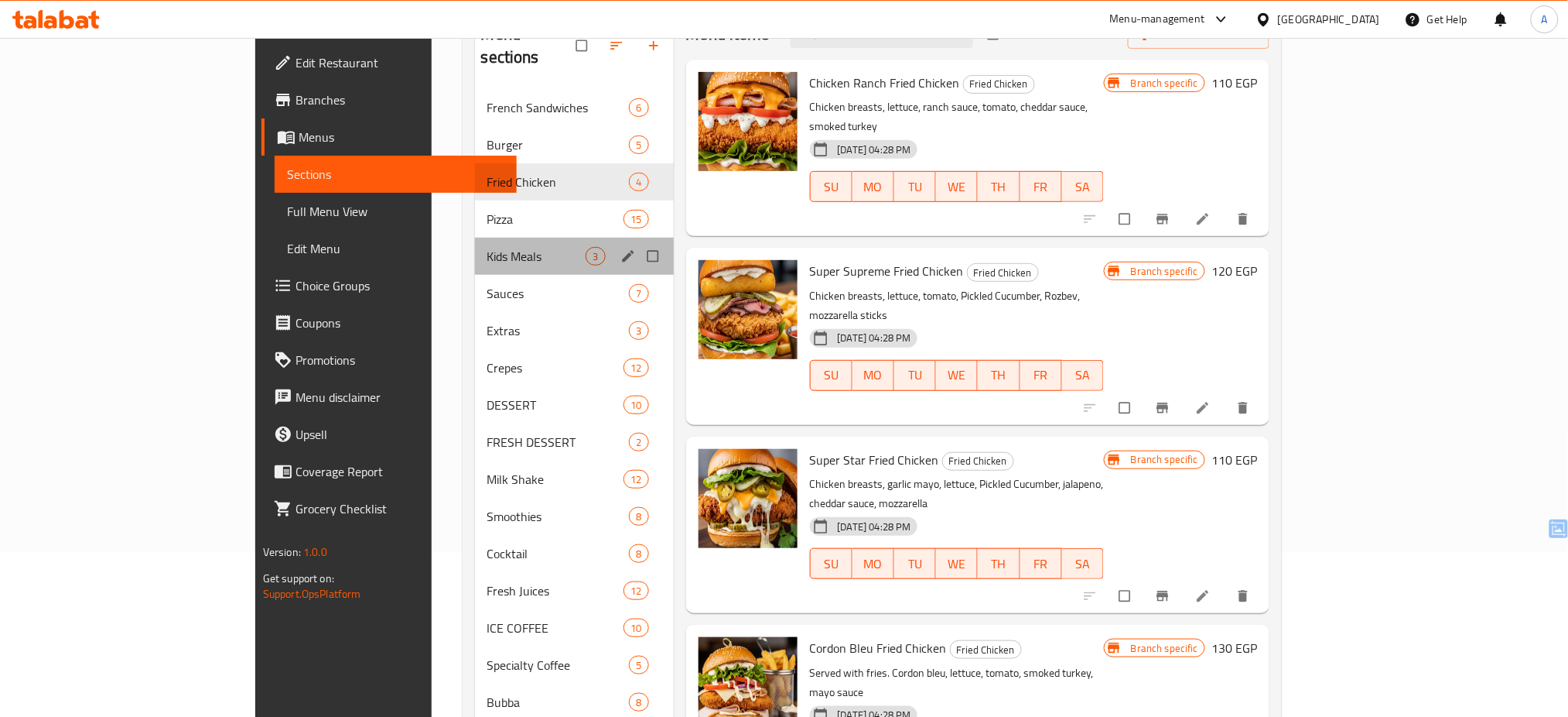
click at [475, 238] on div "Kids Meals 3" at bounding box center [574, 257] width 199 height 37
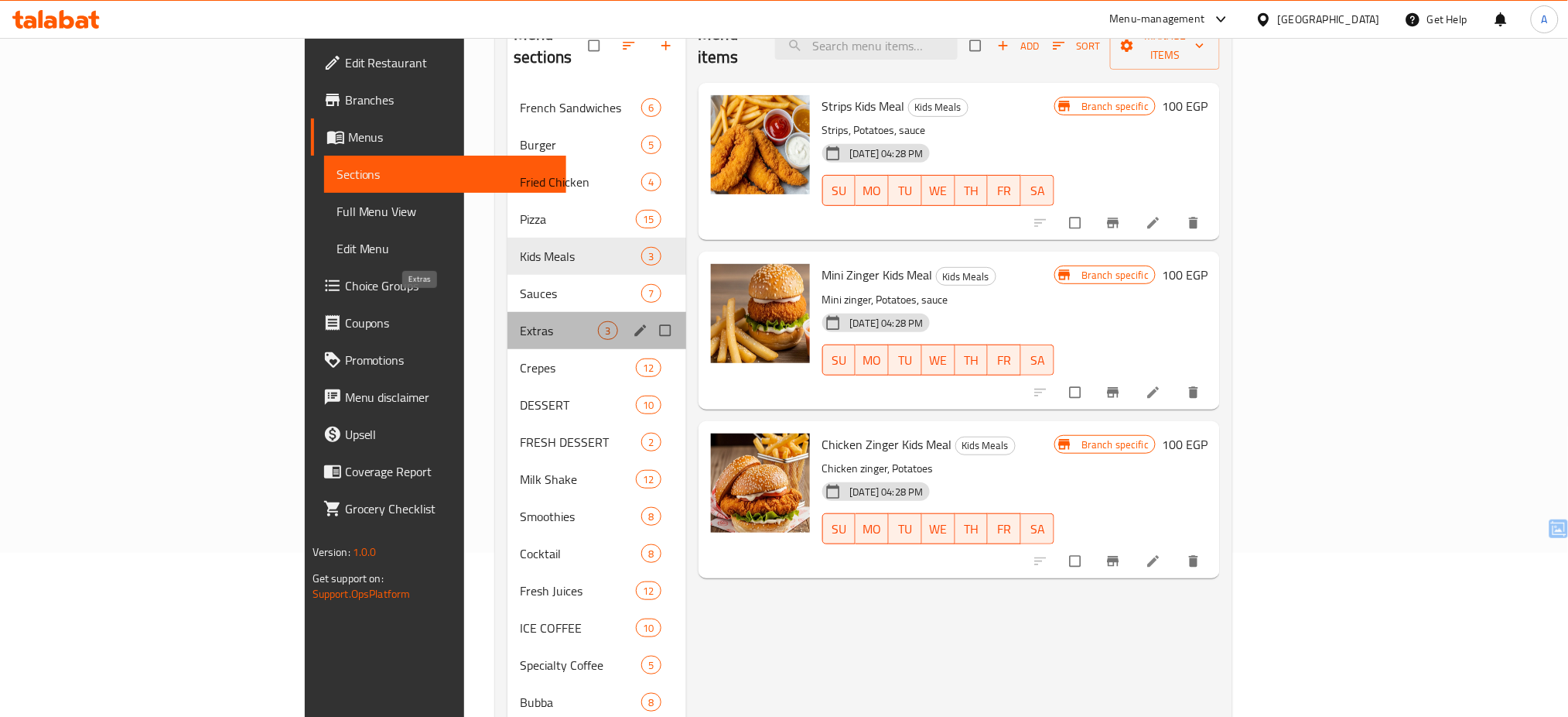
click at [520, 321] on span "Extras" at bounding box center [559, 330] width 78 height 19
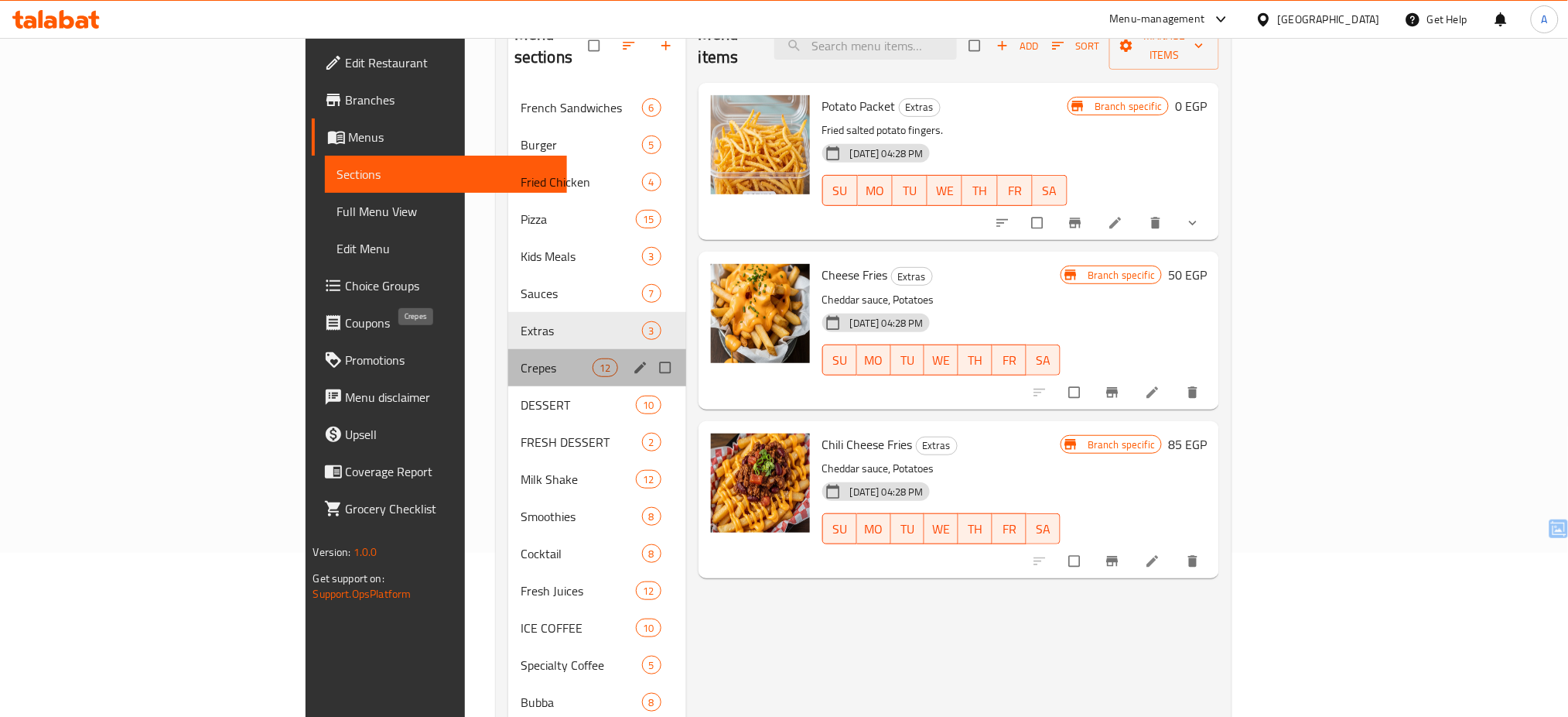
click at [520, 358] on span "Crepes" at bounding box center [557, 367] width 72 height 19
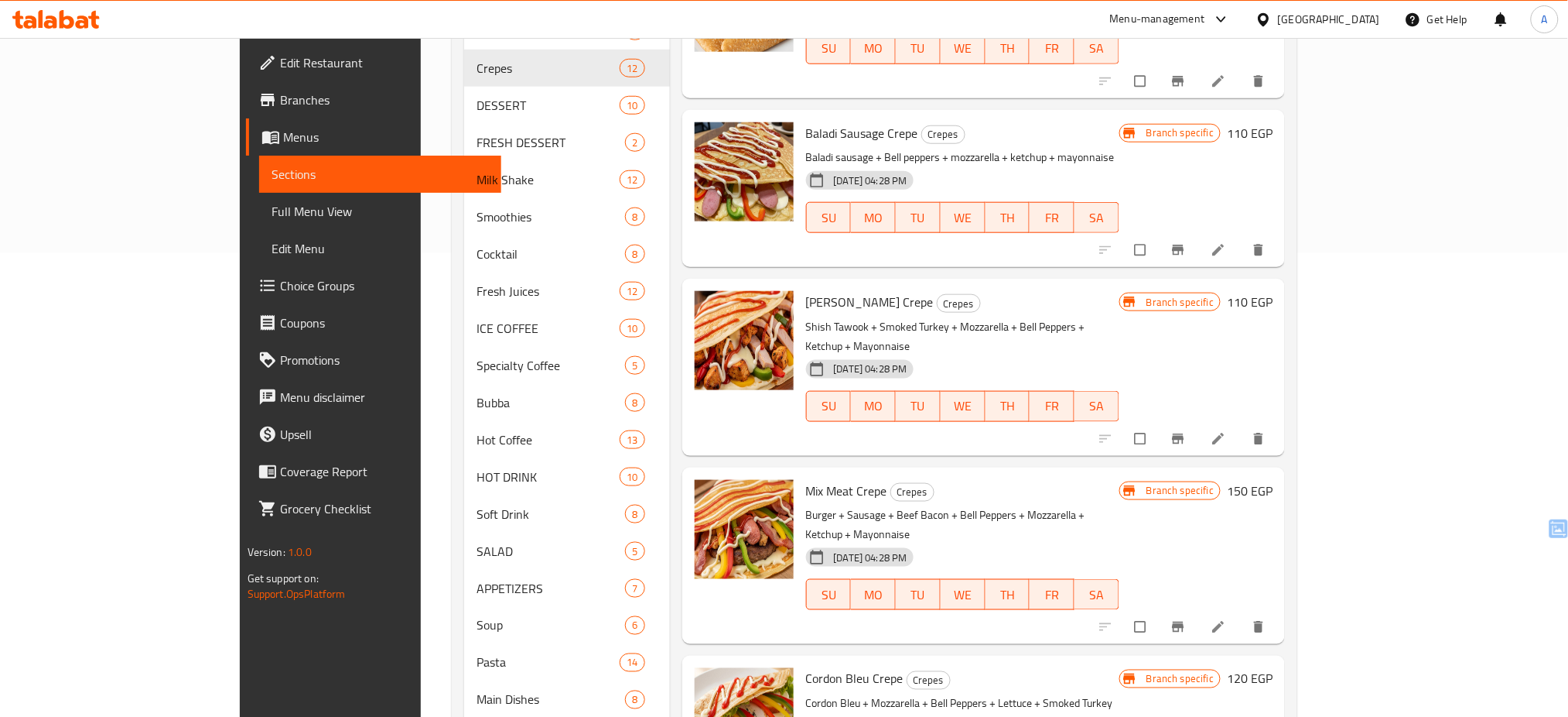
scroll to position [400, 0]
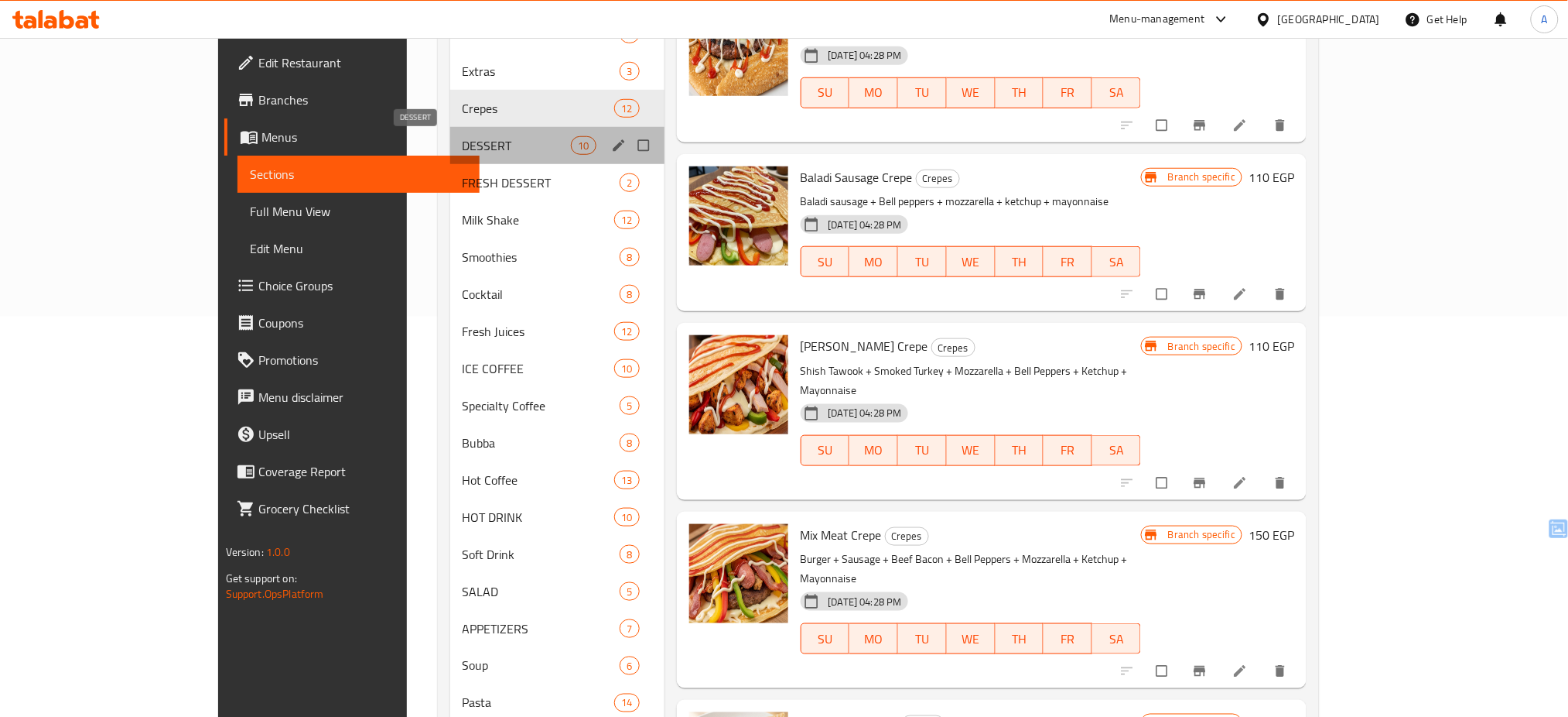
click at [463, 140] on span "DESSERT" at bounding box center [517, 145] width 109 height 19
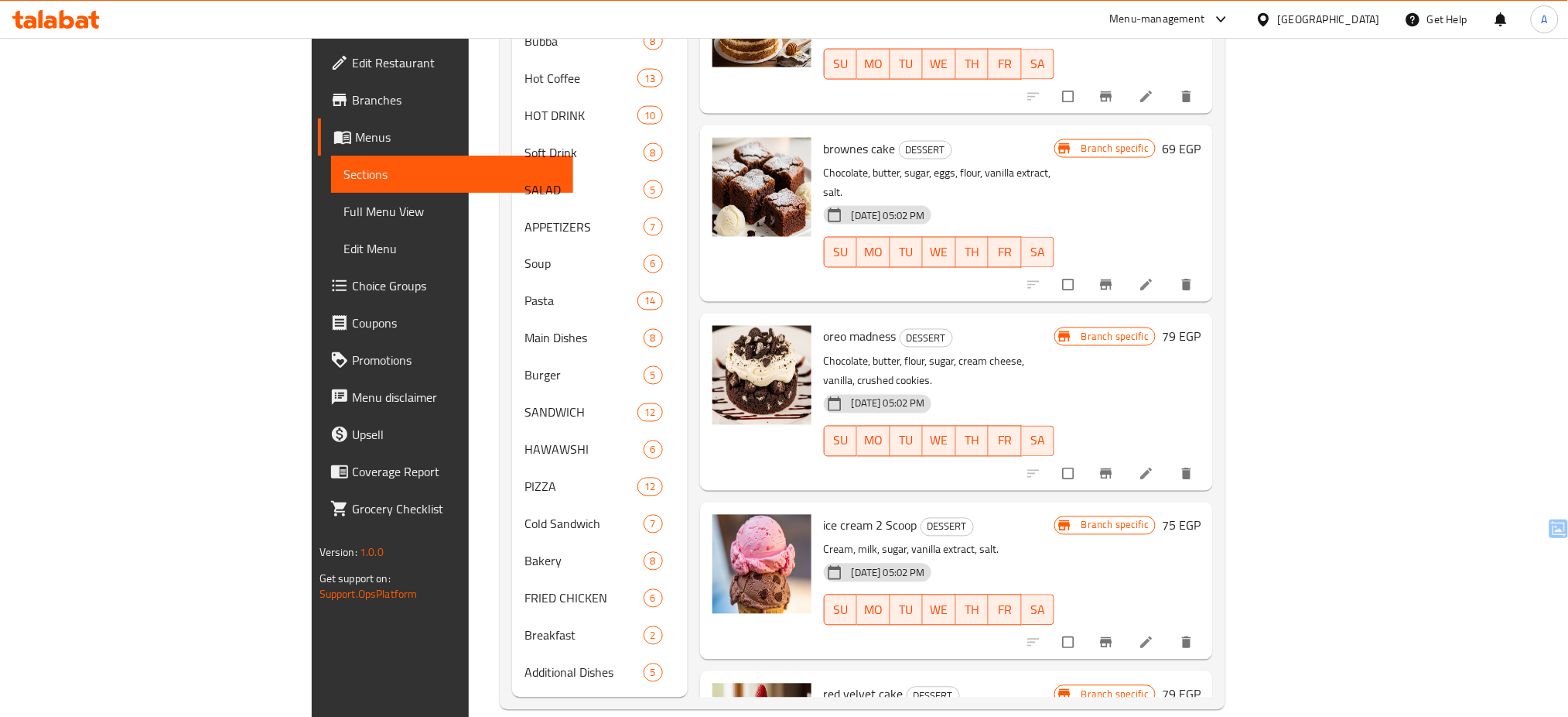
scroll to position [404, 0]
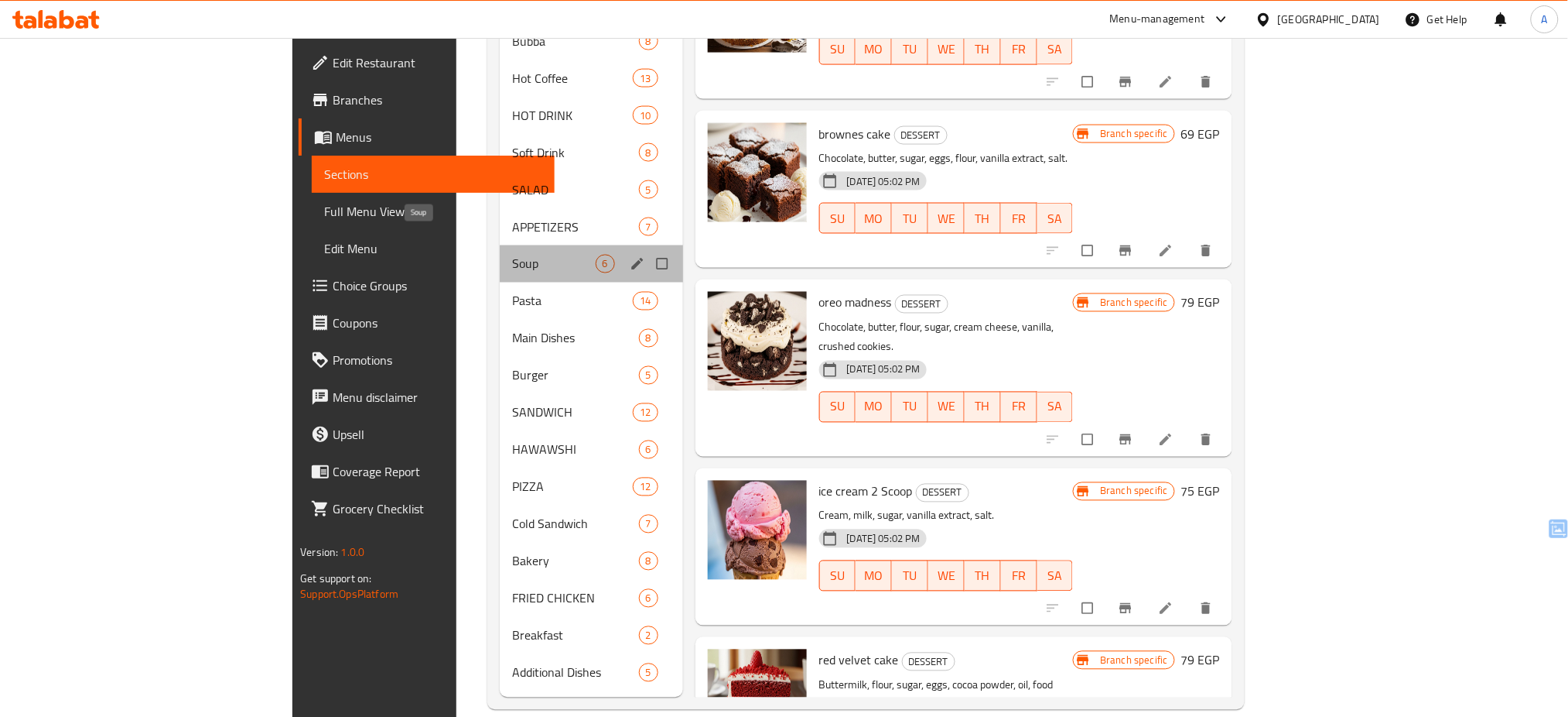
click at [512, 255] on span "Soup" at bounding box center [554, 264] width 84 height 19
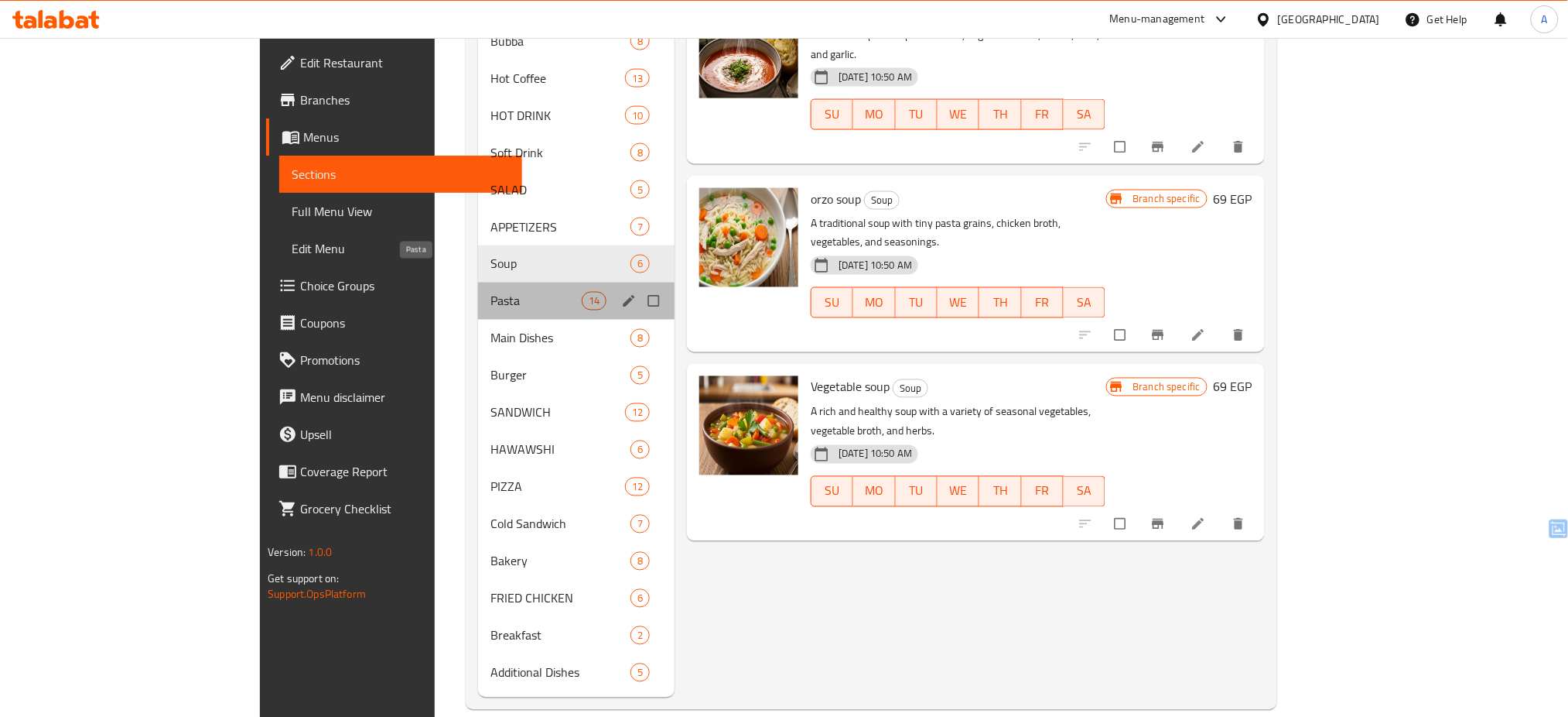
click at [491, 292] on span "Pasta" at bounding box center [536, 301] width 91 height 19
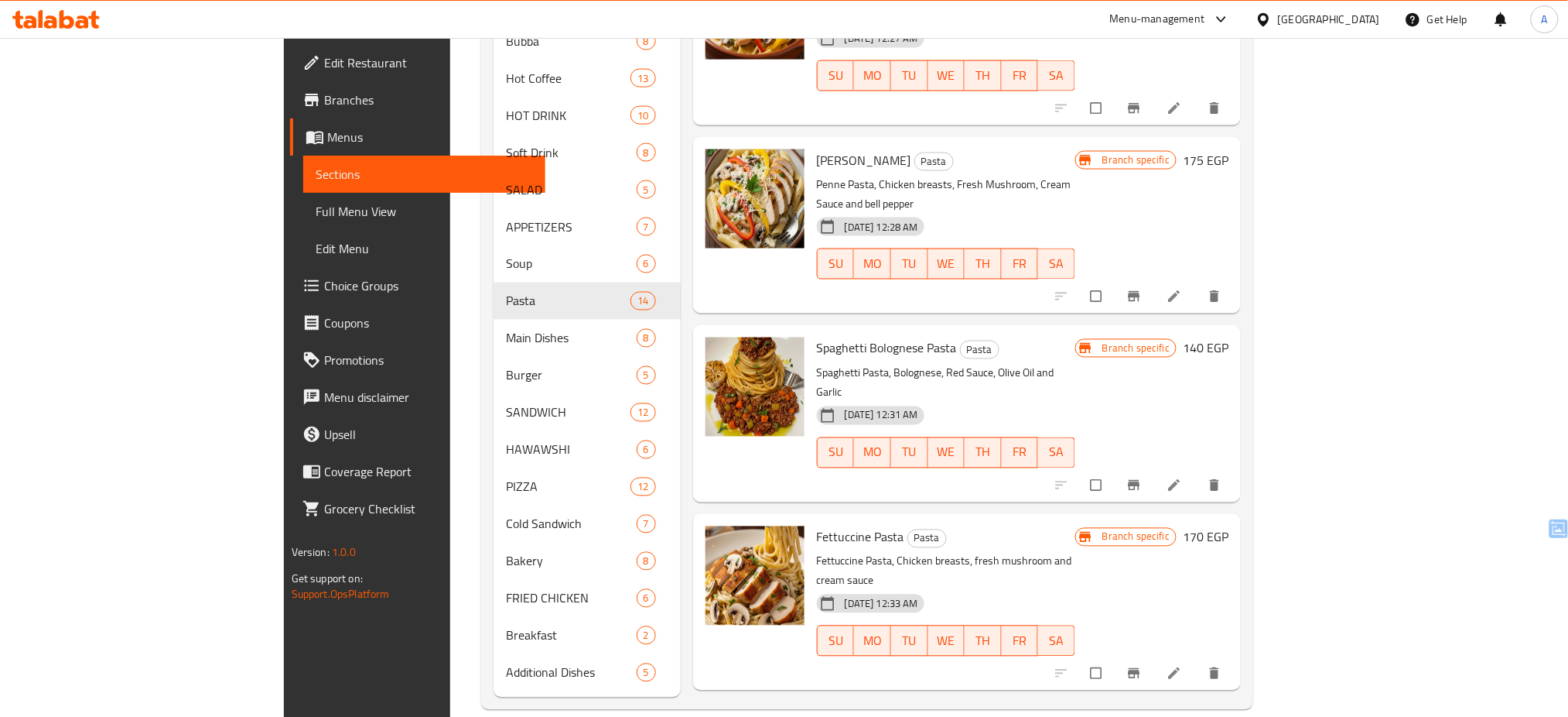
click at [76, 12] on icon at bounding box center [56, 20] width 87 height 19
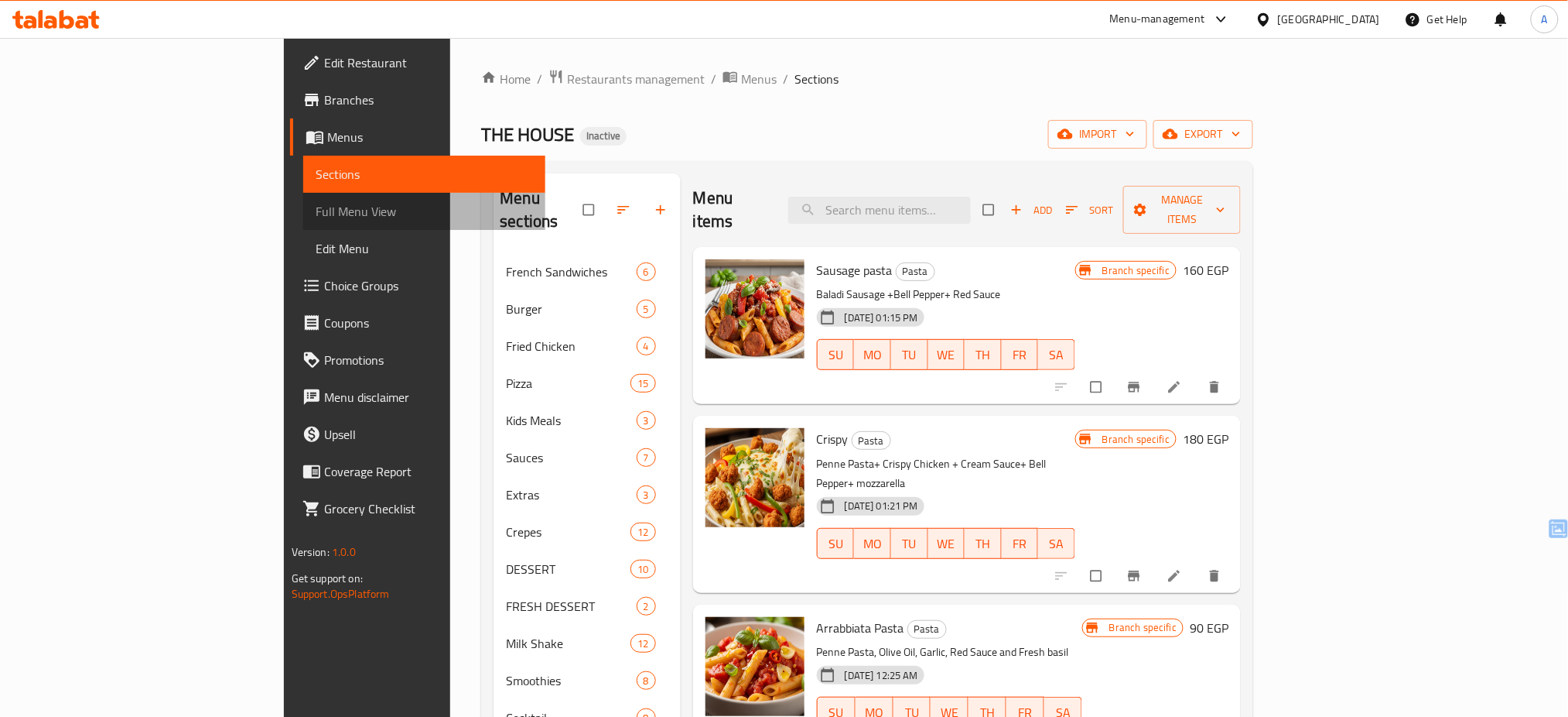
click at [316, 209] on span "Full Menu View" at bounding box center [425, 211] width 218 height 19
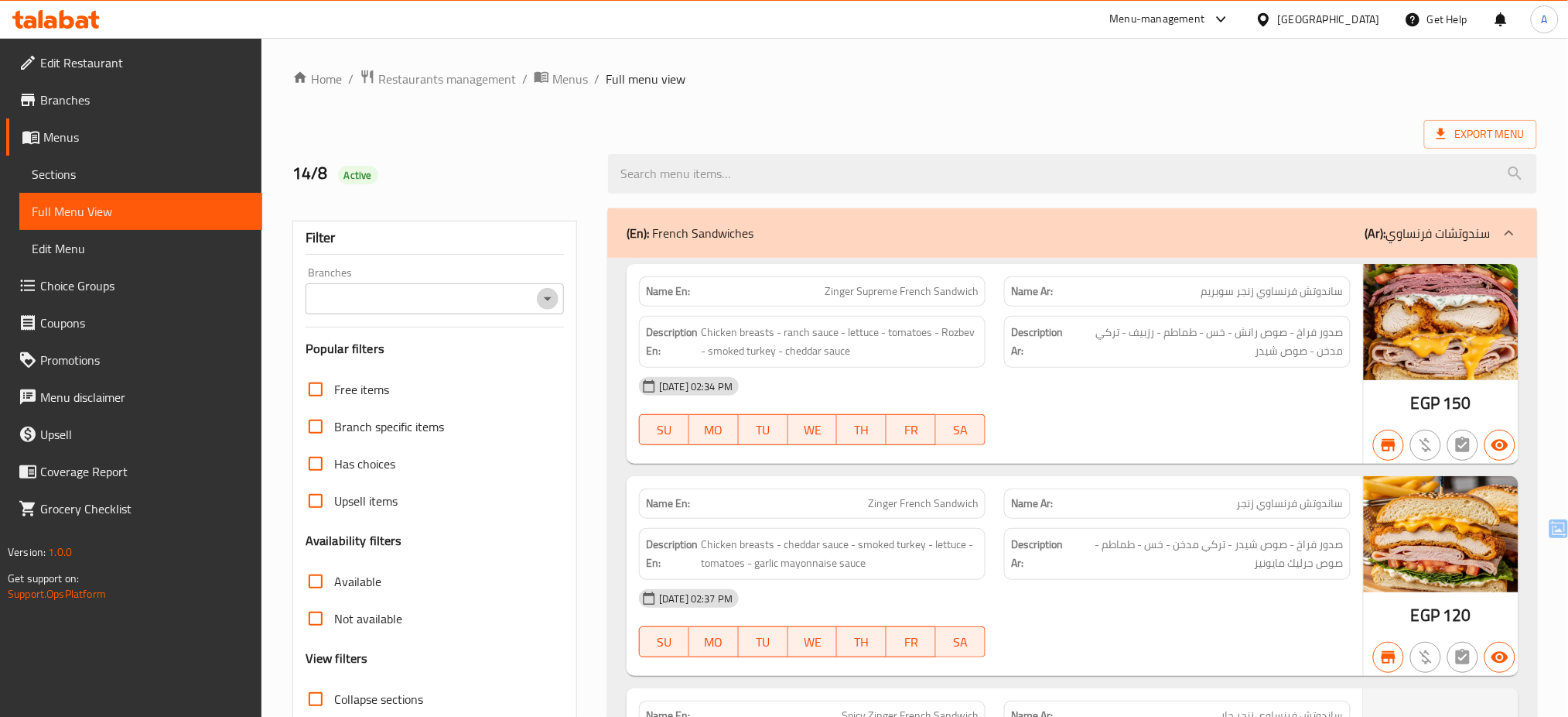
click at [543, 299] on icon "Open" at bounding box center [547, 299] width 19 height 19
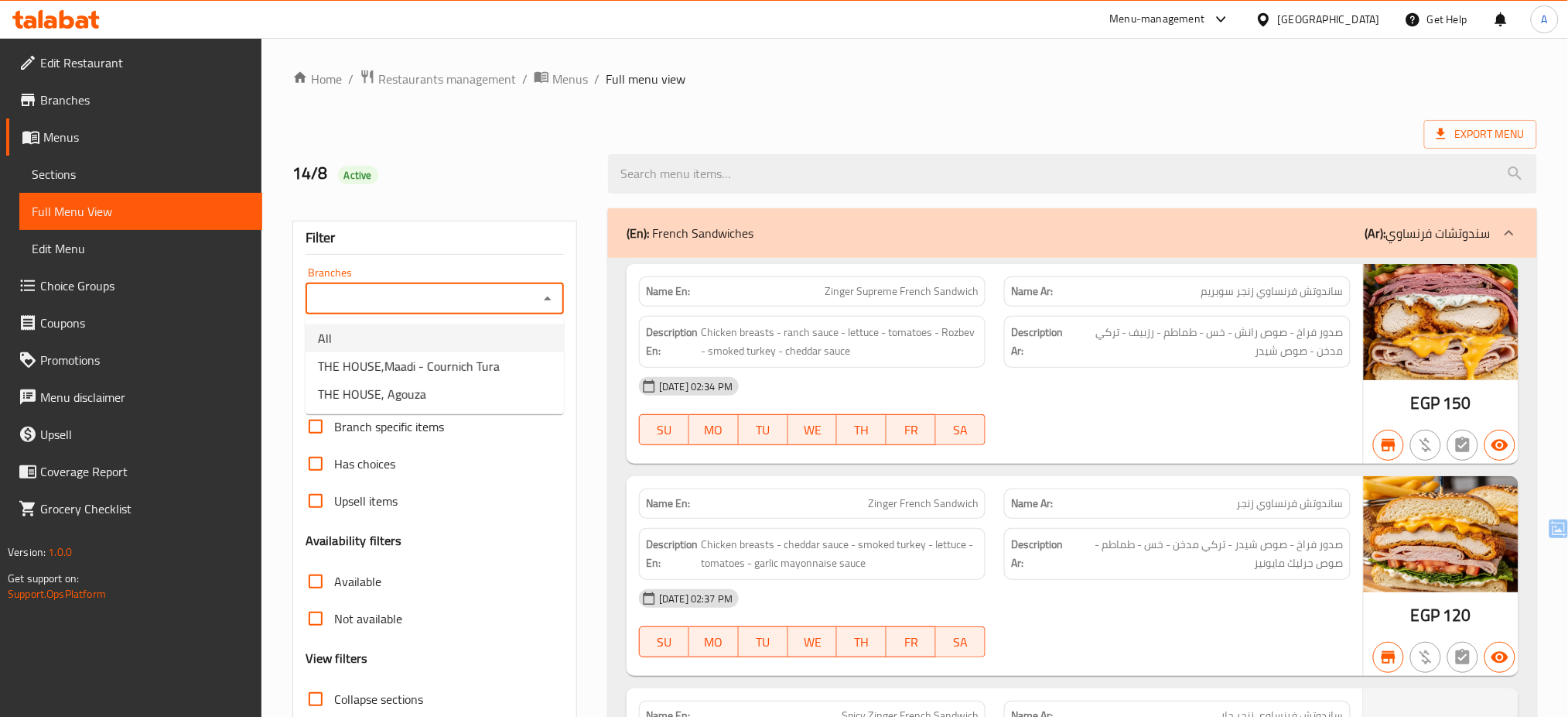
click at [471, 340] on li "All" at bounding box center [435, 339] width 258 height 28
type input "All"
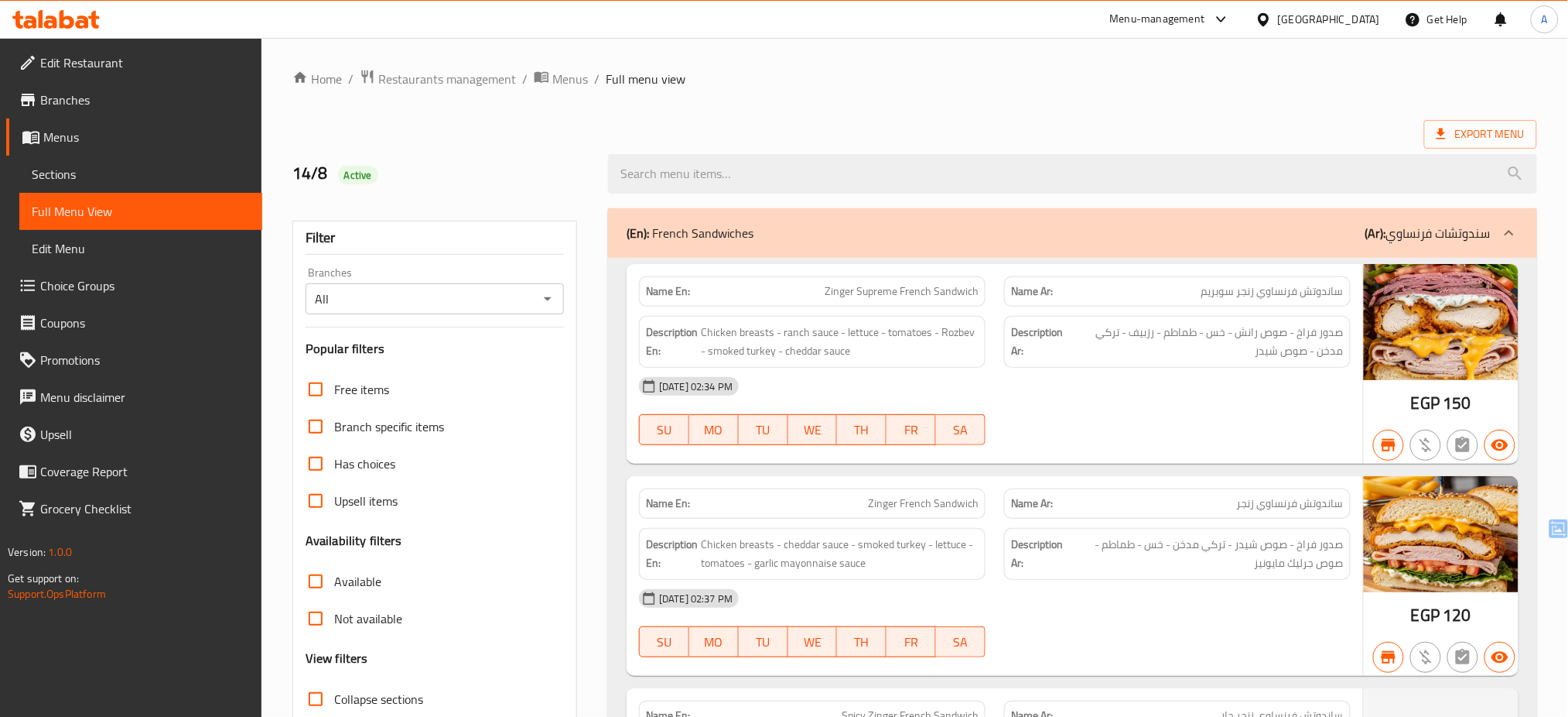
click at [573, 467] on div "Filter Branches All Branches Popular filters Free items Branch specific items H…" at bounding box center [435, 506] width 284 height 572
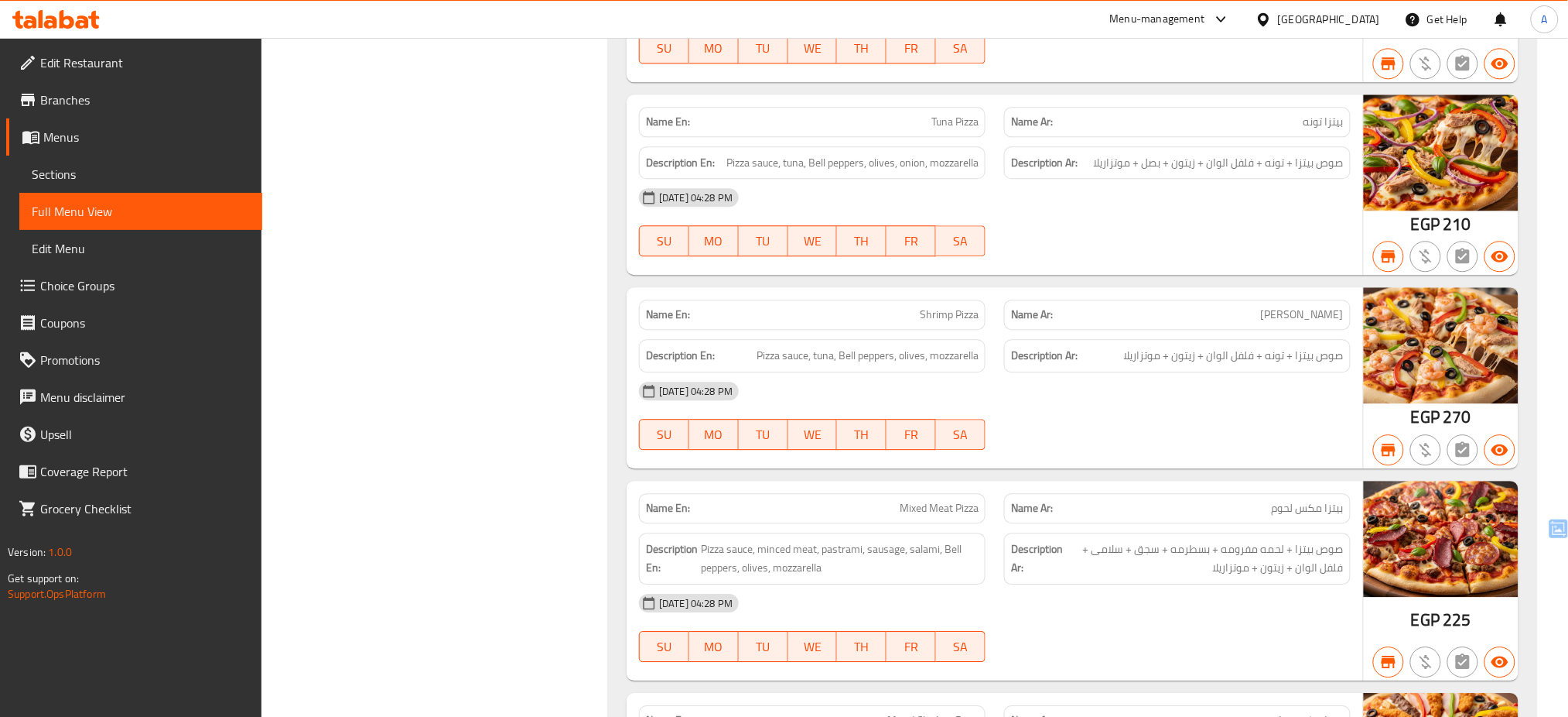
scroll to position [5690, 0]
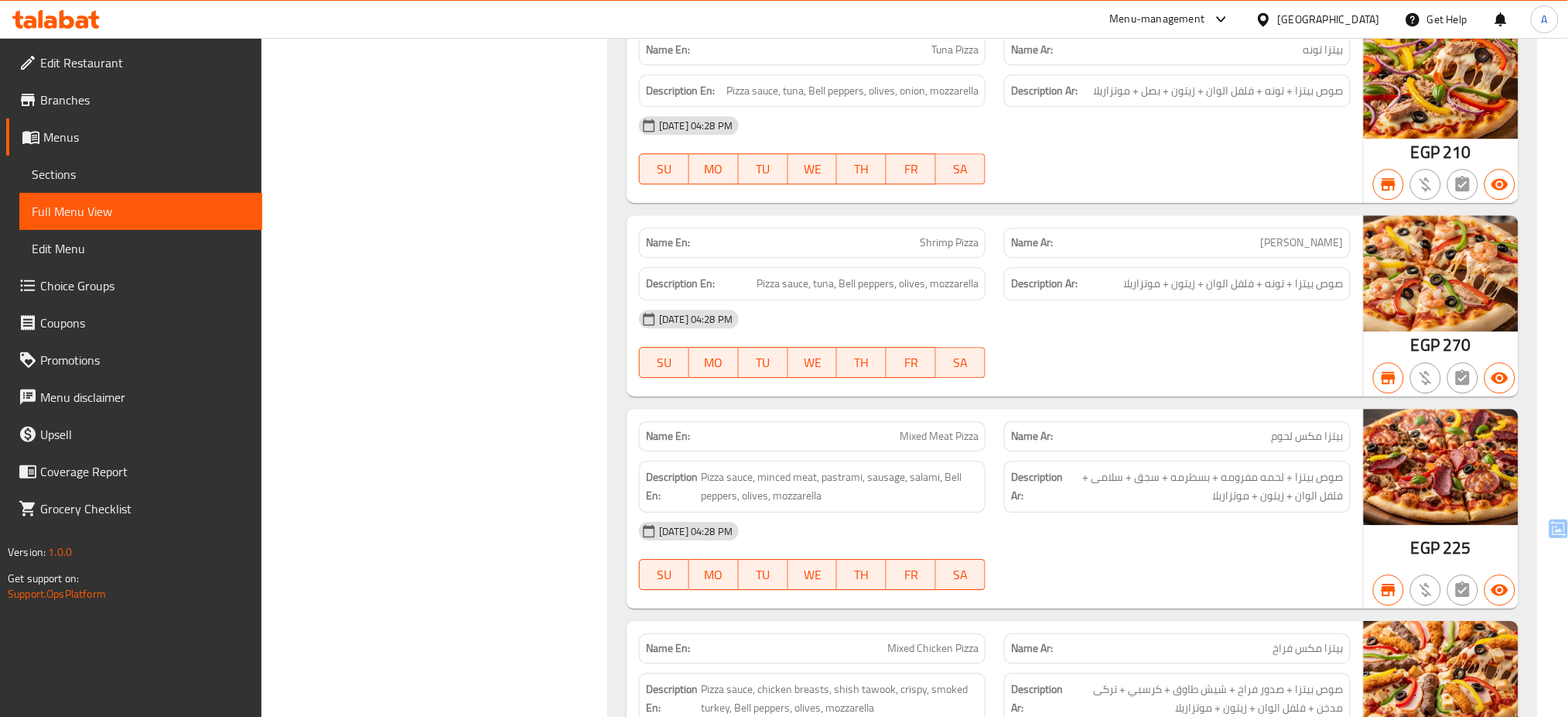
click at [1276, 382] on div "Name En: Shrimp Pizza Name Ar: بيتزا جمبري Description En: Pizza sauce, tuna, B…" at bounding box center [995, 305] width 736 height 181
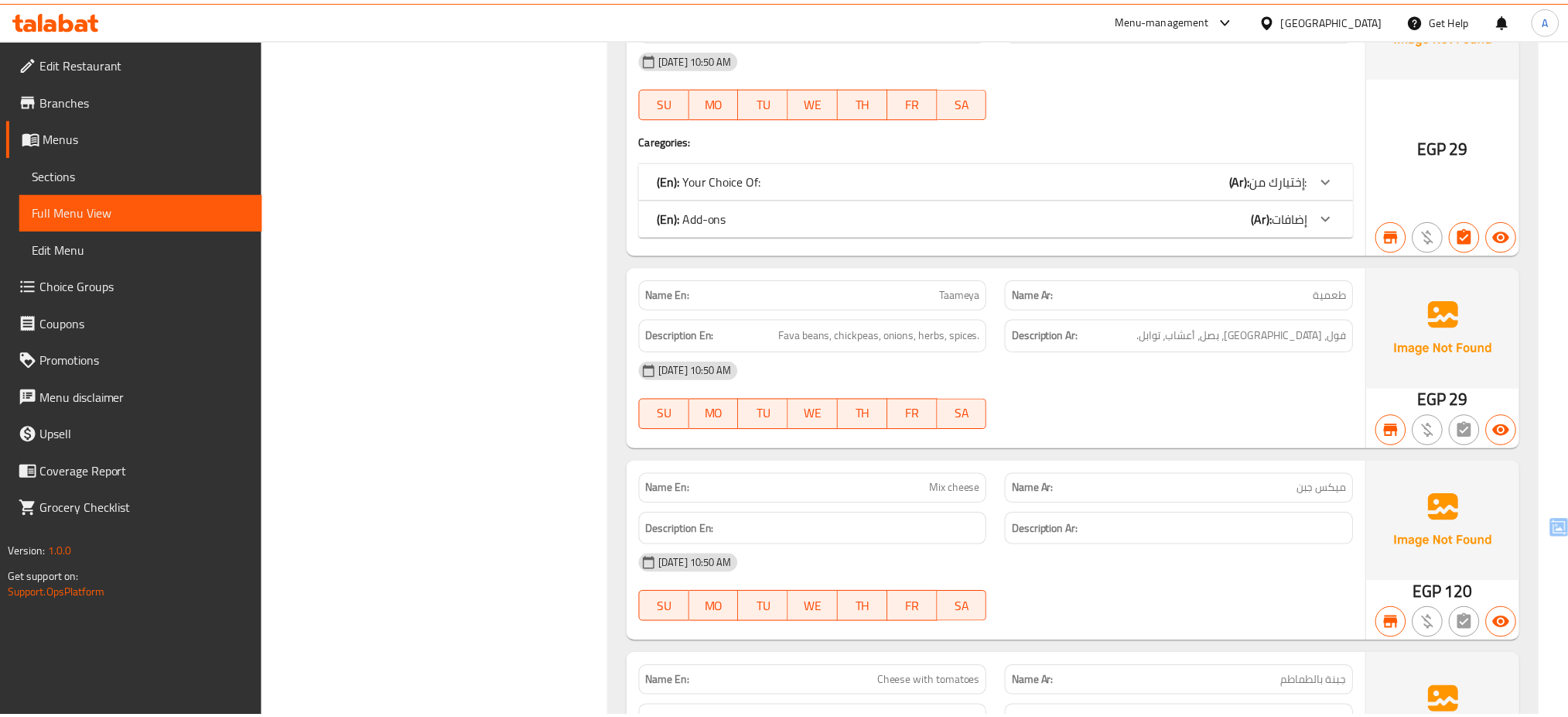
scroll to position [57513, 0]
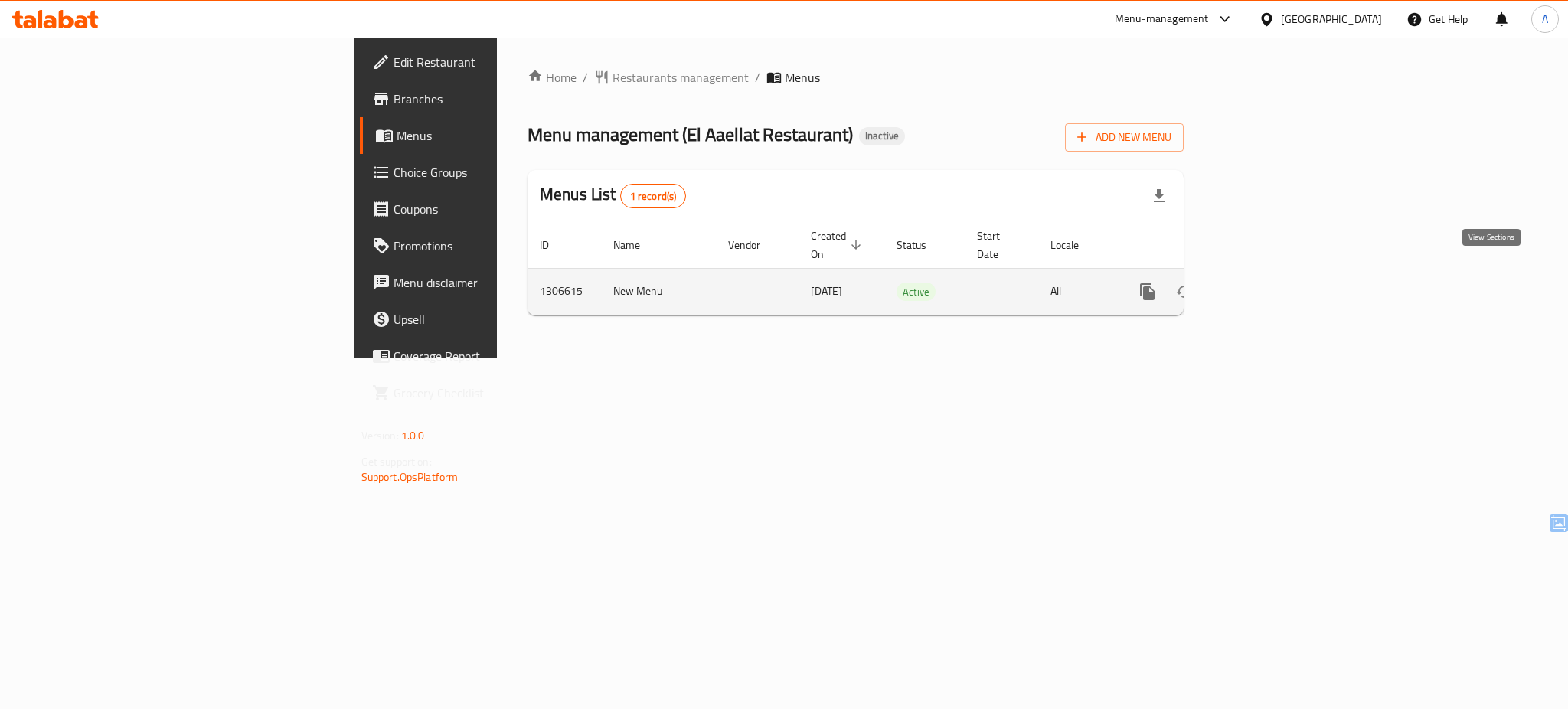
click at [1267, 282] on icon "enhanced table" at bounding box center [1258, 292] width 18 height 18
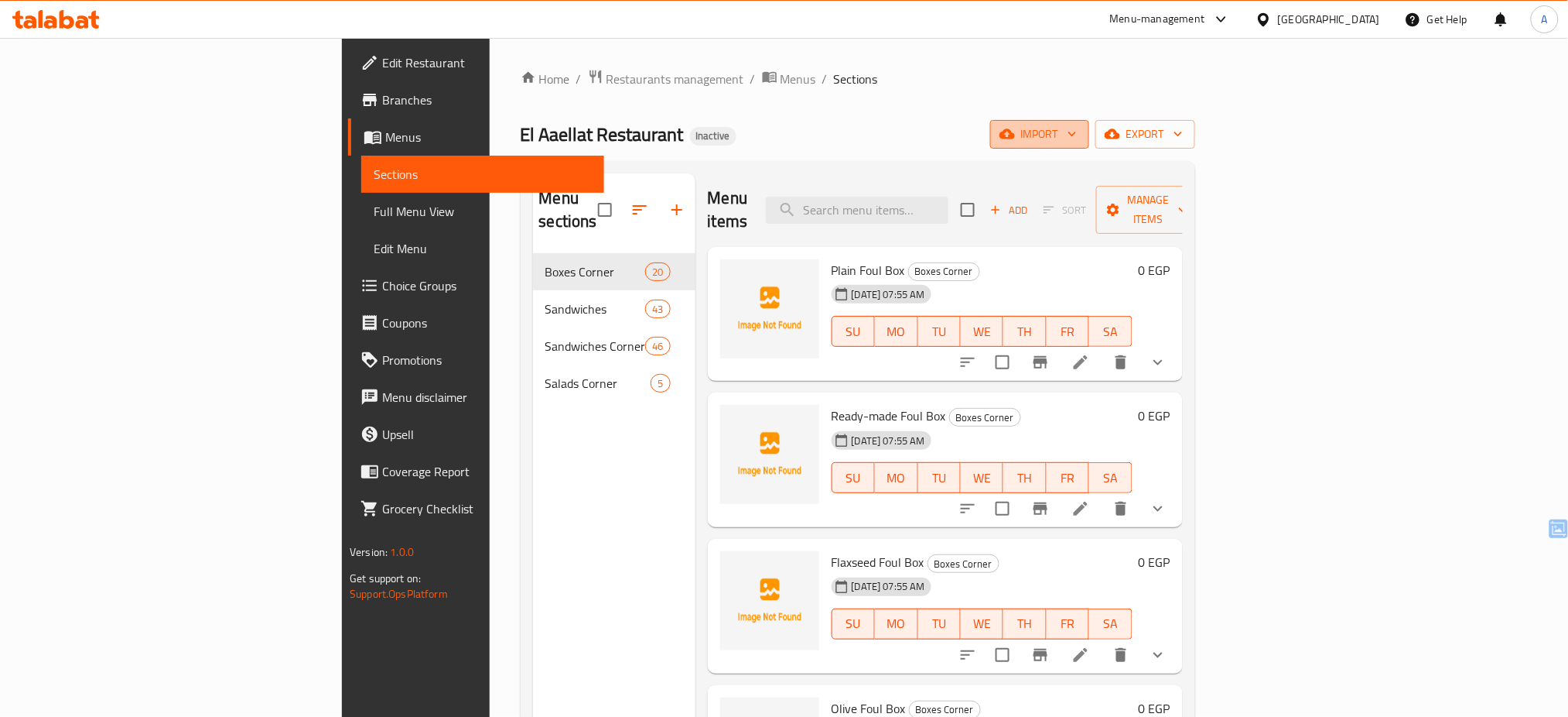
click at [1077, 132] on span "import" at bounding box center [1040, 134] width 74 height 20
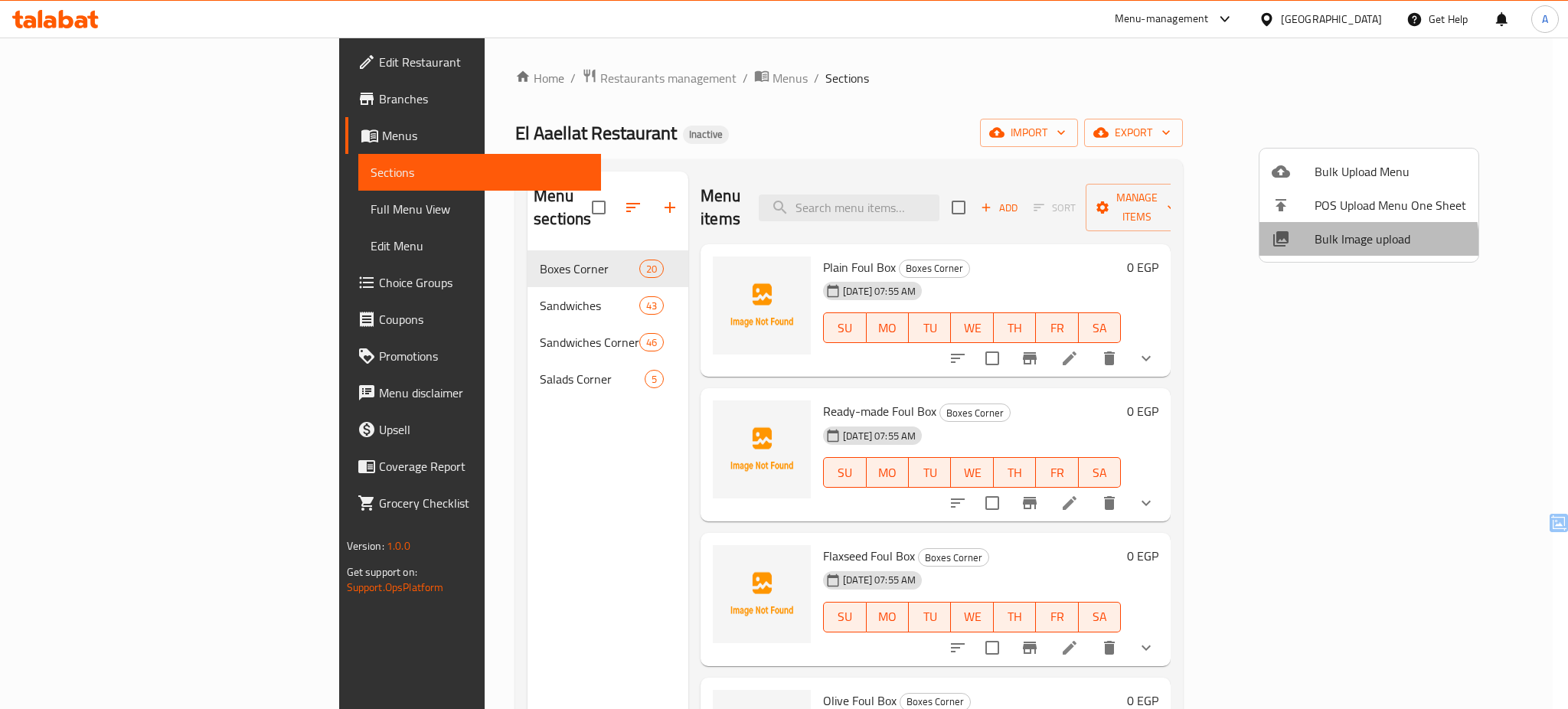
click at [1331, 245] on span "Bulk Image upload" at bounding box center [1390, 239] width 152 height 18
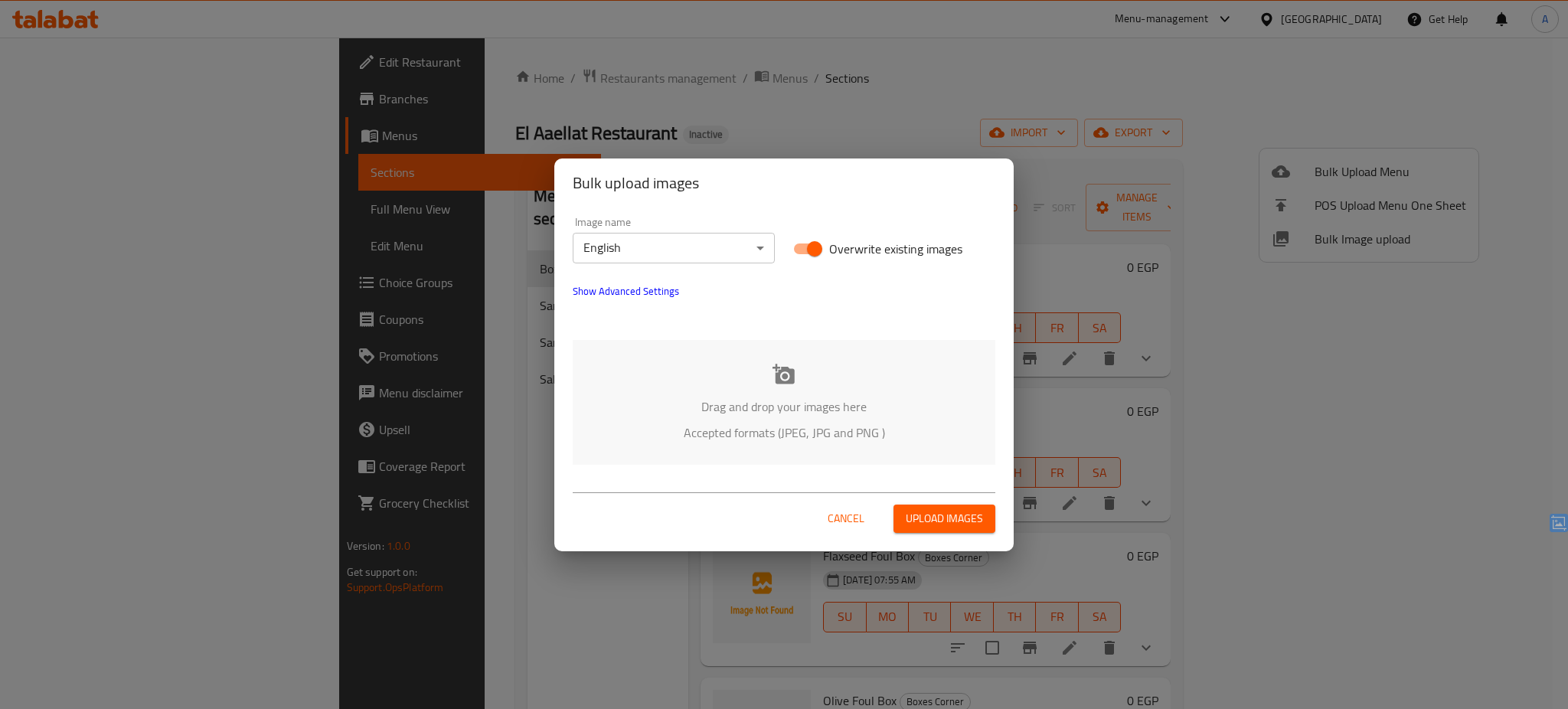
click at [846, 249] on span "Overwrite existing images" at bounding box center [895, 249] width 133 height 18
click at [846, 249] on input "Overwrite existing images" at bounding box center [814, 249] width 87 height 29
checkbox input "false"
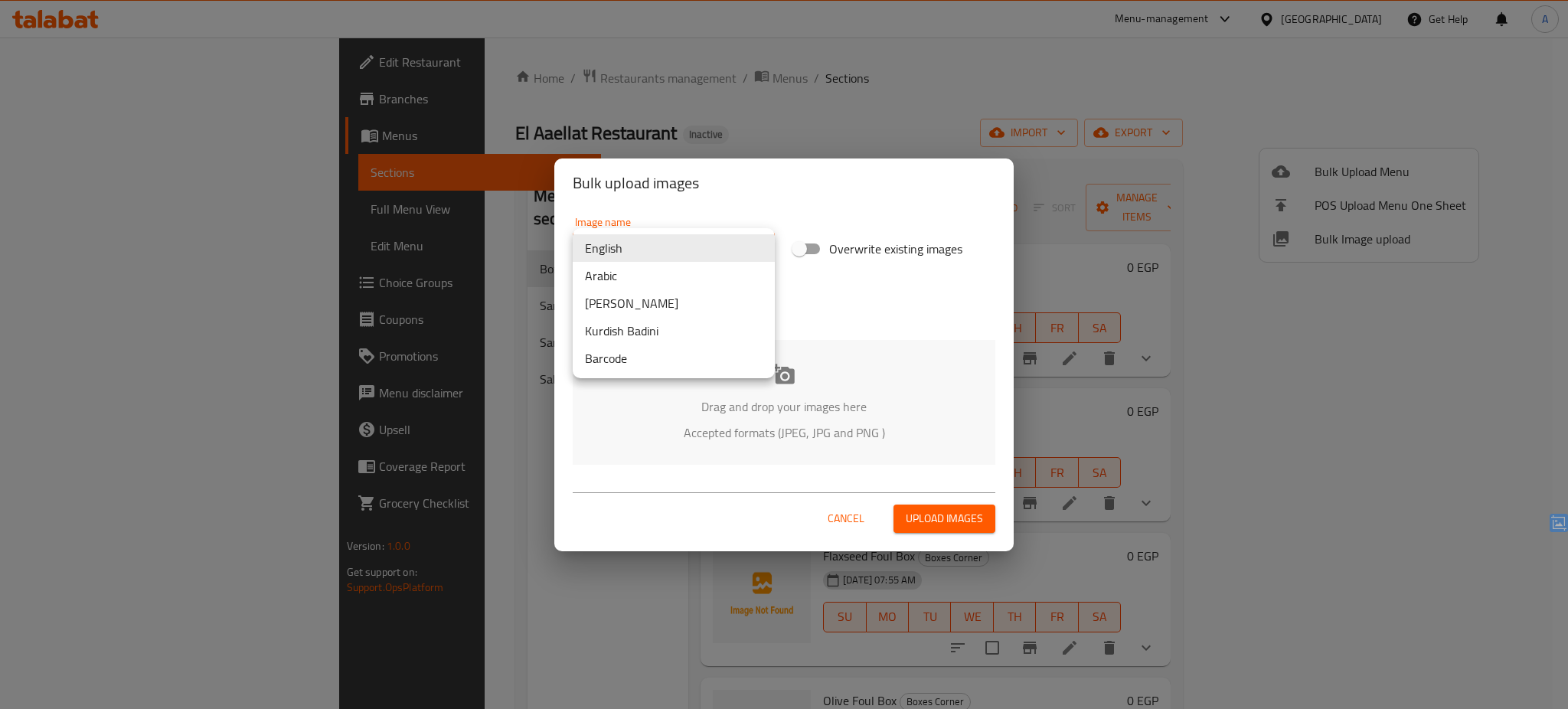
click at [700, 258] on body "​ Menu-management Egypt Get Help A Edit Restaurant Branches Menus Sections Full…" at bounding box center [784, 373] width 1568 height 671
click at [682, 275] on li "Arabic" at bounding box center [674, 276] width 202 height 28
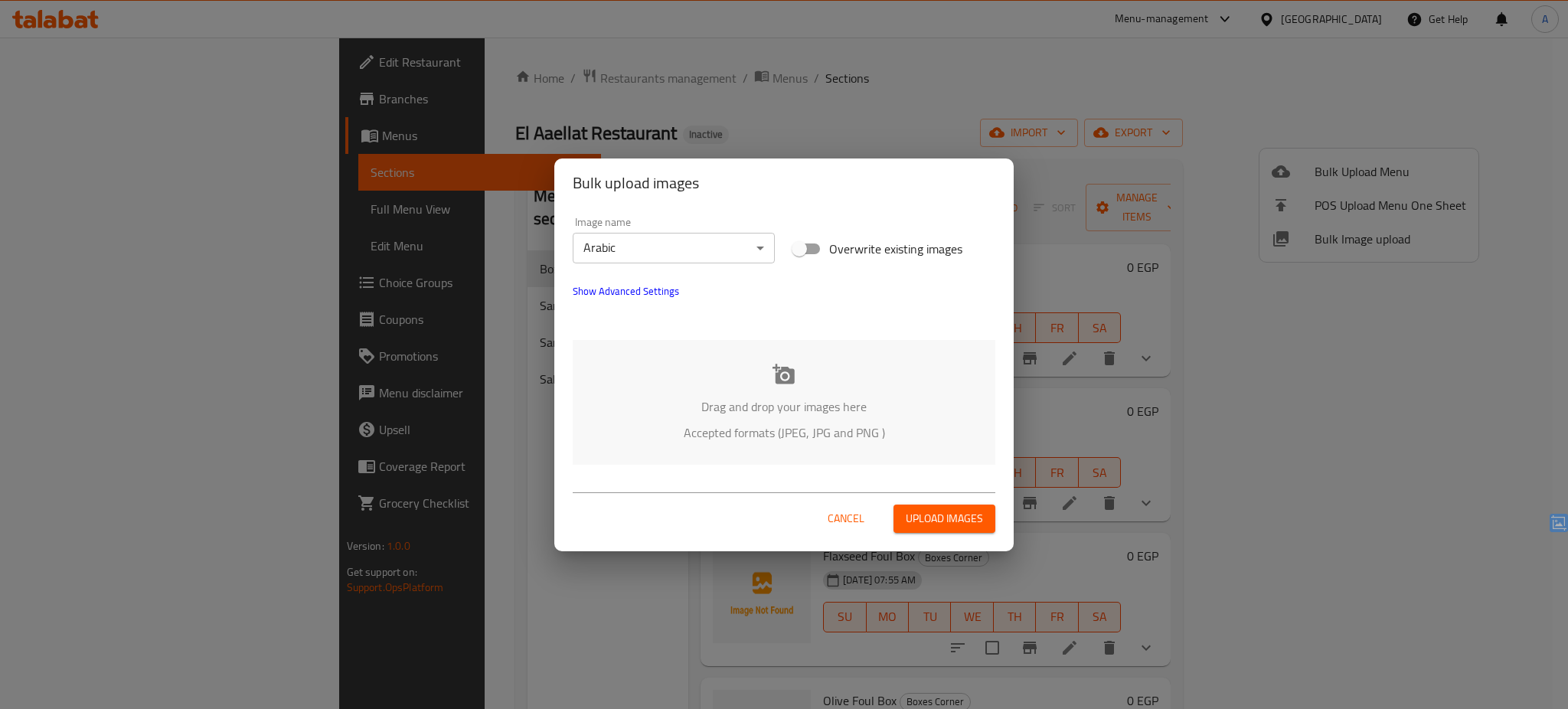
click at [766, 436] on p "Accepted formats (JPEG, JPG and PNG )" at bounding box center [784, 432] width 377 height 18
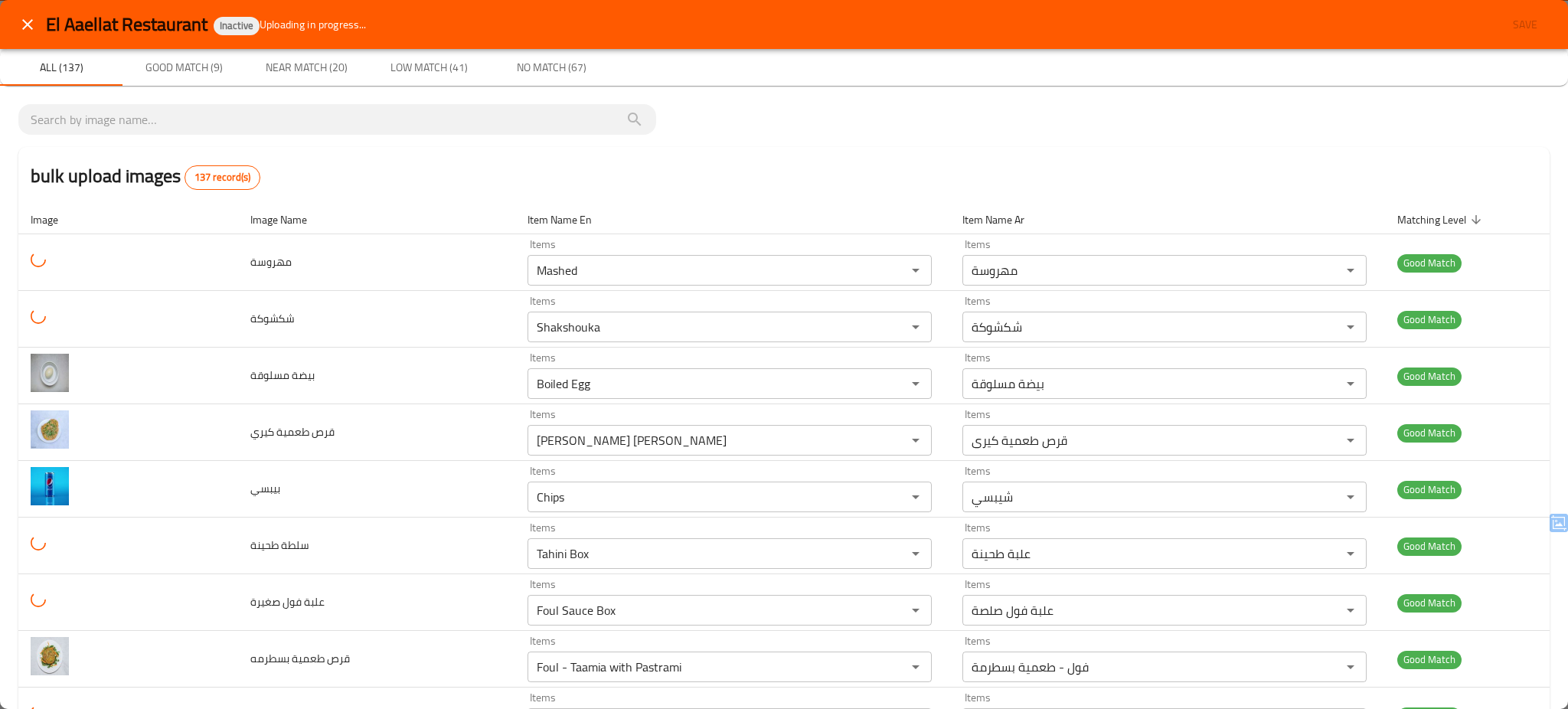
click at [34, 24] on icon "close" at bounding box center [28, 25] width 18 height 18
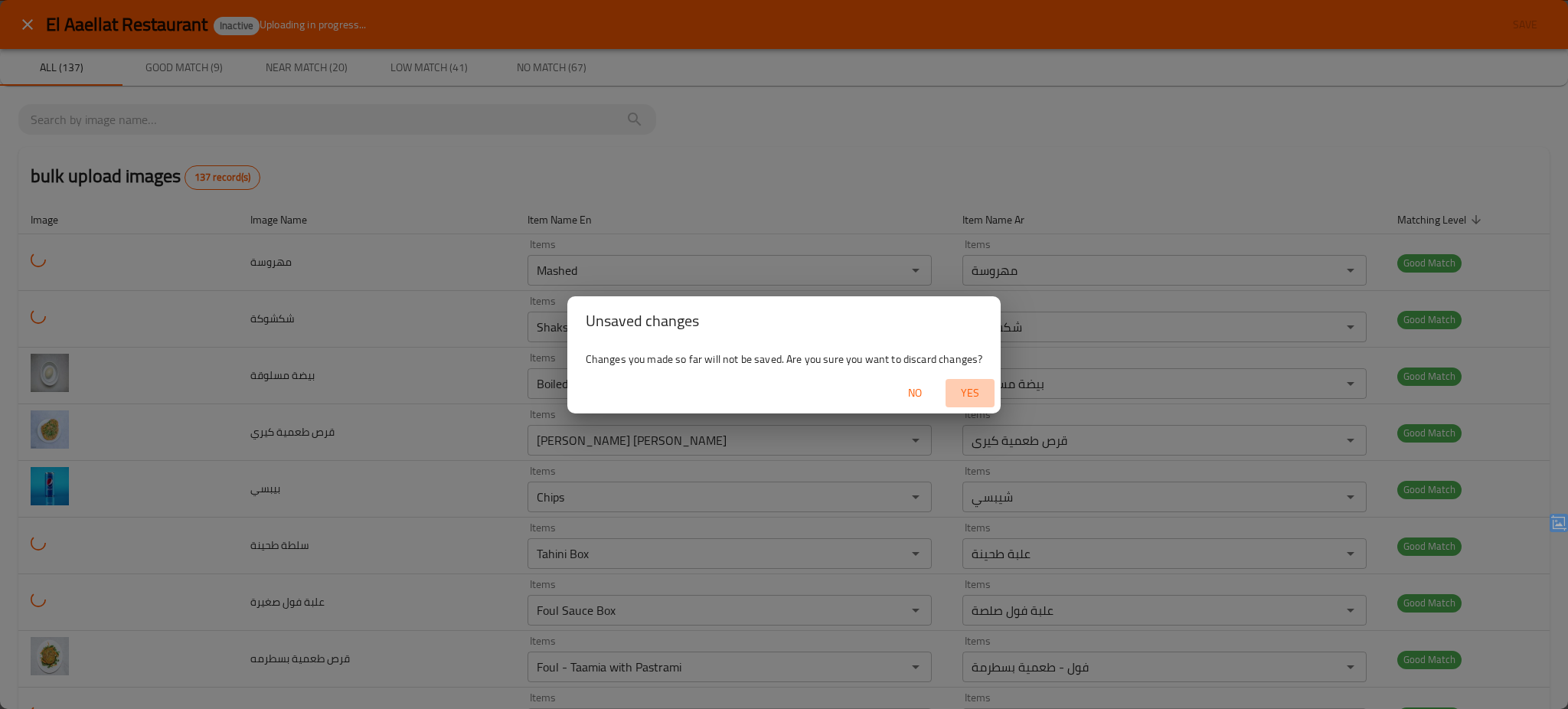
click at [968, 391] on span "Yes" at bounding box center [970, 393] width 37 height 19
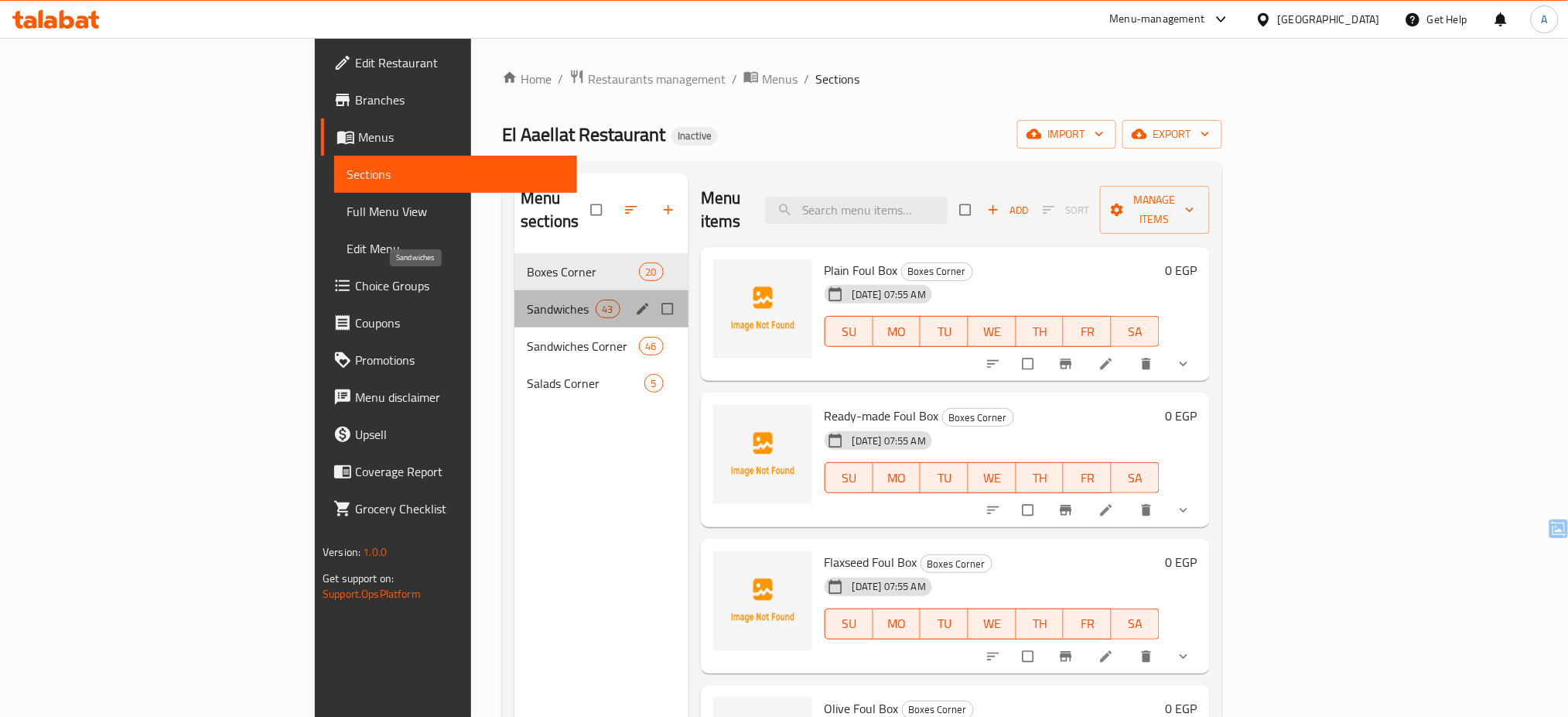
click at [527, 299] on span "Sandwiches" at bounding box center [560, 309] width 68 height 19
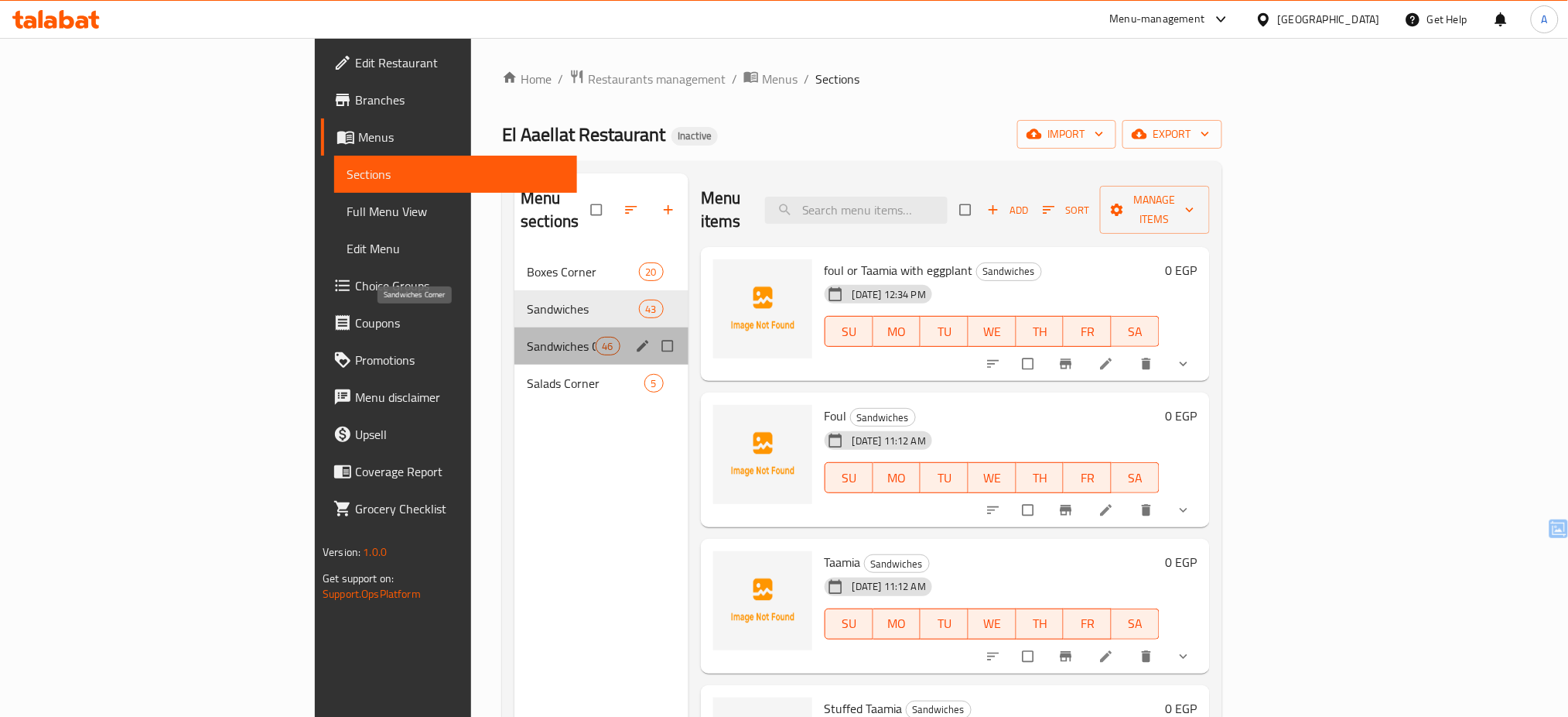
click at [527, 337] on span "Sandwiches Corner" at bounding box center [560, 346] width 68 height 19
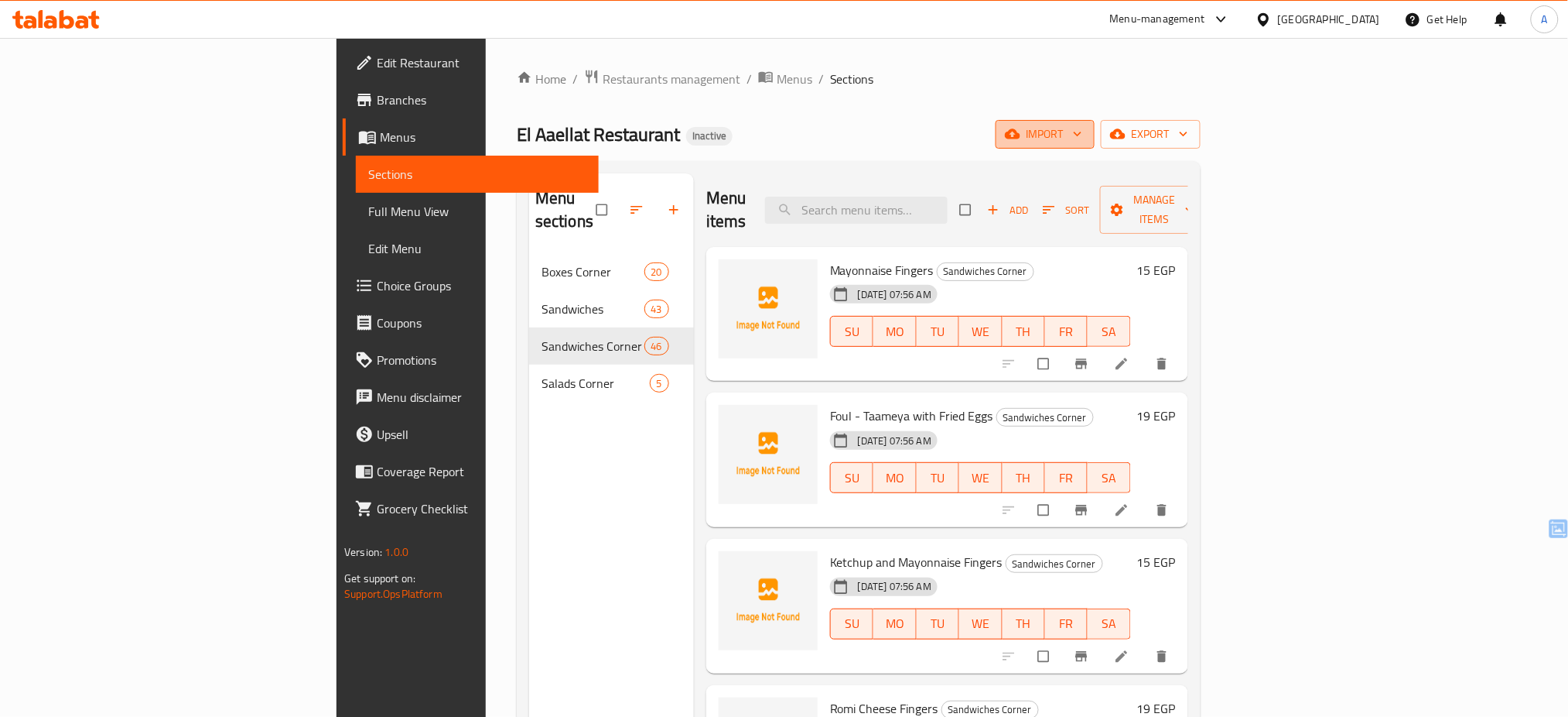
click at [1086, 136] on icon "button" at bounding box center [1077, 134] width 16 height 16
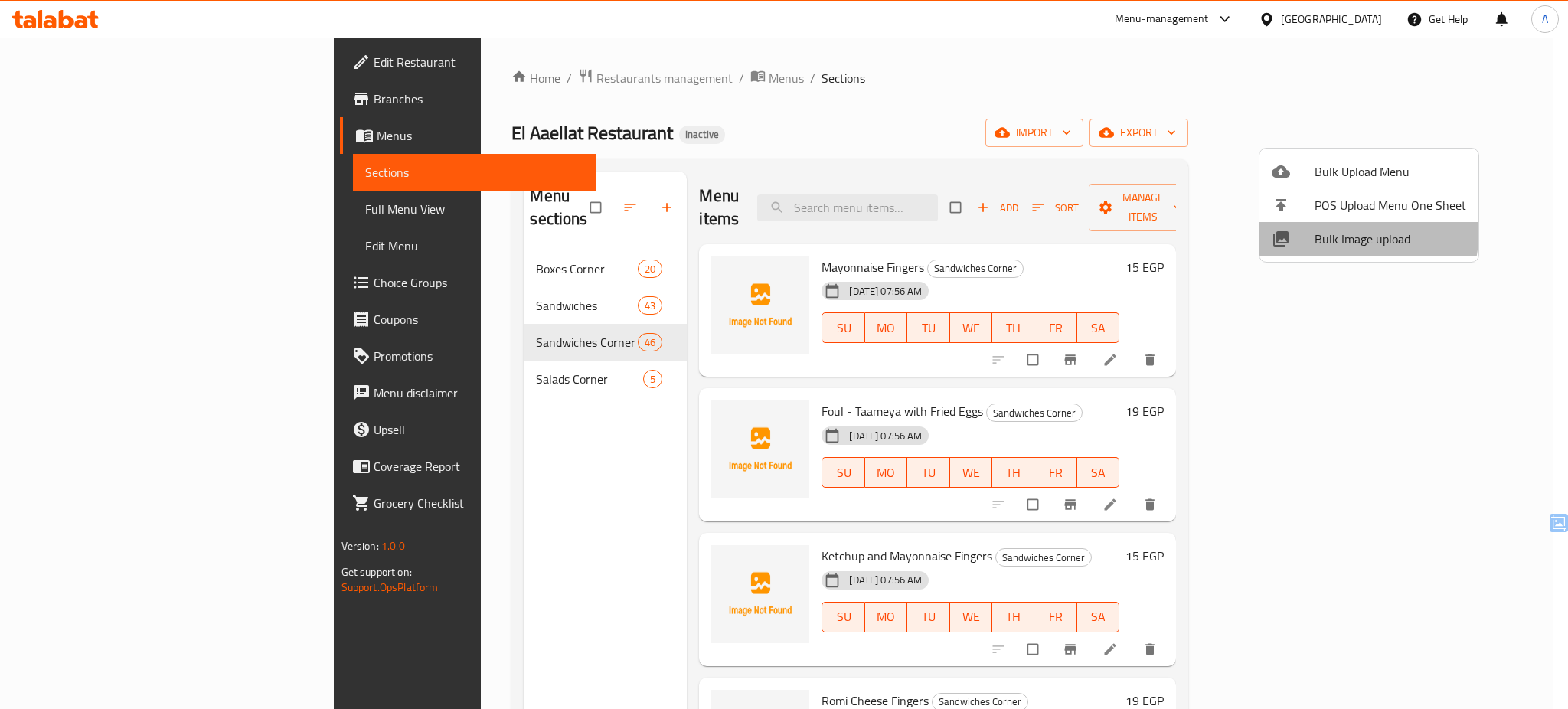
click at [1322, 230] on span "Bulk Image upload" at bounding box center [1390, 239] width 152 height 18
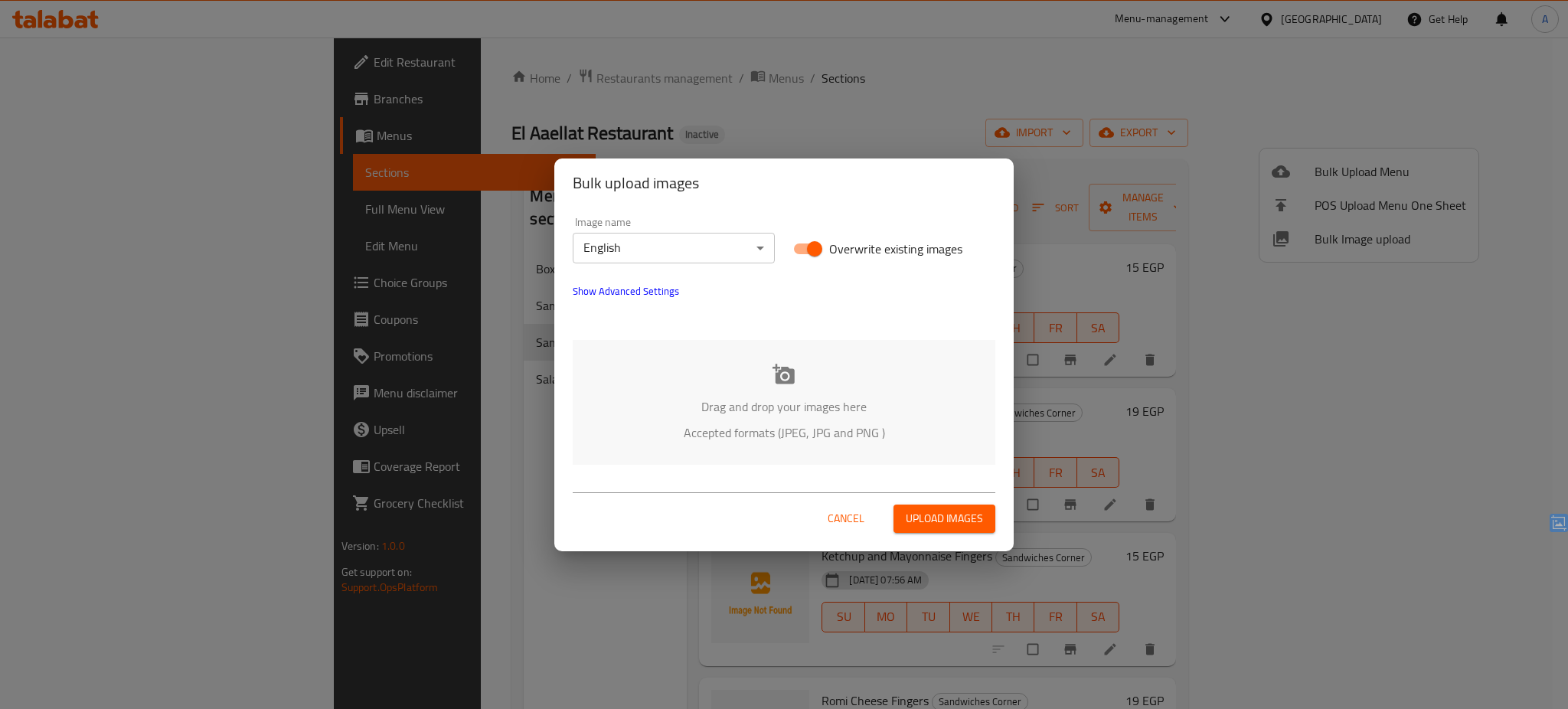
click at [874, 245] on span "Overwrite existing images" at bounding box center [895, 249] width 133 height 18
click at [858, 245] on input "Overwrite existing images" at bounding box center [814, 249] width 87 height 29
checkbox input "false"
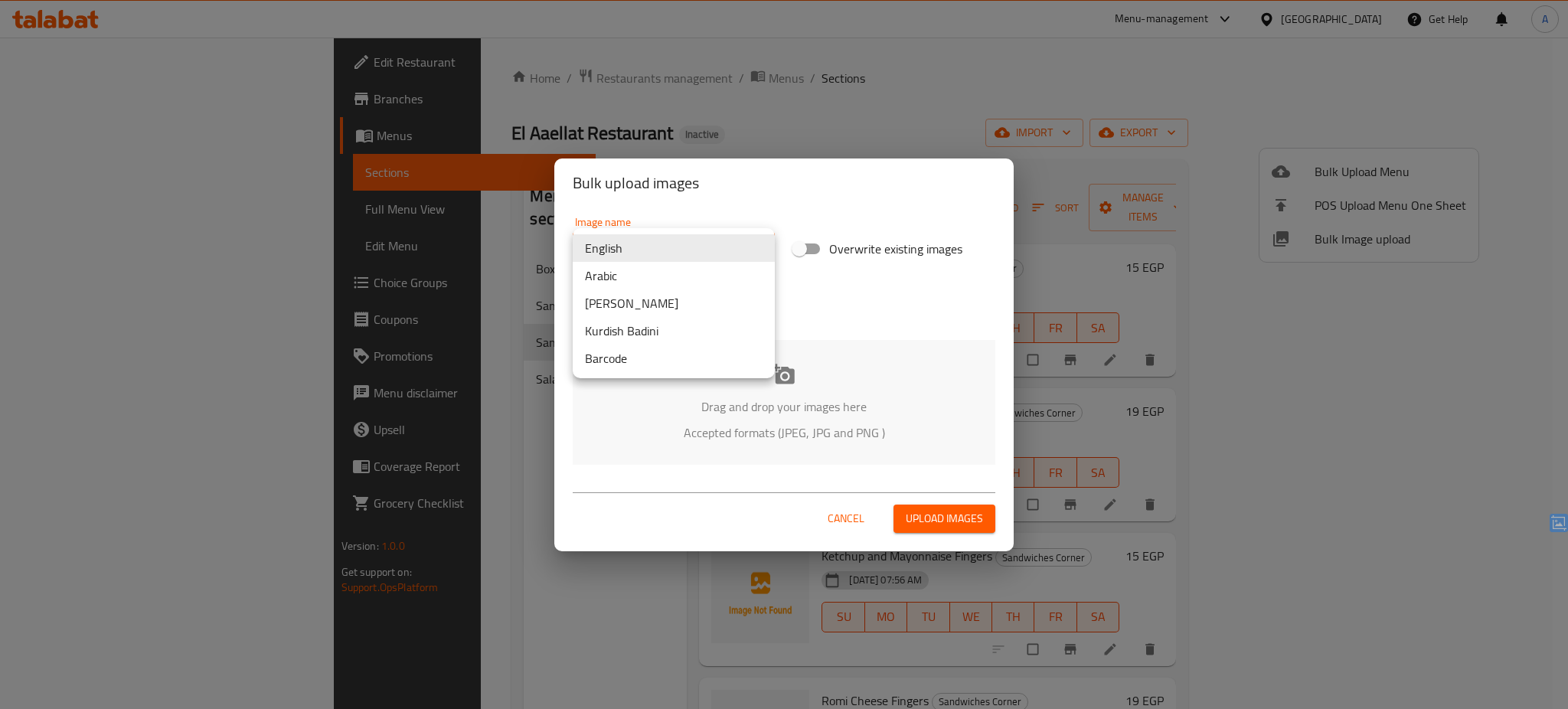
click at [710, 254] on body "​ Menu-management [GEOGRAPHIC_DATA] Get Help A Edit Restaurant Branches Menus S…" at bounding box center [784, 373] width 1568 height 671
click at [682, 267] on li "Arabic" at bounding box center [674, 276] width 202 height 28
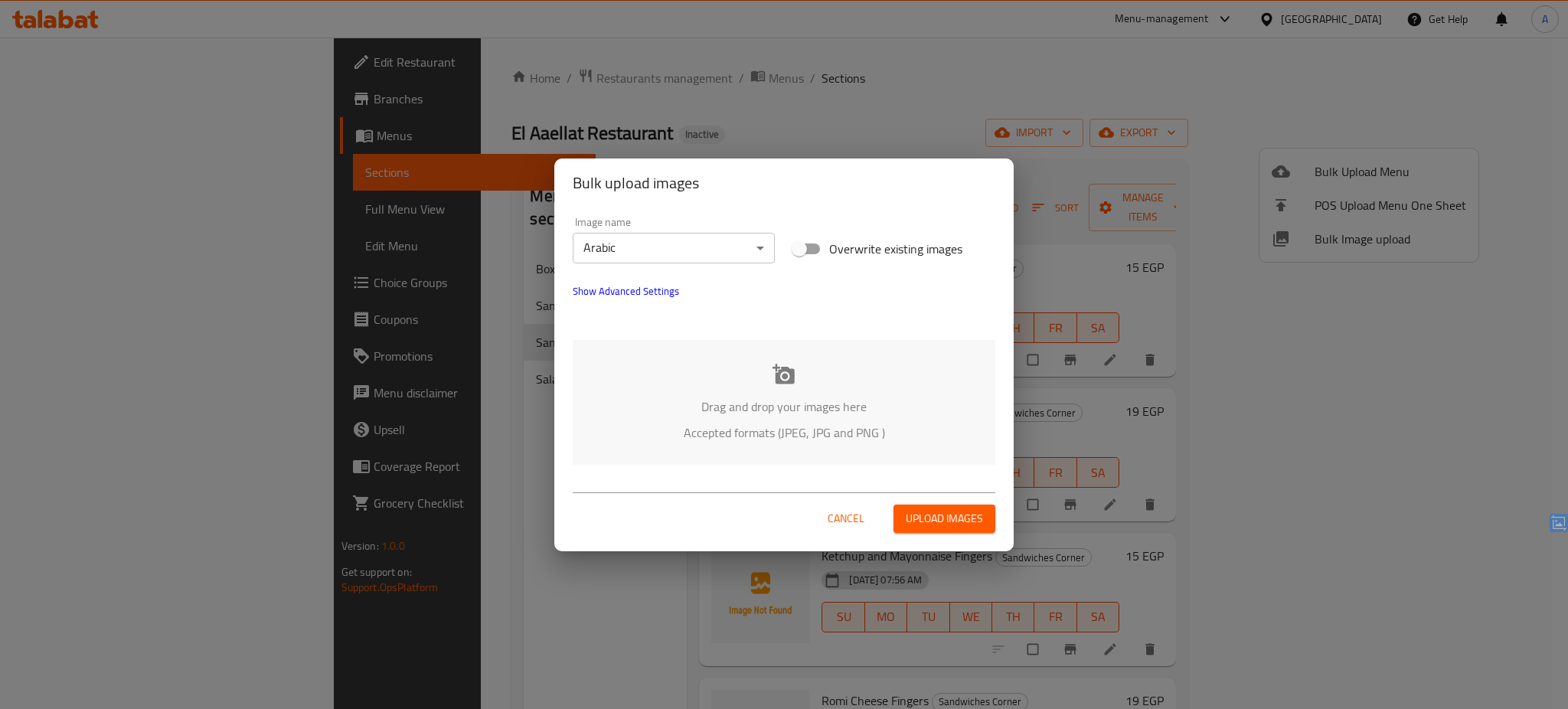
click at [718, 441] on p "Accepted formats (JPEG, JPG and PNG )" at bounding box center [784, 432] width 377 height 18
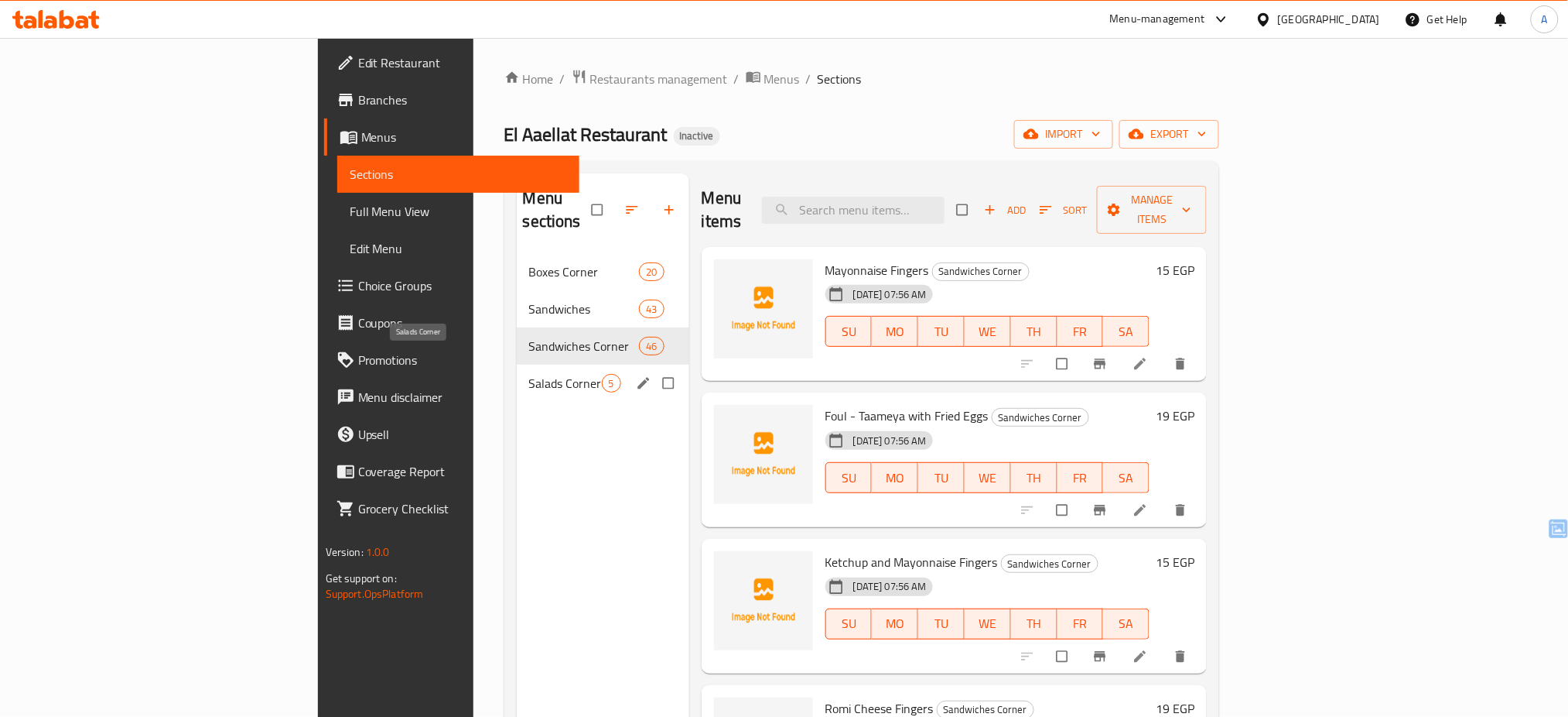
click at [529, 374] on span "Salads Corner" at bounding box center [565, 383] width 72 height 19
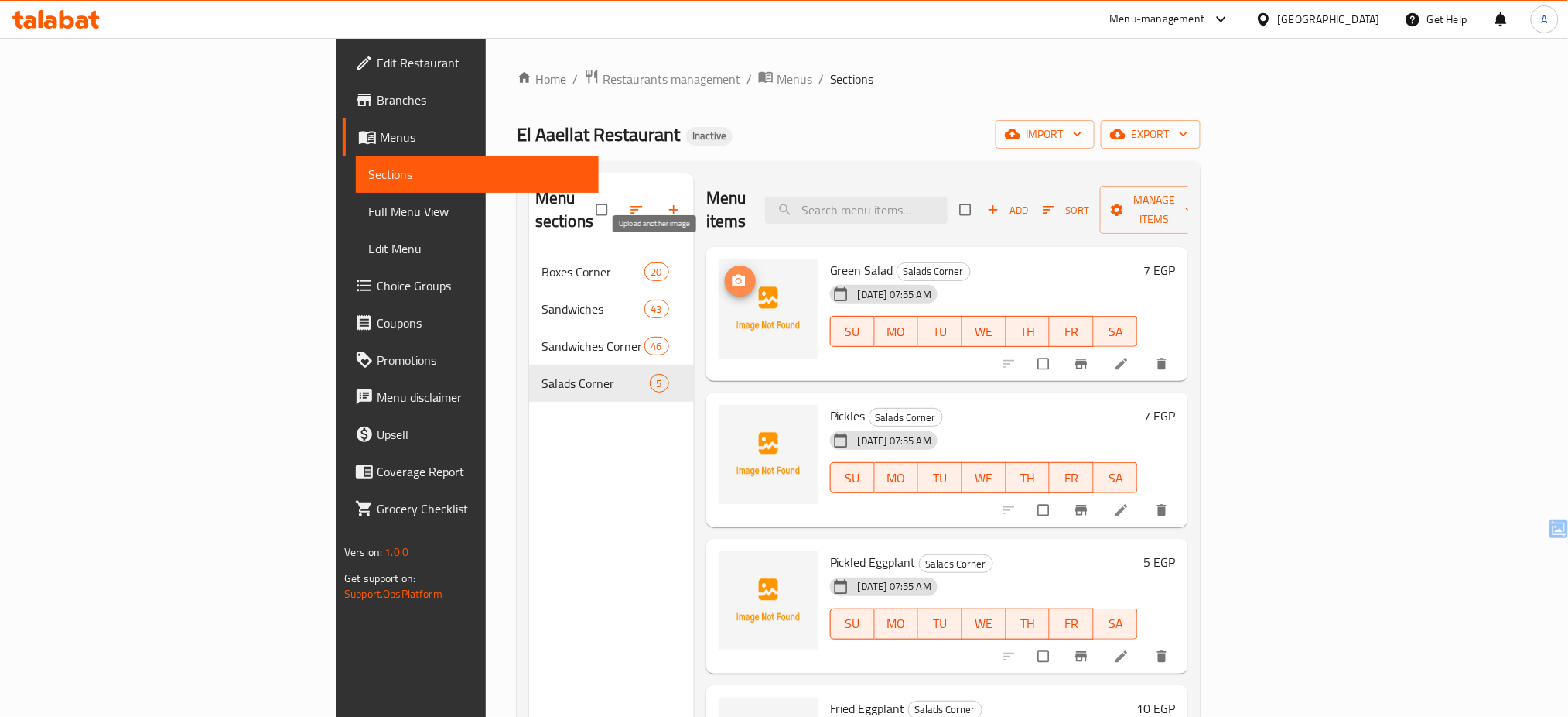
click at [731, 273] on icon "upload picture" at bounding box center [739, 281] width 16 height 16
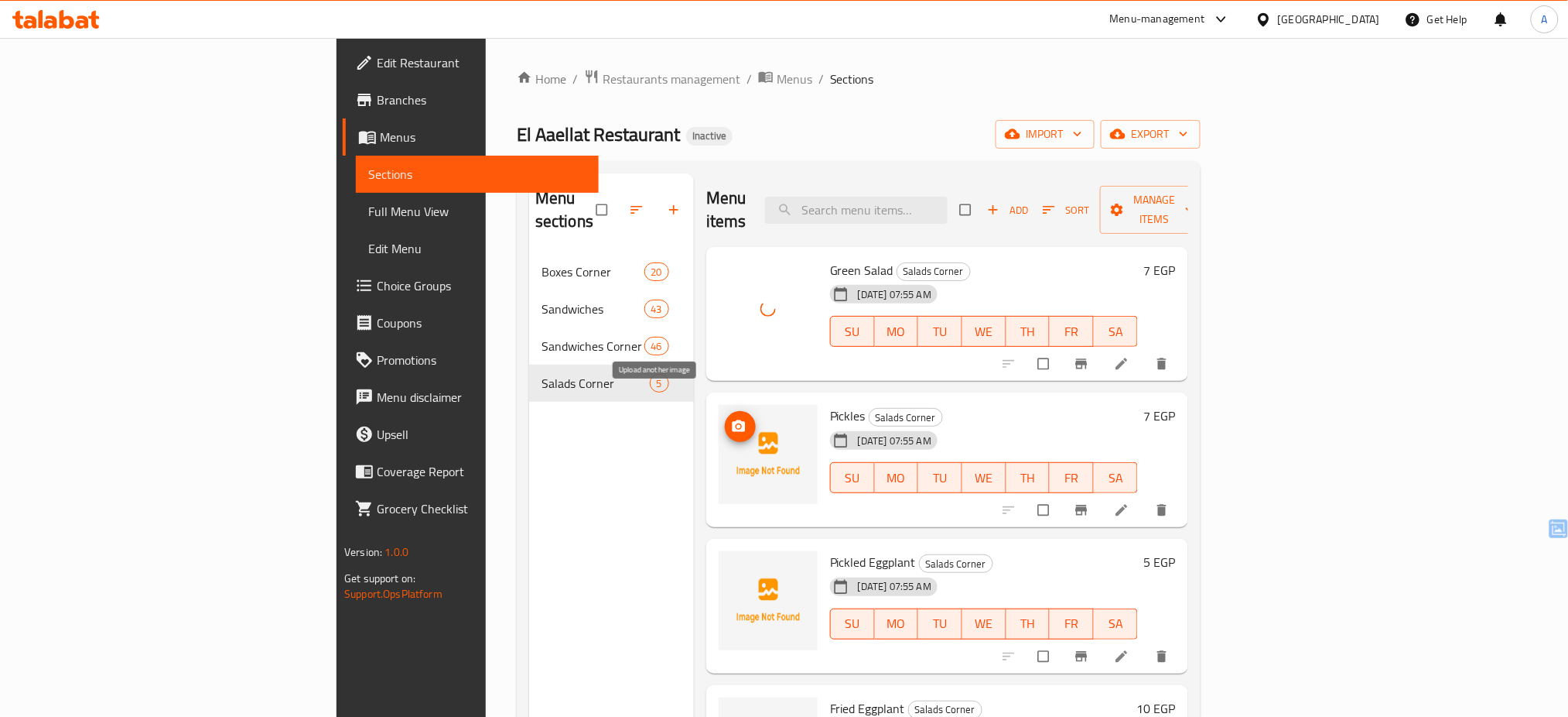
click at [732, 420] on icon "upload picture" at bounding box center [739, 426] width 13 height 11
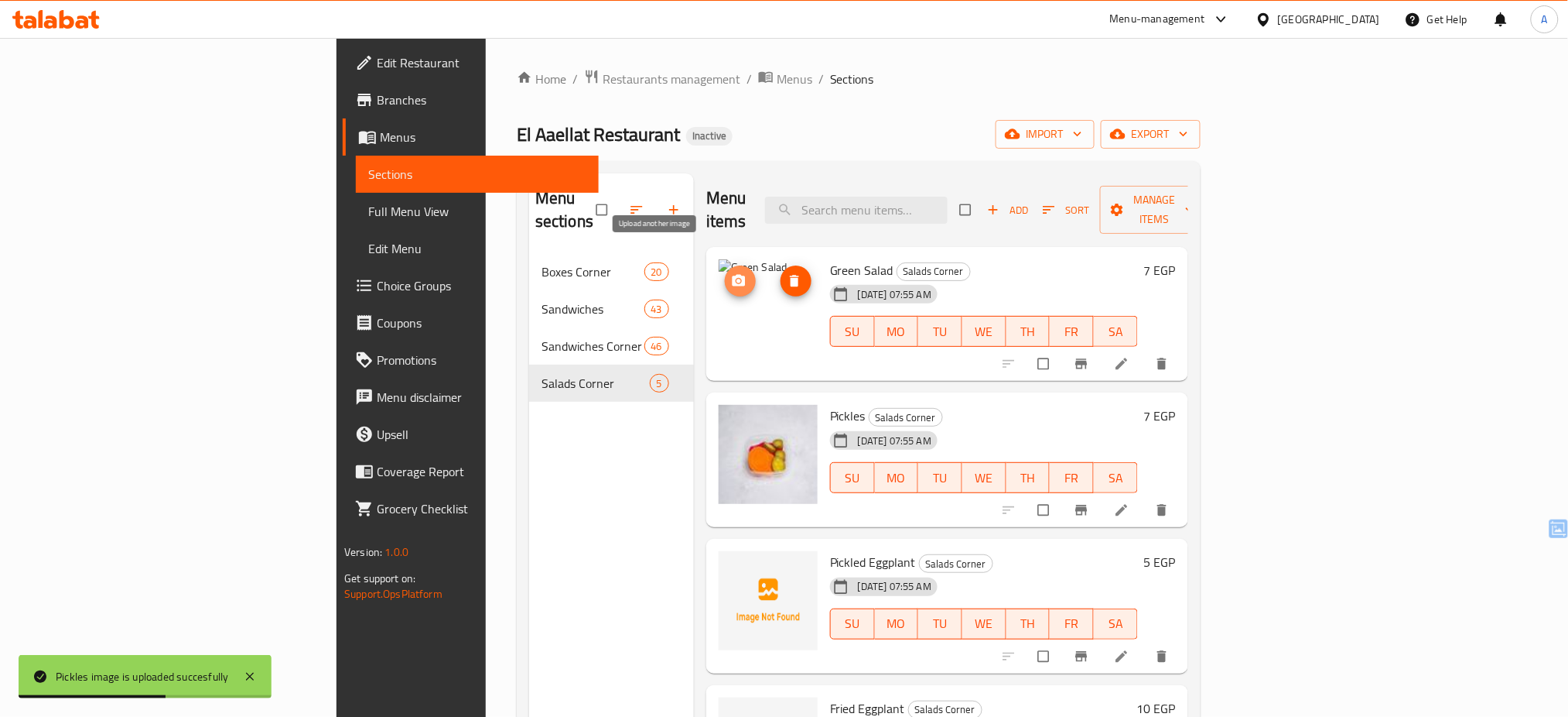
click at [732, 274] on icon "upload picture" at bounding box center [739, 280] width 13 height 11
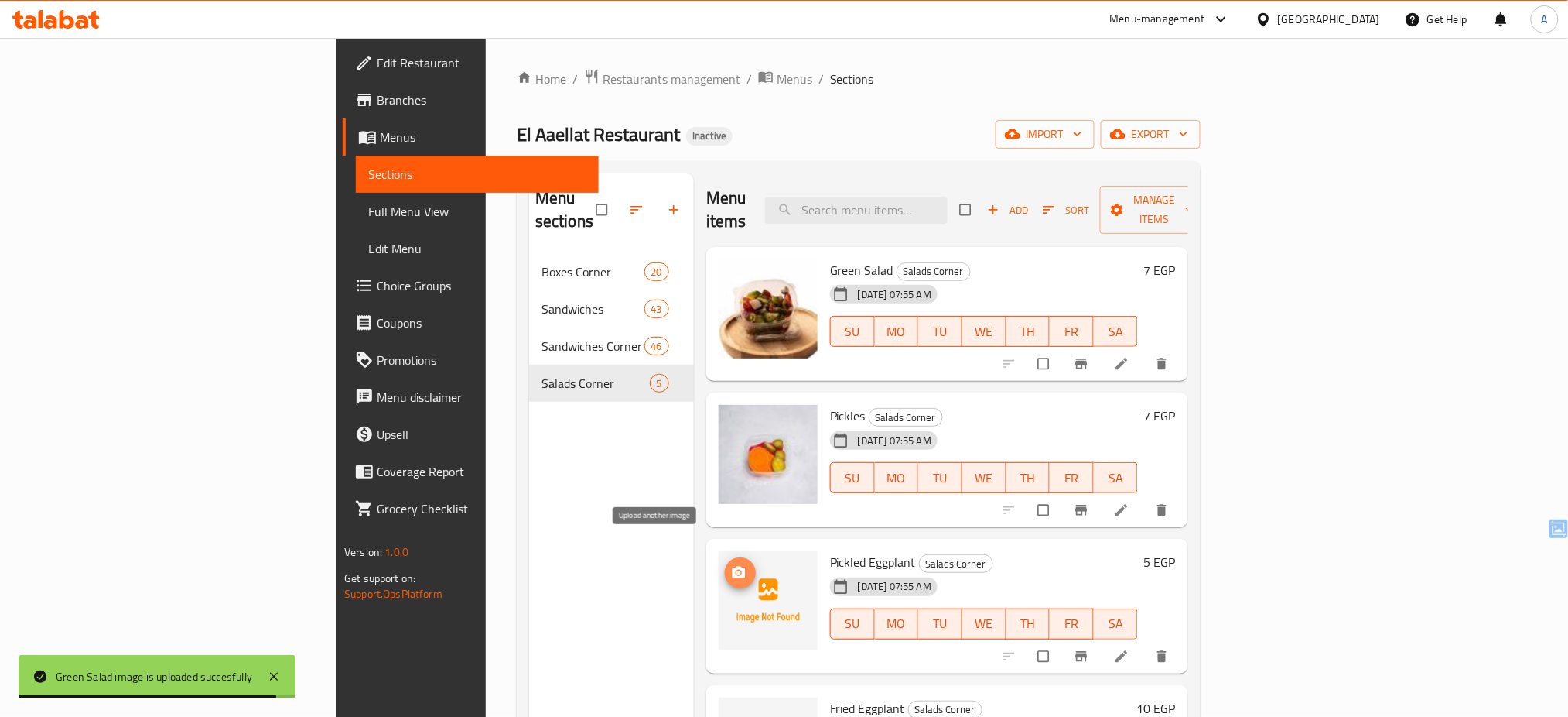
click at [731, 565] on icon "upload picture" at bounding box center [739, 573] width 16 height 16
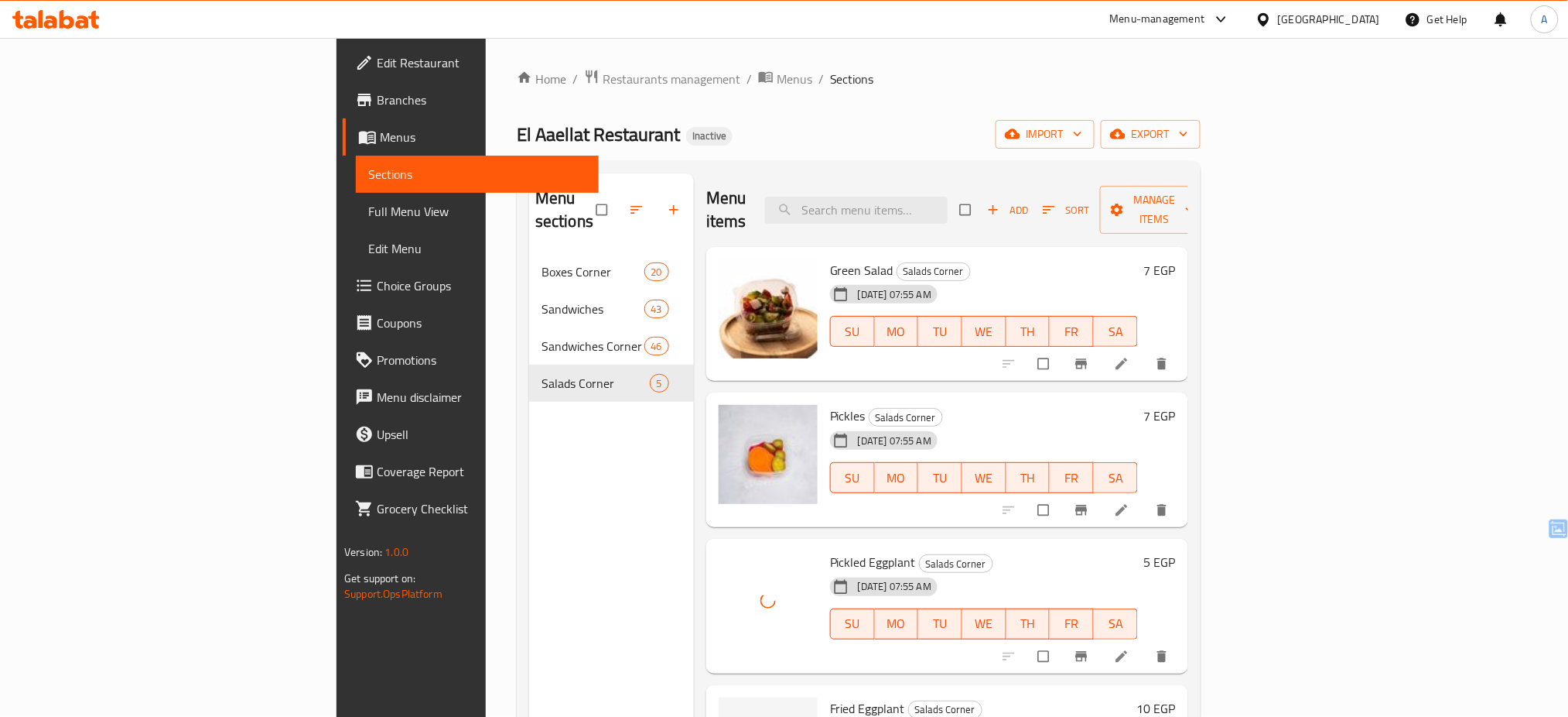
scroll to position [217, 0]
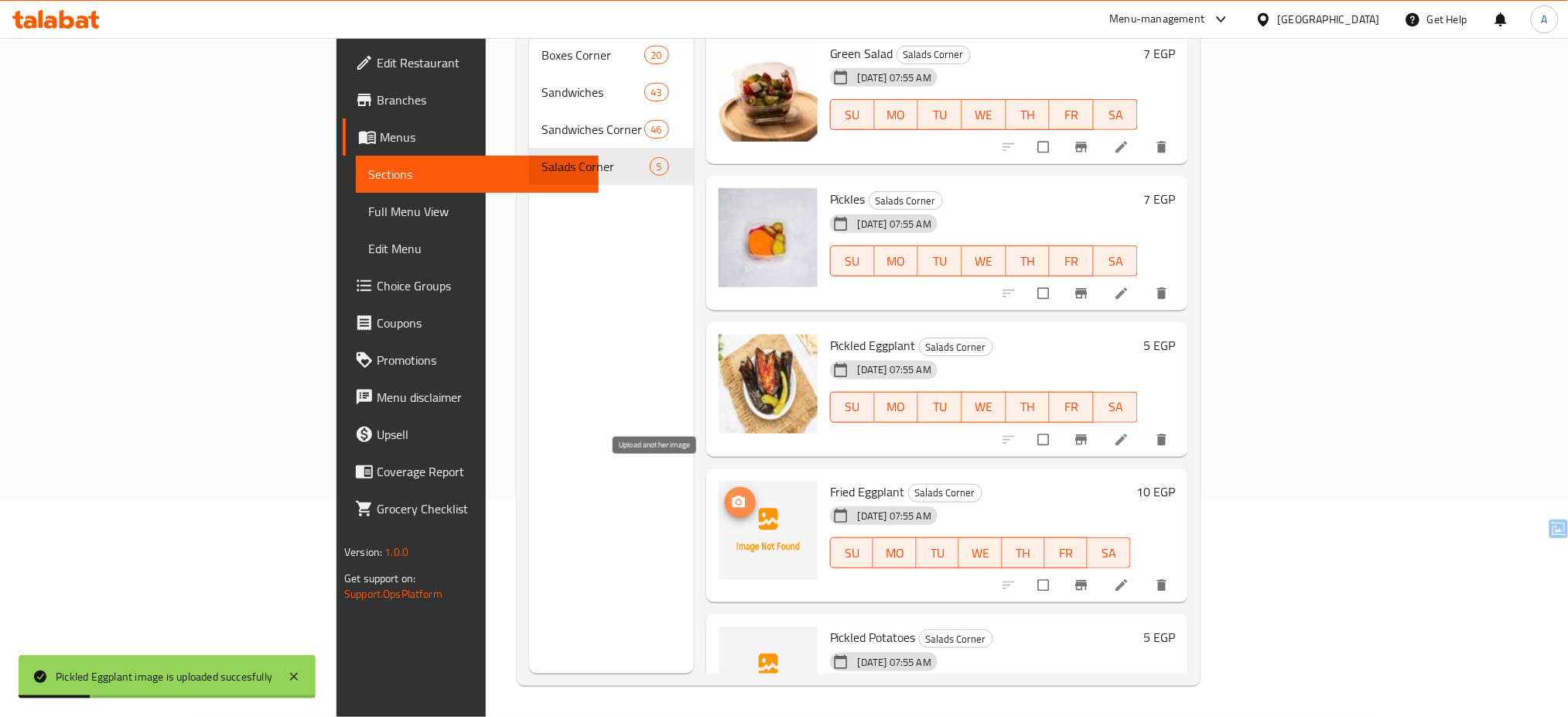
click at [725, 495] on span "upload picture" at bounding box center [740, 502] width 31 height 16
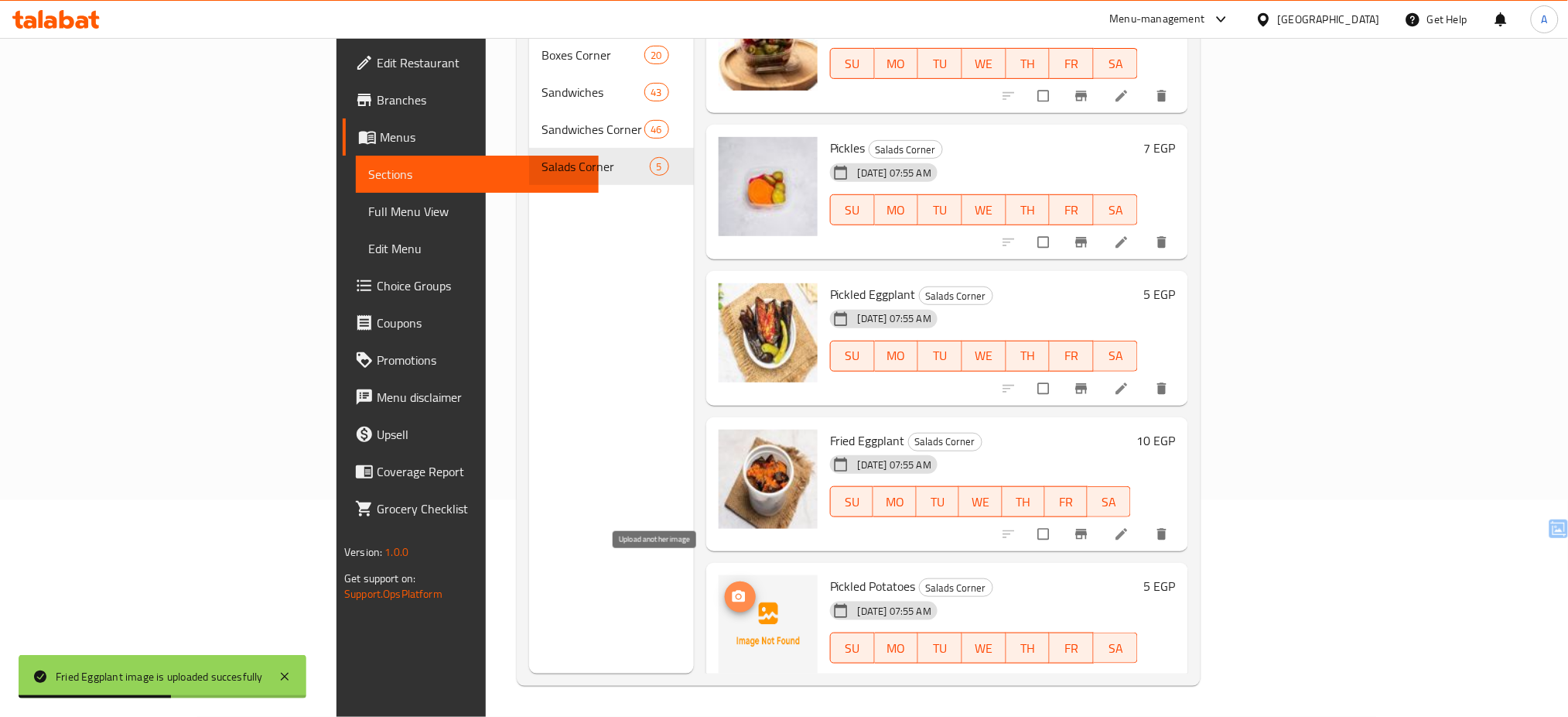
click at [725, 589] on span "upload picture" at bounding box center [740, 596] width 31 height 16
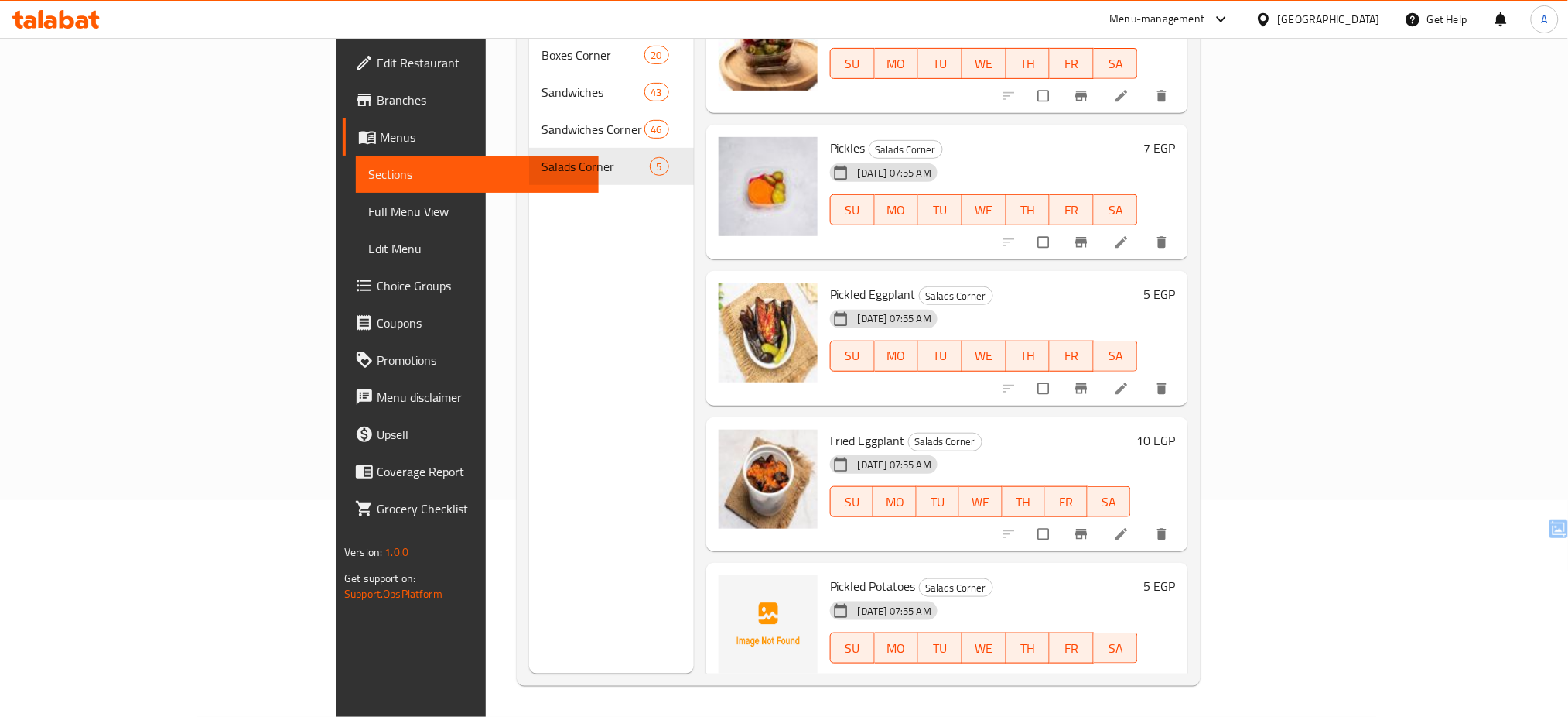
click at [538, 235] on div "Menu sections Boxes Corner 20 Sandwiches 43 [GEOGRAPHIC_DATA] 46 [GEOGRAPHIC_DA…" at bounding box center [611, 314] width 165 height 717
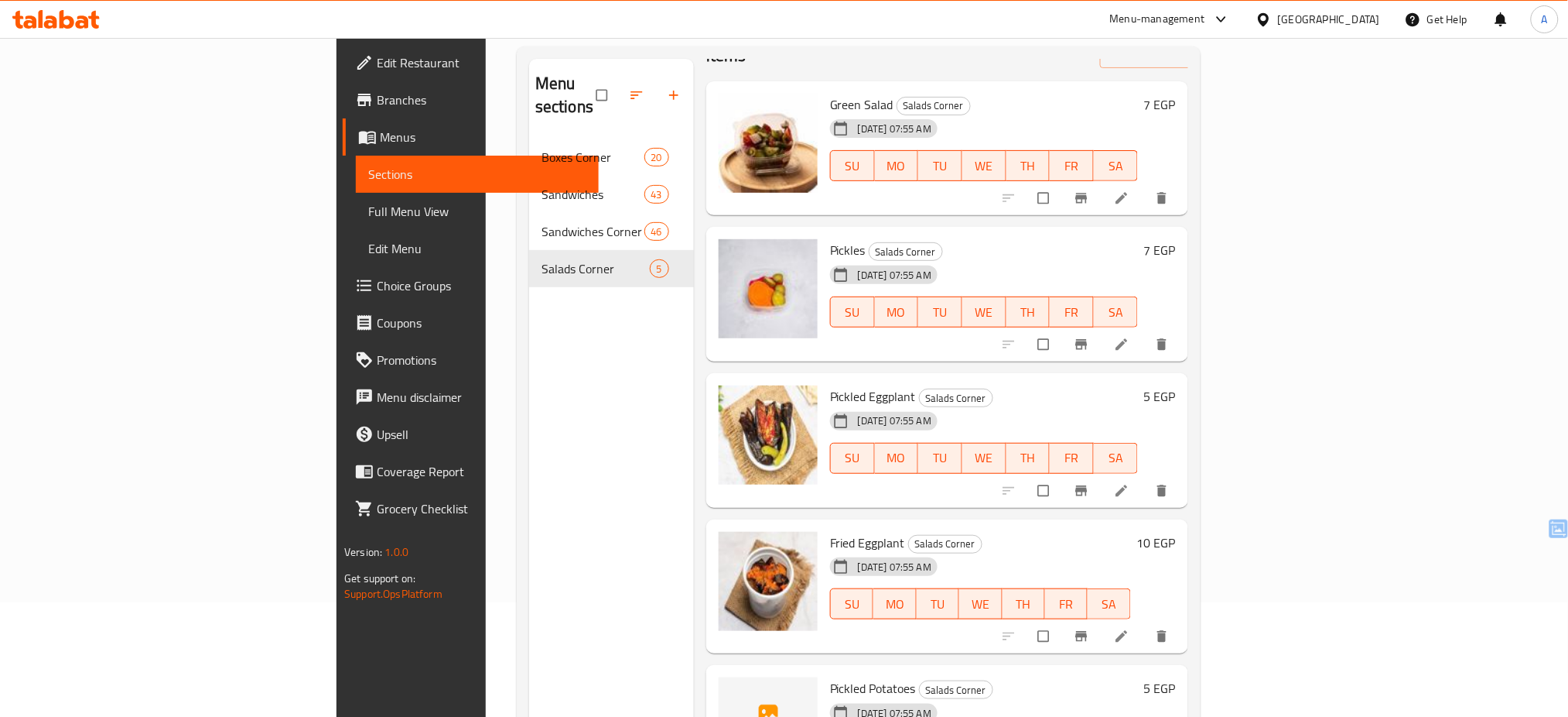
scroll to position [110, 0]
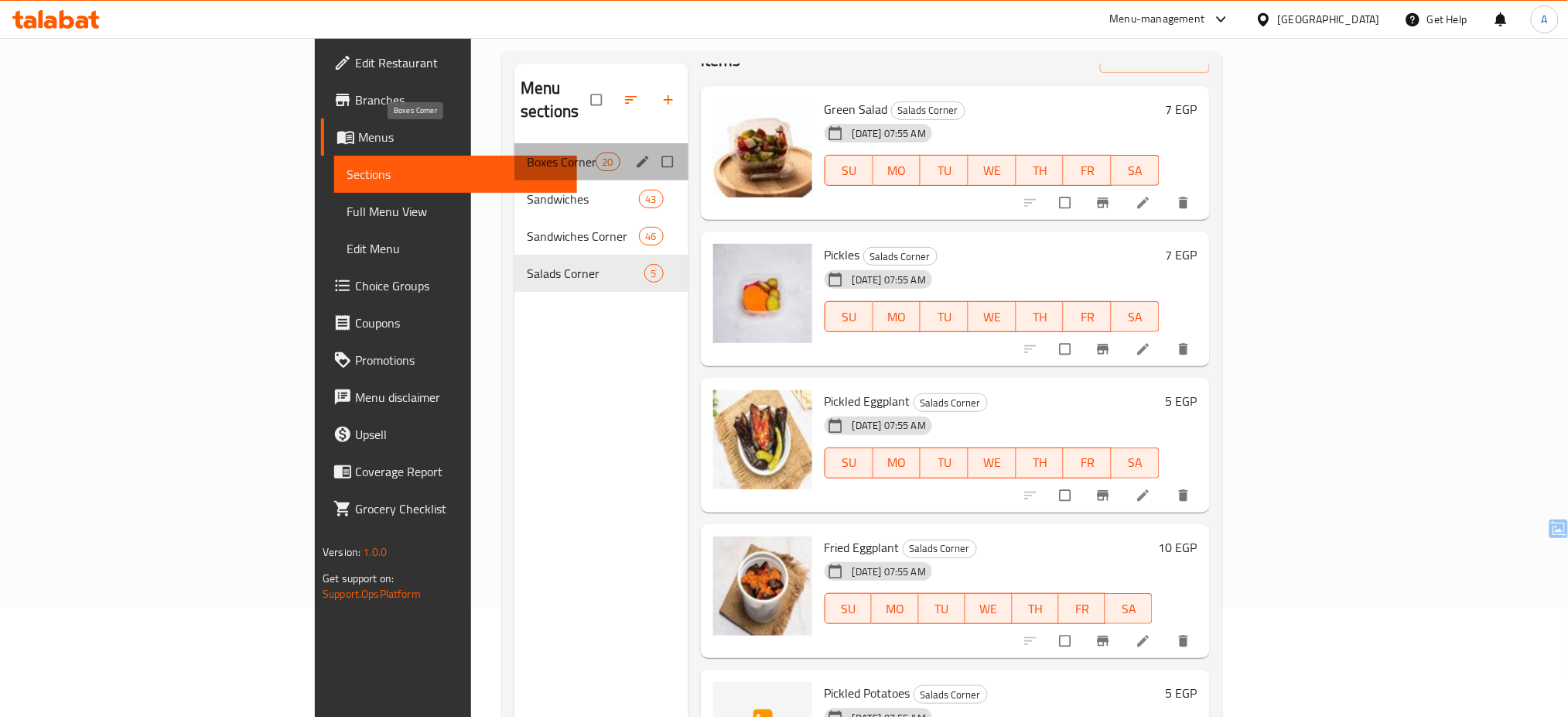
click at [527, 153] on span "Boxes Corner" at bounding box center [560, 162] width 68 height 19
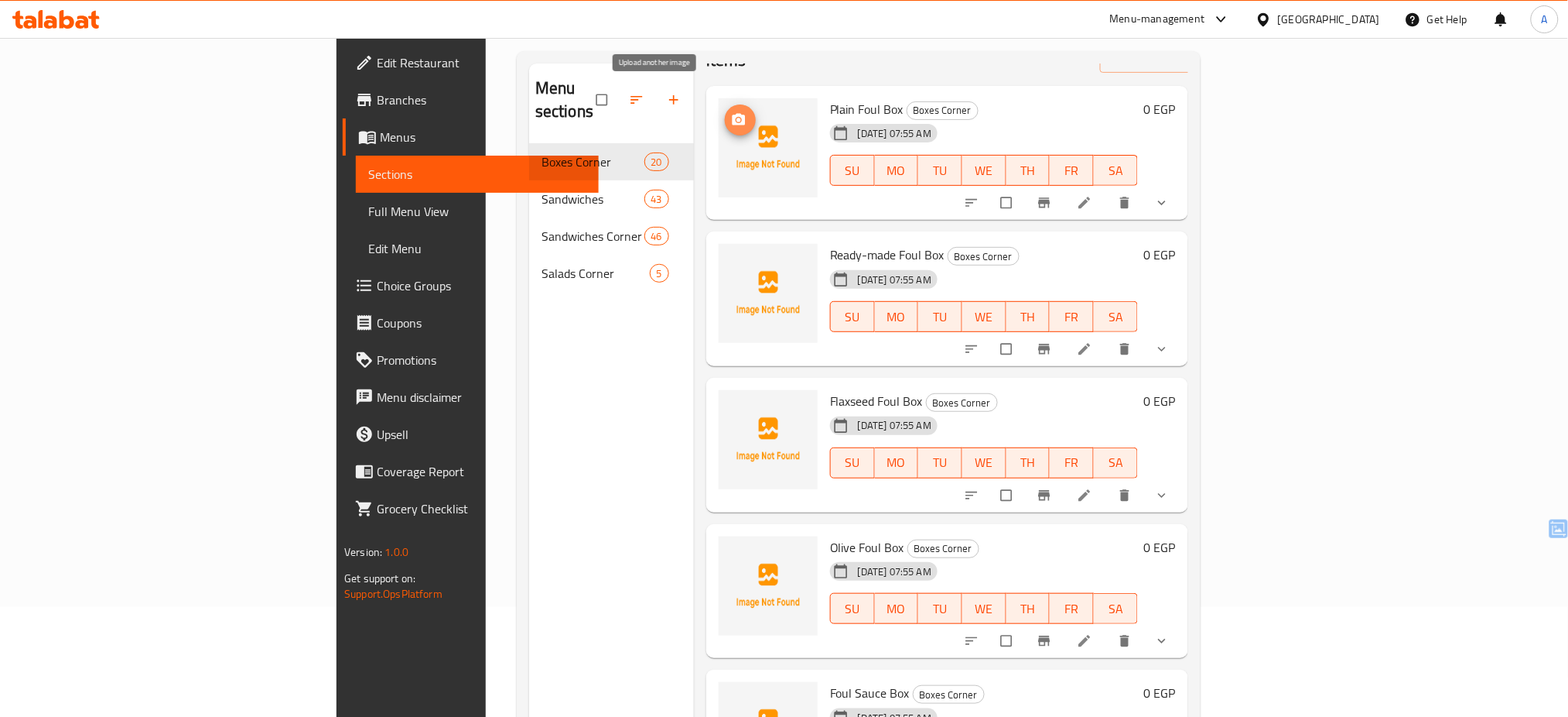
click at [731, 113] on icon "upload picture" at bounding box center [739, 120] width 16 height 16
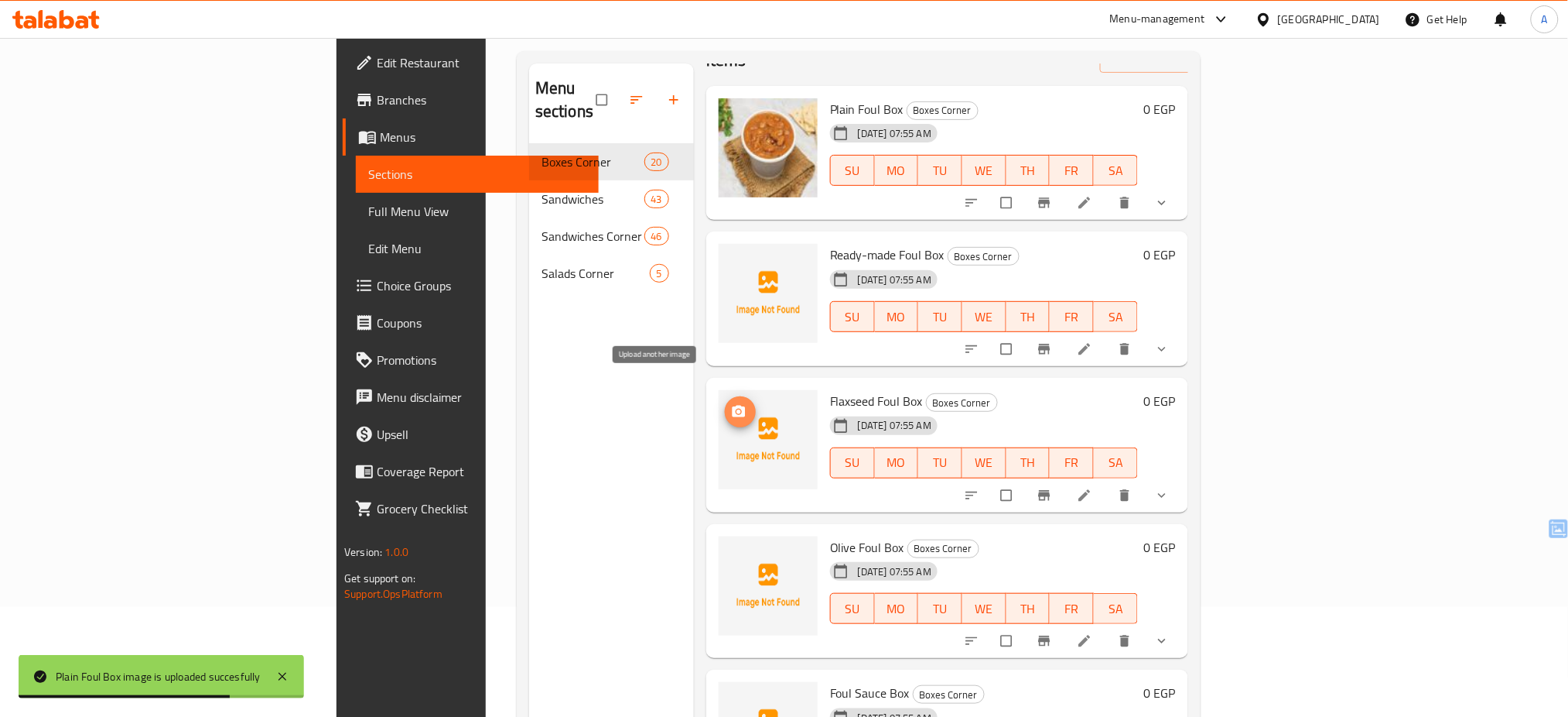
click at [725, 404] on span "upload picture" at bounding box center [740, 411] width 31 height 16
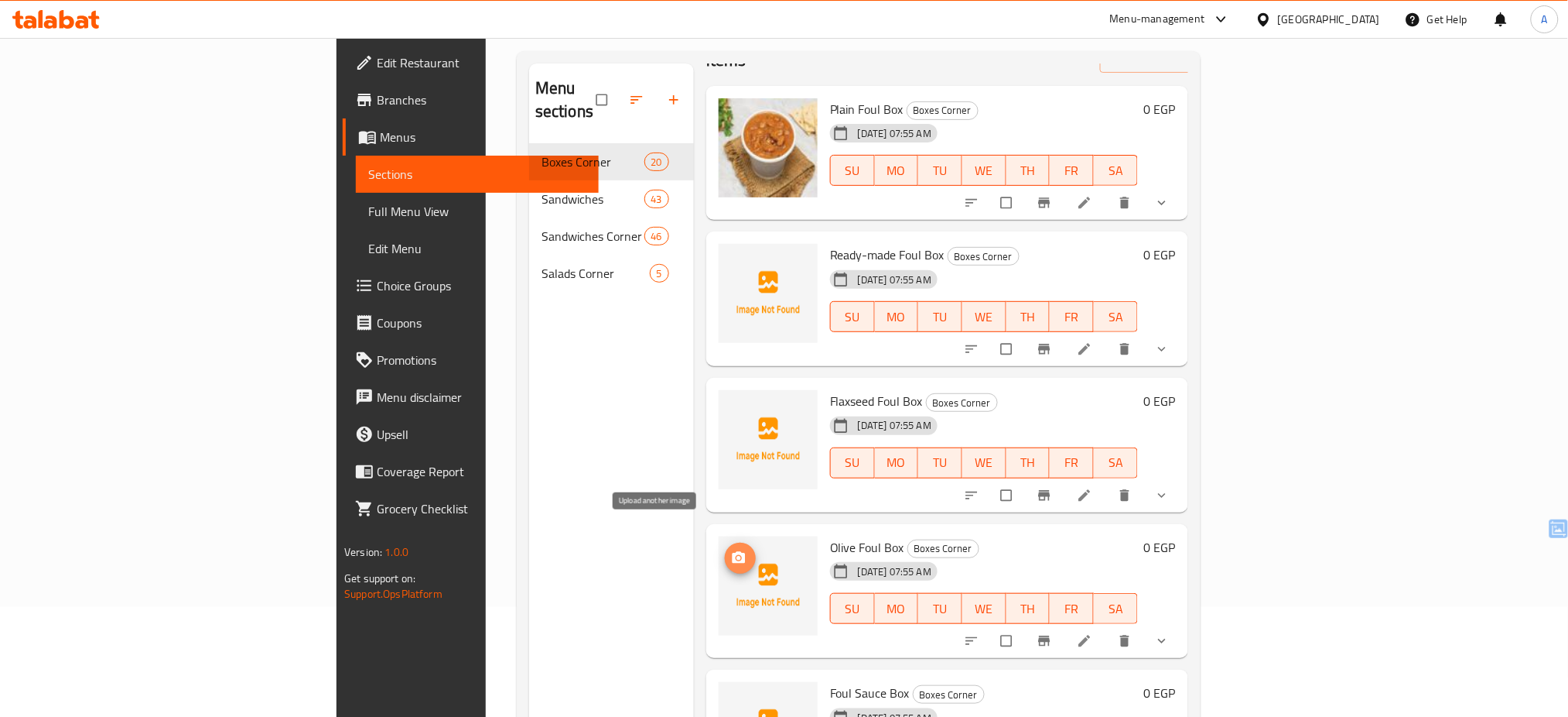
click at [725, 551] on span "upload picture" at bounding box center [740, 558] width 31 height 16
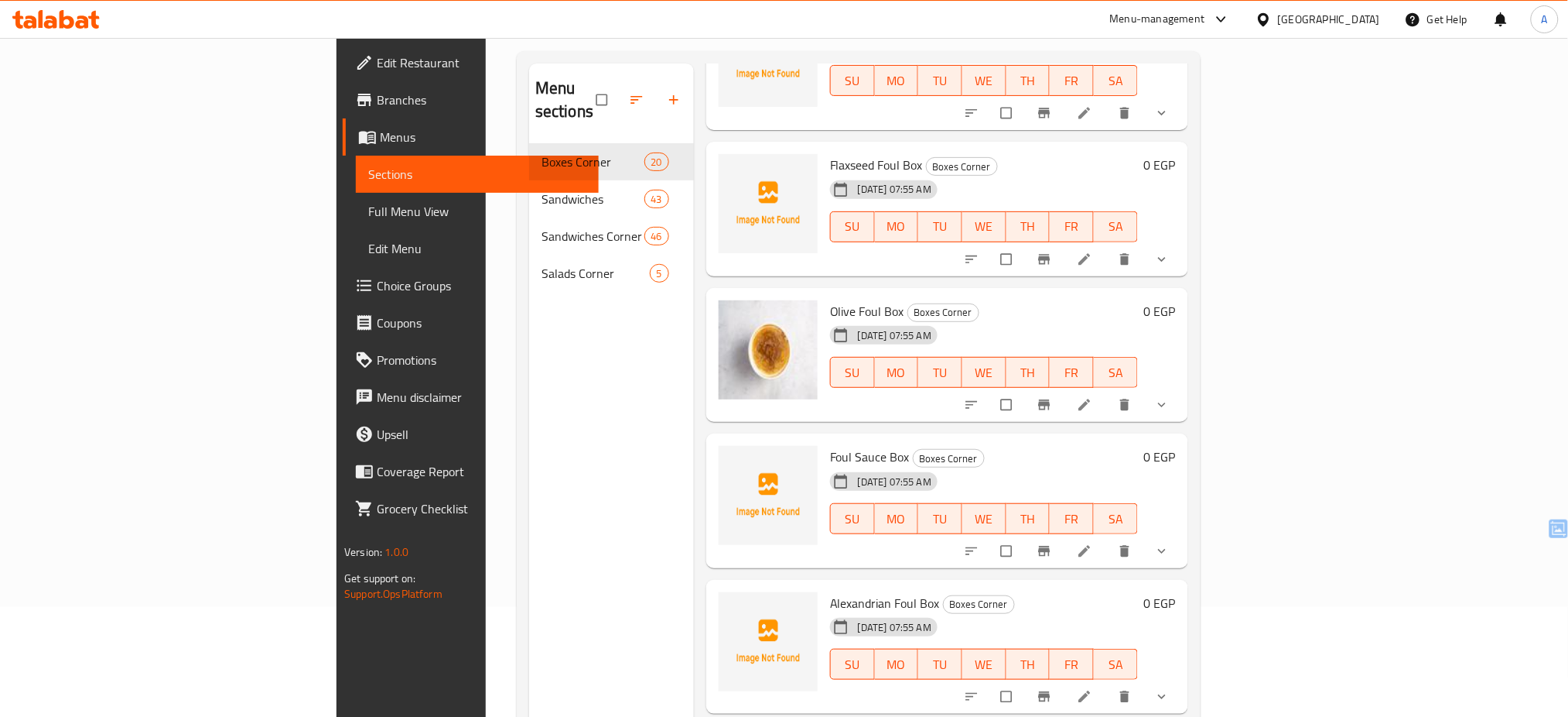
scroll to position [291, 0]
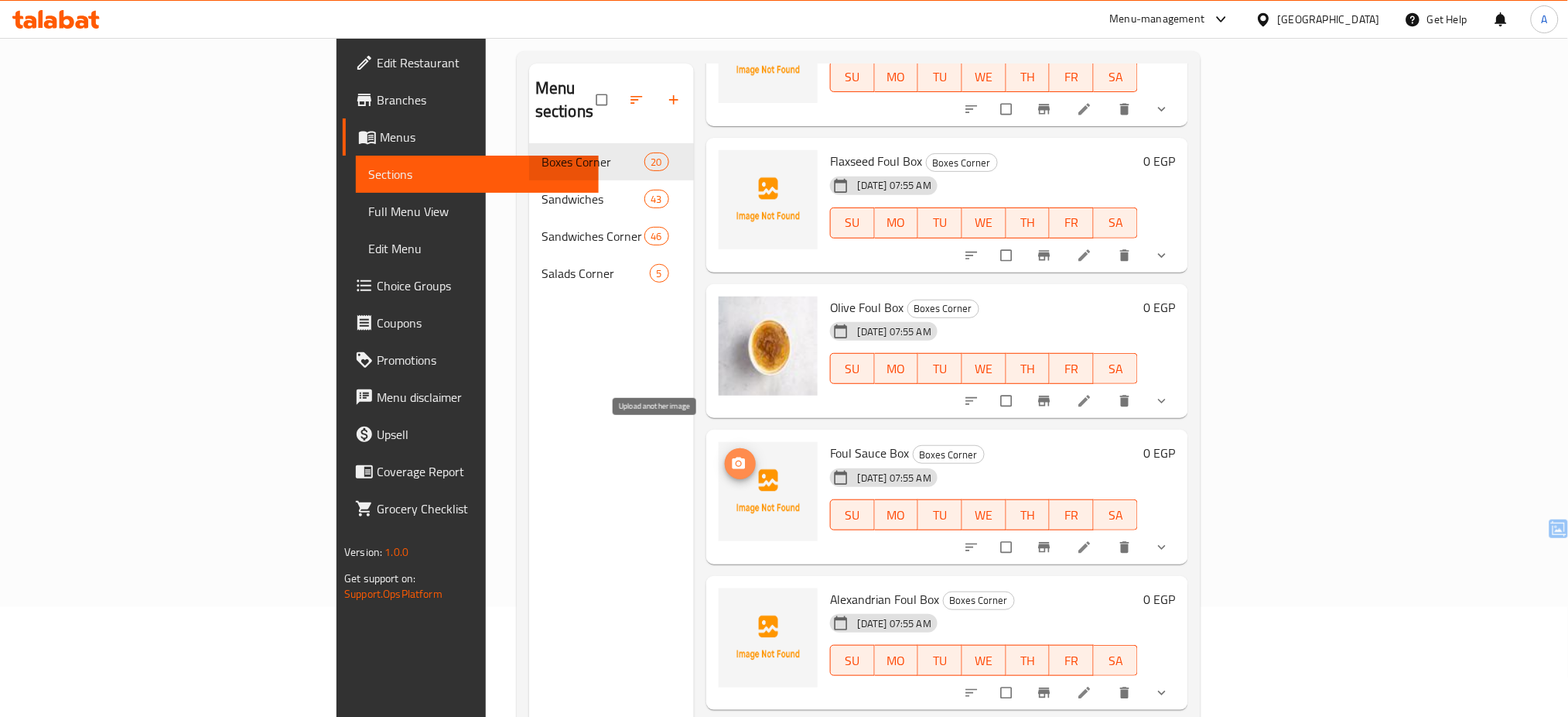
click at [731, 456] on icon "upload picture" at bounding box center [739, 463] width 16 height 16
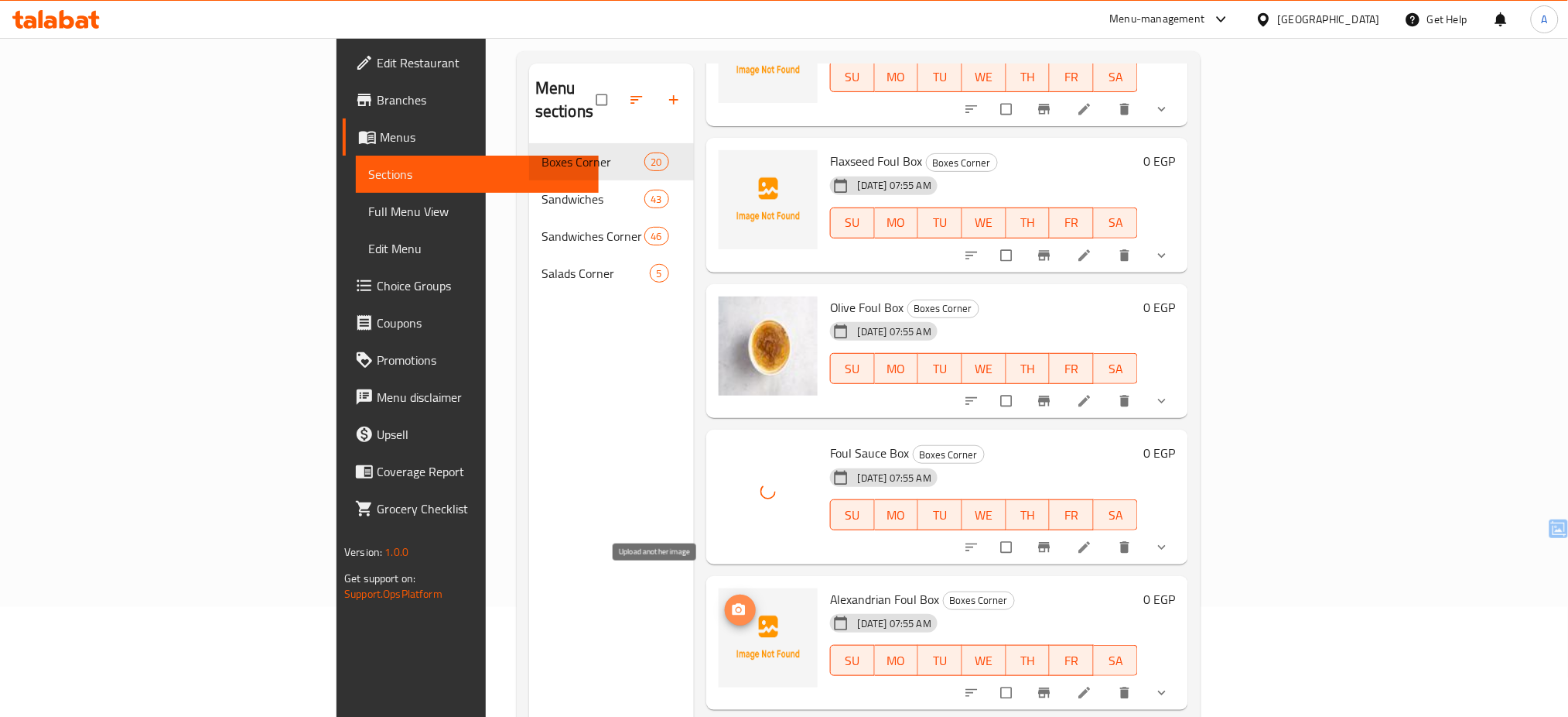
click at [725, 603] on span "upload picture" at bounding box center [740, 610] width 31 height 16
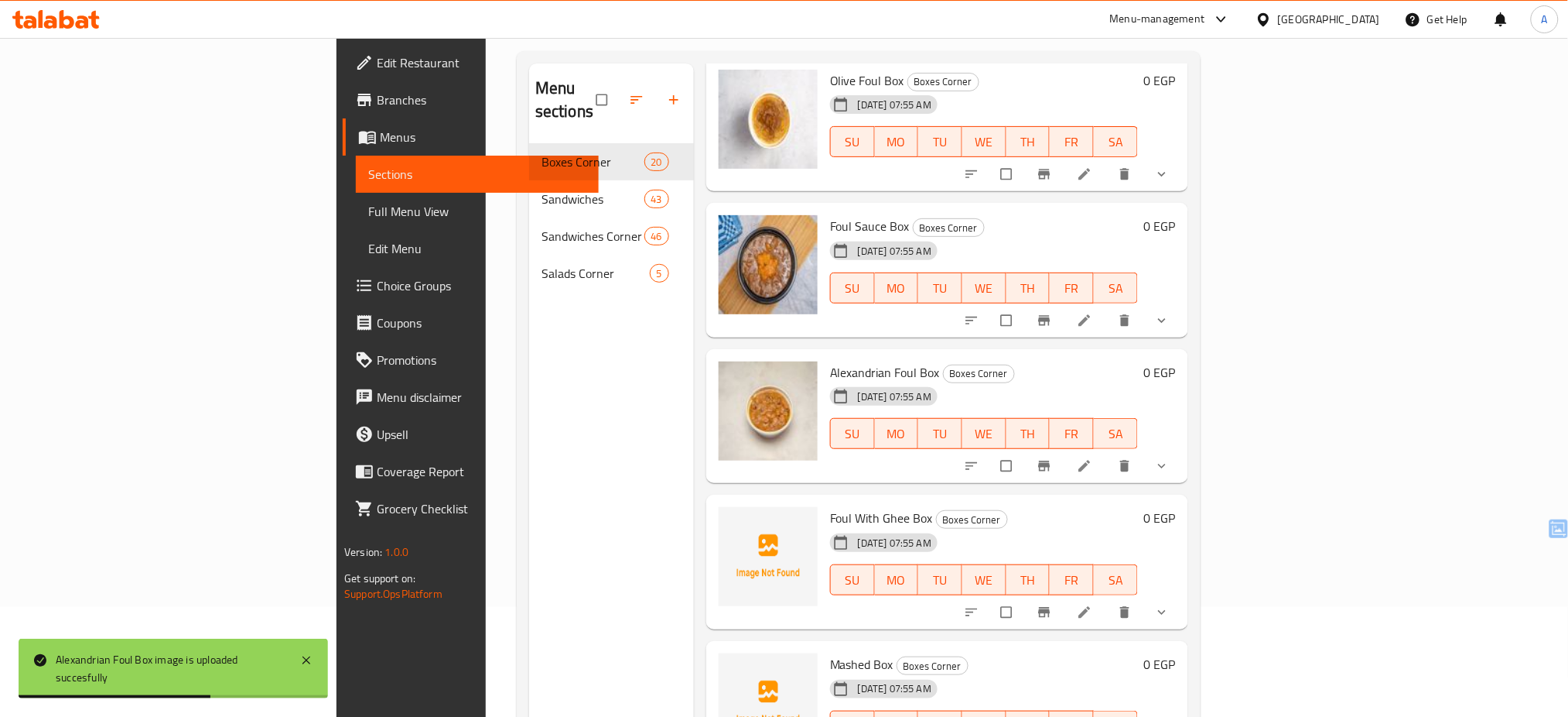
scroll to position [525, 0]
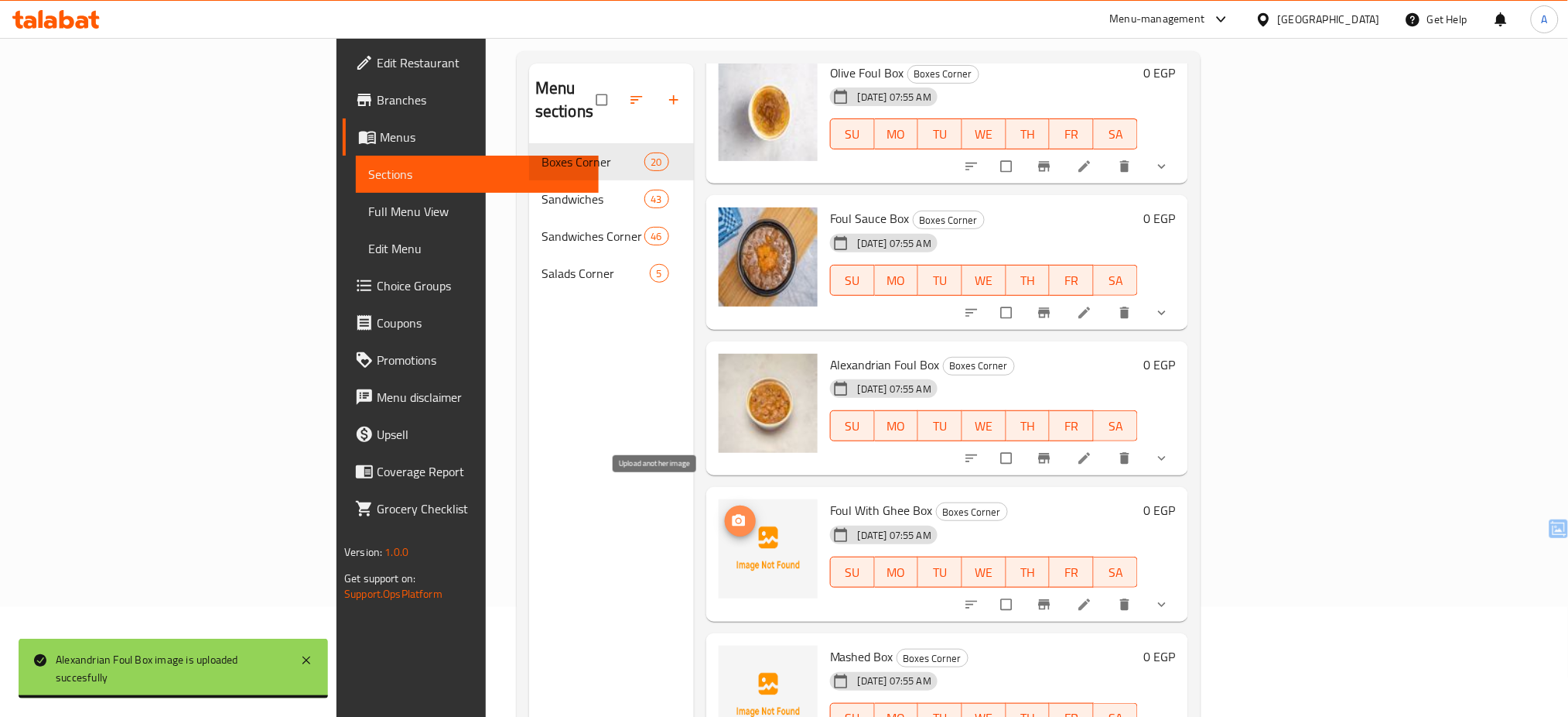
click at [731, 513] on icon "upload picture" at bounding box center [739, 521] width 16 height 16
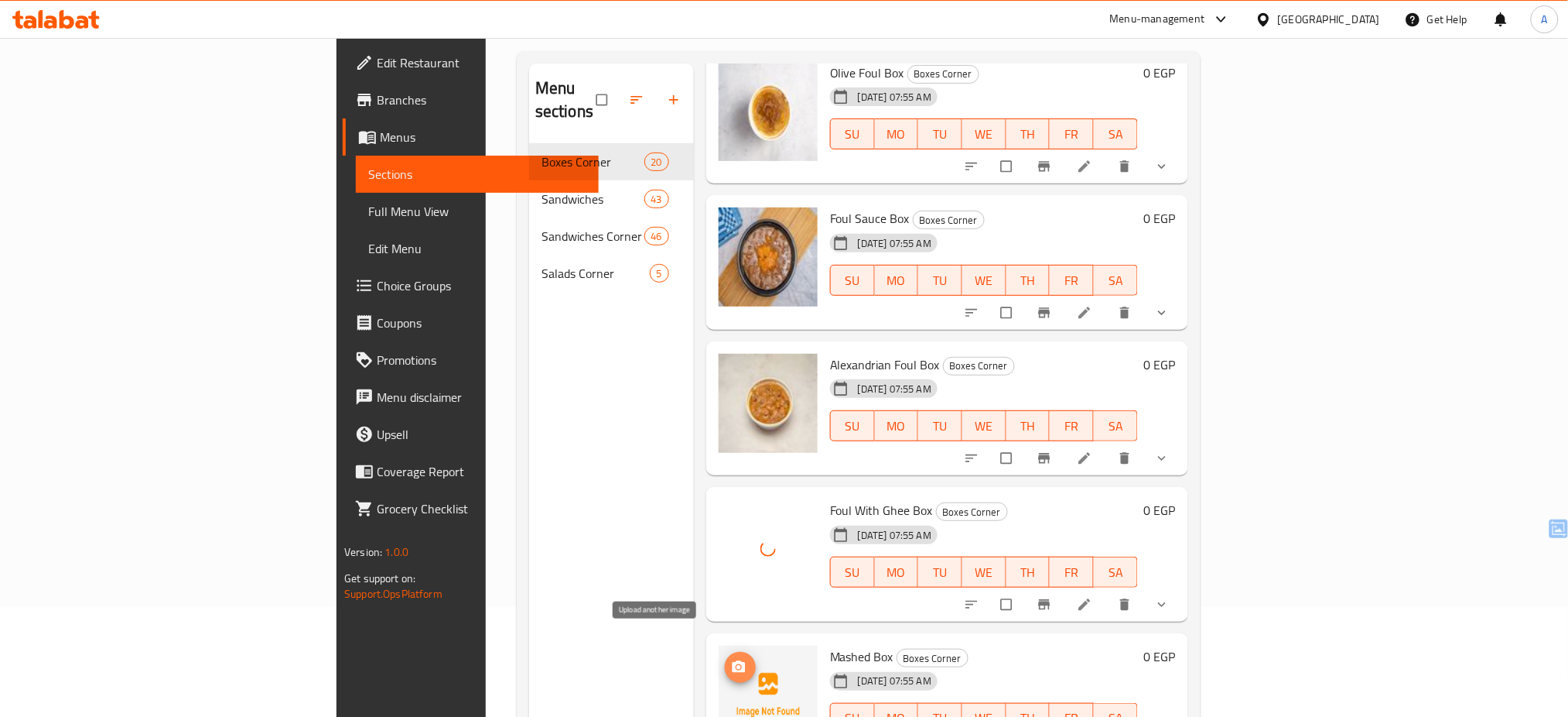
click at [725, 659] on span "upload picture" at bounding box center [740, 667] width 31 height 16
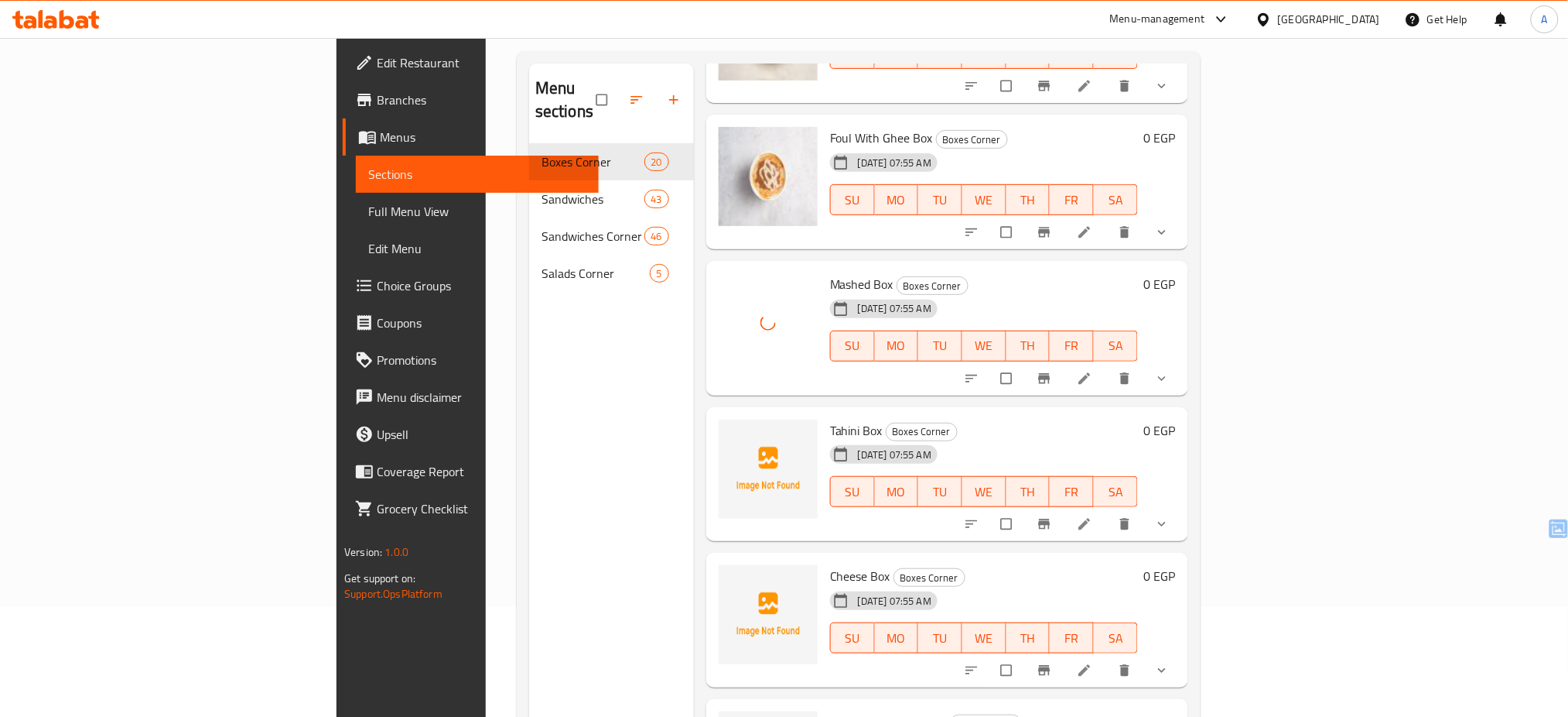
scroll to position [895, 0]
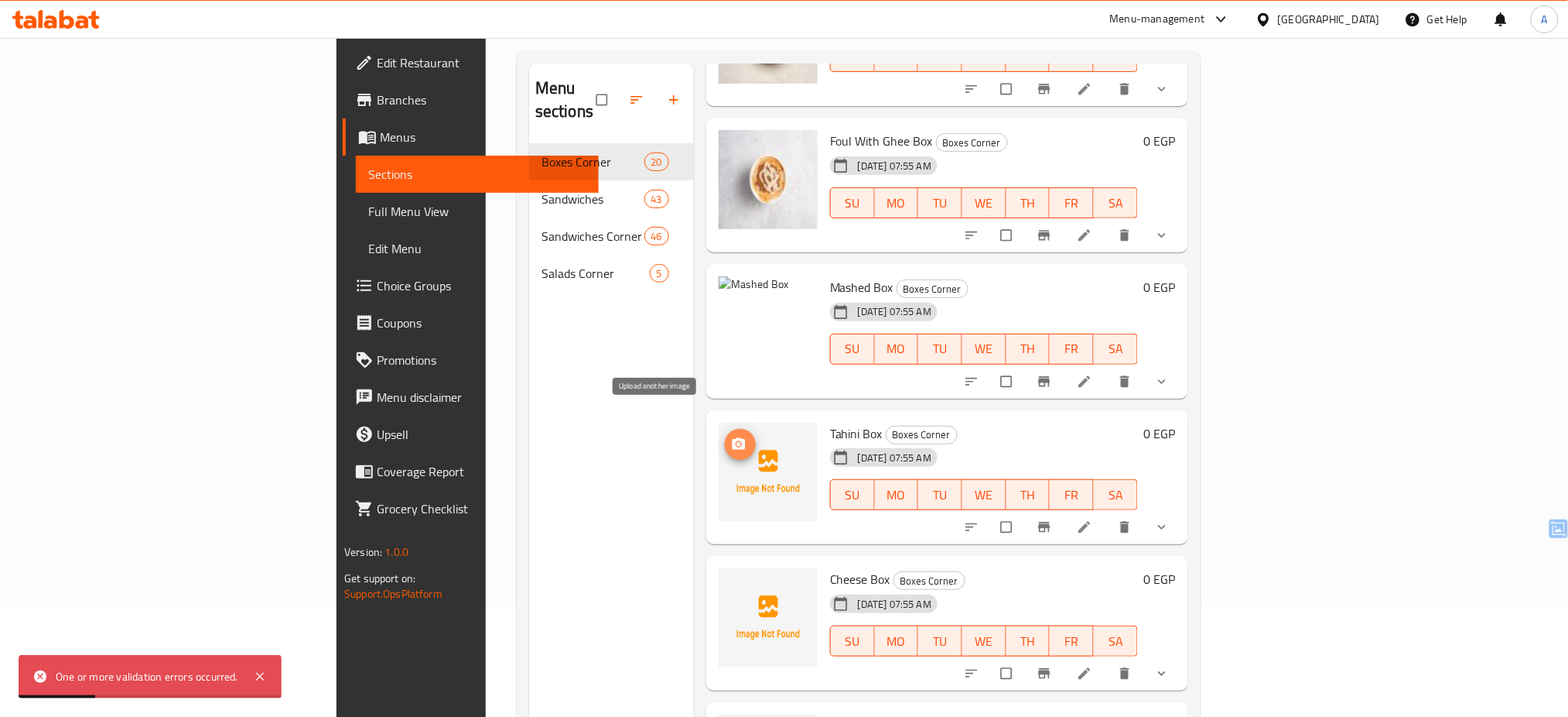
click at [725, 436] on span "upload picture" at bounding box center [740, 444] width 31 height 16
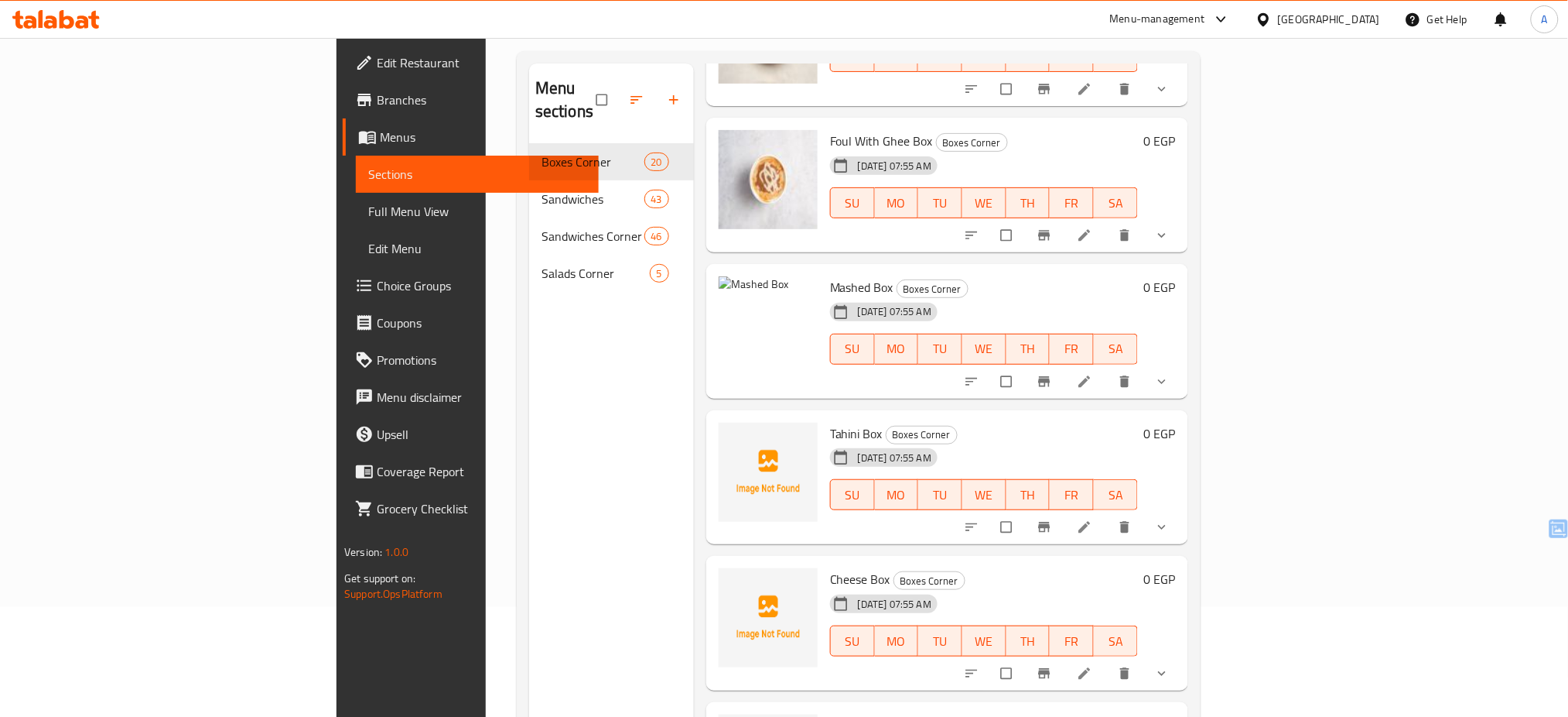
click at [566, 392] on div "Menu sections Boxes Corner 20 Sandwiches 43 [GEOGRAPHIC_DATA] 46 [GEOGRAPHIC_DA…" at bounding box center [611, 421] width 165 height 717
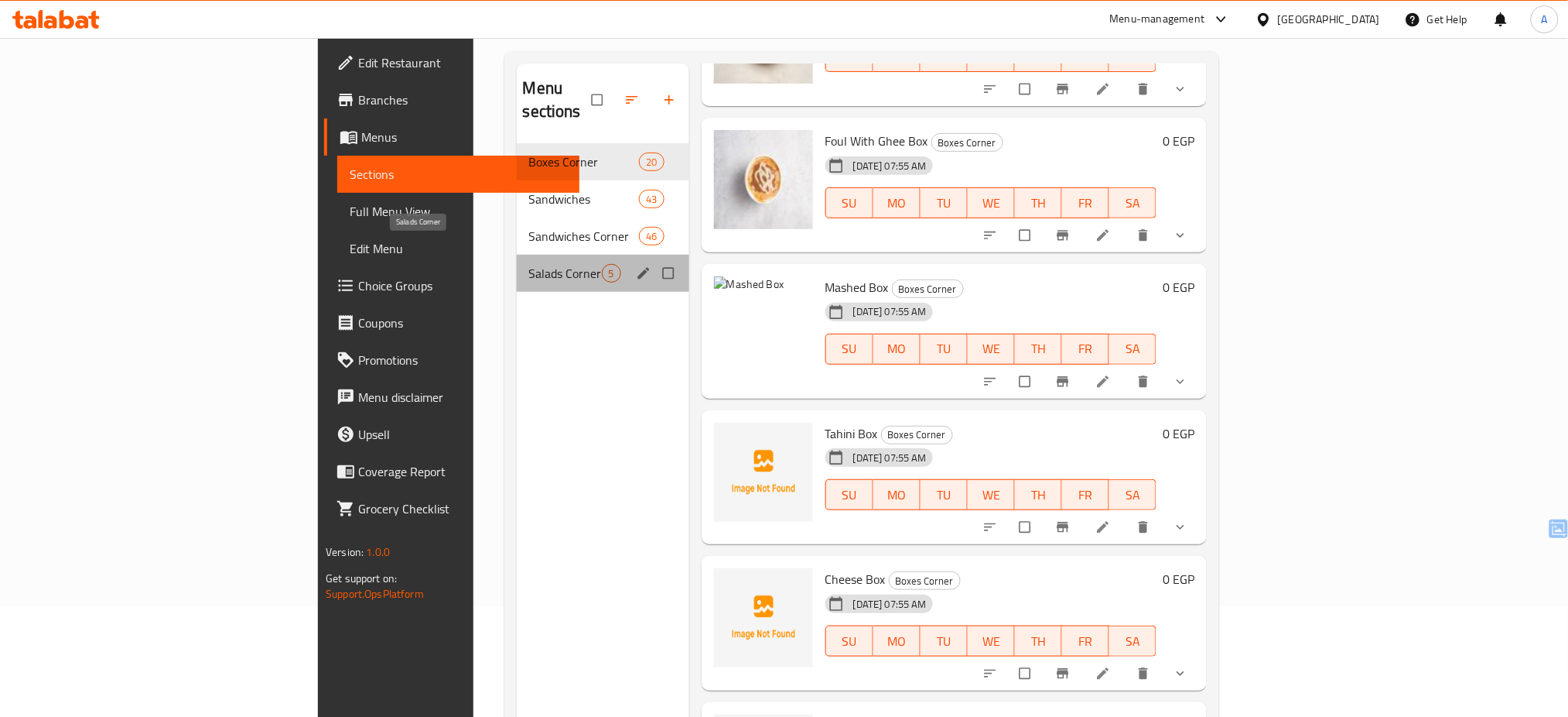
click at [529, 264] on span "Salads Corner" at bounding box center [565, 273] width 72 height 19
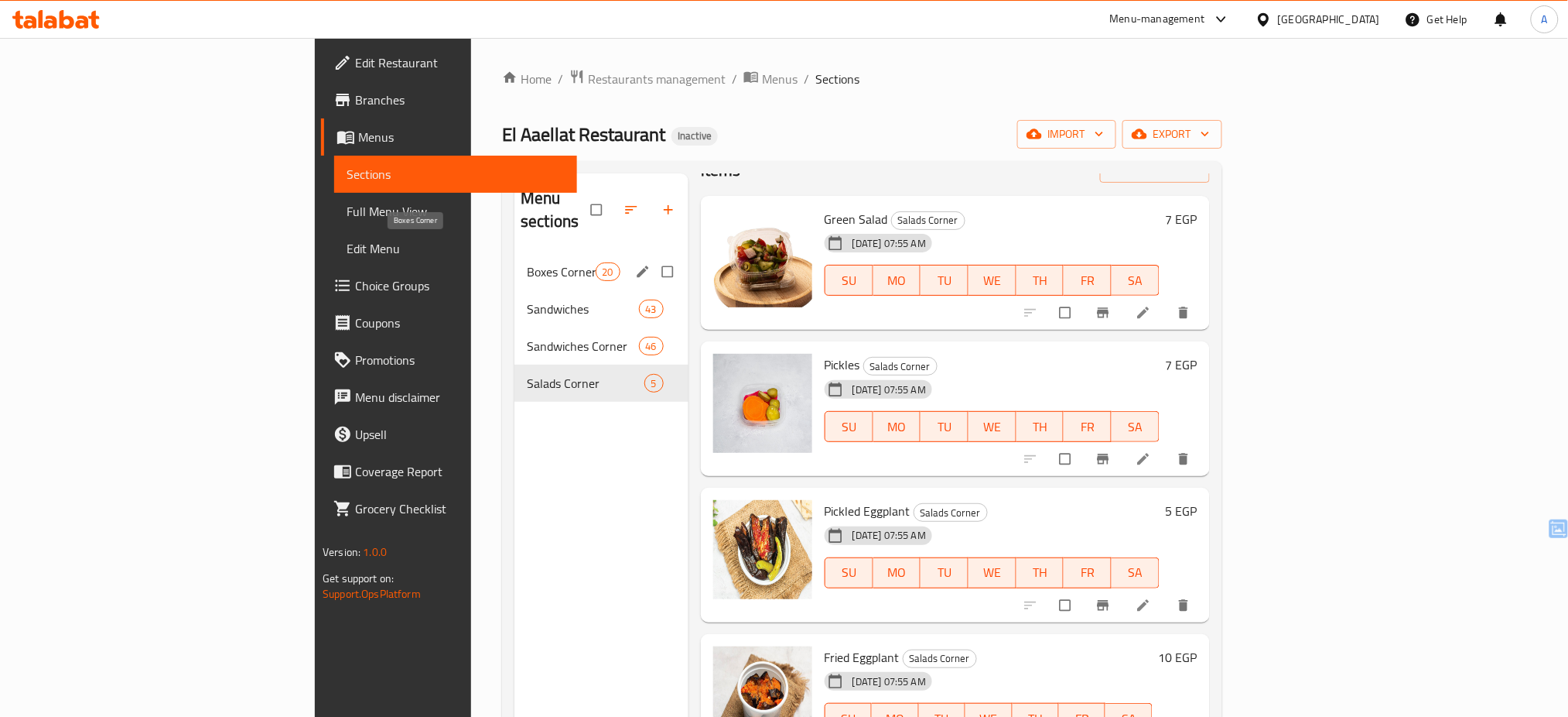
click at [527, 262] on span "Boxes Corner" at bounding box center [560, 272] width 68 height 19
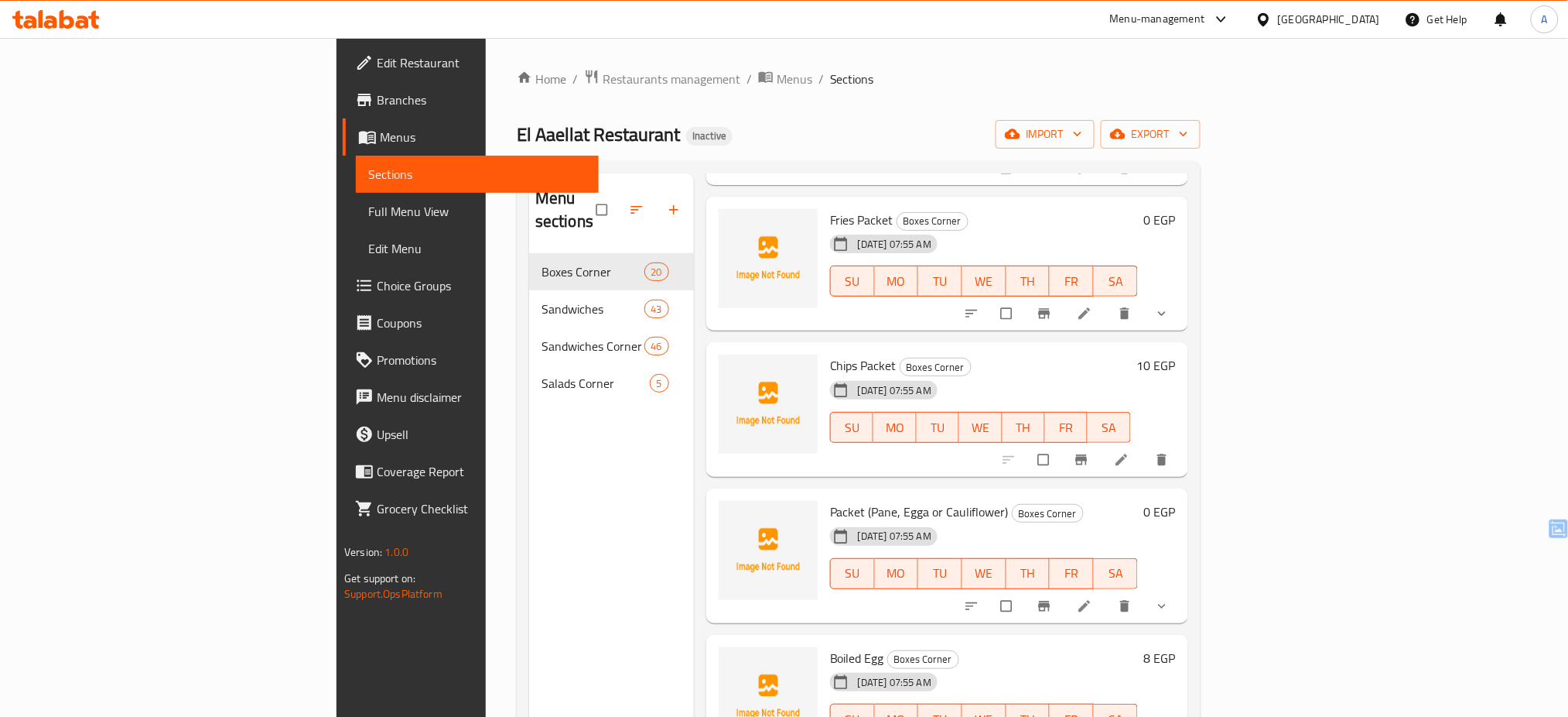
scroll to position [217, 0]
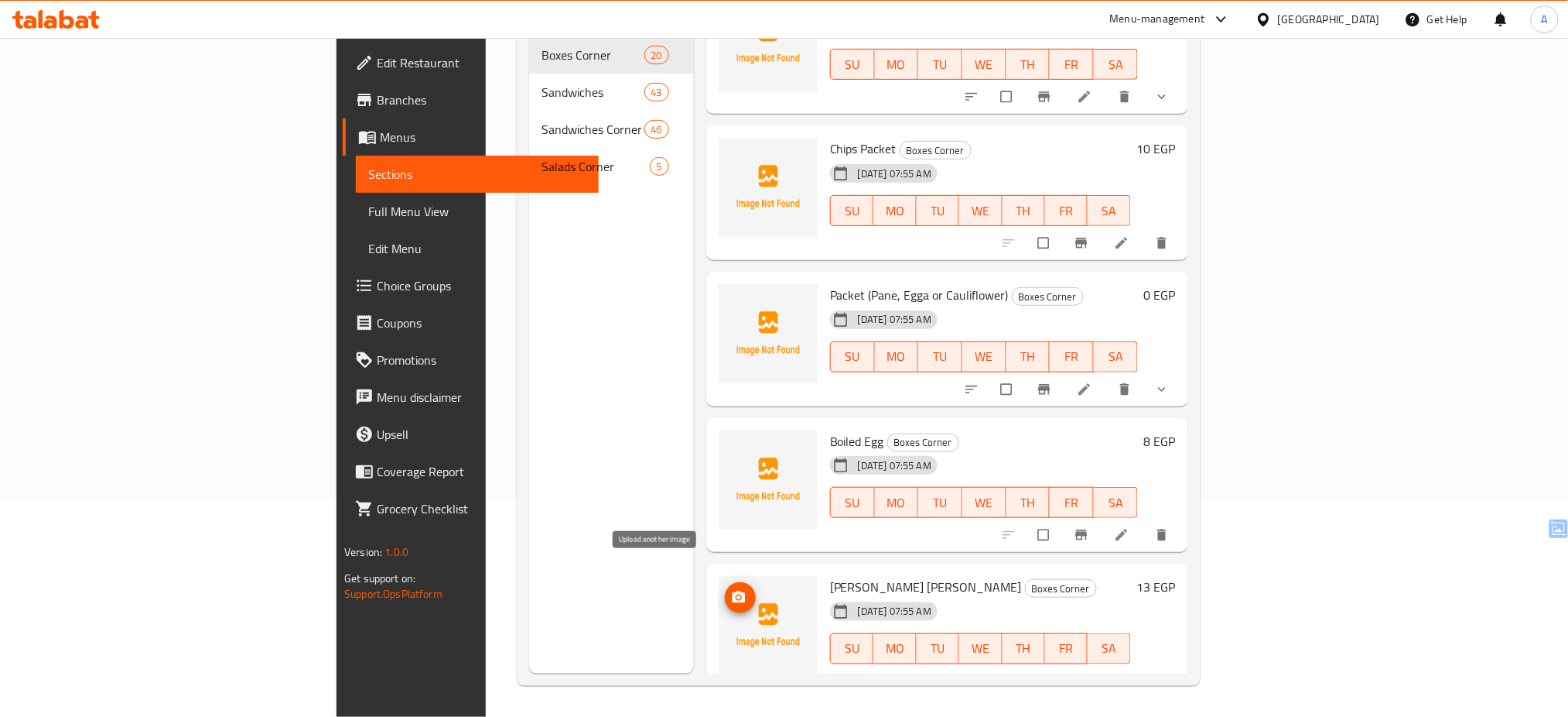
click at [736, 595] on circle "upload picture" at bounding box center [738, 597] width 4 height 4
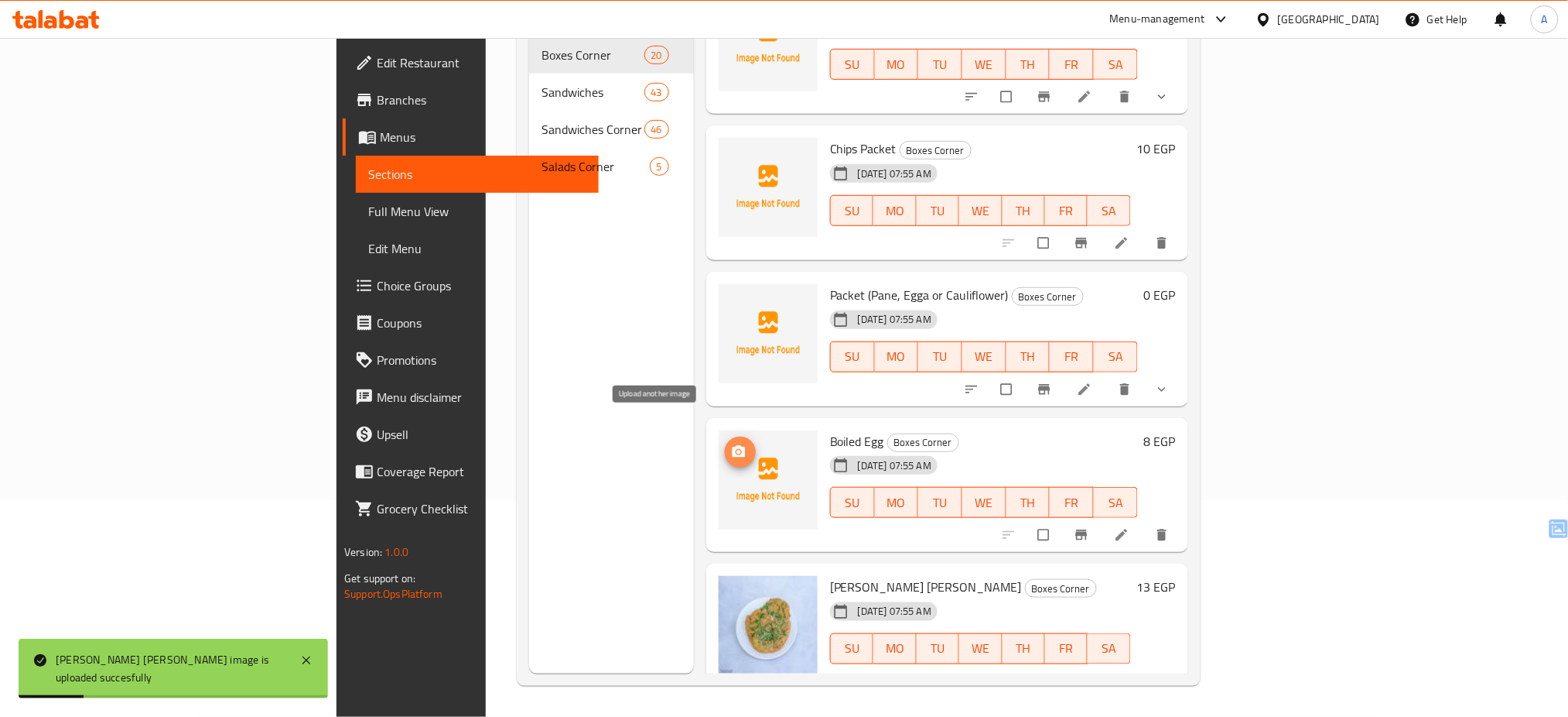
click at [732, 445] on icon "upload picture" at bounding box center [739, 451] width 13 height 11
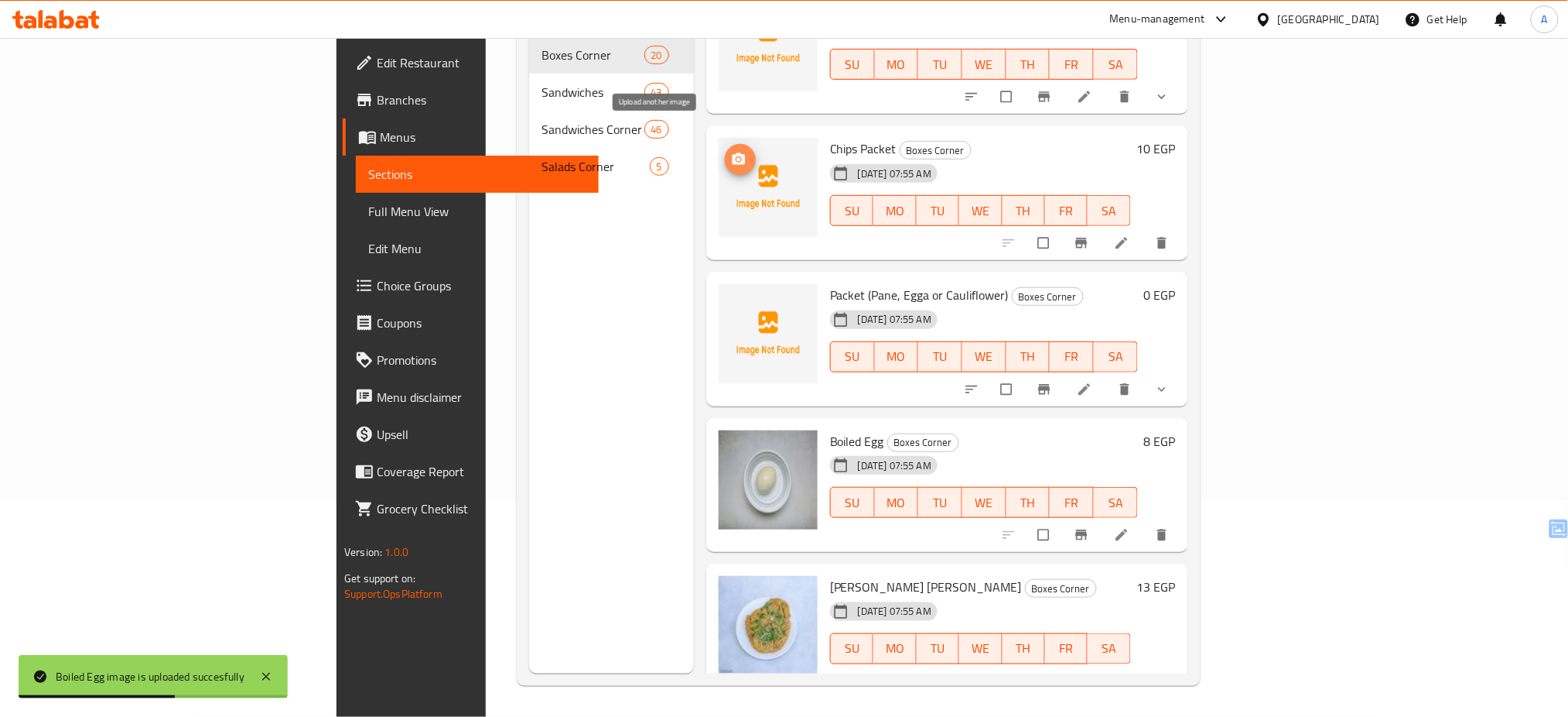
click at [725, 152] on span "upload picture" at bounding box center [740, 159] width 31 height 16
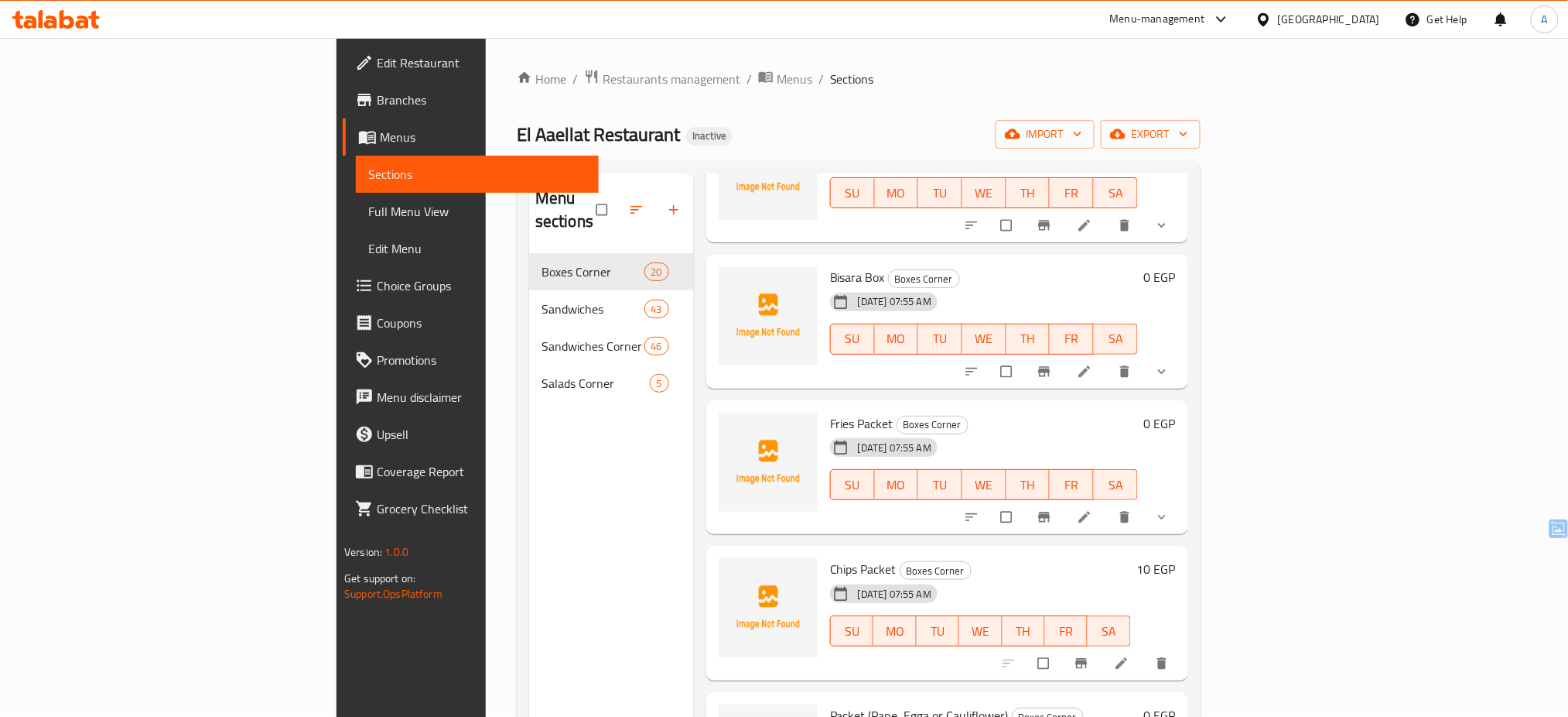
scroll to position [2240, 0]
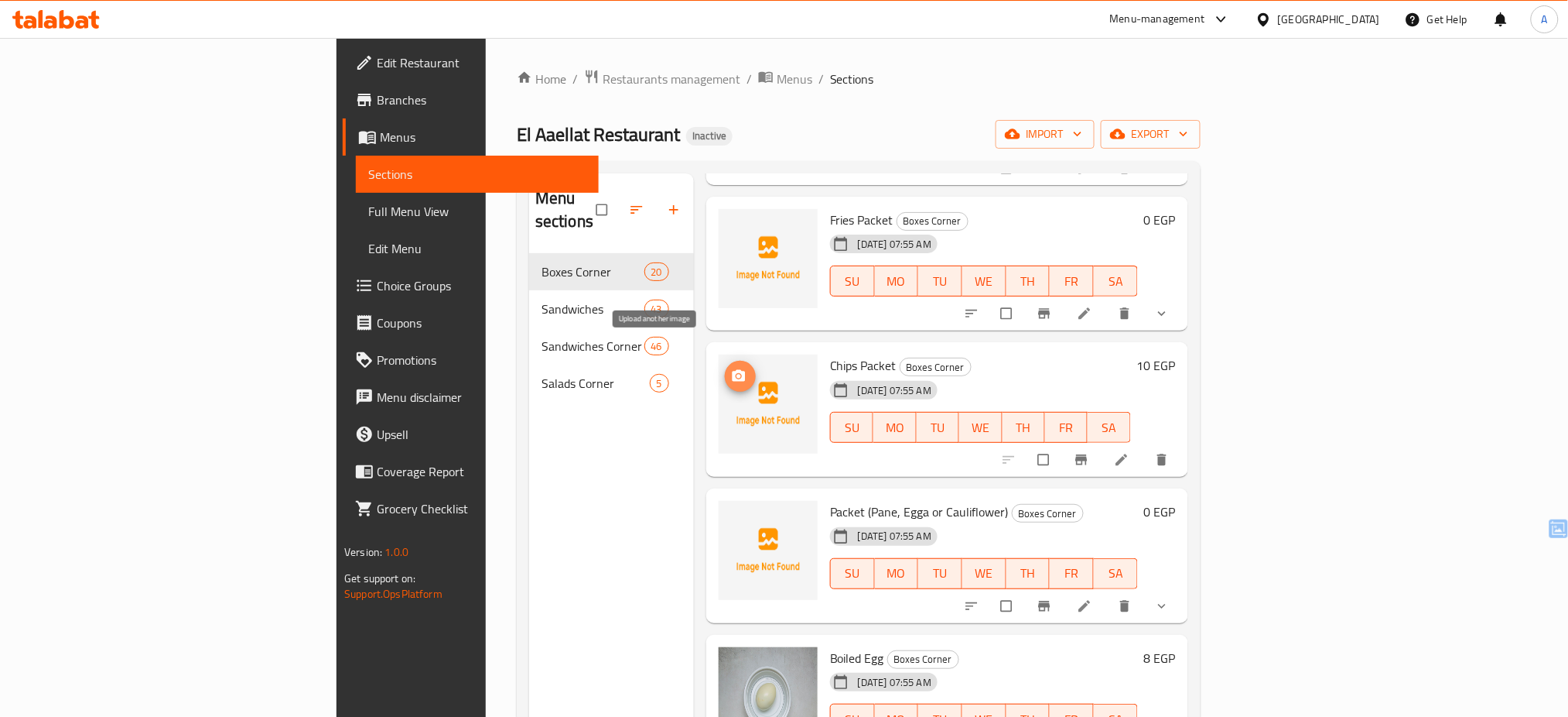
click at [732, 370] on icon "upload picture" at bounding box center [739, 376] width 13 height 11
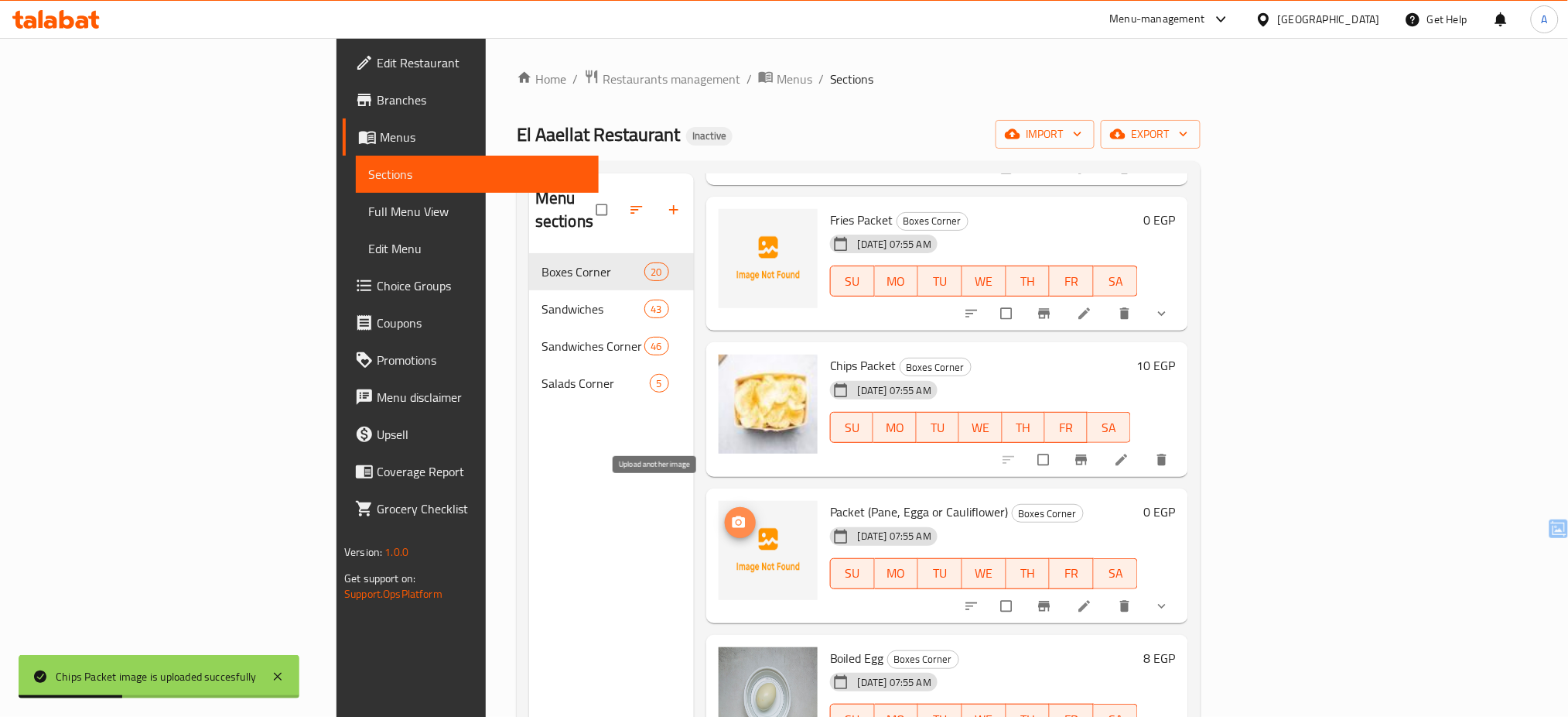
click at [732, 516] on icon "upload picture" at bounding box center [739, 522] width 13 height 11
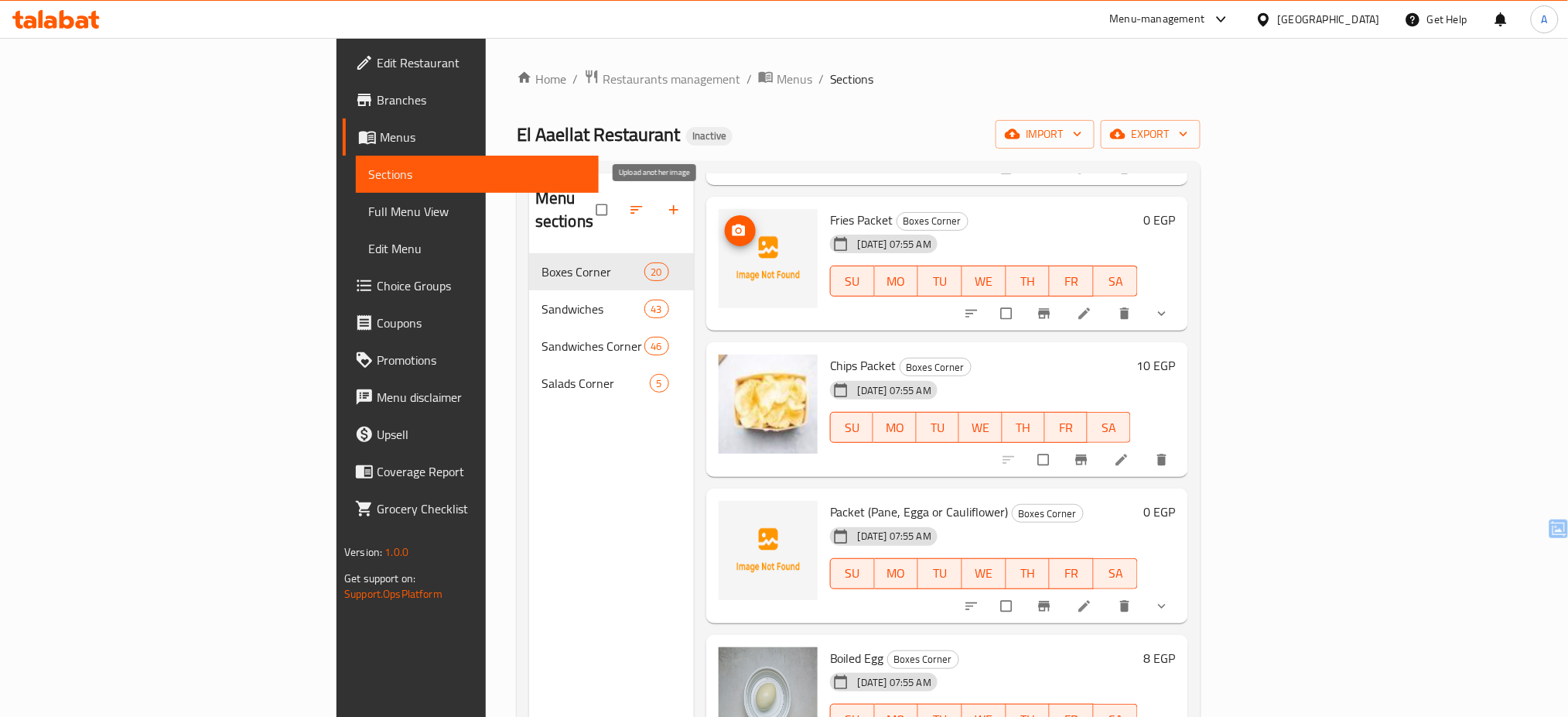
click at [732, 224] on icon "upload picture" at bounding box center [739, 230] width 13 height 11
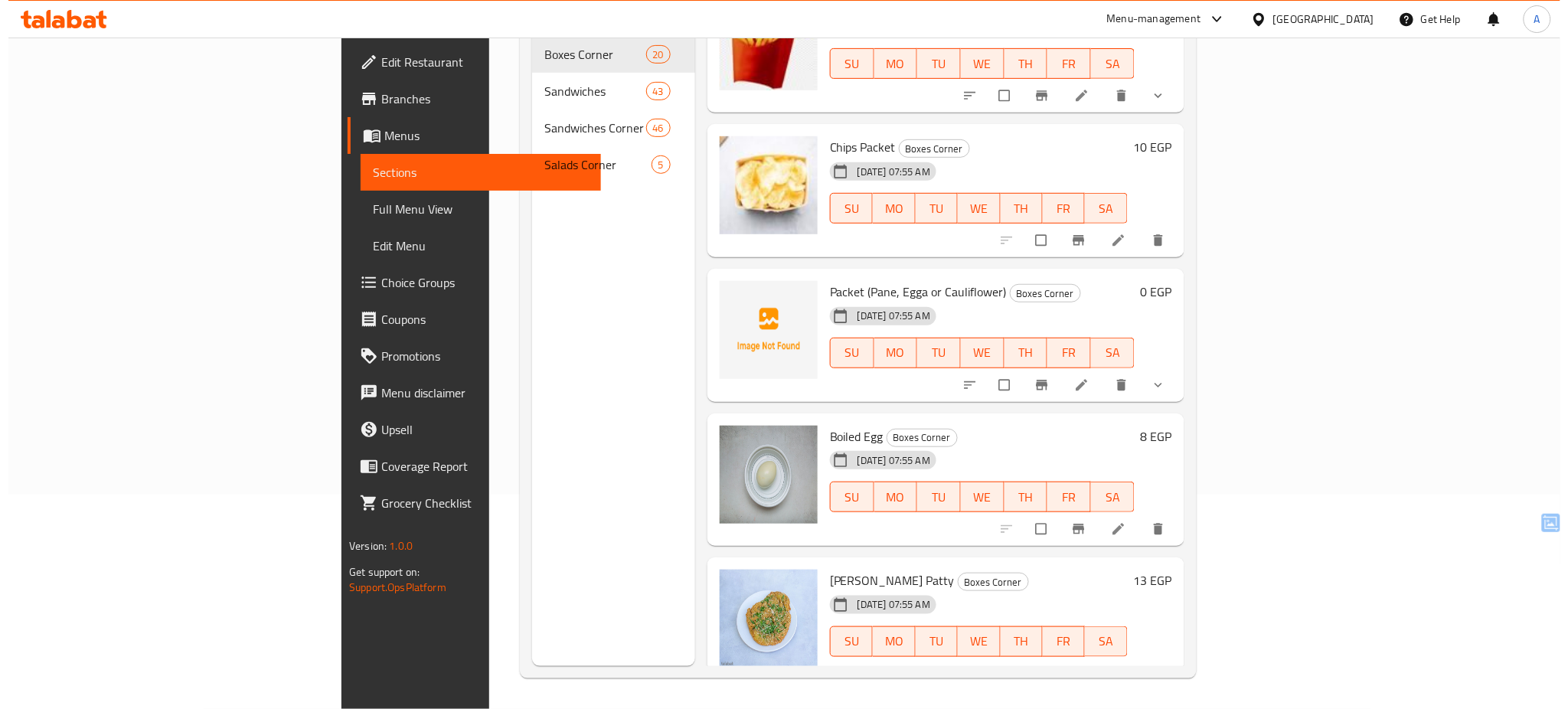
scroll to position [0, 0]
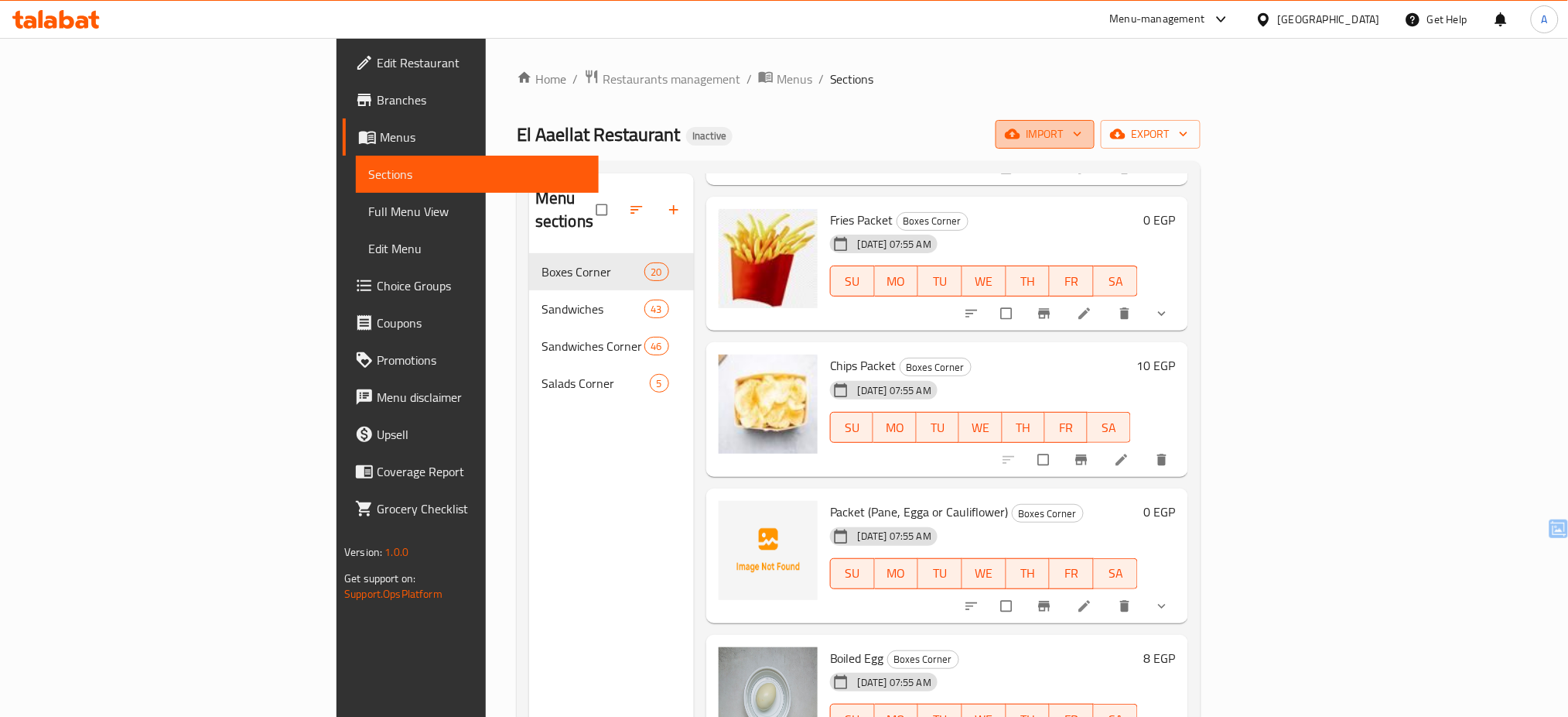
click at [1082, 132] on span "import" at bounding box center [1046, 134] width 74 height 20
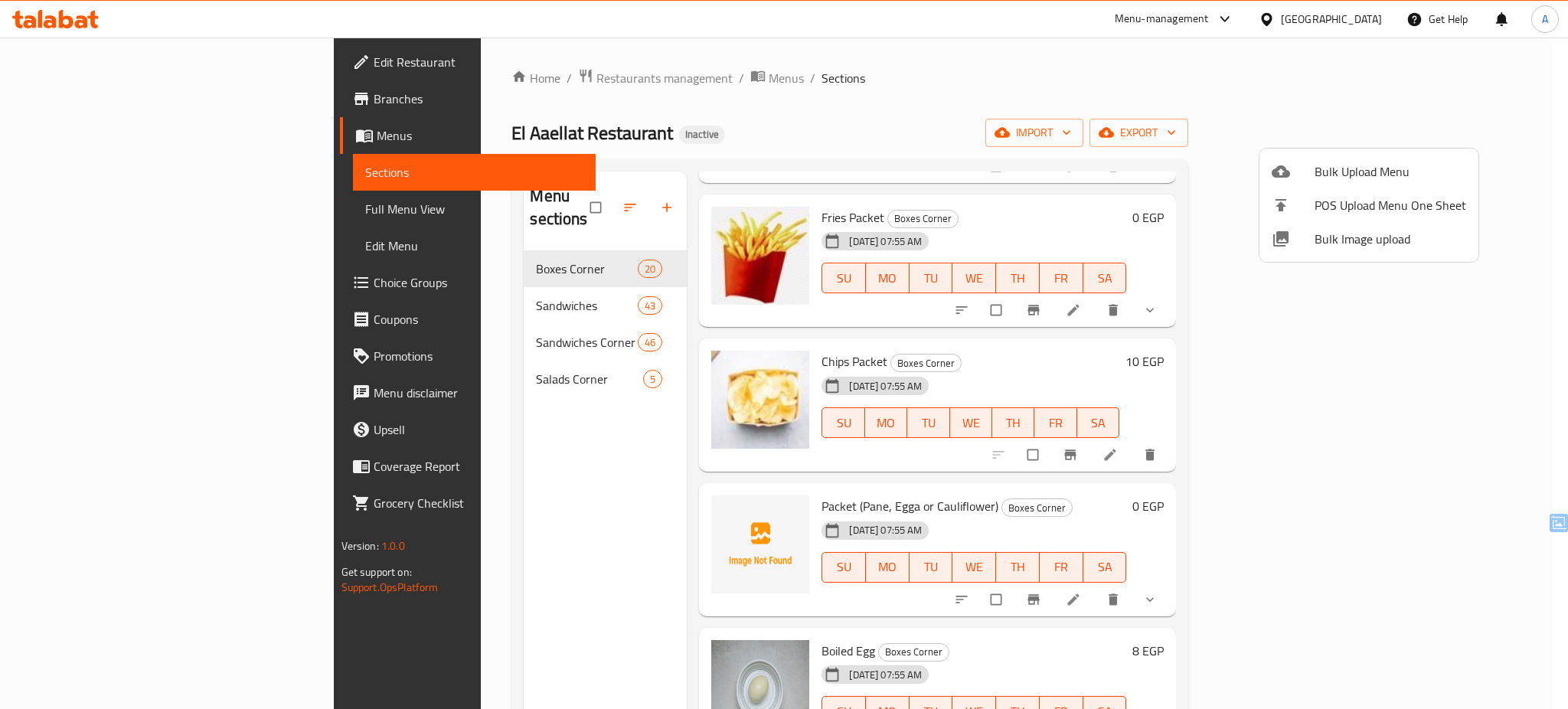
click at [1299, 252] on li "Bulk Image upload" at bounding box center [1368, 238] width 219 height 34
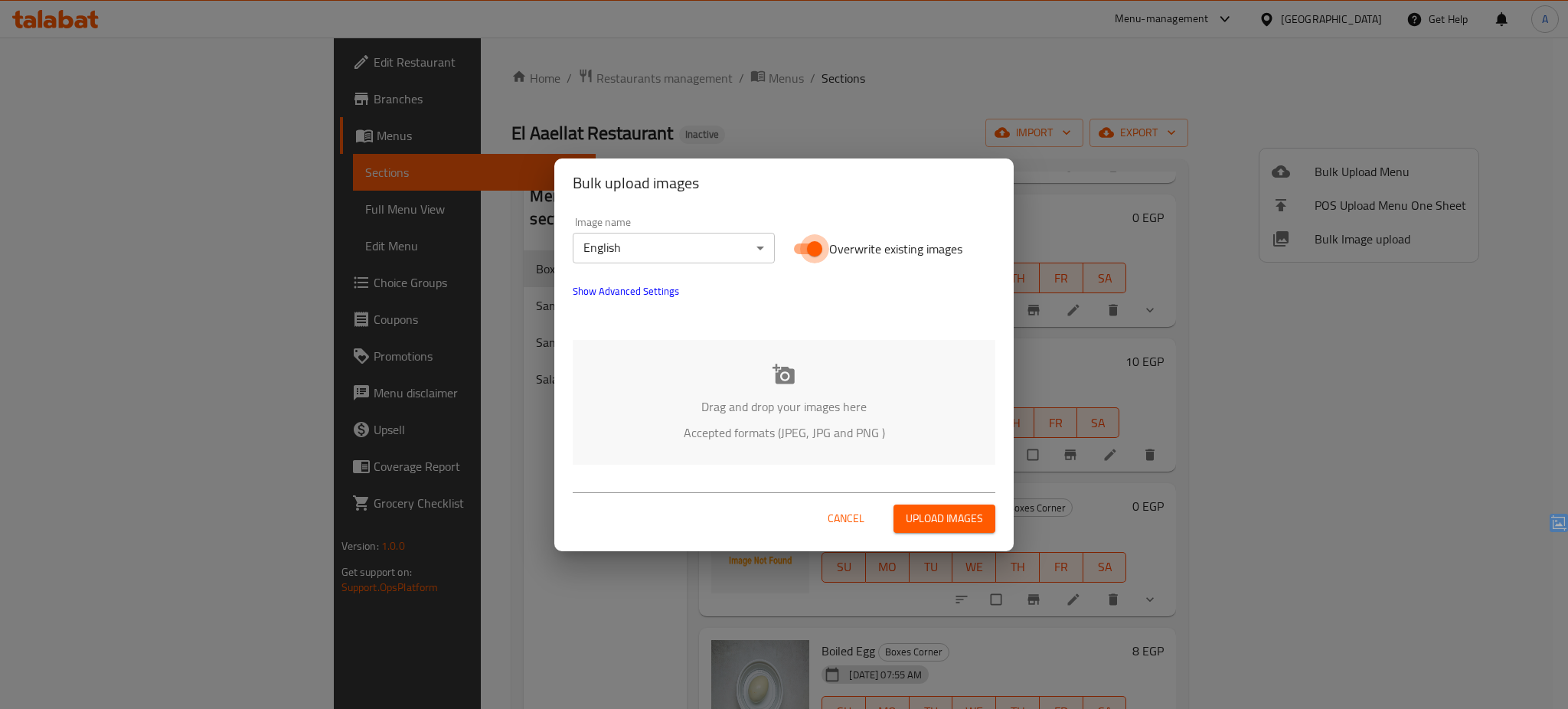
click at [811, 245] on input "Overwrite existing images" at bounding box center [814, 249] width 87 height 29
checkbox input "false"
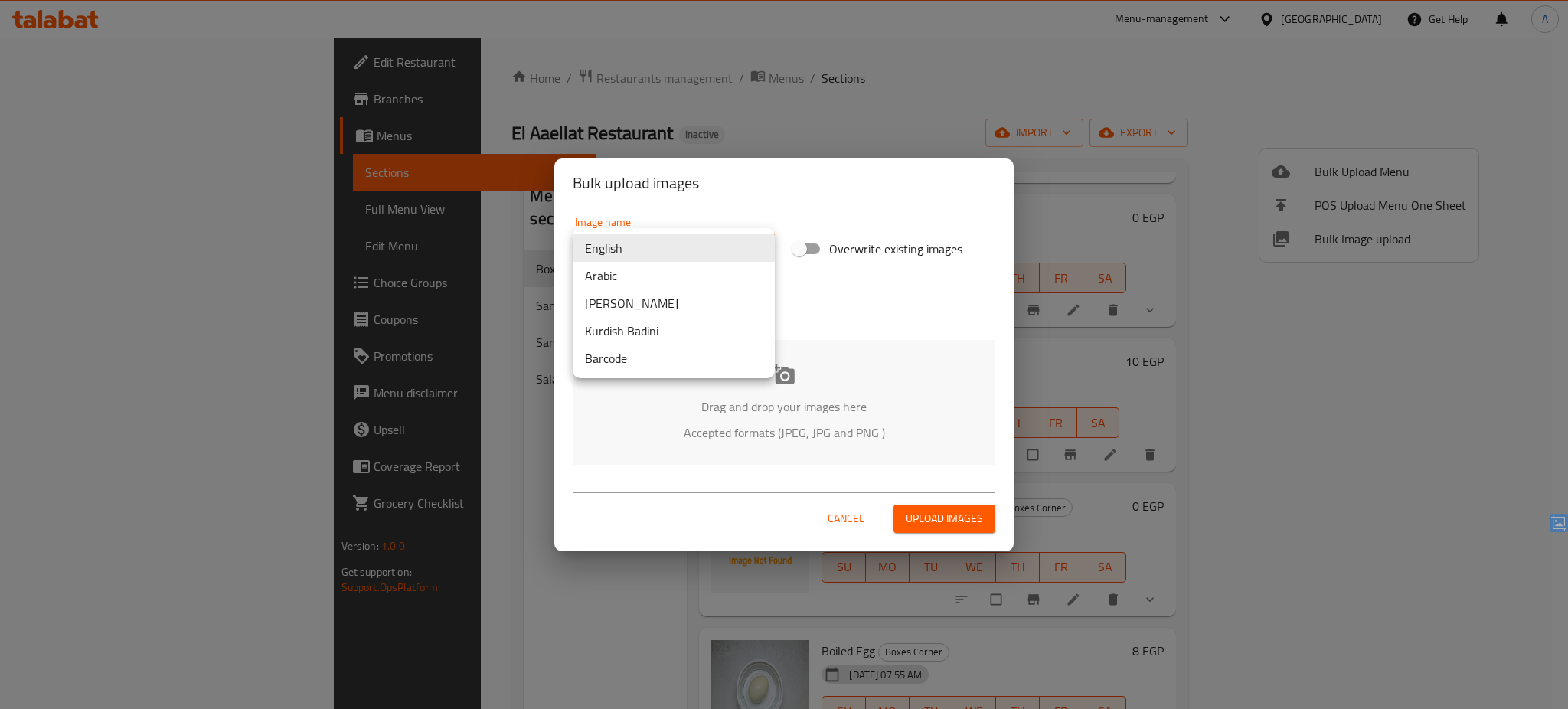
click at [692, 244] on body "​ Menu-management [GEOGRAPHIC_DATA] Get Help A Edit Restaurant Branches Menus S…" at bounding box center [784, 373] width 1568 height 671
click at [628, 273] on li "Arabic" at bounding box center [674, 276] width 202 height 28
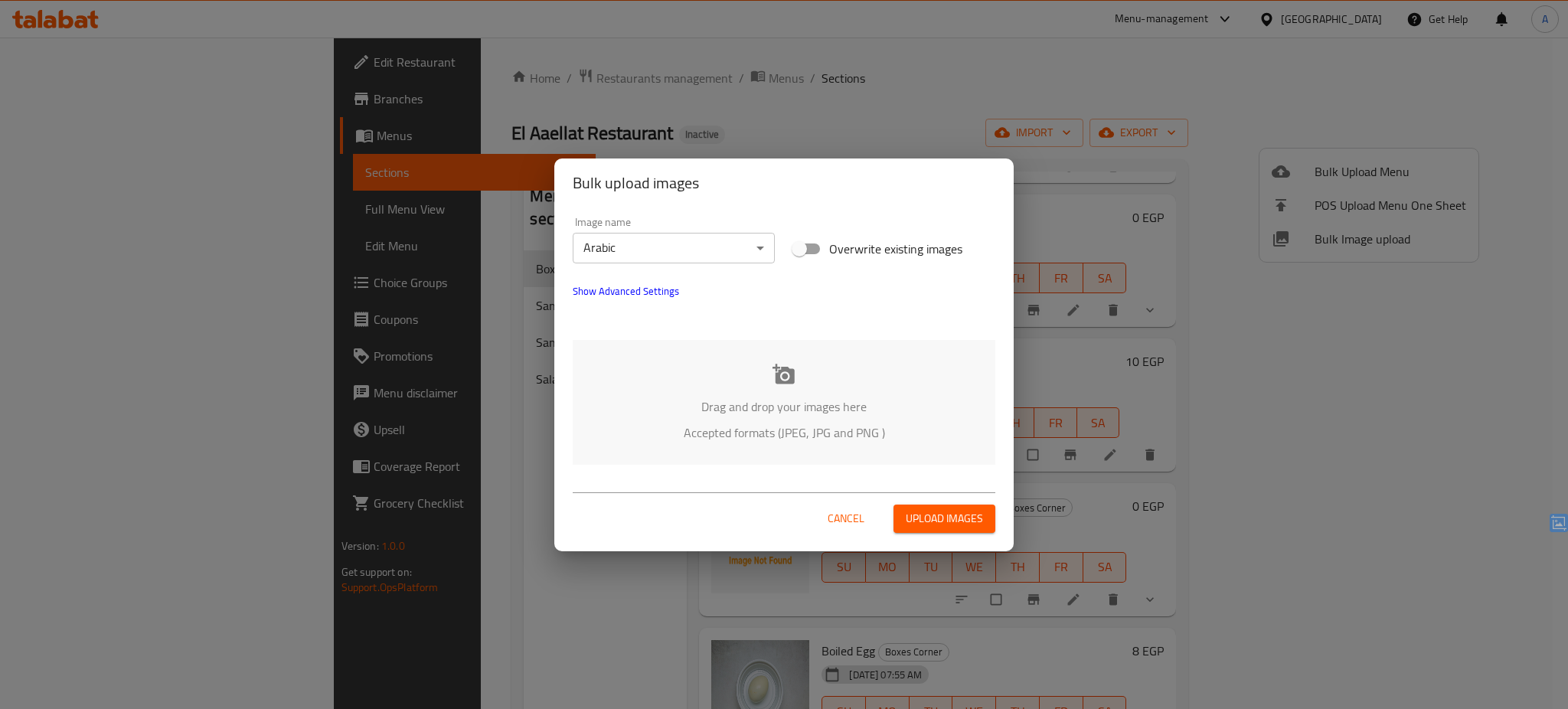
click at [740, 423] on p "Accepted formats (JPEG, JPG and PNG )" at bounding box center [784, 432] width 377 height 18
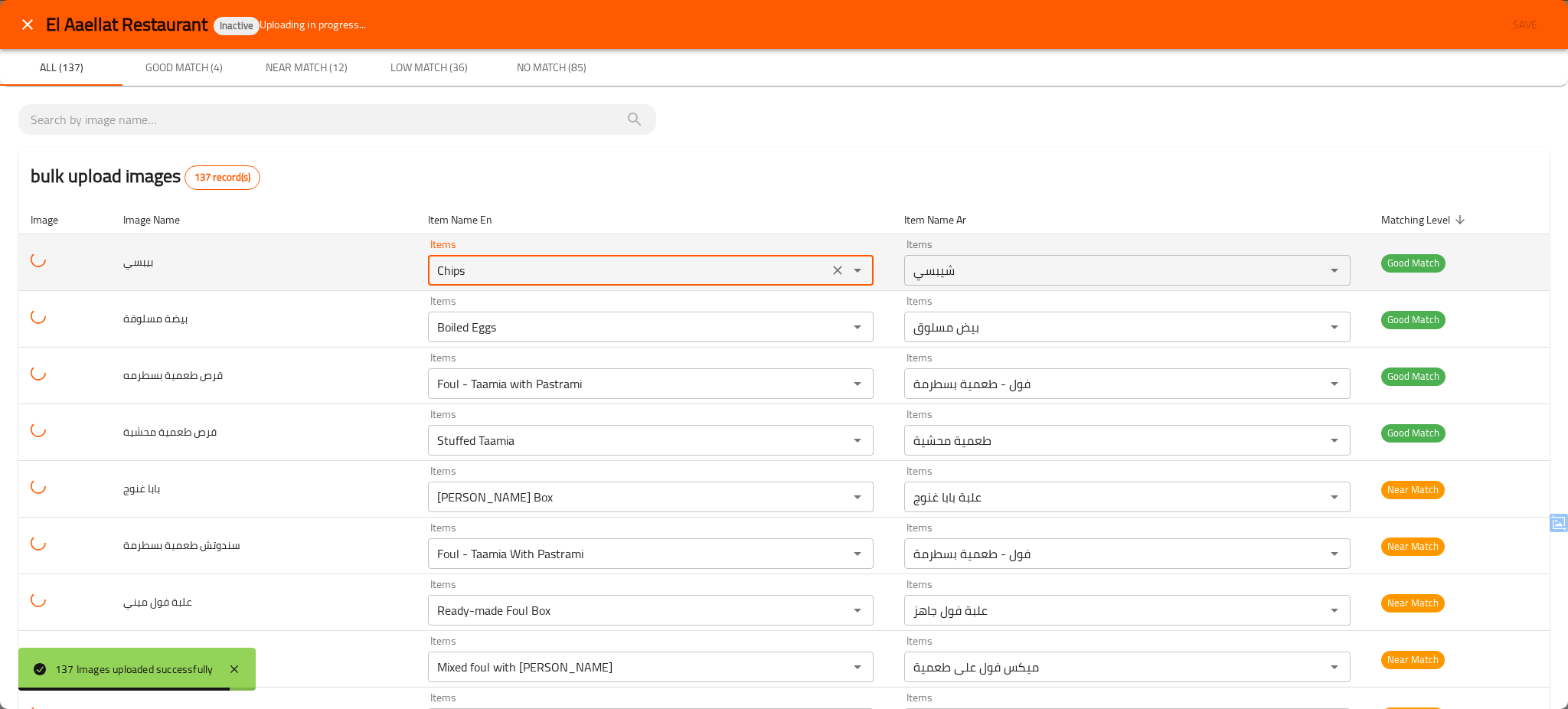
click at [439, 263] on input "Chips" at bounding box center [628, 269] width 392 height 21
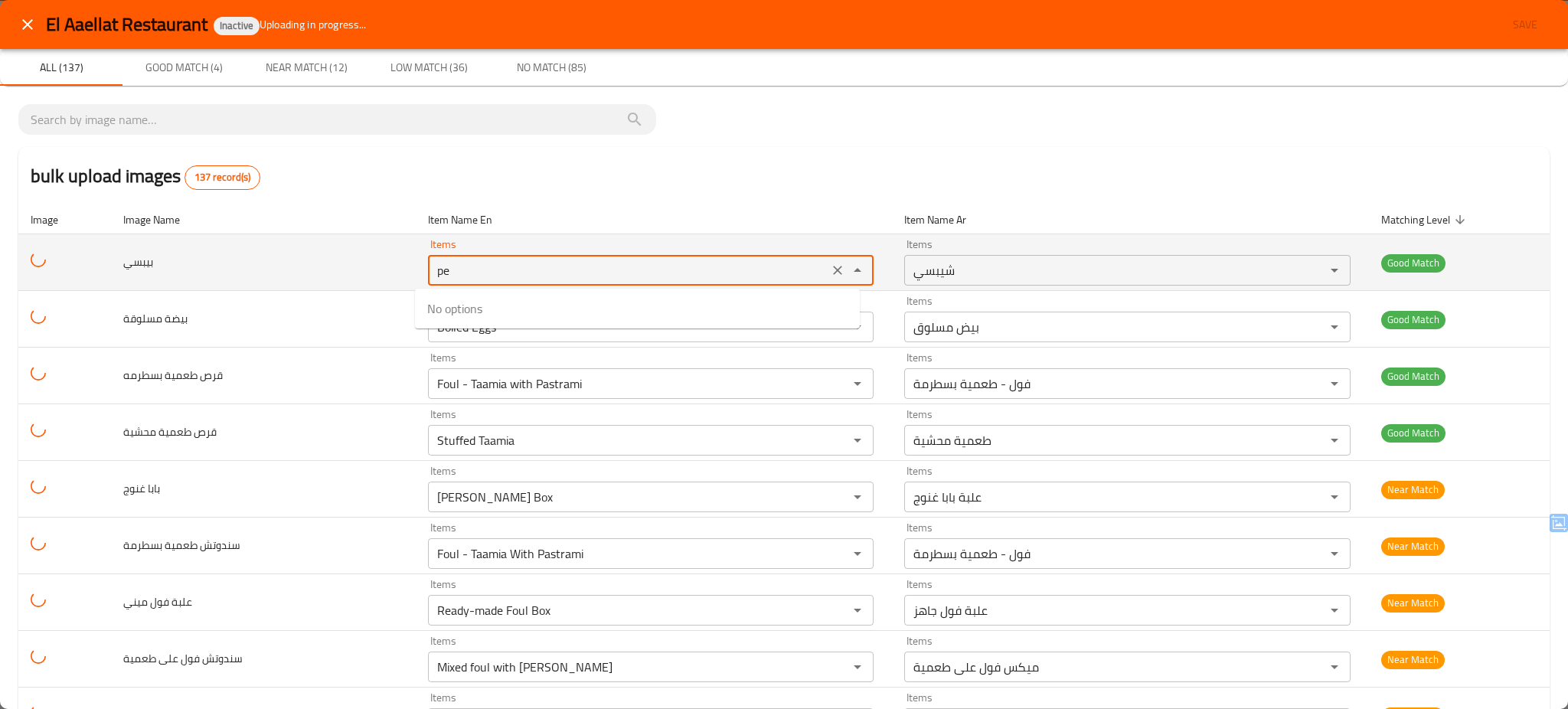
type input "p"
type input "s"
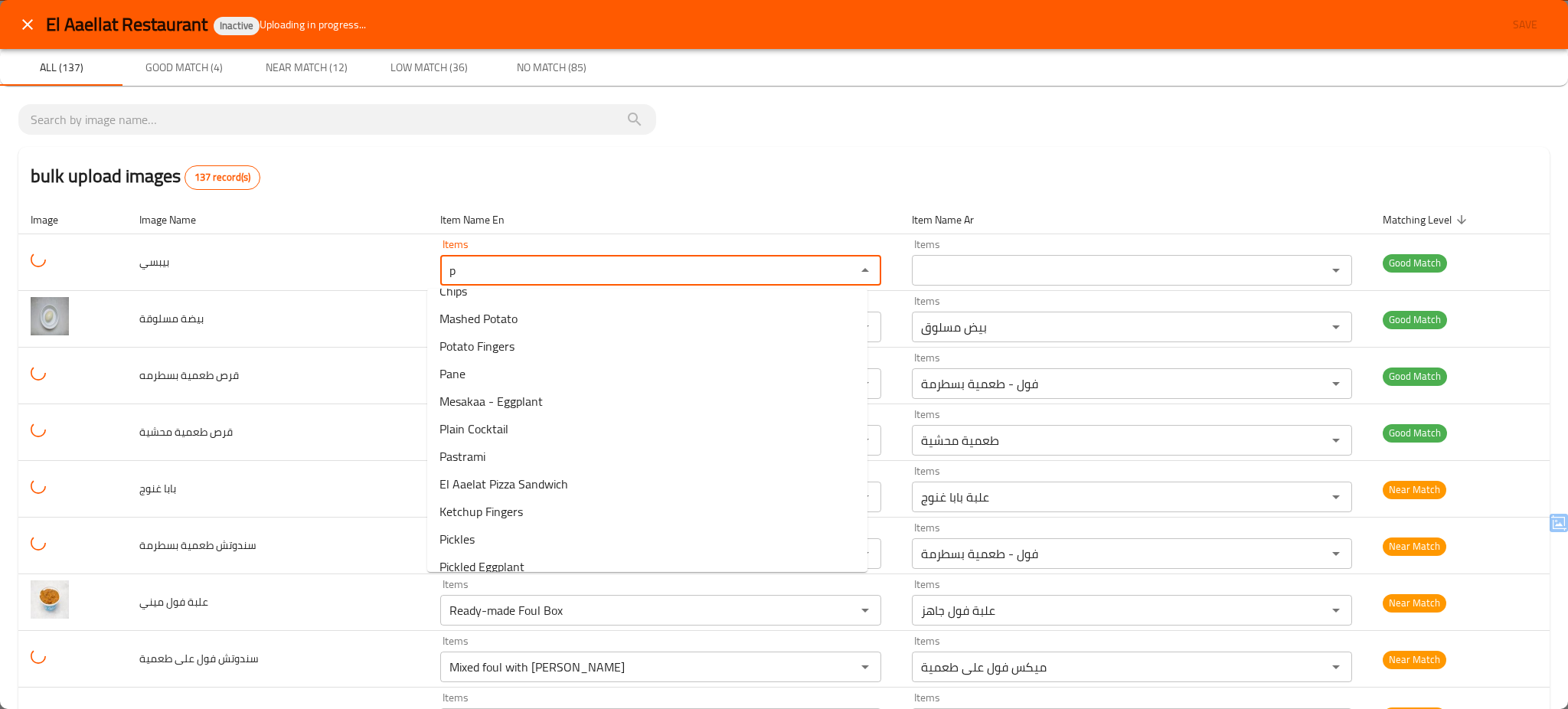
scroll to position [1217, 0]
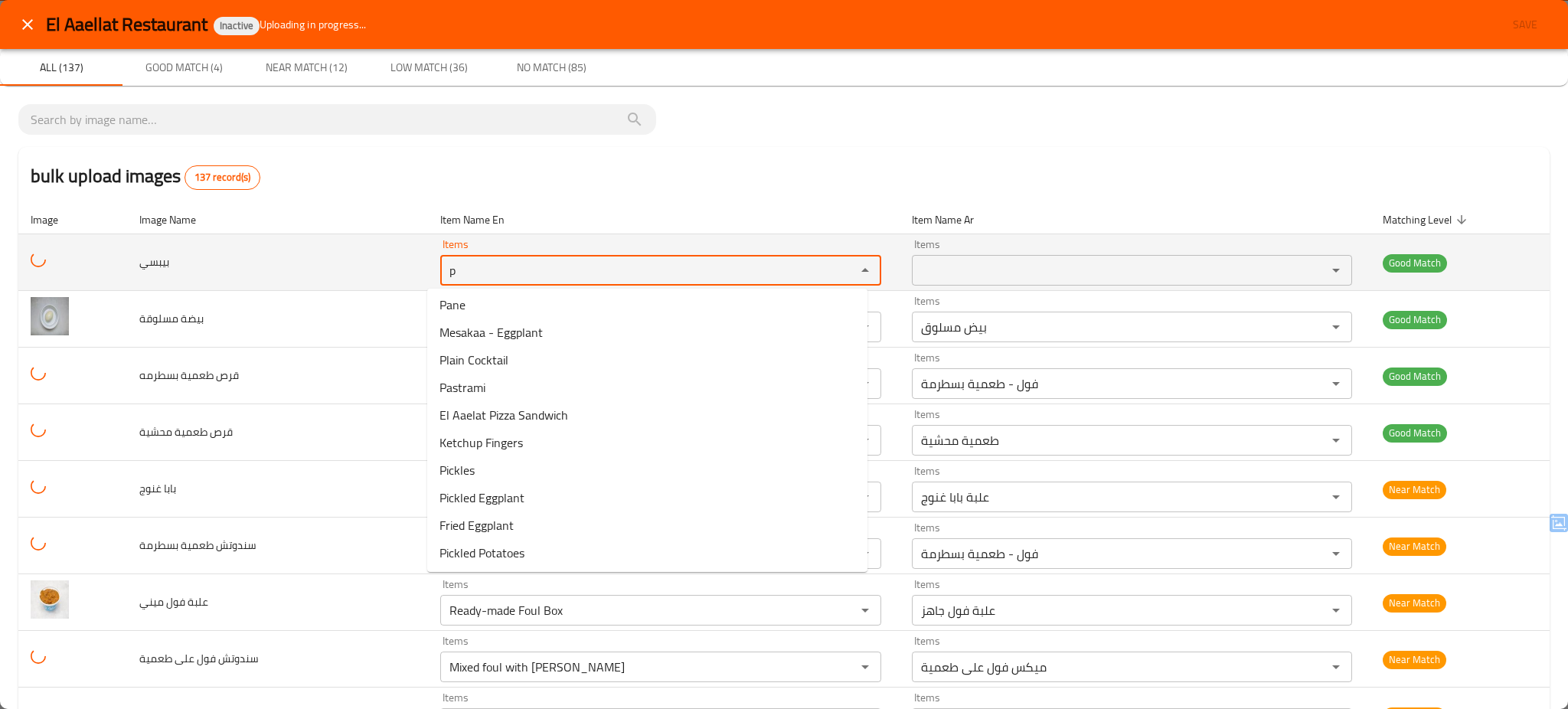
type input "p"
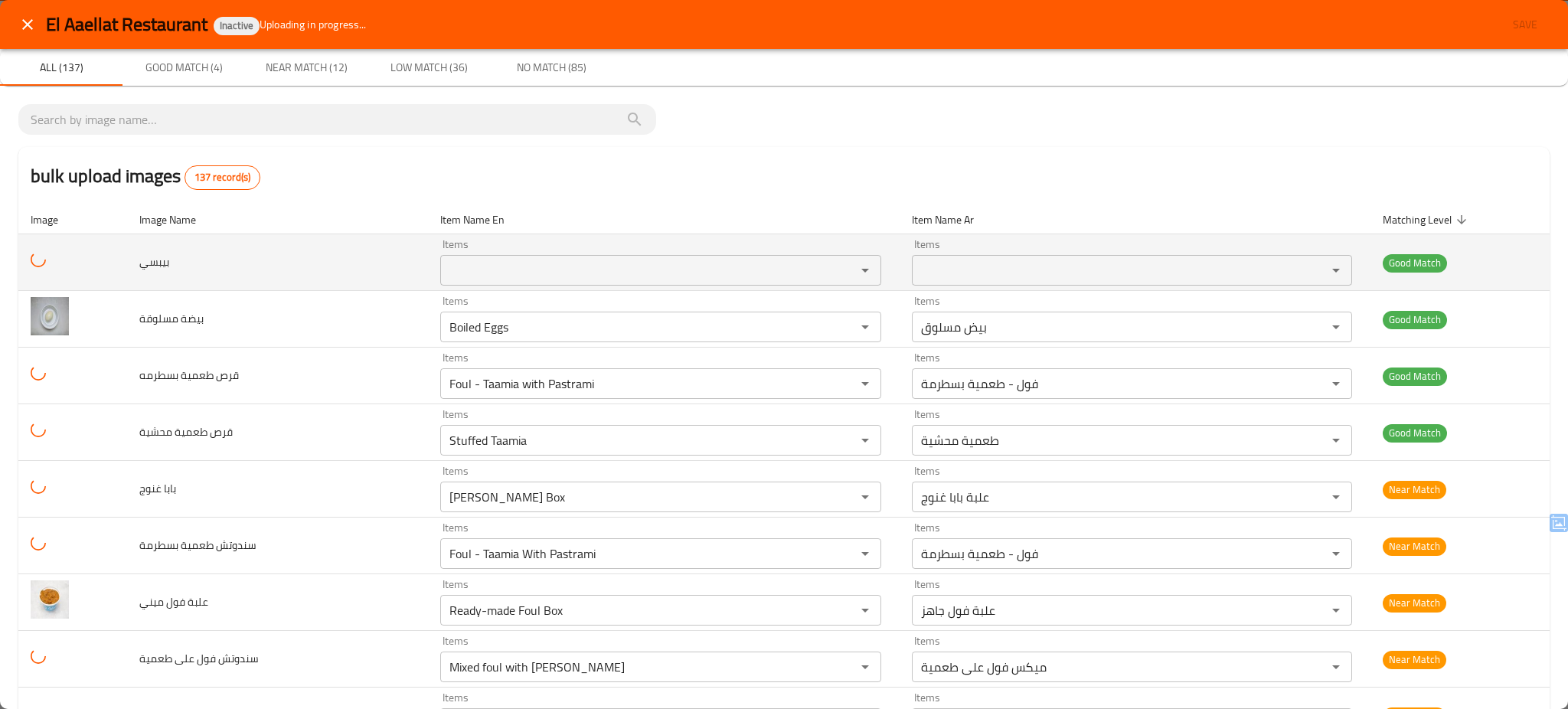
click at [365, 258] on td "بيبسي" at bounding box center [277, 263] width 301 height 57
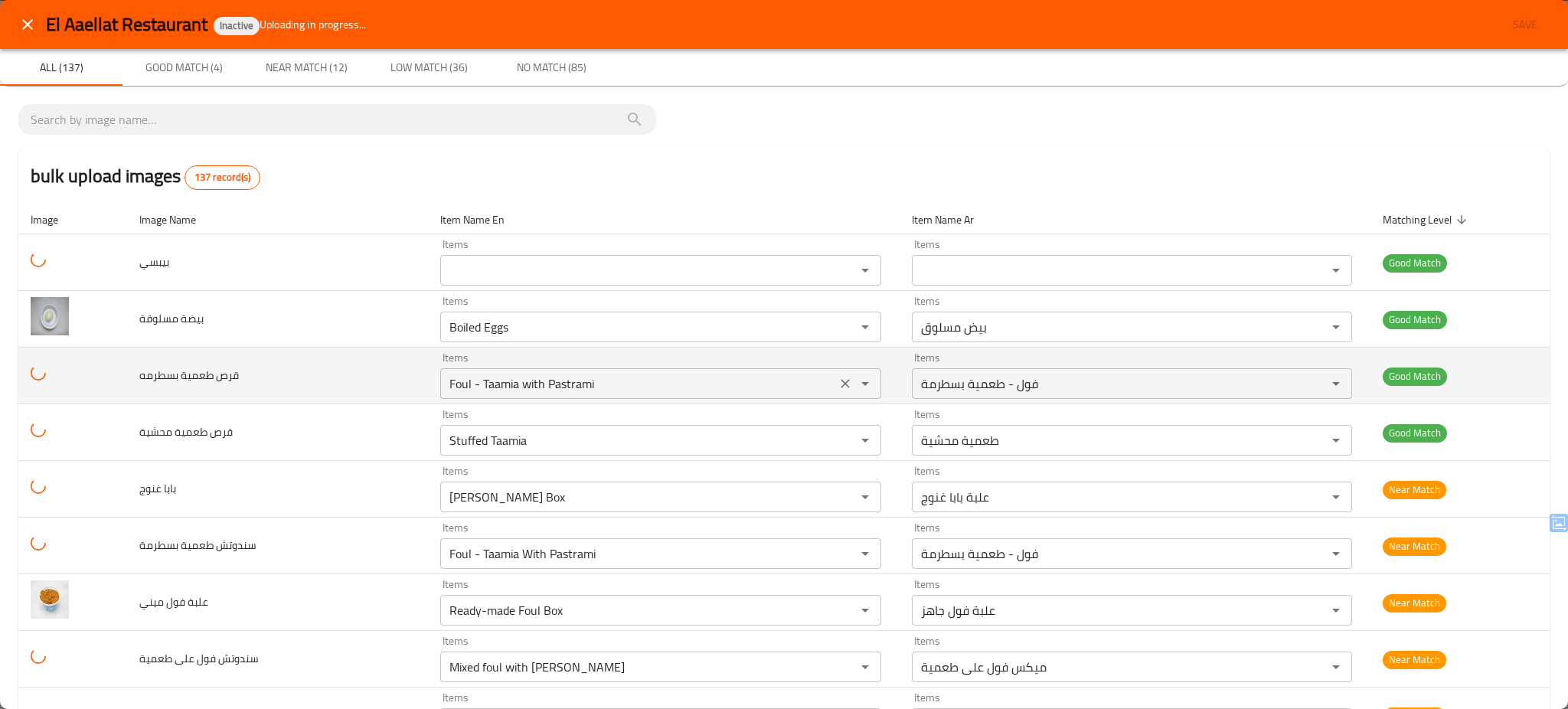
click at [647, 379] on بسطرمه "Foul - Taamia with Pastrami" at bounding box center [638, 383] width 386 height 21
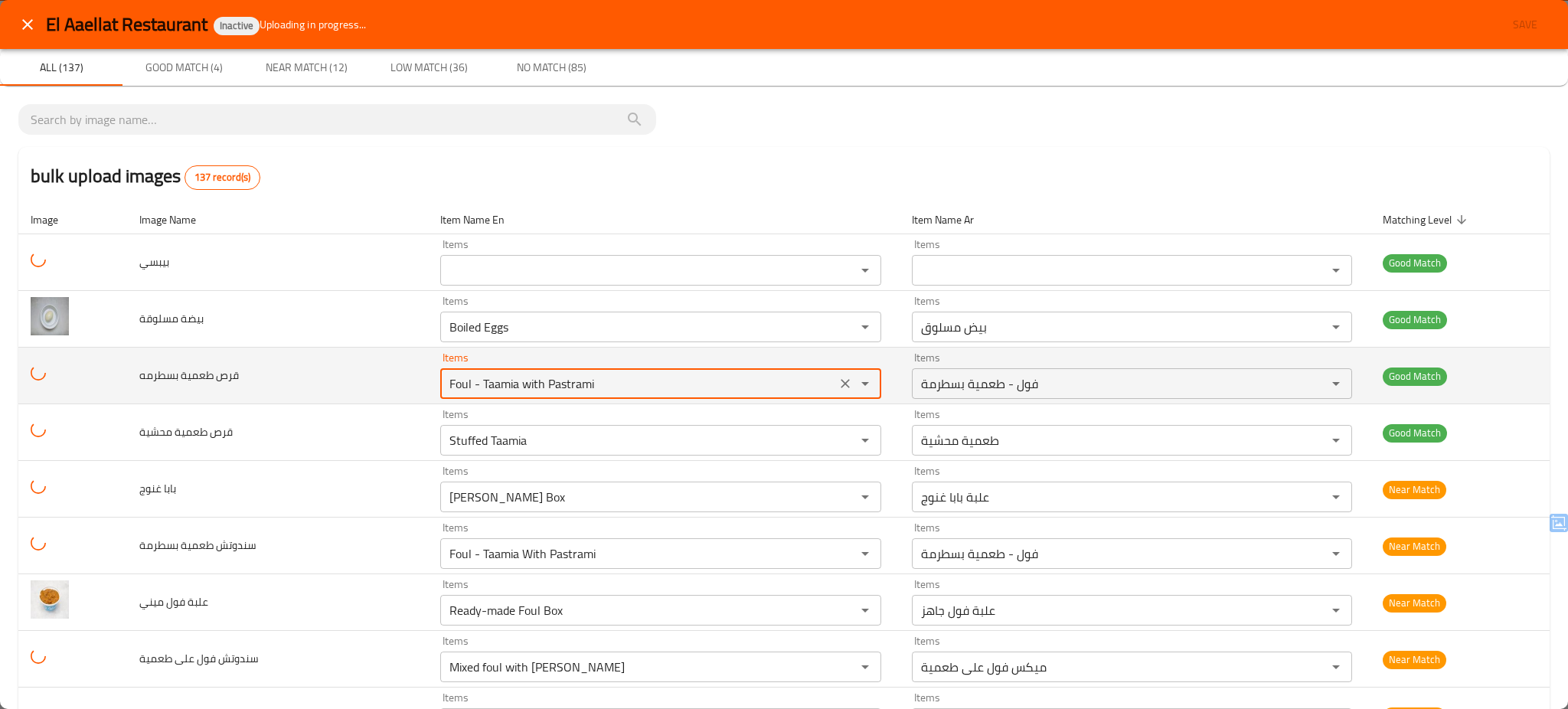
click at [647, 379] on بسطرمه "Foul - Taamia with Pastrami" at bounding box center [638, 383] width 386 height 21
type بسطرمه "p"
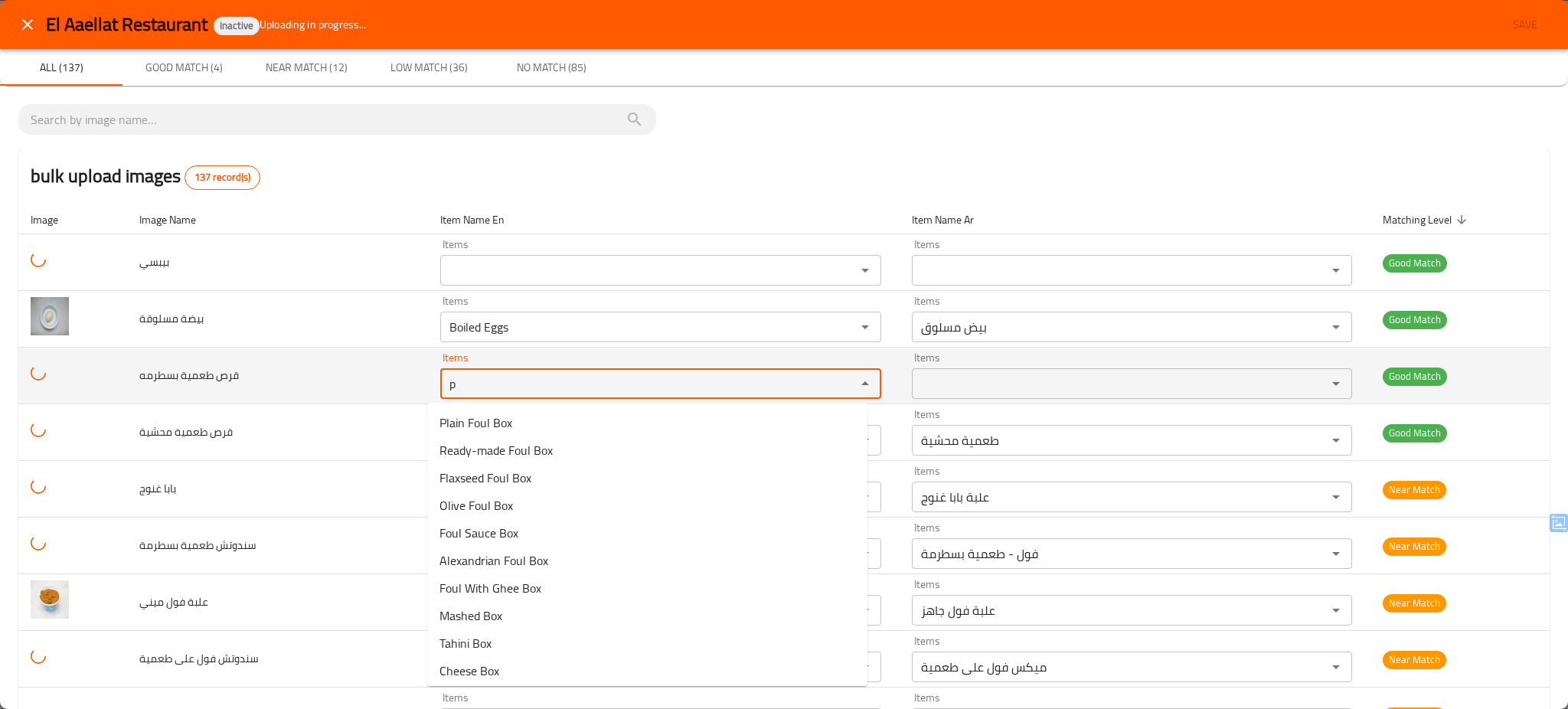
type بسطرمه "pa"
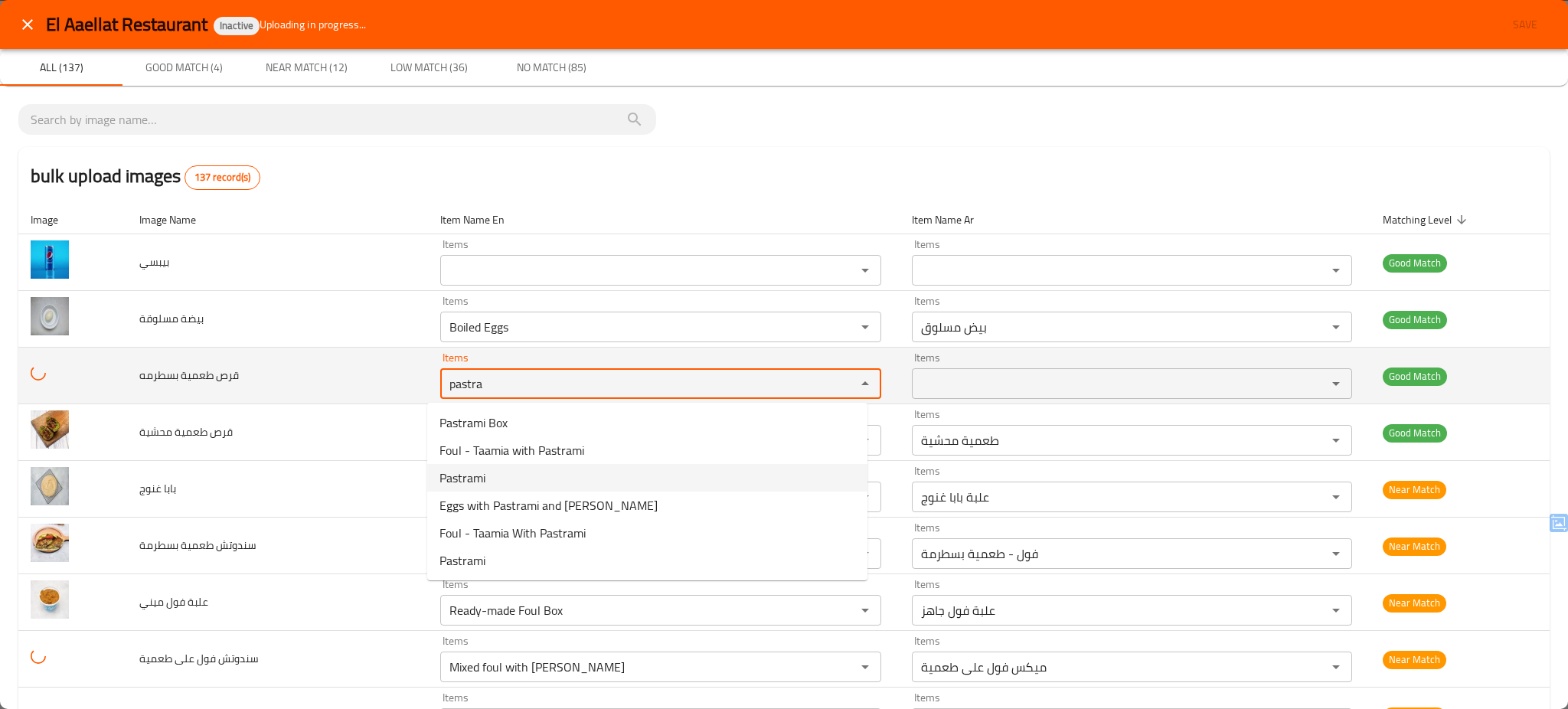
click at [519, 381] on بسطرمه "pastra" at bounding box center [638, 383] width 386 height 21
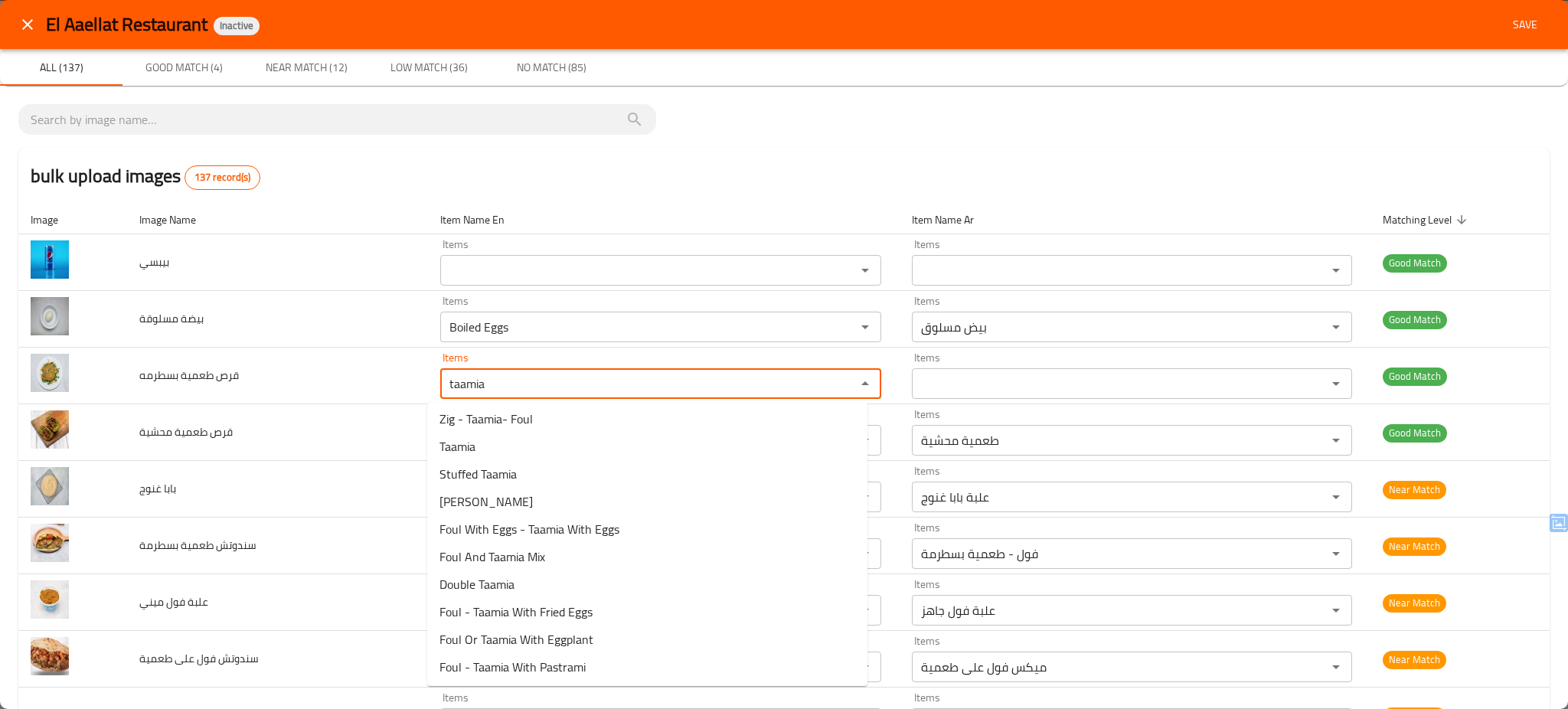
scroll to position [0, 0]
click at [545, 584] on span "Foul - Taamia with Pastrami" at bounding box center [511, 588] width 144 height 18
type بسطرمه "Foul - Taamia with Pastrami"
type بسطرمه-ar "فول - طعمية بسطرمة"
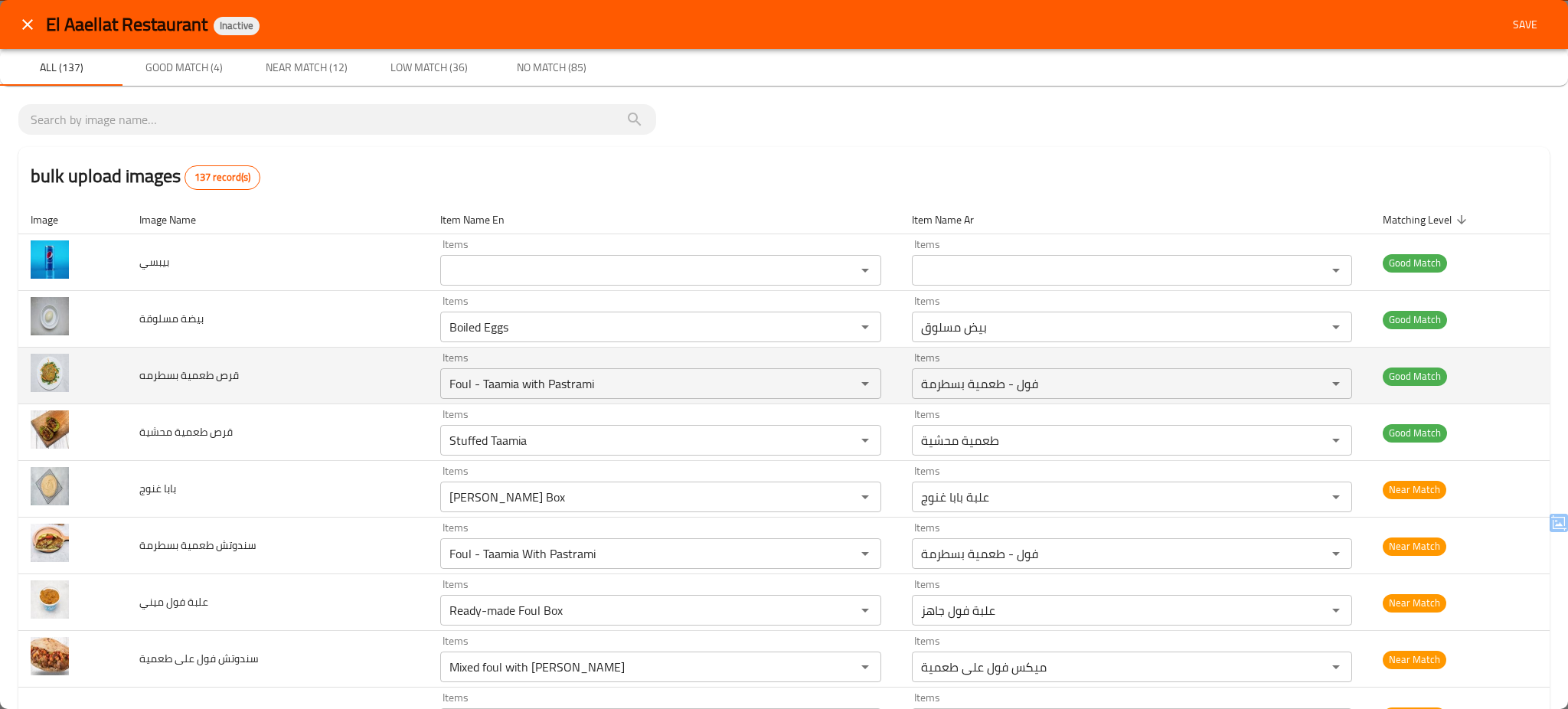
click at [345, 377] on td "قرص طعمية بسطرمه" at bounding box center [277, 376] width 301 height 57
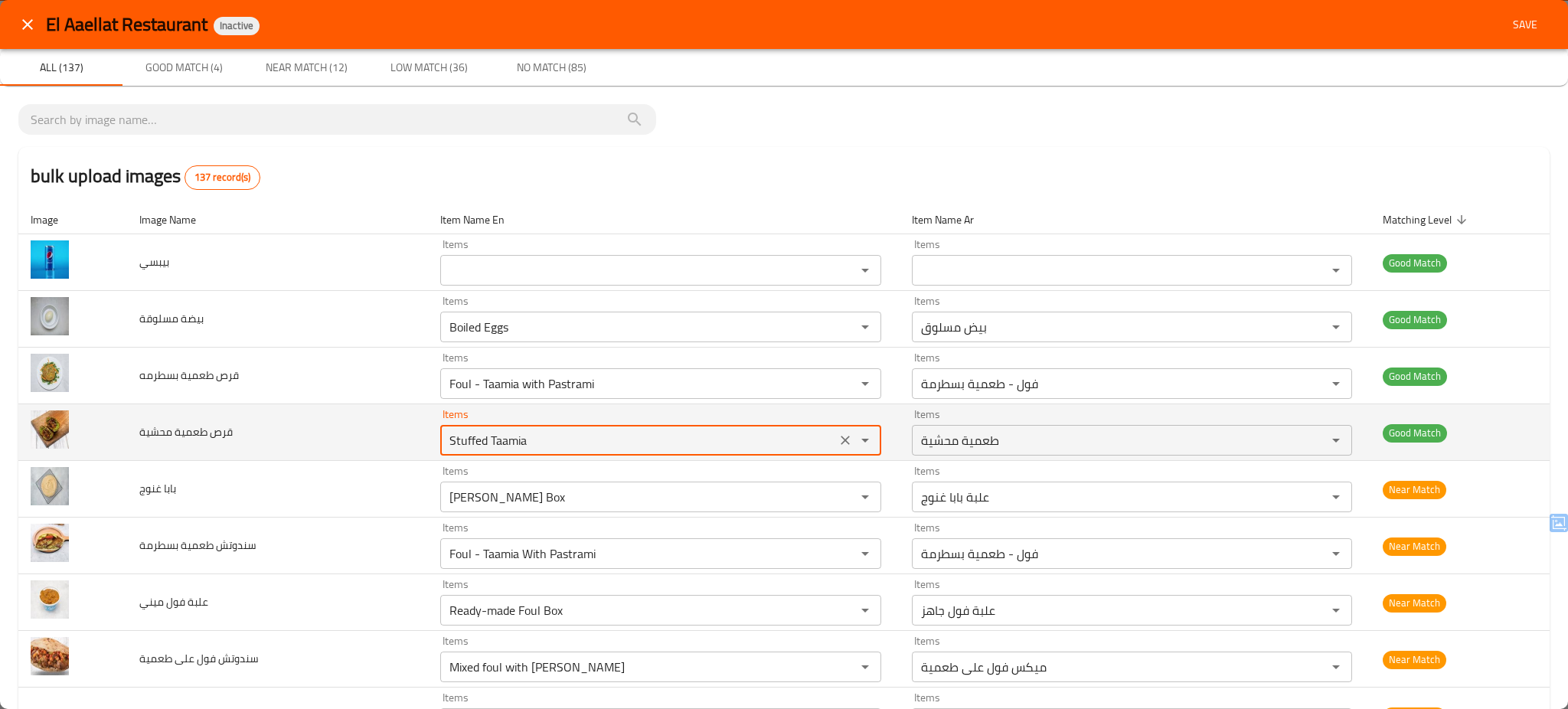
click at [530, 448] on محشية "Stuffed Taamia" at bounding box center [638, 440] width 386 height 21
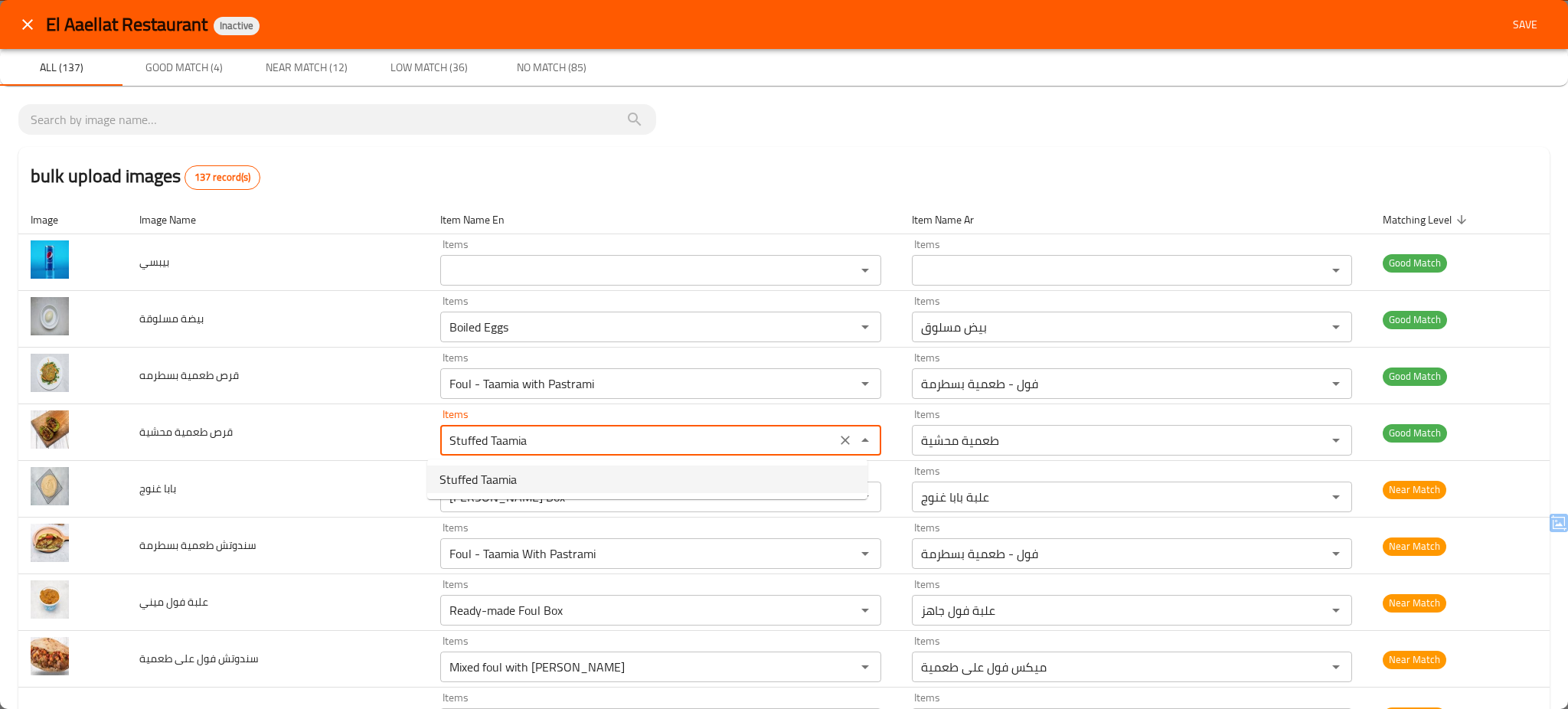
click at [496, 475] on span "Stuffed Taamia" at bounding box center [478, 479] width 77 height 18
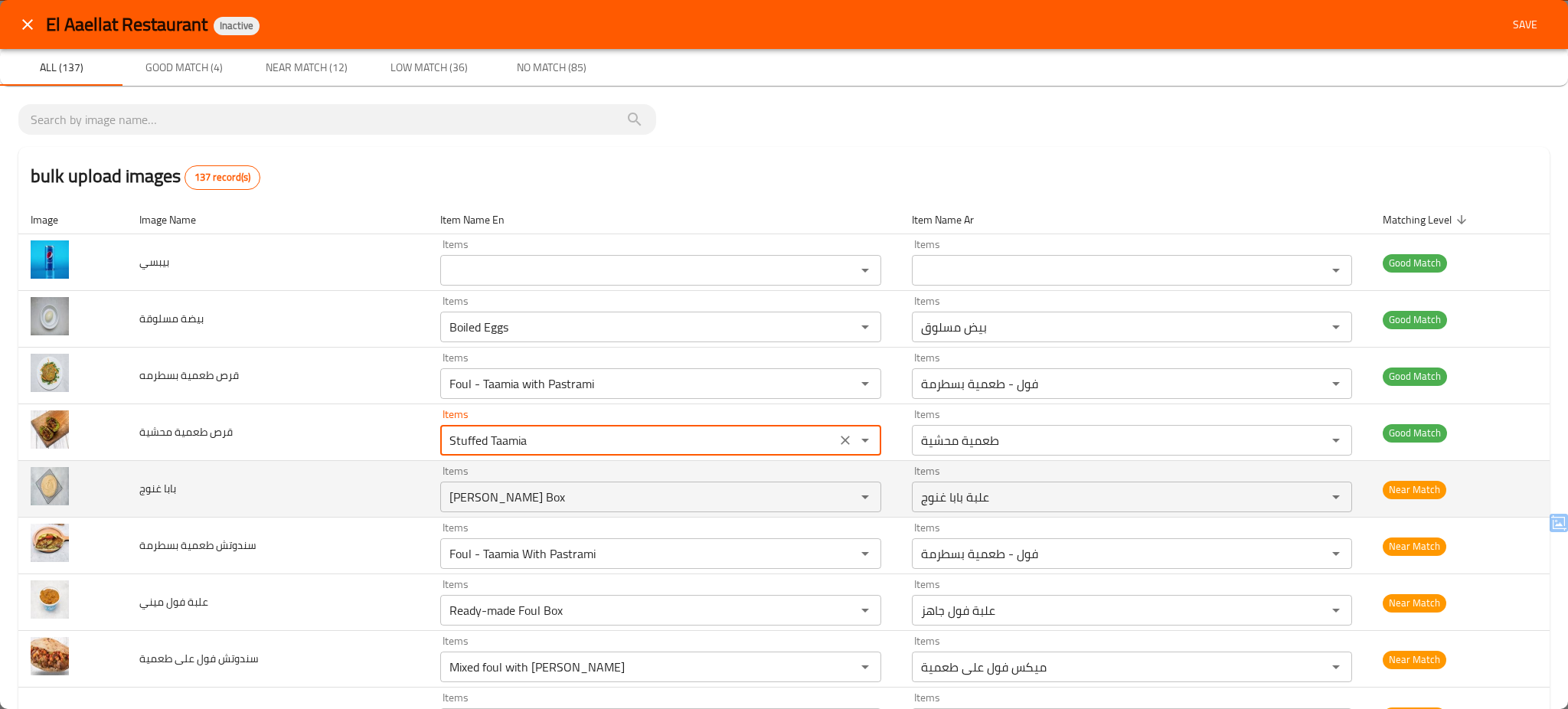
type محشية "Stuffed Taamia"
click at [351, 491] on td "بابا غنوج" at bounding box center [277, 489] width 301 height 57
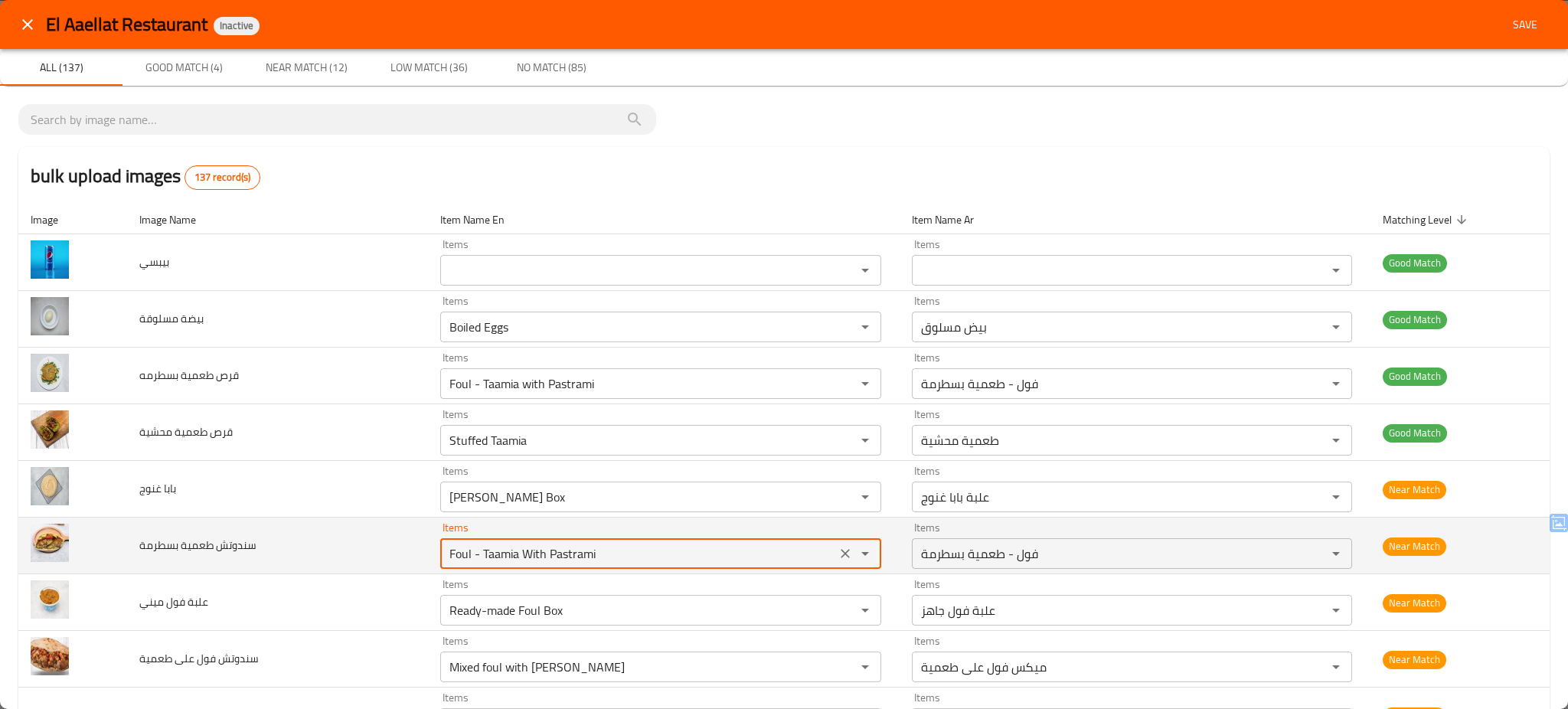
click at [498, 550] on بسطرمة "Foul - Taamia With Pastrami" at bounding box center [638, 553] width 386 height 21
type بسطرمة "Foul - Taamia With Pastrami"
click at [363, 541] on td "سندوتش طعمية بسطرمة" at bounding box center [277, 546] width 301 height 57
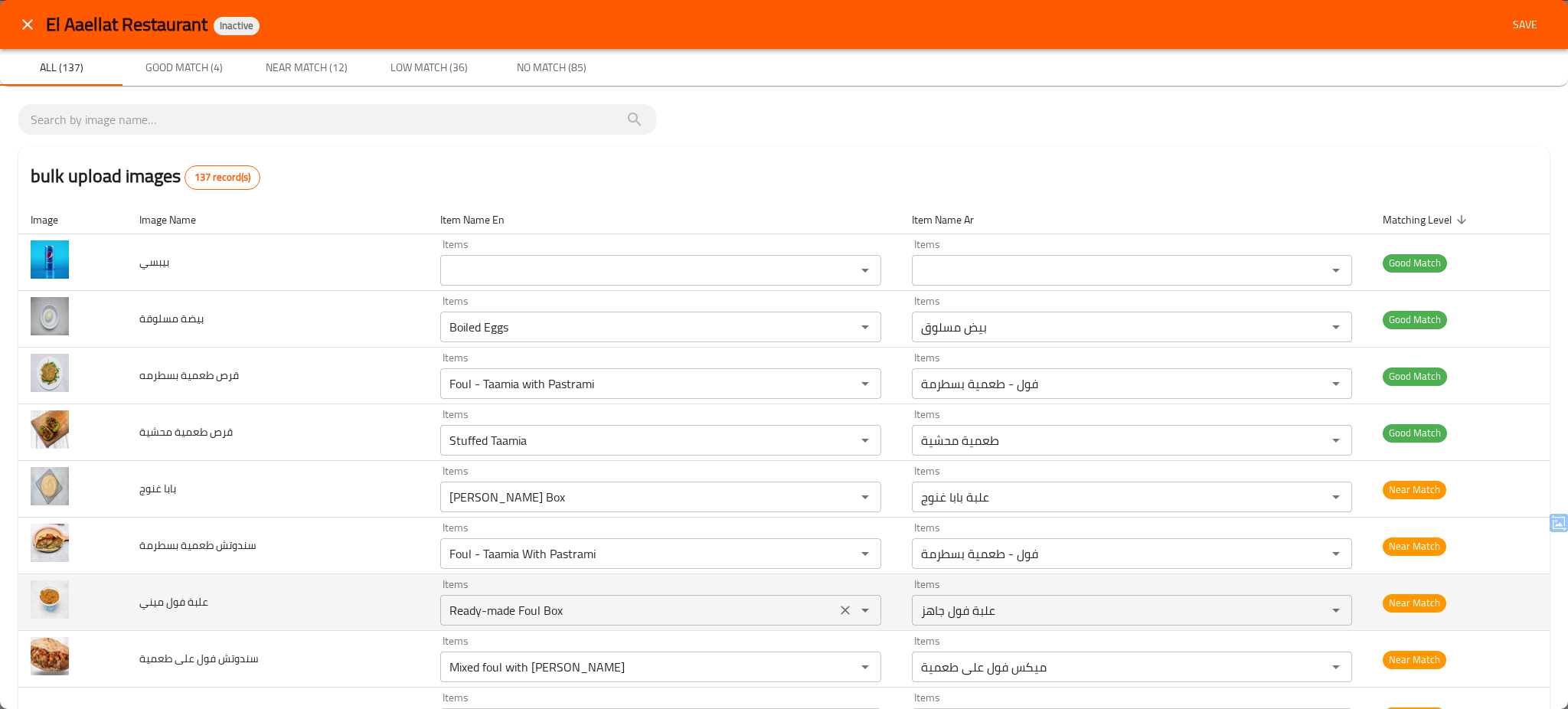
click at [494, 612] on ميني "Ready-made Foul Box" at bounding box center [638, 610] width 386 height 21
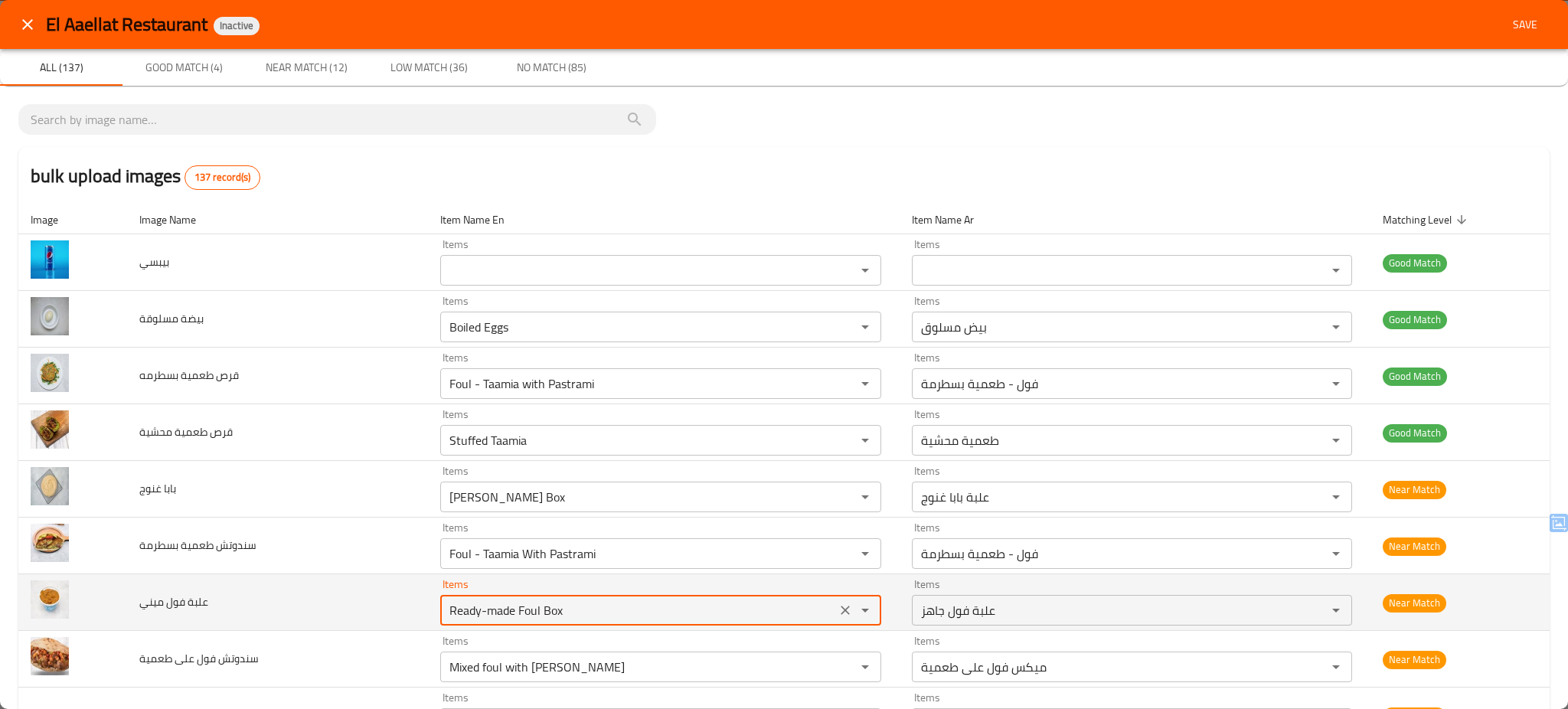
click at [494, 612] on ميني "Ready-made Foul Box" at bounding box center [638, 610] width 386 height 21
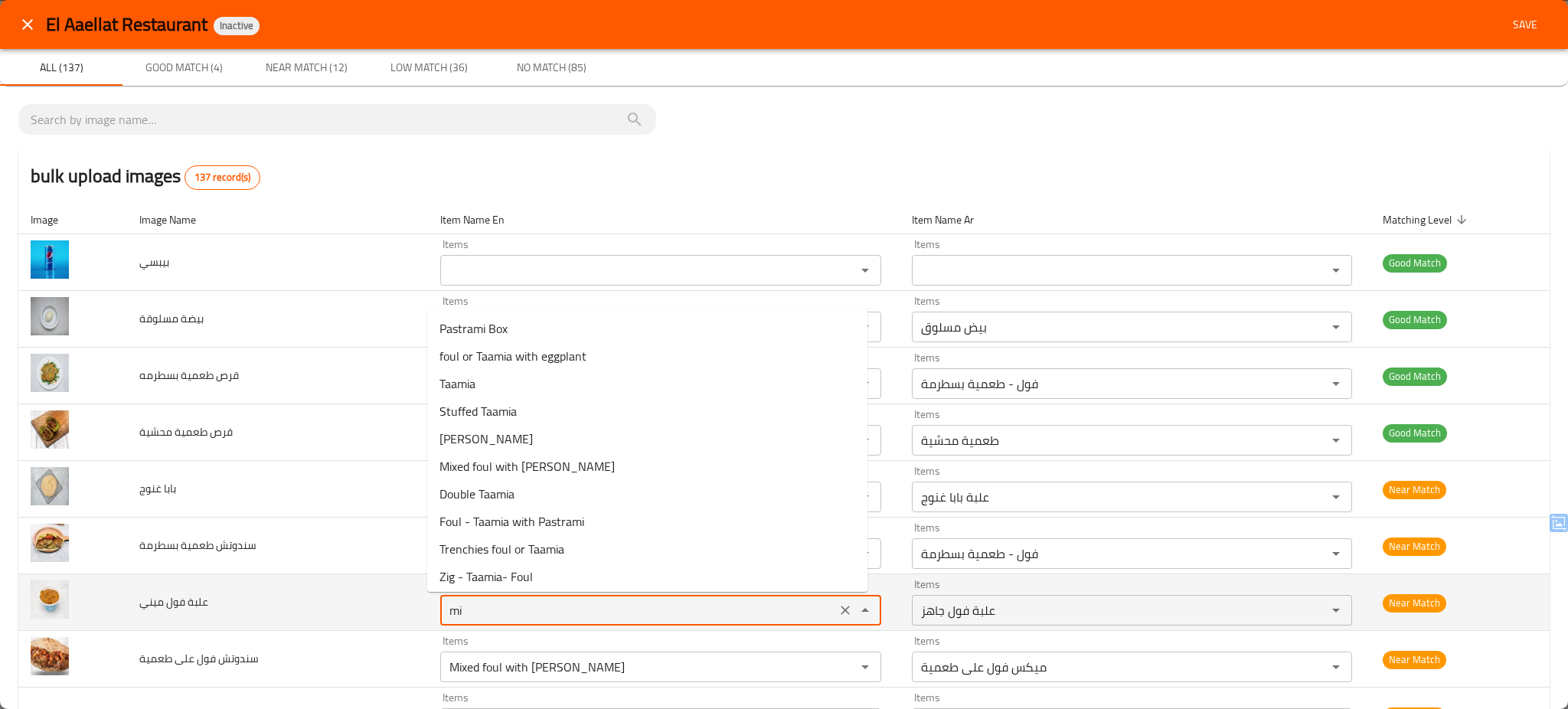
type ميني "m"
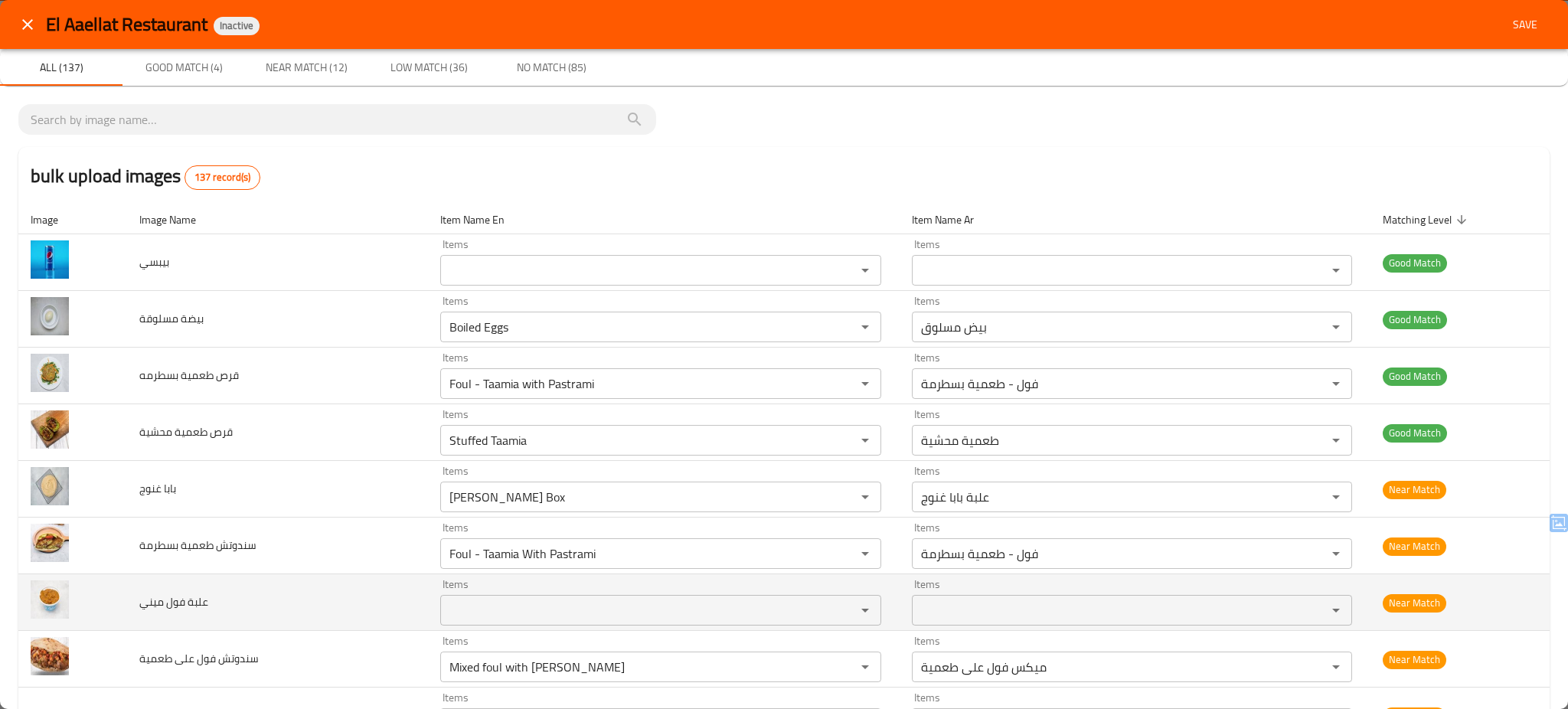
click at [317, 595] on td "علبة فول ميني" at bounding box center [277, 602] width 301 height 57
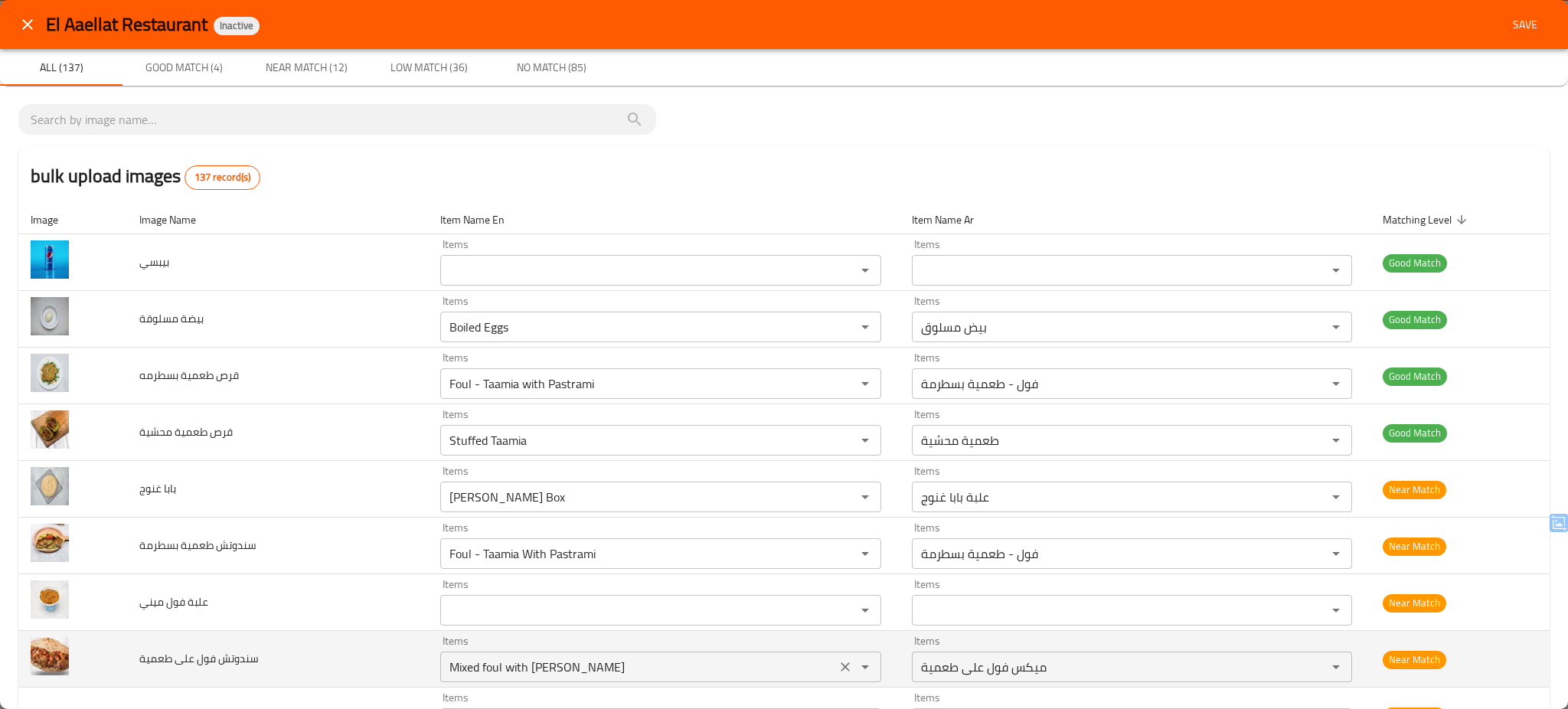
click at [512, 663] on طعمية "Mixed foul with [PERSON_NAME]" at bounding box center [638, 666] width 386 height 21
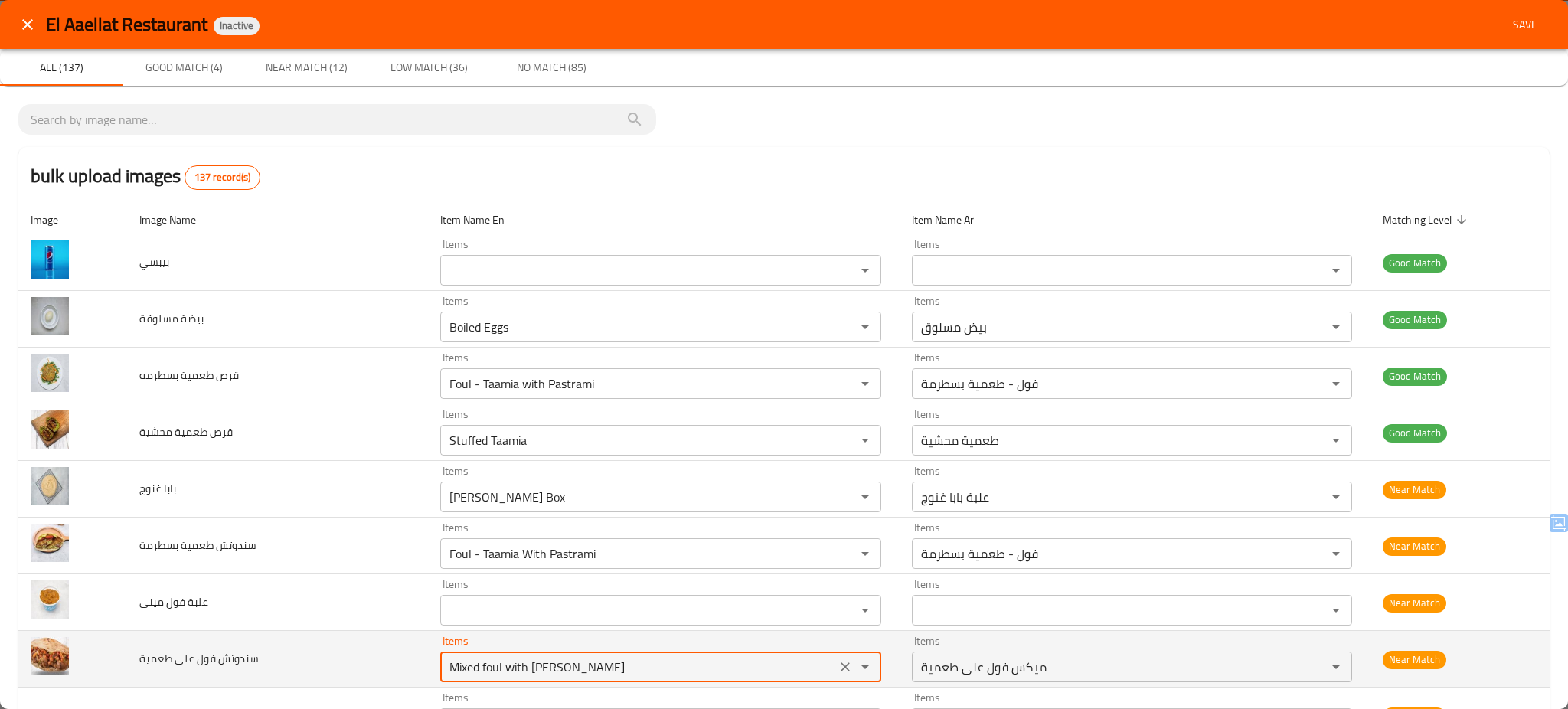
click at [512, 663] on طعمية "Mixed foul with [PERSON_NAME]" at bounding box center [638, 666] width 386 height 21
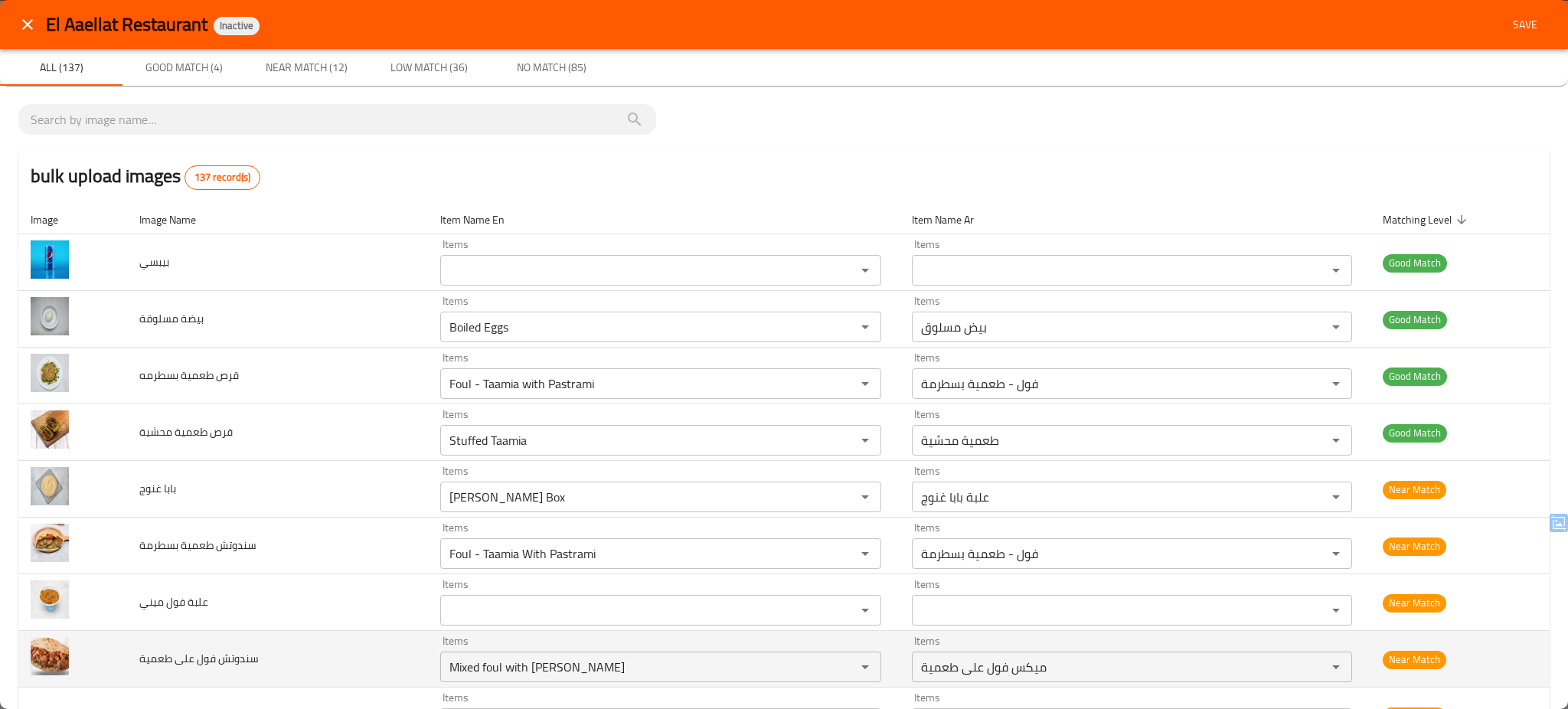
click at [372, 669] on td "سندوتش فول على طعمية" at bounding box center [277, 659] width 301 height 57
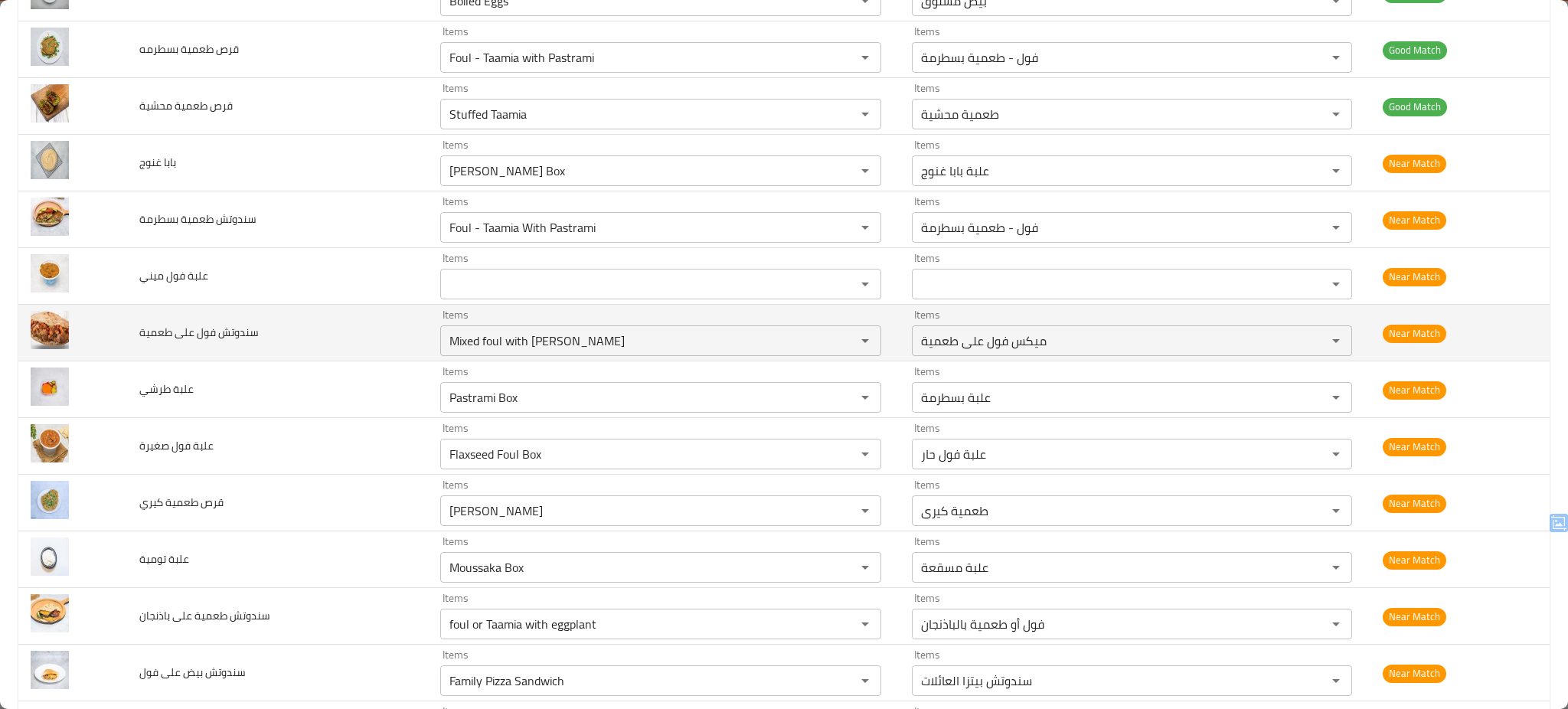
scroll to position [368, 0]
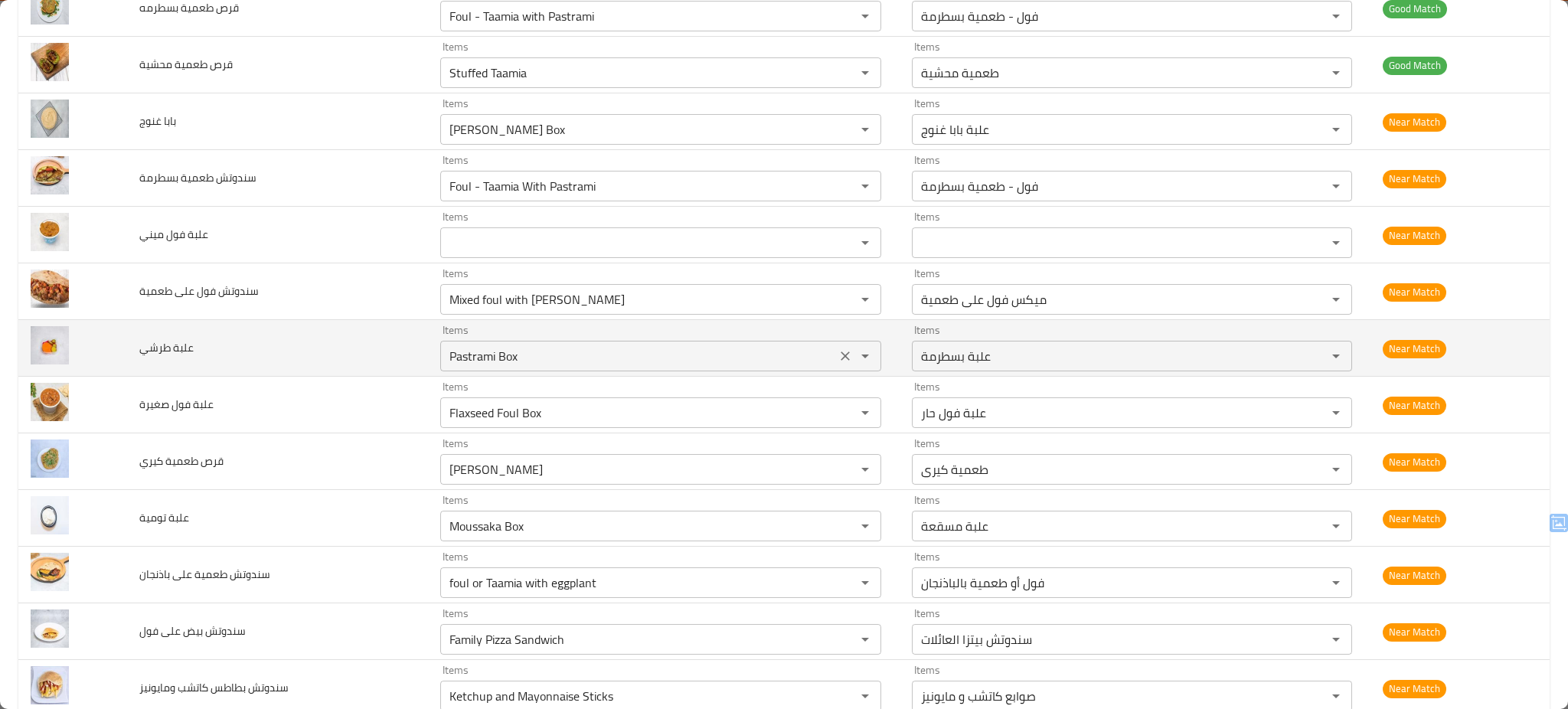
click at [570, 362] on طرشي "Pastrami Box" at bounding box center [638, 355] width 386 height 21
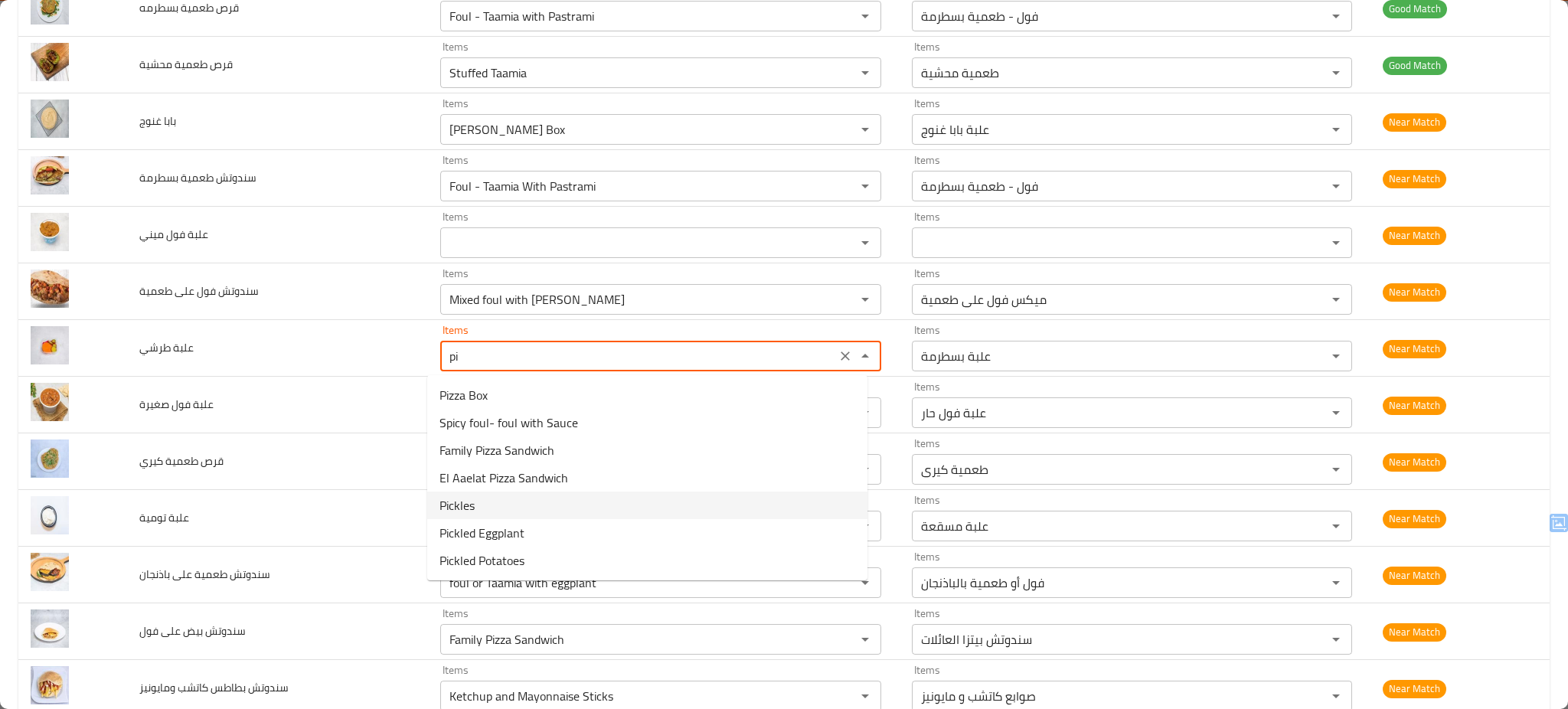
click at [537, 510] on طرشي-option-4 "Pickles" at bounding box center [647, 505] width 441 height 28
type طرشي "Pickles"
type طرشي-ar "مخلل"
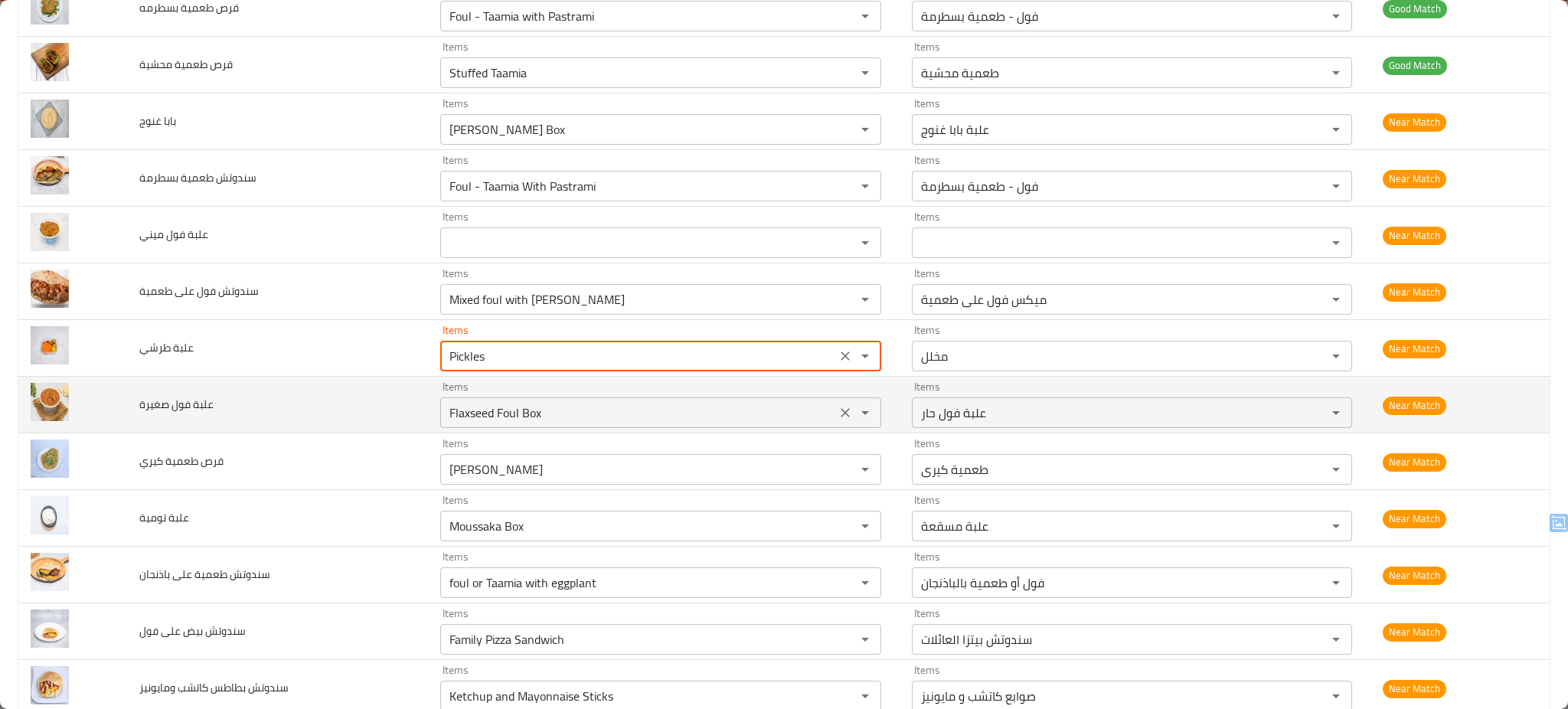
type طرشي "Pickles"
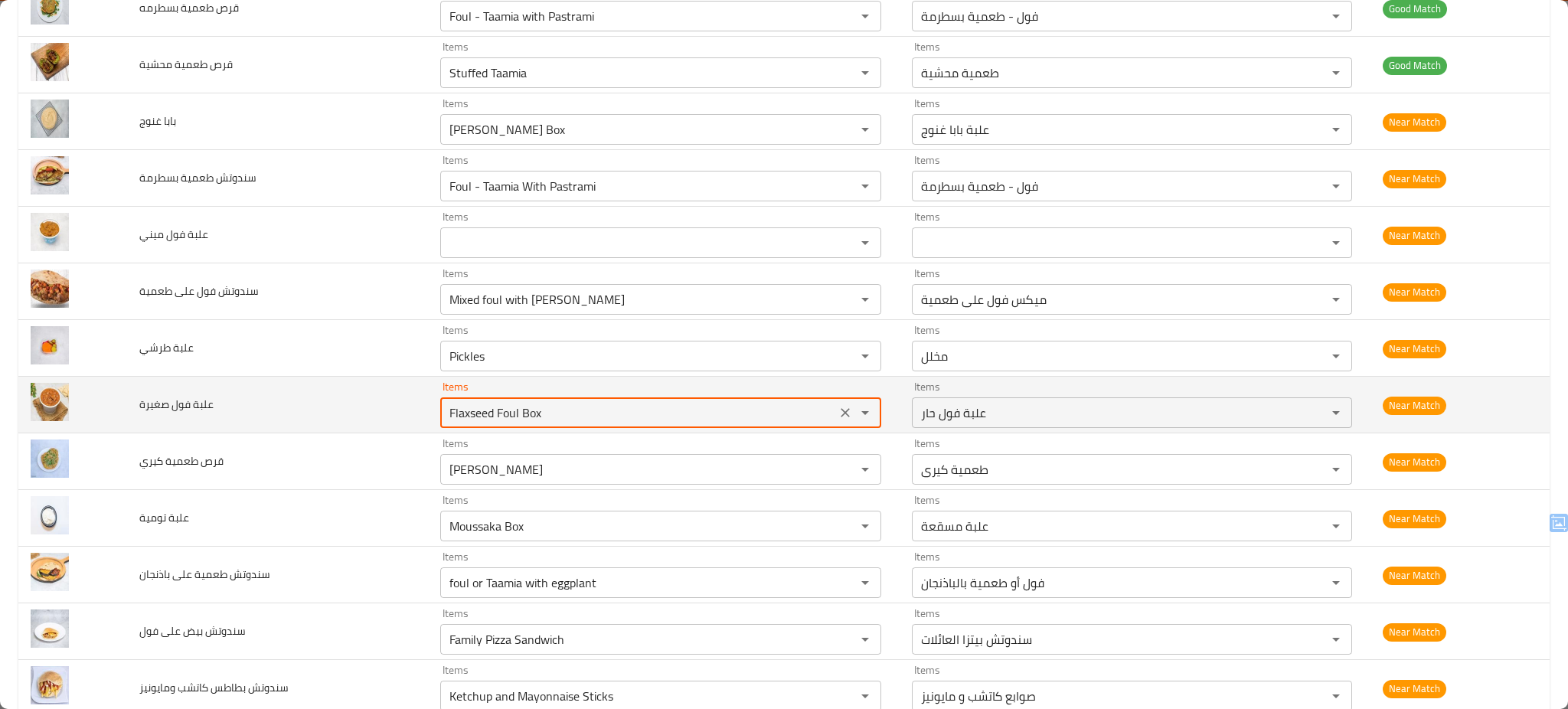
click at [532, 411] on صغيرة "Flaxseed Foul Box" at bounding box center [638, 412] width 386 height 21
type صغيرة "s"
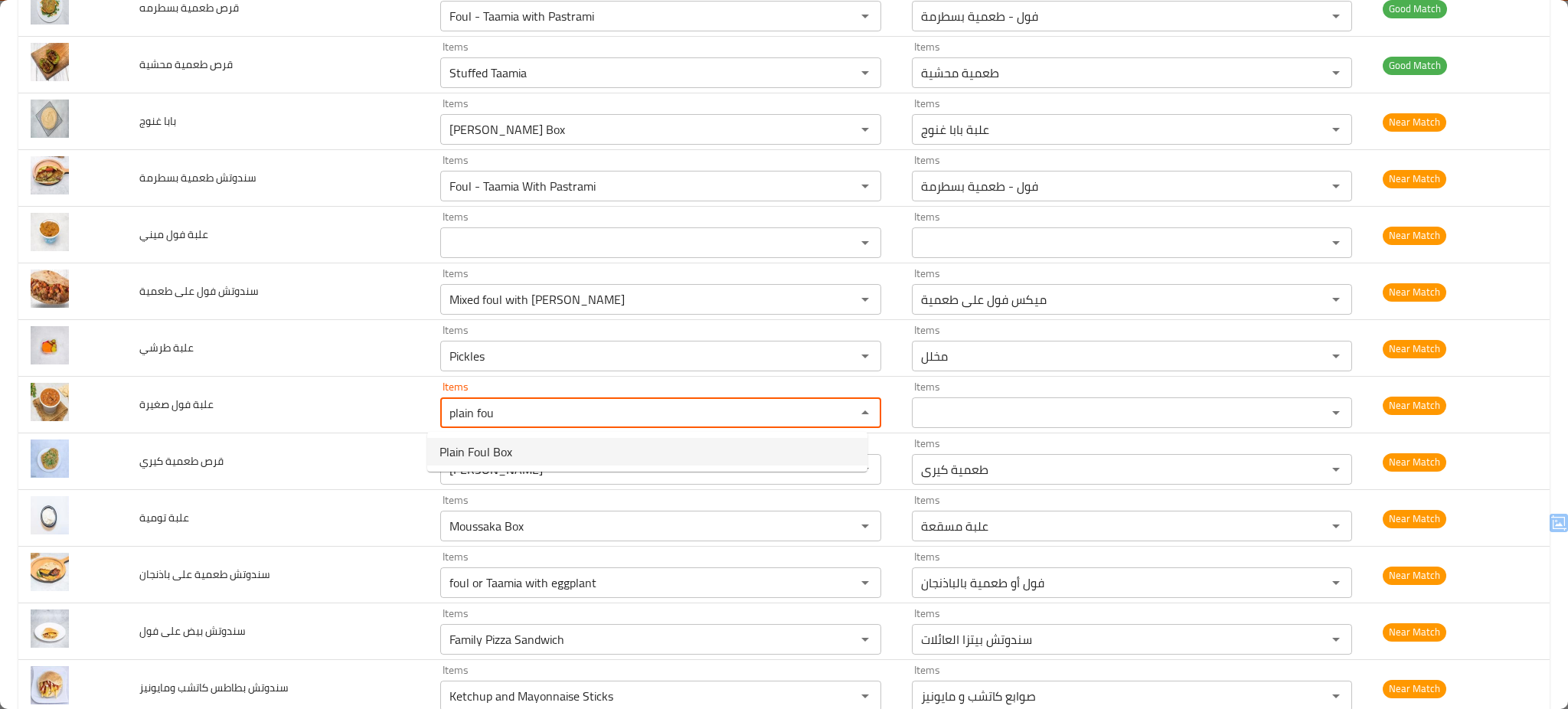
click at [487, 450] on span "Plain Foul Box" at bounding box center [475, 452] width 73 height 18
type صغيرة "Plain Foul Box"
type صغيرة-ar "علبة فول سادة"
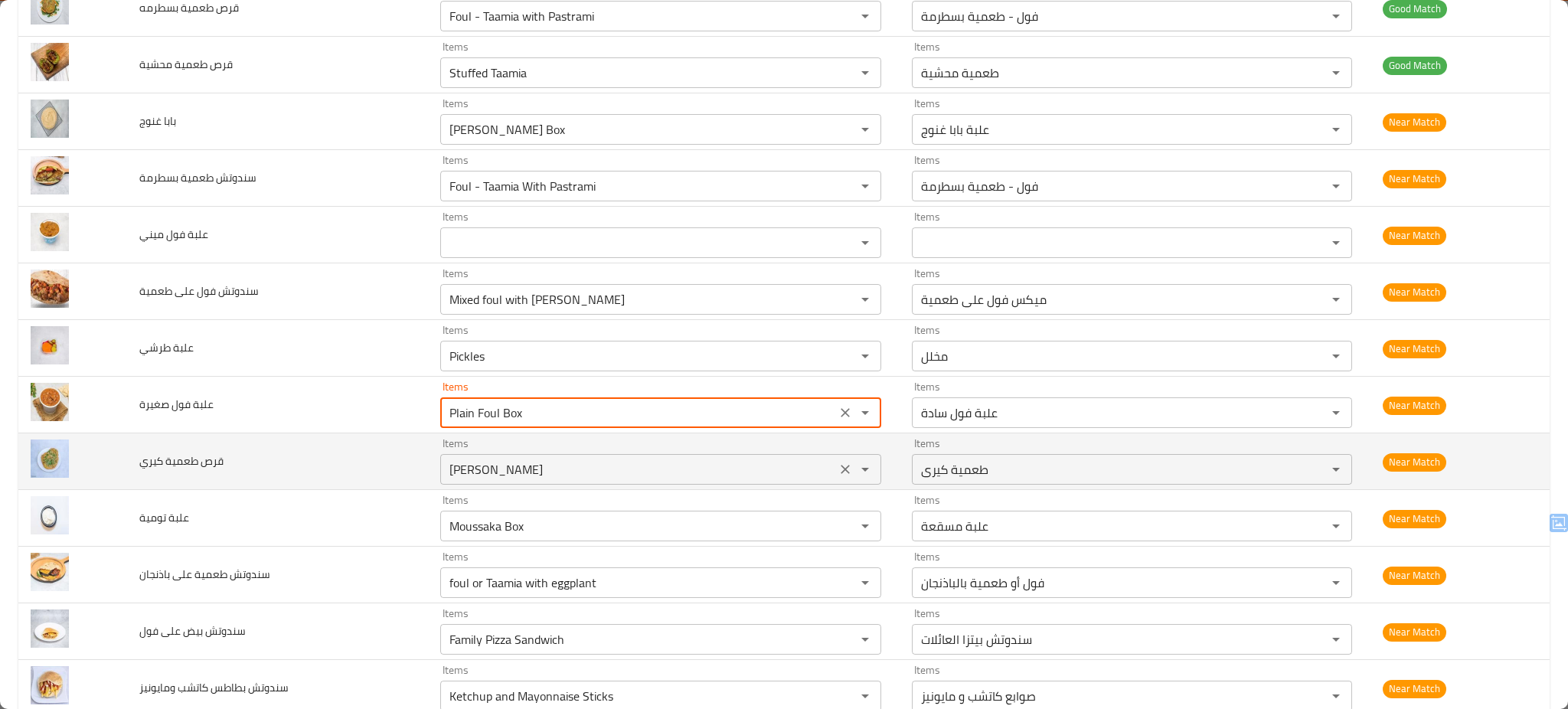
type صغيرة "Plain Foul Box"
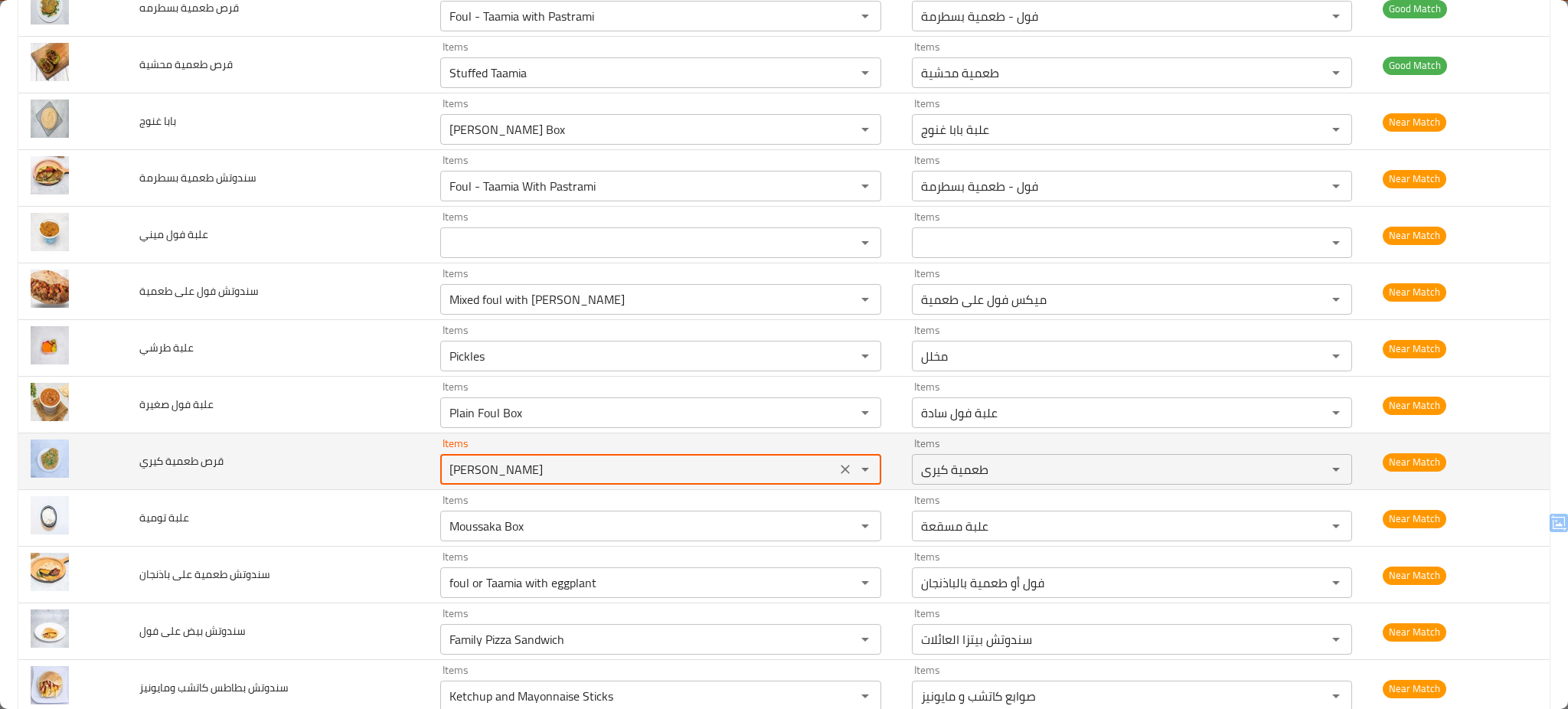
click at [524, 473] on كيري "[PERSON_NAME]" at bounding box center [638, 469] width 386 height 21
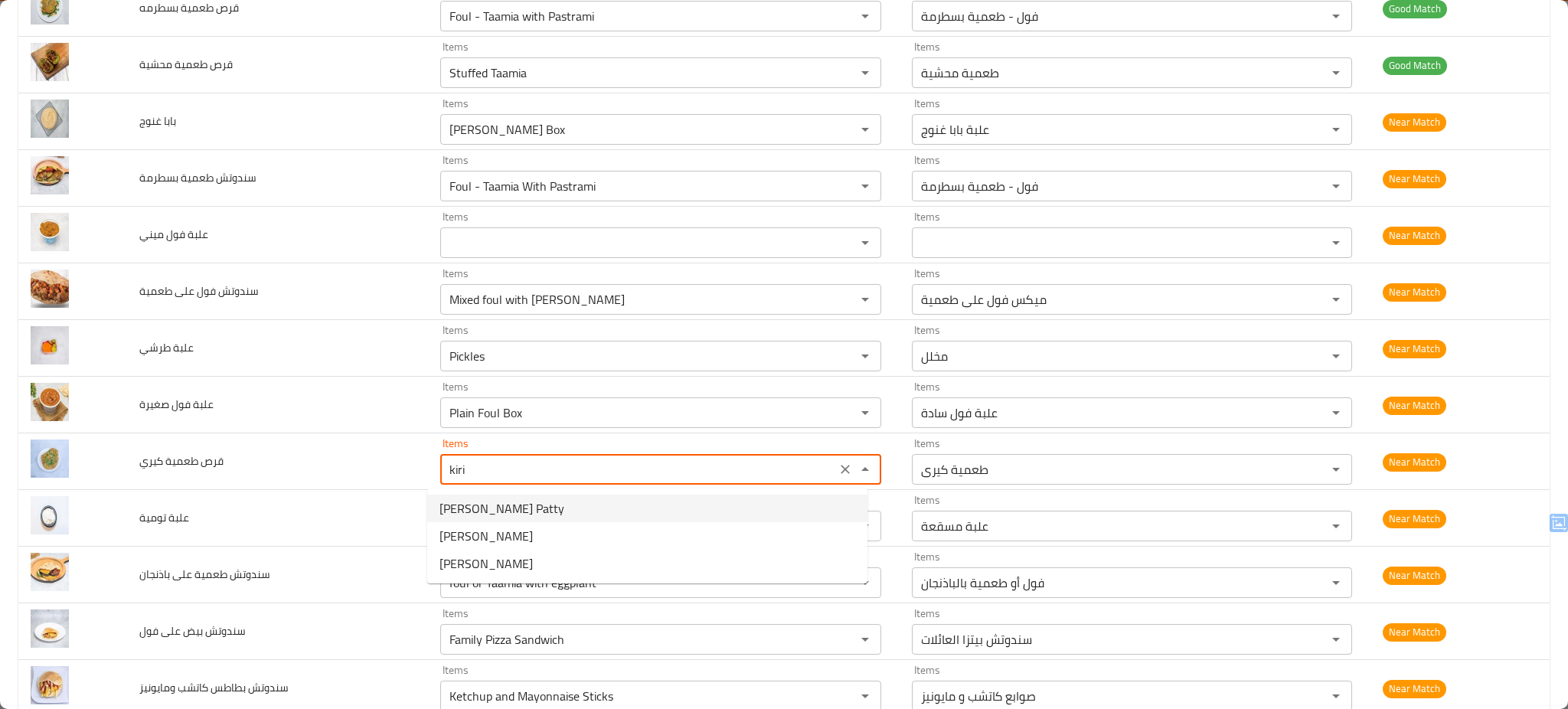
click at [488, 504] on span "[PERSON_NAME] Patty" at bounding box center [502, 509] width 125 height 18
type كيري "[PERSON_NAME] Patty"
type كيري-ar "قرص طعمية كيرى"
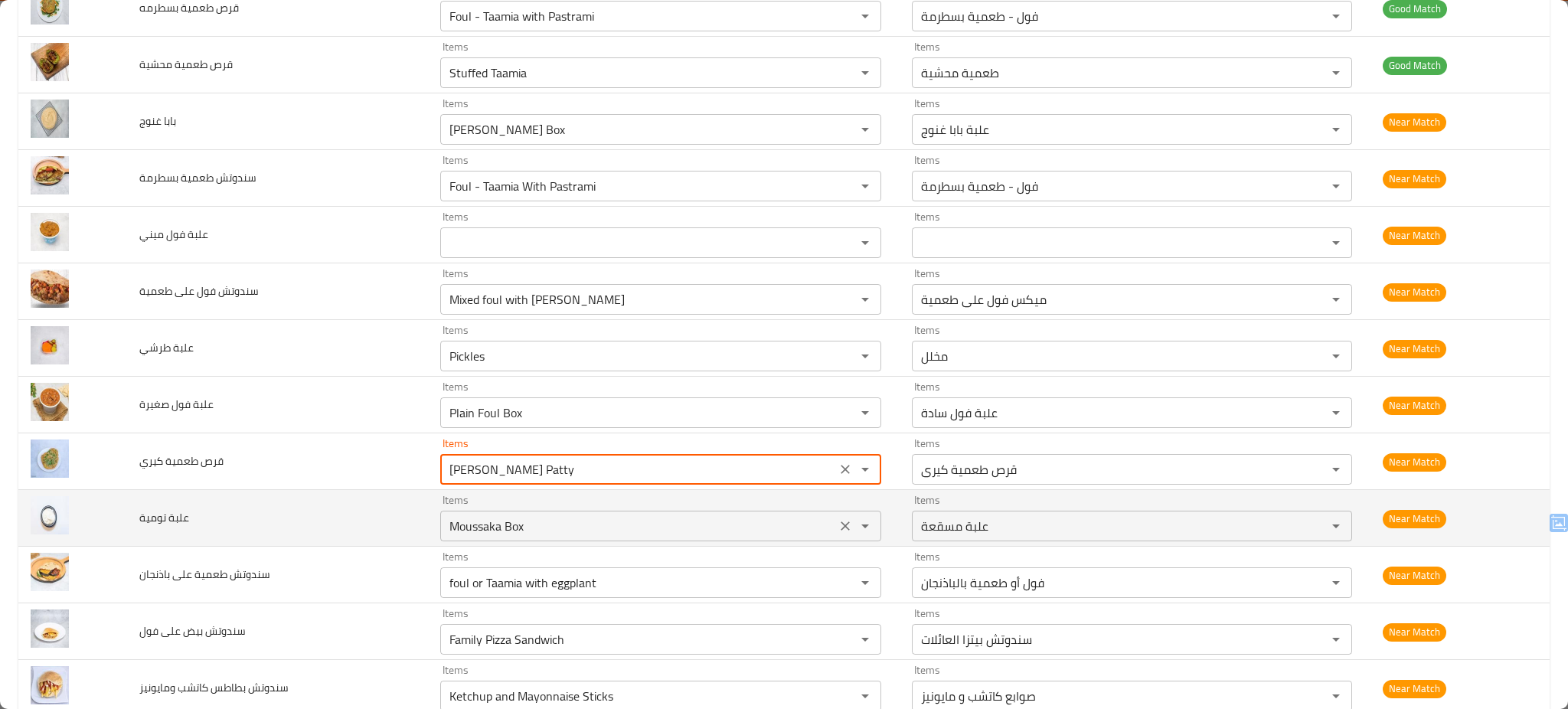
type كيري "[PERSON_NAME] Patty"
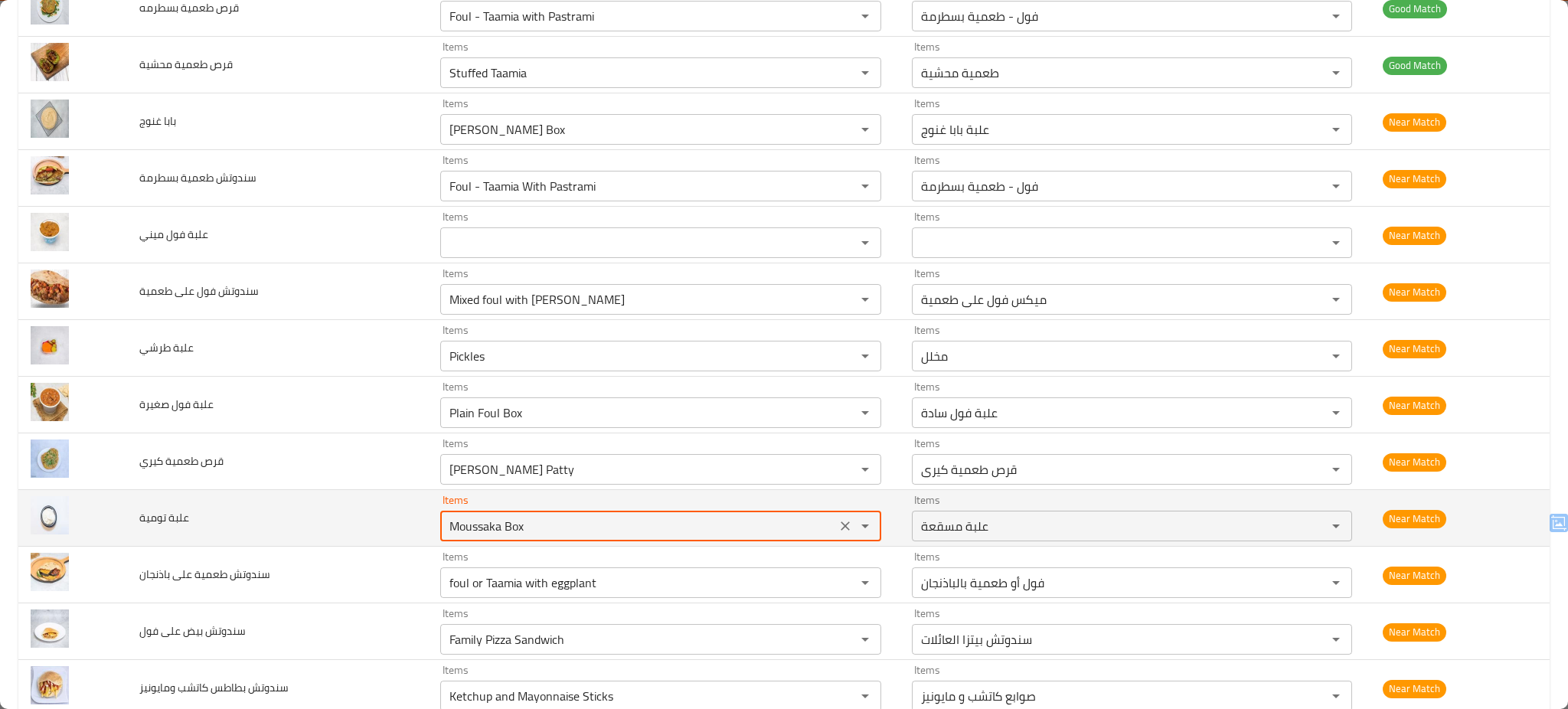
click at [557, 531] on تومية "Moussaka Box" at bounding box center [638, 525] width 386 height 21
type تومية "g"
type تومية "t"
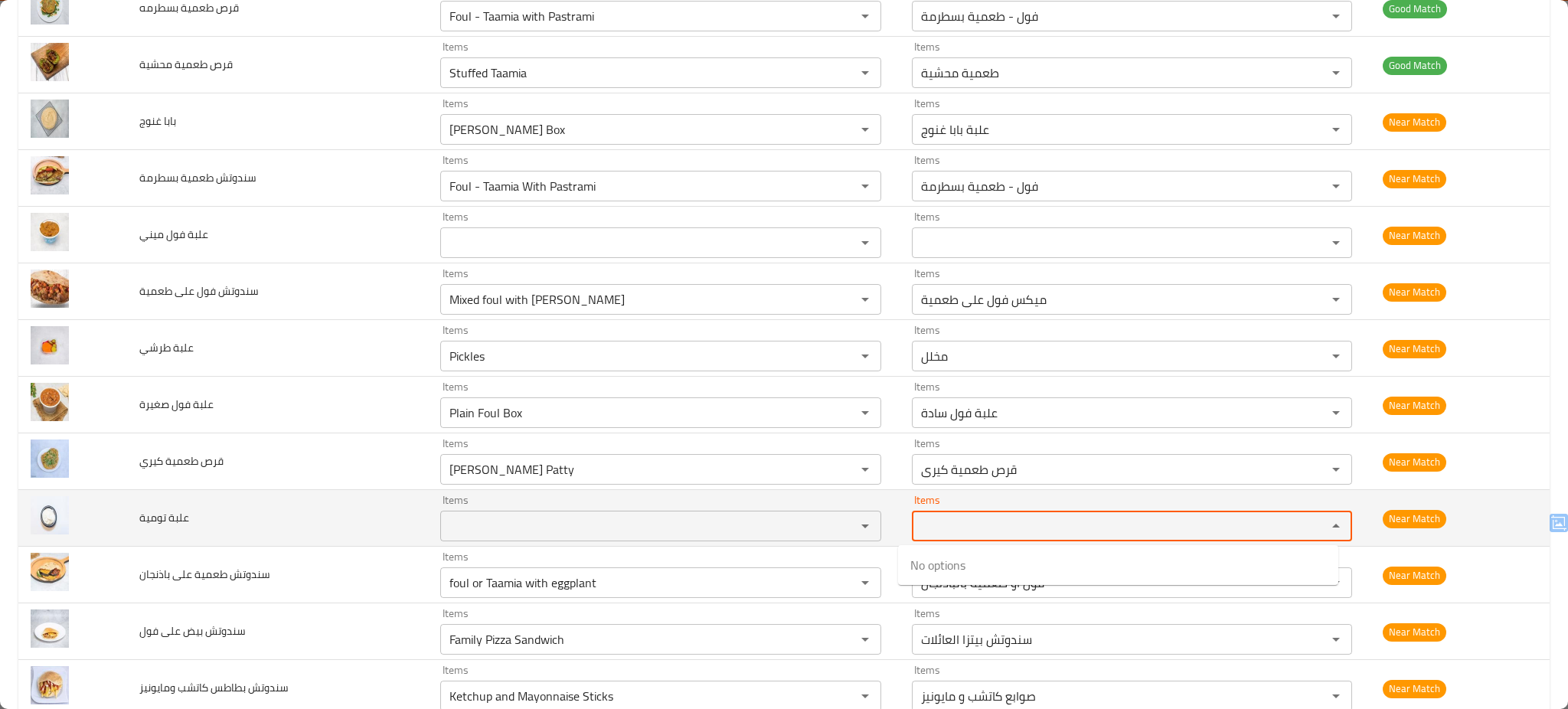
click at [990, 523] on تومية-ar "Items" at bounding box center [1109, 525] width 386 height 21
type تومية-ar "ث"
type تومية-ar "ت"
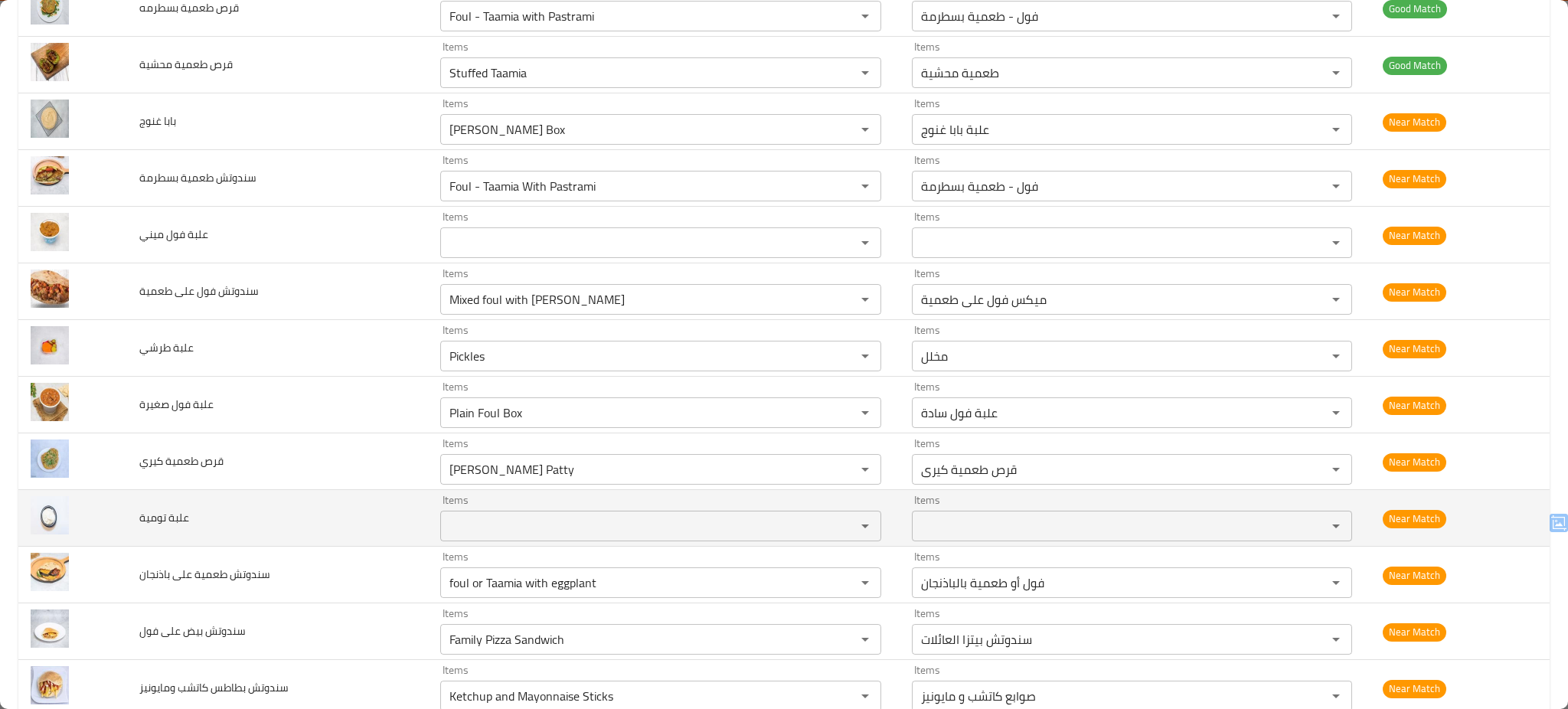
click at [301, 522] on td "علبة تومية" at bounding box center [277, 519] width 301 height 57
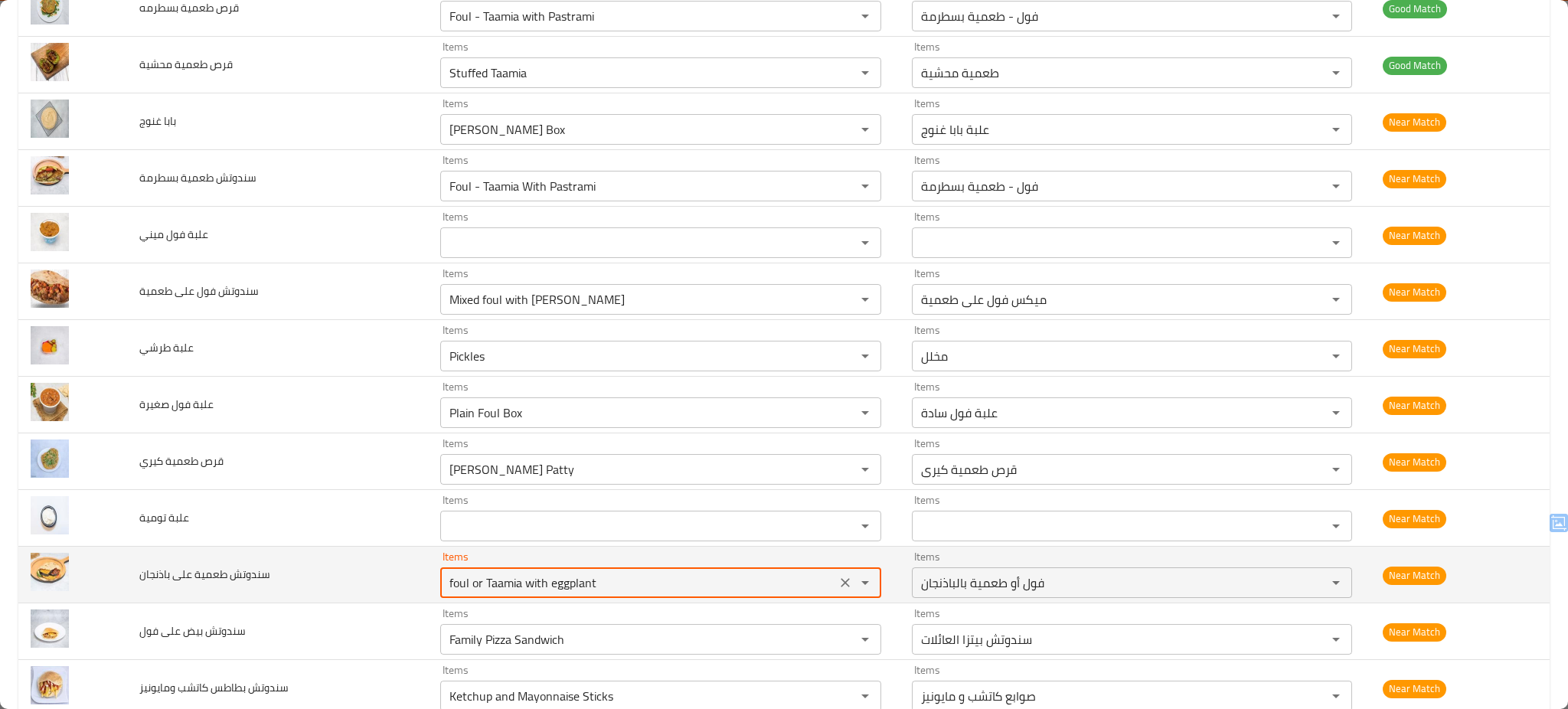
click at [591, 589] on باذنجان "foul or Taamia with eggplant" at bounding box center [638, 582] width 386 height 21
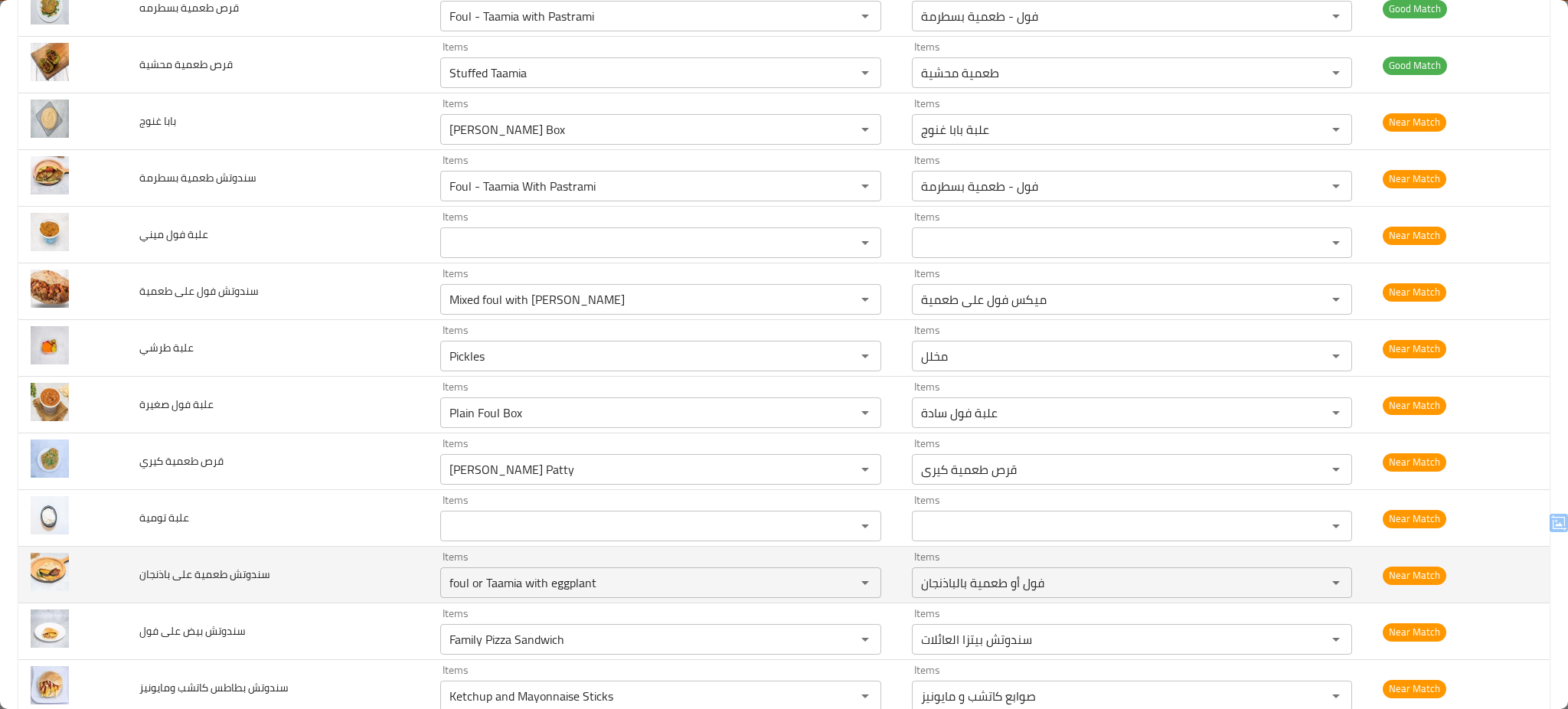
click at [372, 587] on td "سندوتش طعمية على باذنجان" at bounding box center [277, 575] width 301 height 57
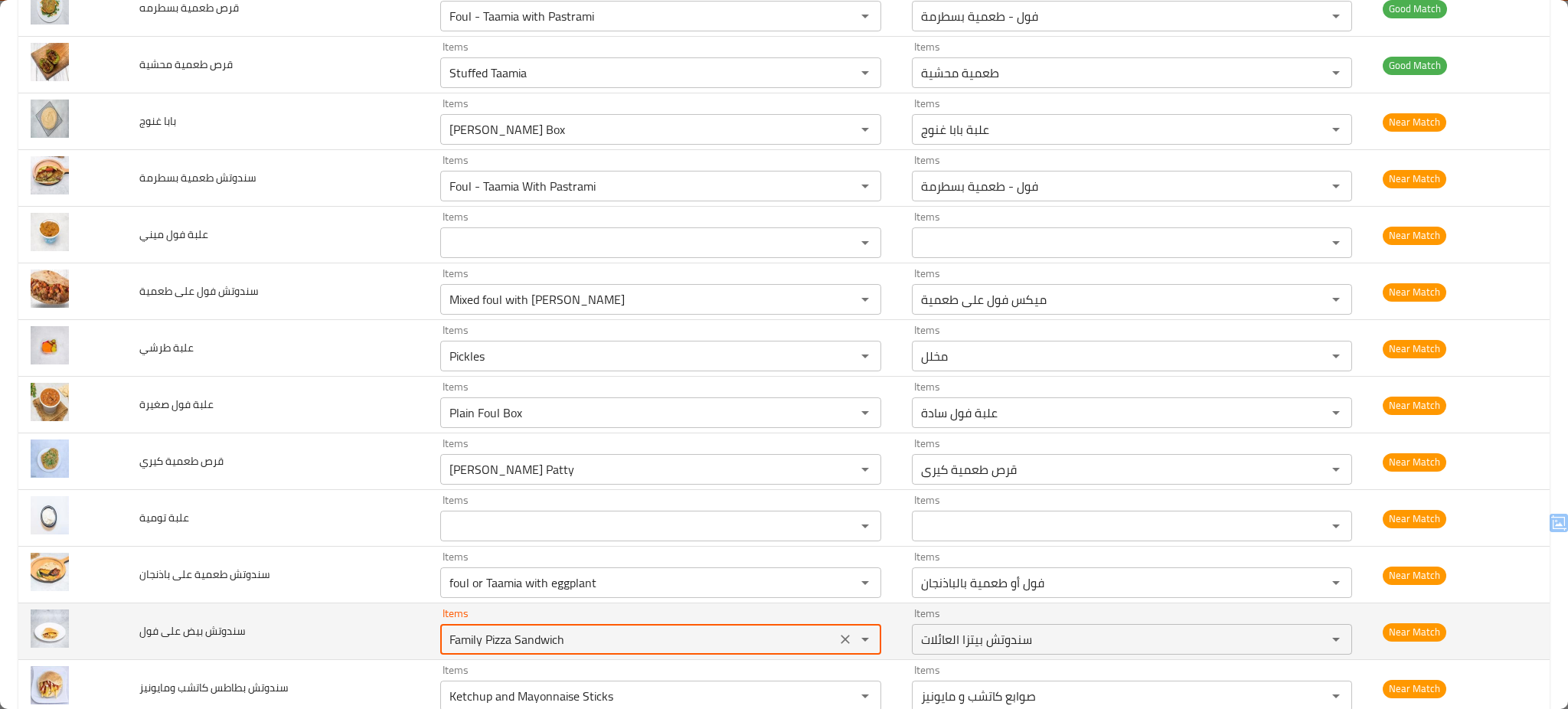
click at [641, 630] on فول "Family Pizza Sandwich" at bounding box center [638, 638] width 386 height 21
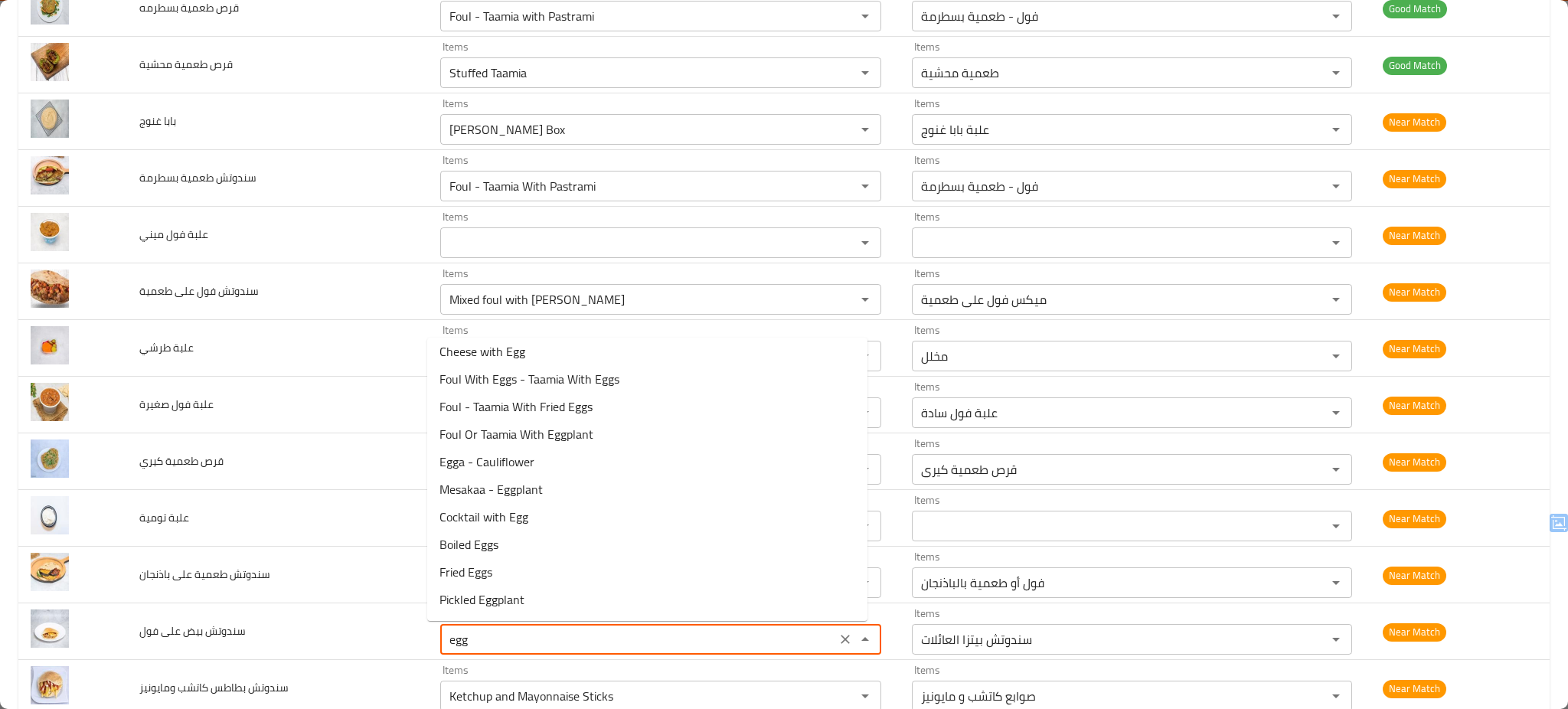
scroll to position [445, 0]
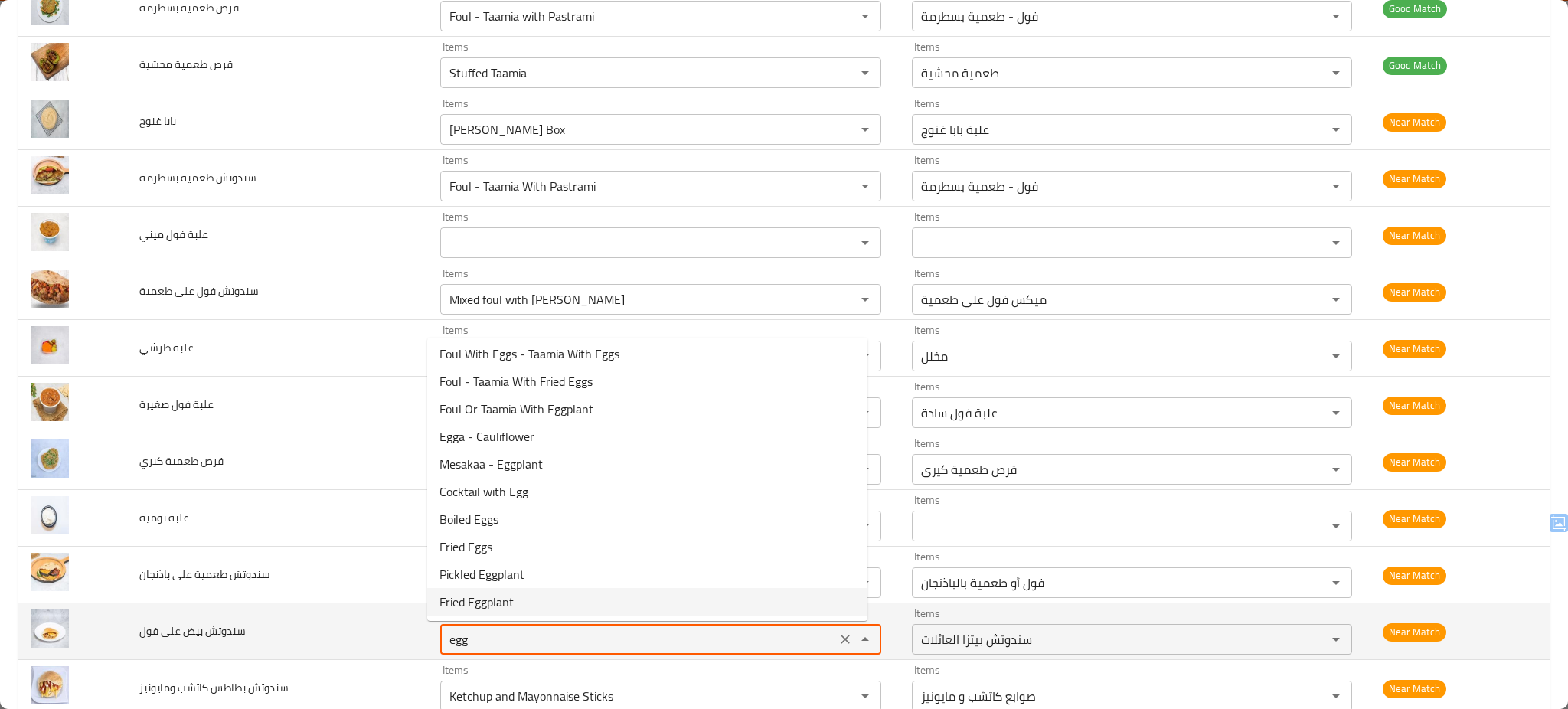
type فول "Family Pizza Sandwich"
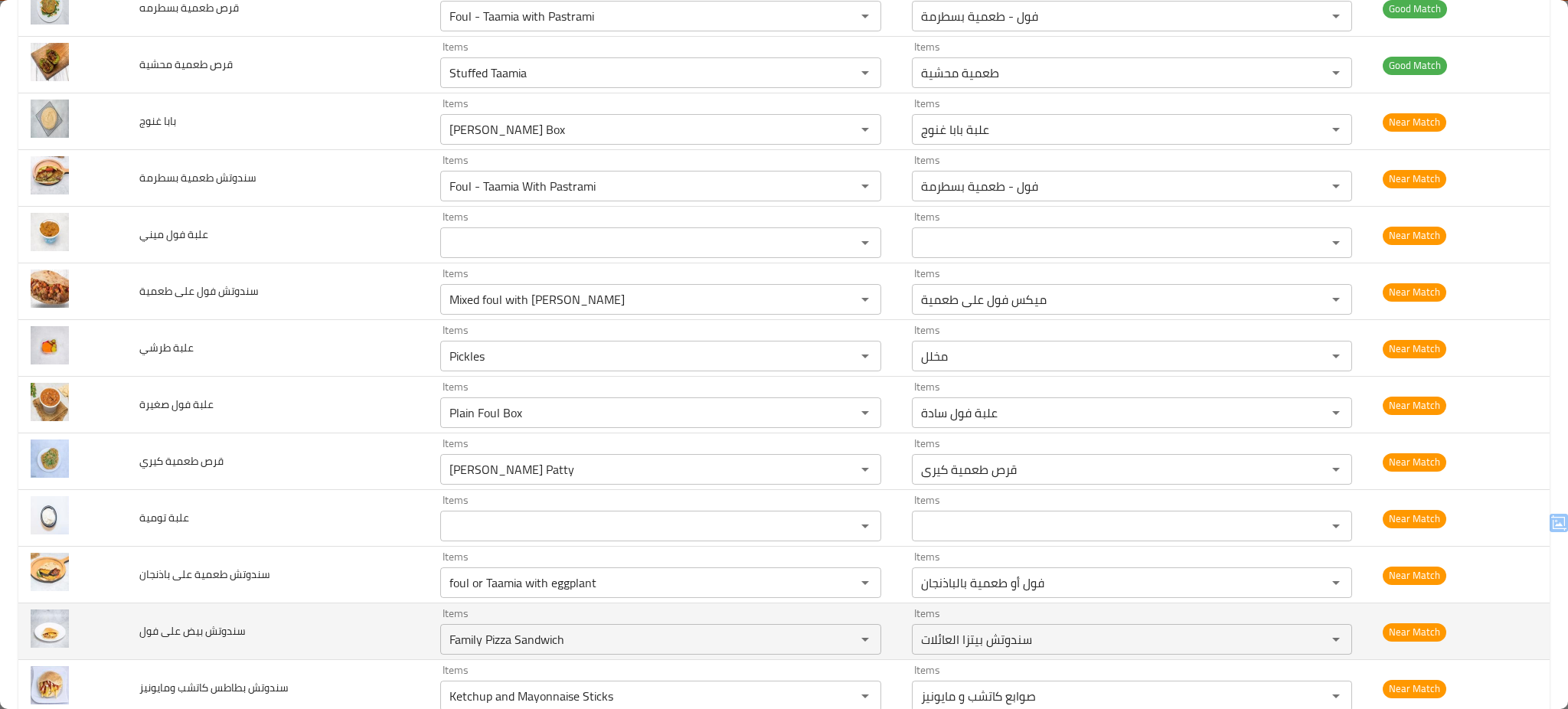
click at [315, 623] on td "سندوتش بيض على فول" at bounding box center [277, 632] width 301 height 57
click at [841, 637] on icon "Clear" at bounding box center [845, 639] width 9 height 9
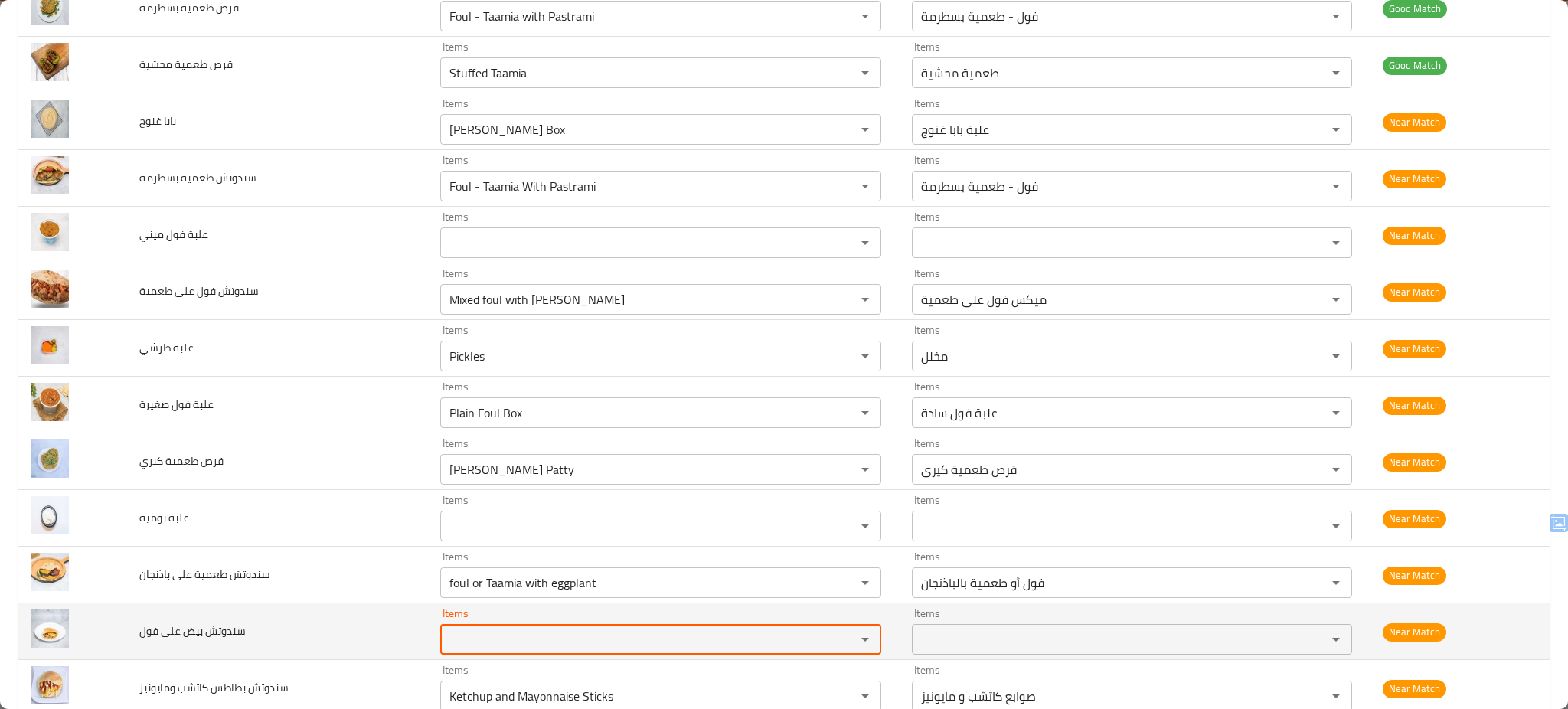
click at [338, 614] on td "سندوتش بيض على فول" at bounding box center [277, 632] width 301 height 57
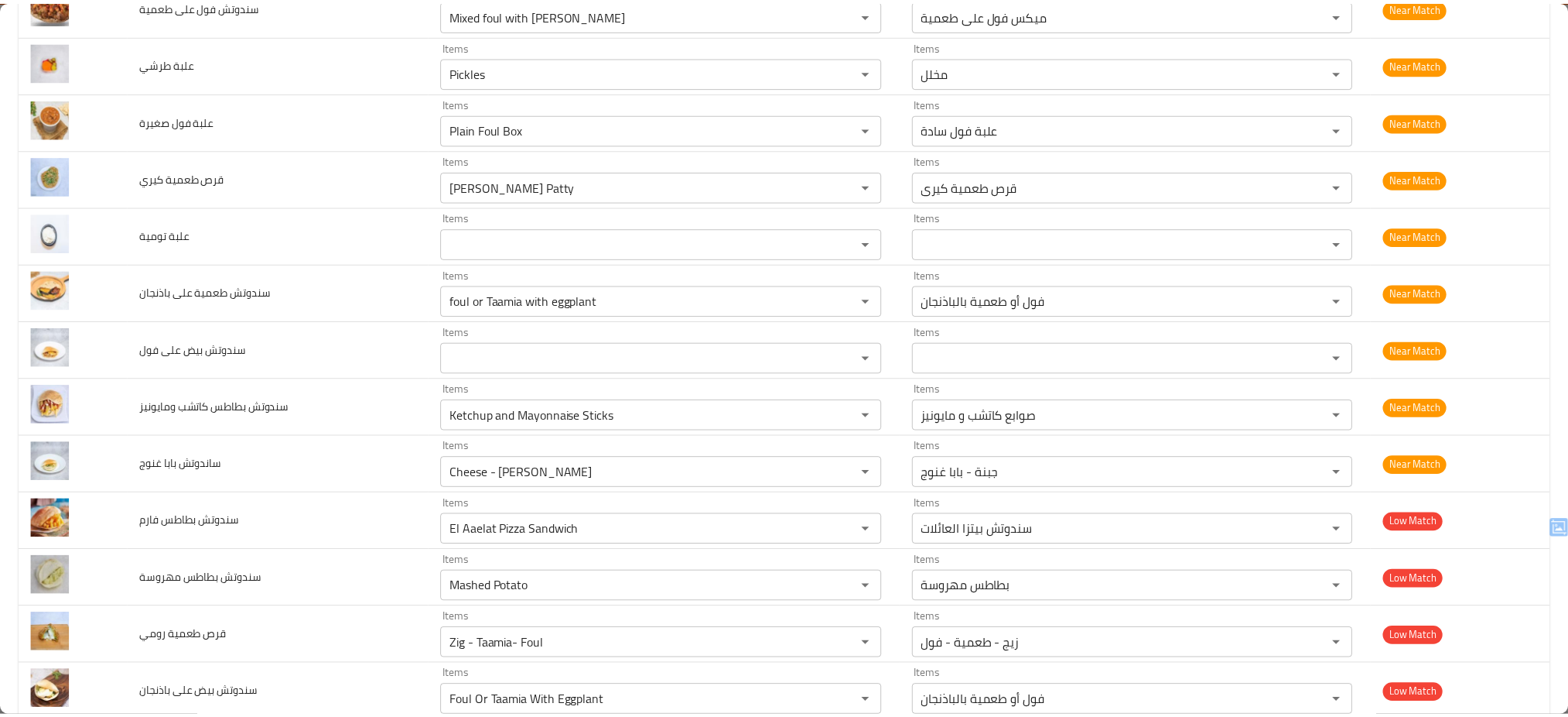
scroll to position [0, 0]
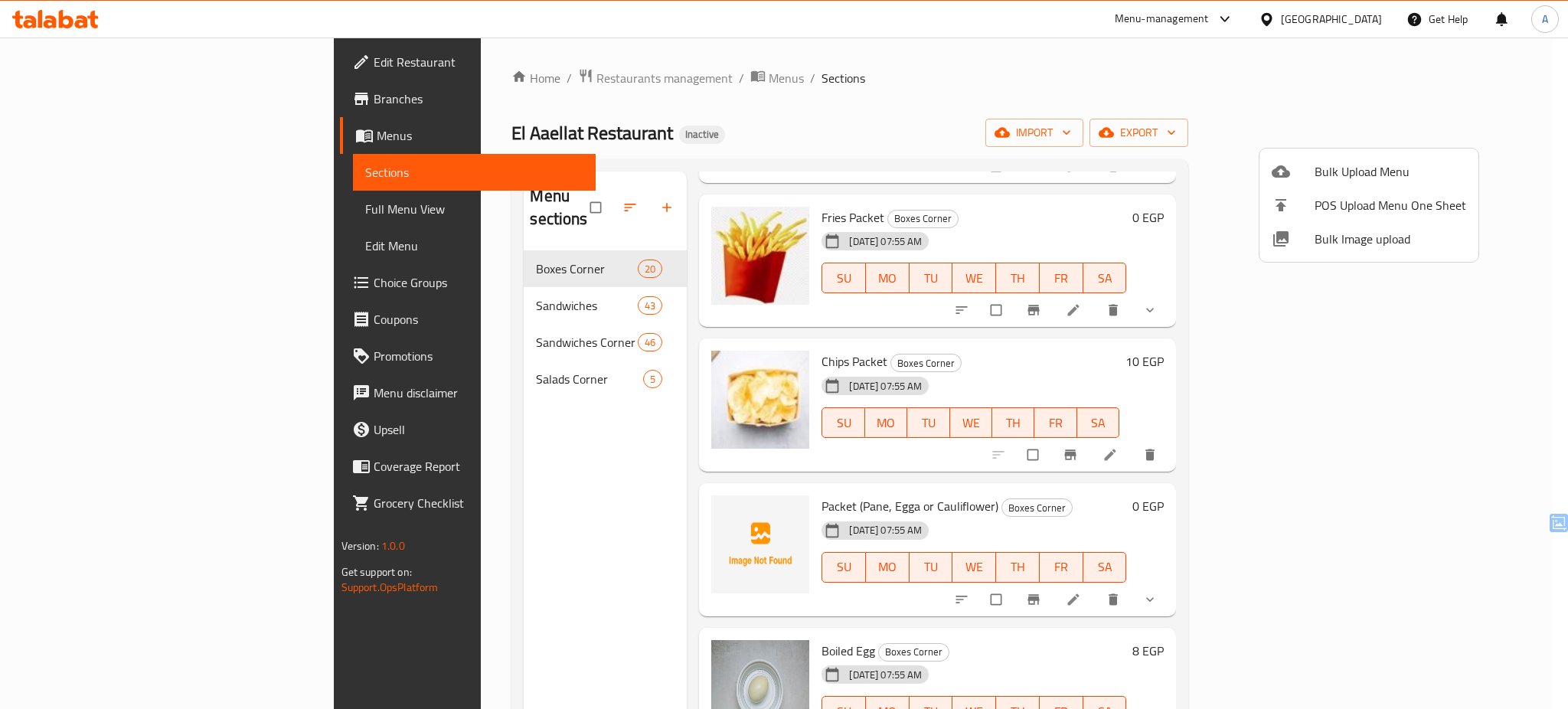
click at [359, 354] on div at bounding box center [784, 354] width 1568 height 709
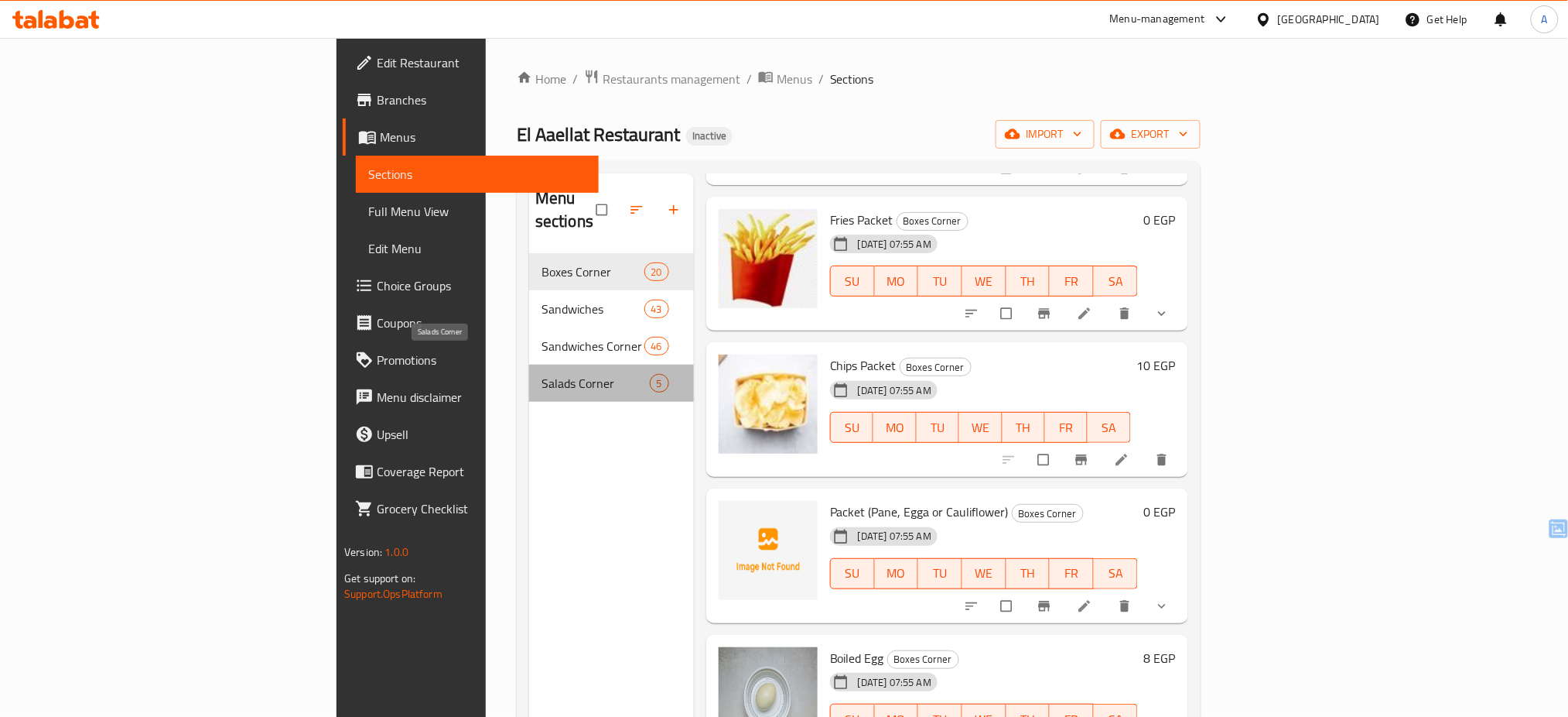
click at [542, 374] on span "Salads Corner" at bounding box center [596, 383] width 109 height 19
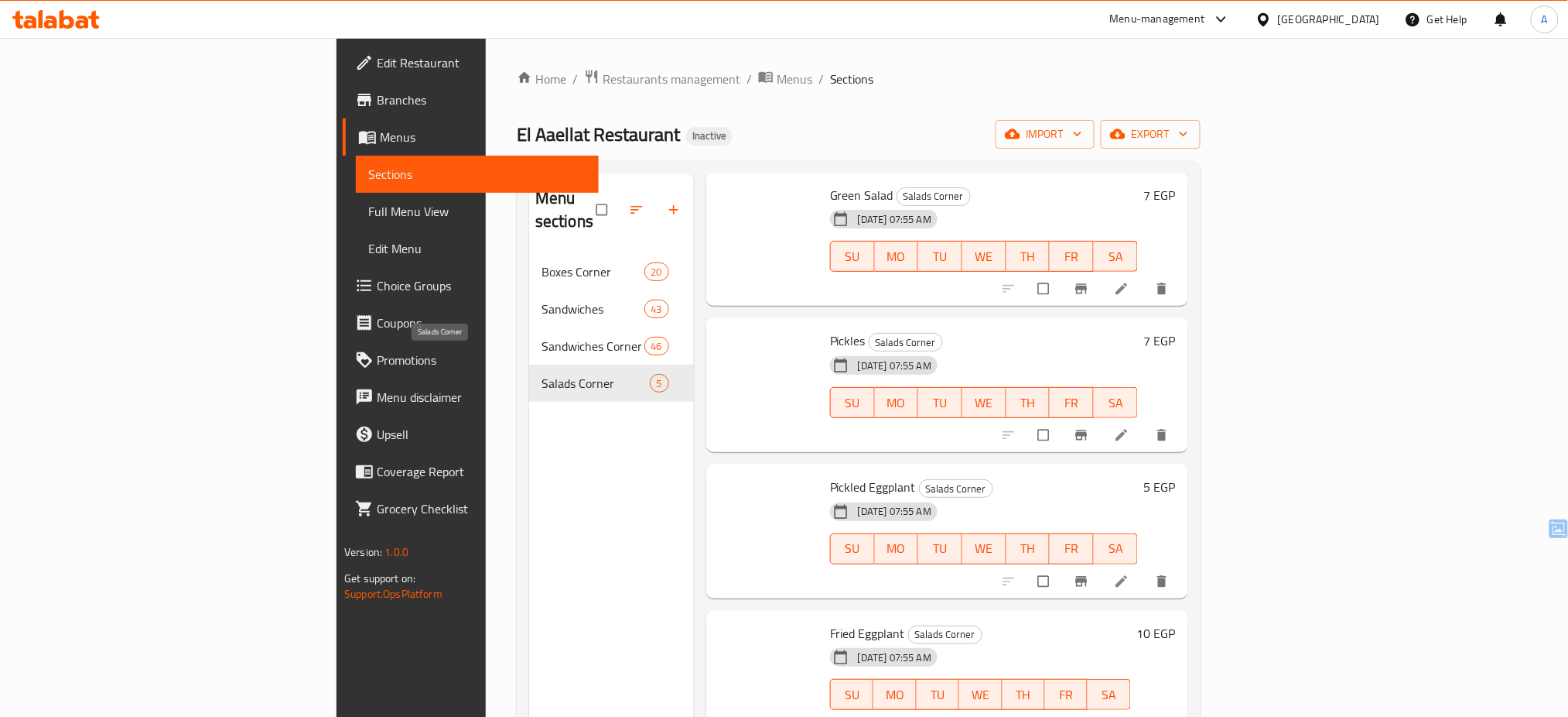
scroll to position [51, 0]
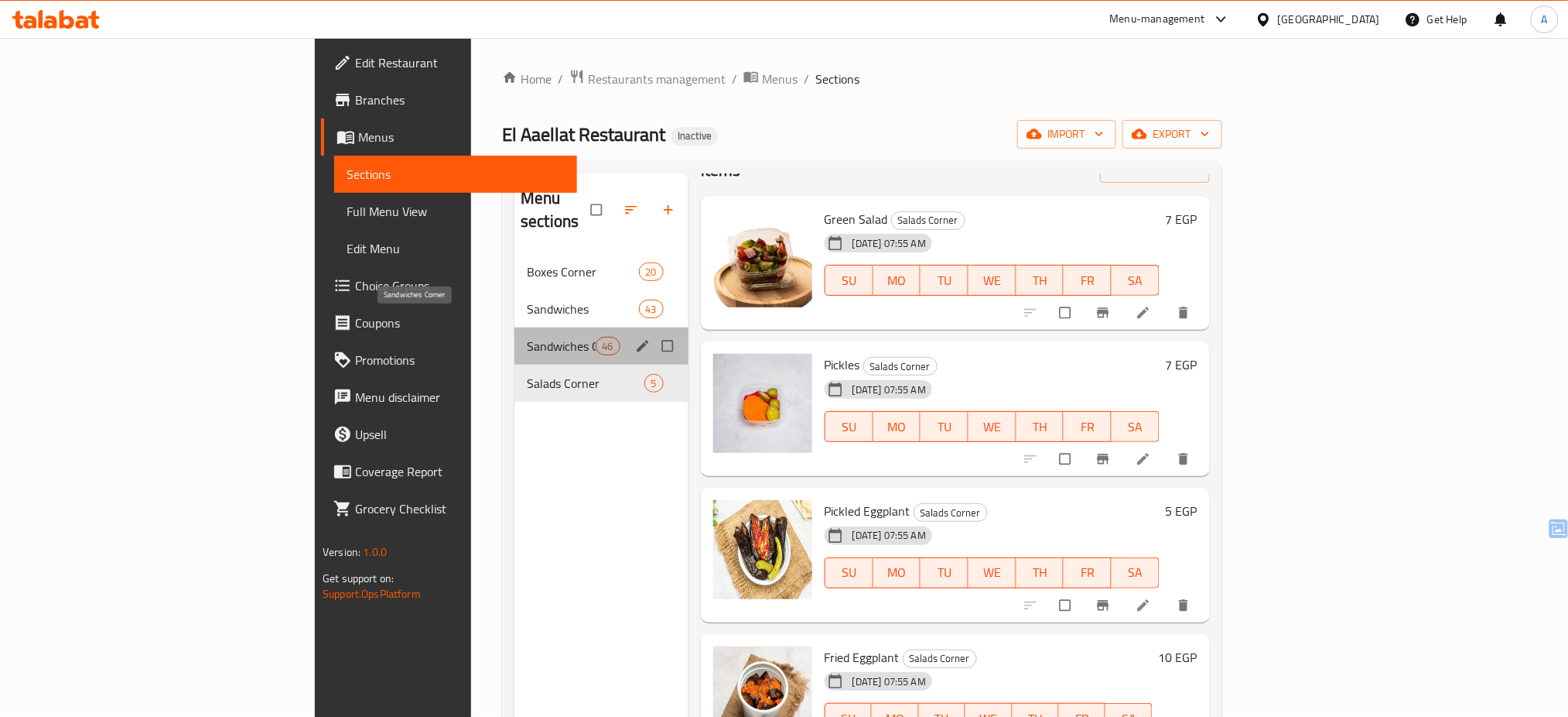
click at [527, 337] on span "Sandwiches Corner" at bounding box center [560, 346] width 68 height 19
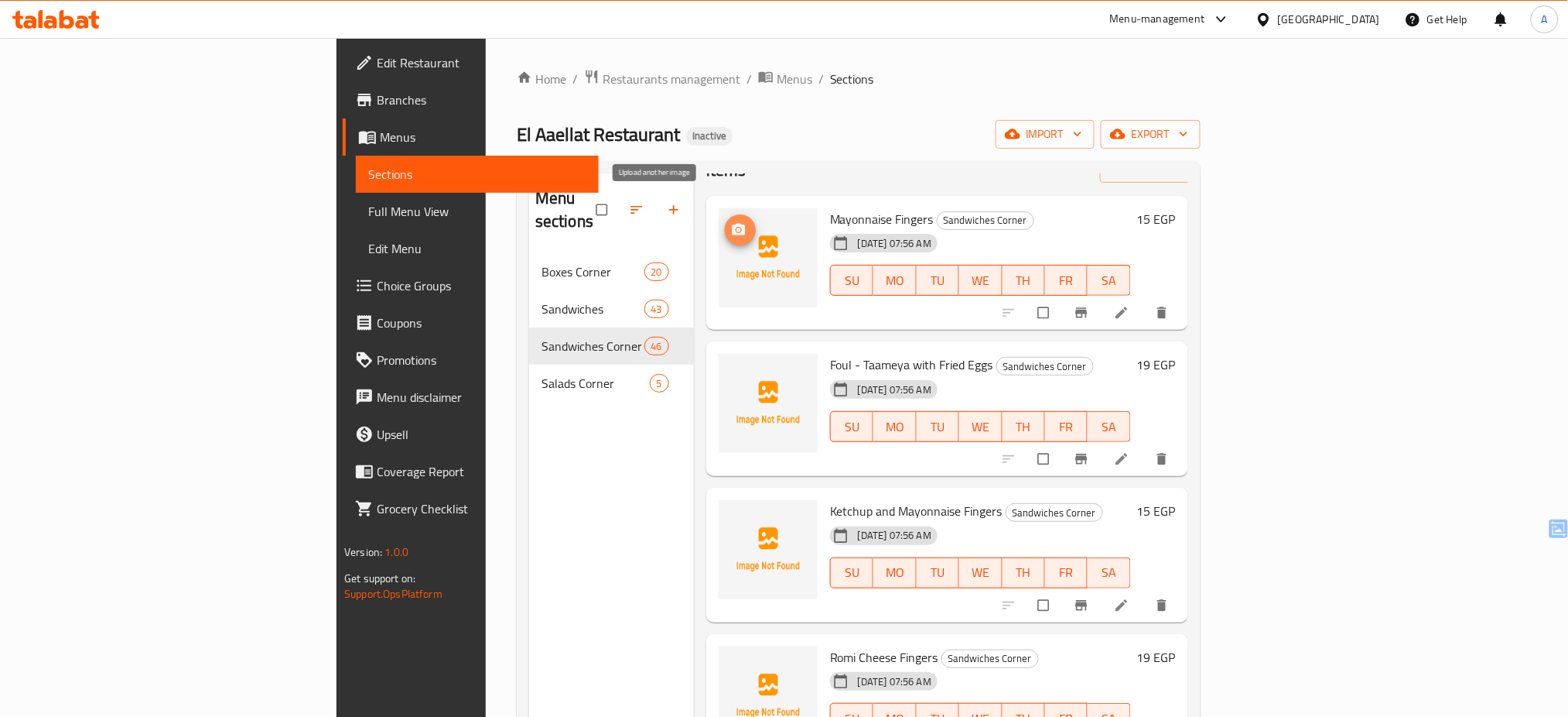
click at [731, 222] on icon "upload picture" at bounding box center [739, 230] width 16 height 16
click at [732, 515] on icon "upload picture" at bounding box center [739, 521] width 13 height 11
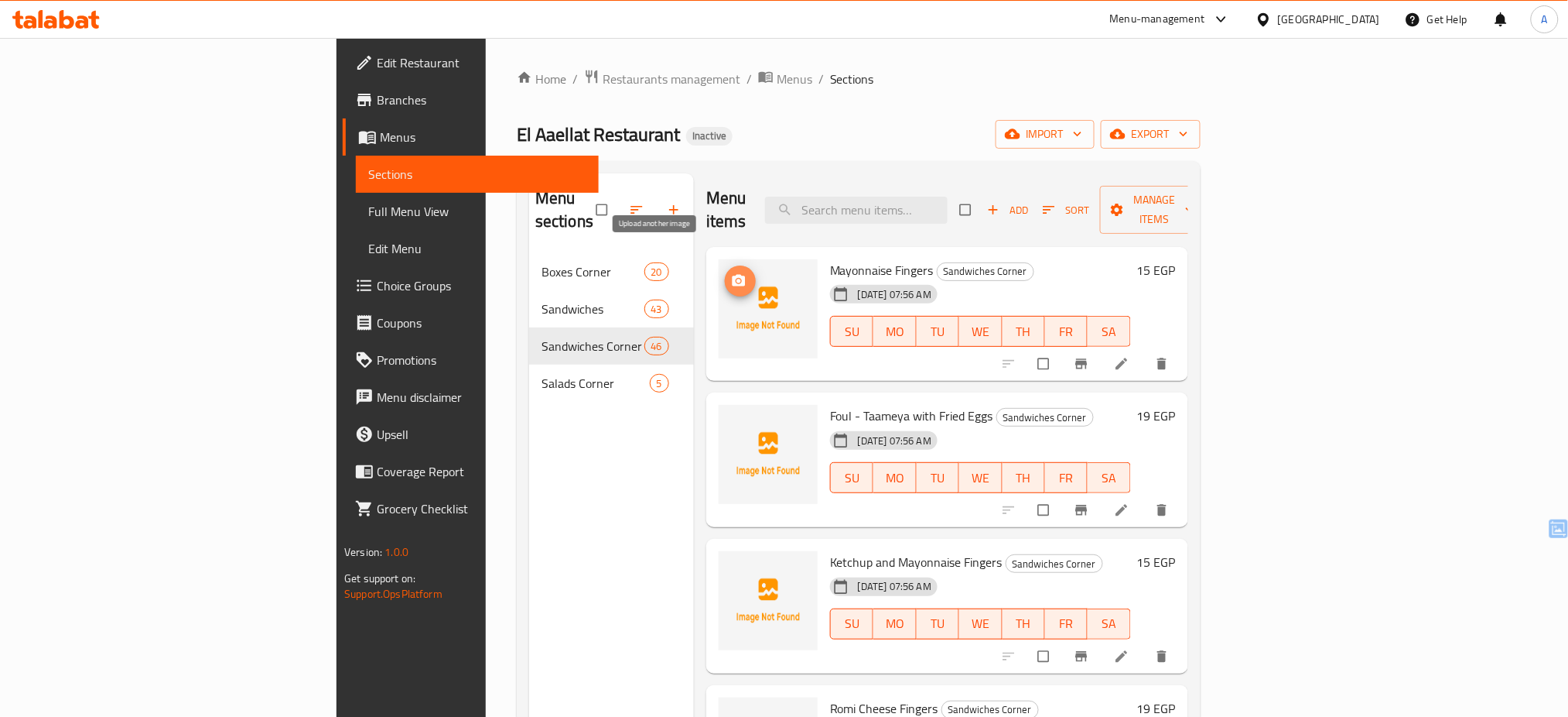
click at [731, 273] on icon "upload picture" at bounding box center [739, 281] width 16 height 16
click at [574, 400] on div "Menu sections Boxes Corner 20 Sandwiches 43 [GEOGRAPHIC_DATA] 46 [GEOGRAPHIC_DA…" at bounding box center [611, 531] width 165 height 717
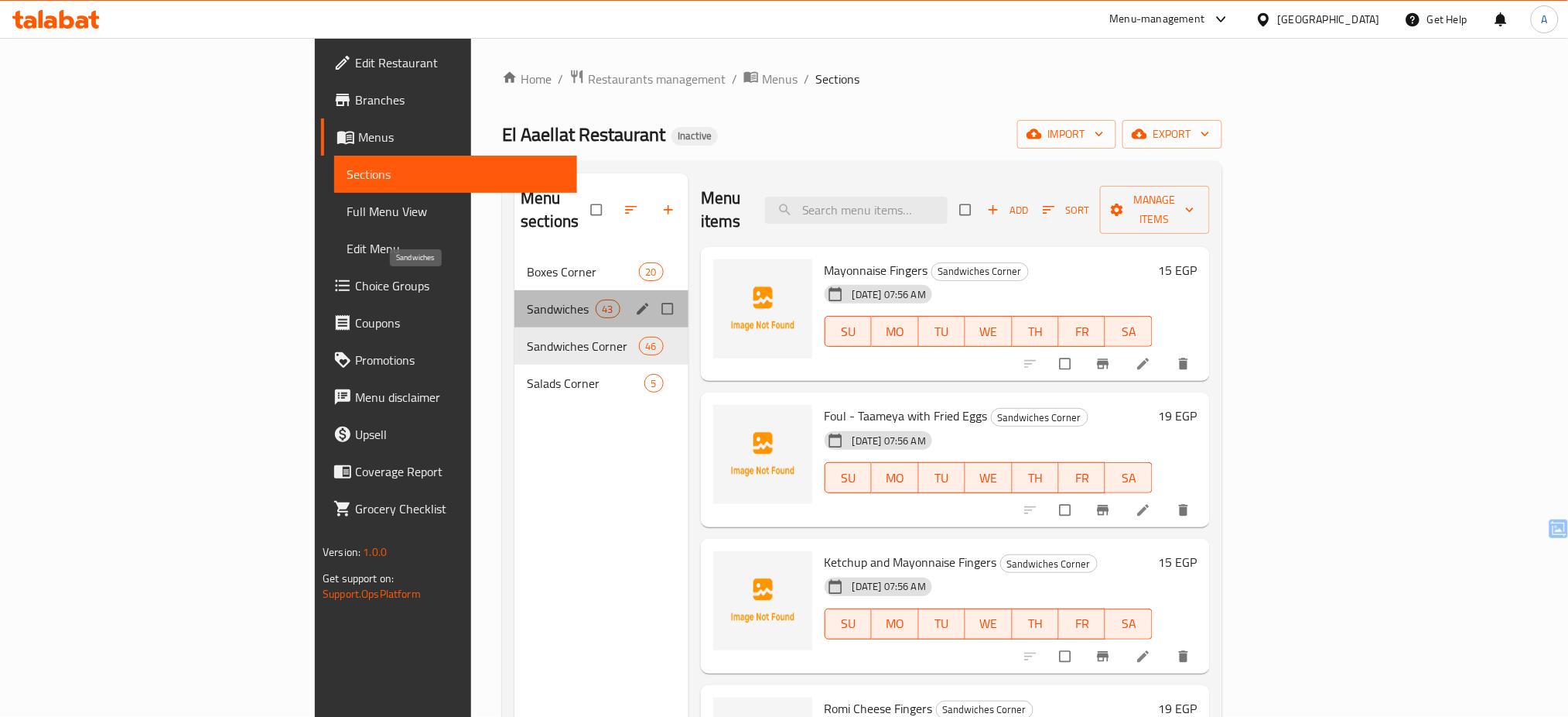
click at [527, 299] on span "Sandwiches" at bounding box center [560, 309] width 68 height 19
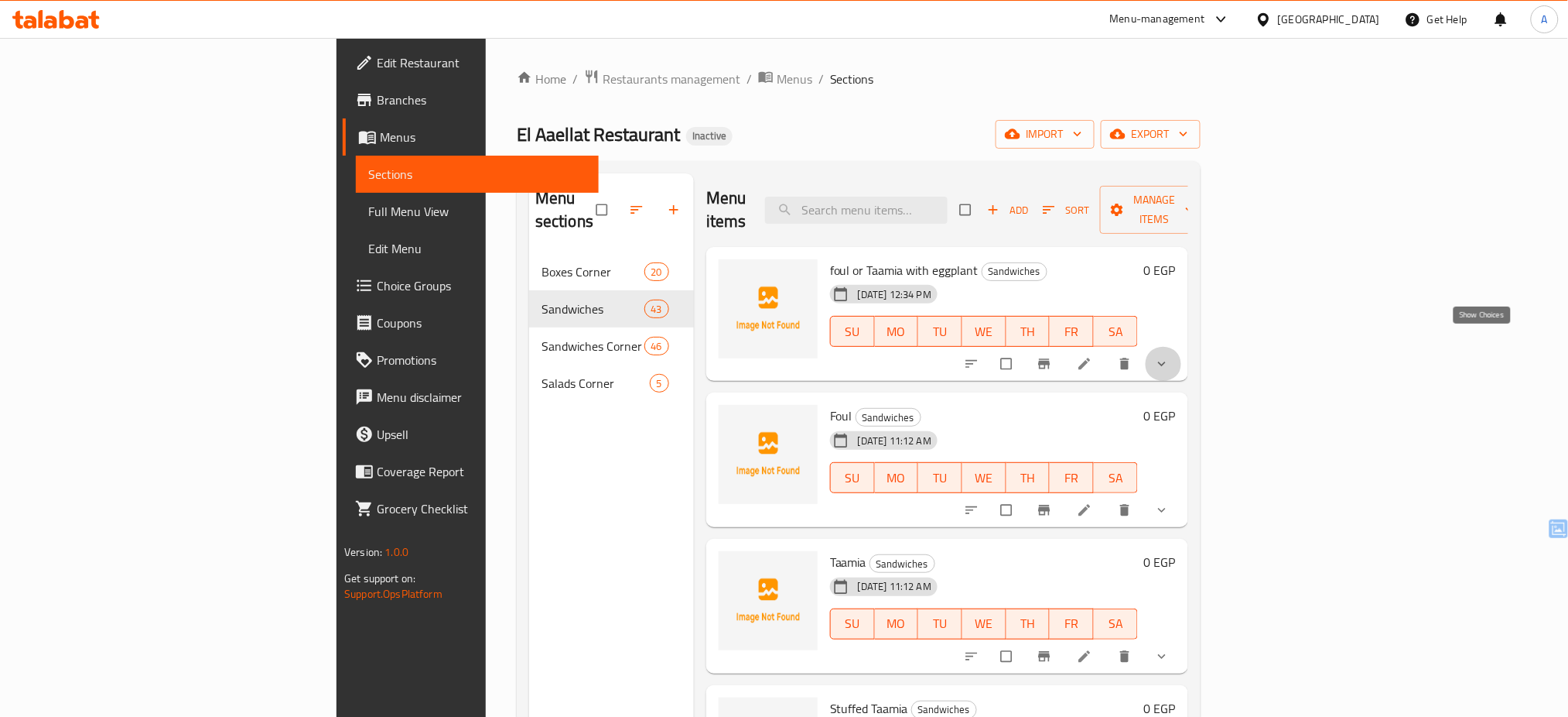
click at [1169, 356] on icon "show more" at bounding box center [1162, 364] width 16 height 16
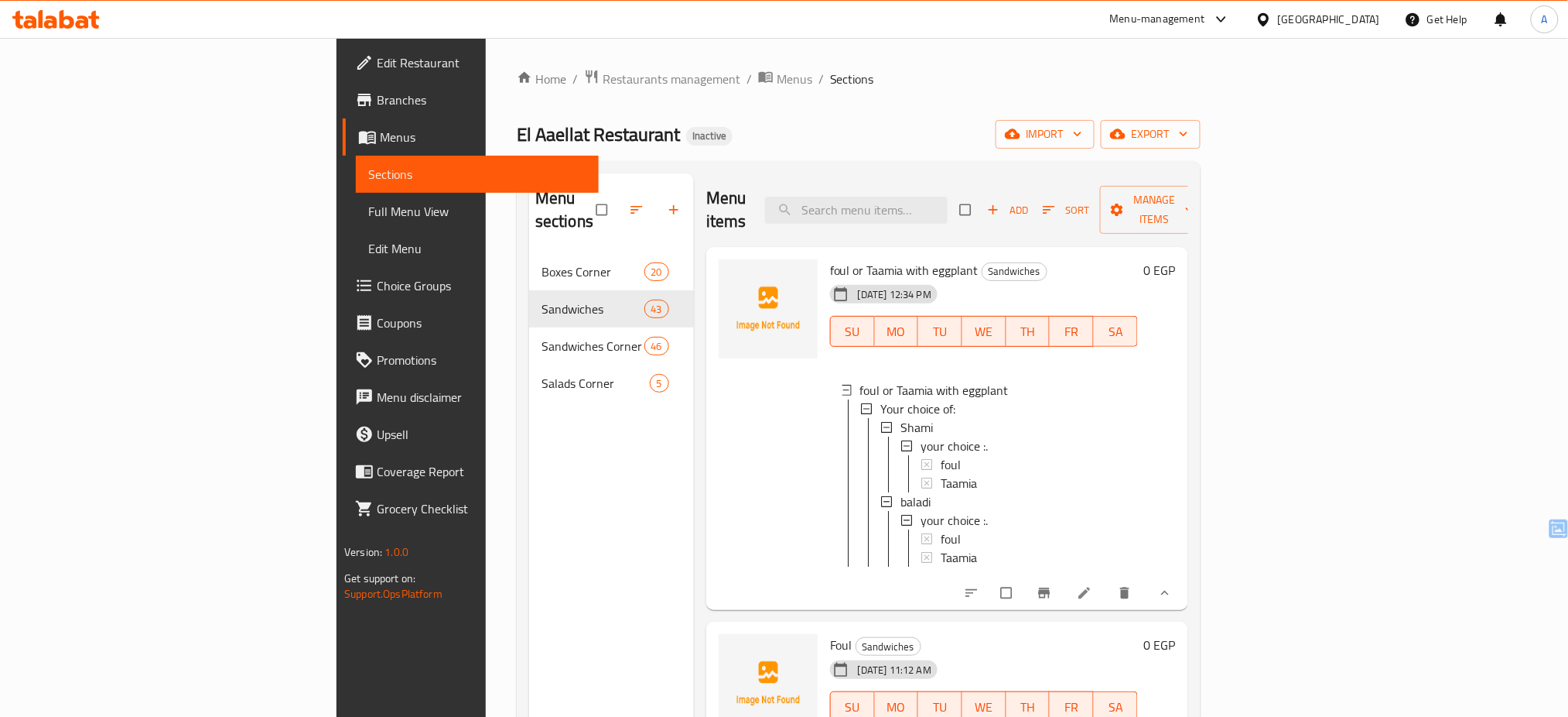
click at [1114, 93] on div "Home / Restaurants management / Menus / Sections [GEOGRAPHIC_DATA] Restaurant I…" at bounding box center [859, 485] width 684 height 833
click at [1173, 585] on span "show more" at bounding box center [1164, 592] width 19 height 16
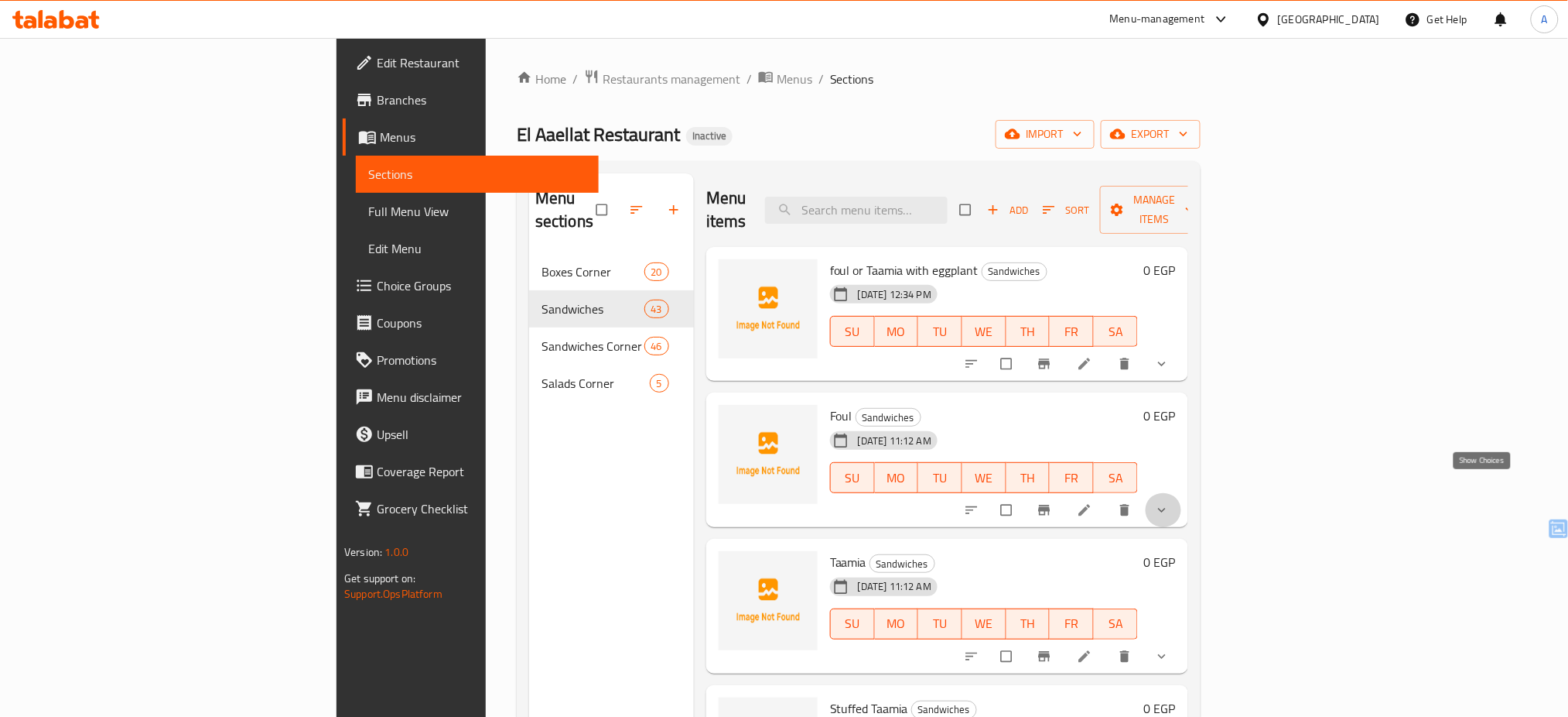
click at [1169, 502] on icon "show more" at bounding box center [1162, 510] width 16 height 16
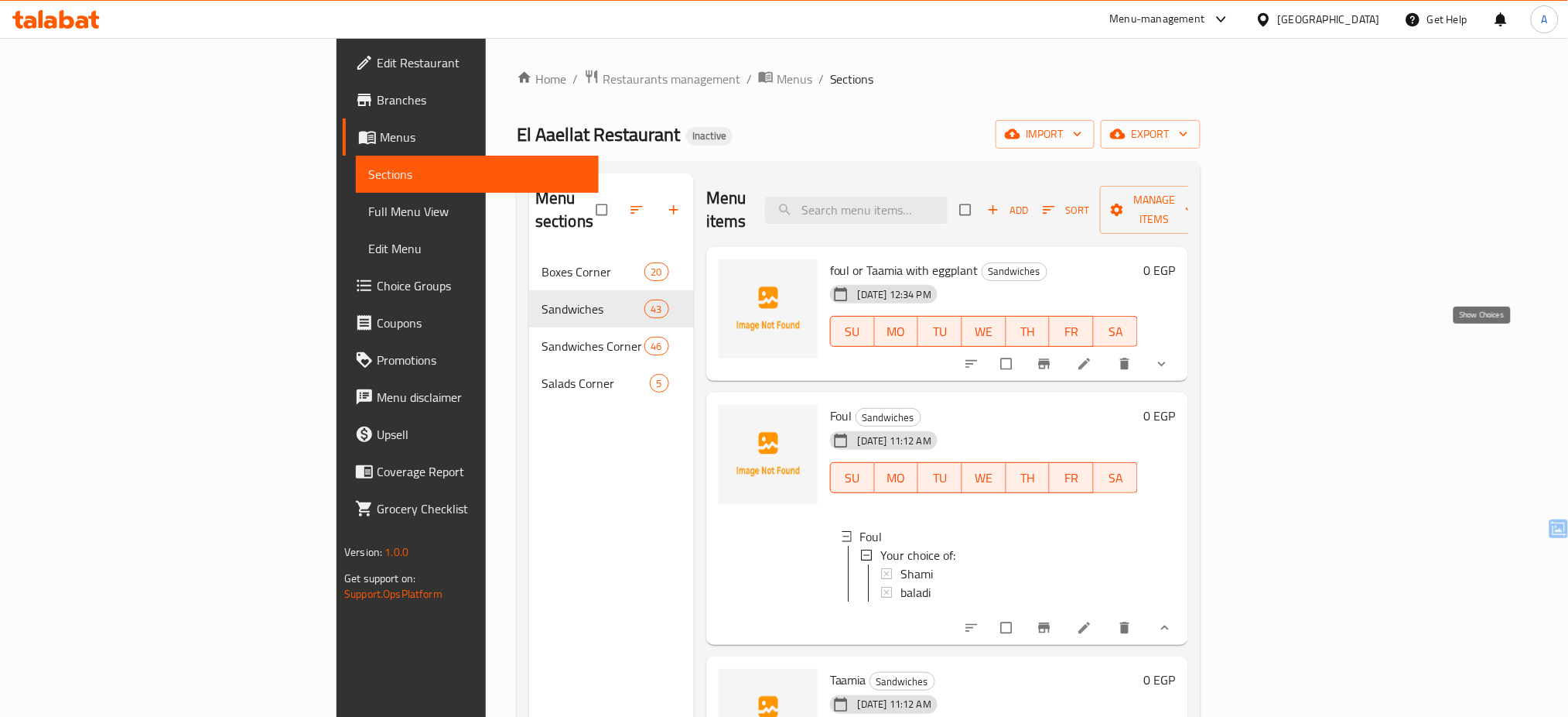
click at [1169, 356] on icon "show more" at bounding box center [1162, 364] width 16 height 16
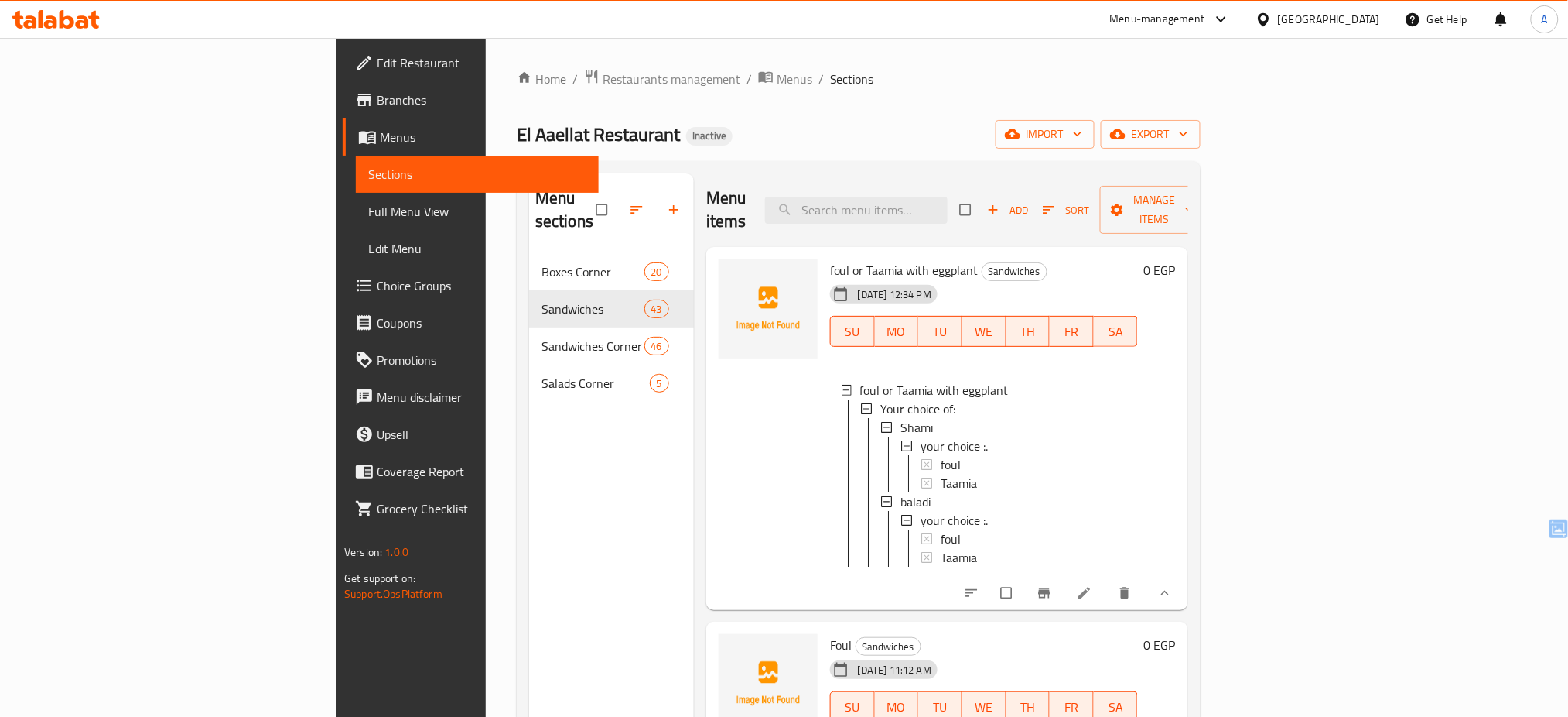
click at [609, 116] on div "Home / Restaurants management / Menus / Sections [GEOGRAPHIC_DATA] Restaurant I…" at bounding box center [859, 485] width 684 height 833
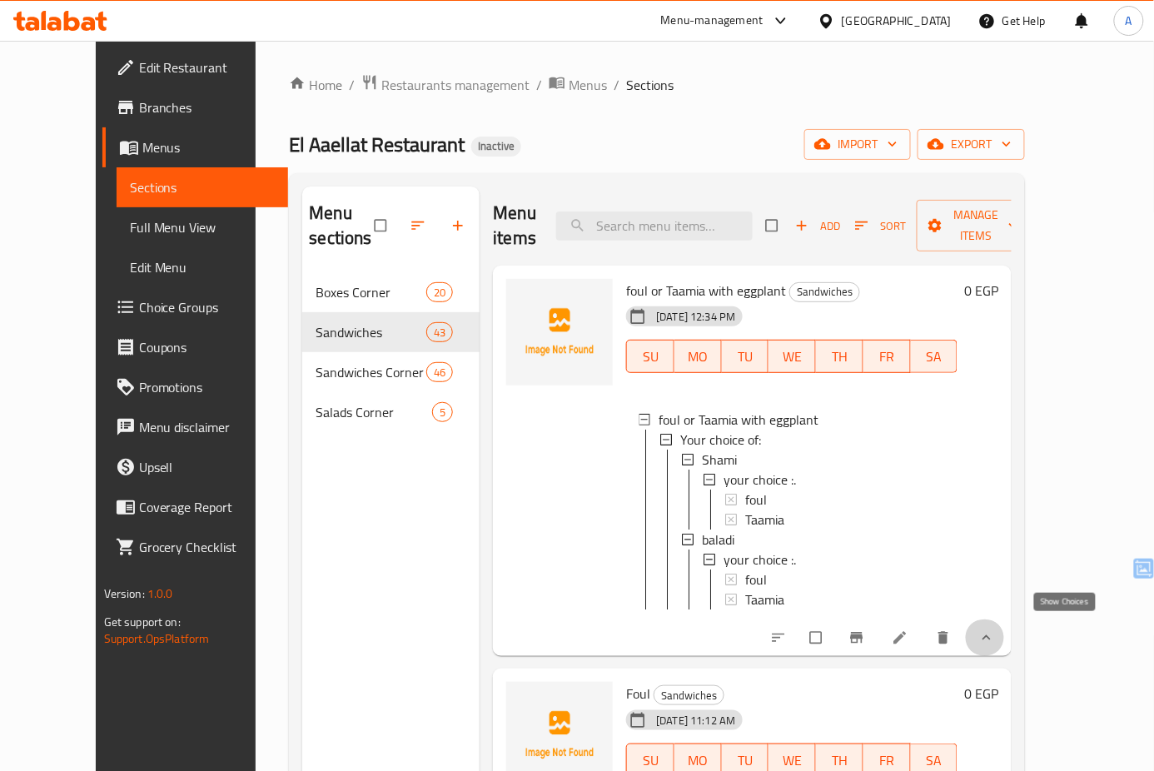
click at [995, 629] on icon "show more" at bounding box center [986, 637] width 17 height 17
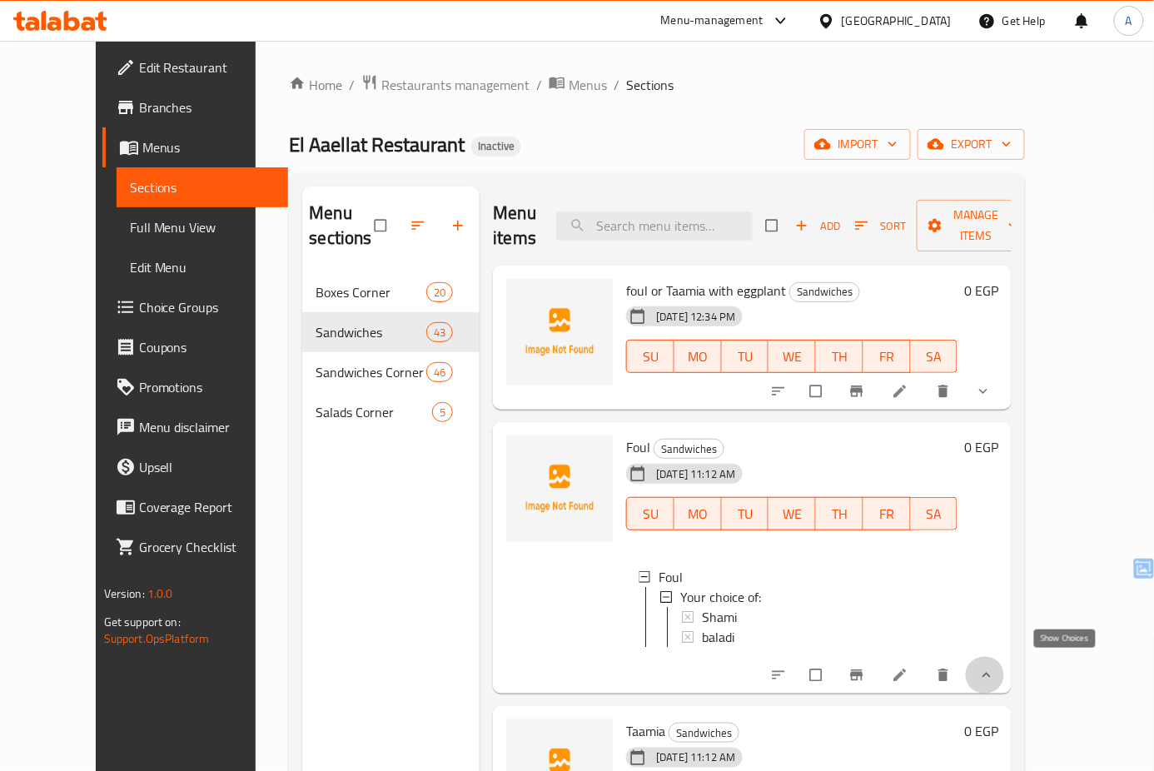
click at [995, 667] on icon "show more" at bounding box center [986, 675] width 17 height 17
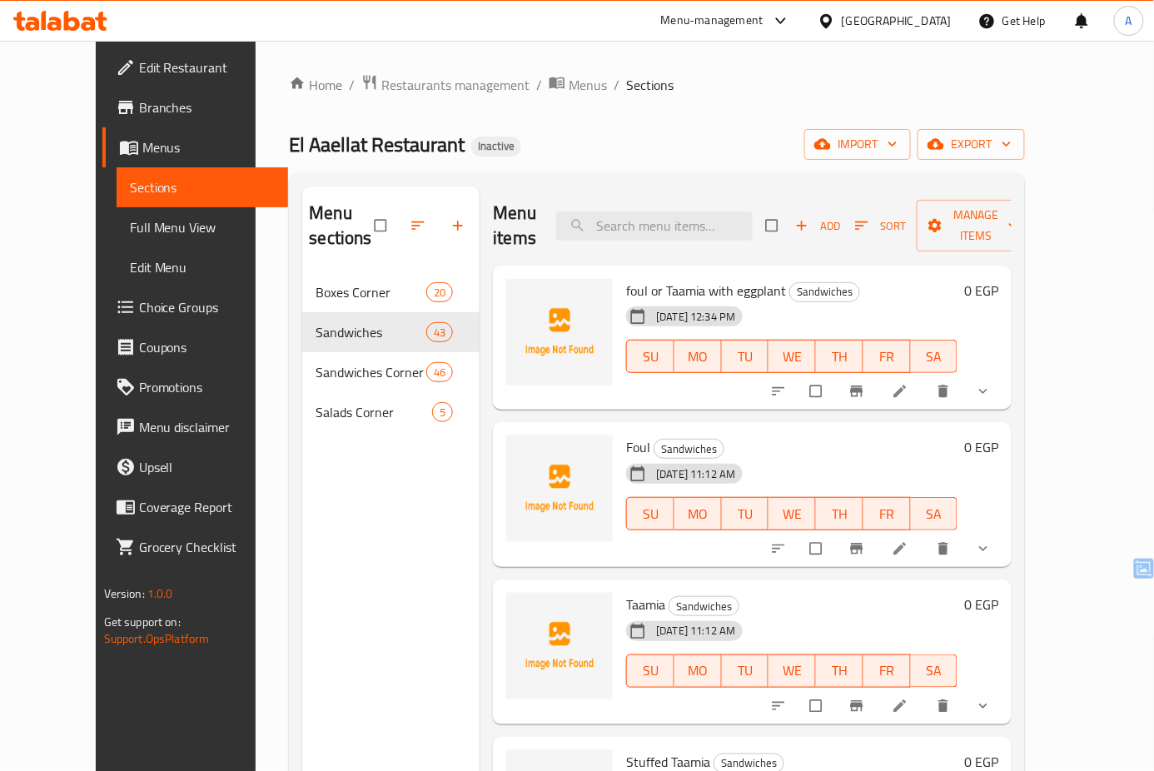
click at [925, 279] on h6 "foul or Taamia with eggplant Sandwiches" at bounding box center [791, 290] width 331 height 23
click at [712, 212] on input "search" at bounding box center [654, 225] width 196 height 29
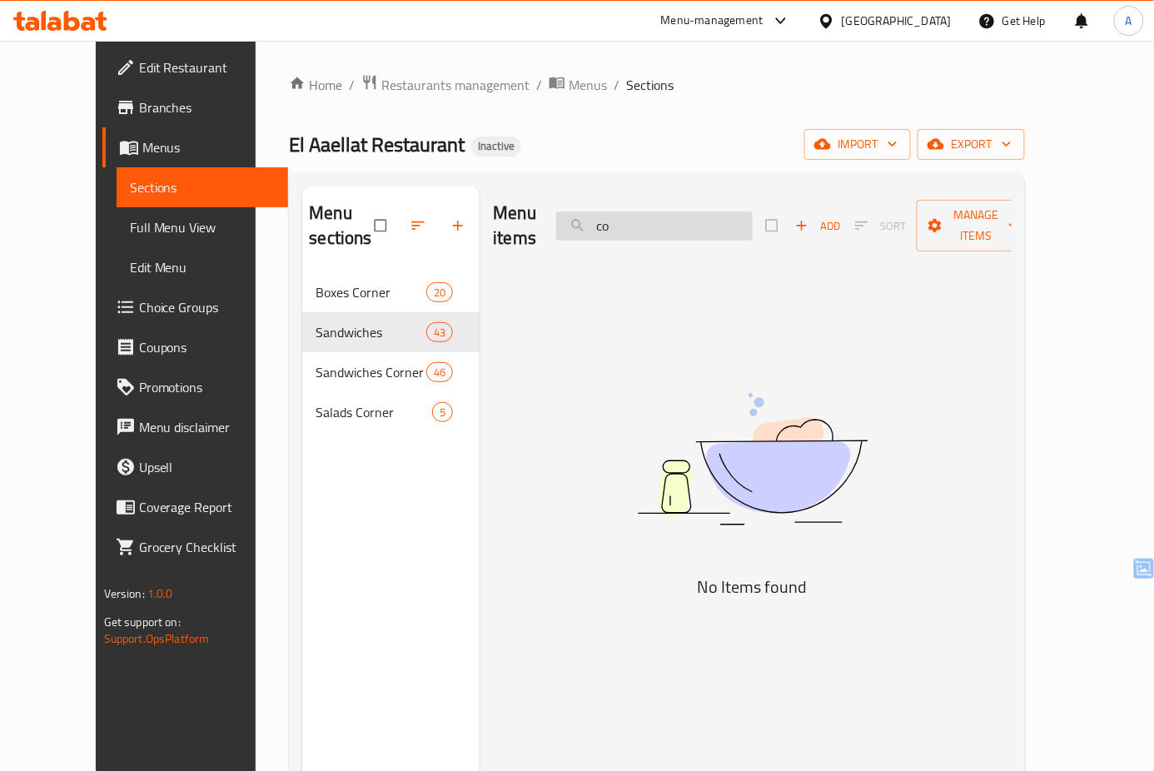
type input "c"
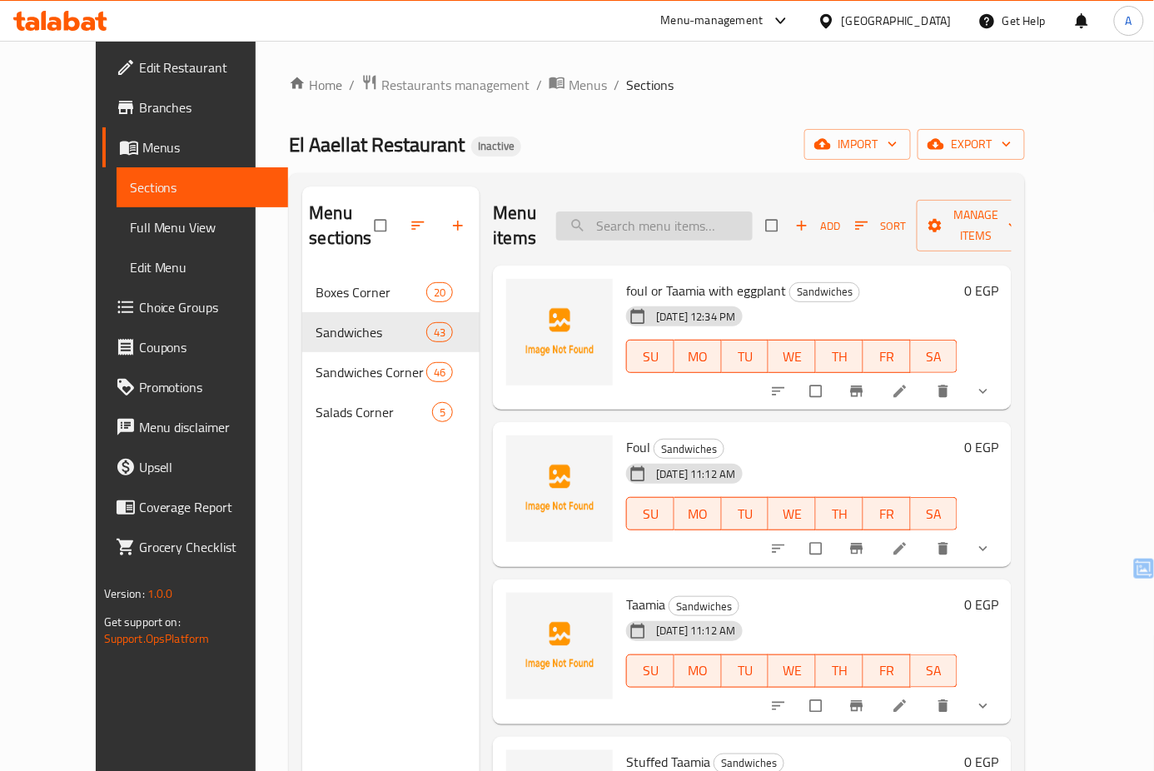
click at [706, 218] on input "search" at bounding box center [654, 225] width 196 height 29
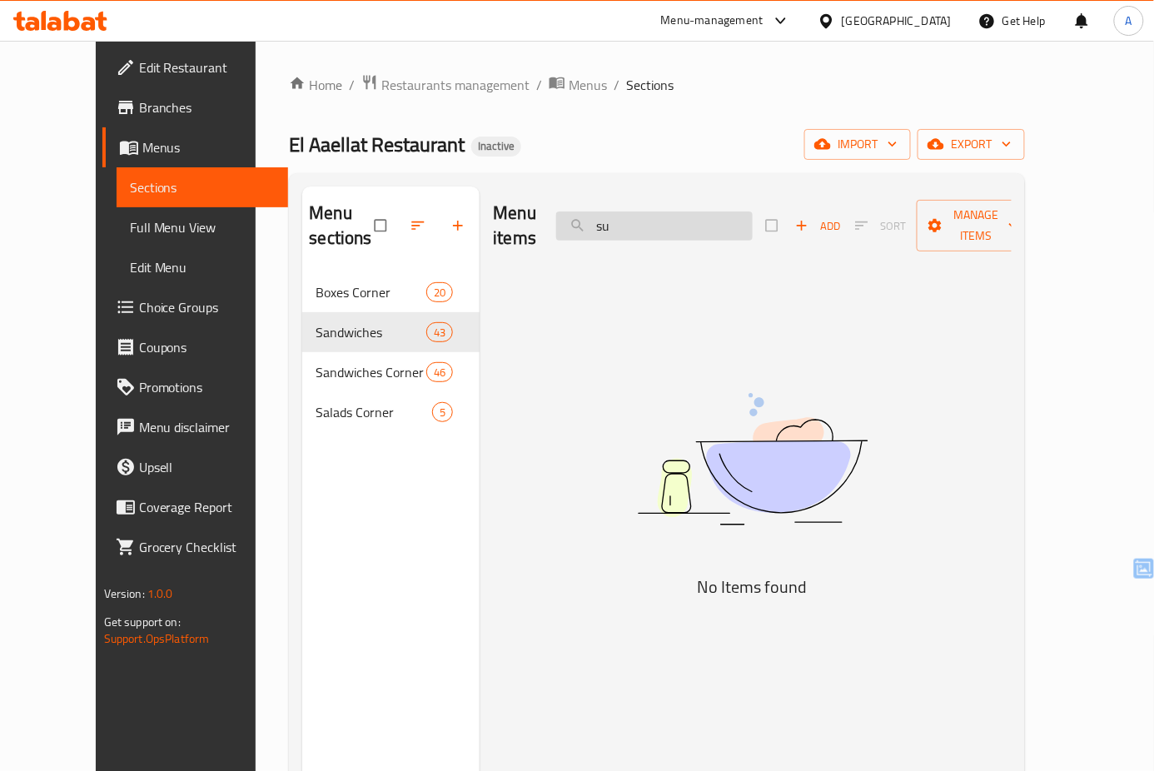
type input "s"
type input "م"
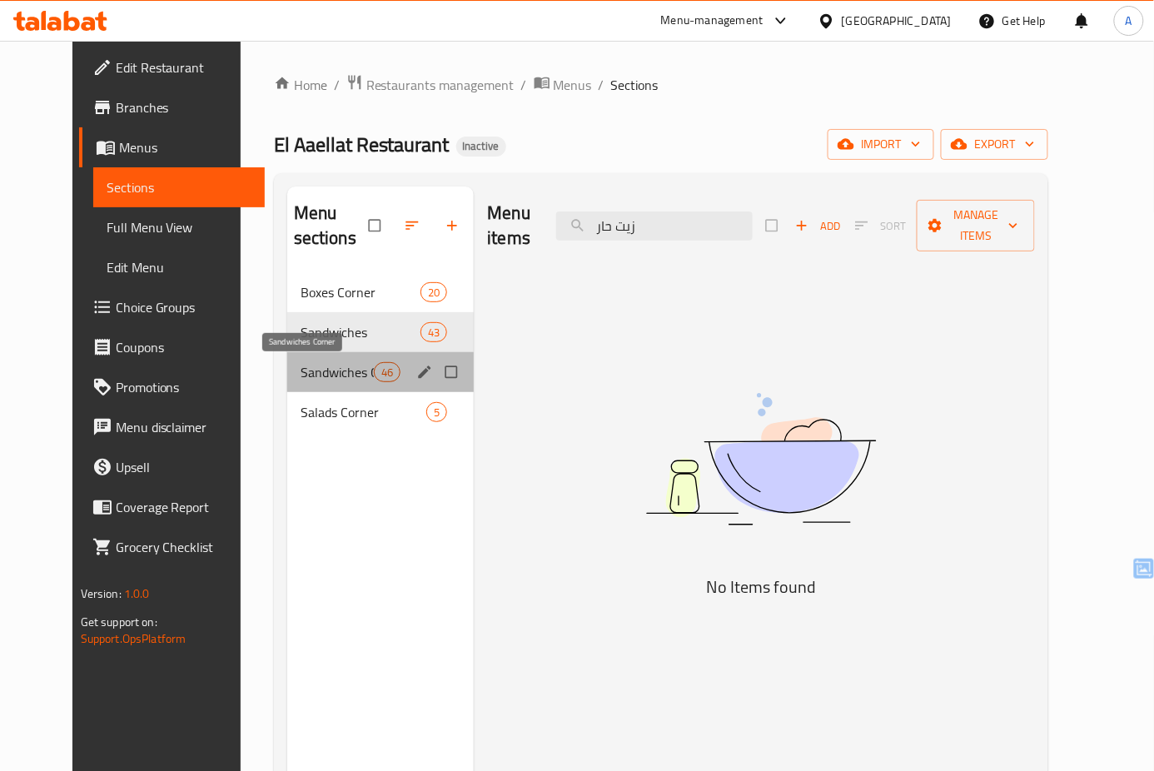
click at [335, 371] on span "Sandwiches Corner" at bounding box center [336, 372] width 73 height 20
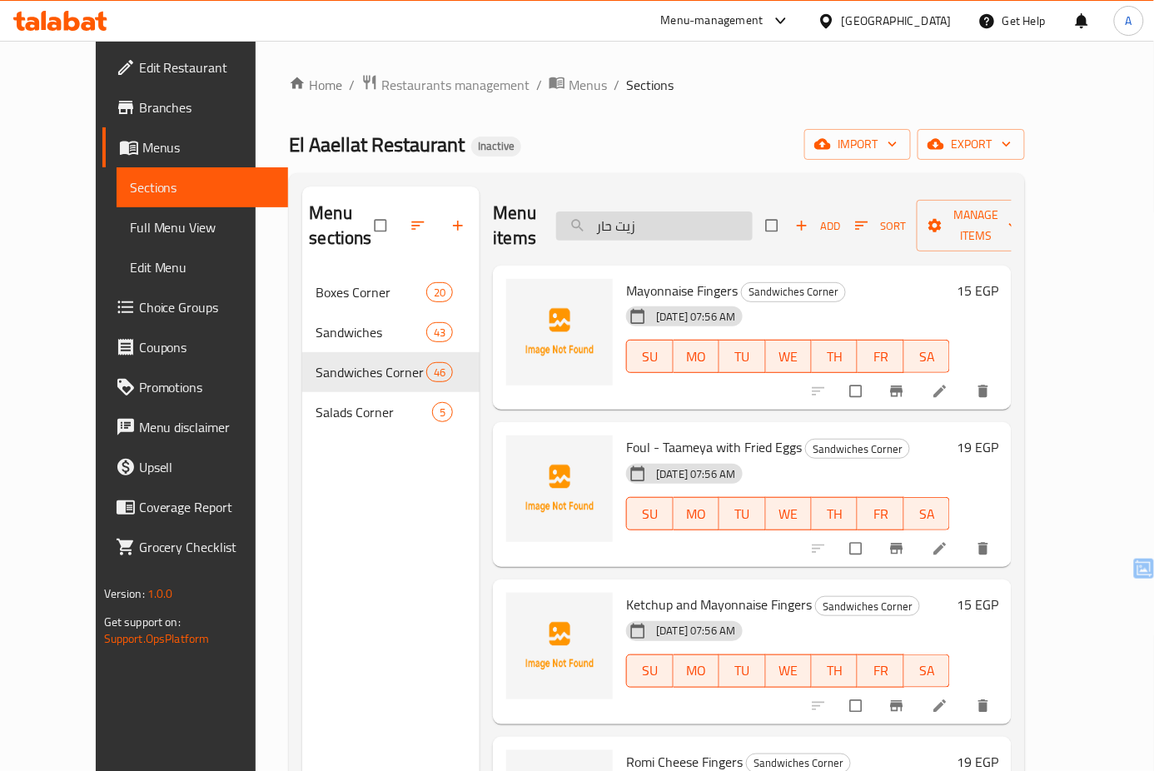
click at [683, 215] on input "زيت حار" at bounding box center [654, 225] width 196 height 29
type input "ز"
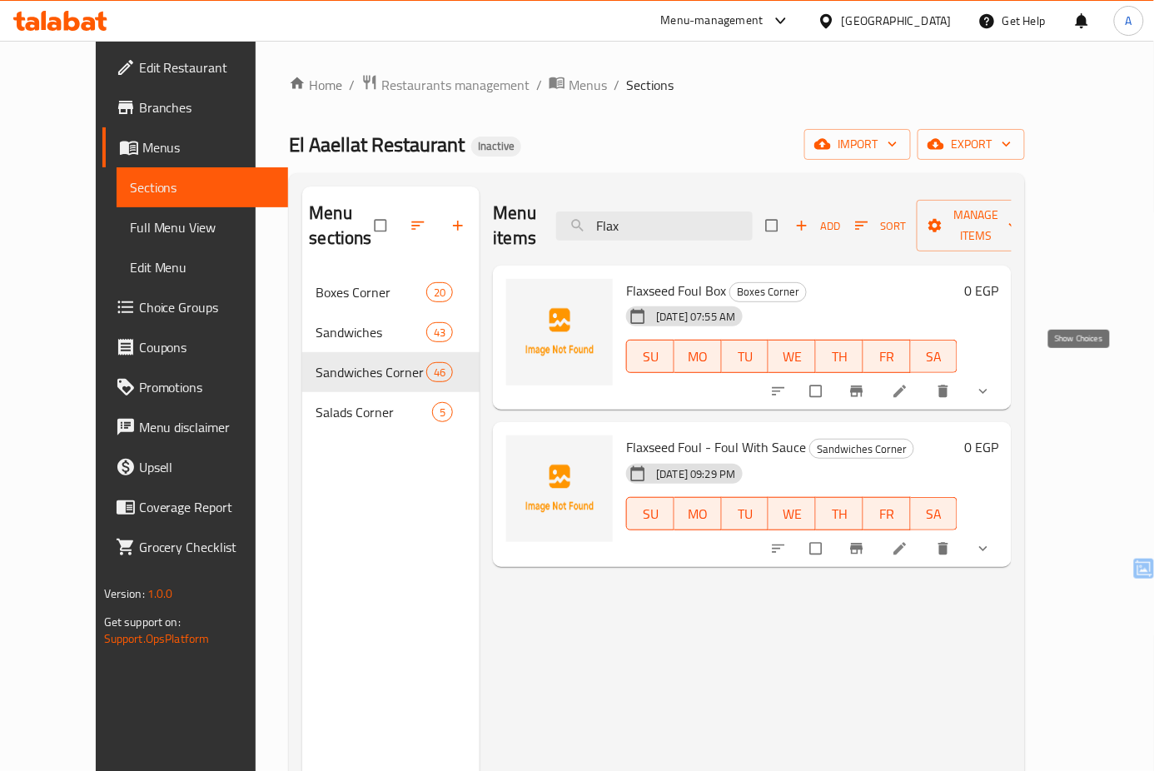
click at [991, 383] on icon "show more" at bounding box center [983, 391] width 17 height 17
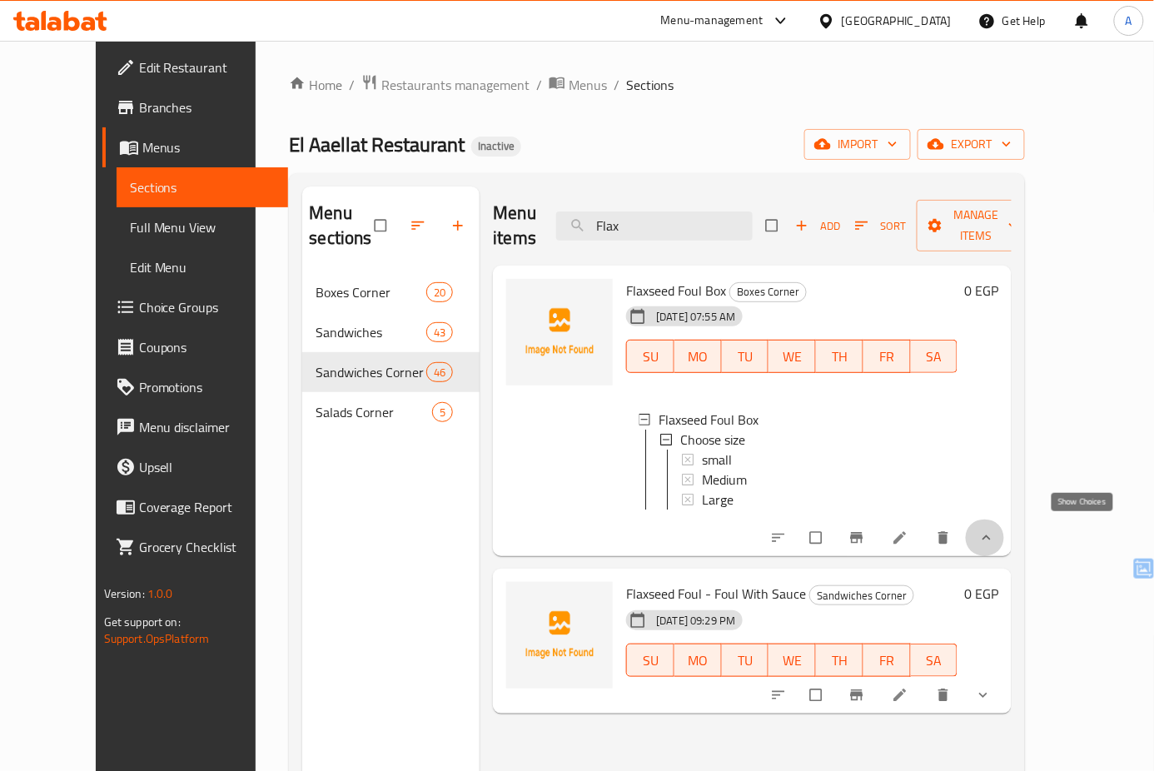
click at [995, 529] on icon "show more" at bounding box center [986, 537] width 17 height 17
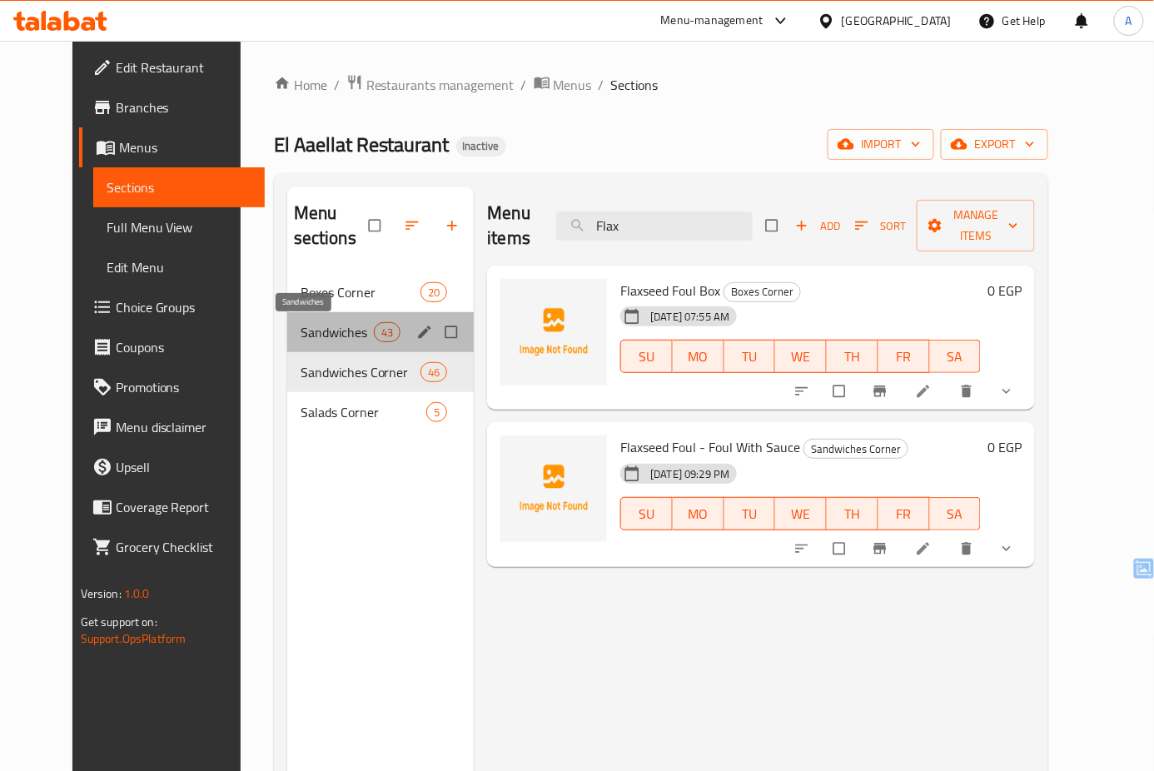
click at [303, 334] on span "Sandwiches" at bounding box center [336, 332] width 73 height 20
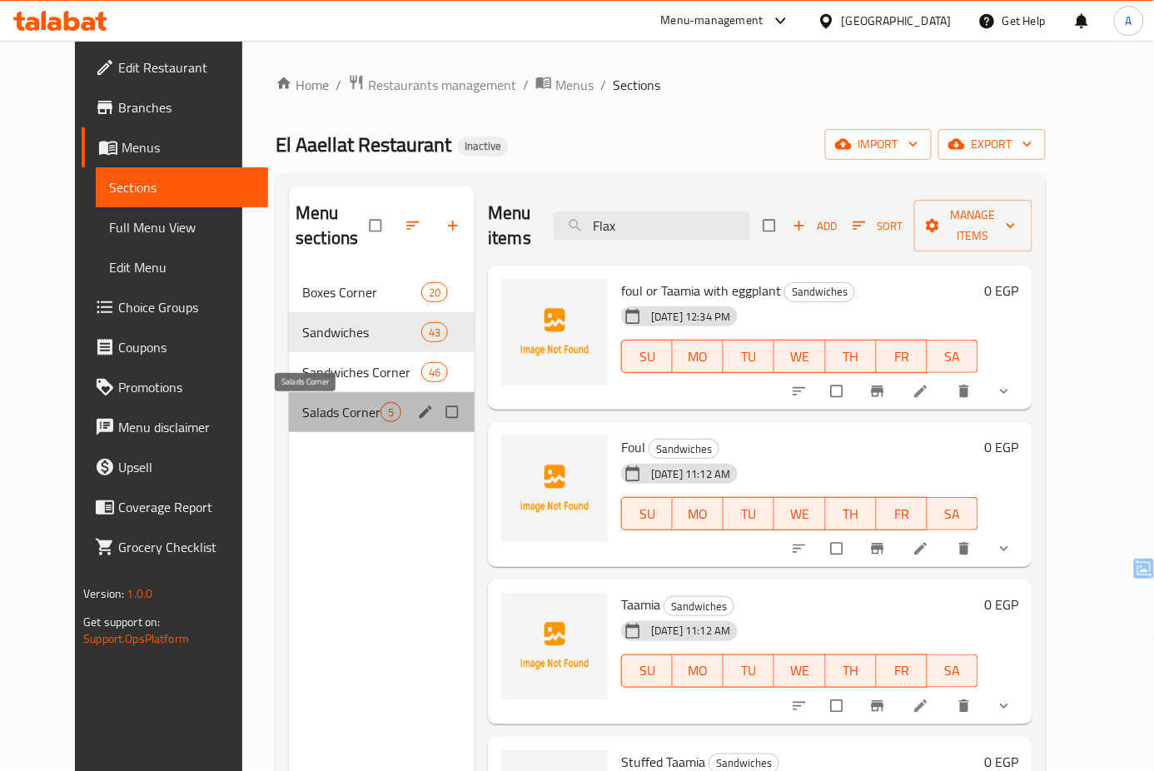
click at [302, 415] on span "Salads Corner" at bounding box center [341, 412] width 78 height 20
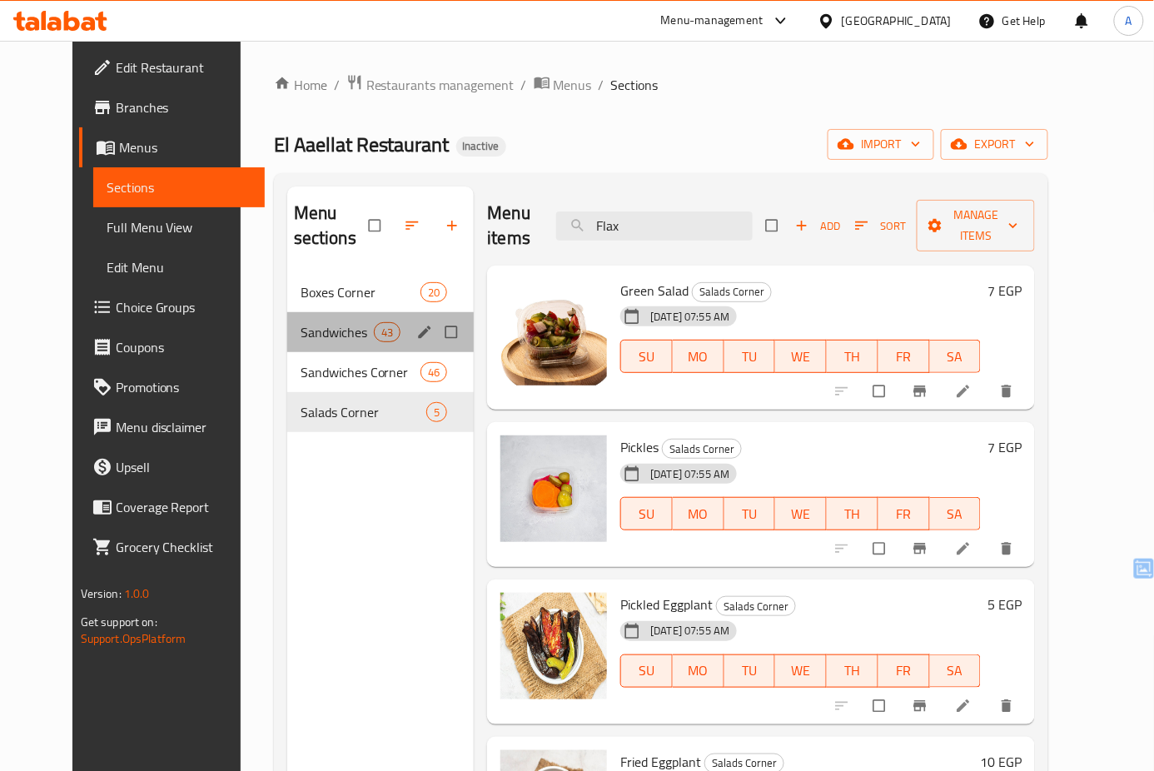
click at [339, 344] on div "Sandwiches 43" at bounding box center [380, 332] width 187 height 40
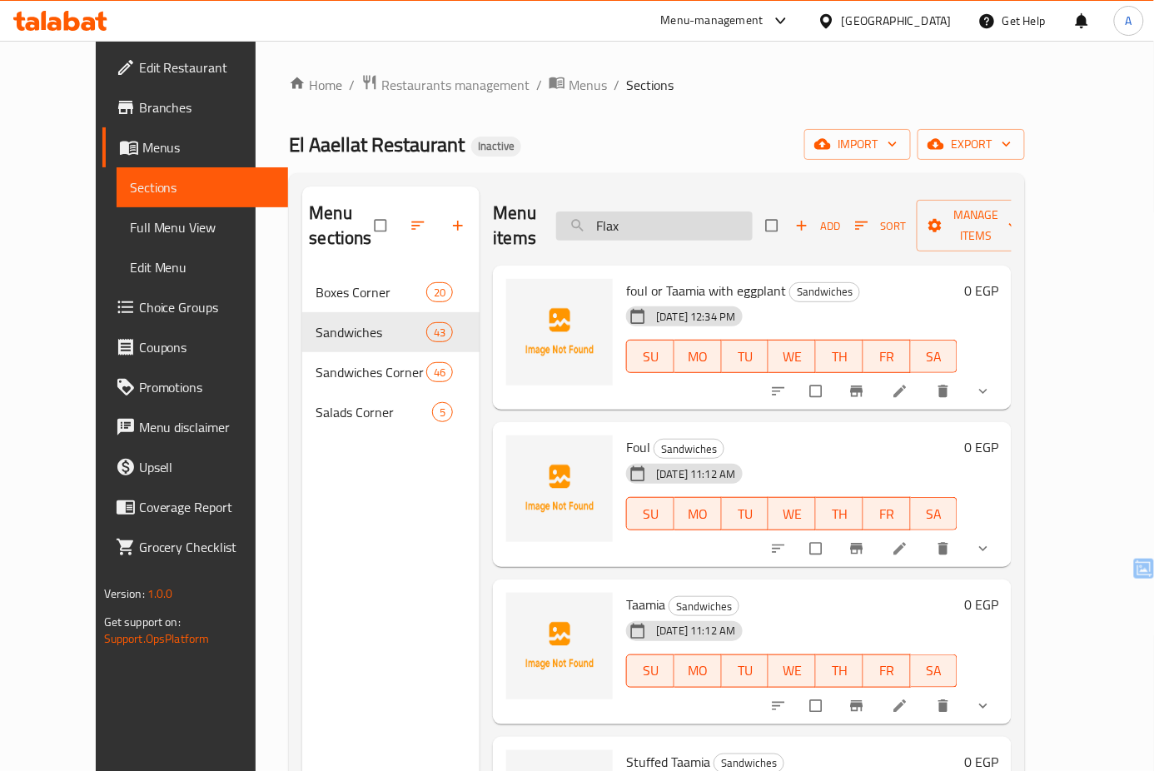
click at [644, 211] on input "Flax" at bounding box center [654, 225] width 196 height 29
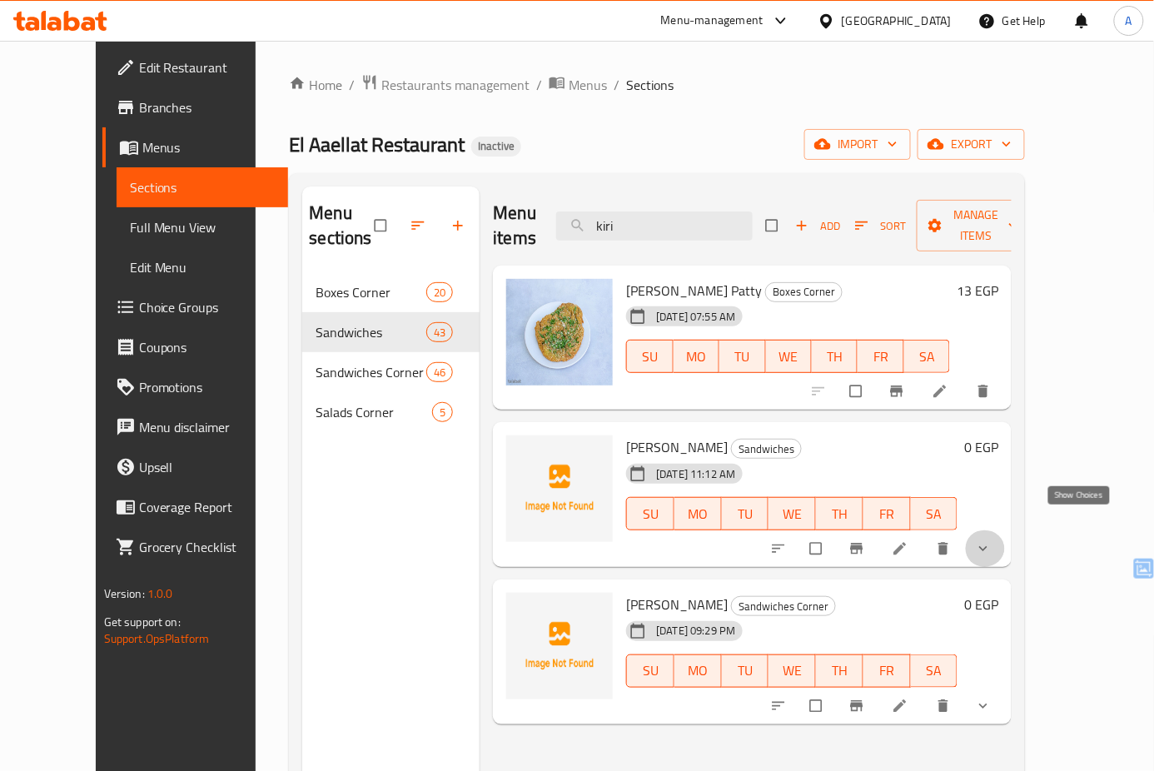
click at [991, 540] on icon "show more" at bounding box center [983, 548] width 17 height 17
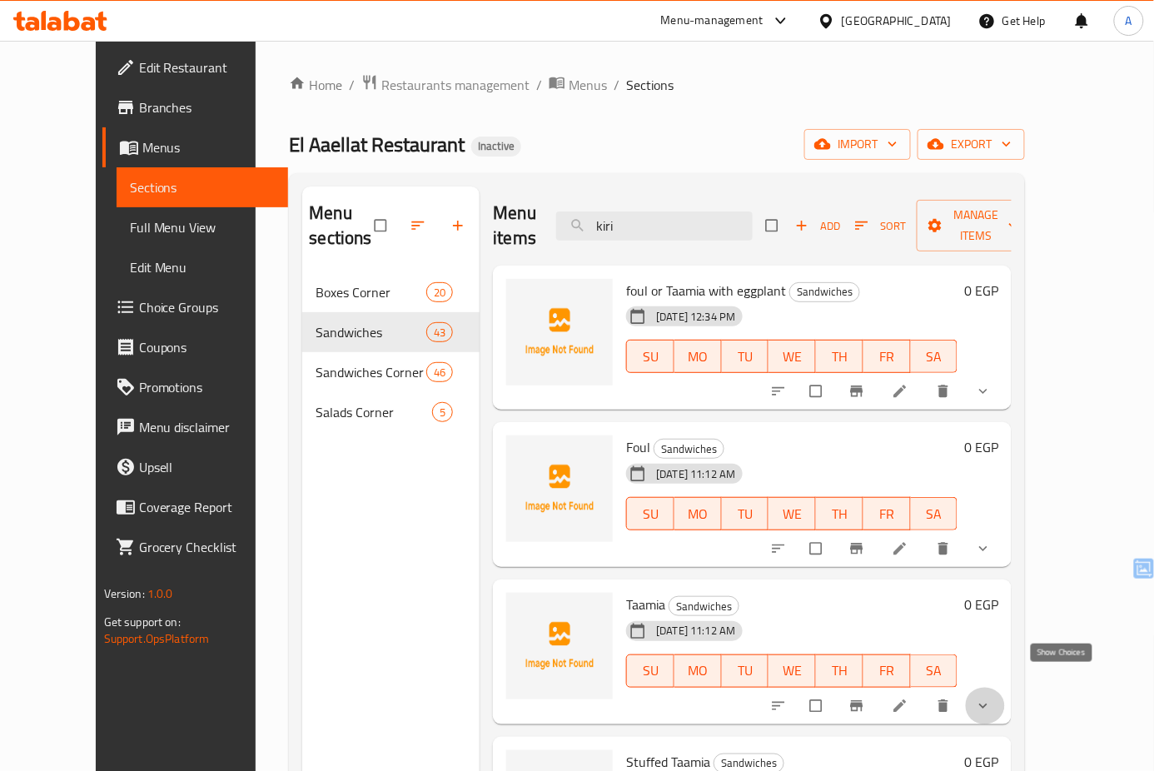
click at [991, 697] on icon "show more" at bounding box center [983, 705] width 17 height 17
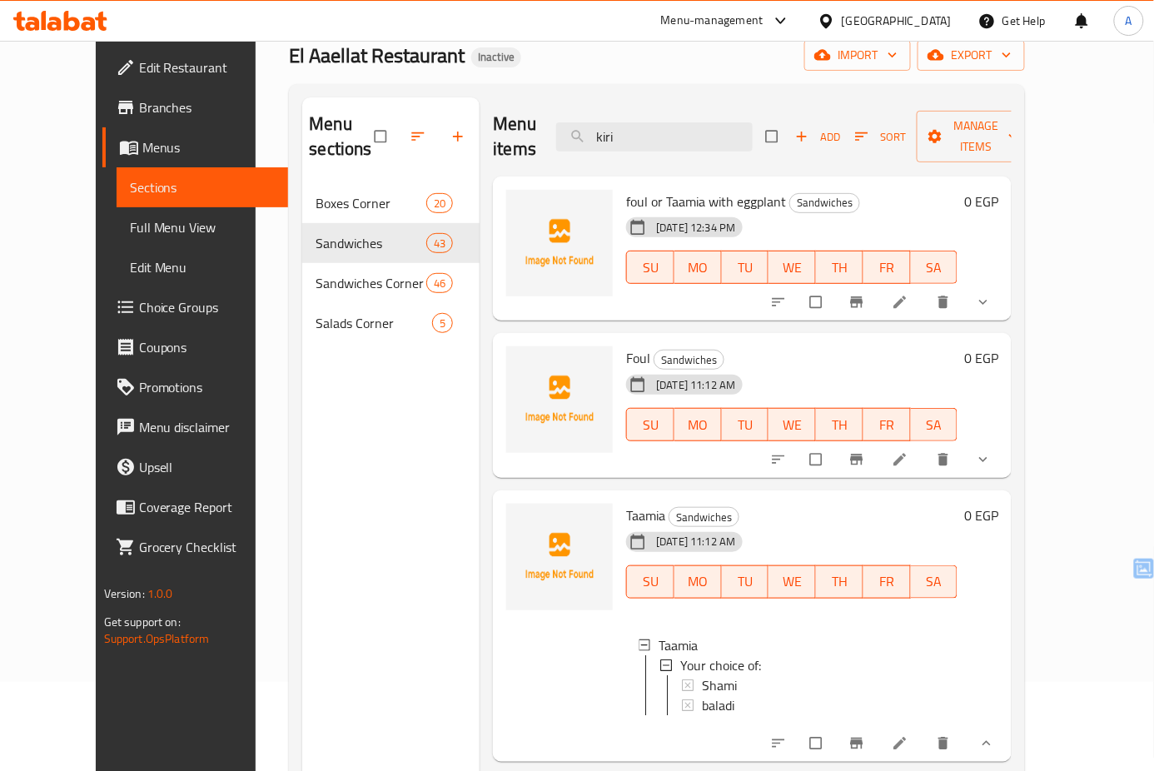
scroll to position [96, 0]
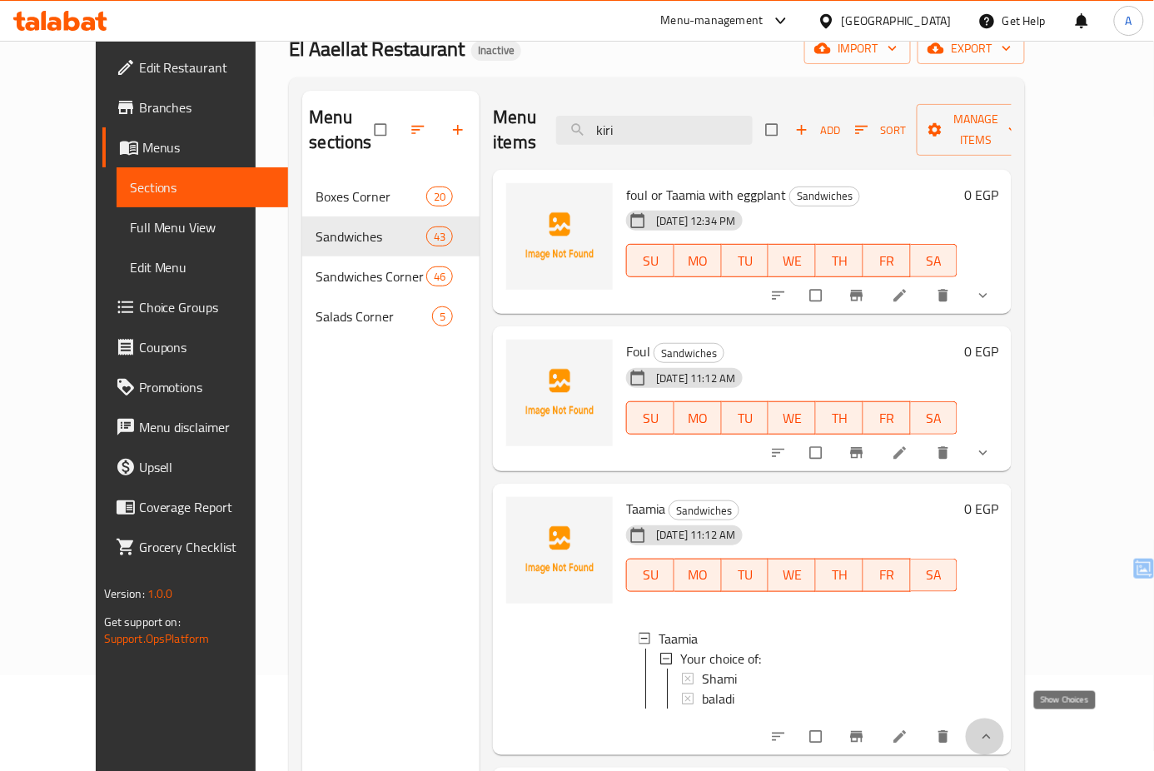
click at [995, 732] on icon "show more" at bounding box center [986, 736] width 17 height 17
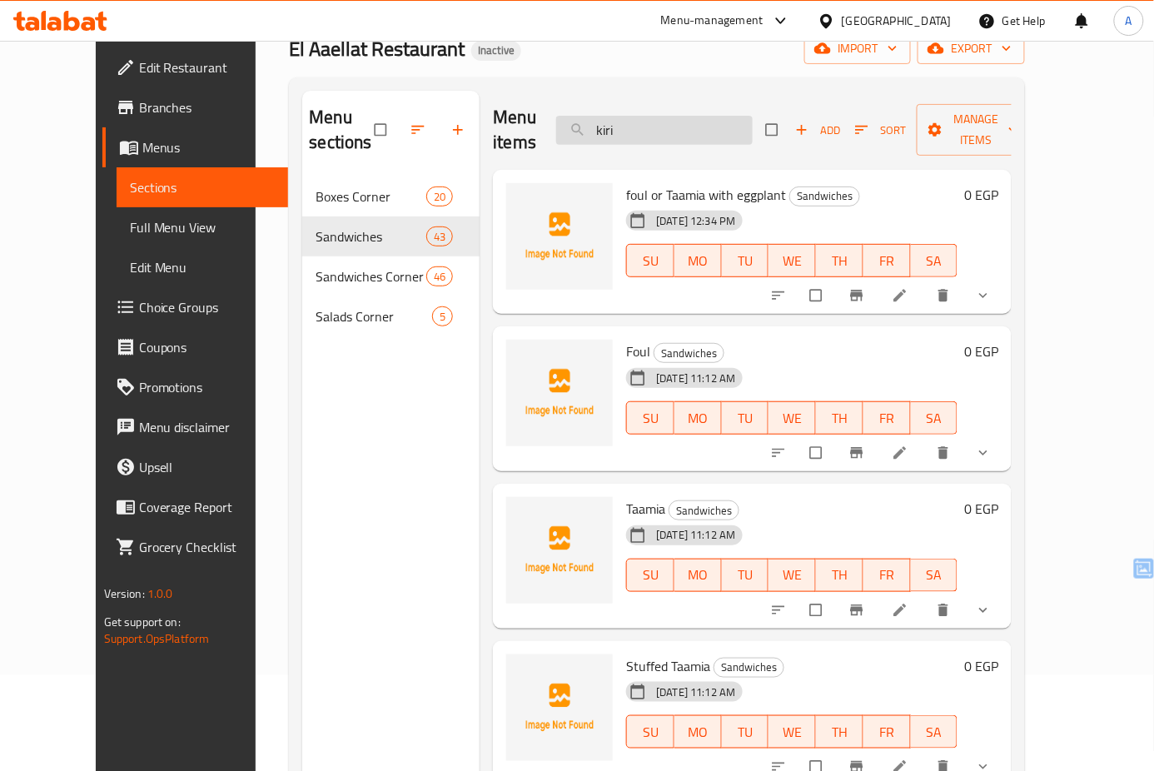
click at [706, 127] on input "kiri" at bounding box center [654, 130] width 196 height 29
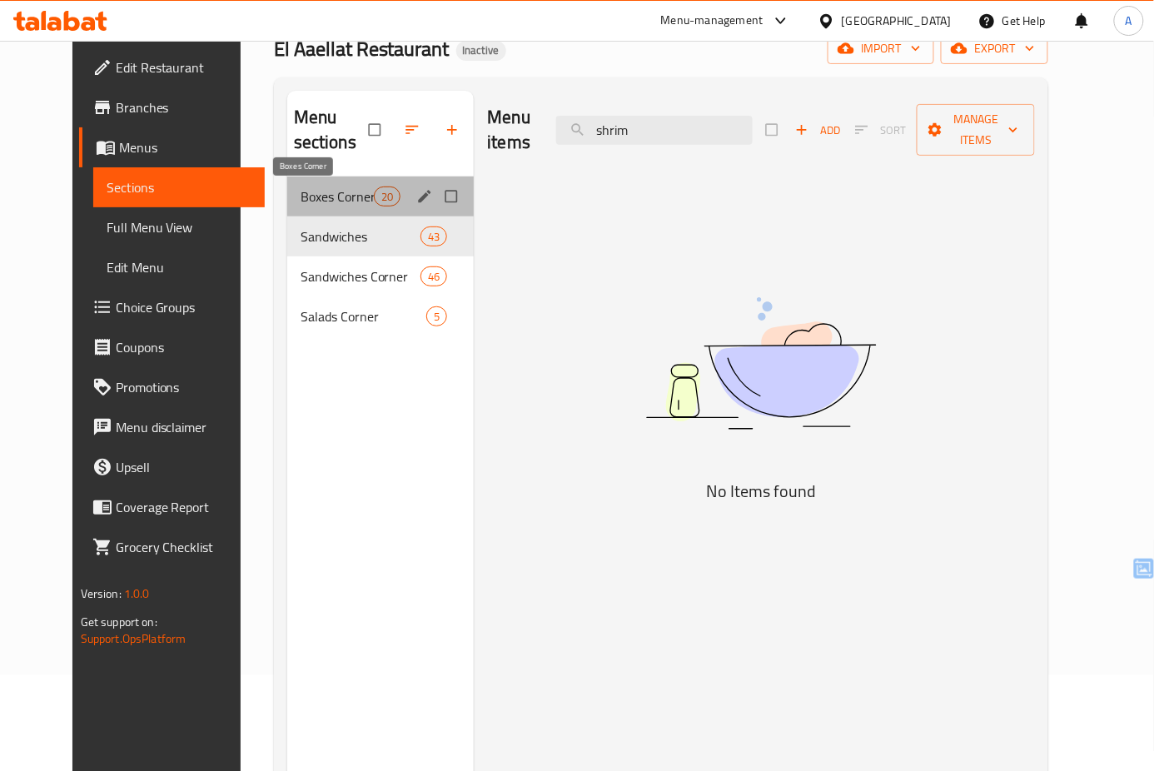
click at [345, 197] on span "Boxes Corner" at bounding box center [336, 196] width 73 height 20
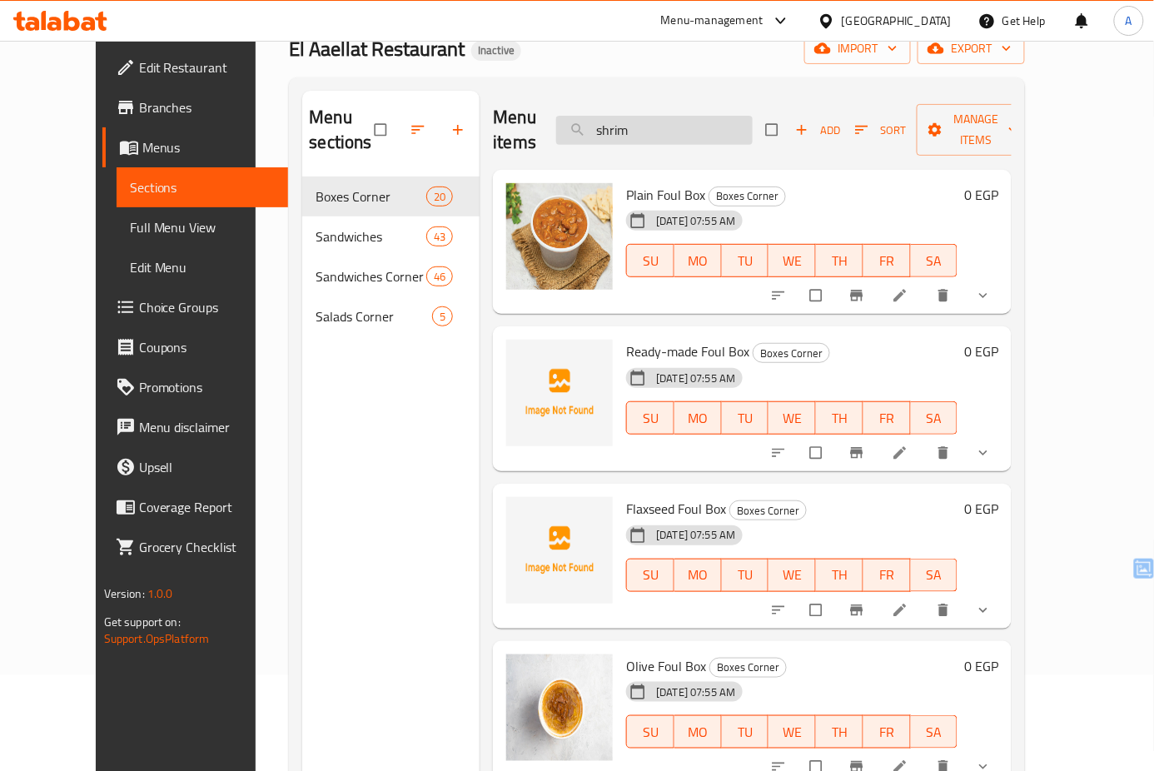
click at [683, 127] on input "shrim" at bounding box center [654, 130] width 196 height 29
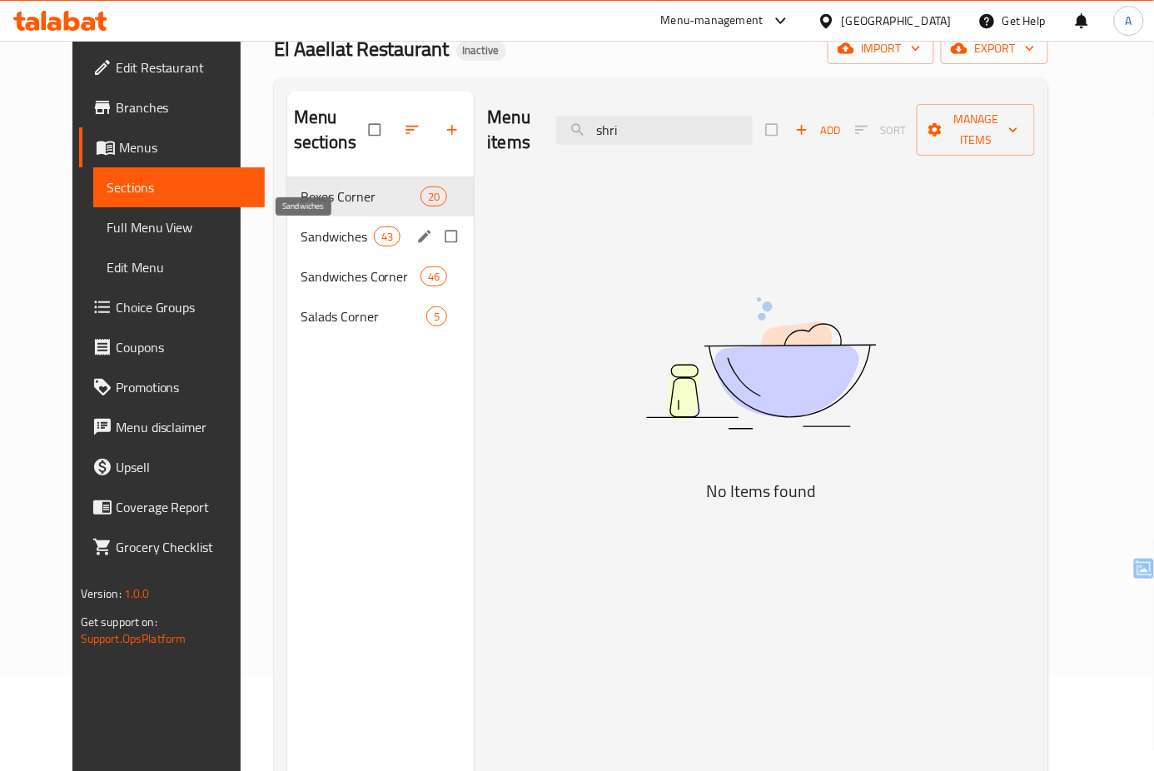
type input "shri"
click at [336, 243] on span "Sandwiches" at bounding box center [336, 236] width 73 height 20
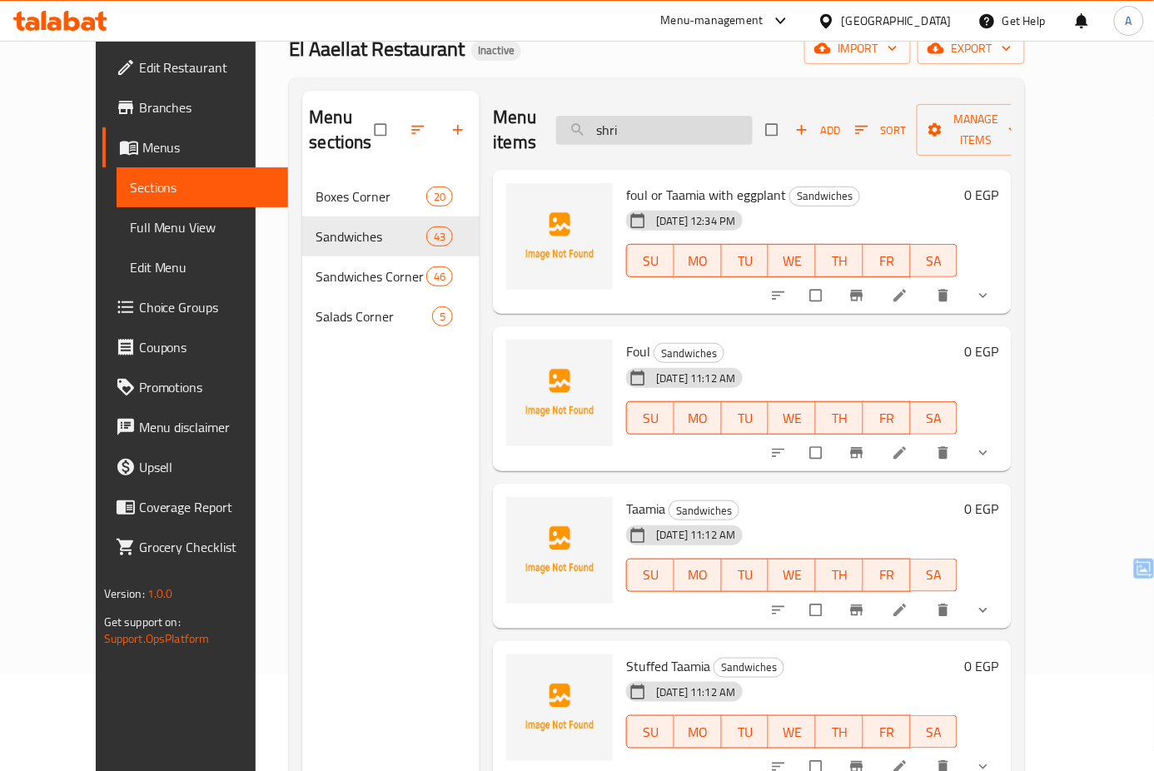
click at [685, 116] on input "shri" at bounding box center [654, 130] width 196 height 29
click at [791, 120] on input "checkbox" at bounding box center [773, 130] width 35 height 32
checkbox input "true"
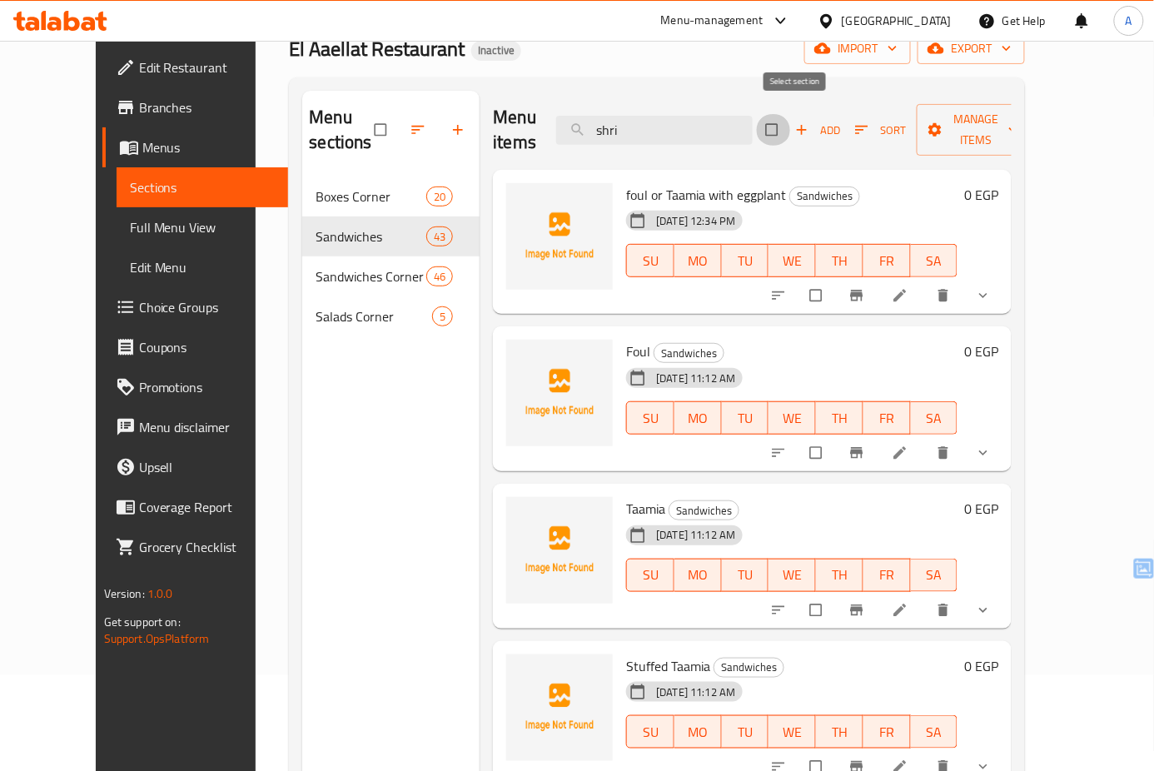
checkbox input "true"
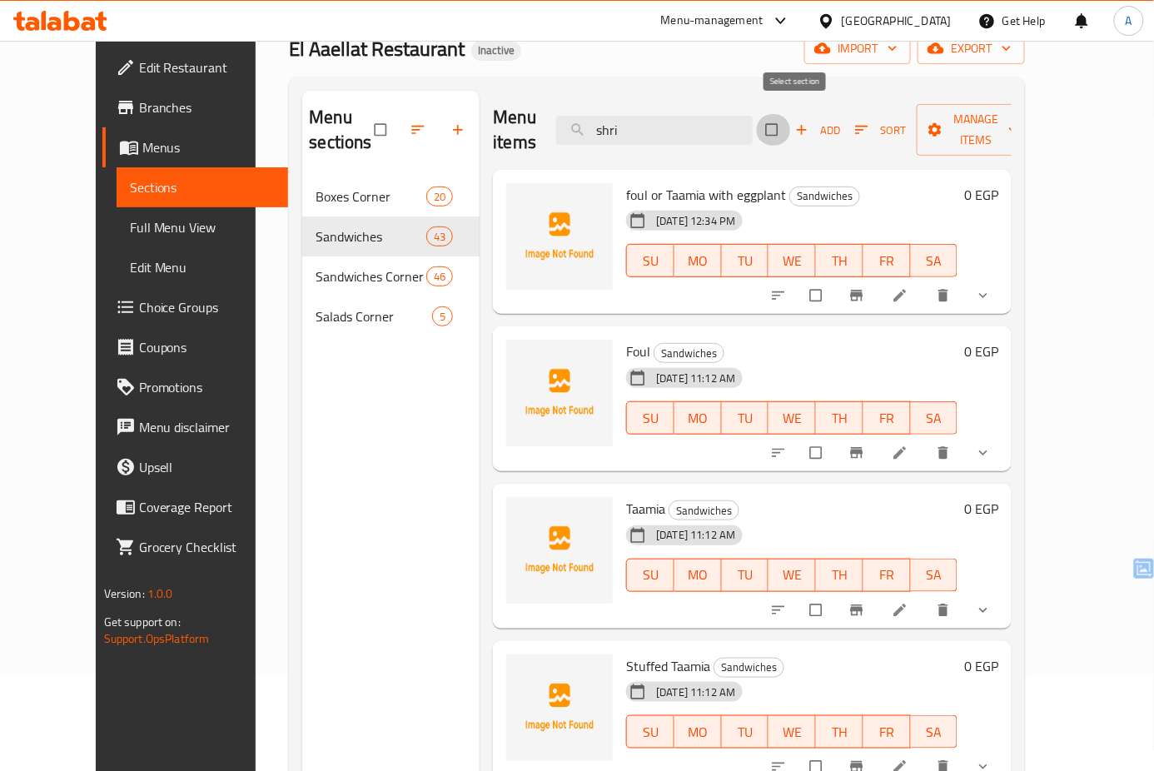
checkbox input "true"
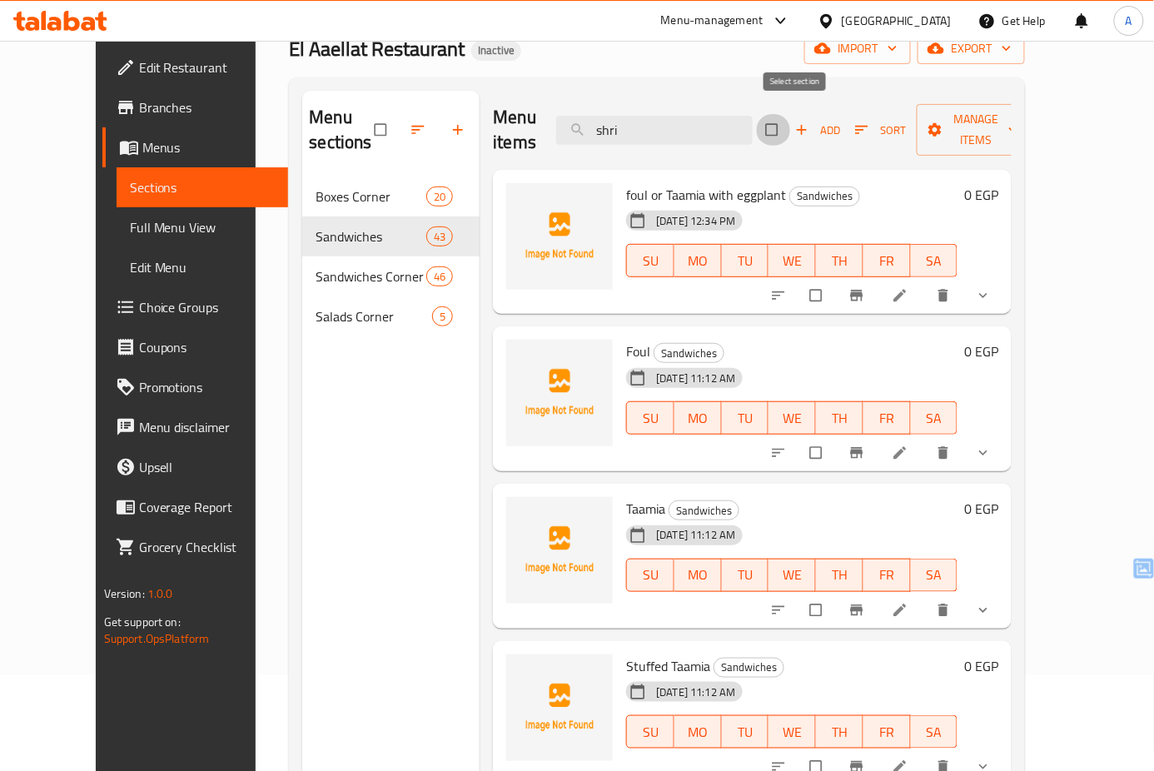
checkbox input "true"
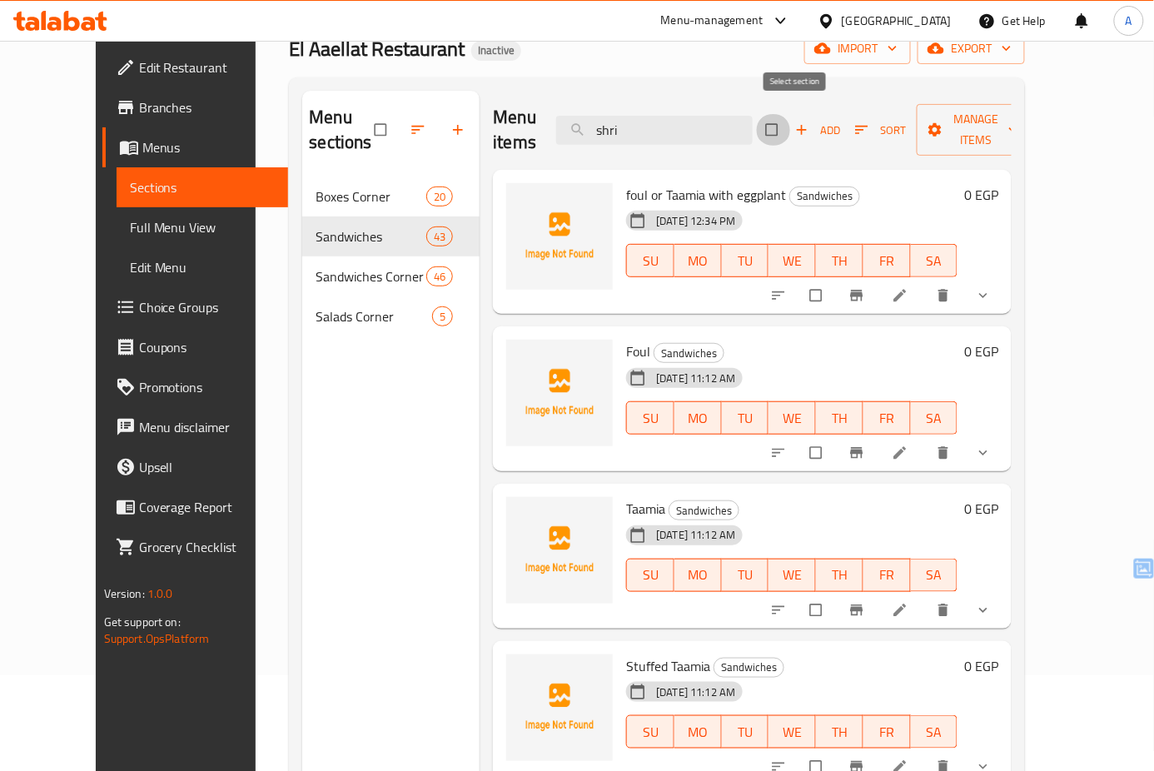
checkbox input "true"
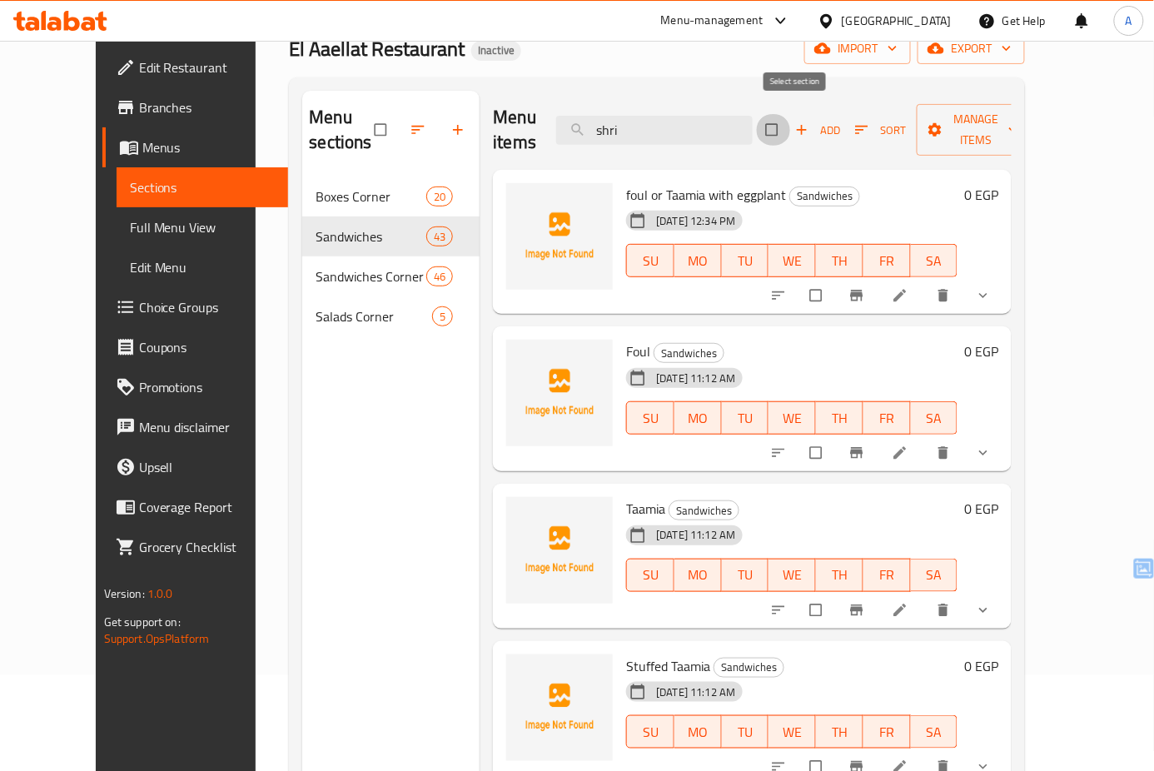
checkbox input "true"
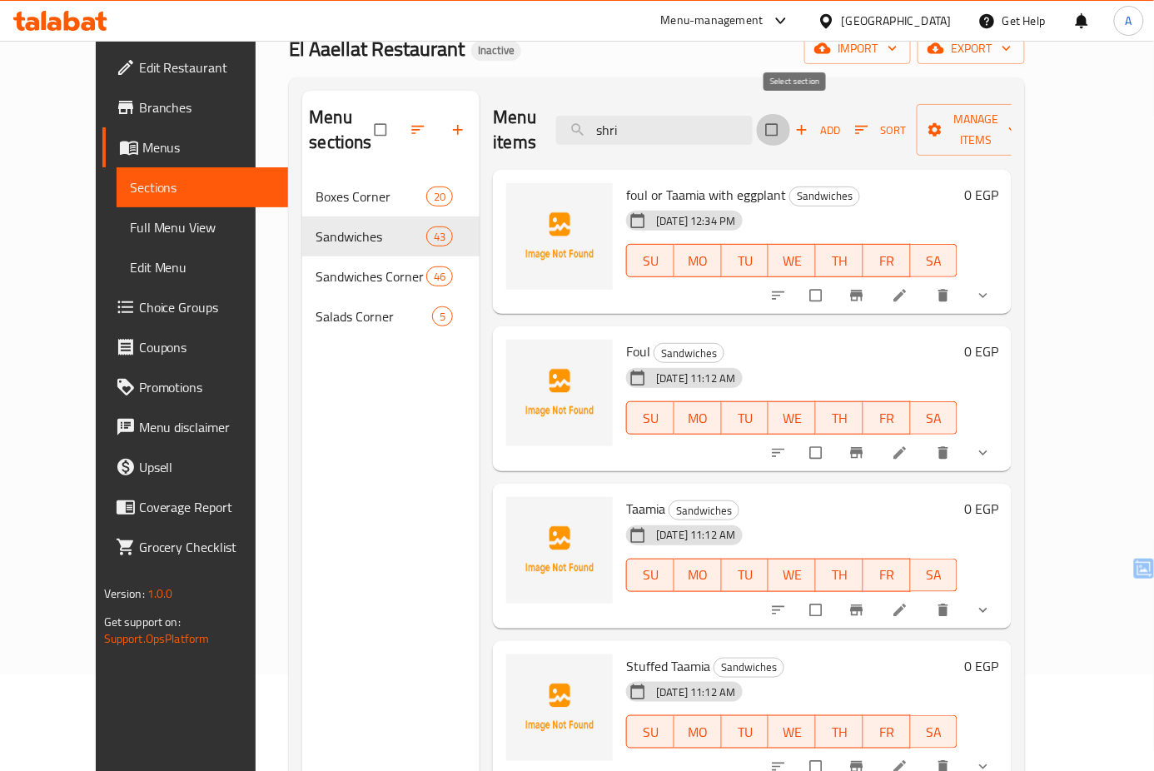
checkbox input "true"
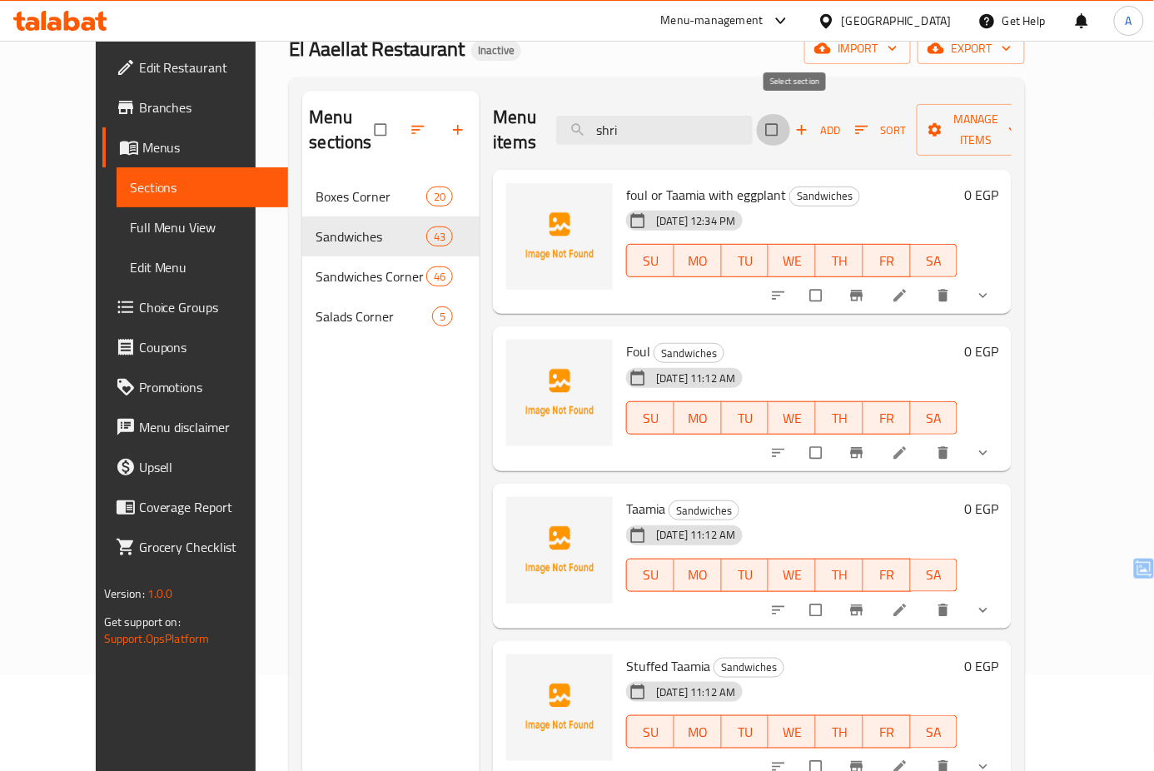
checkbox input "true"
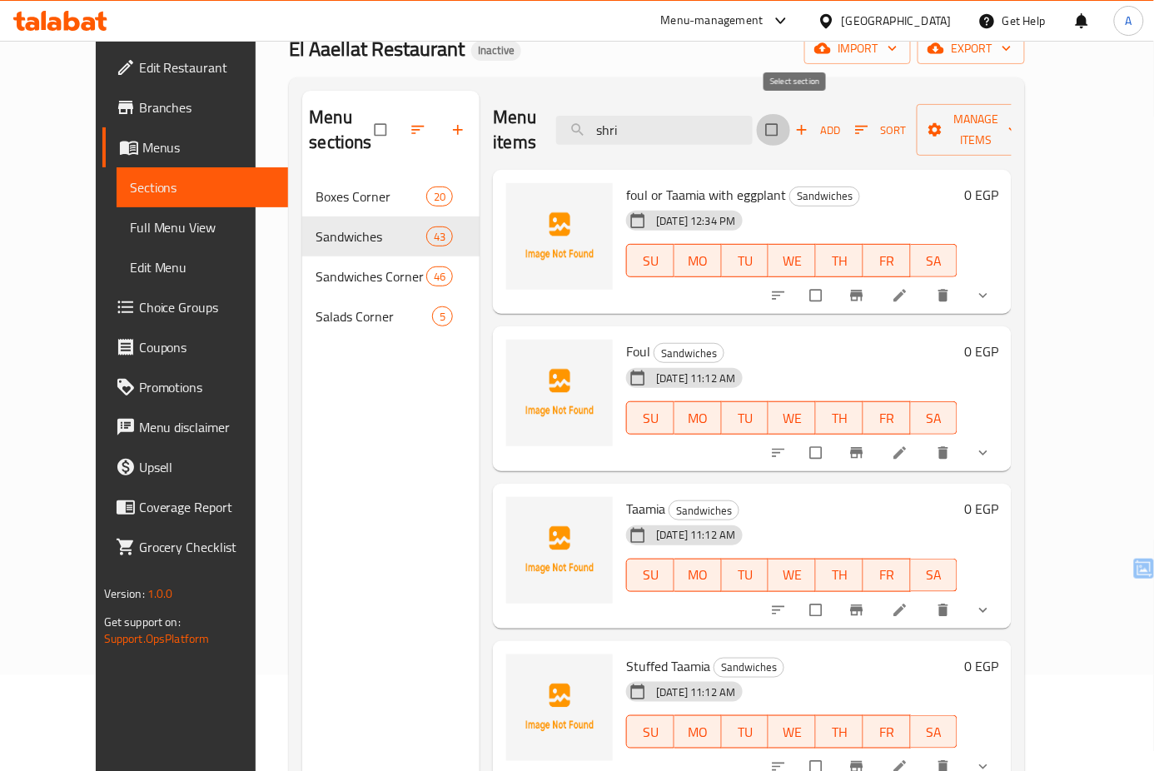
checkbox input "true"
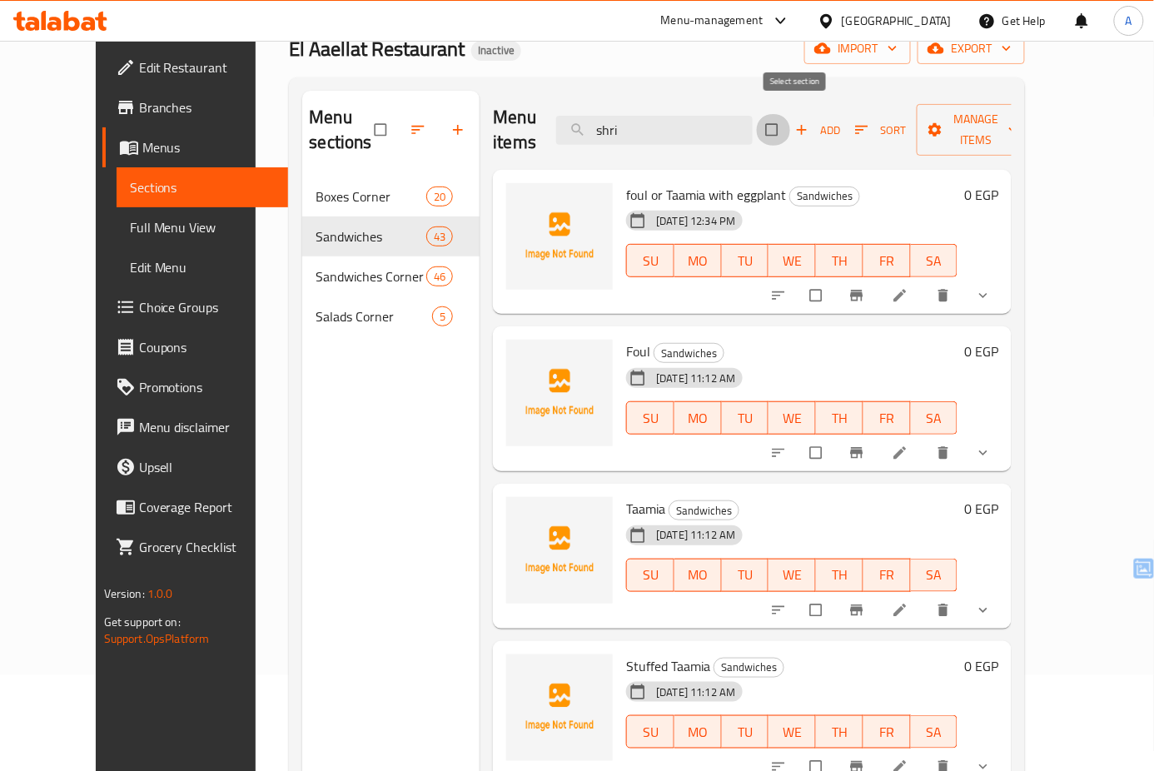
checkbox input "true"
click at [791, 120] on input "checkbox" at bounding box center [773, 130] width 35 height 32
checkbox input "false"
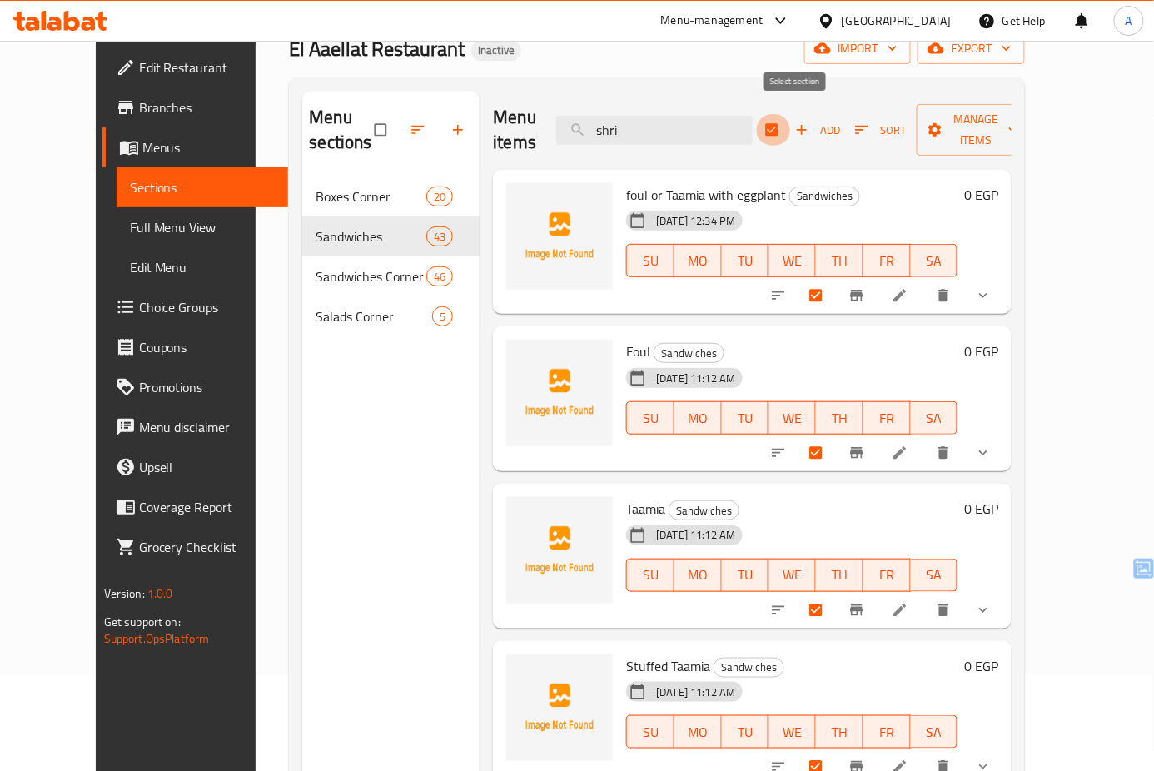
checkbox input "false"
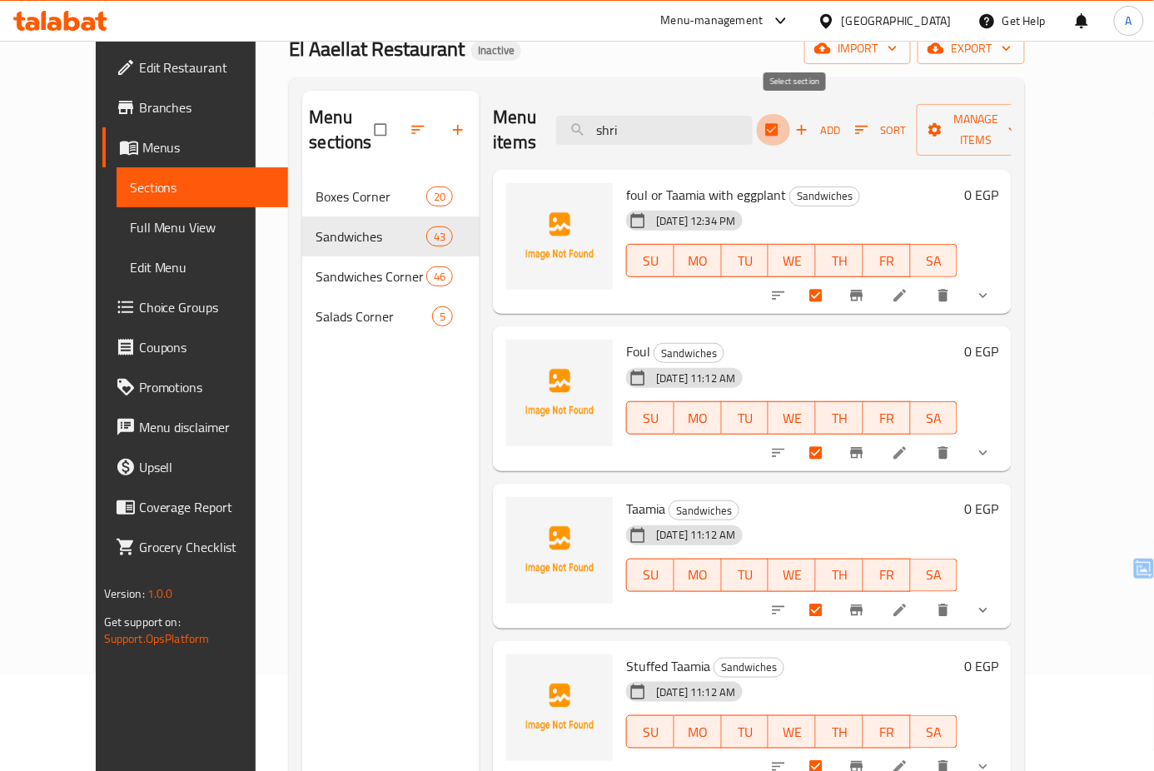
checkbox input "false"
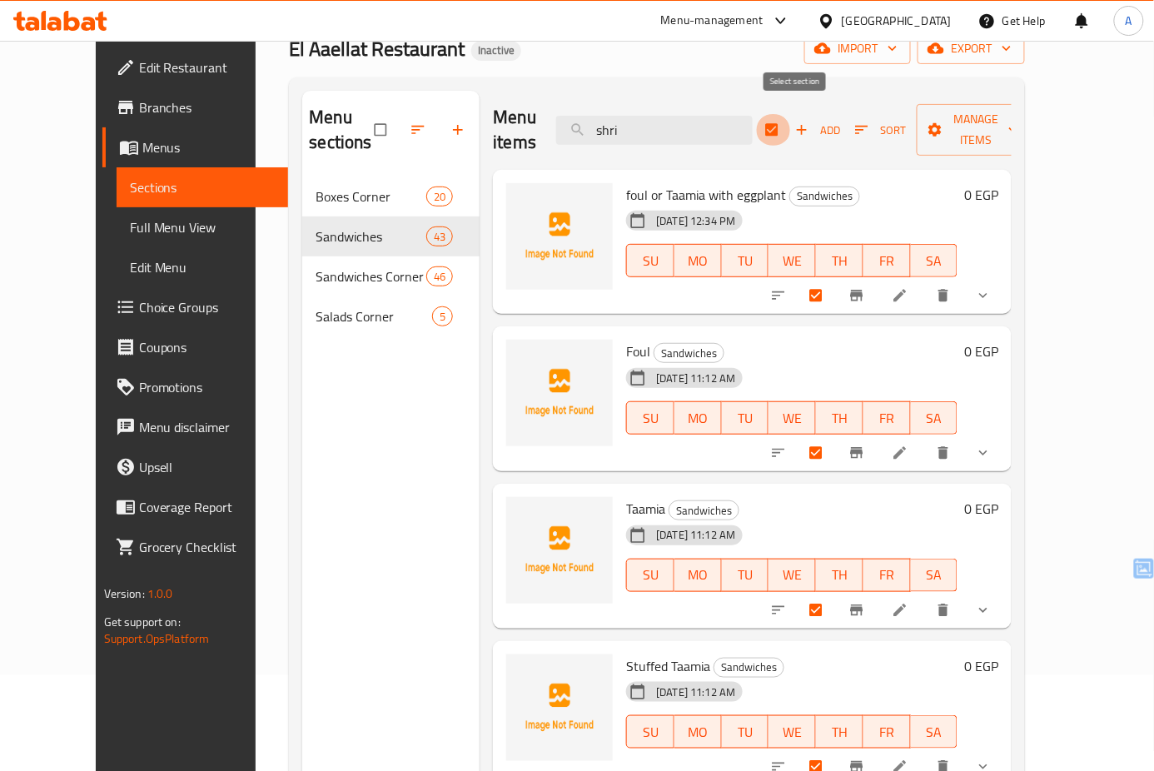
checkbox input "false"
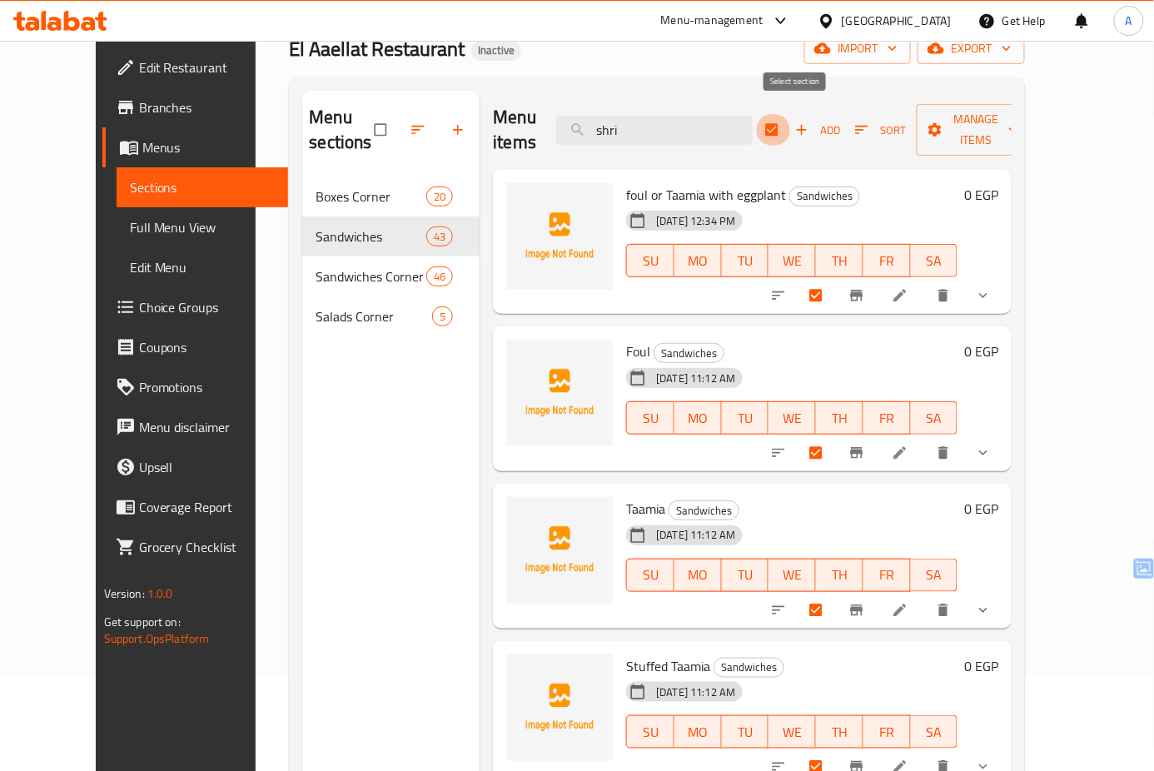
checkbox input "false"
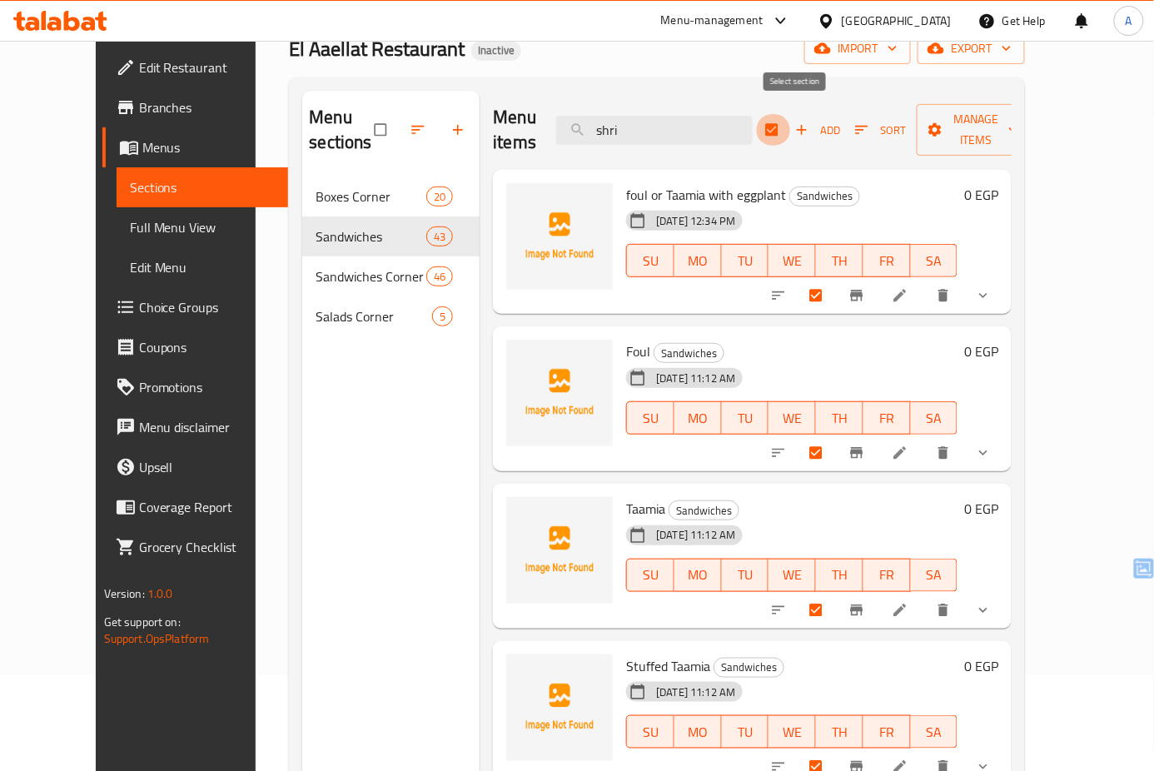
checkbox input "false"
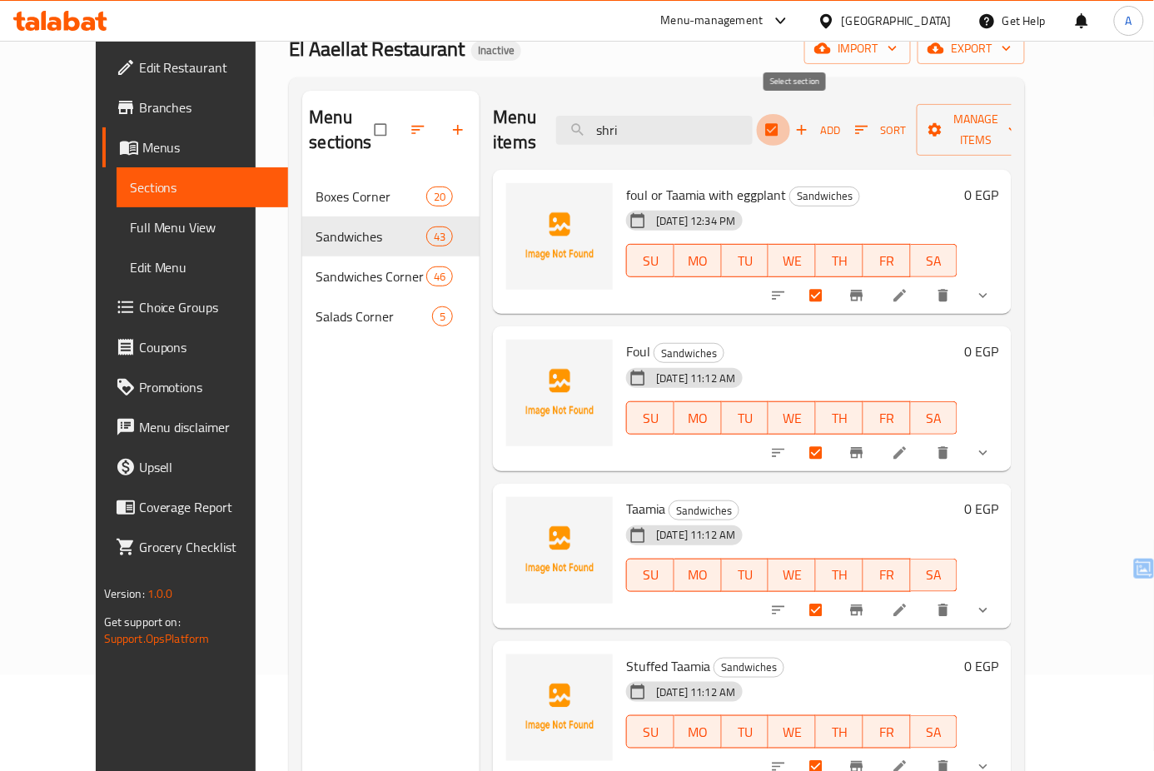
checkbox input "false"
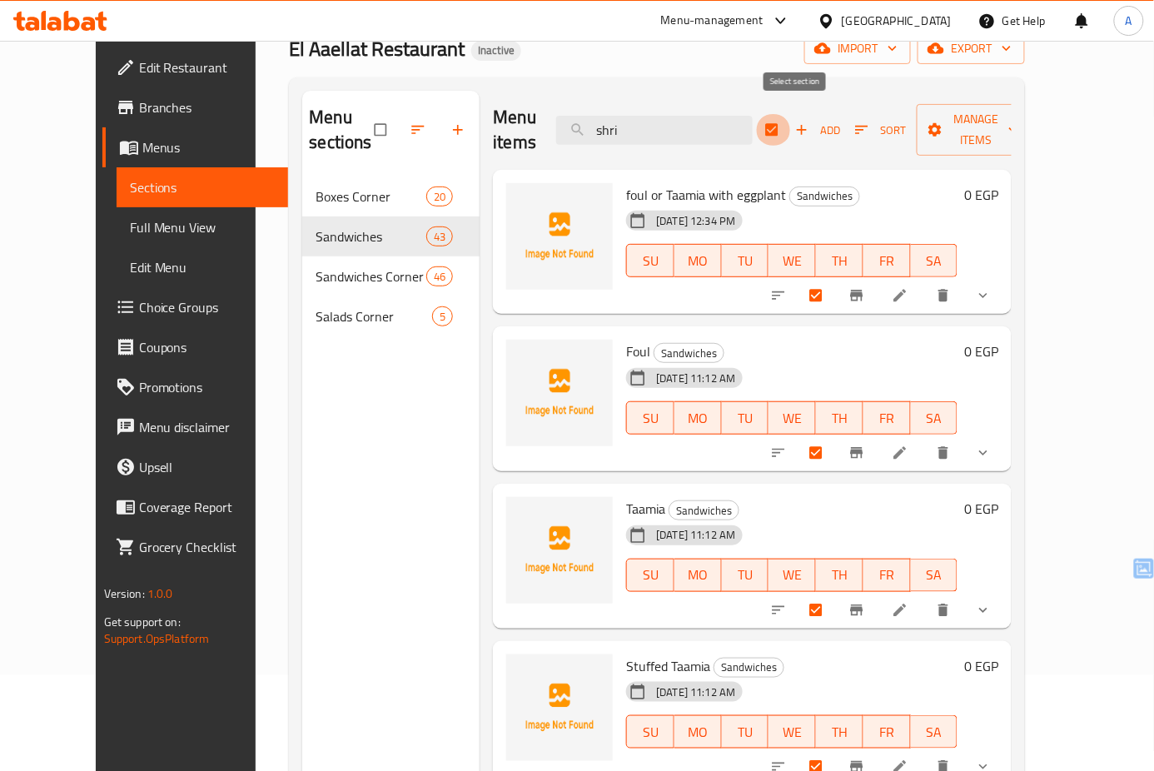
checkbox input "false"
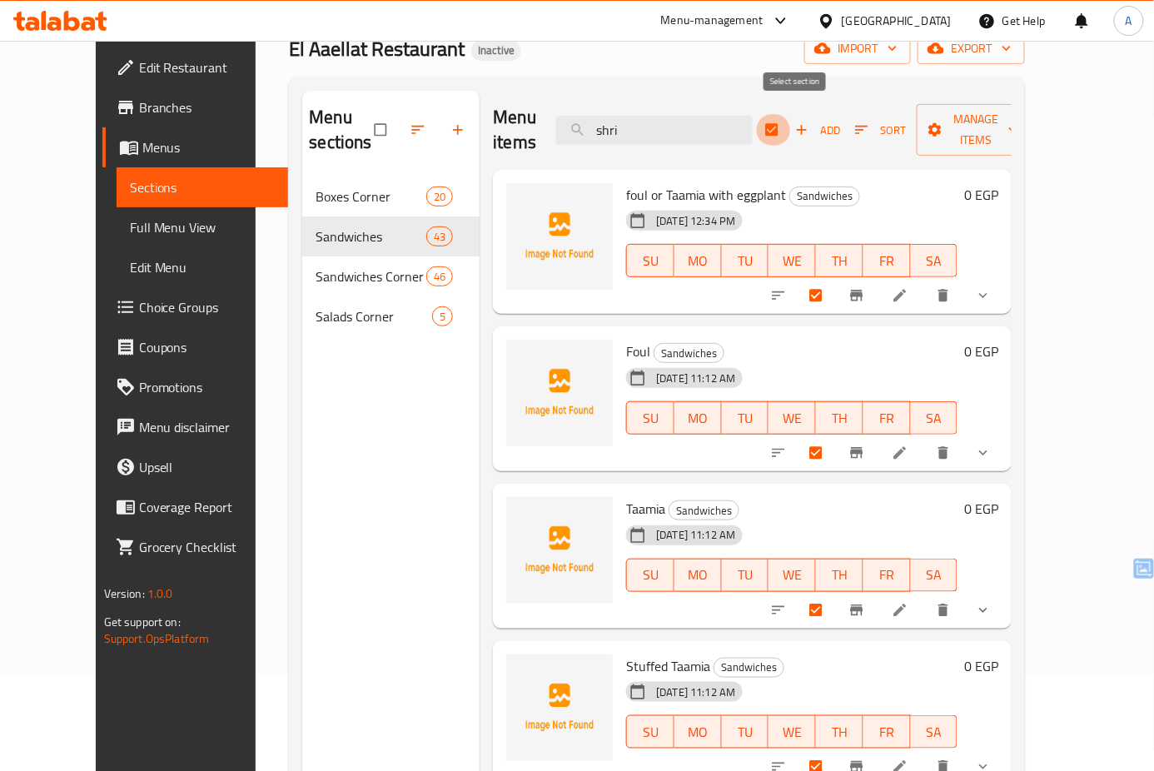
checkbox input "false"
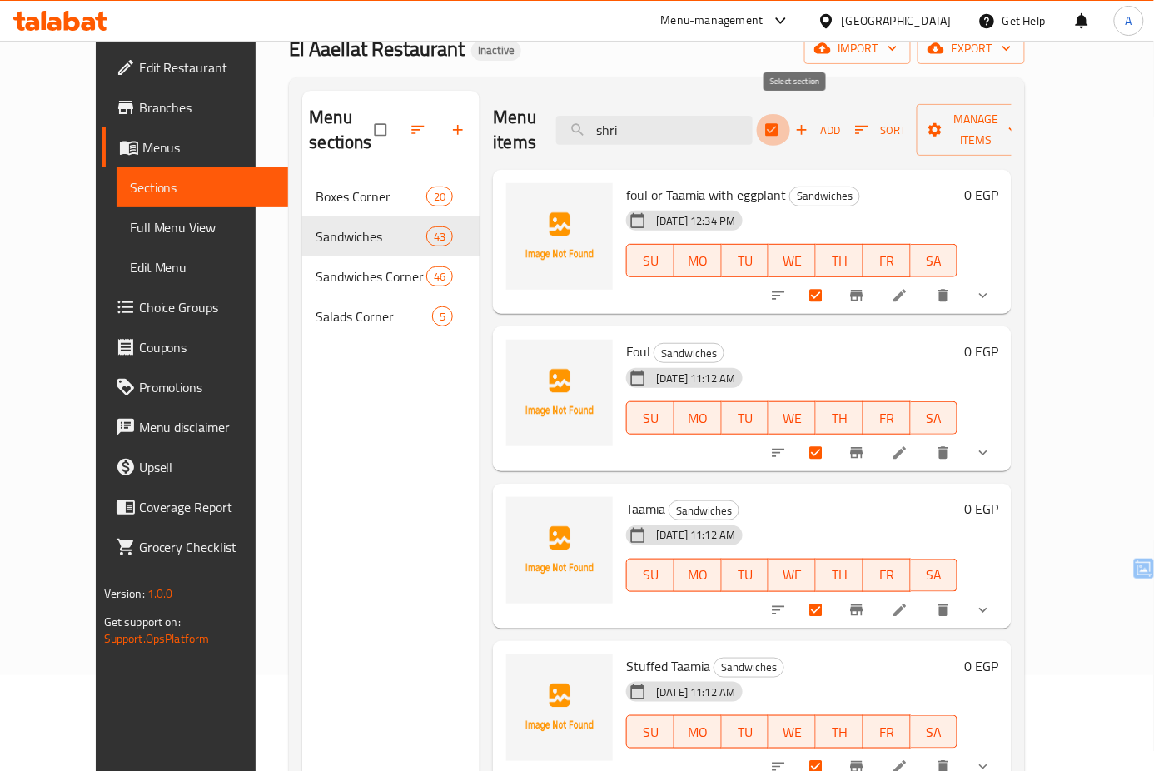
checkbox input "false"
click at [987, 608] on icon "show more" at bounding box center [983, 610] width 8 height 5
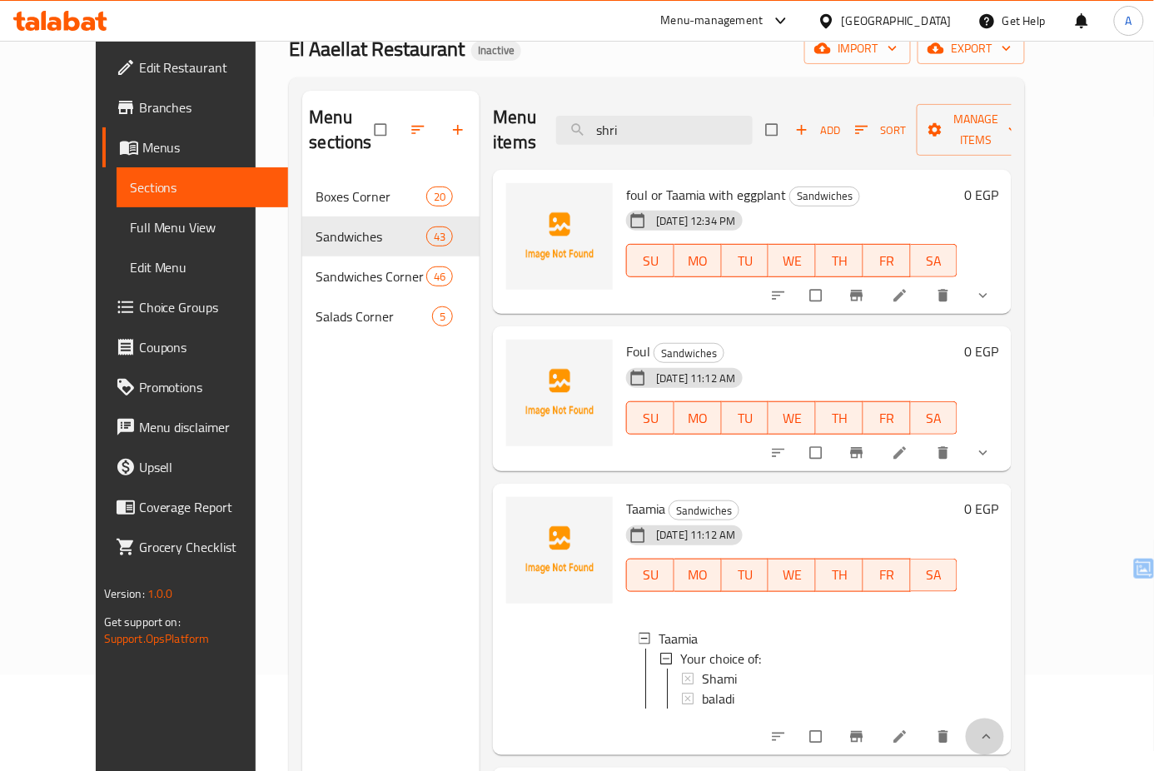
click at [1005, 734] on button "show more" at bounding box center [985, 736] width 40 height 37
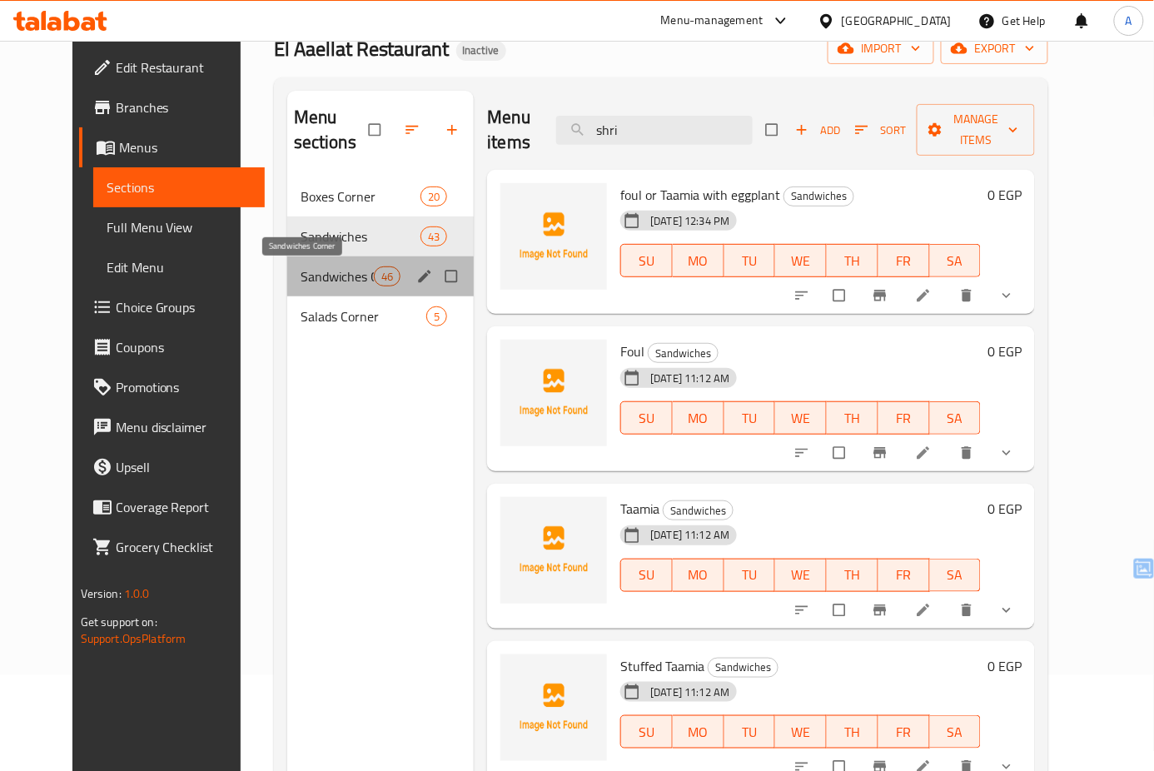
click at [310, 279] on span "Sandwiches Corner" at bounding box center [336, 276] width 73 height 20
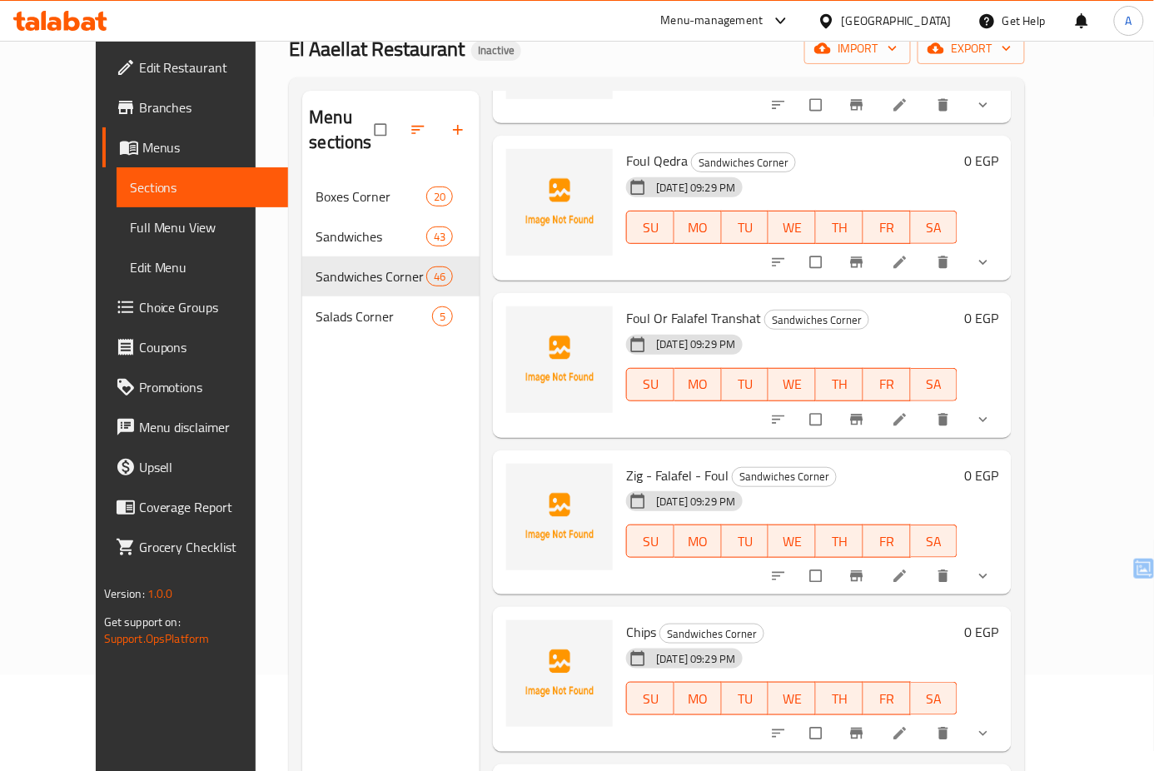
scroll to position [4661, 0]
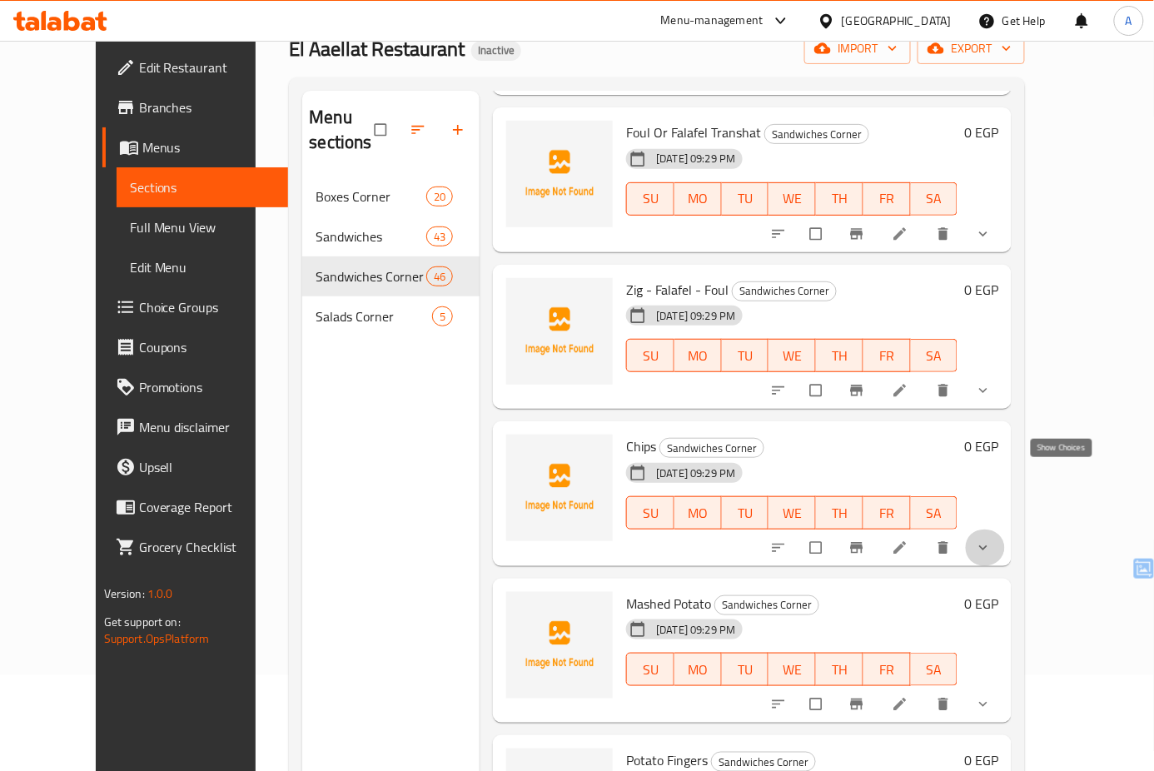
click at [991, 539] on icon "show more" at bounding box center [983, 547] width 17 height 17
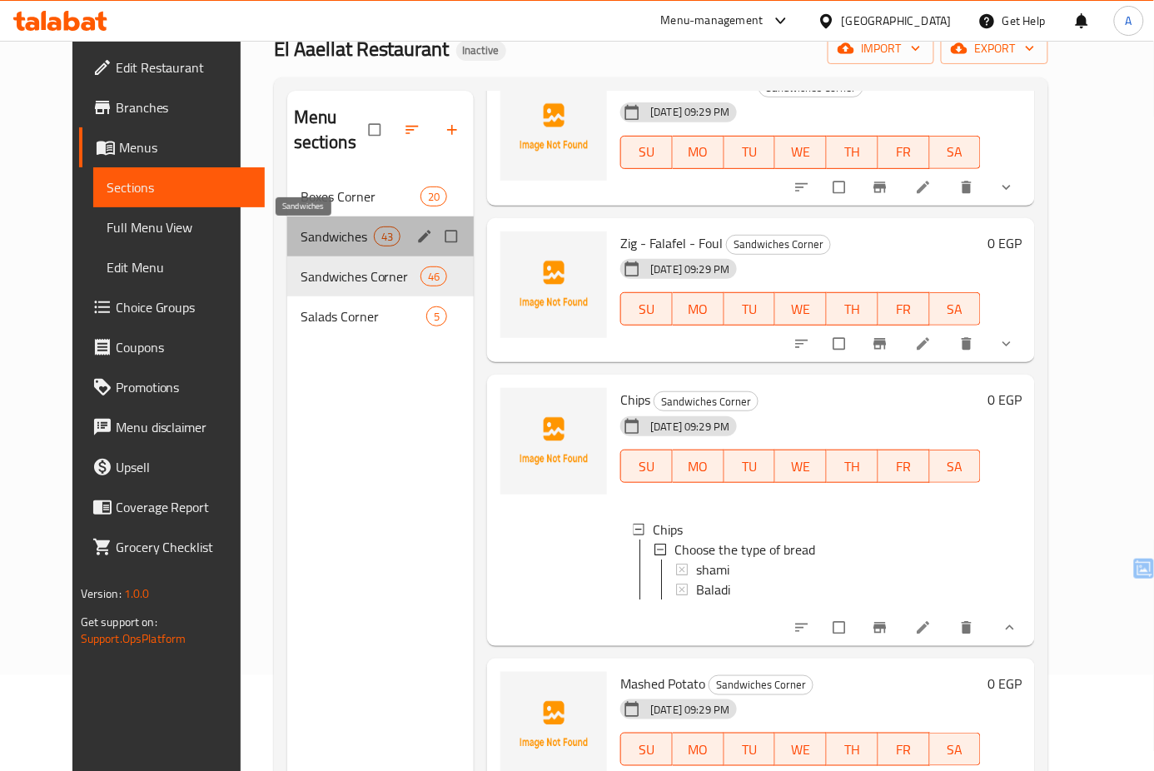
click at [300, 232] on span "Sandwiches" at bounding box center [336, 236] width 73 height 20
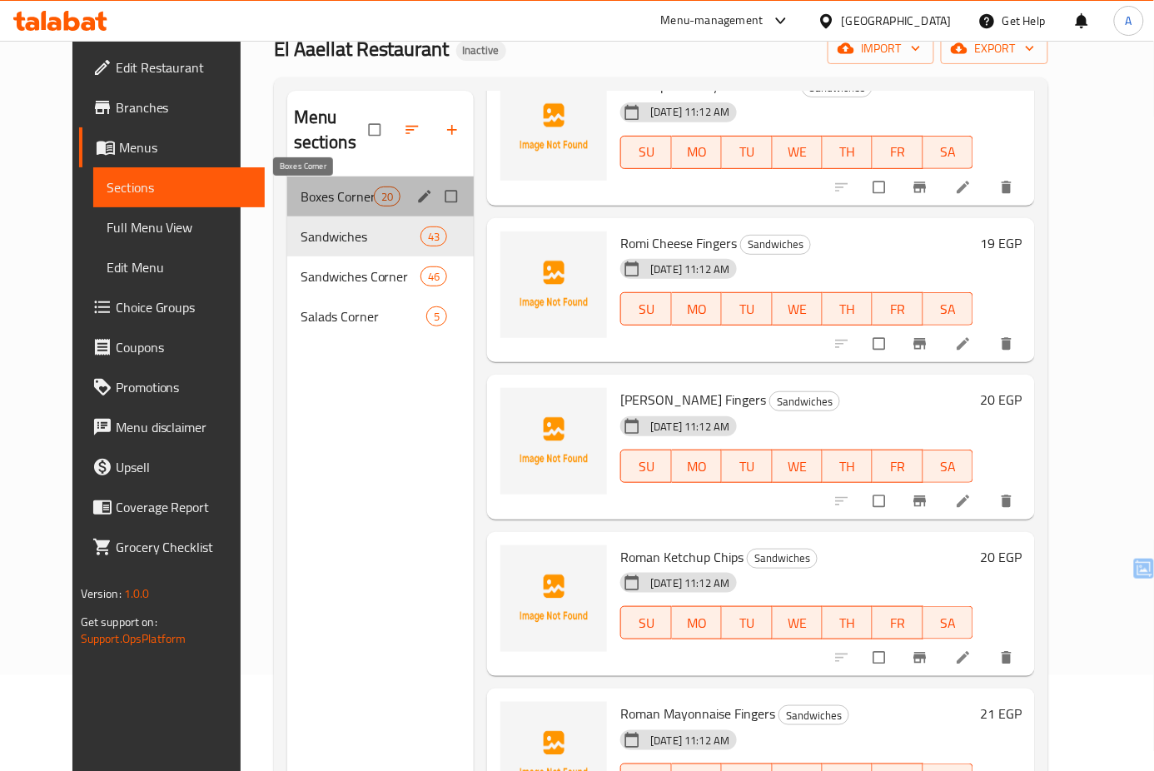
click at [324, 199] on span "Boxes Corner" at bounding box center [336, 196] width 73 height 20
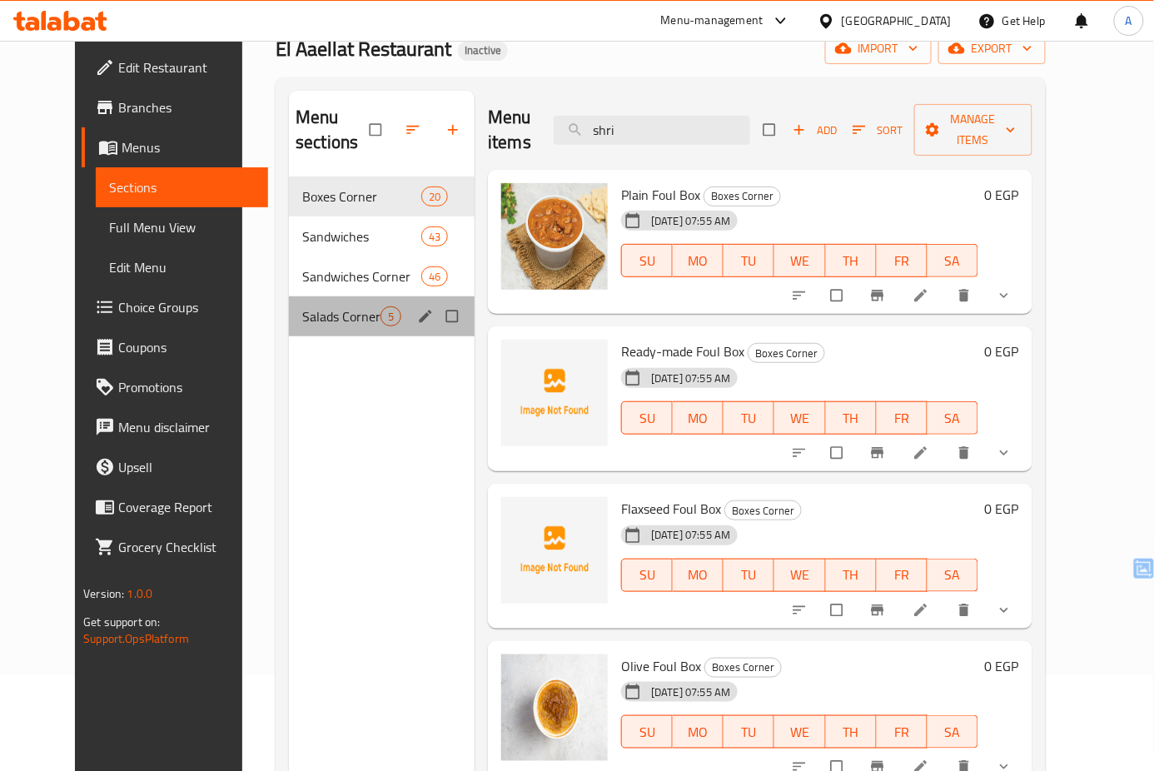
click at [320, 327] on div "Salads Corner 5" at bounding box center [382, 316] width 186 height 40
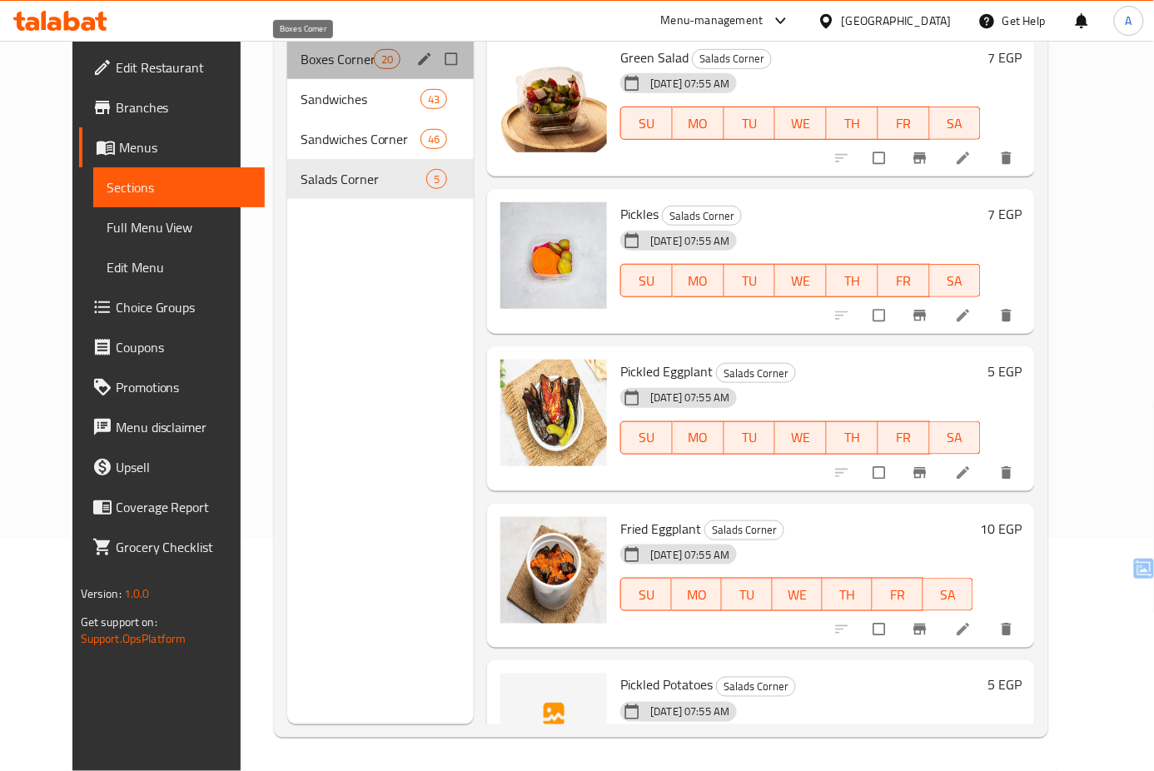
click at [300, 60] on span "Boxes Corner" at bounding box center [336, 59] width 73 height 20
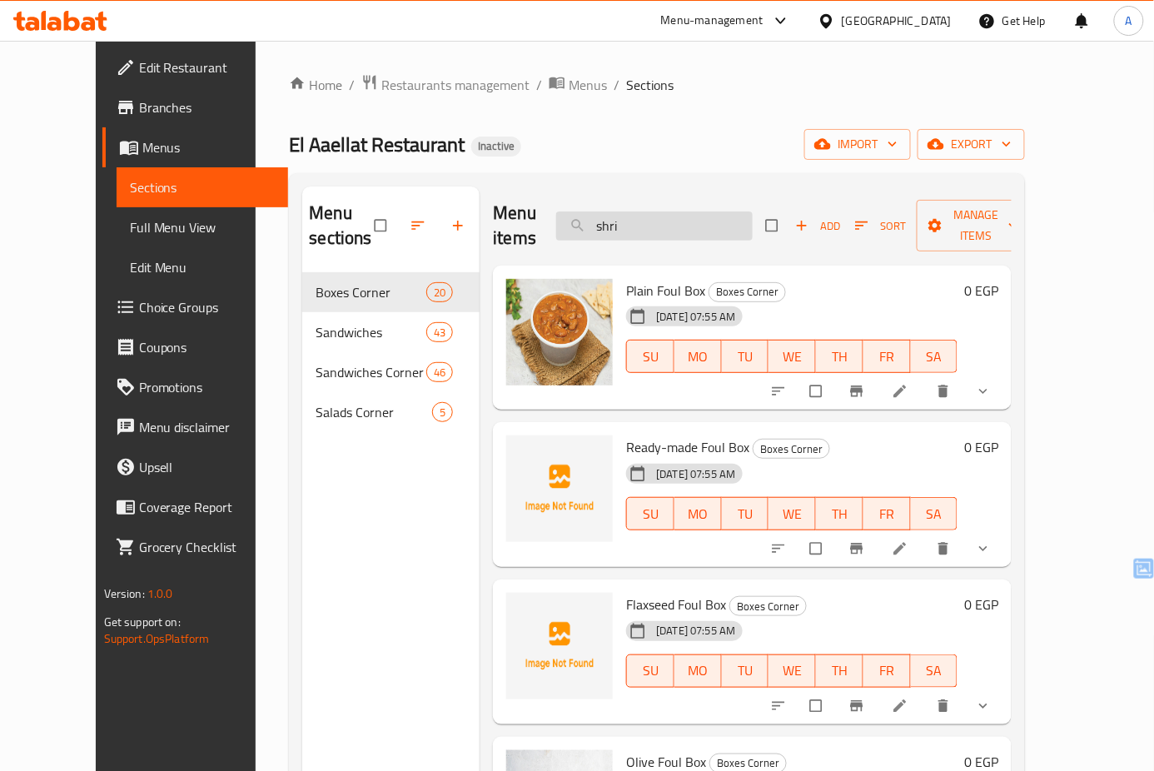
click at [672, 220] on input "shri" at bounding box center [654, 225] width 196 height 29
type input "Foul"
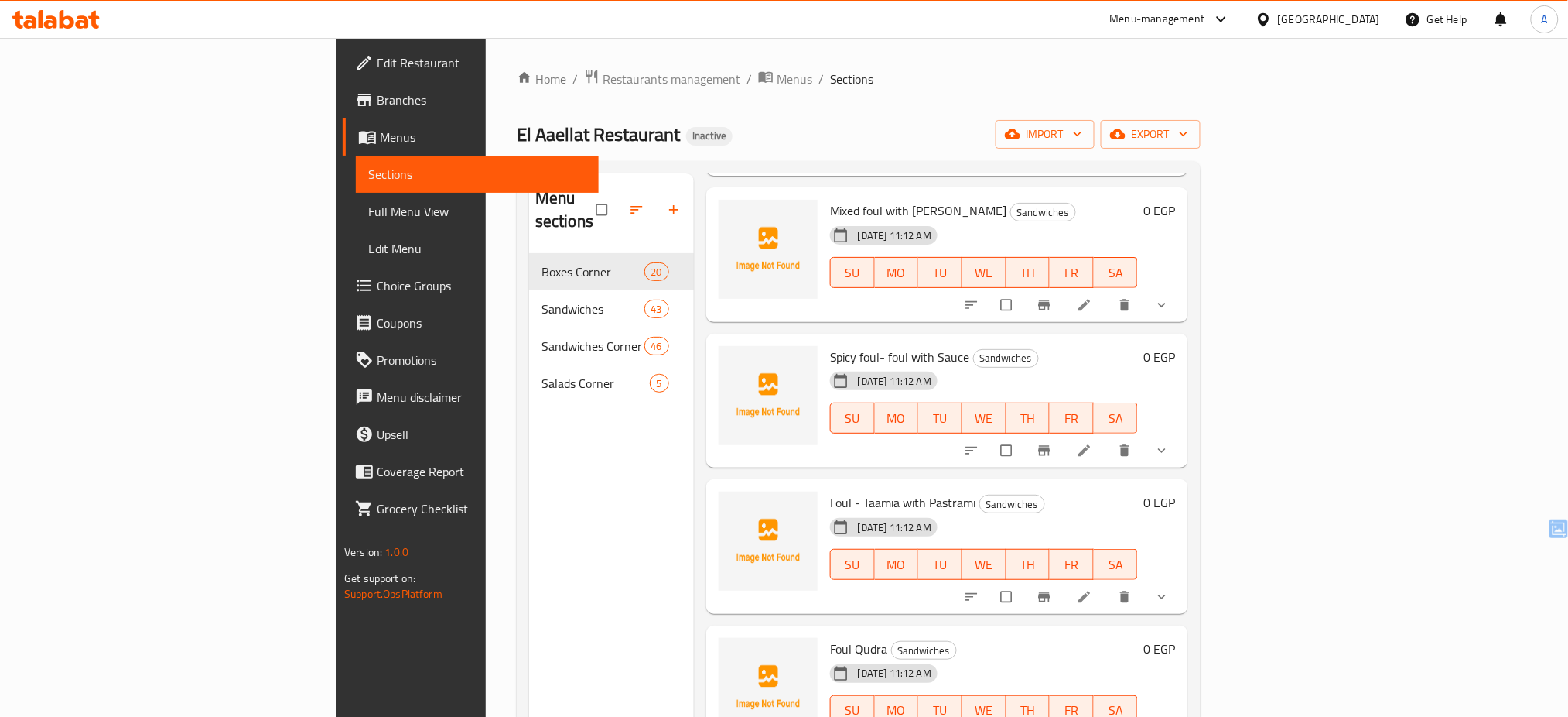
scroll to position [1350, 0]
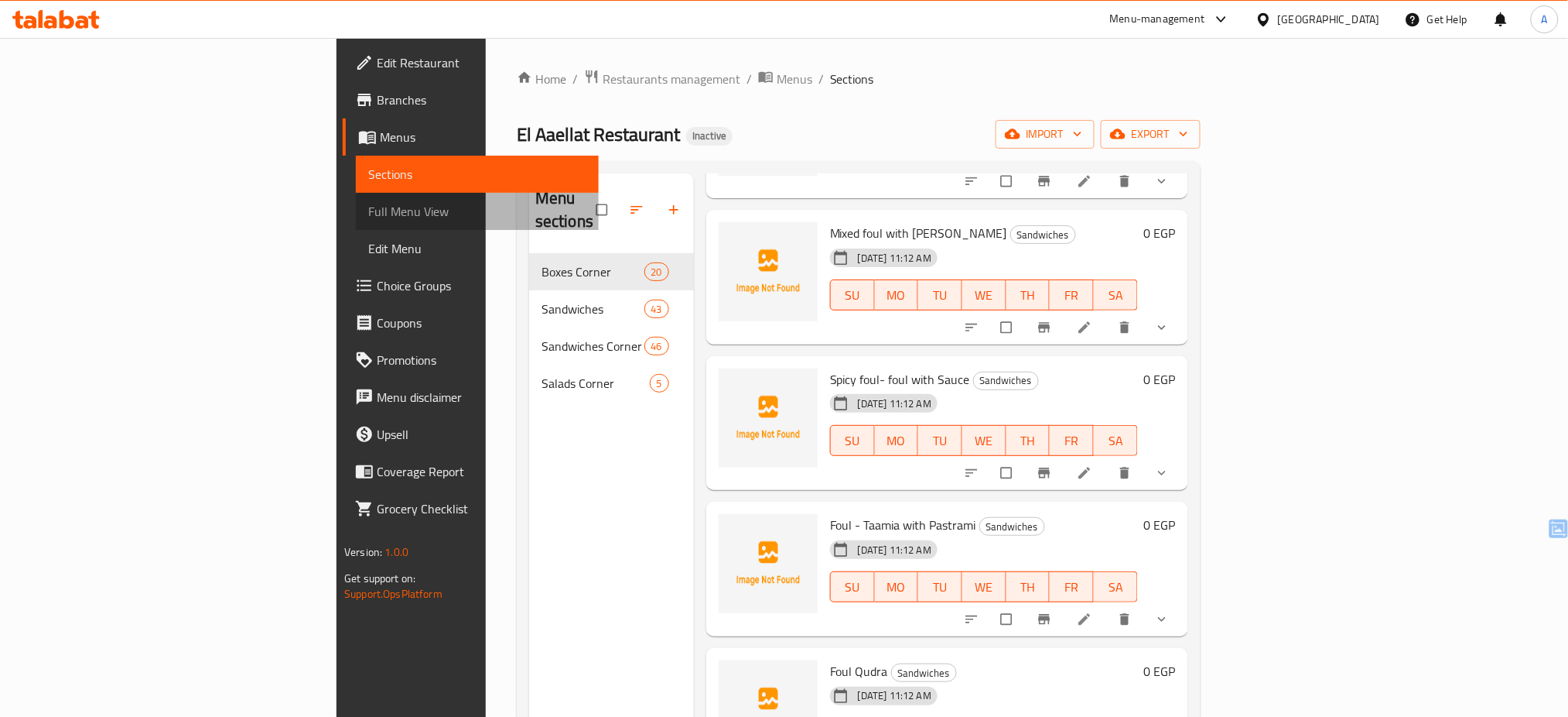
click at [368, 204] on span "Full Menu View" at bounding box center [477, 211] width 218 height 19
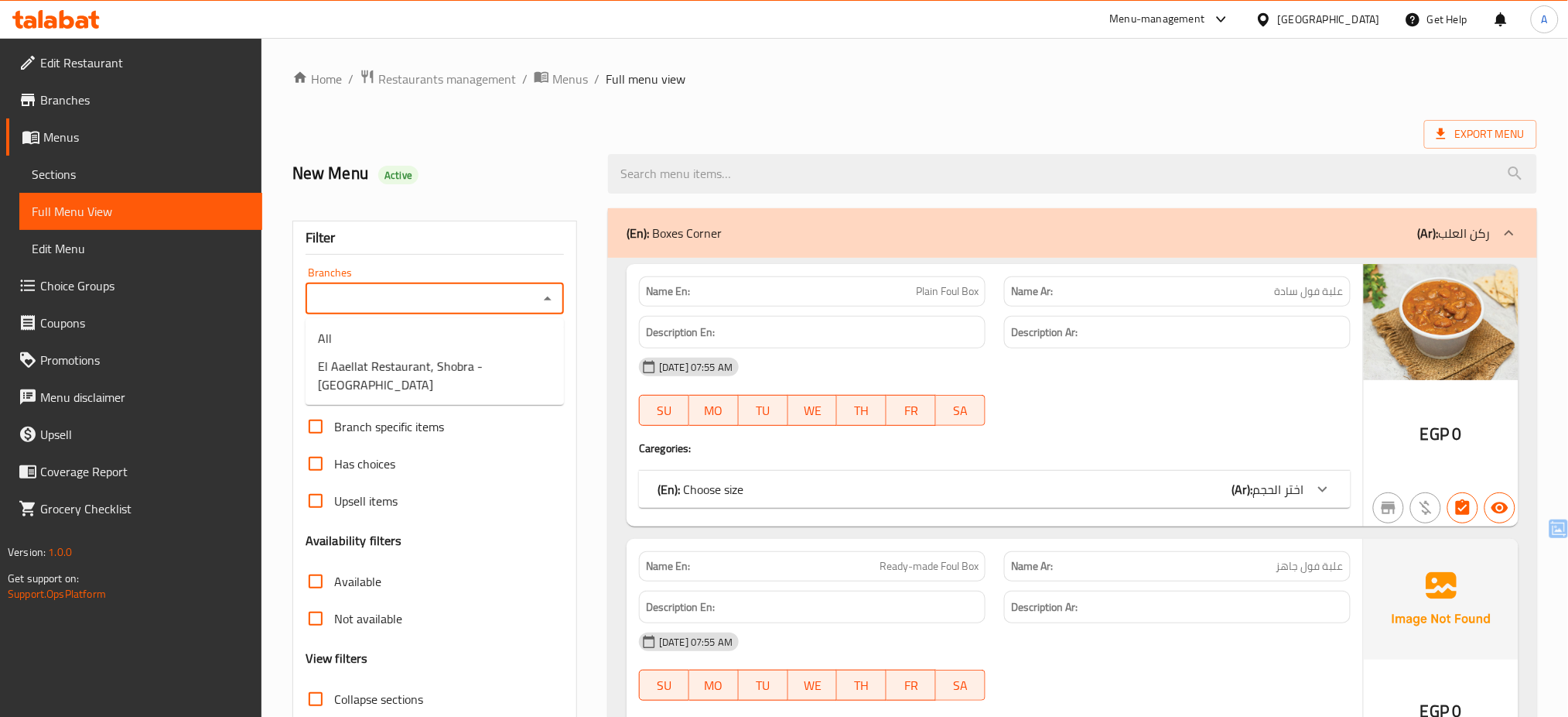
click at [513, 309] on input "Branches" at bounding box center [422, 299] width 224 height 21
click at [467, 365] on span "El Aaellat Restaurant, Shobra - [GEOGRAPHIC_DATA]" at bounding box center [434, 376] width 233 height 37
type input "El Aaellat Restaurant, Shobra - [GEOGRAPHIC_DATA]"
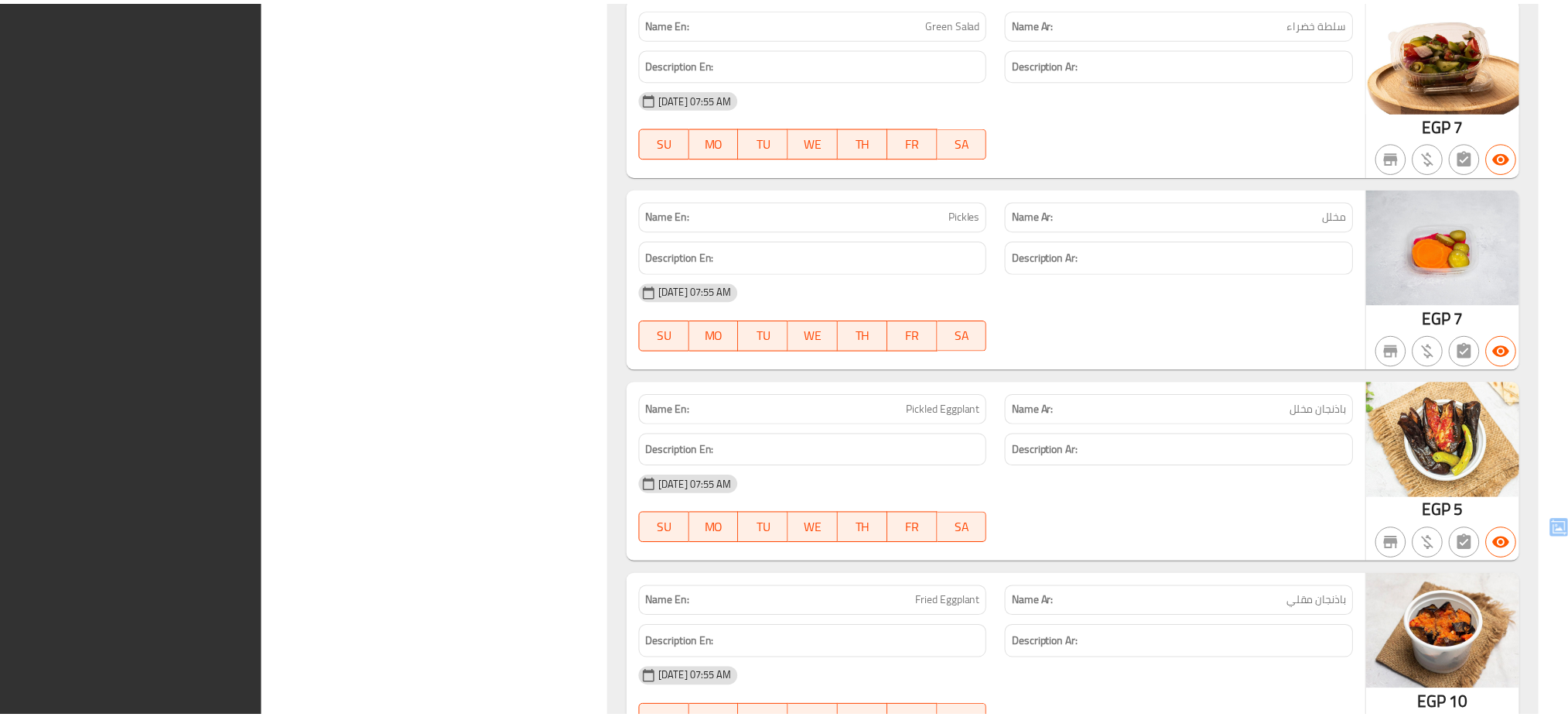
scroll to position [27771, 0]
